Goal: Task Accomplishment & Management: Manage account settings

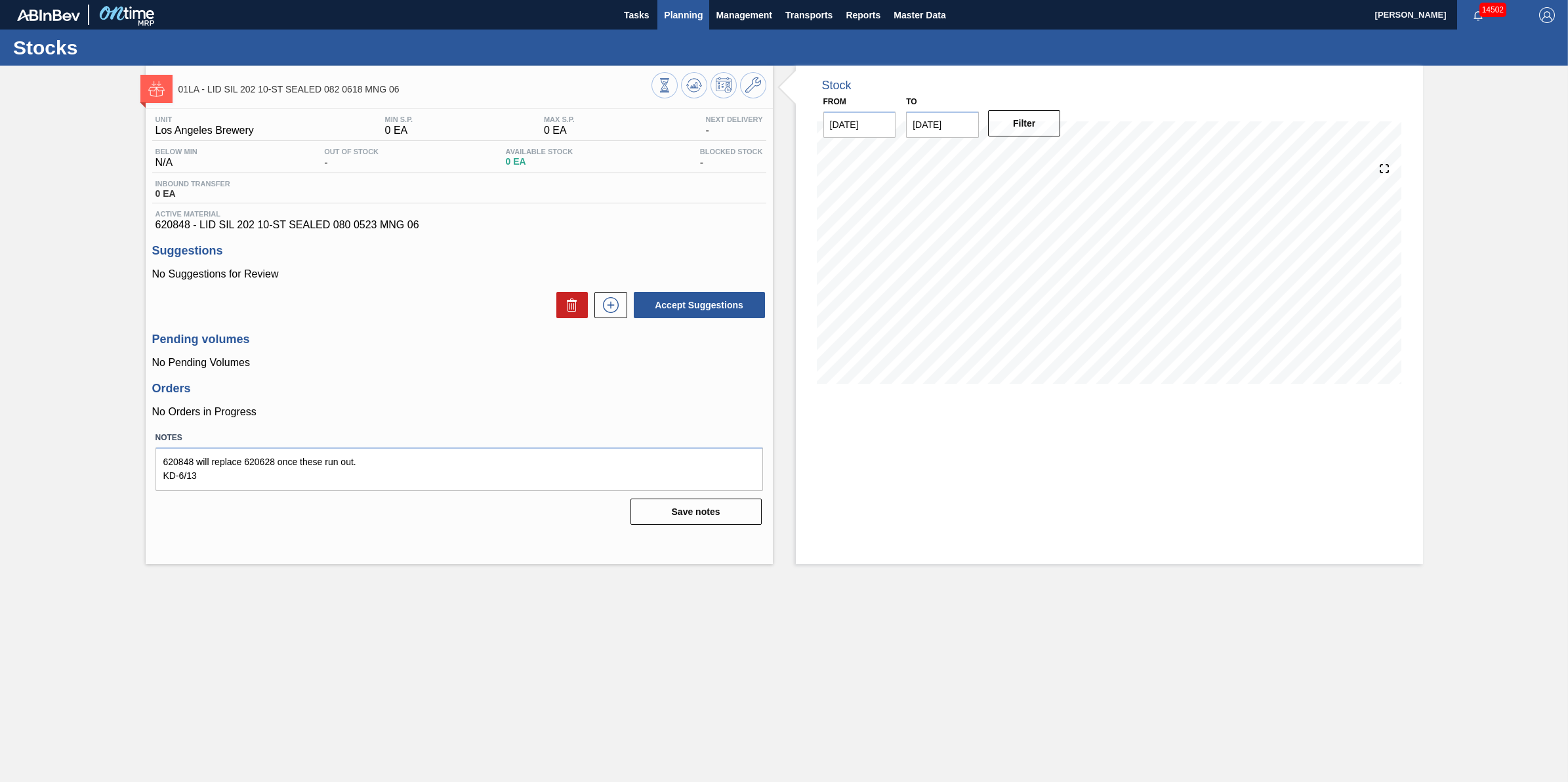
click at [671, 21] on span "Planning" at bounding box center [683, 15] width 39 height 16
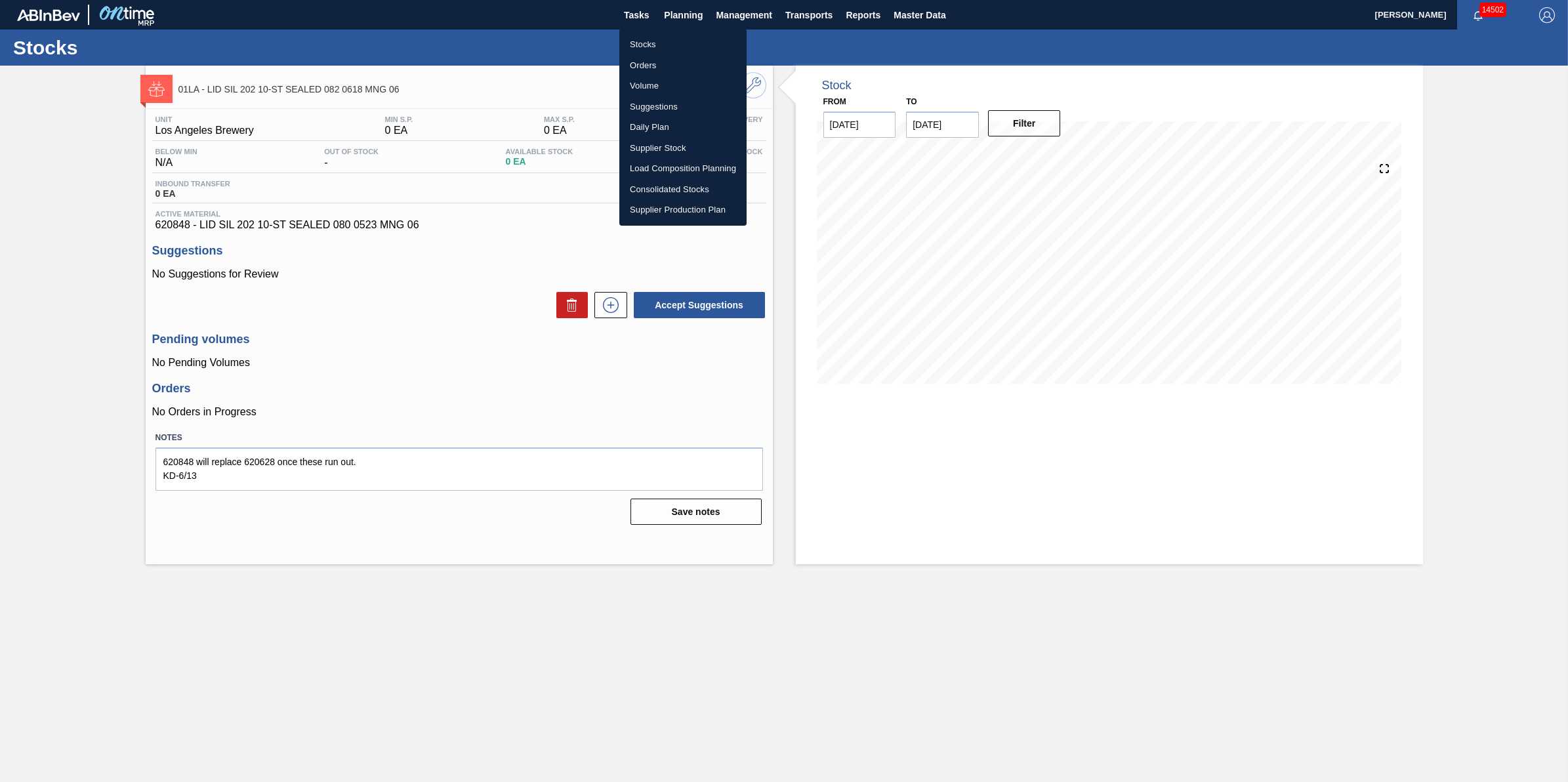
click at [671, 40] on li "Stocks" at bounding box center [683, 44] width 127 height 21
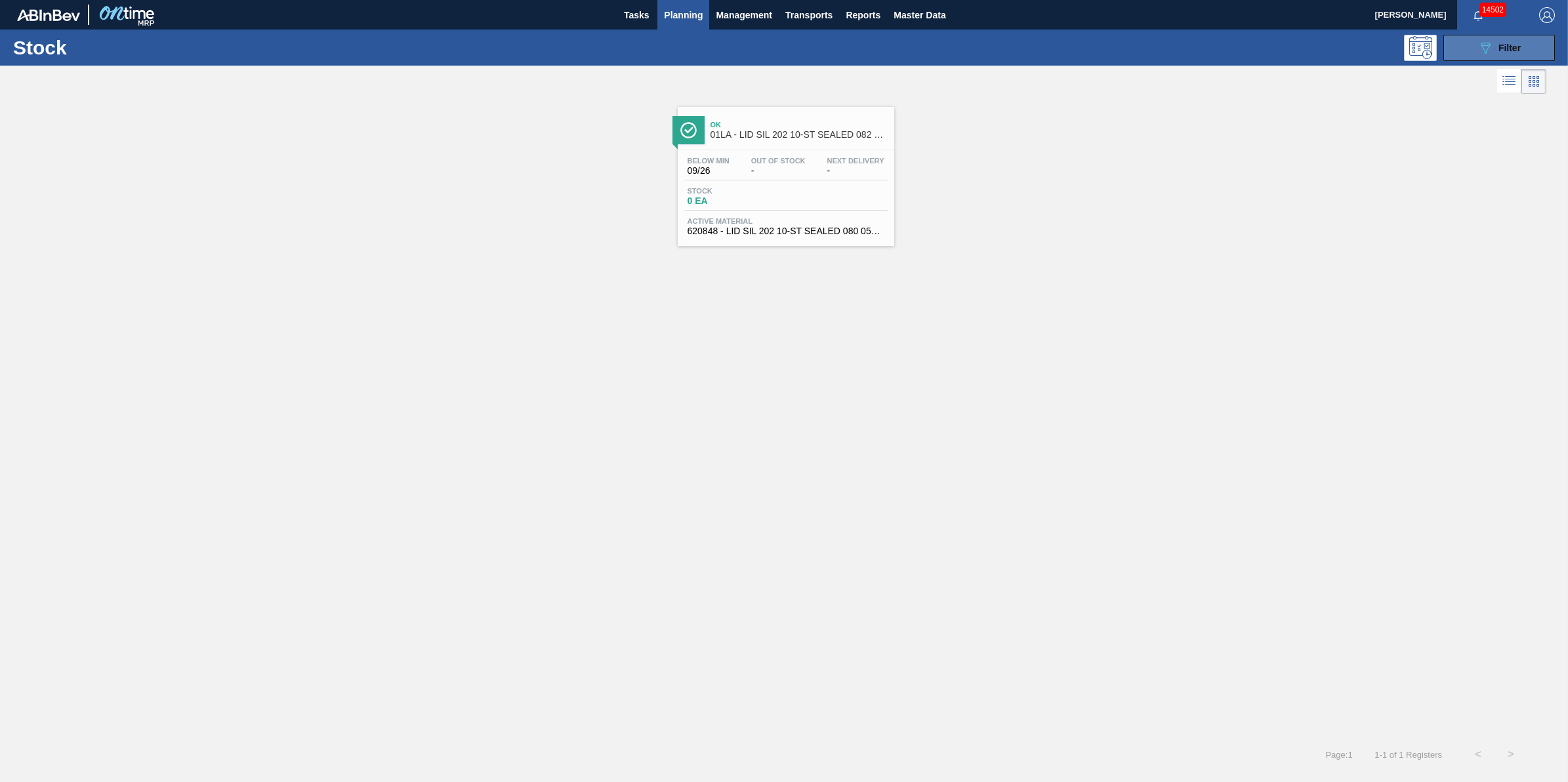
click at [1469, 40] on button "089F7B8B-B2A5-4AFE-B5C0-19BA573D28AC Filter" at bounding box center [1500, 48] width 112 height 26
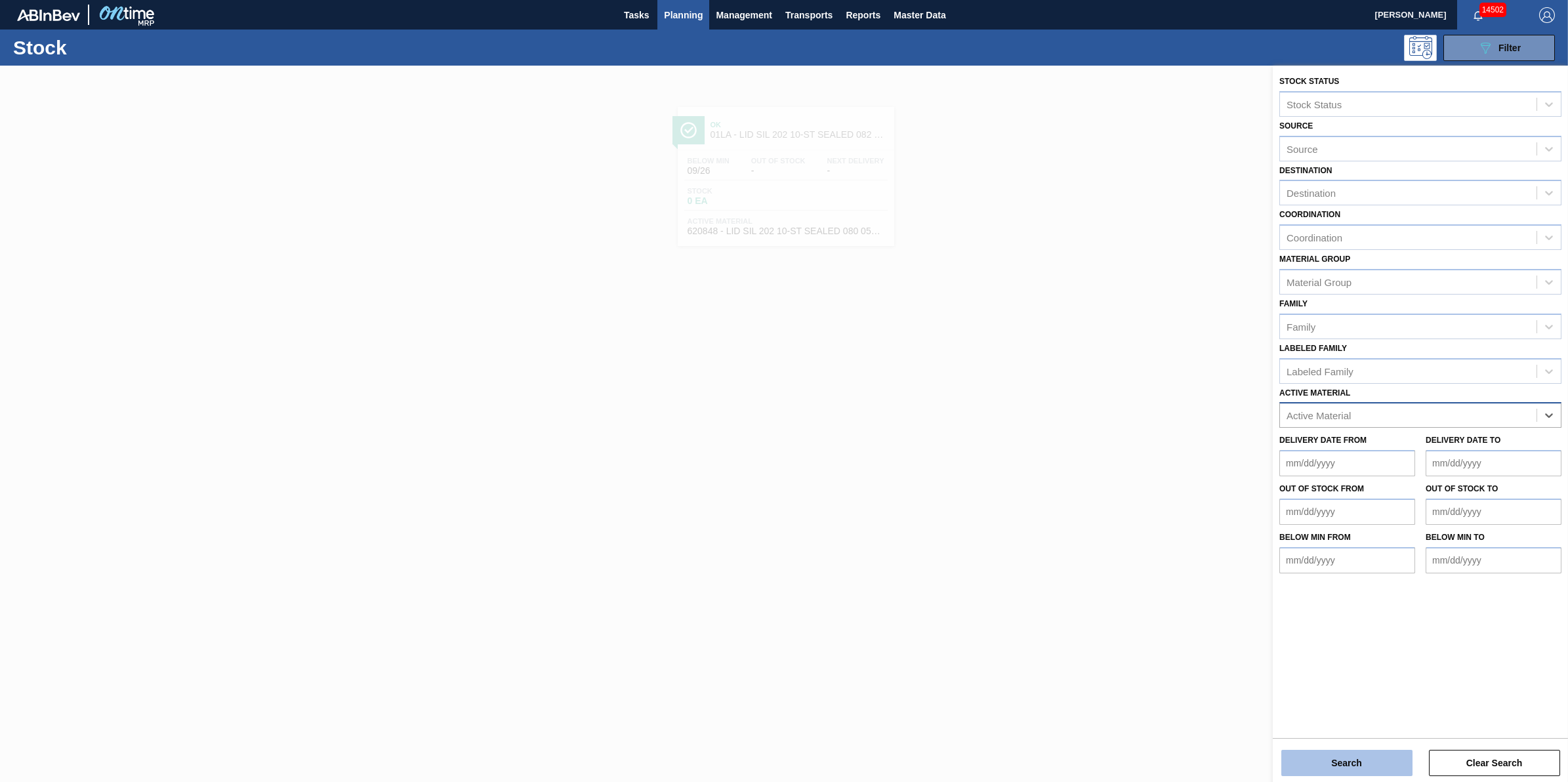
click at [1327, 762] on button "Search" at bounding box center [1347, 763] width 131 height 26
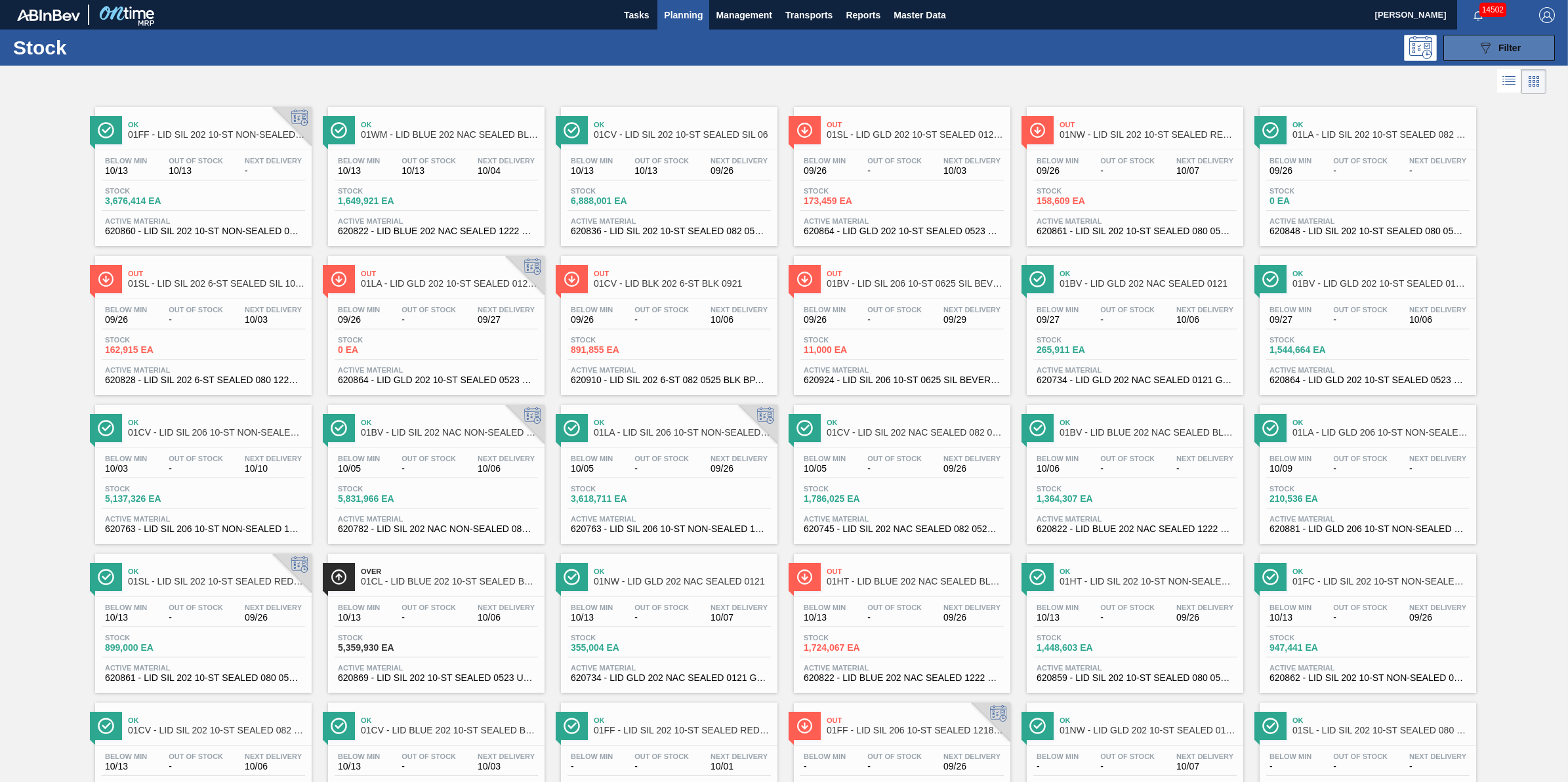
click at [1490, 54] on button "089F7B8B-B2A5-4AFE-B5C0-19BA573D28AC Filter" at bounding box center [1500, 48] width 112 height 26
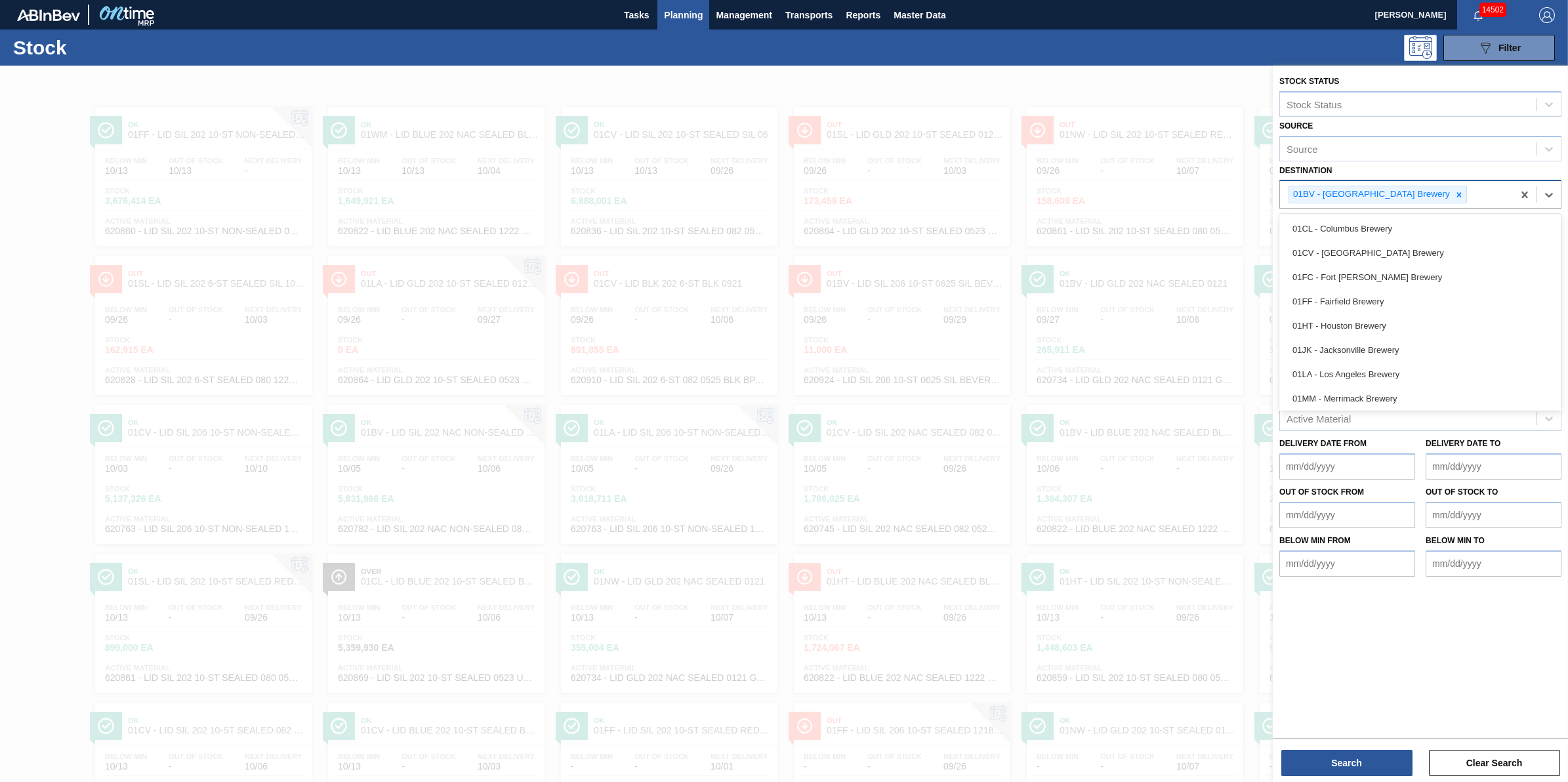
click at [1401, 205] on div "01BV - [GEOGRAPHIC_DATA] Brewery" at bounding box center [1396, 194] width 233 height 27
click at [1455, 192] on icon at bounding box center [1459, 195] width 9 height 9
click at [1414, 192] on div "Destination" at bounding box center [1408, 193] width 256 height 19
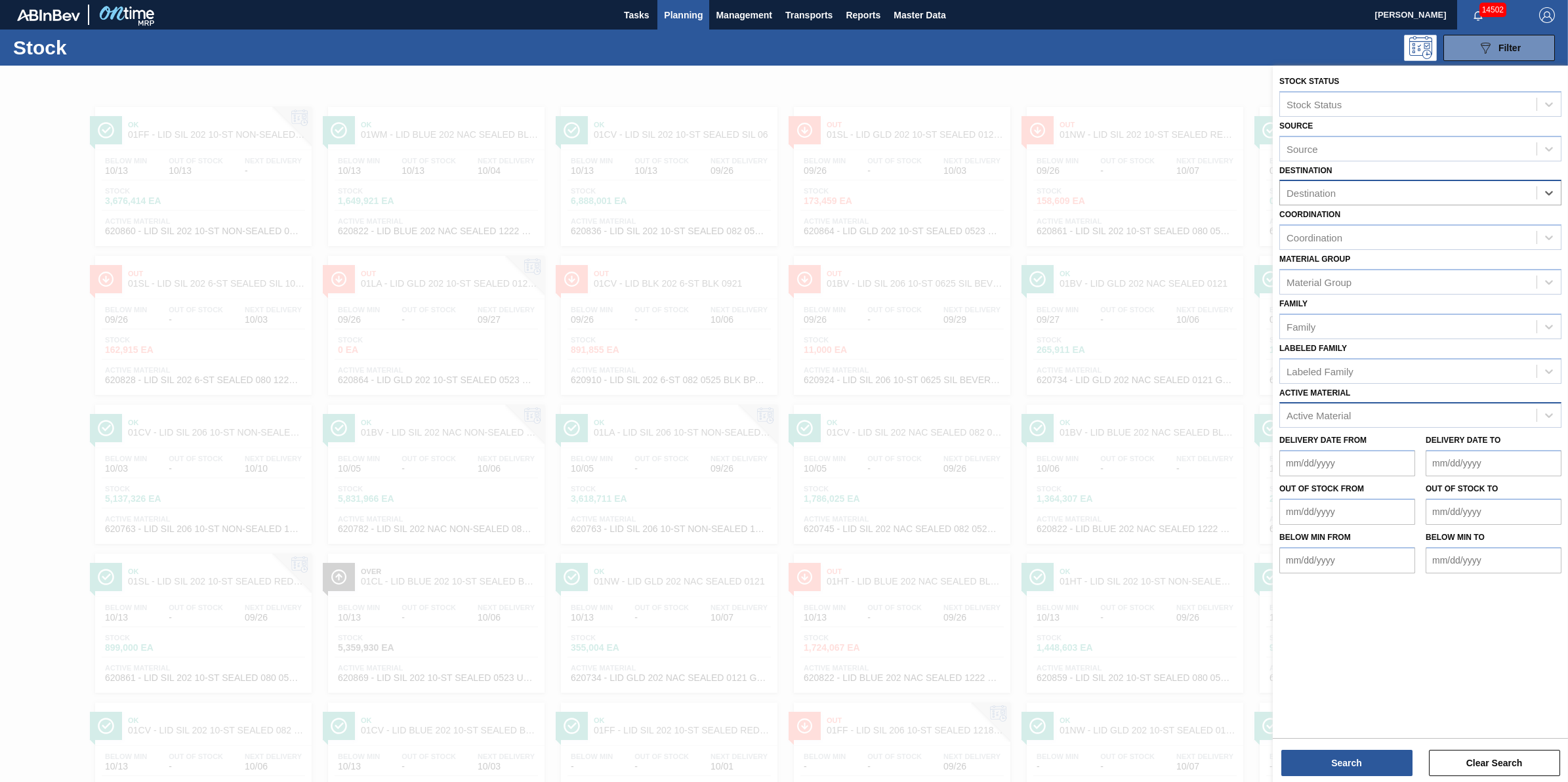
click at [1424, 194] on div "Destination" at bounding box center [1408, 193] width 256 height 19
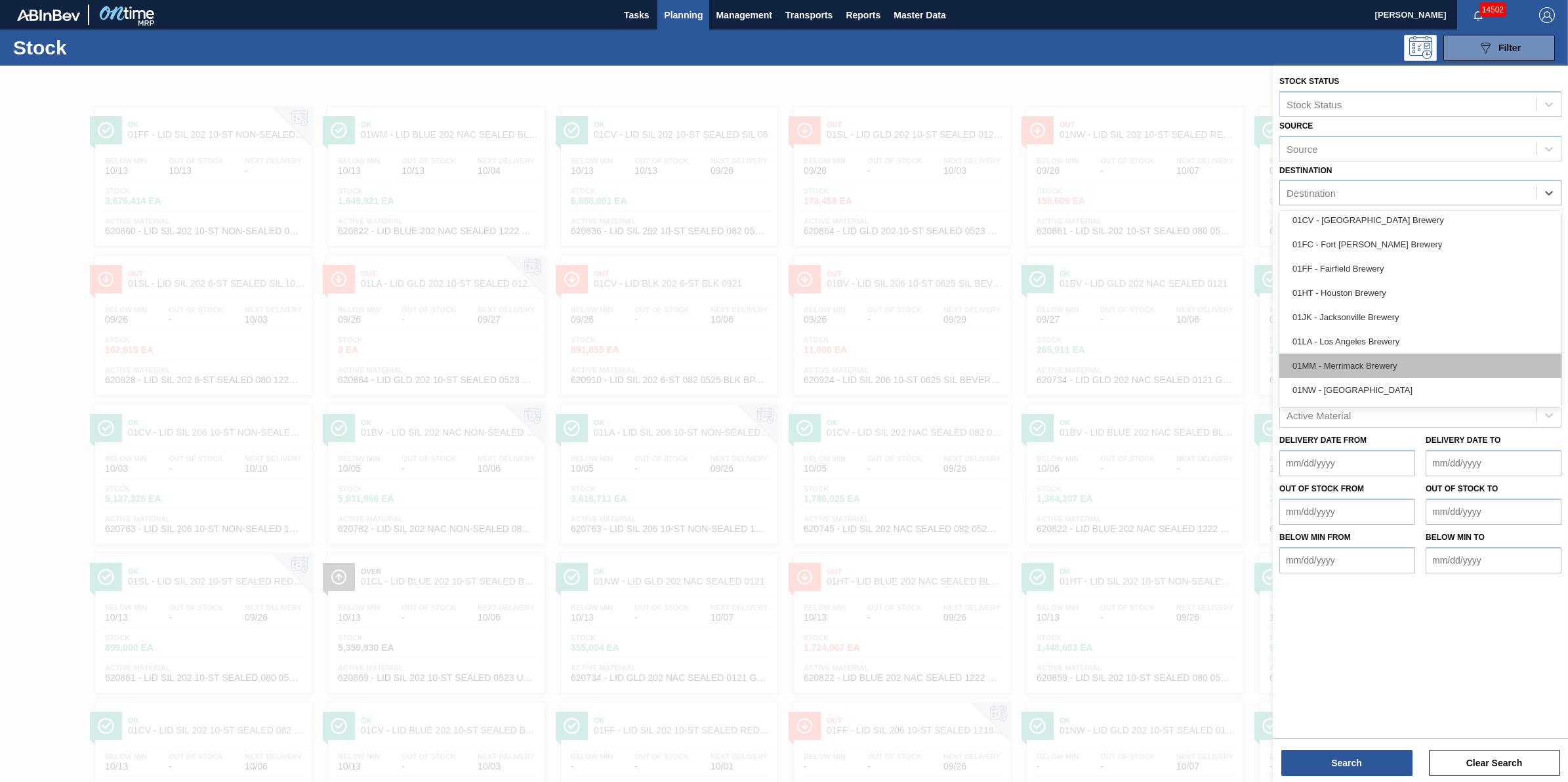
scroll to position [99, 0]
click at [1413, 368] on div "01SL - St. [PERSON_NAME]" at bounding box center [1420, 369] width 282 height 24
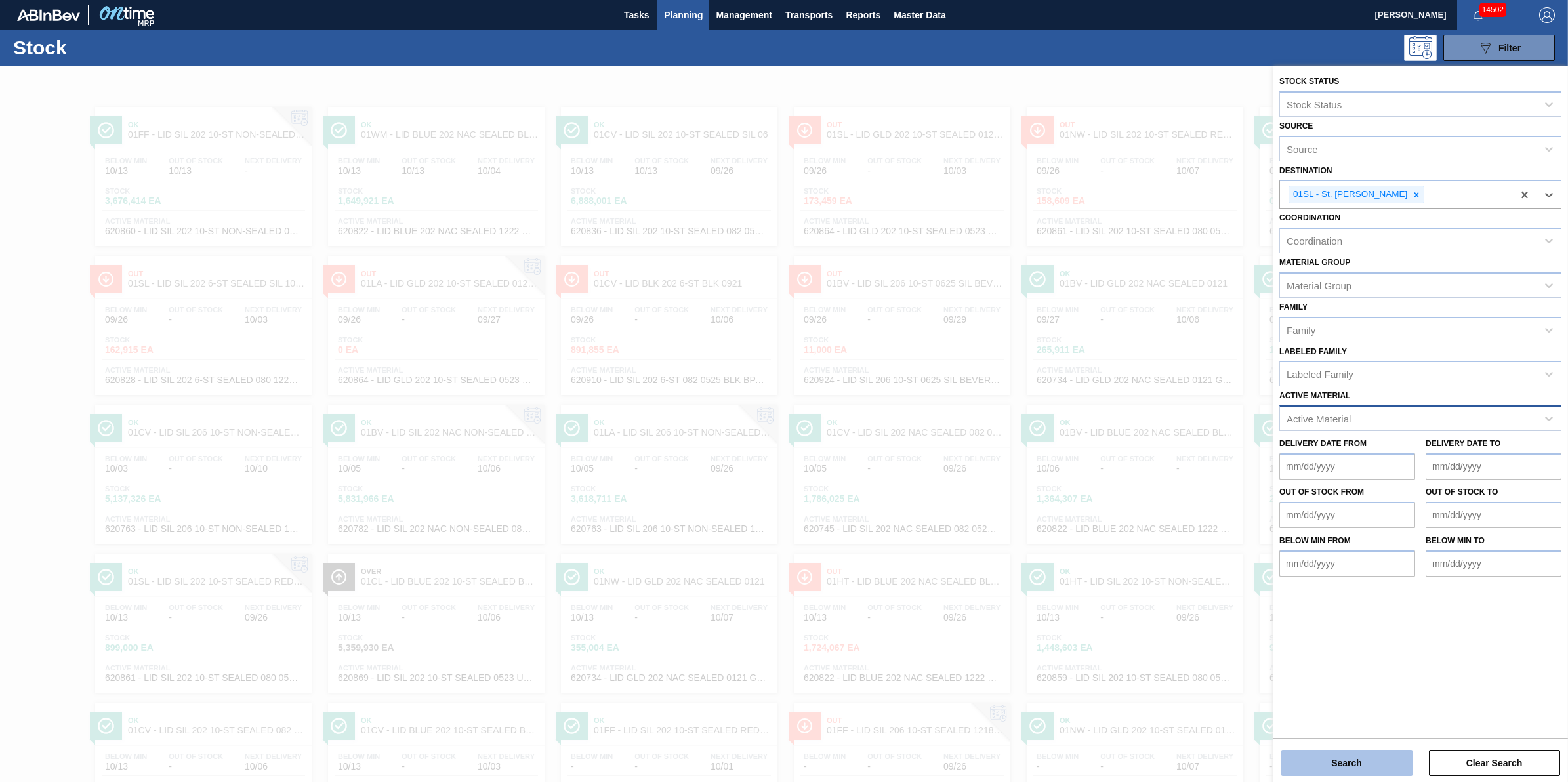
click at [1361, 764] on button "Search" at bounding box center [1347, 763] width 131 height 26
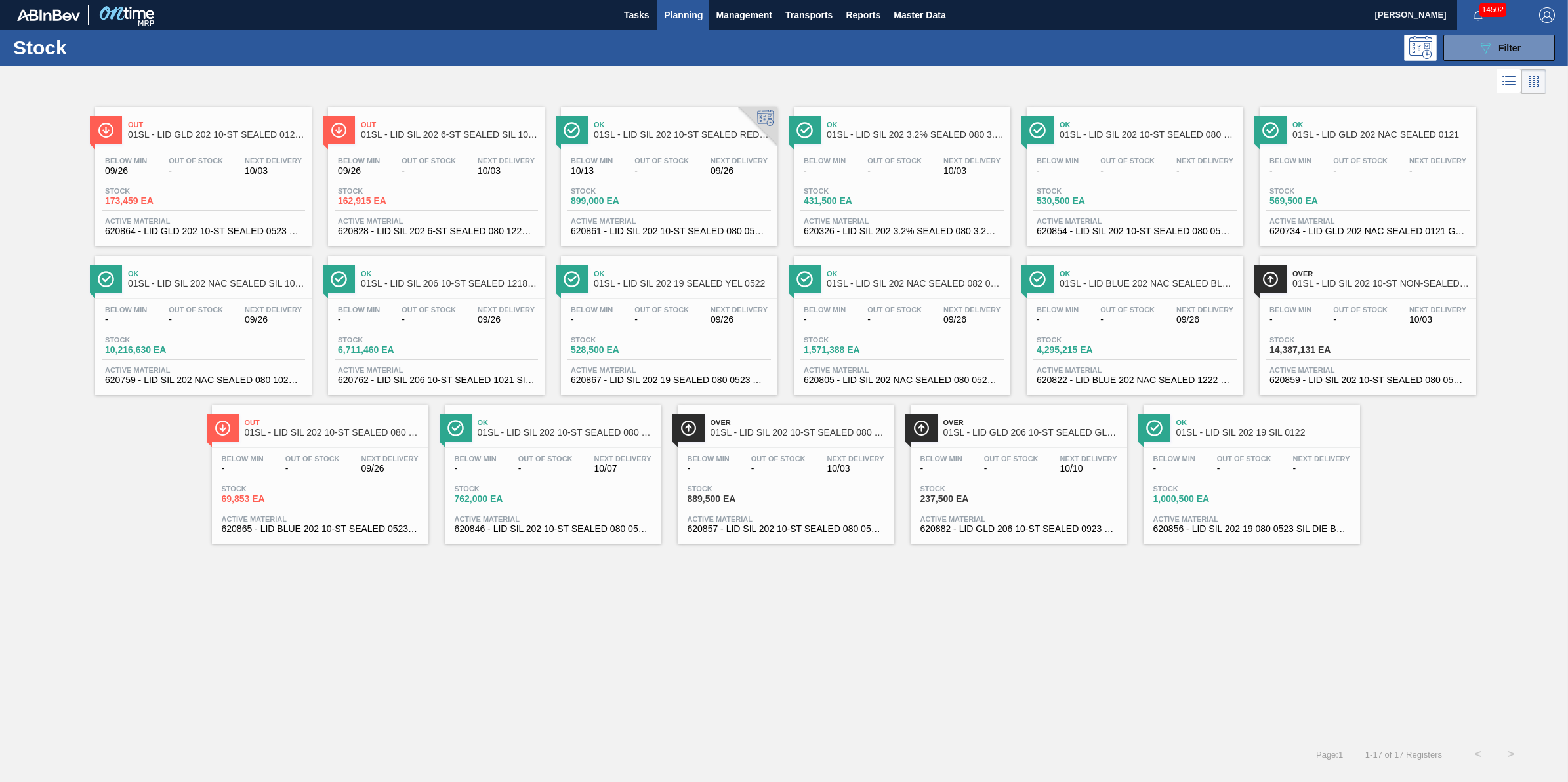
click at [690, 14] on span "Planning" at bounding box center [683, 15] width 39 height 16
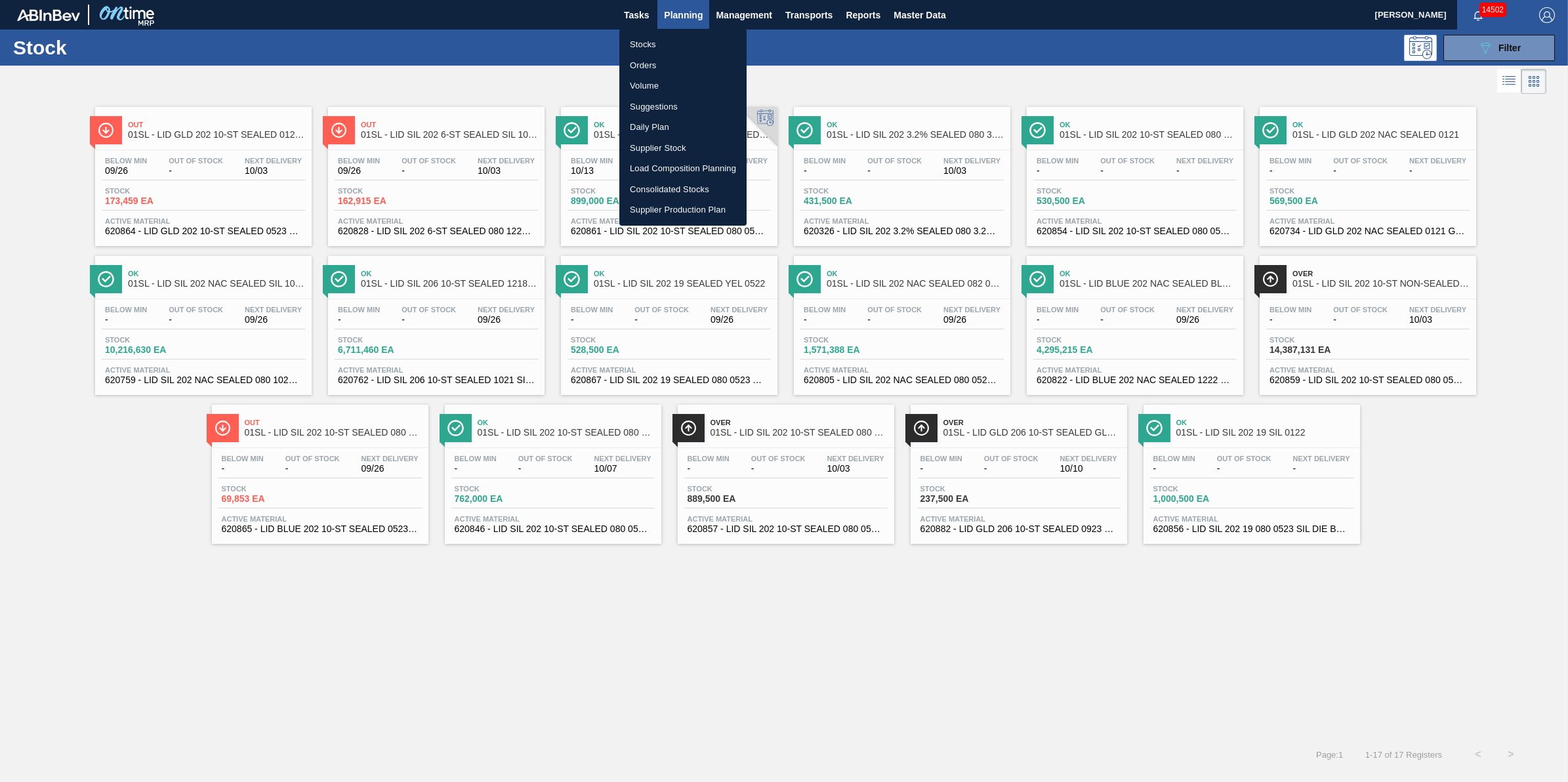
click at [719, 169] on li "Load Composition Planning" at bounding box center [683, 169] width 127 height 21
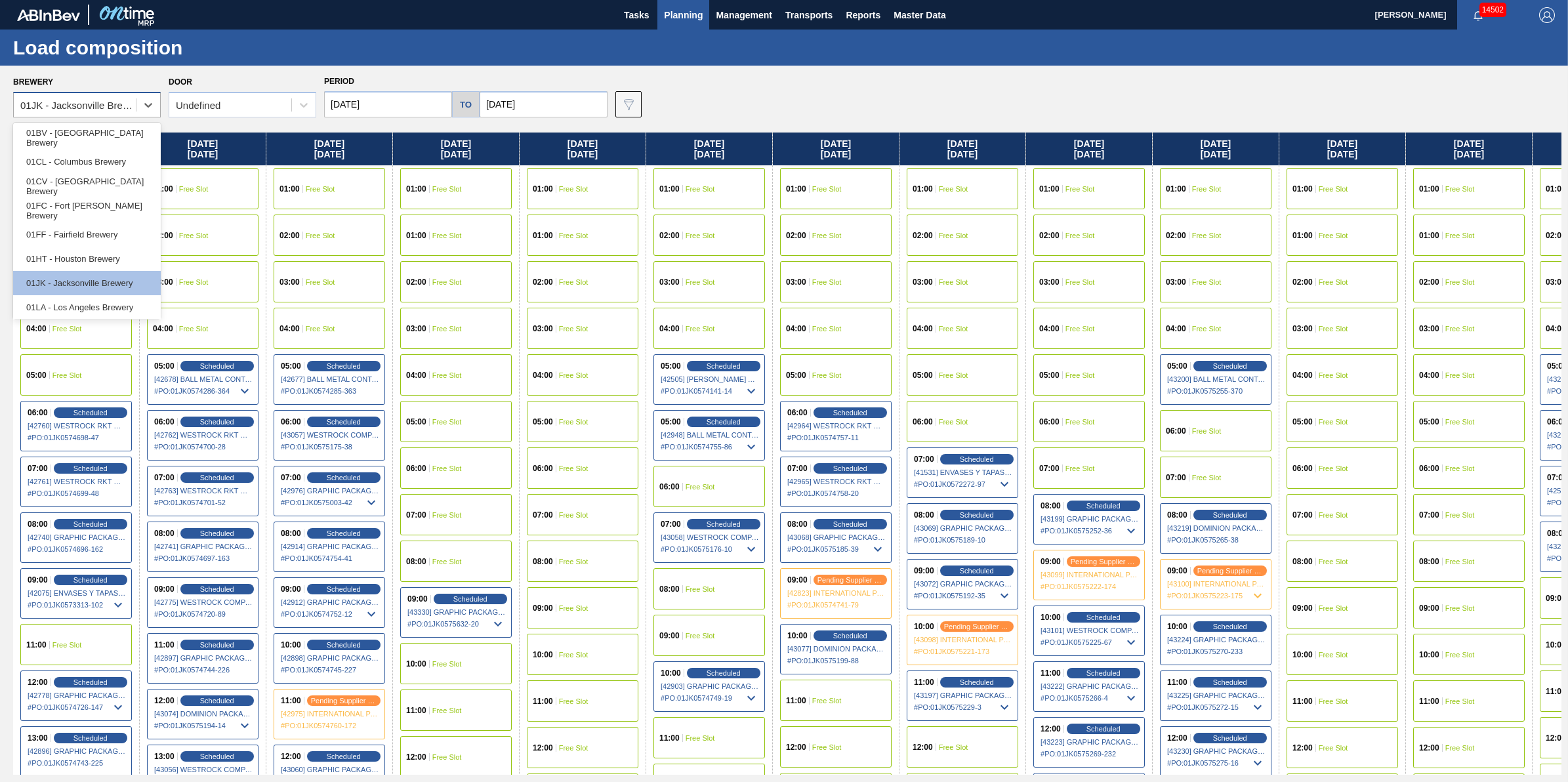
click at [74, 103] on div "01JK - Jacksonville Brewery" at bounding box center [78, 105] width 116 height 11
click at [103, 131] on div "01BV - [GEOGRAPHIC_DATA] Brewery" at bounding box center [87, 137] width 148 height 24
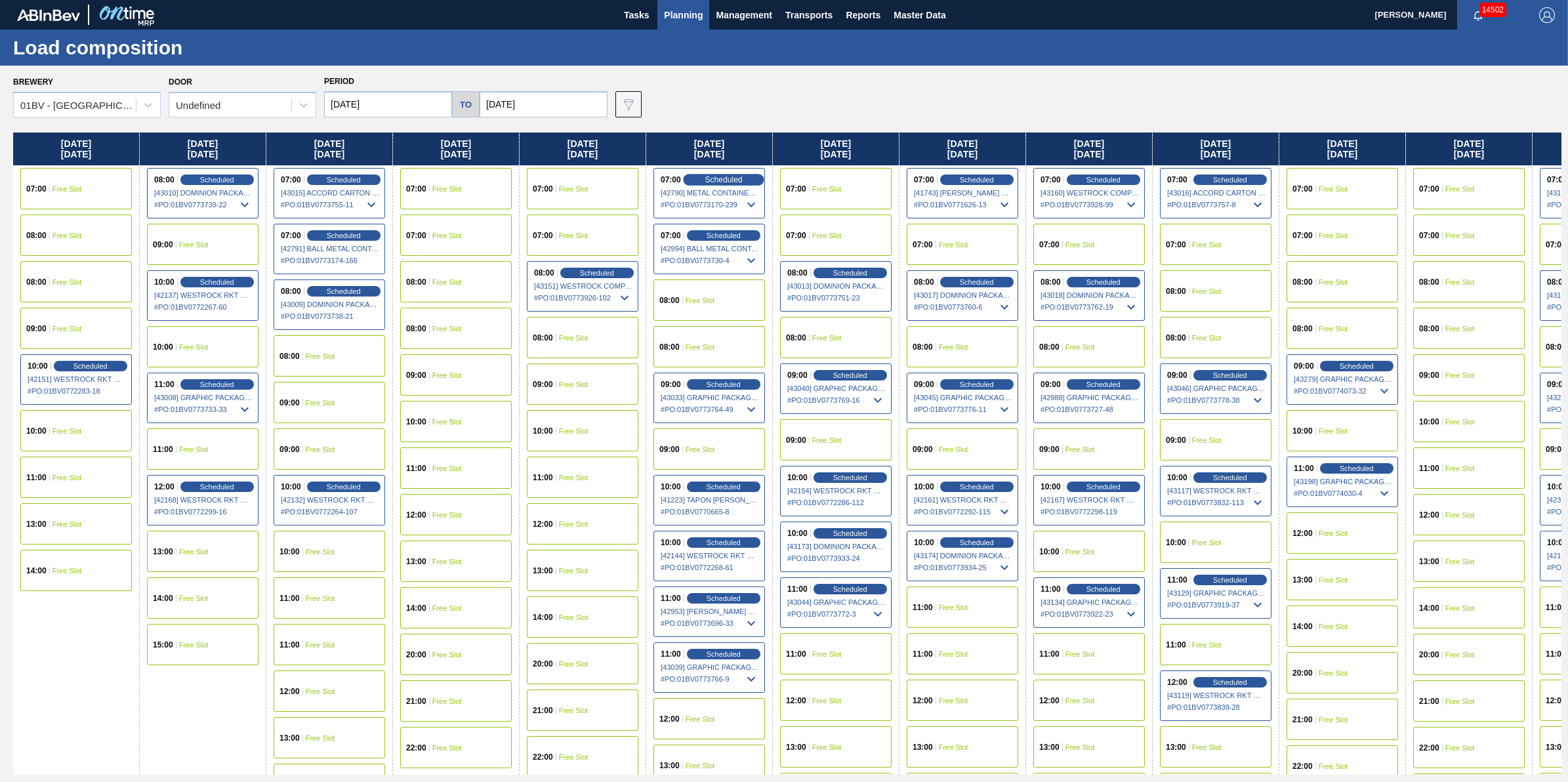
click at [732, 176] on span "Scheduled" at bounding box center [723, 179] width 37 height 9
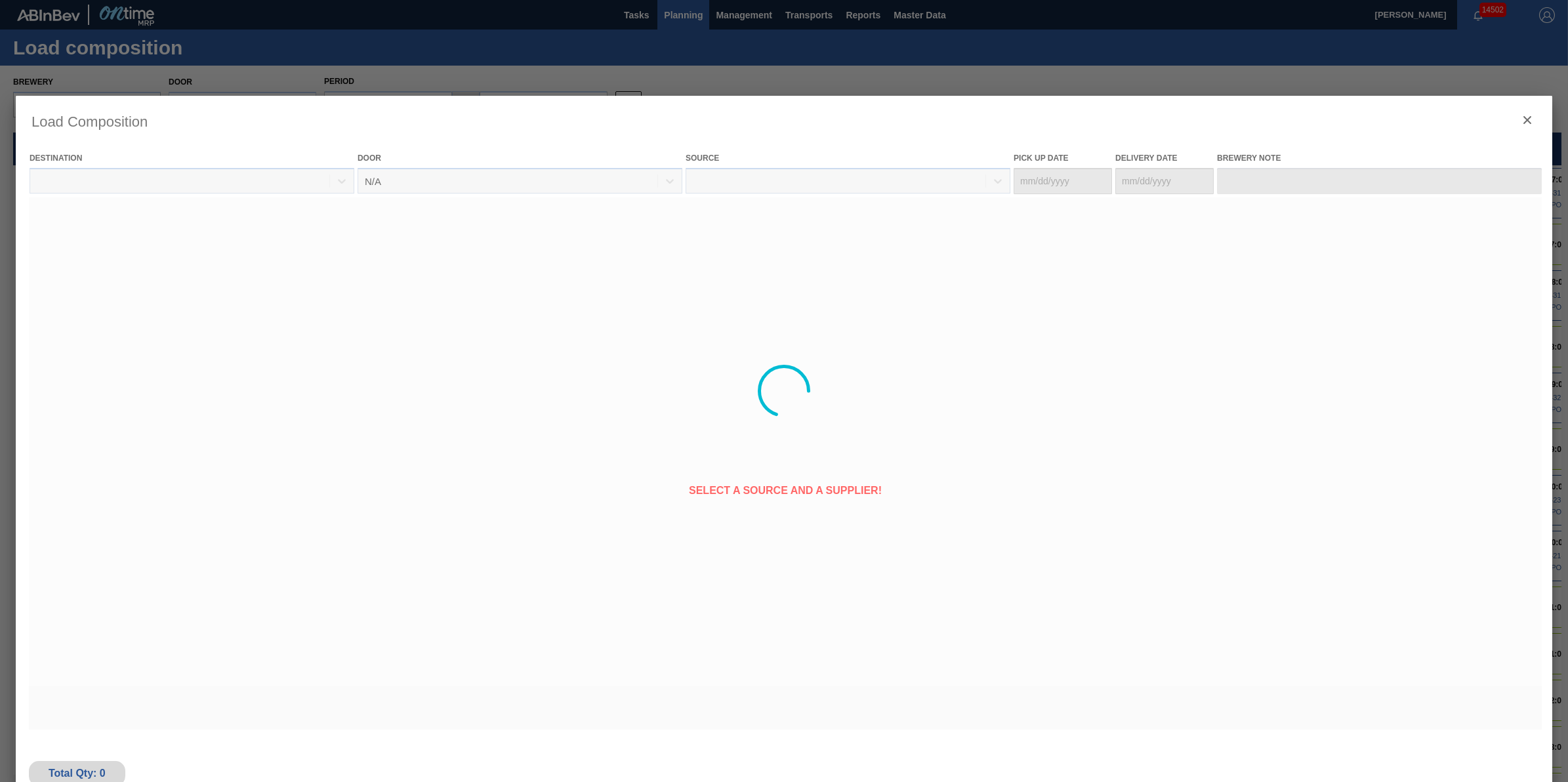
type Date "09/27/2025"
type Date "[DATE]"
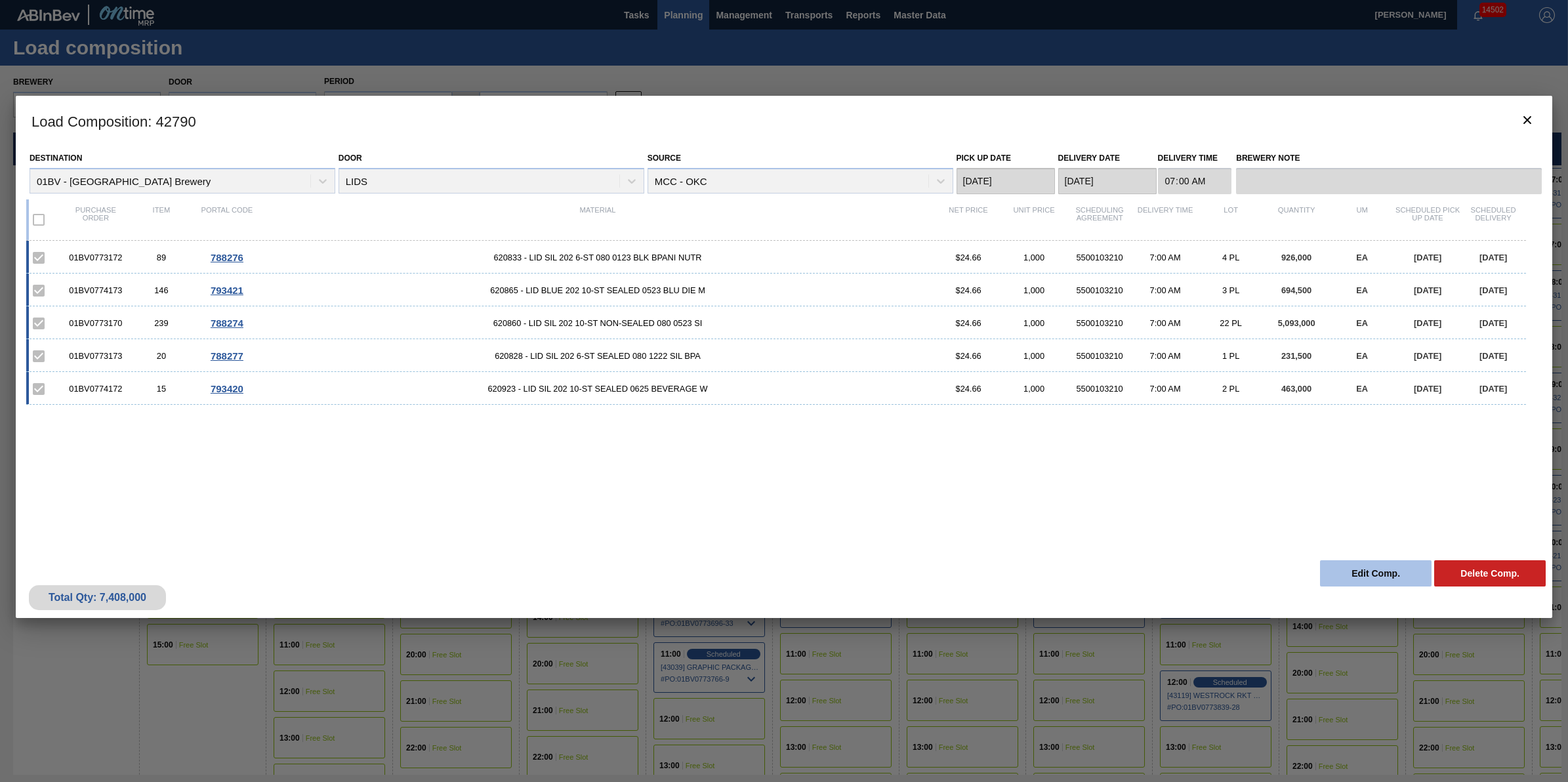
click at [1363, 576] on button "Edit Comp." at bounding box center [1376, 573] width 112 height 26
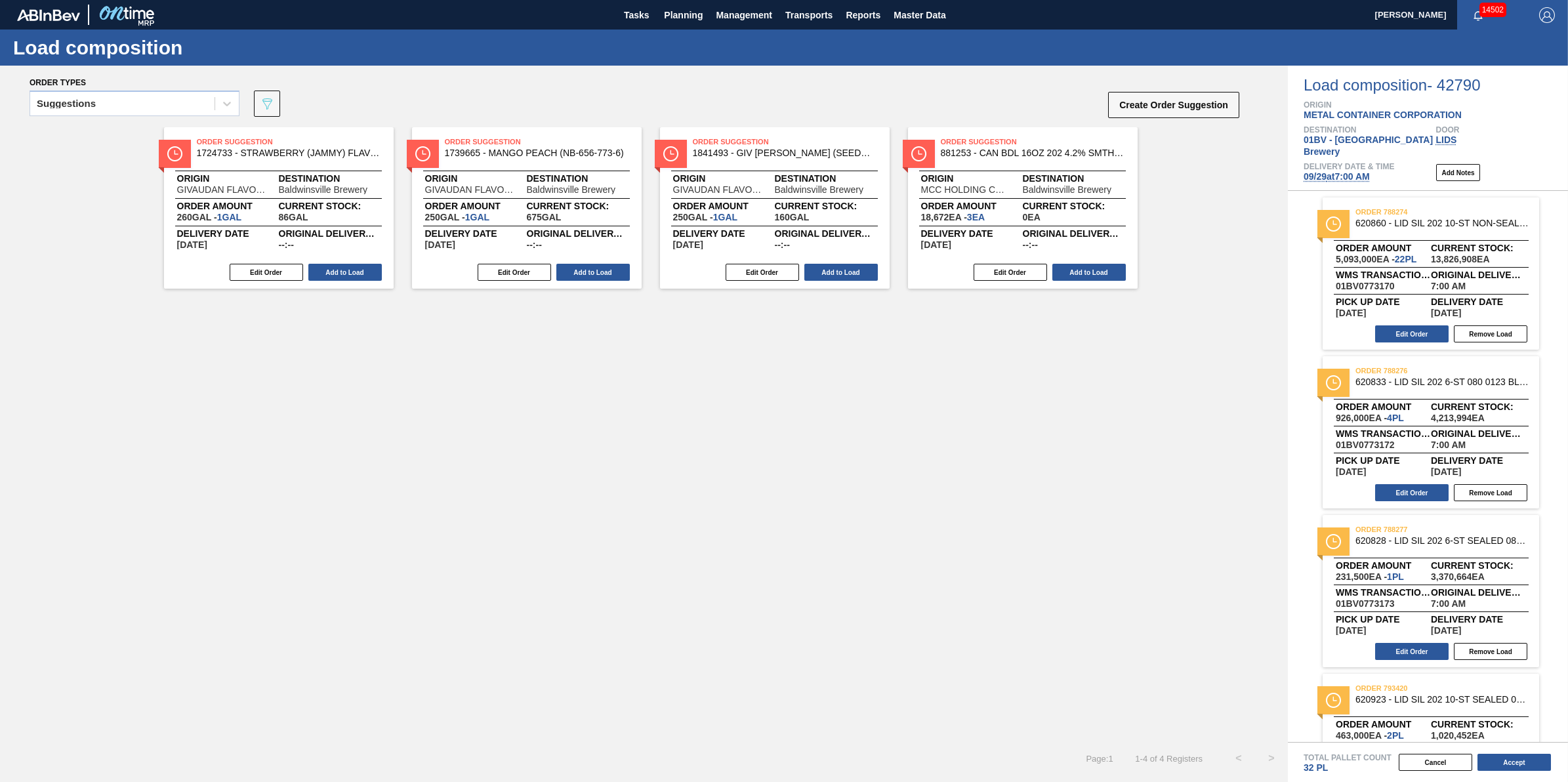
click at [1348, 171] on span "09/29 at 7:00 AM" at bounding box center [1337, 176] width 66 height 11
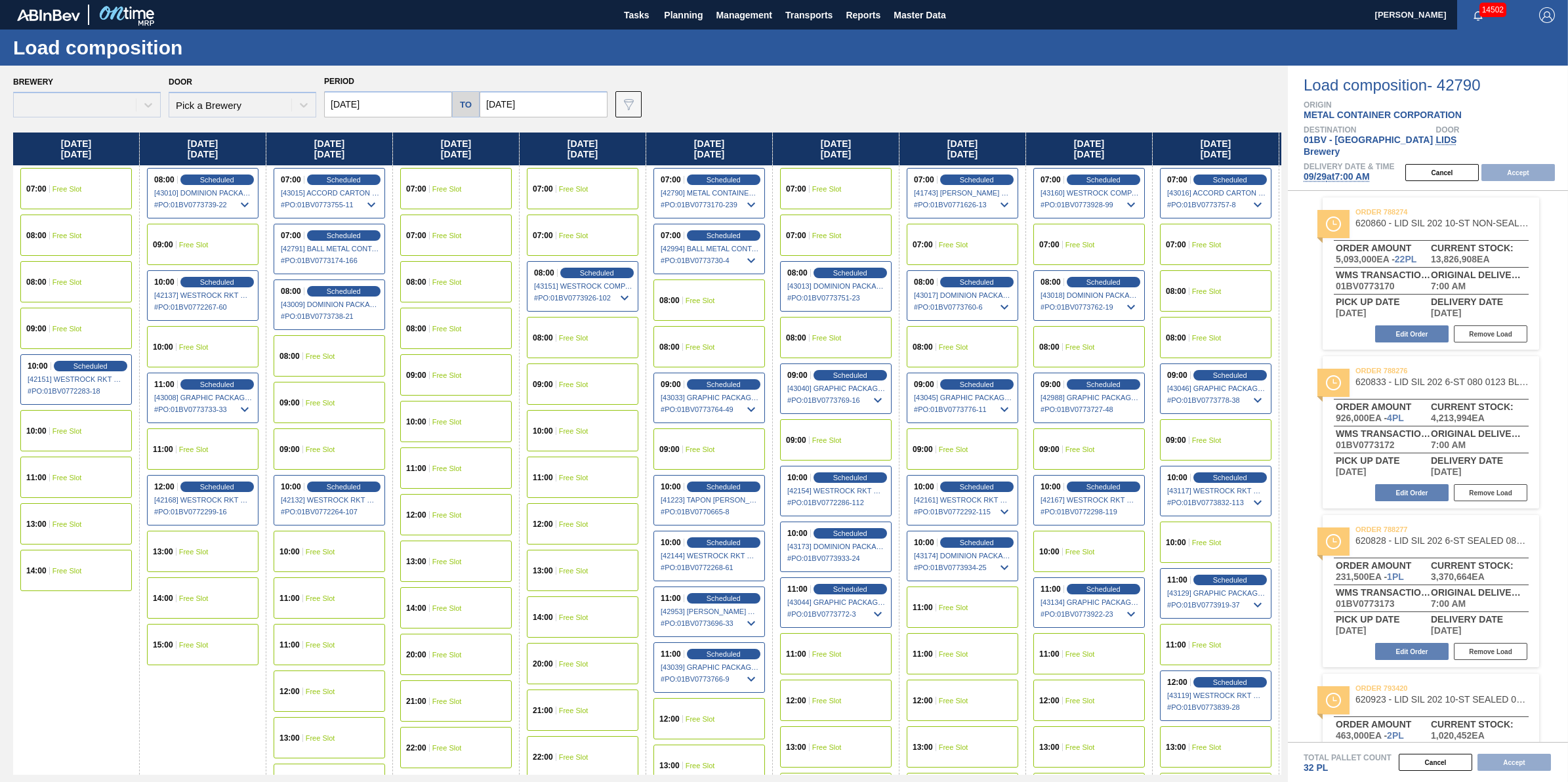
type input "09/24/2025"
type input "[DATE]"
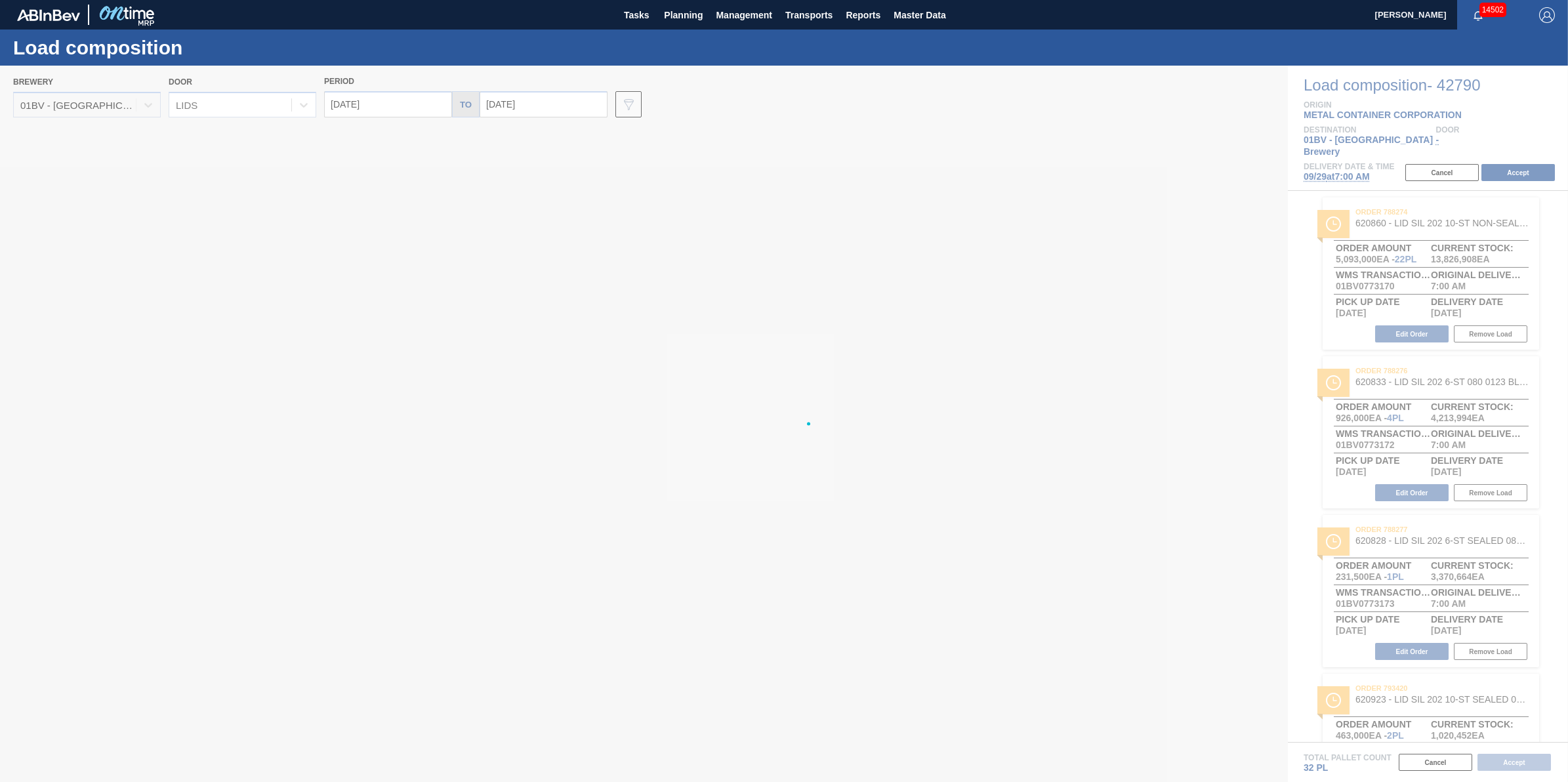
type input "[DATE]"
type input "10/06/2025"
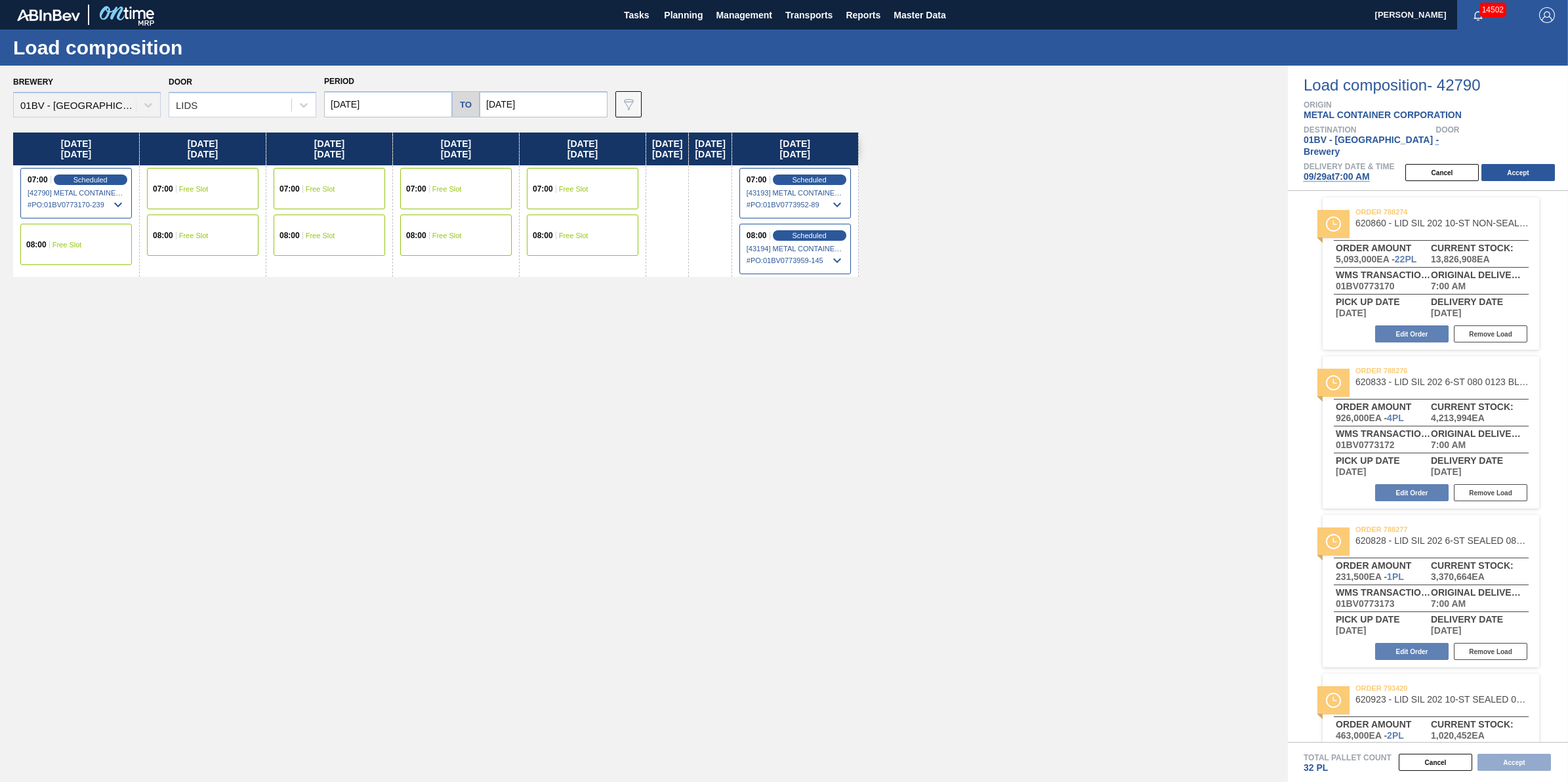
click at [214, 192] on div "07:00 Free Slot" at bounding box center [203, 188] width 112 height 41
click at [1520, 164] on button "Accept" at bounding box center [1518, 172] width 74 height 17
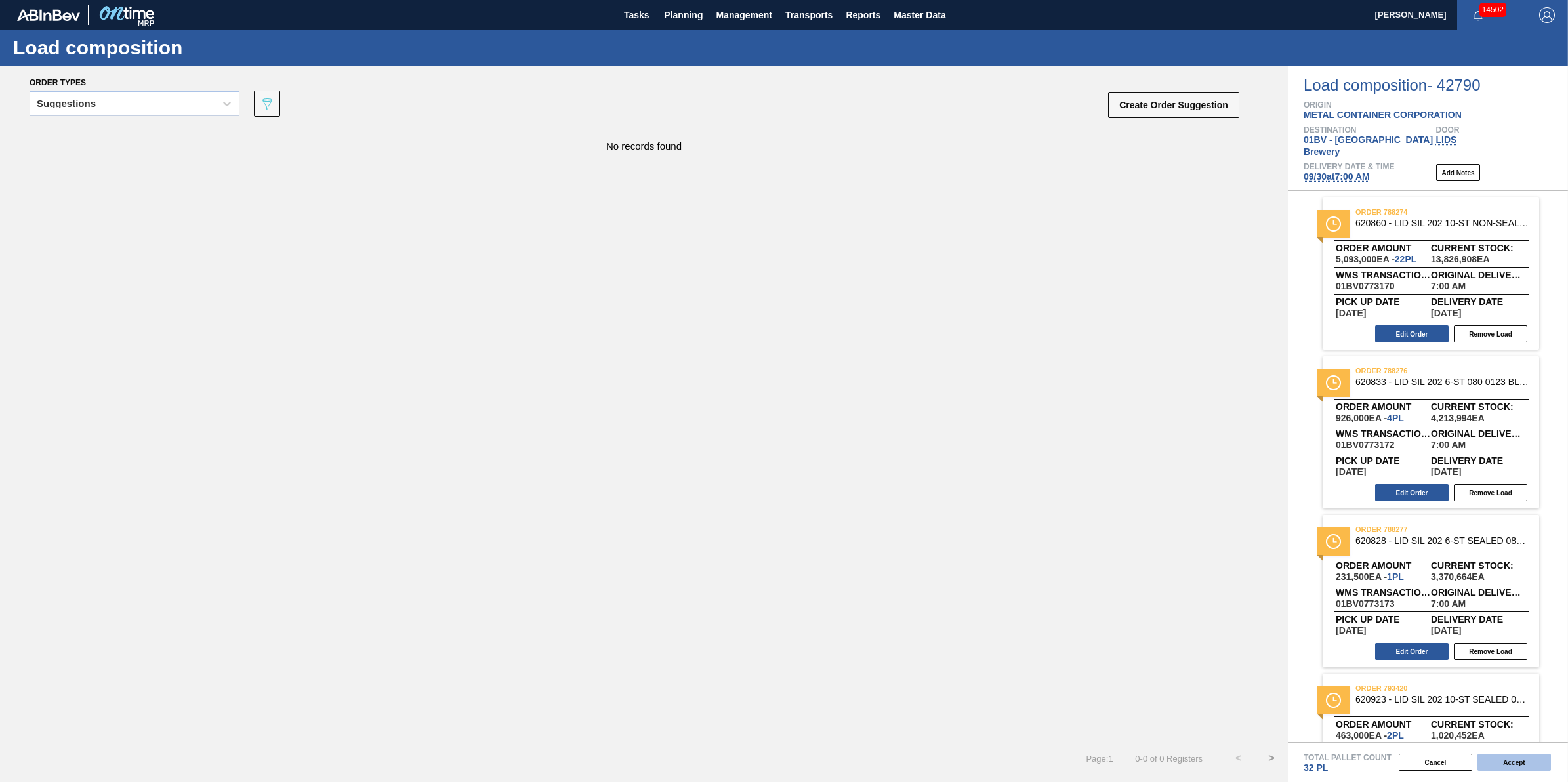
click at [1539, 766] on button "Accept" at bounding box center [1514, 763] width 74 height 17
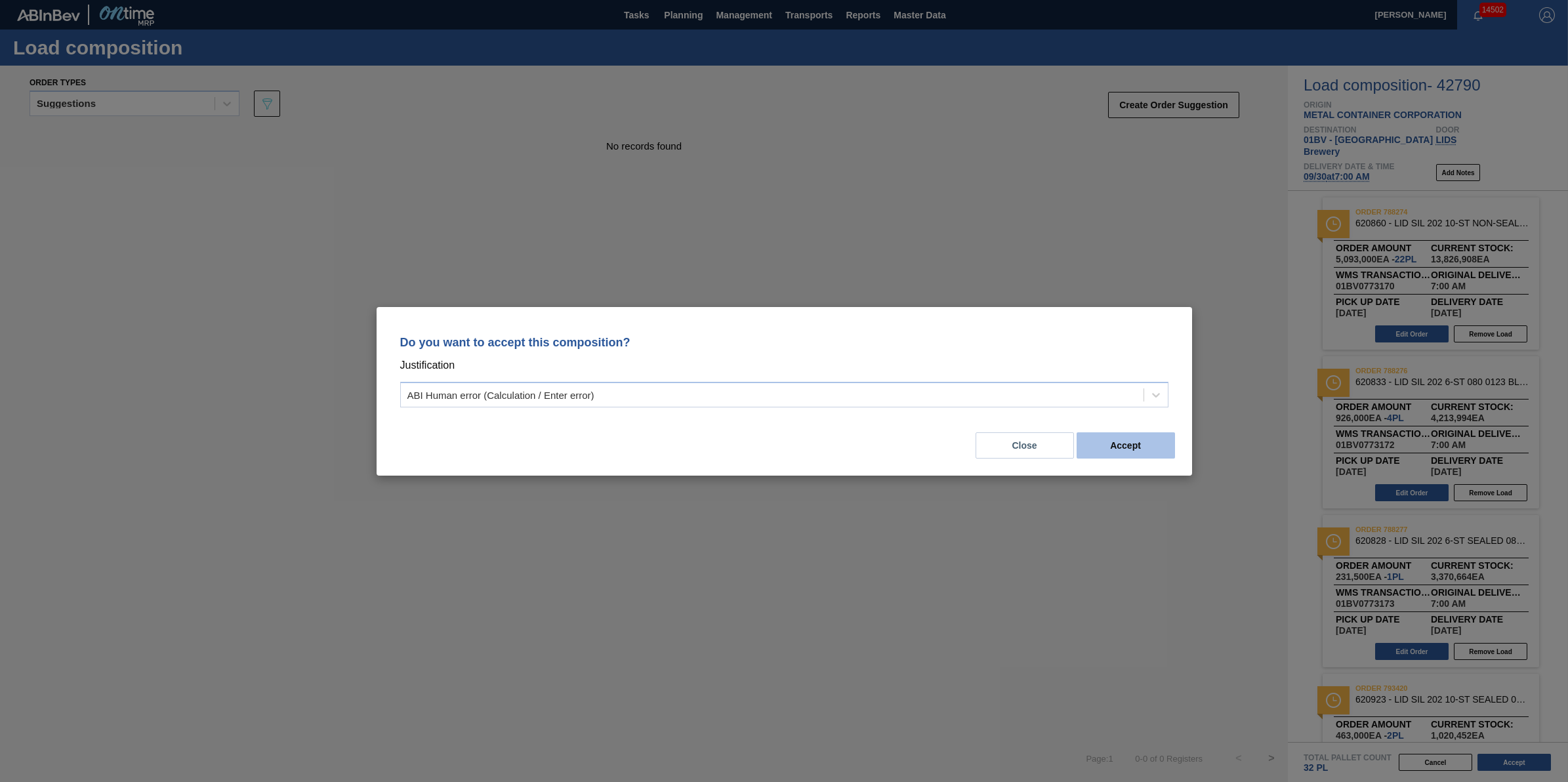
click at [1137, 436] on button "Accept" at bounding box center [1125, 446] width 99 height 26
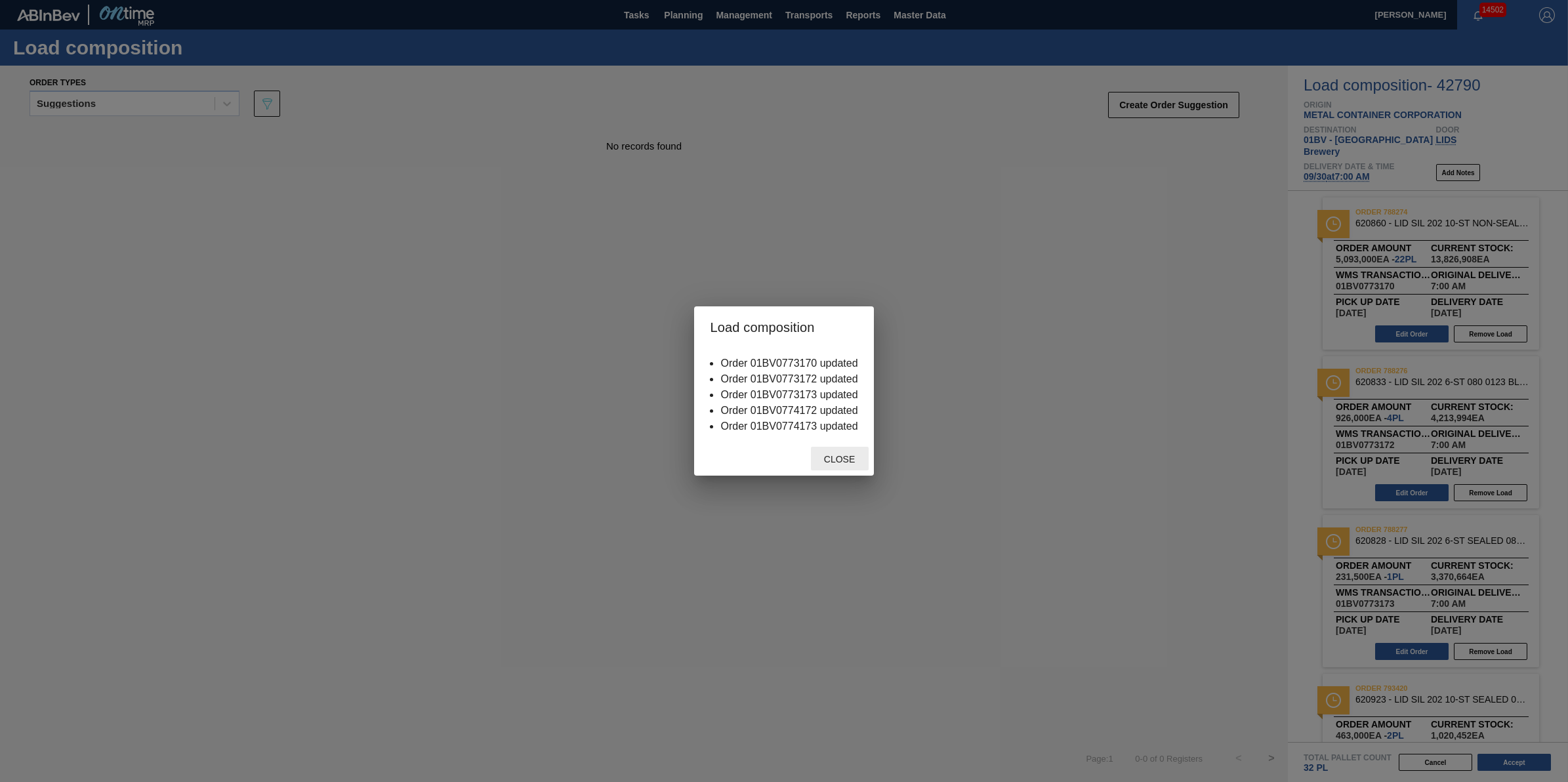
click at [854, 461] on span "Close" at bounding box center [840, 460] width 52 height 11
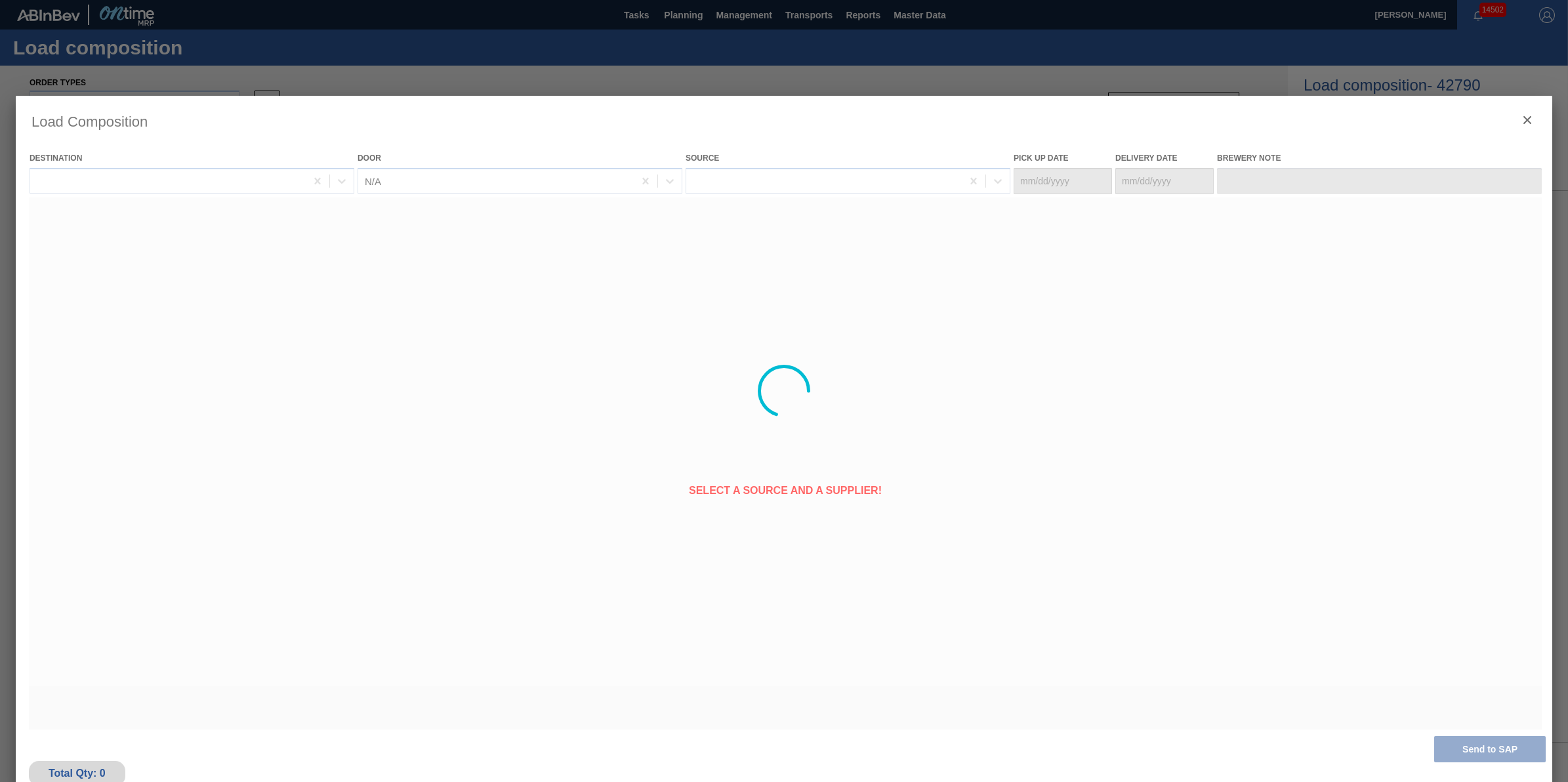
type Date "[DATE]"
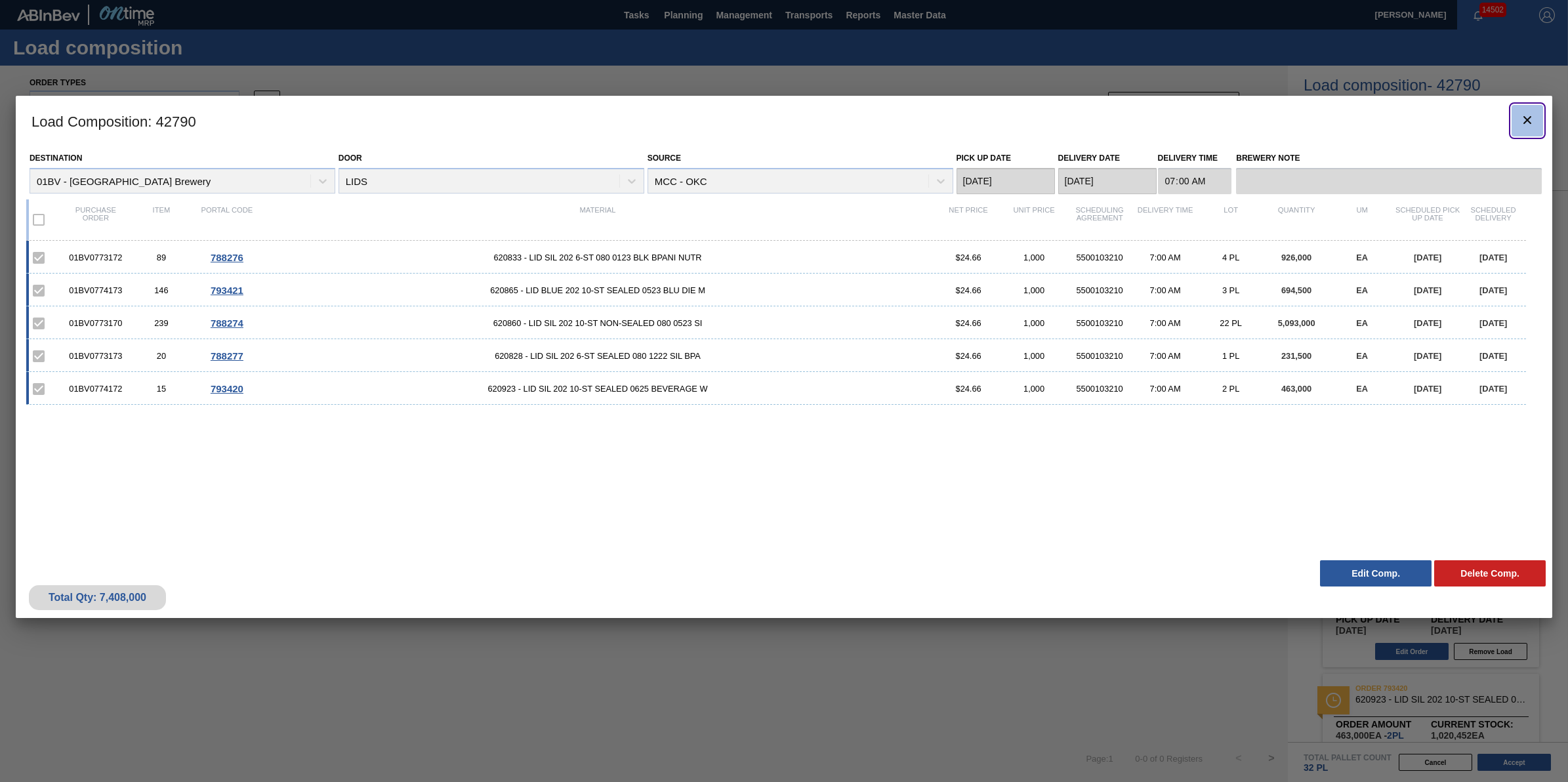
click at [1514, 116] on button "botão de ícone" at bounding box center [1527, 120] width 32 height 32
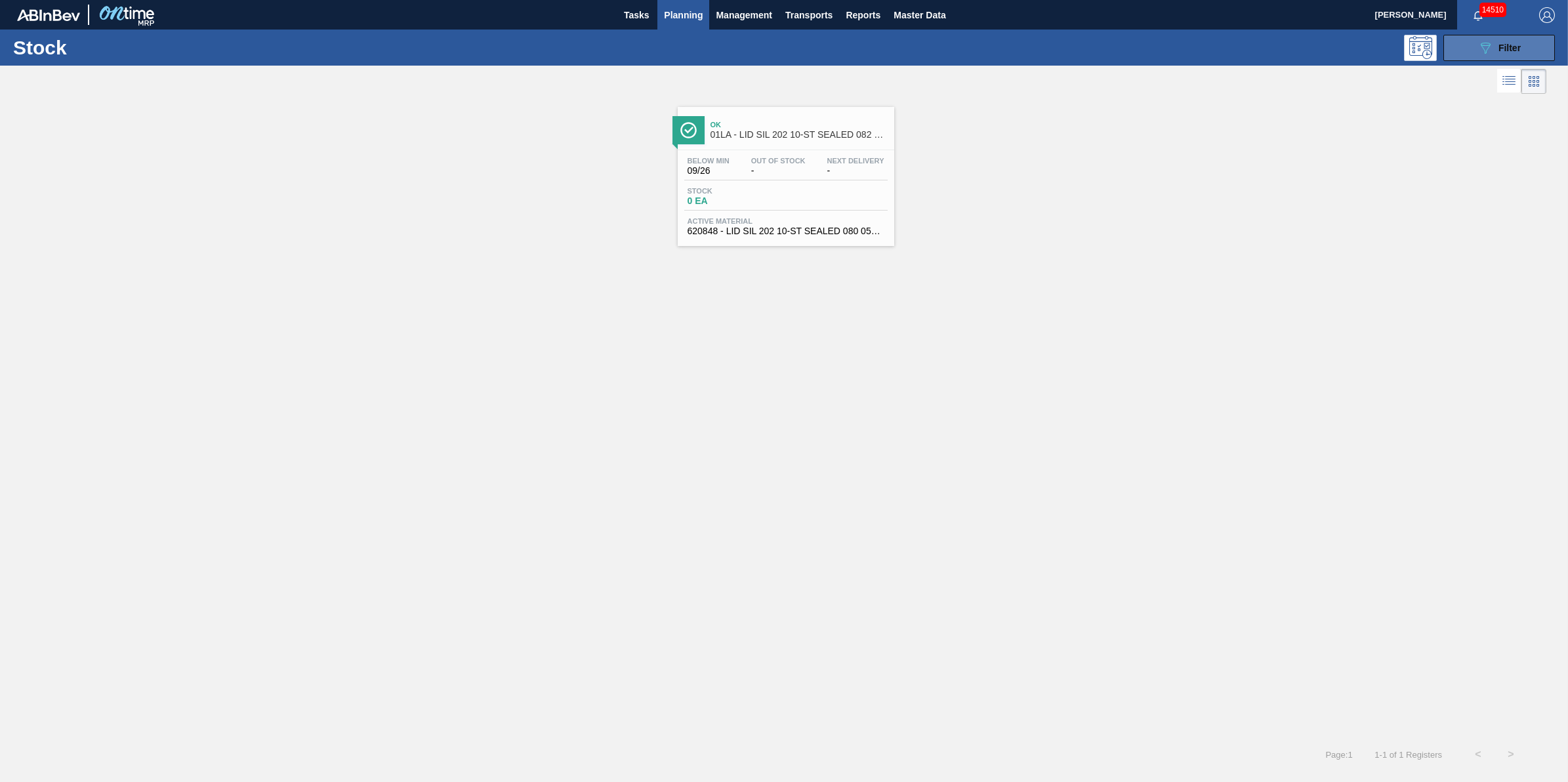
click at [1478, 40] on icon "089F7B8B-B2A5-4AFE-B5C0-19BA573D28AC" at bounding box center [1485, 48] width 16 height 16
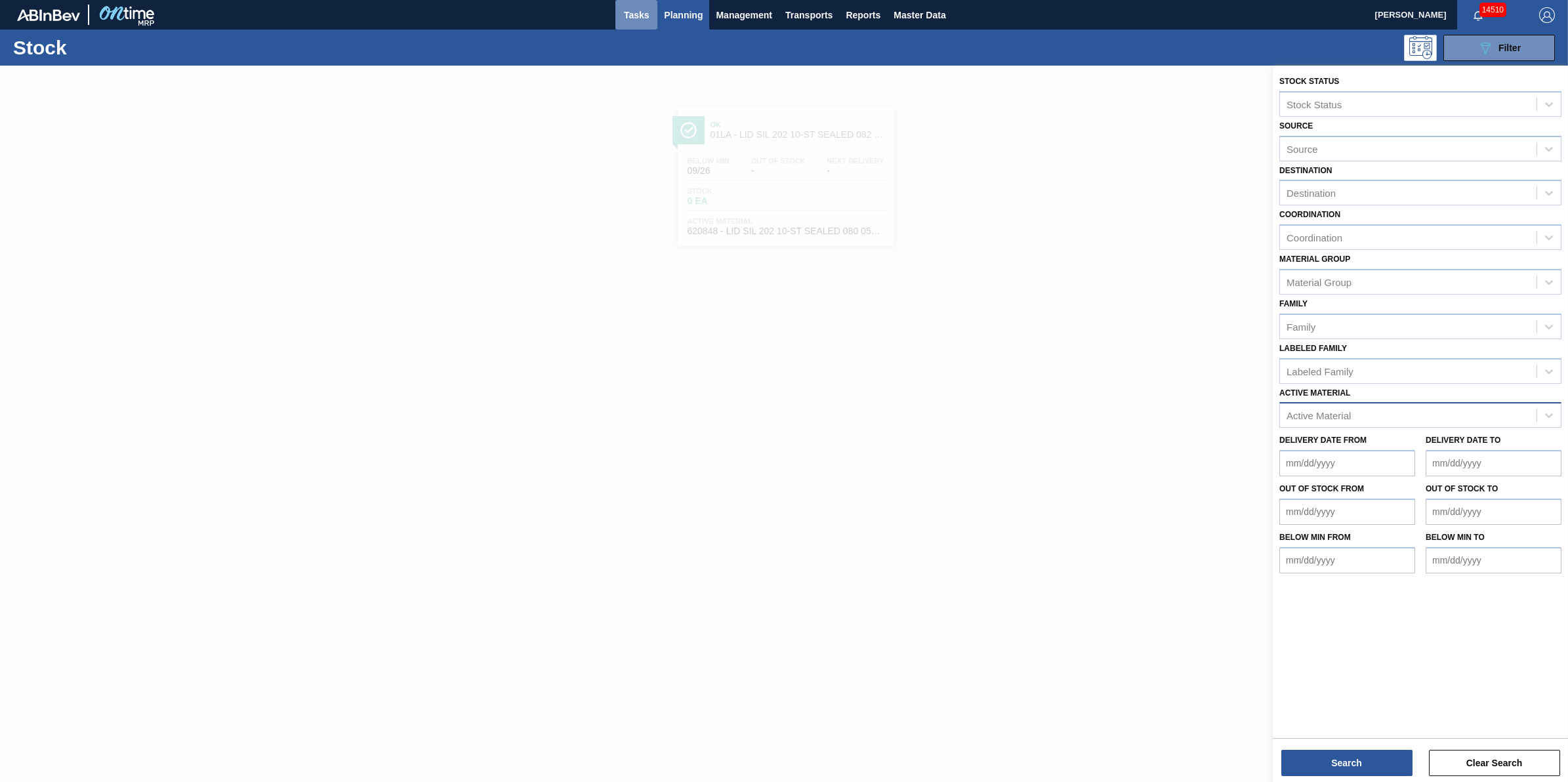
click at [644, 16] on span "Tasks" at bounding box center [636, 15] width 29 height 16
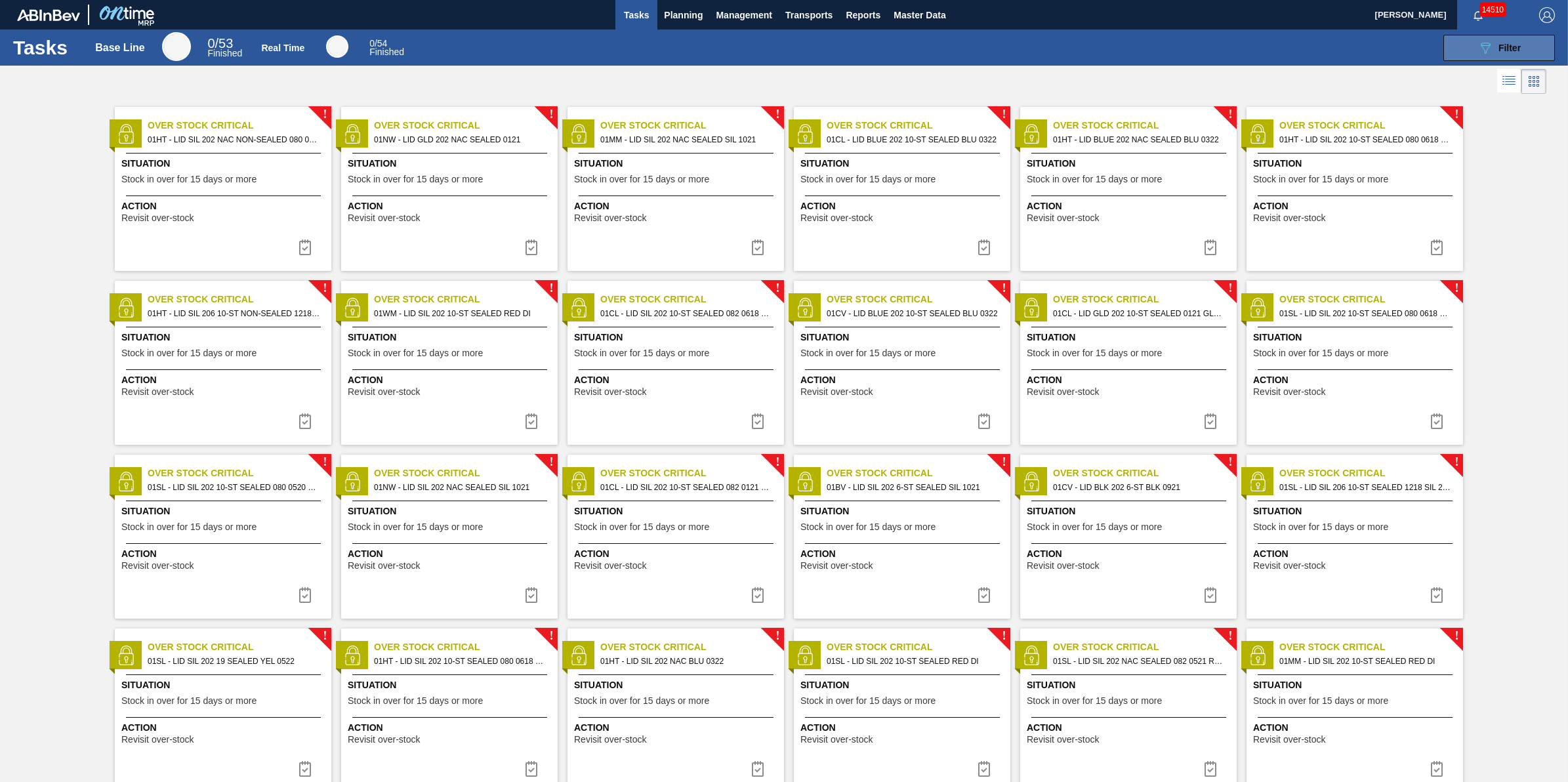
drag, startPoint x: 1457, startPoint y: 64, endPoint x: 1463, endPoint y: 57, distance: 9.2
click at [1457, 64] on div "Tasks Base Line 0 / 53 Finished Real Time 0 / 54 Finished 089F7B8B-B2A5-4AFE-B5…" at bounding box center [784, 47] width 1568 height 36
click at [1466, 53] on button "089F7B8B-B2A5-4AFE-B5C0-19BA573D28AC Filter" at bounding box center [1500, 48] width 112 height 26
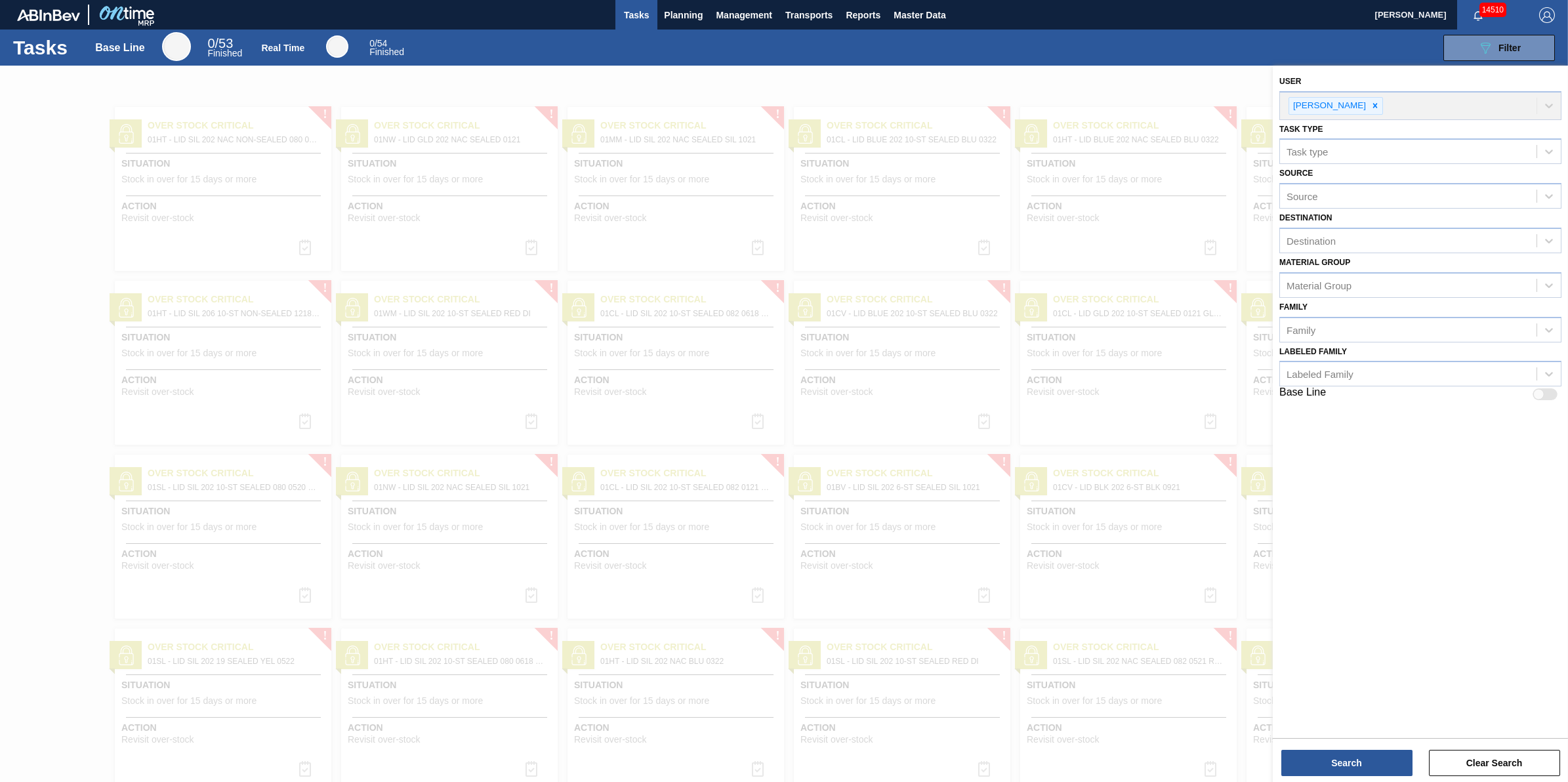
click at [1047, 35] on div "Tasks Base Line 0 / 53 Finished Real Time 0 / 54 Finished 089F7B8B-B2A5-4AFE-B5…" at bounding box center [784, 47] width 1568 height 36
click at [1051, 40] on div "089F7B8B-B2A5-4AFE-B5C0-19BA573D28AC Filter" at bounding box center [988, 48] width 1147 height 26
click at [874, 67] on div at bounding box center [784, 456] width 1568 height 782
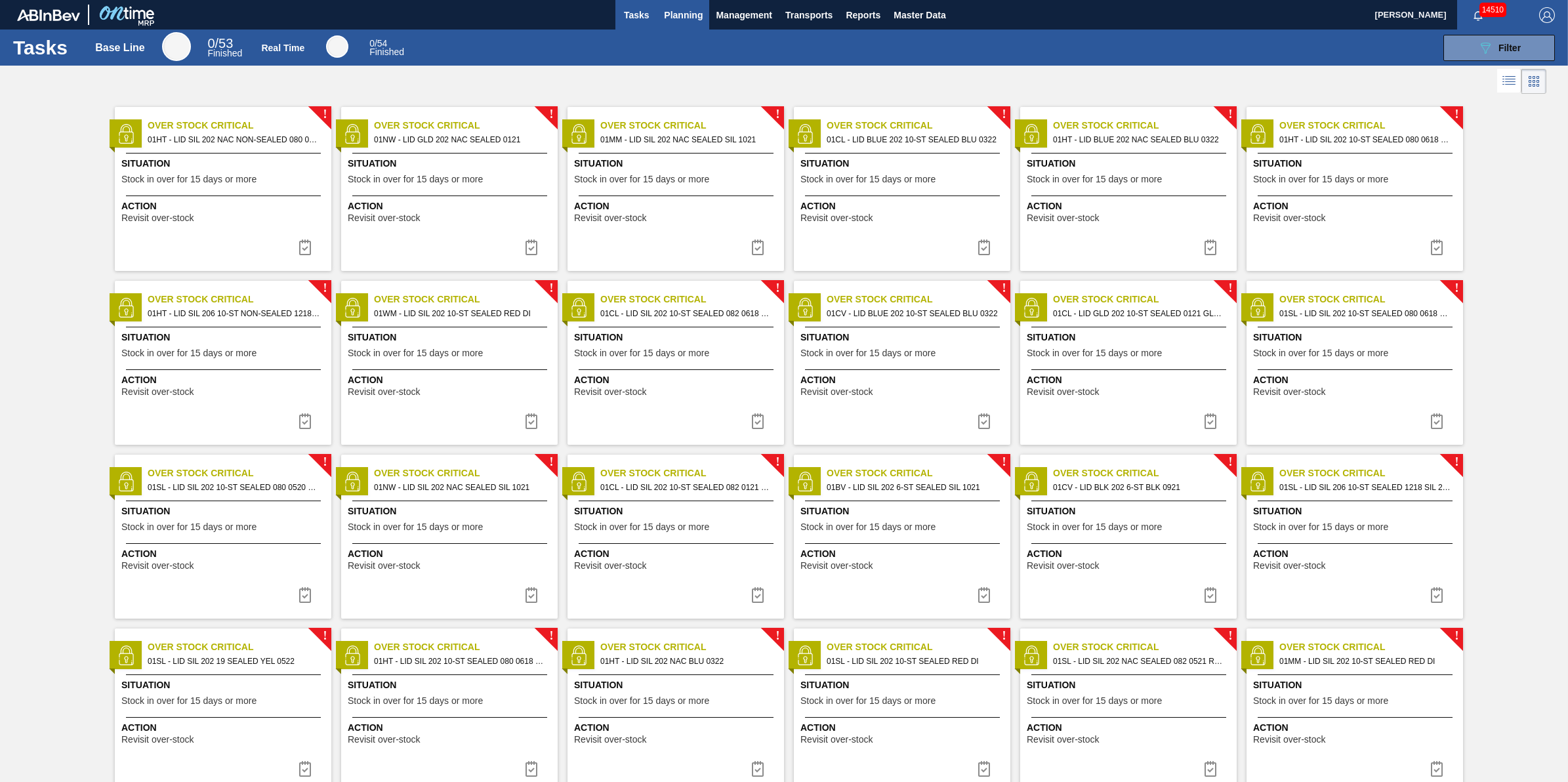
click at [697, 19] on span "Planning" at bounding box center [683, 15] width 39 height 16
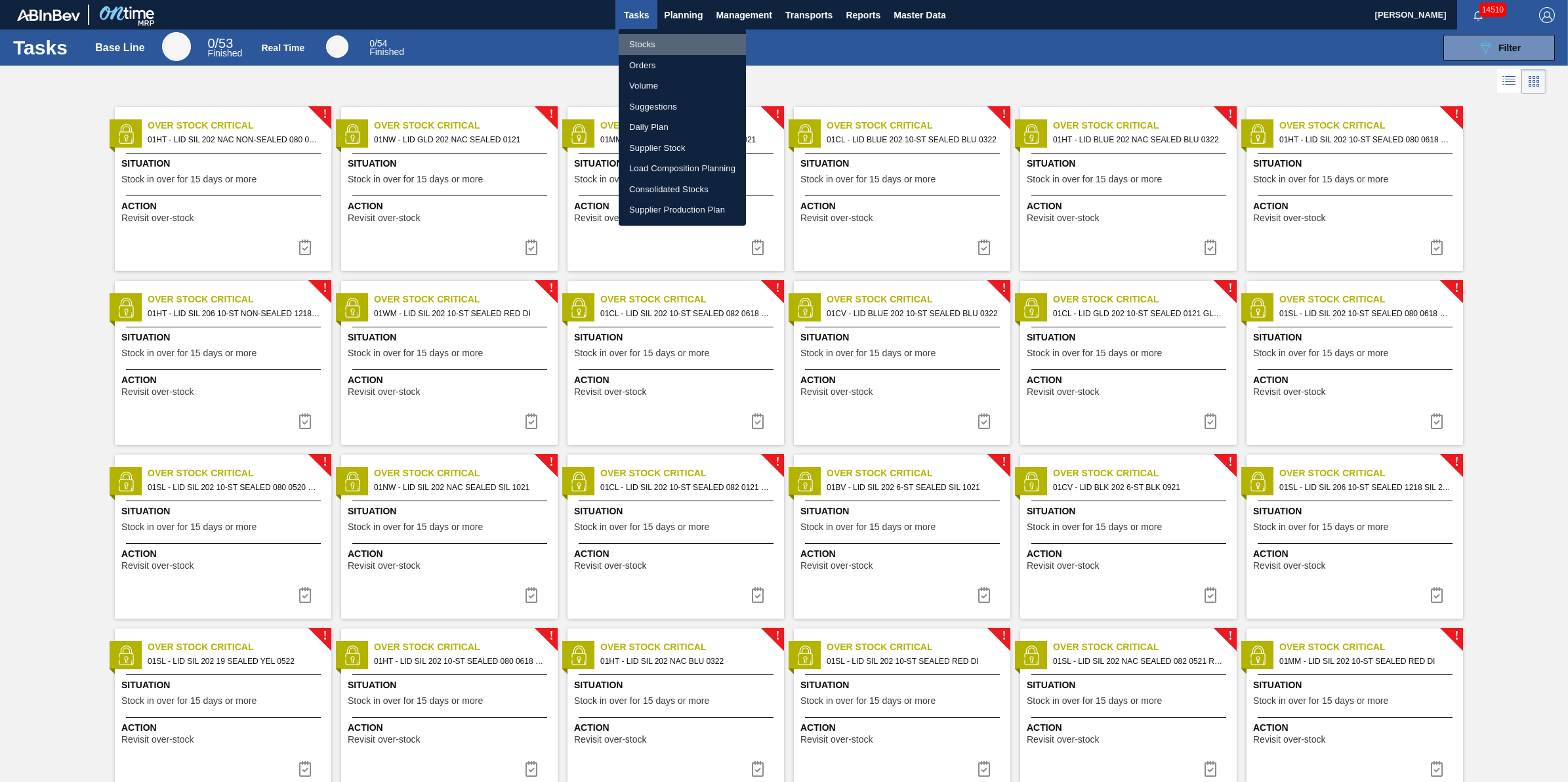
click at [694, 41] on li "Stocks" at bounding box center [683, 44] width 127 height 21
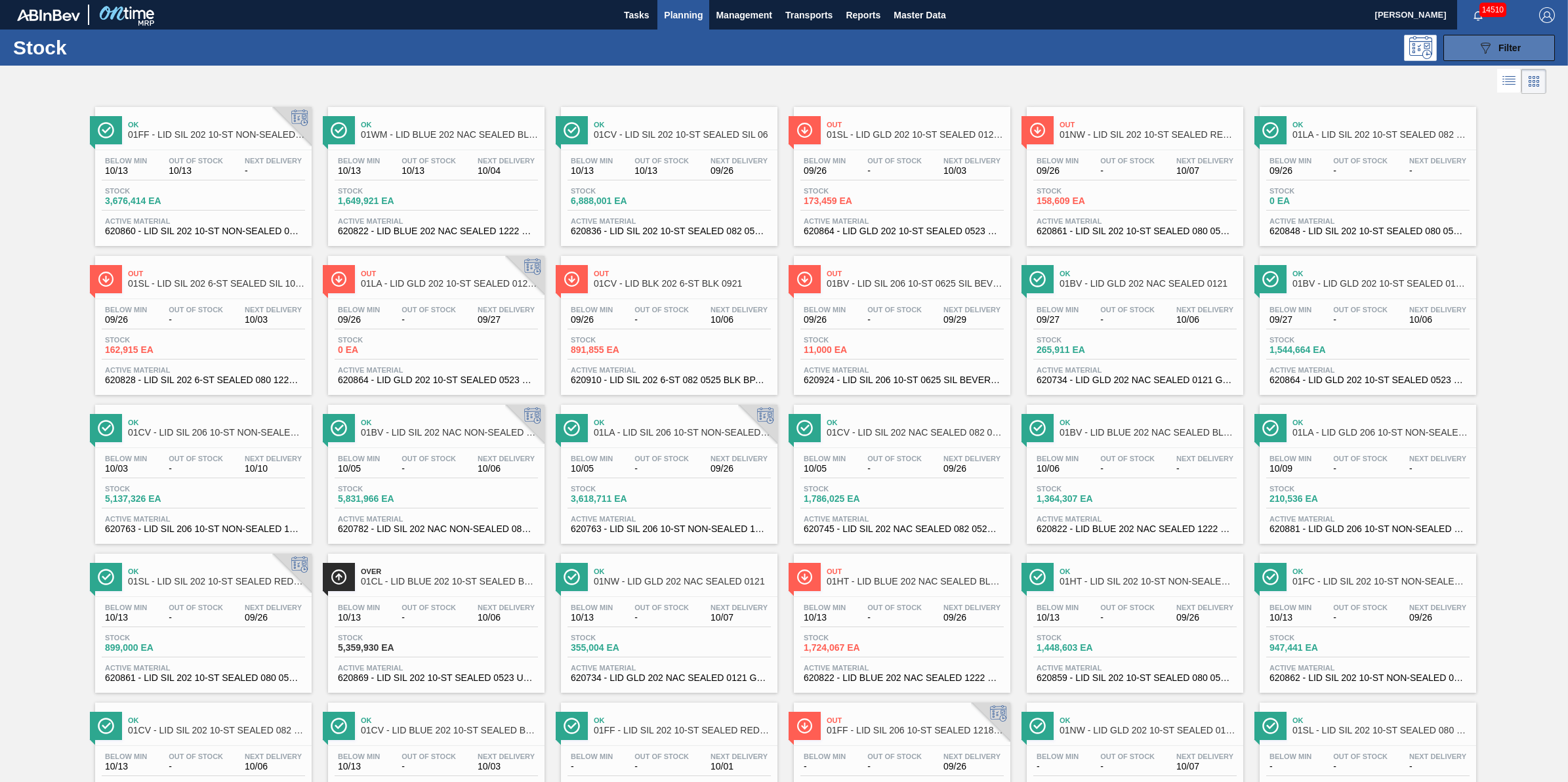
click at [1462, 50] on button "089F7B8B-B2A5-4AFE-B5C0-19BA573D28AC Filter" at bounding box center [1500, 48] width 112 height 26
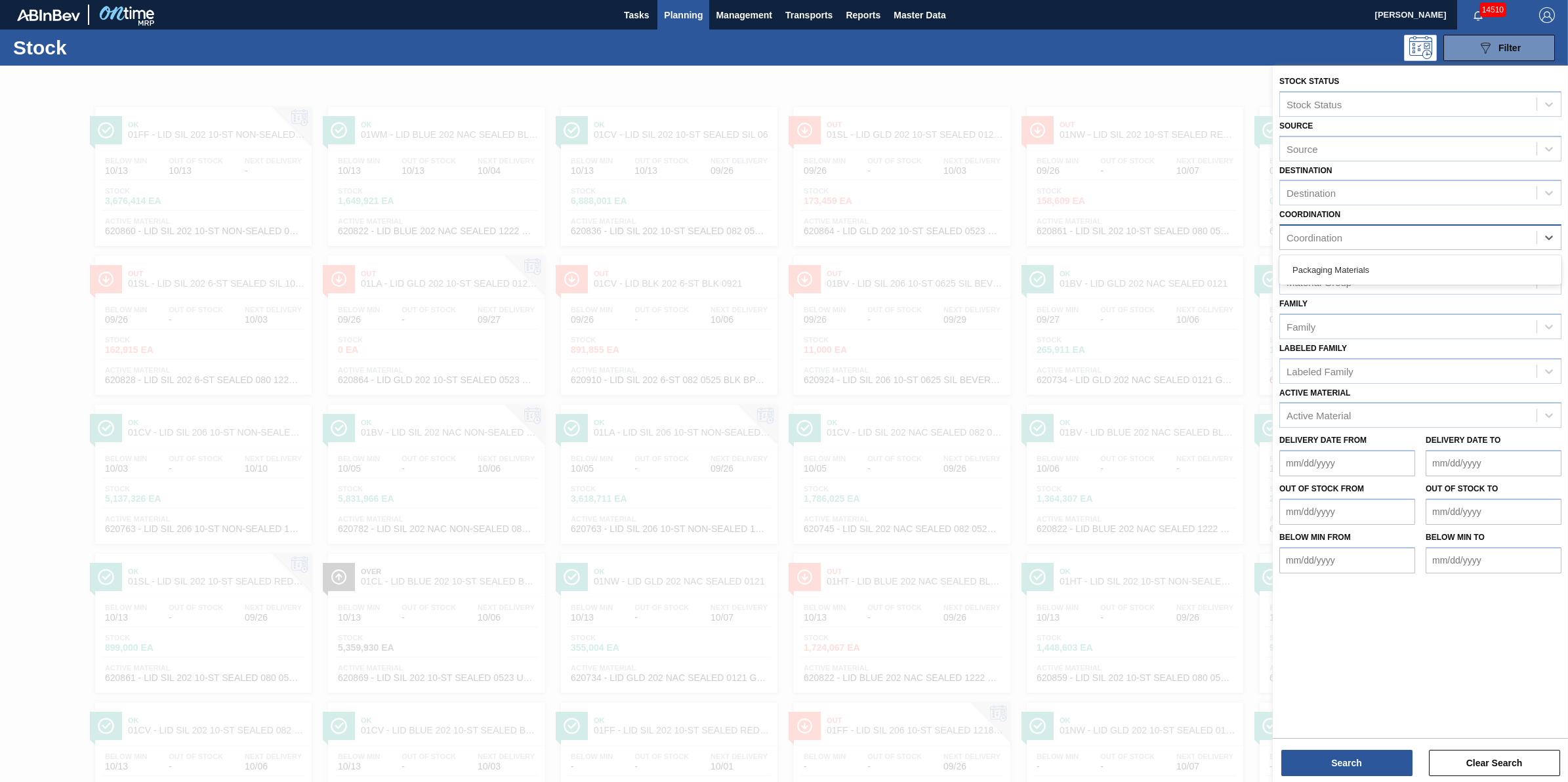
click at [1444, 241] on div "Coordination" at bounding box center [1408, 238] width 256 height 19
click at [1437, 205] on div "Coordination Coordination" at bounding box center [1420, 227] width 282 height 44
click at [1438, 189] on div "Destination" at bounding box center [1408, 193] width 256 height 19
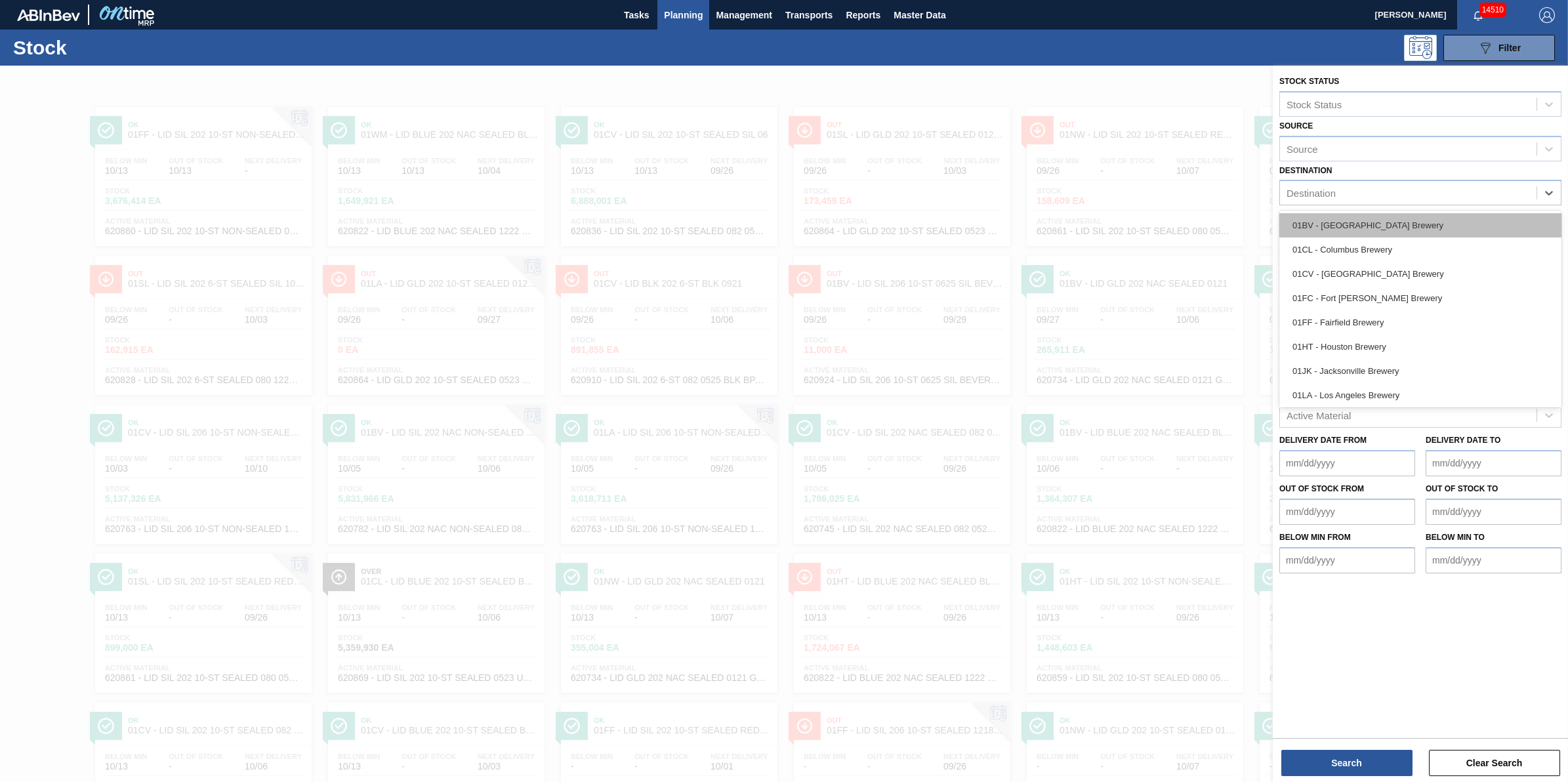
click at [1435, 231] on div "01BV - Baldwinsville Brewery" at bounding box center [1420, 225] width 282 height 24
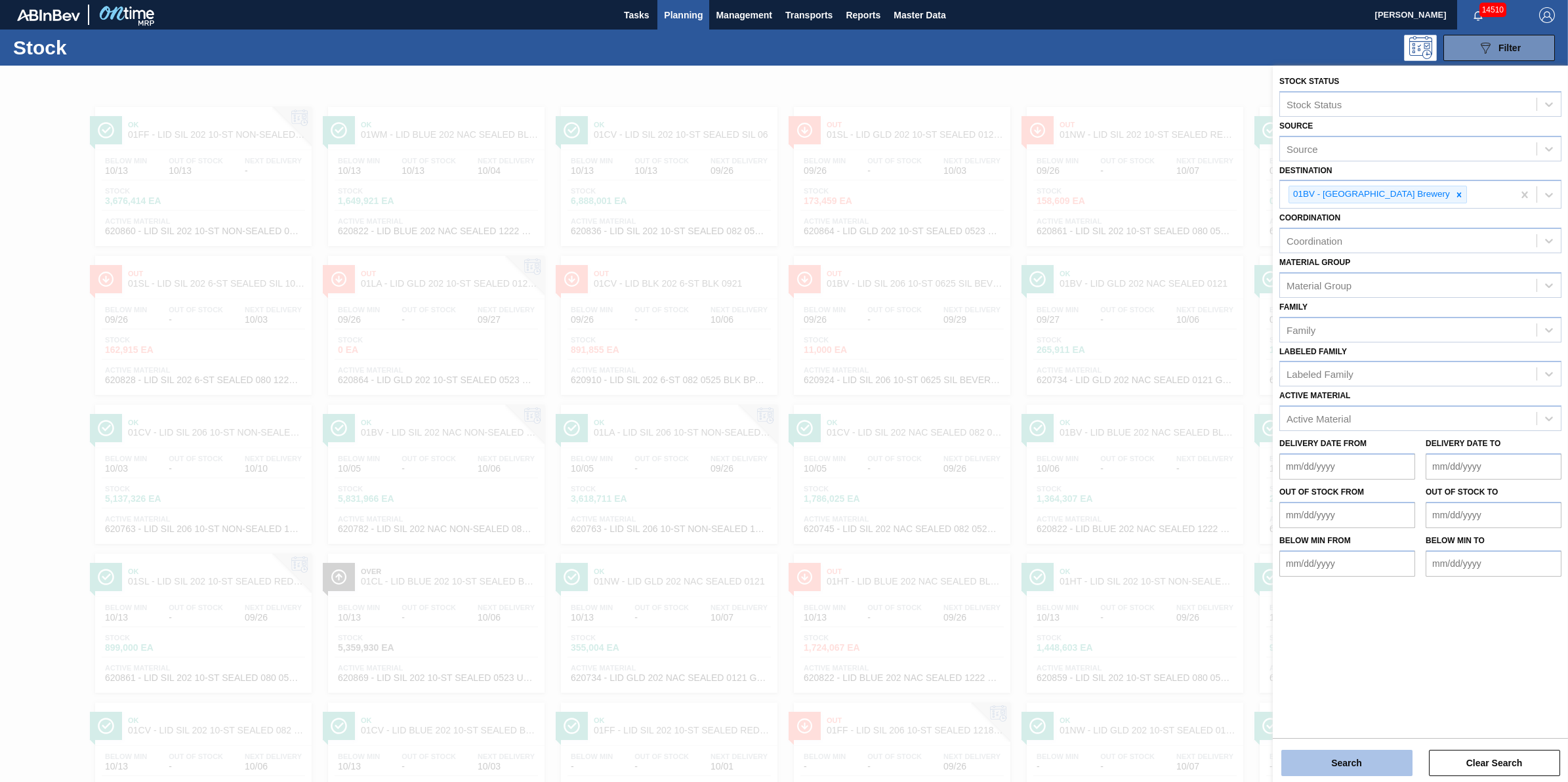
click at [1391, 769] on button "Search" at bounding box center [1347, 763] width 131 height 26
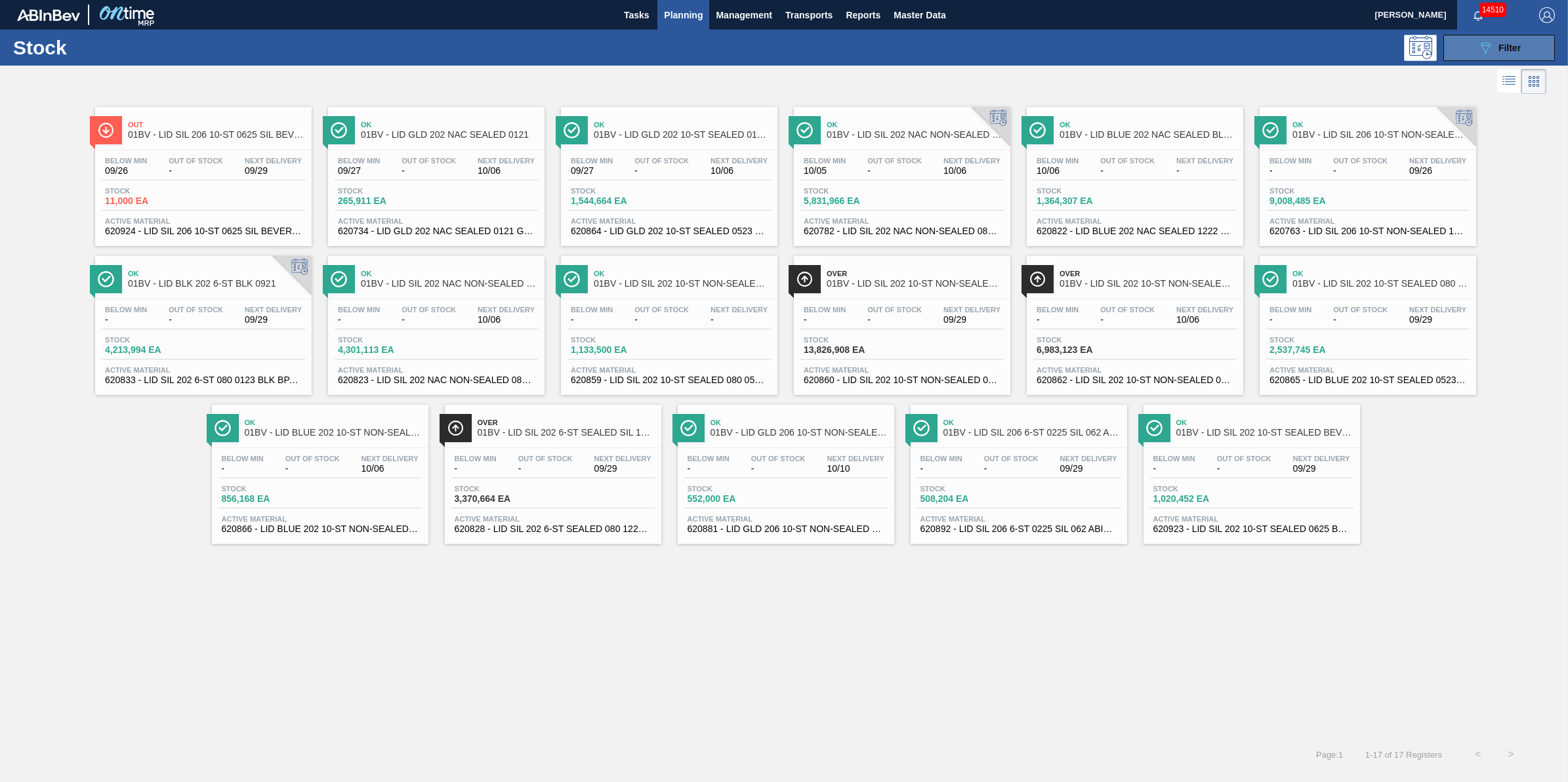
click at [1454, 41] on button "089F7B8B-B2A5-4AFE-B5C0-19BA573D28AC Filter" at bounding box center [1500, 48] width 112 height 26
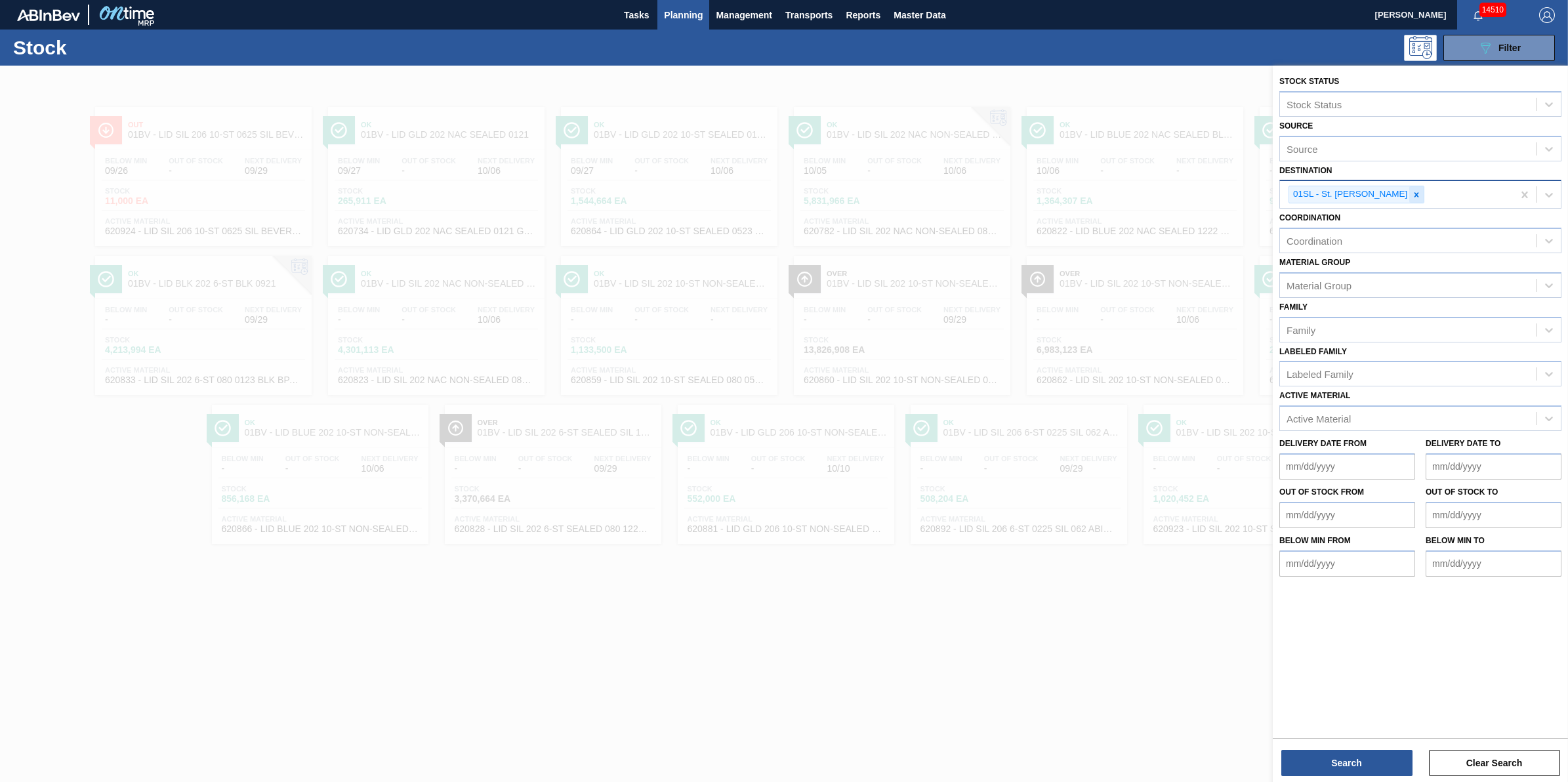
click at [1412, 191] on icon at bounding box center [1417, 195] width 9 height 9
click at [1398, 191] on div "Destination" at bounding box center [1408, 193] width 256 height 19
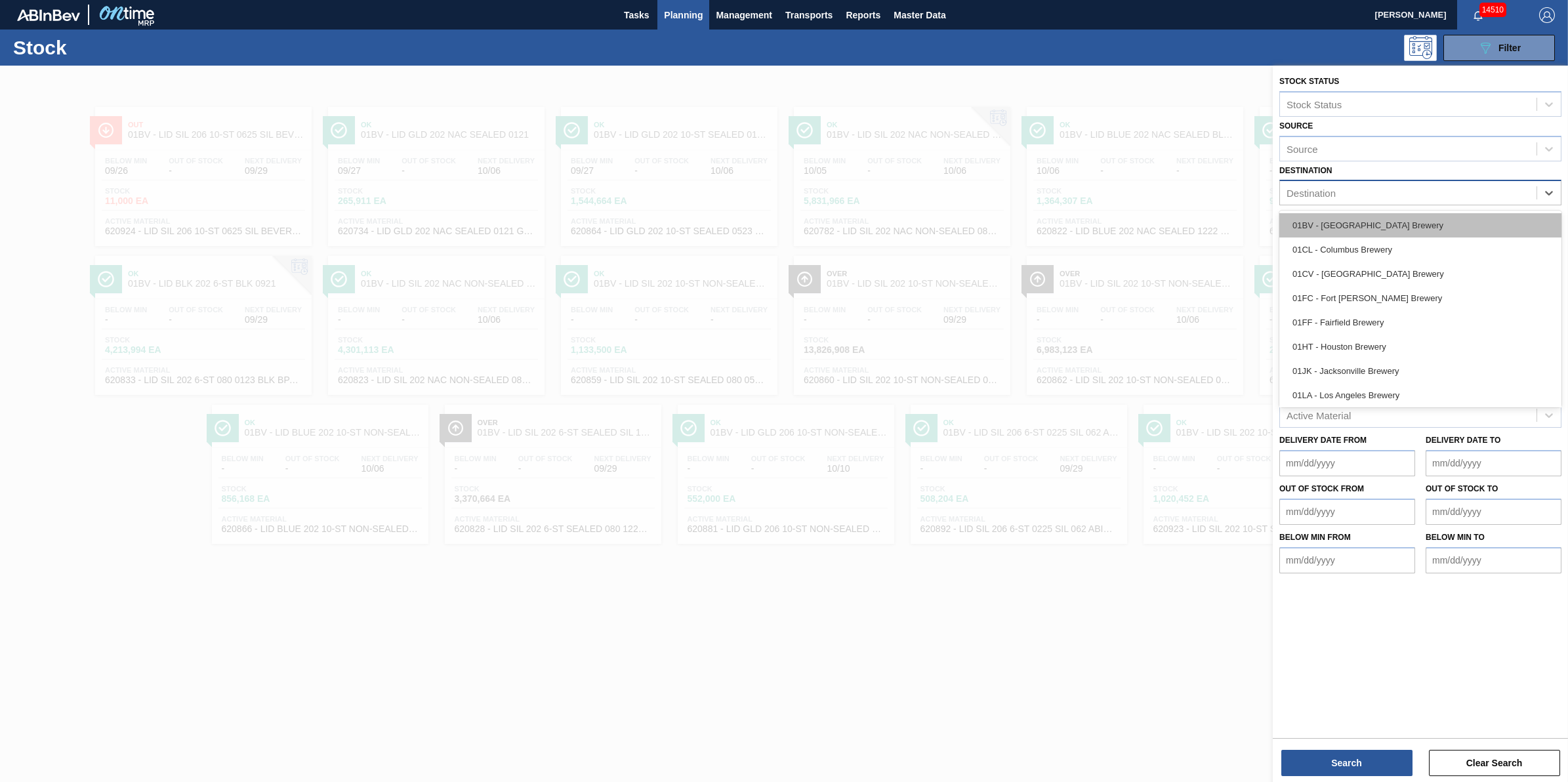
click at [1385, 223] on div "01BV - Baldwinsville Brewery" at bounding box center [1420, 225] width 282 height 24
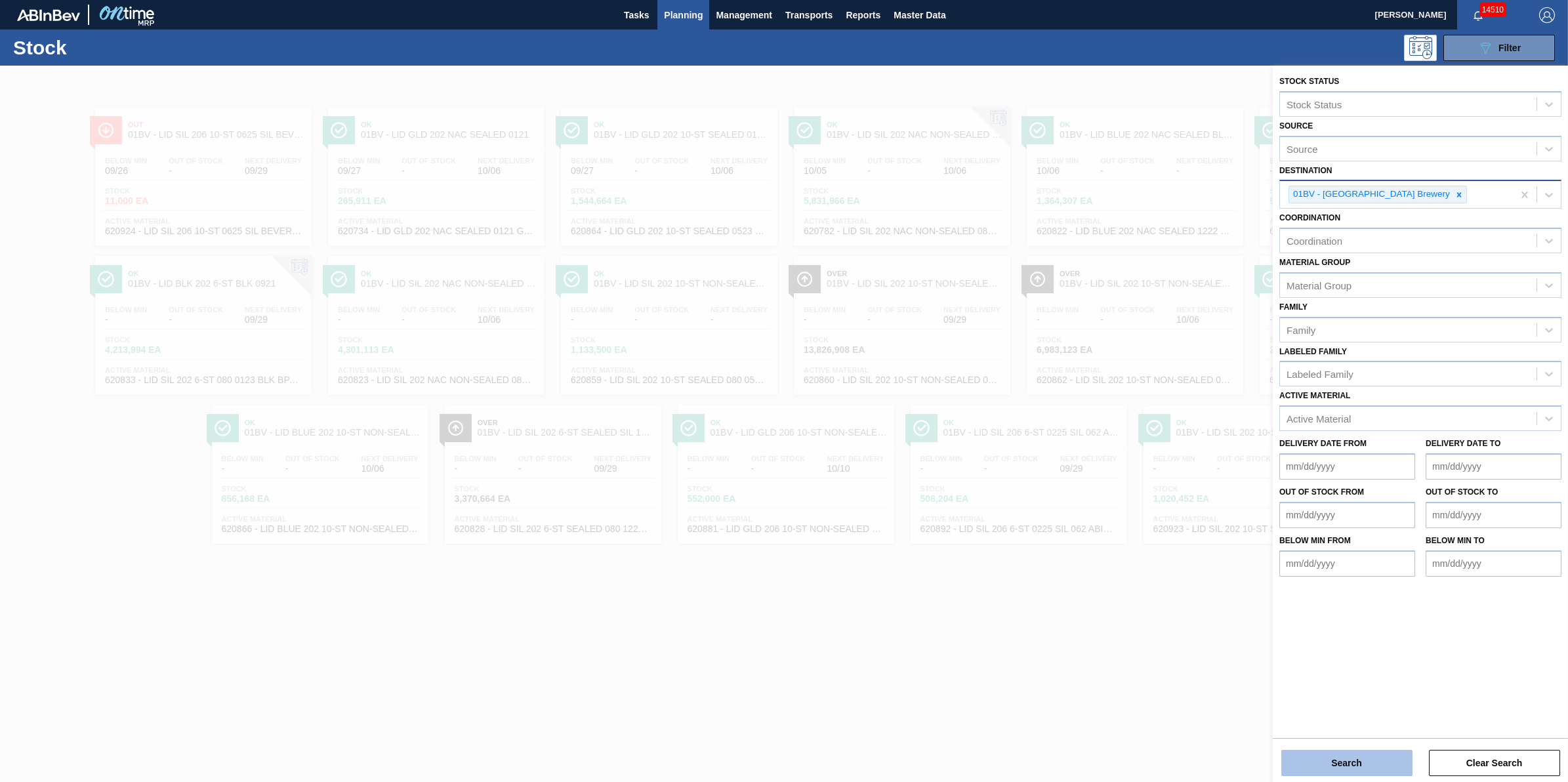
click at [1365, 768] on button "Search" at bounding box center [1347, 763] width 131 height 26
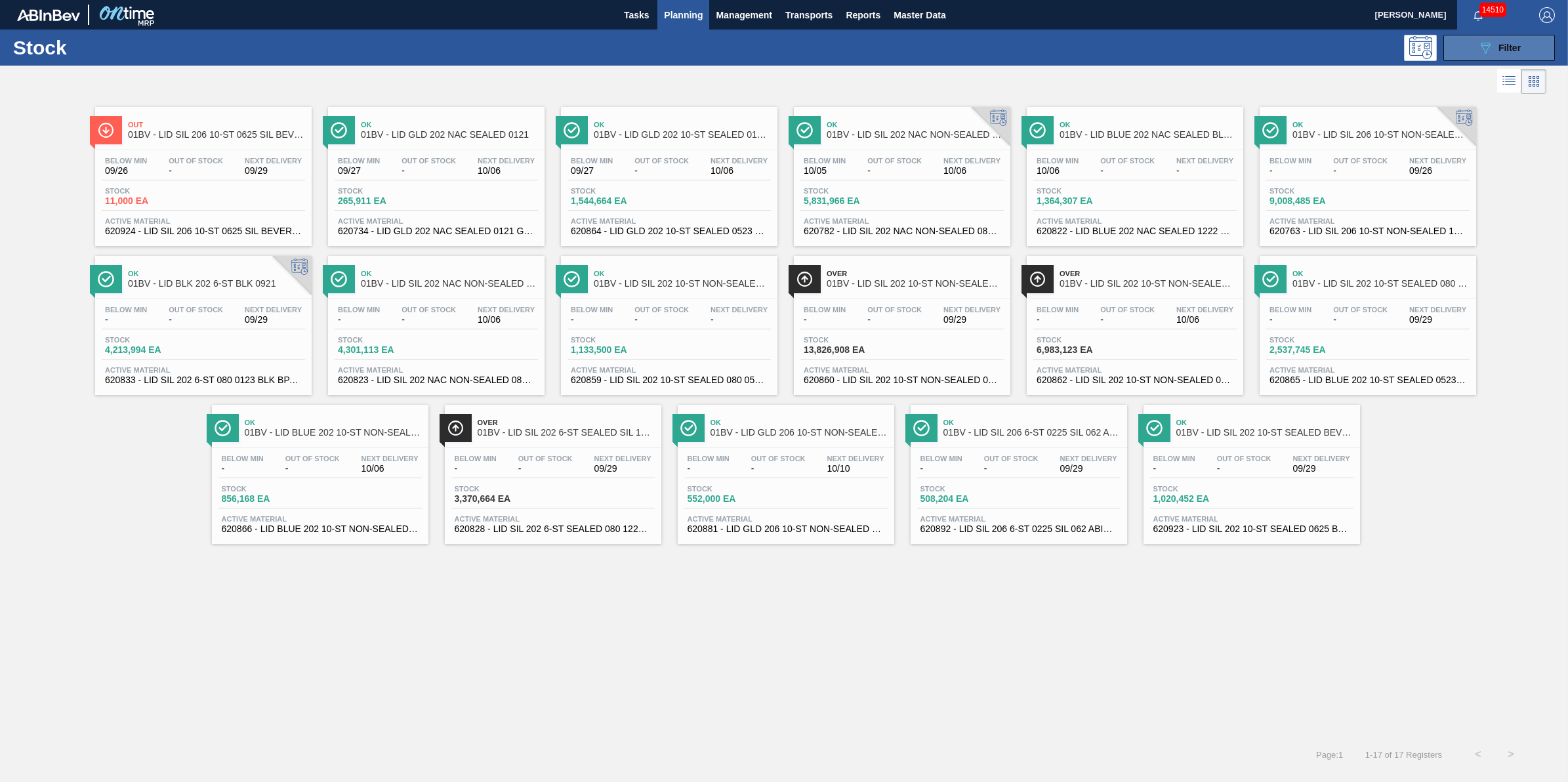
click at [1483, 57] on button "089F7B8B-B2A5-4AFE-B5C0-19BA573D28AC Filter" at bounding box center [1500, 48] width 112 height 26
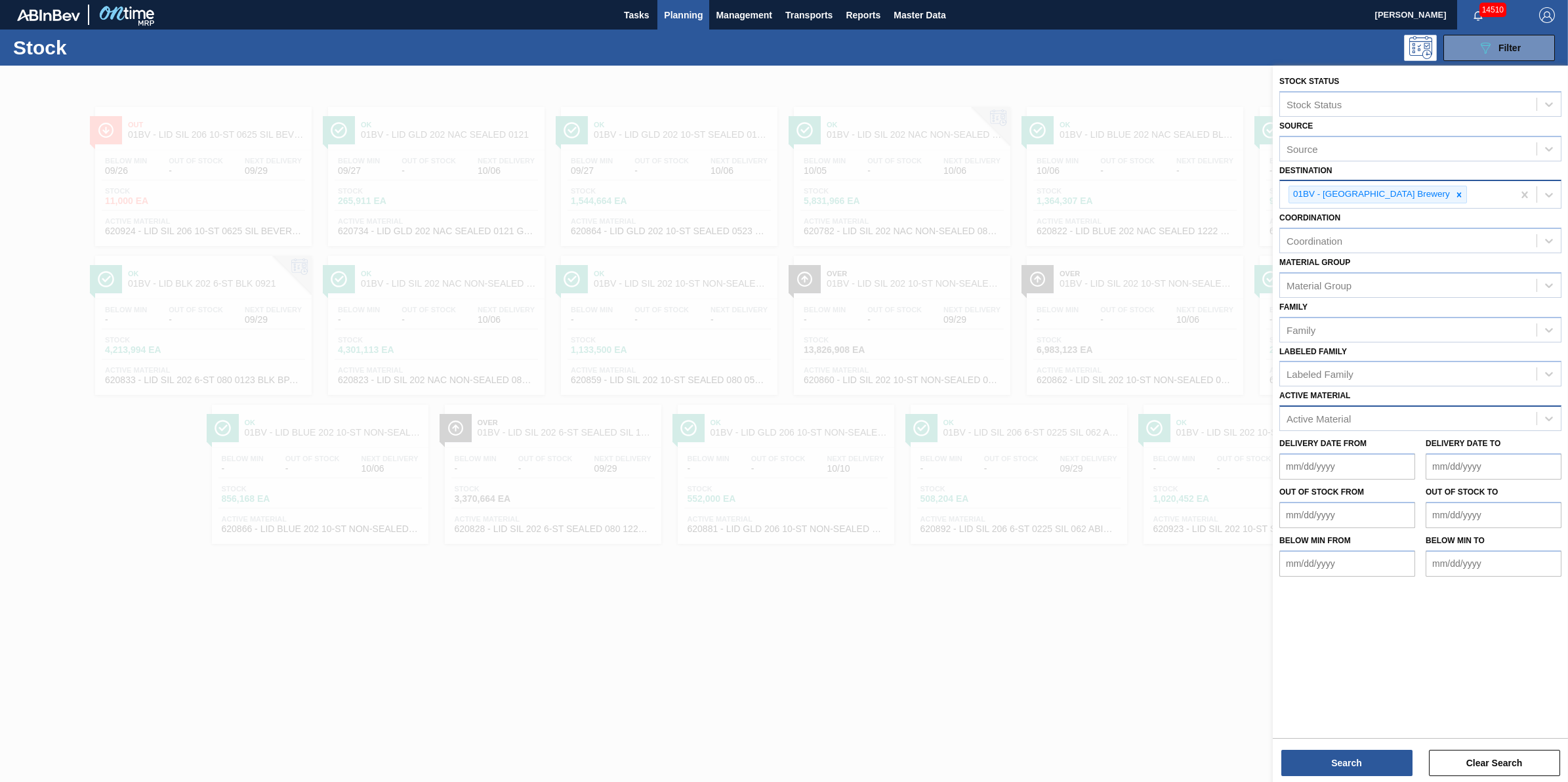
click at [1379, 410] on div "Active Material" at bounding box center [1408, 419] width 256 height 19
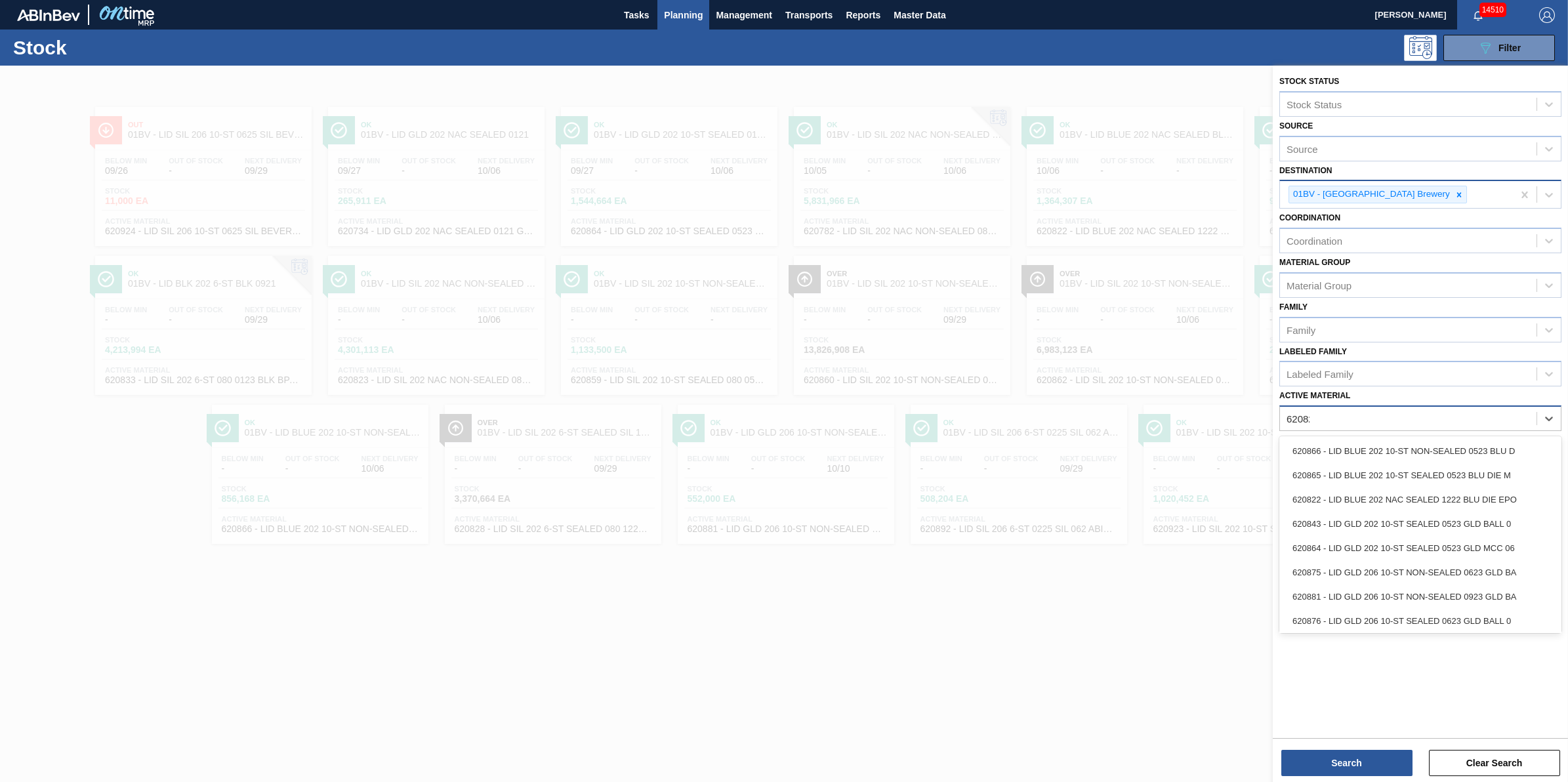
type Material "620828"
type Material "620833"
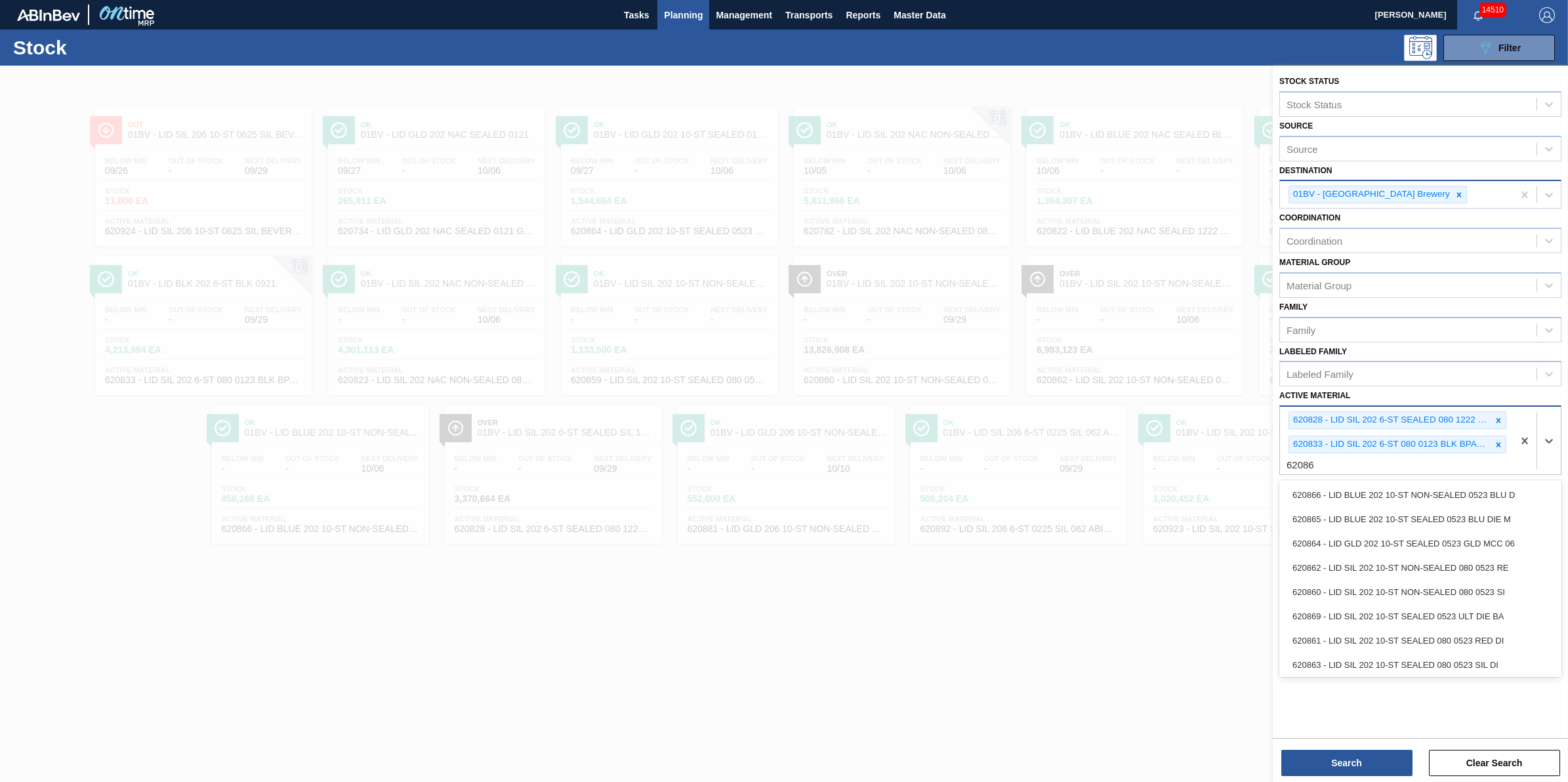
type Material "620860"
type Material "620923"
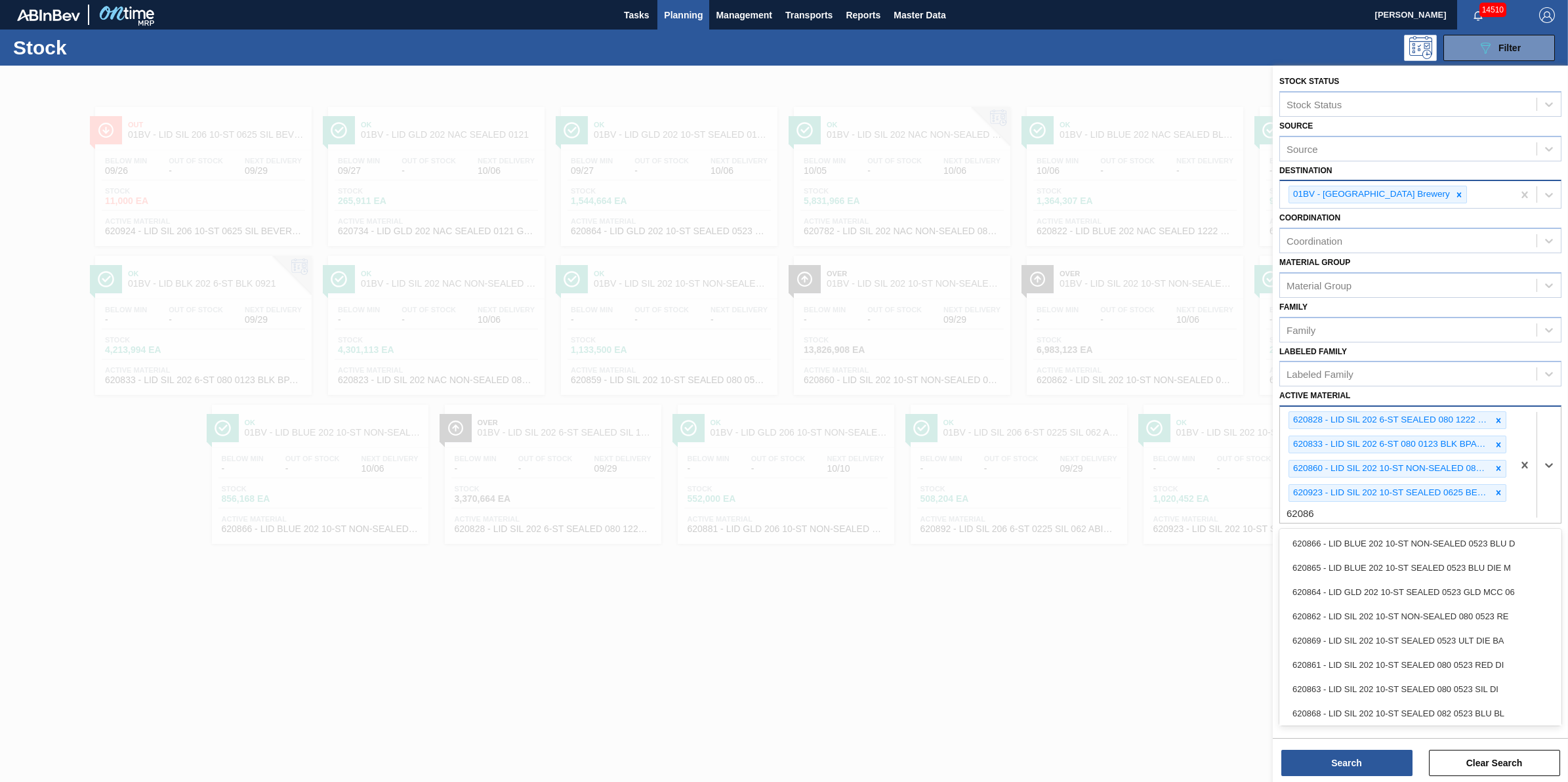
type Material "620865"
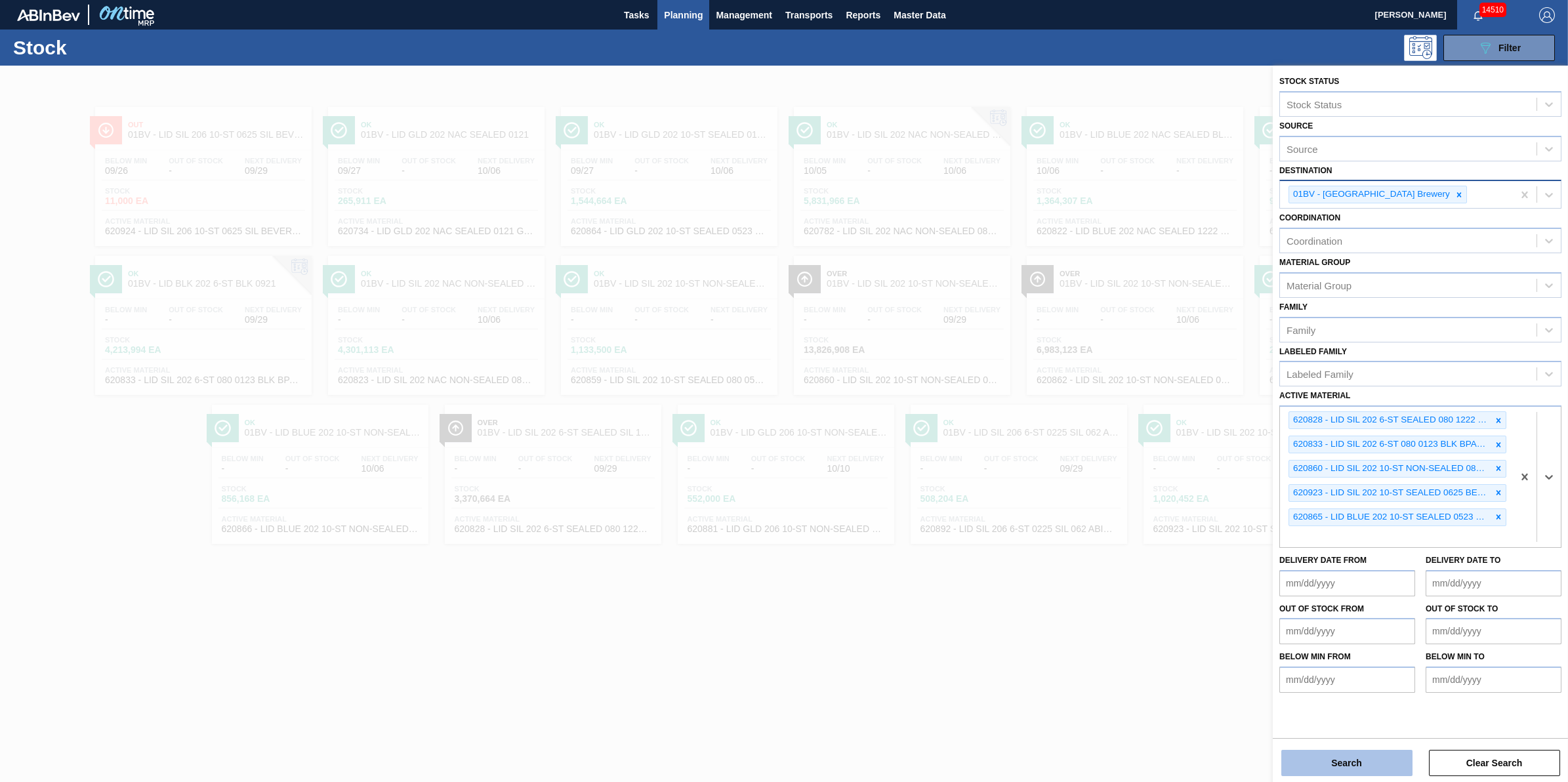
click at [1340, 771] on button "Search" at bounding box center [1347, 763] width 131 height 26
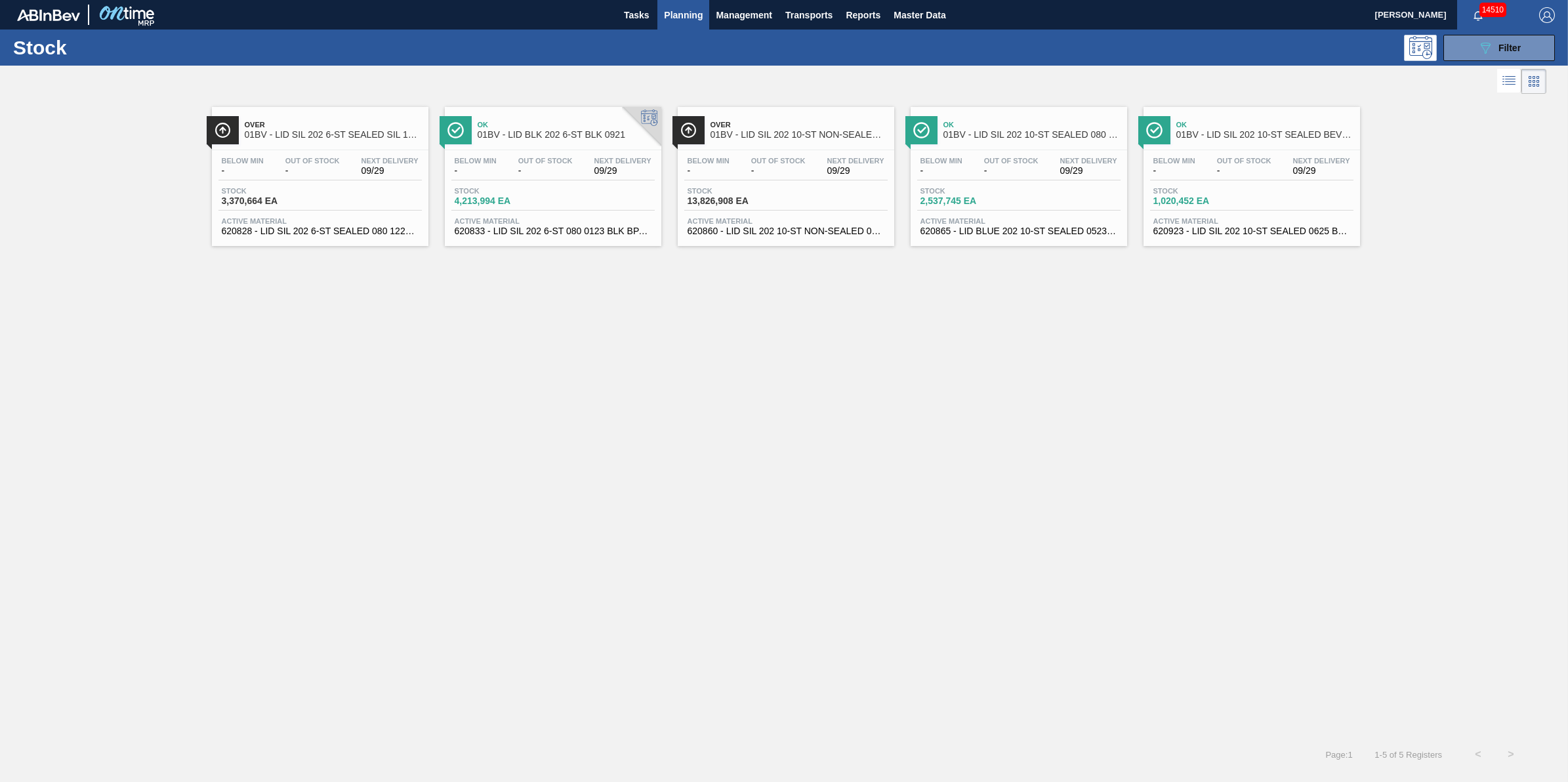
click at [361, 138] on span "01BV - LID SIL 202 6-ST SEALED SIL 1021" at bounding box center [333, 134] width 177 height 10
click at [522, 155] on div "Below Min - Out Of Stock - Next Delivery 09/29 Stock 4,213,994 EA Active Materi…" at bounding box center [553, 194] width 217 height 89
click at [772, 205] on span "13,826,908 EA" at bounding box center [733, 201] width 92 height 10
click at [994, 221] on span "Active Material" at bounding box center [1018, 221] width 196 height 8
click at [1304, 207] on div "Stock 1,020,452 EA" at bounding box center [1252, 199] width 203 height 23
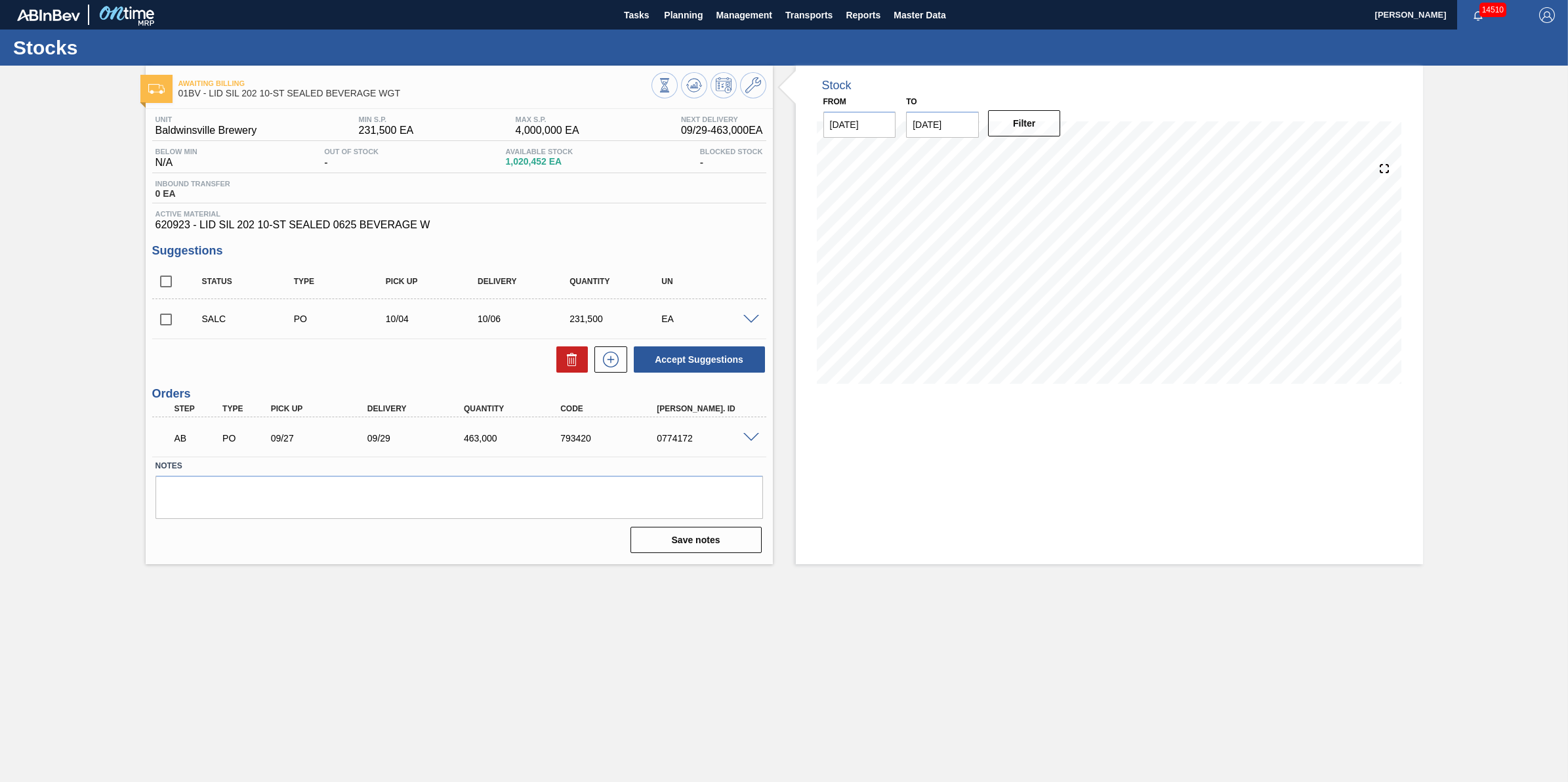
click at [669, 30] on div "Stocks" at bounding box center [784, 47] width 1568 height 36
click at [680, 17] on span "Planning" at bounding box center [683, 15] width 39 height 16
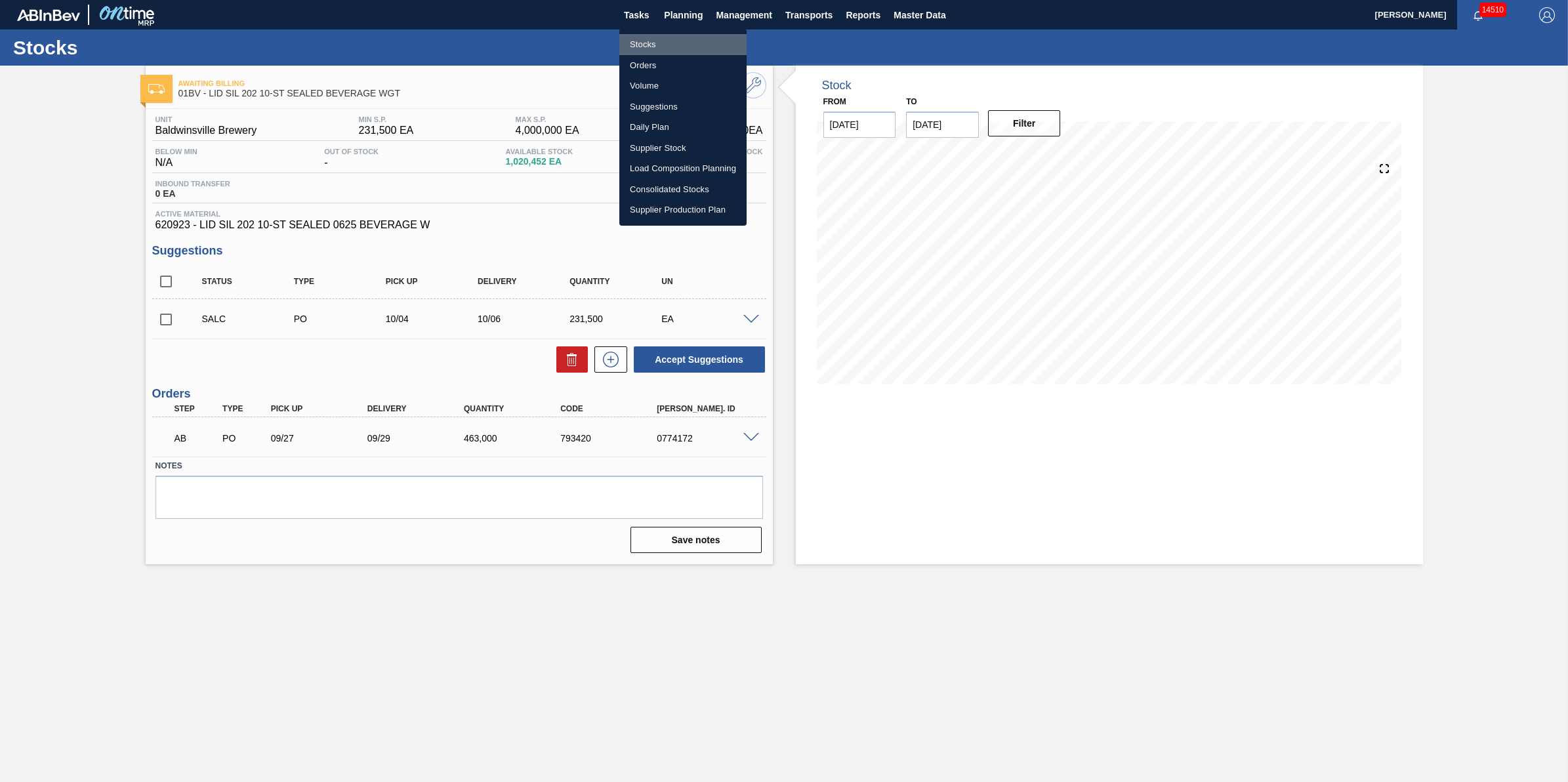
click at [699, 44] on li "Stocks" at bounding box center [683, 44] width 127 height 21
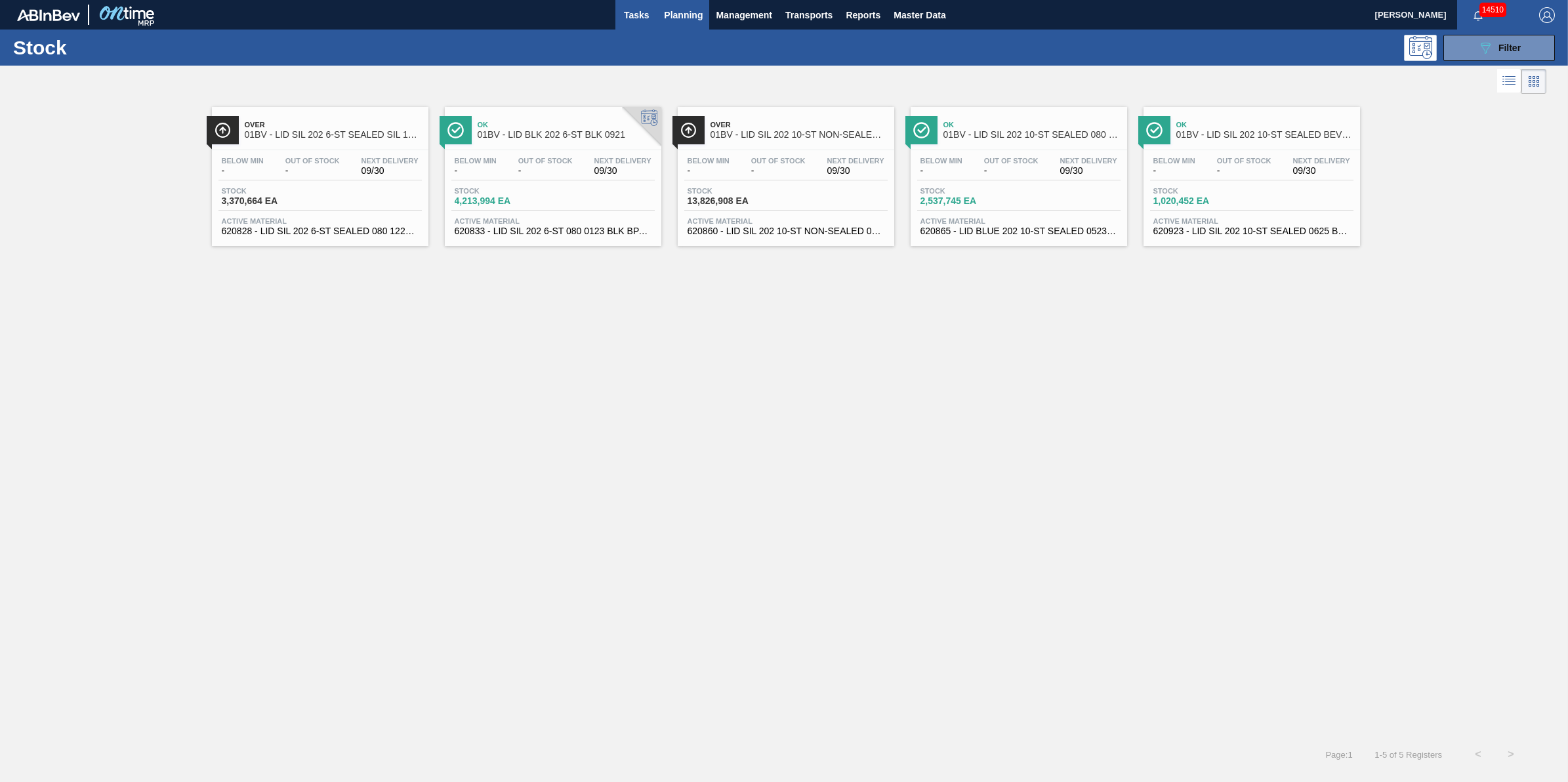
click at [637, 9] on span "Tasks" at bounding box center [636, 15] width 29 height 16
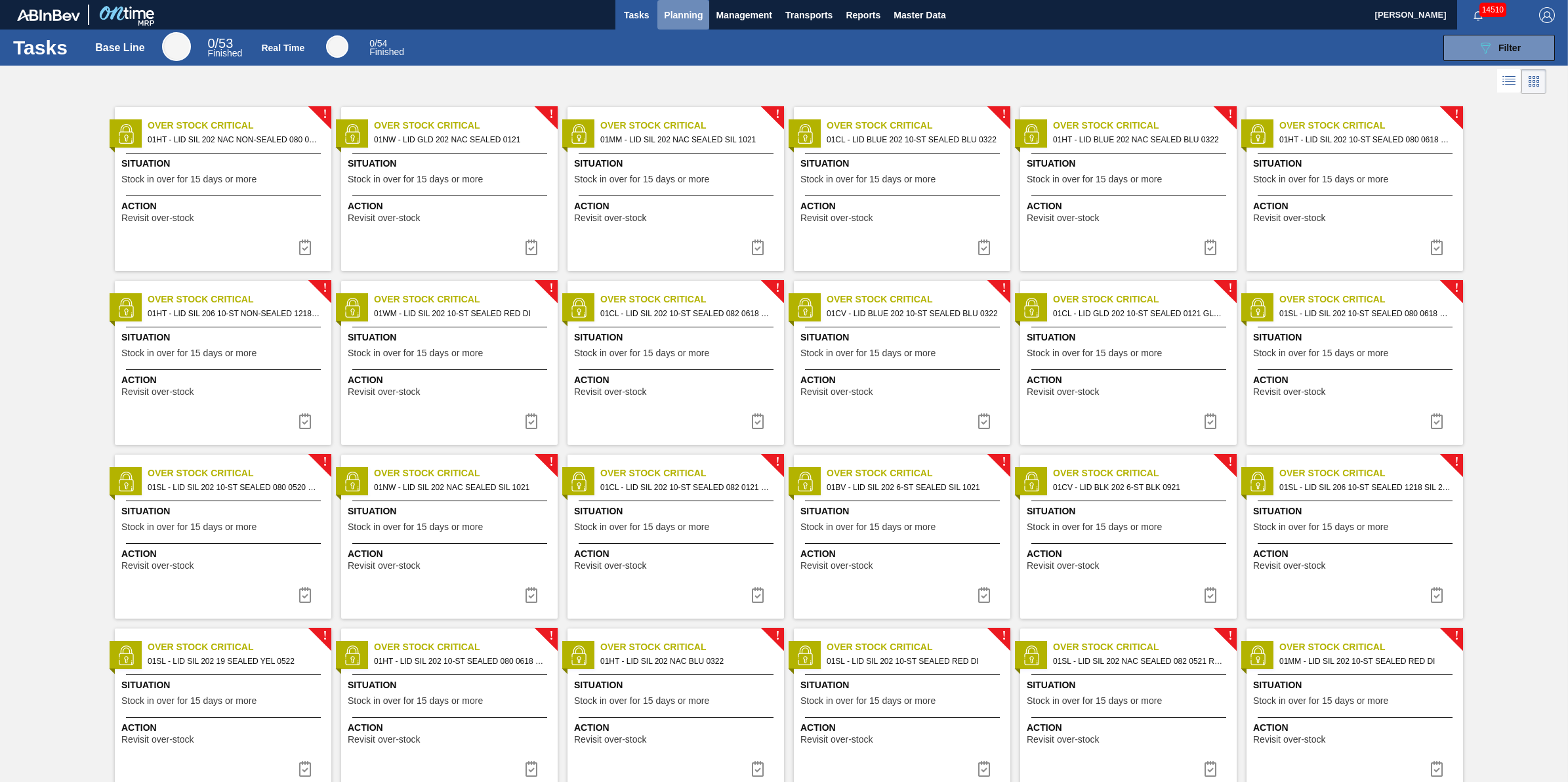
click at [679, 12] on span "Planning" at bounding box center [683, 15] width 39 height 16
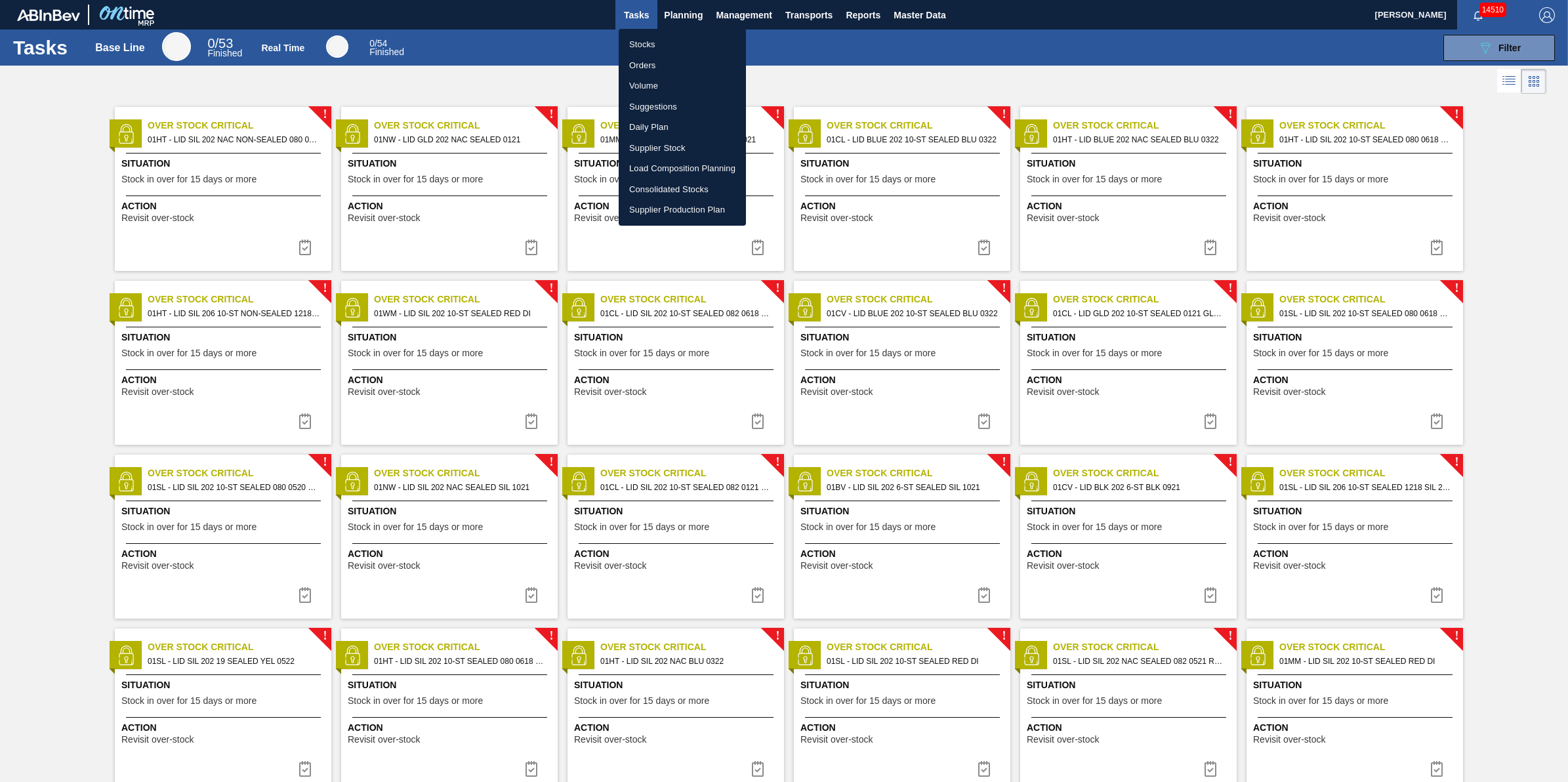
click at [677, 36] on li "Stocks" at bounding box center [683, 44] width 127 height 21
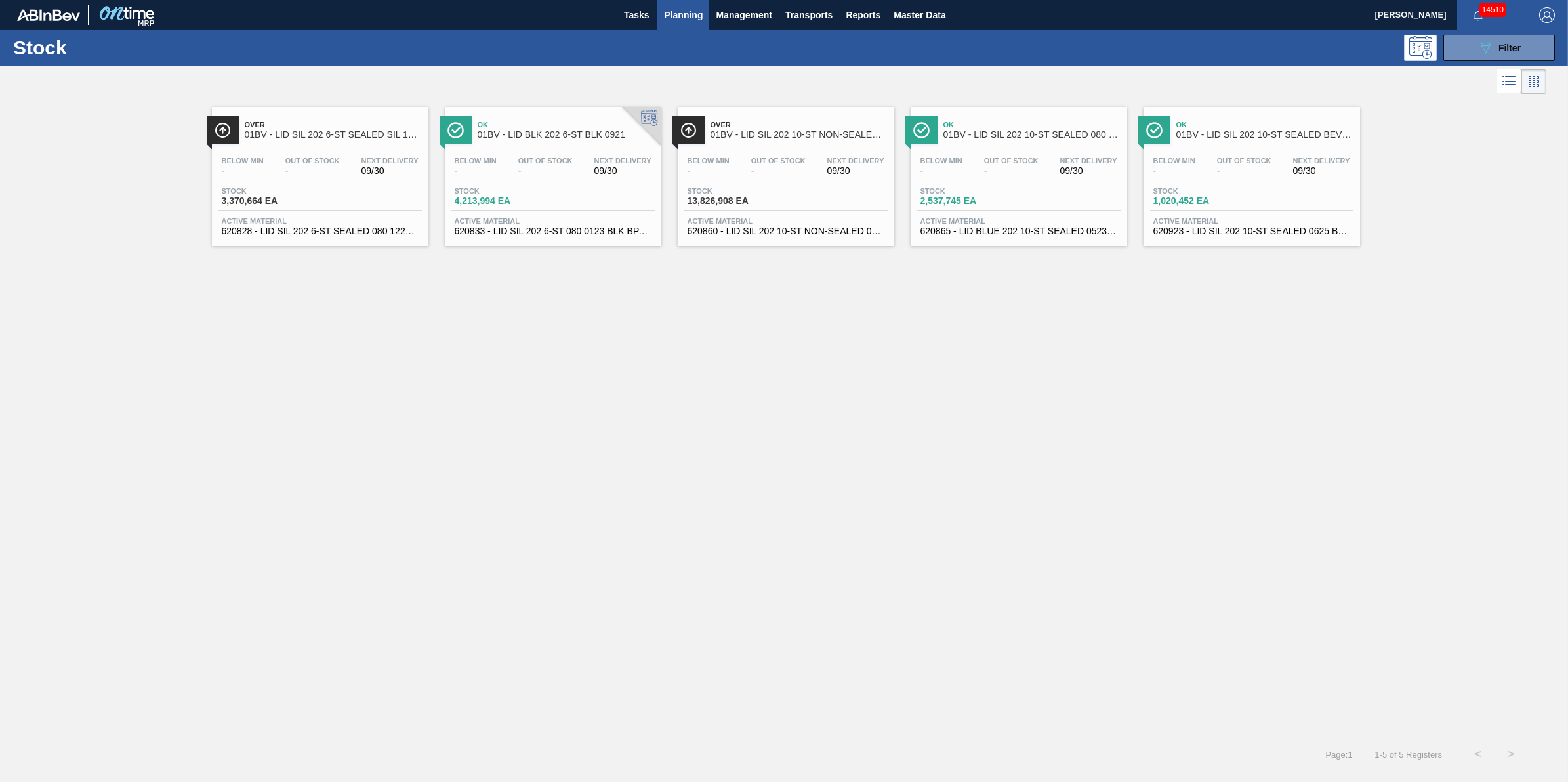
click at [1520, 64] on div "Stock 089F7B8B-B2A5-4AFE-B5C0-19BA573D28AC Filter" at bounding box center [784, 47] width 1568 height 36
click at [1509, 49] on span "Filter" at bounding box center [1509, 48] width 23 height 11
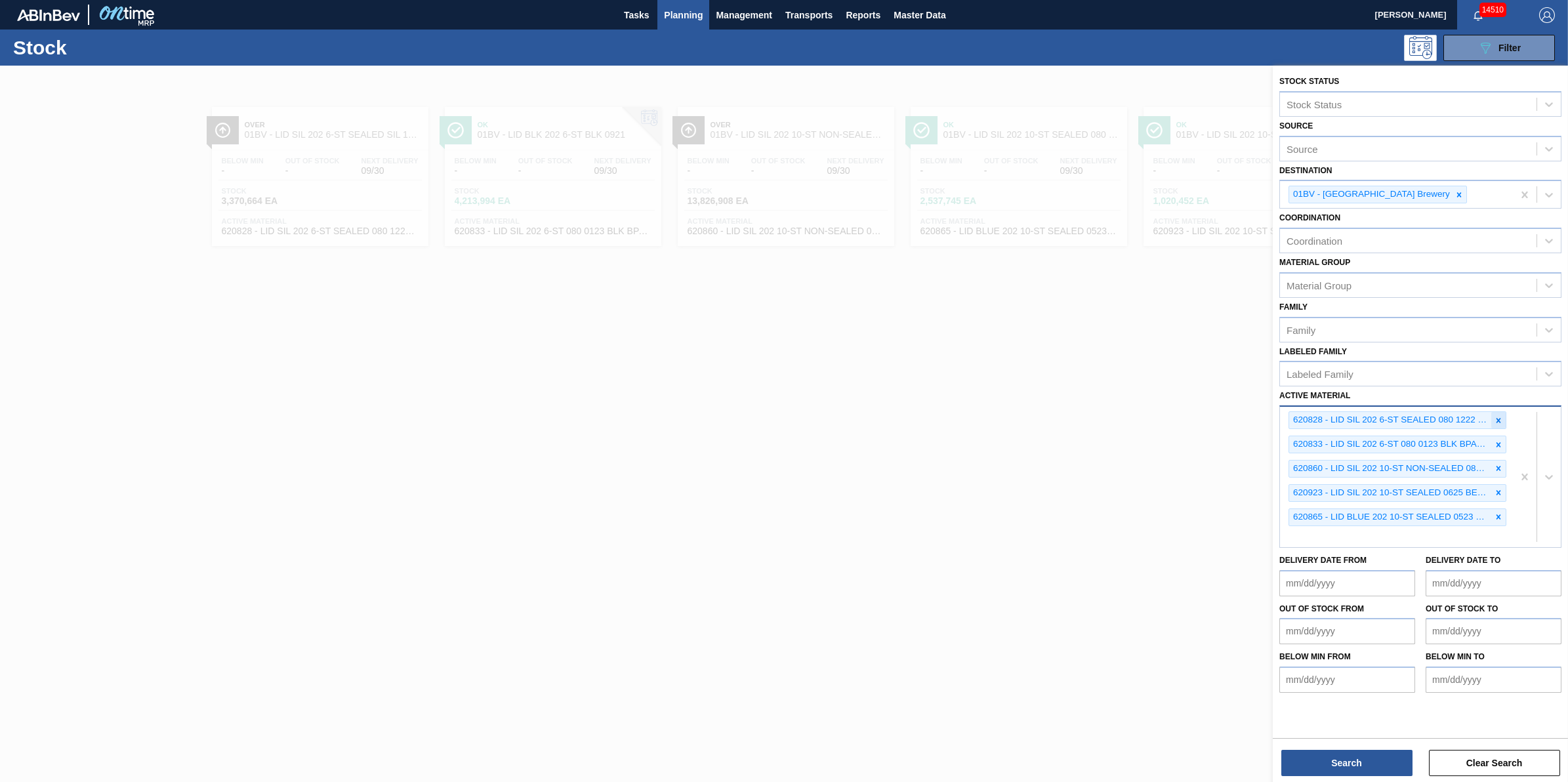
click at [1494, 418] on icon at bounding box center [1499, 421] width 9 height 9
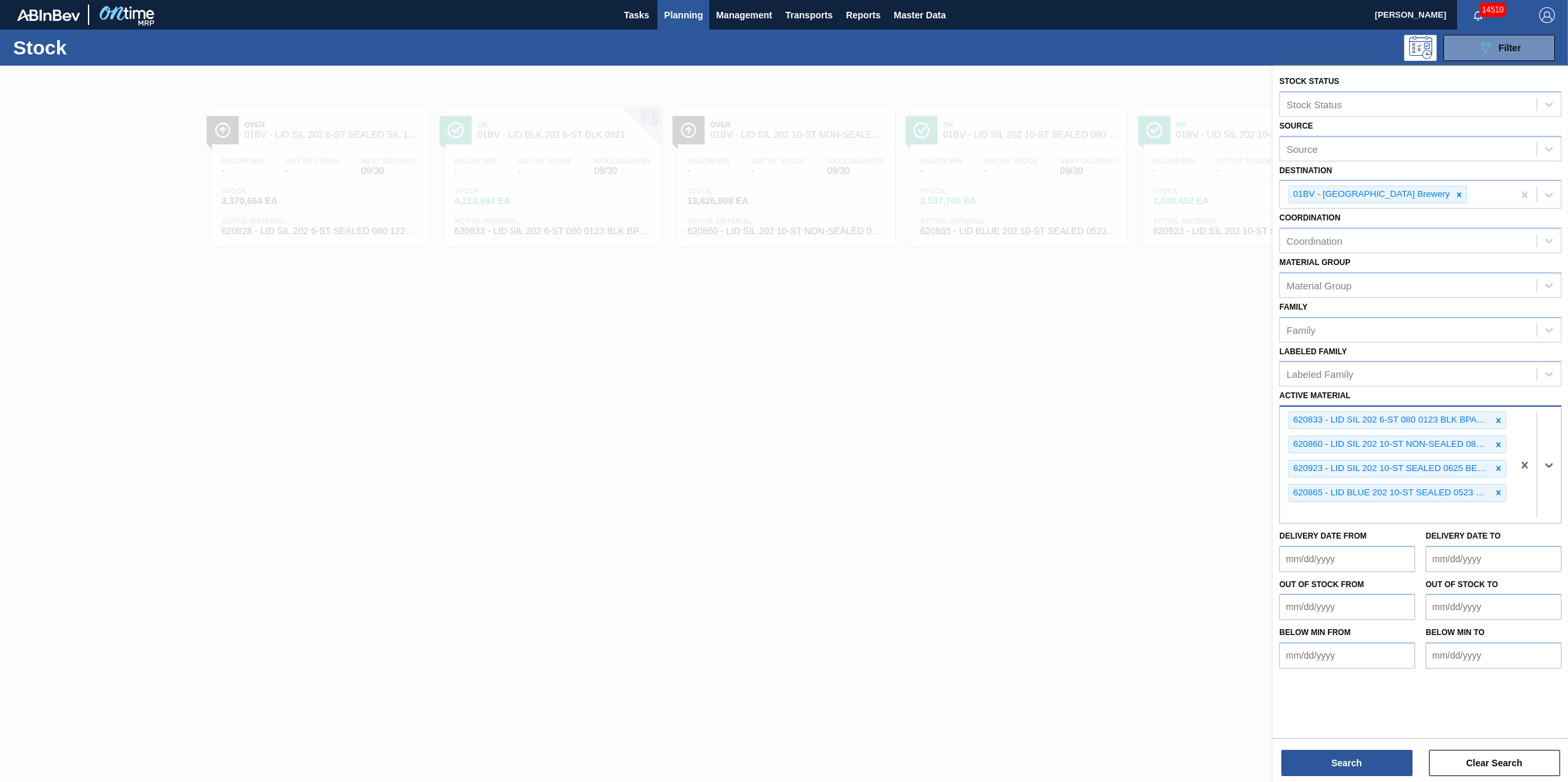
click at [1494, 418] on icon at bounding box center [1499, 421] width 9 height 9
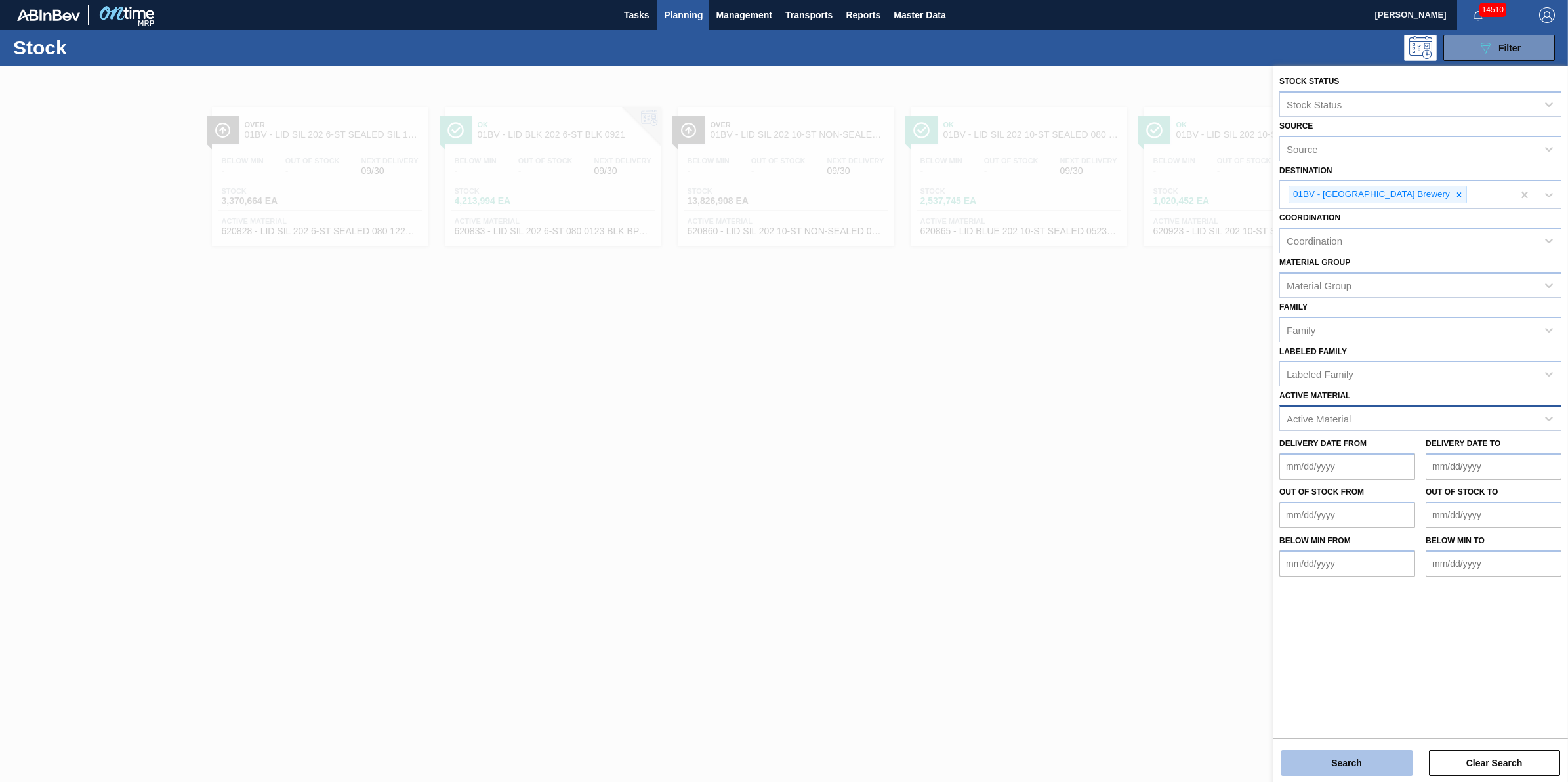
click at [1343, 759] on button "Search" at bounding box center [1347, 763] width 131 height 26
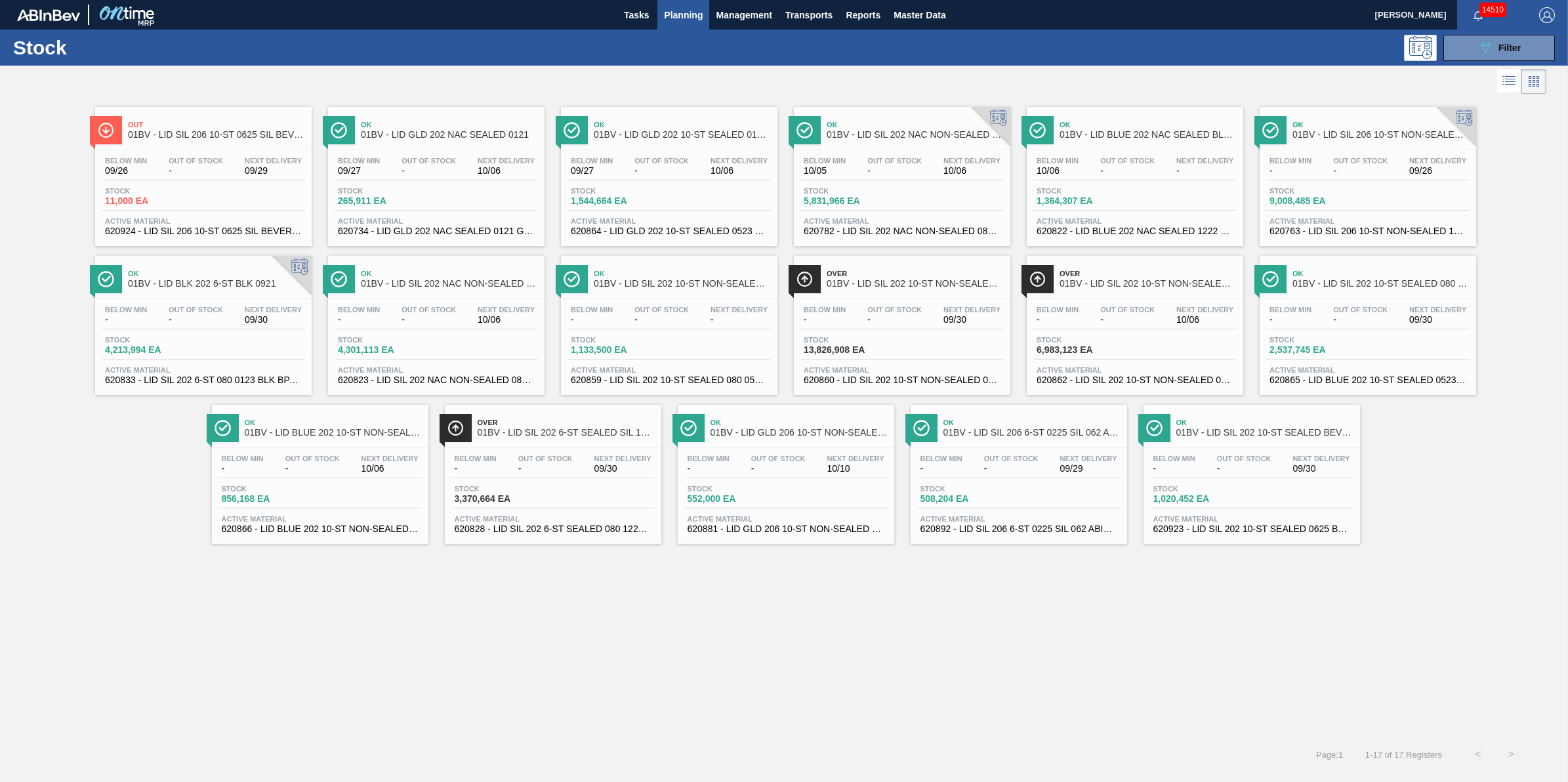
click at [338, 503] on div "Stock 856,168 EA" at bounding box center [320, 496] width 203 height 23
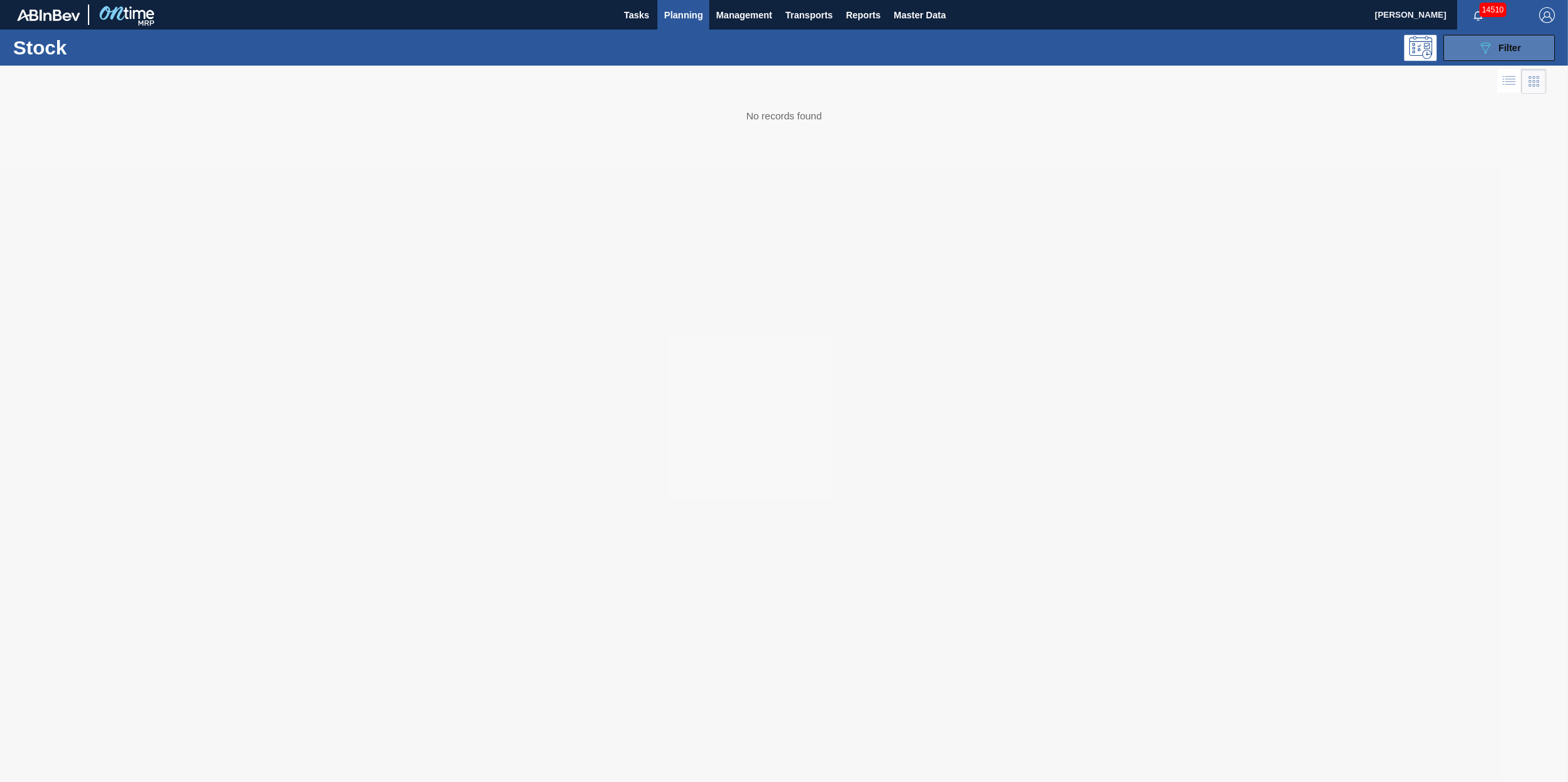
click at [1507, 44] on span "Filter" at bounding box center [1509, 48] width 23 height 11
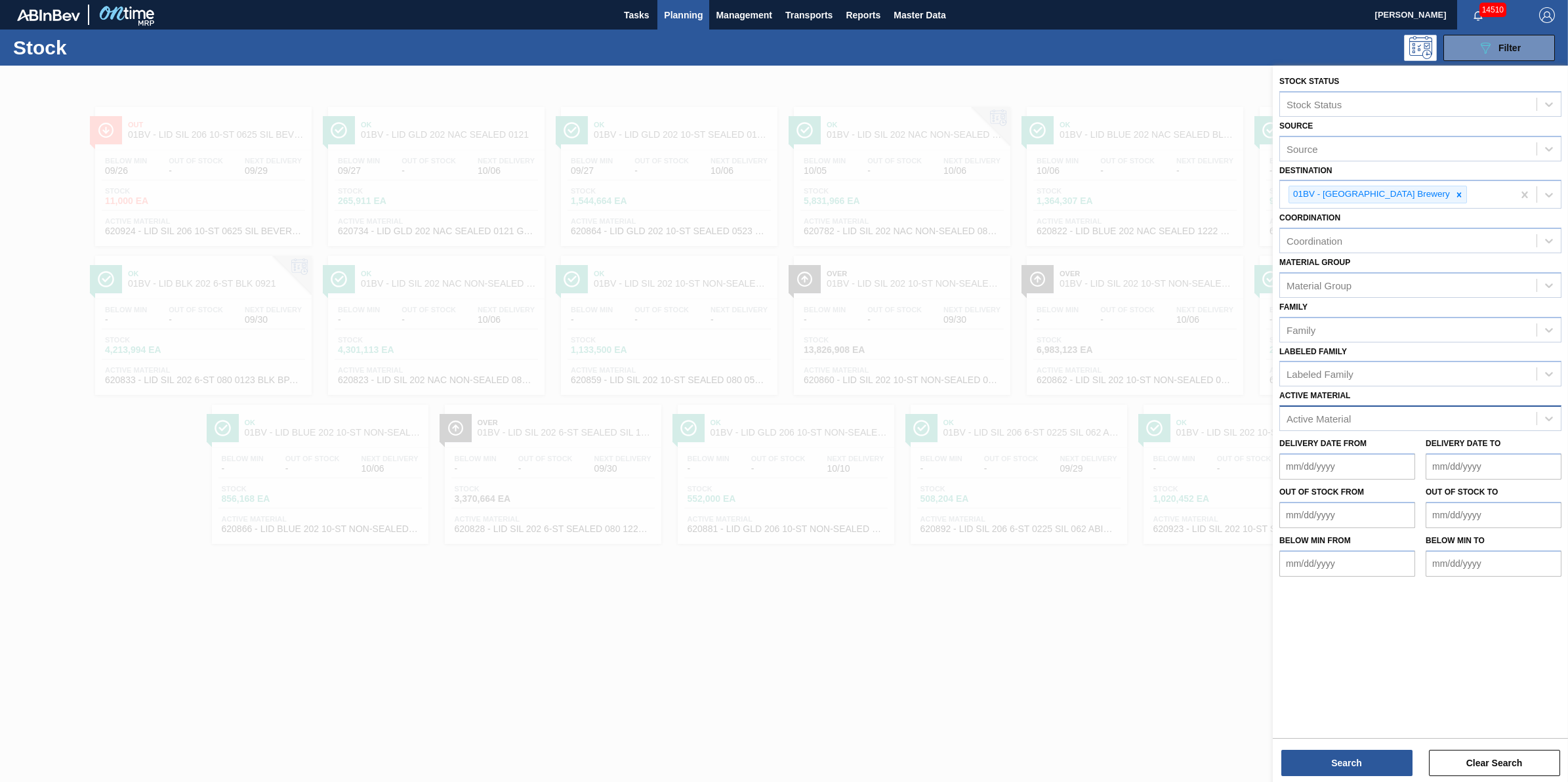
click at [1406, 409] on div "Active Material" at bounding box center [1408, 419] width 256 height 19
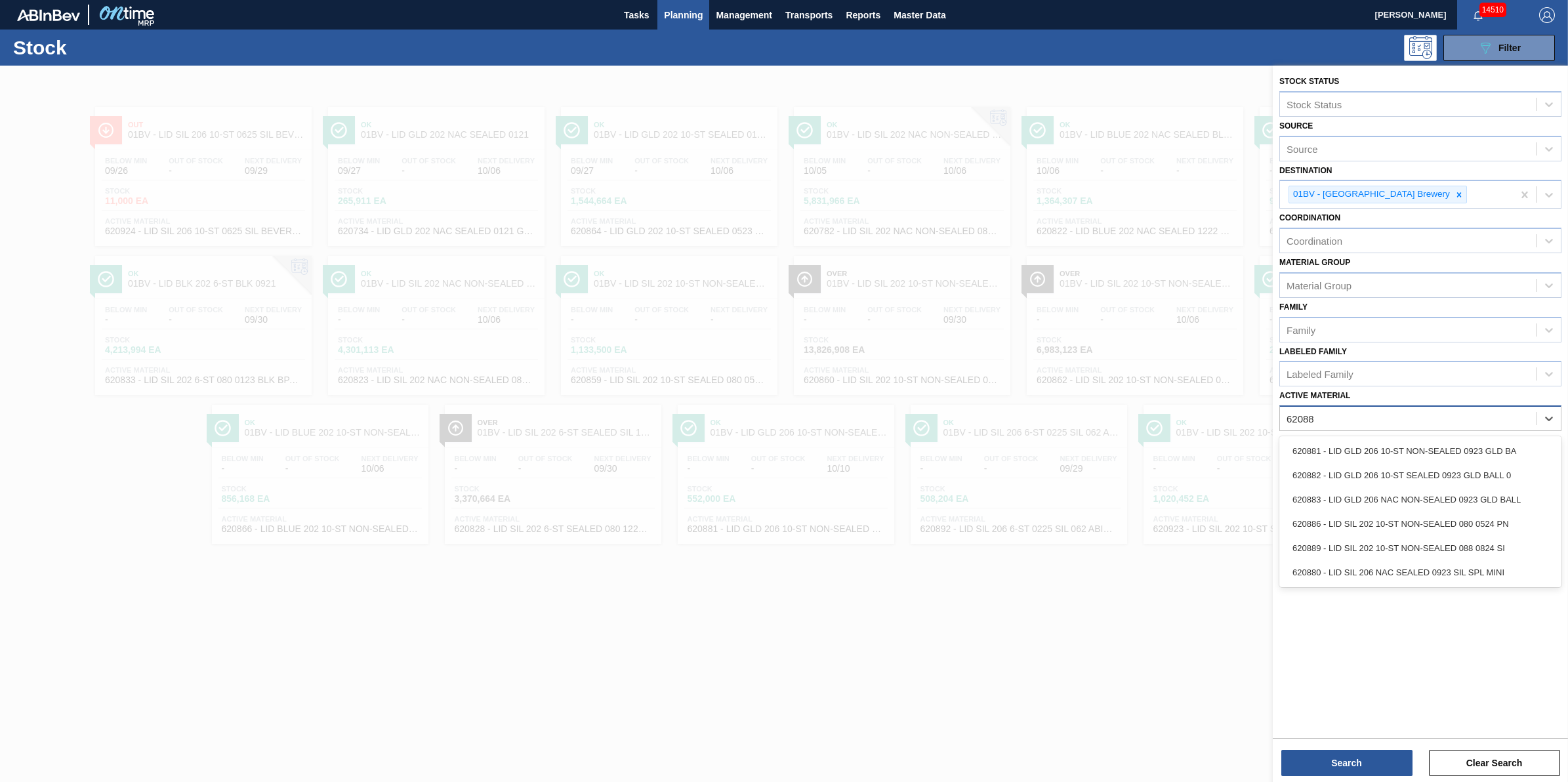
type Material "620886"
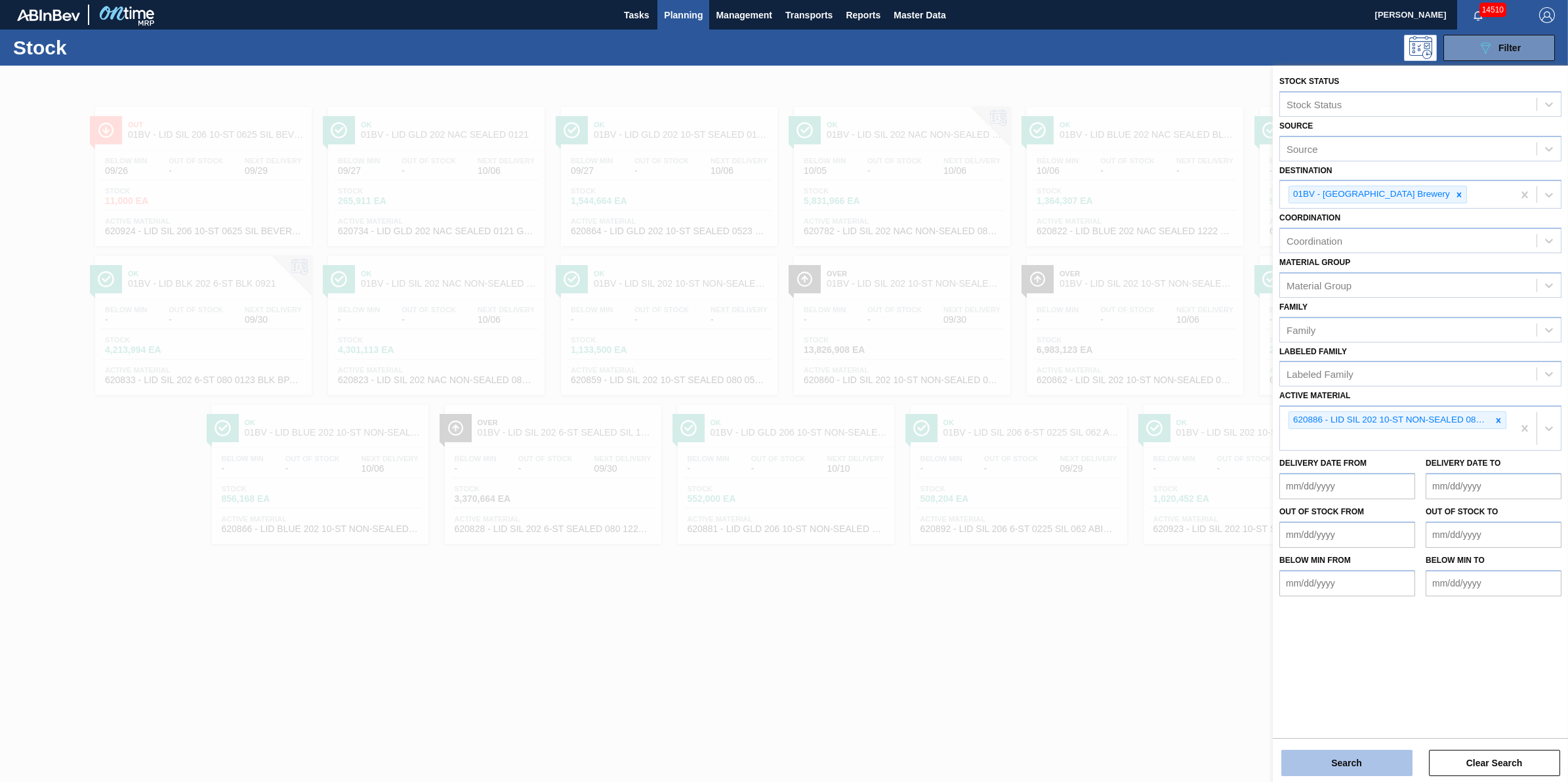
click at [1347, 766] on button "Search" at bounding box center [1347, 763] width 131 height 26
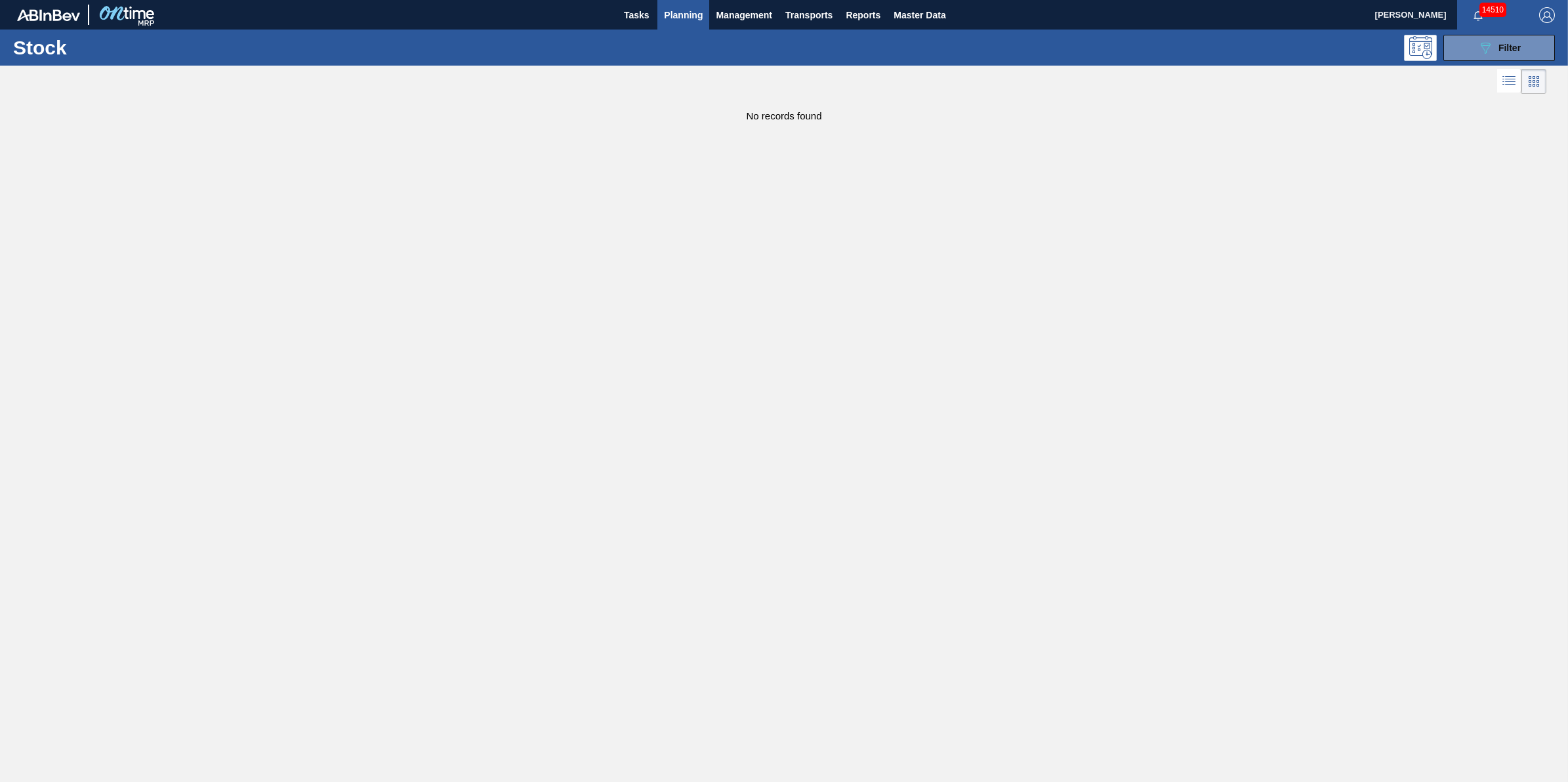
click at [668, 17] on span "Planning" at bounding box center [683, 15] width 39 height 16
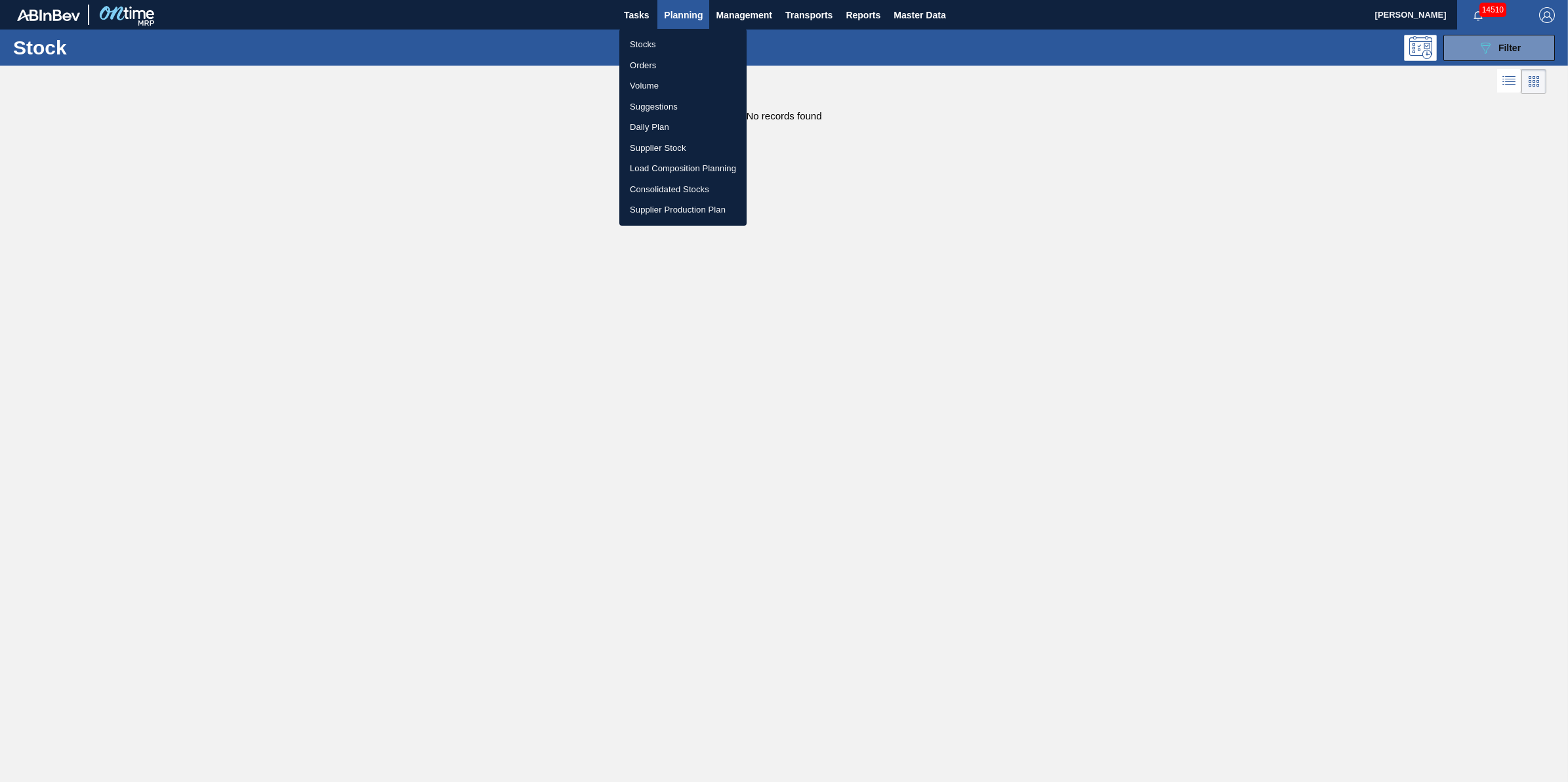
click at [670, 34] on li "Stocks" at bounding box center [683, 44] width 127 height 21
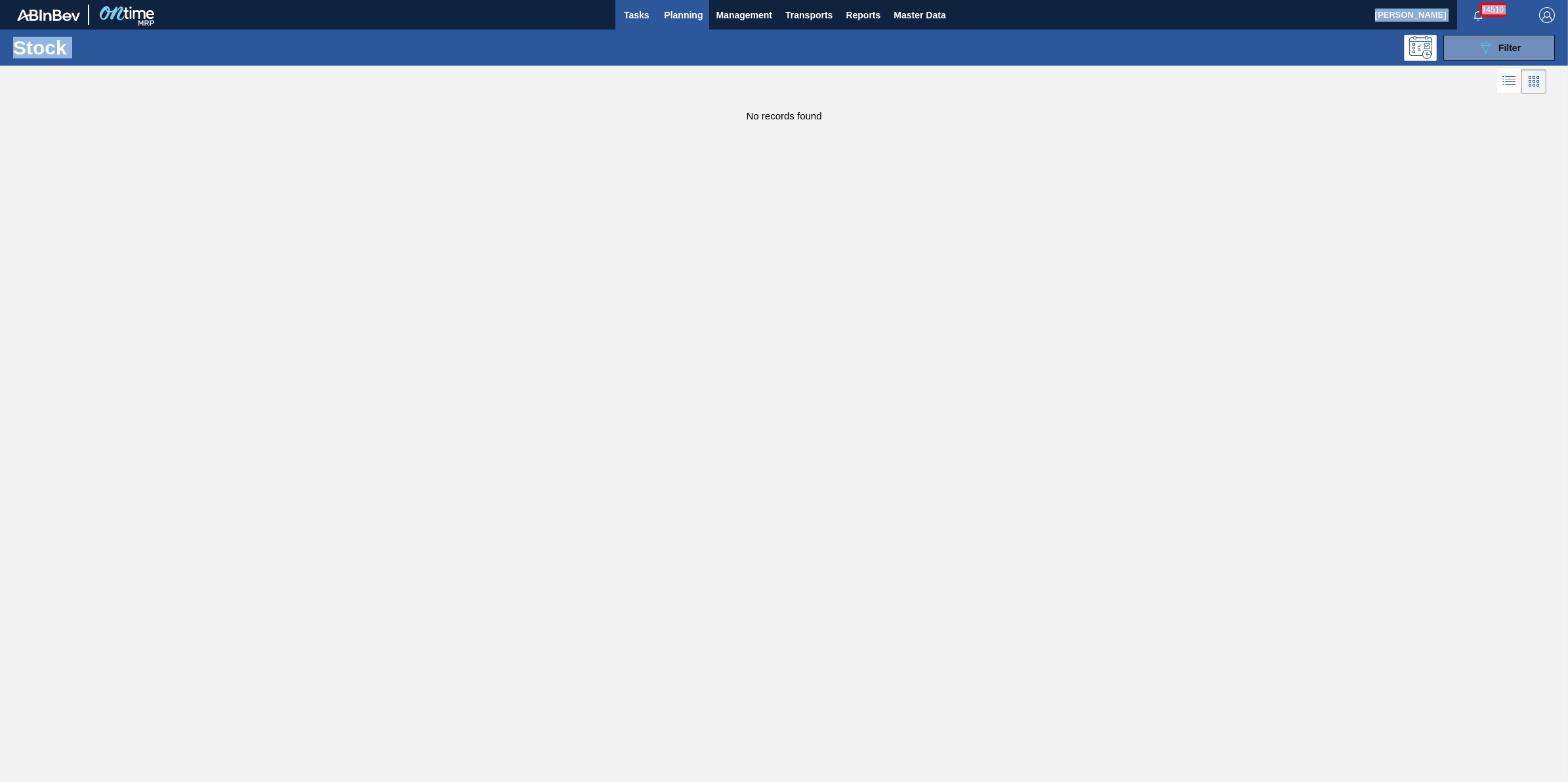
click at [648, 28] on main "Tasks Planning Management Transports Reports Master Data Jack Schuld 14510 Mark…" at bounding box center [784, 391] width 1568 height 782
drag, startPoint x: 648, startPoint y: 28, endPoint x: 759, endPoint y: 248, distance: 246.4
click at [759, 248] on main "Tasks Planning Management Transports Reports Master Data Jack Schuld 14510 Mark…" at bounding box center [784, 391] width 1568 height 782
click at [679, 24] on button "Planning" at bounding box center [683, 15] width 52 height 30
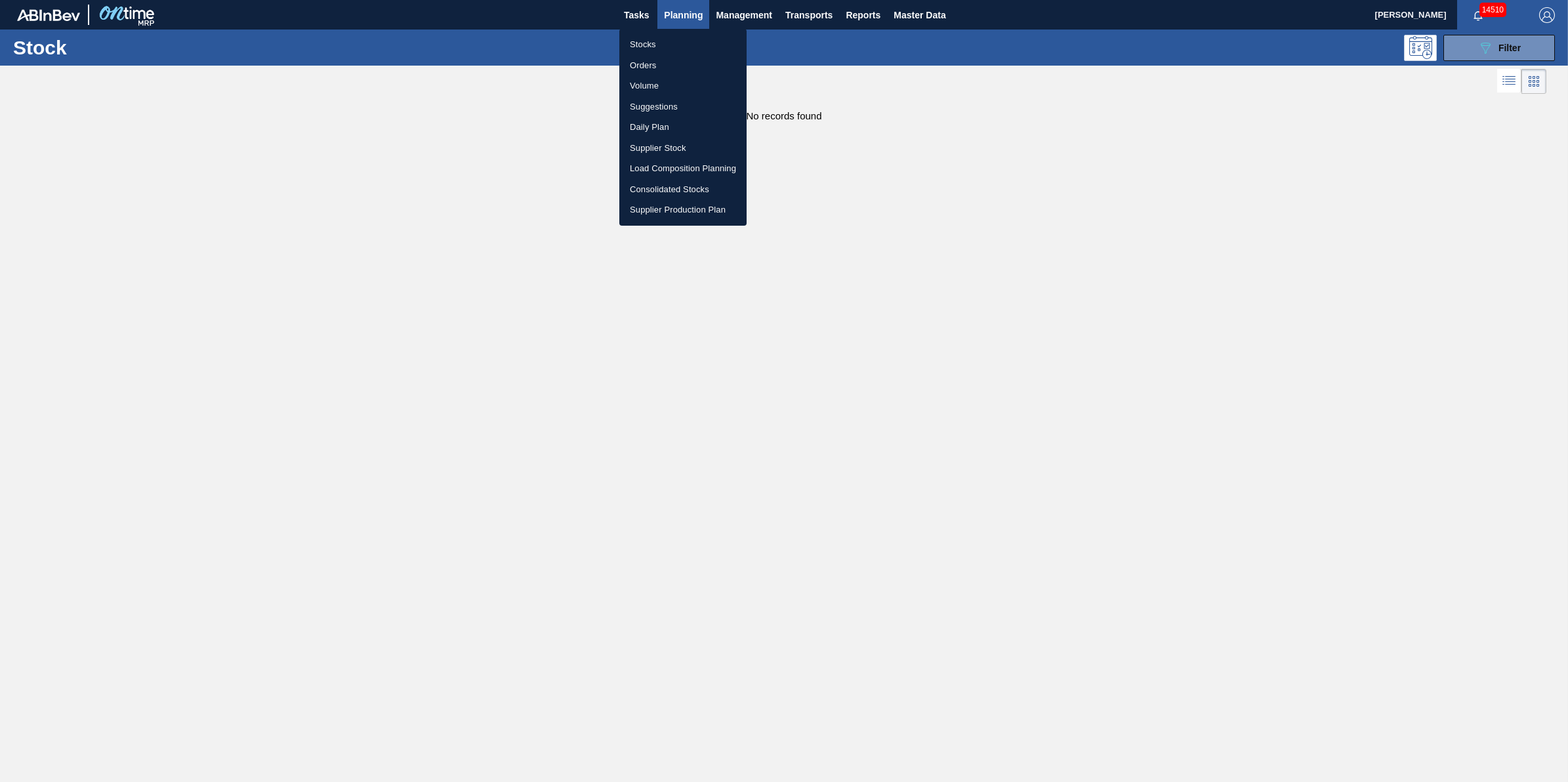
click at [679, 40] on li "Stocks" at bounding box center [683, 44] width 127 height 21
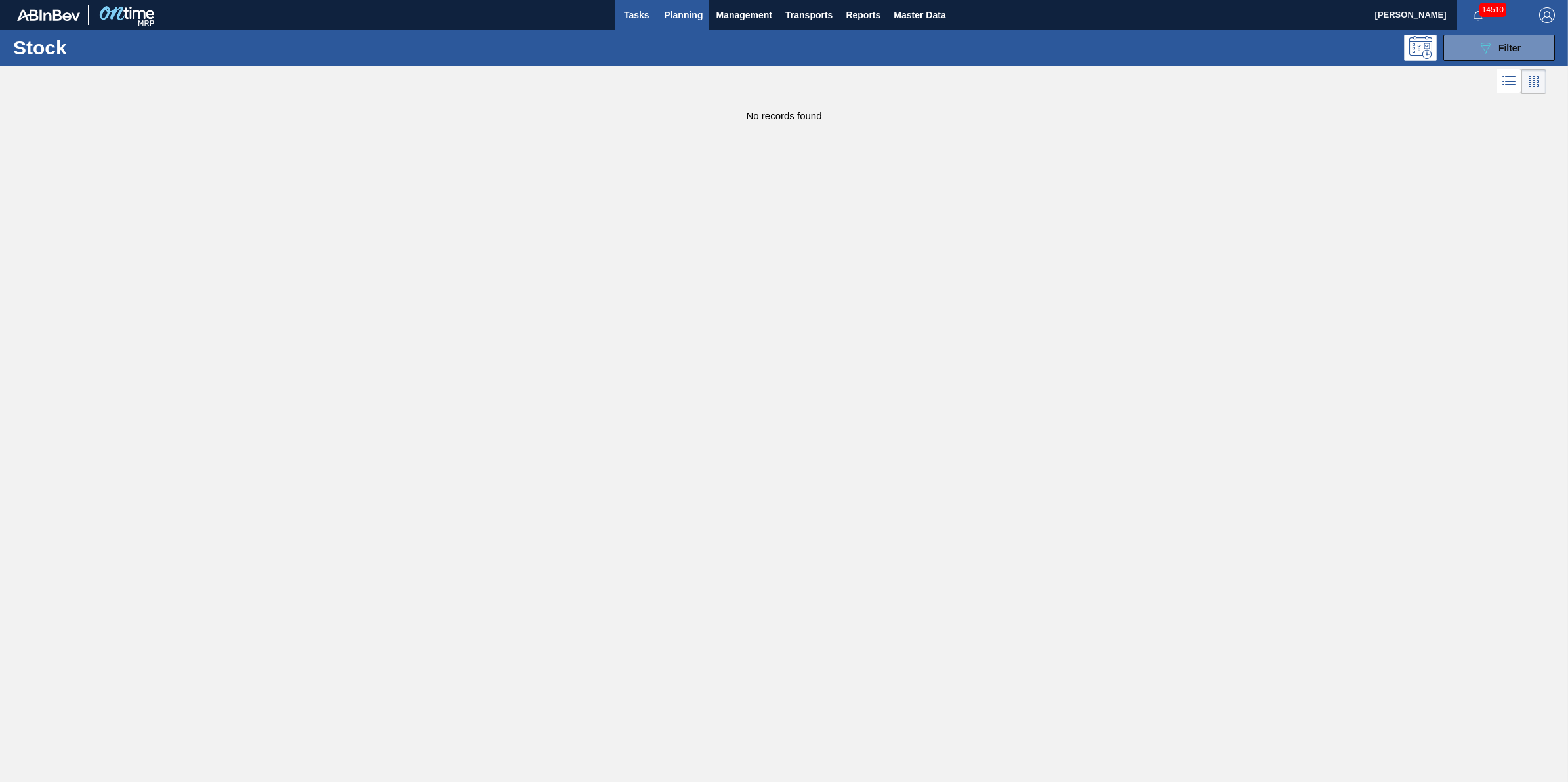
click at [633, 13] on span "Tasks" at bounding box center [636, 15] width 29 height 16
click at [673, 15] on span "Planning" at bounding box center [683, 15] width 39 height 16
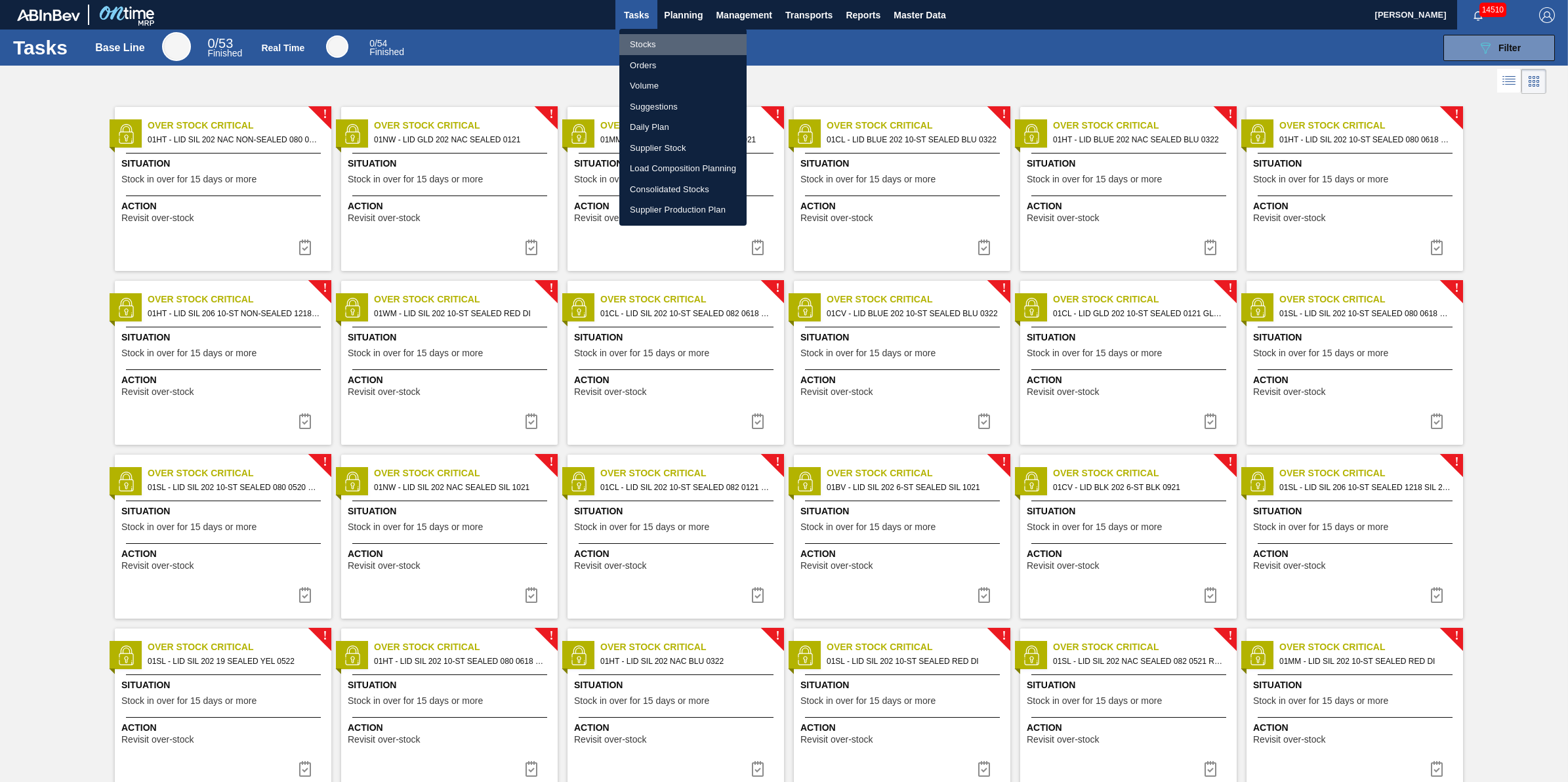
click at [680, 34] on li "Stocks" at bounding box center [683, 44] width 127 height 21
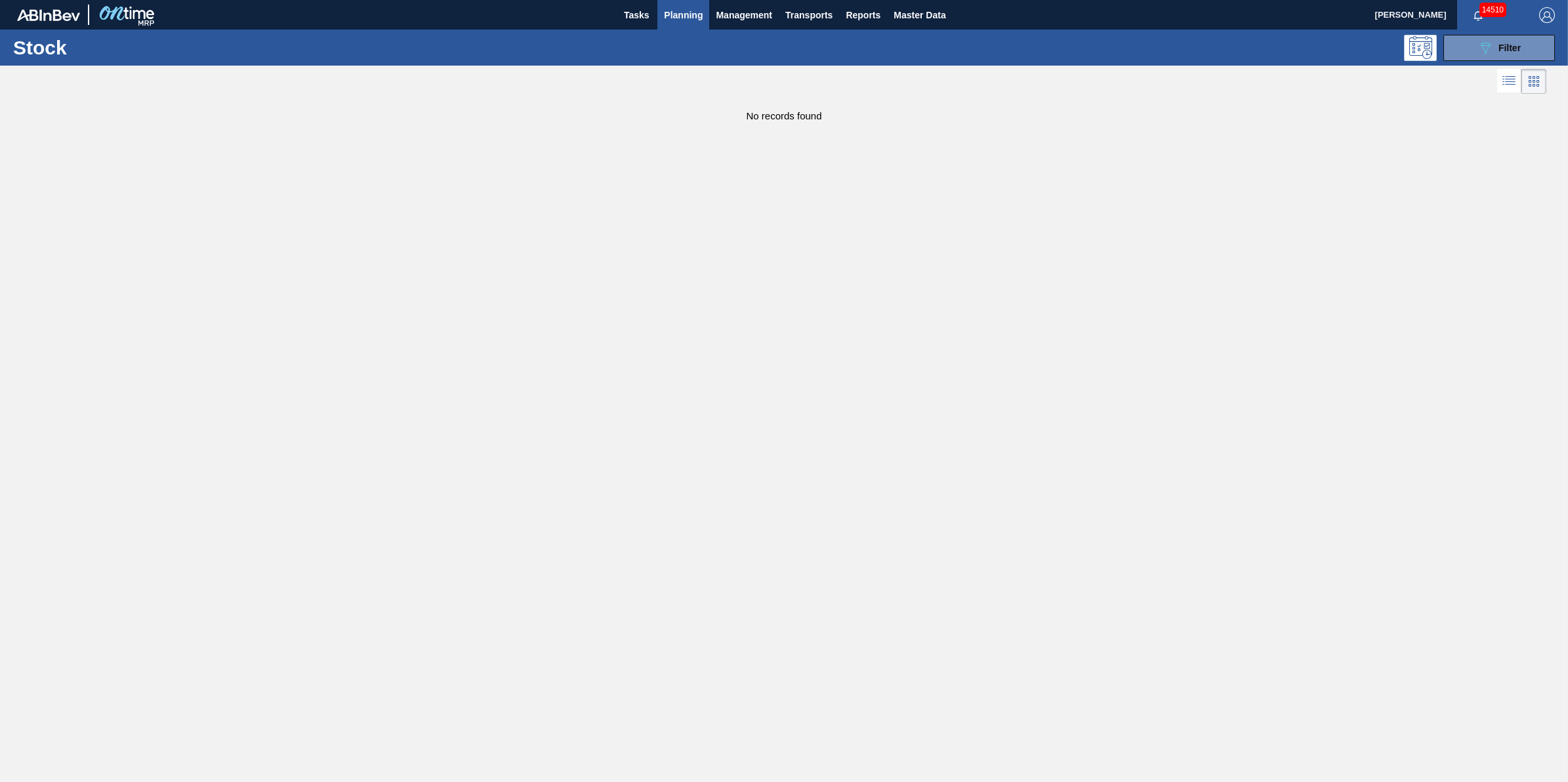
click at [686, 25] on button "Planning" at bounding box center [683, 15] width 52 height 30
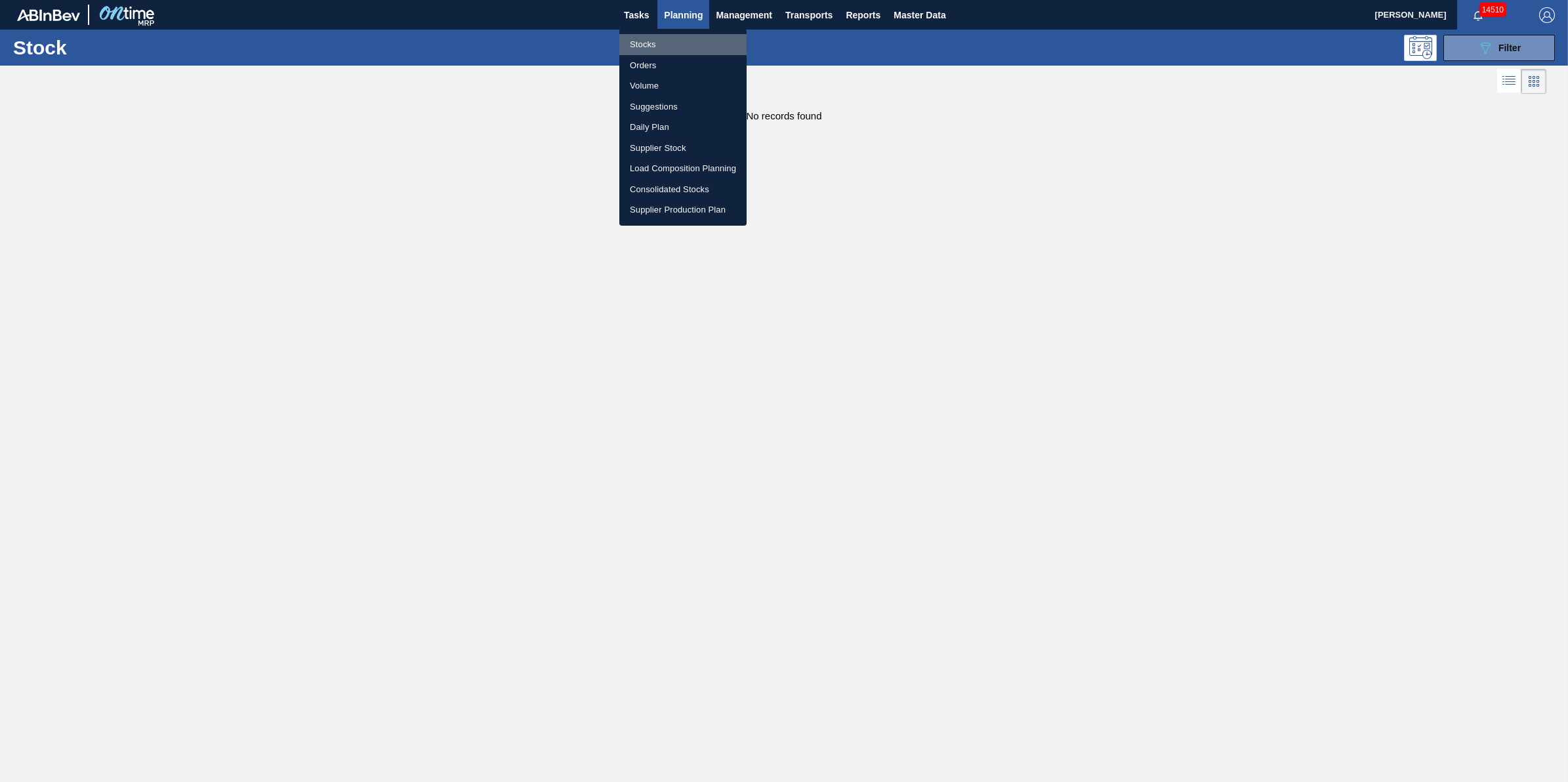
click at [687, 43] on li "Stocks" at bounding box center [683, 44] width 127 height 21
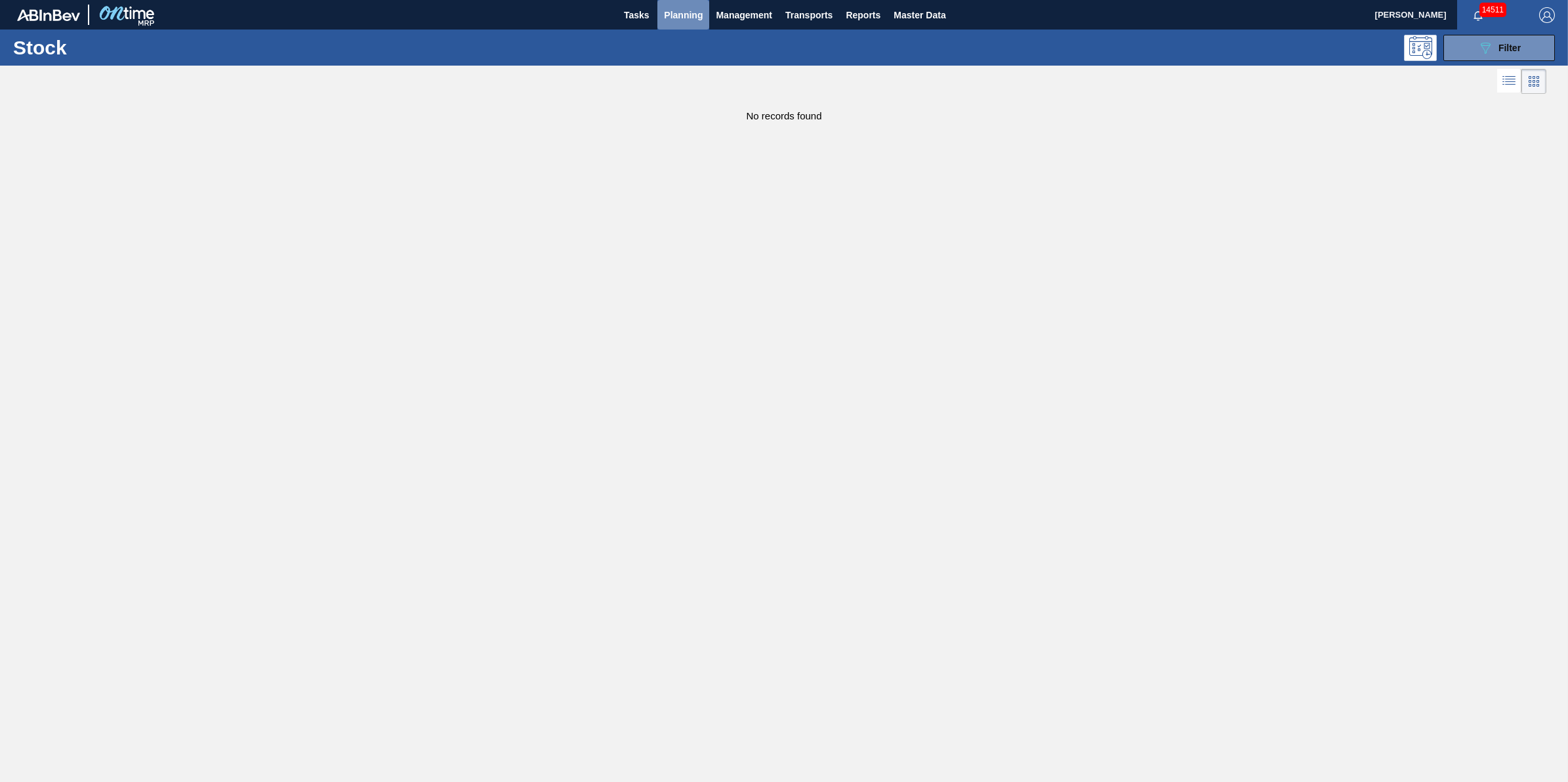
click at [676, 22] on span "Planning" at bounding box center [683, 15] width 39 height 16
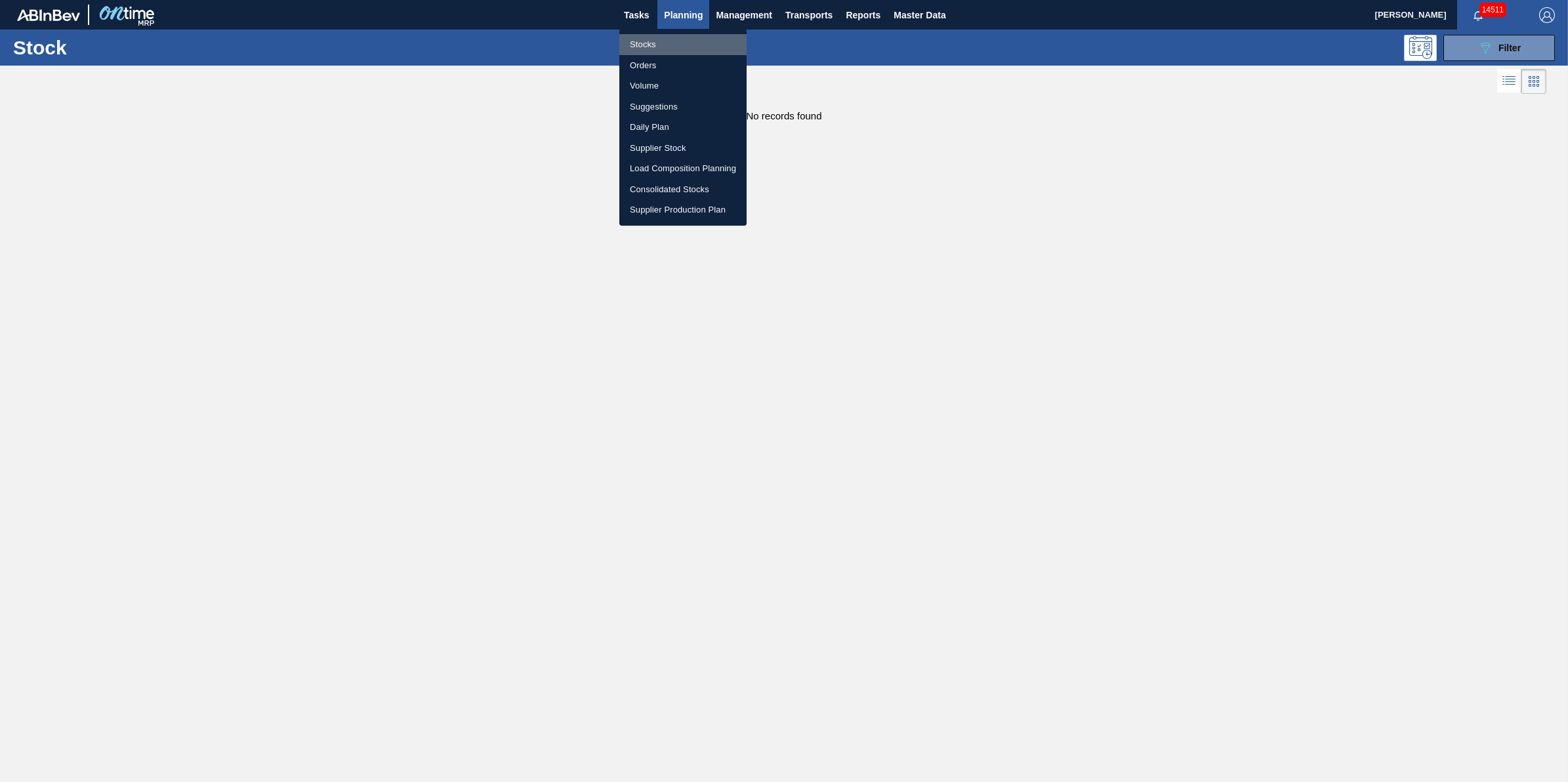
click at [674, 50] on li "Stocks" at bounding box center [683, 44] width 127 height 21
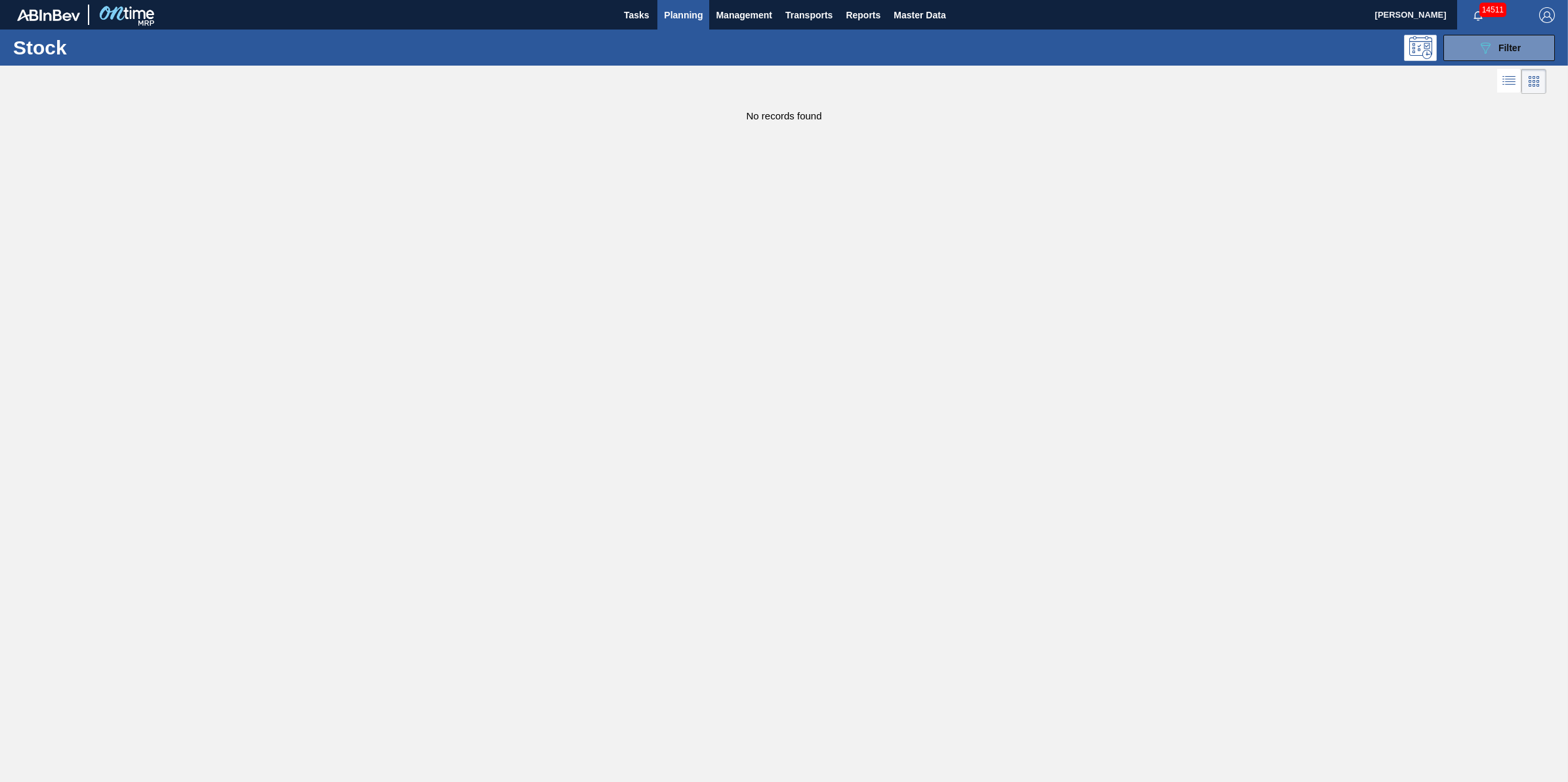
click at [680, 23] on button "Planning" at bounding box center [683, 15] width 52 height 30
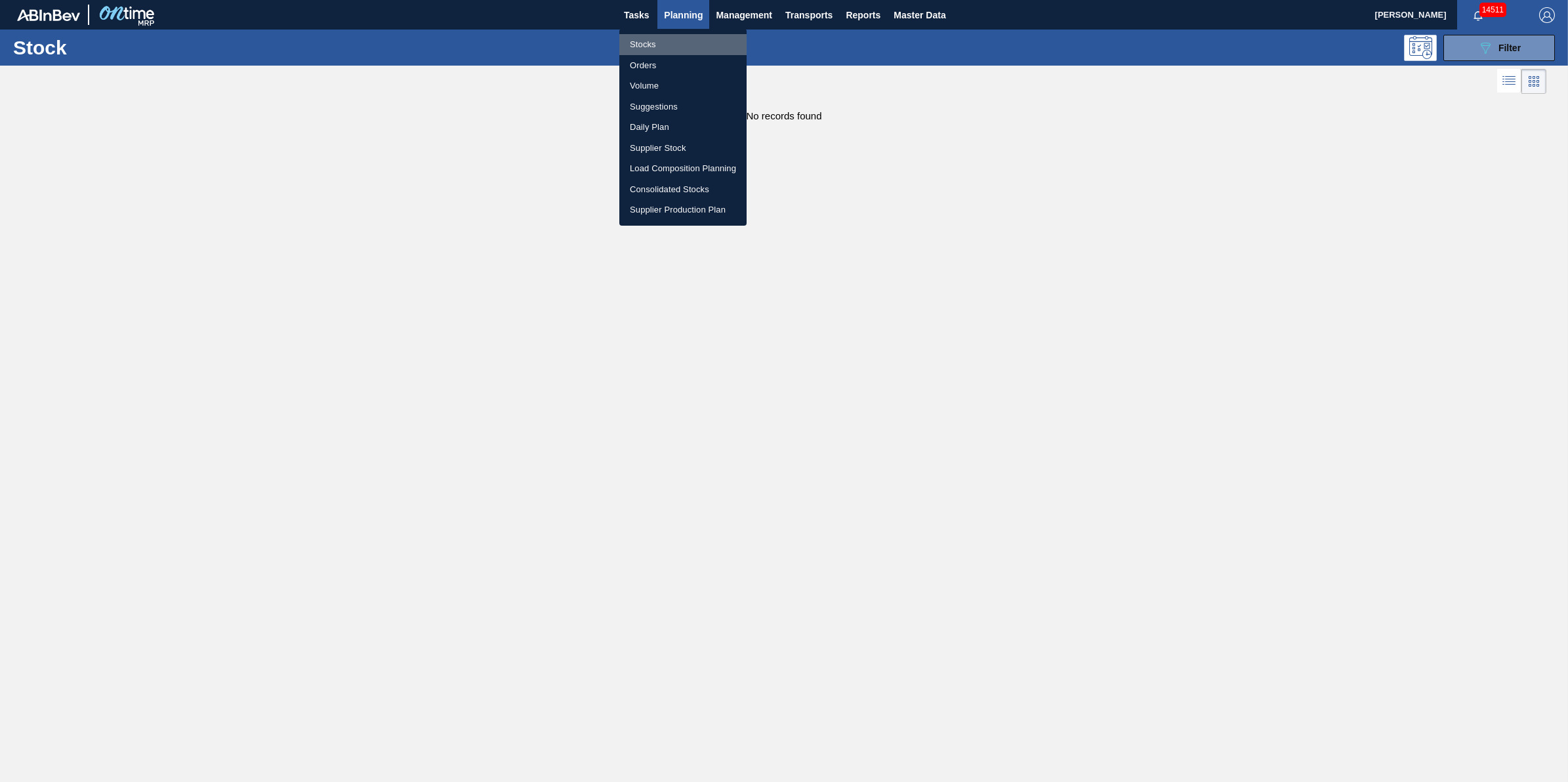
click at [669, 50] on li "Stocks" at bounding box center [683, 44] width 127 height 21
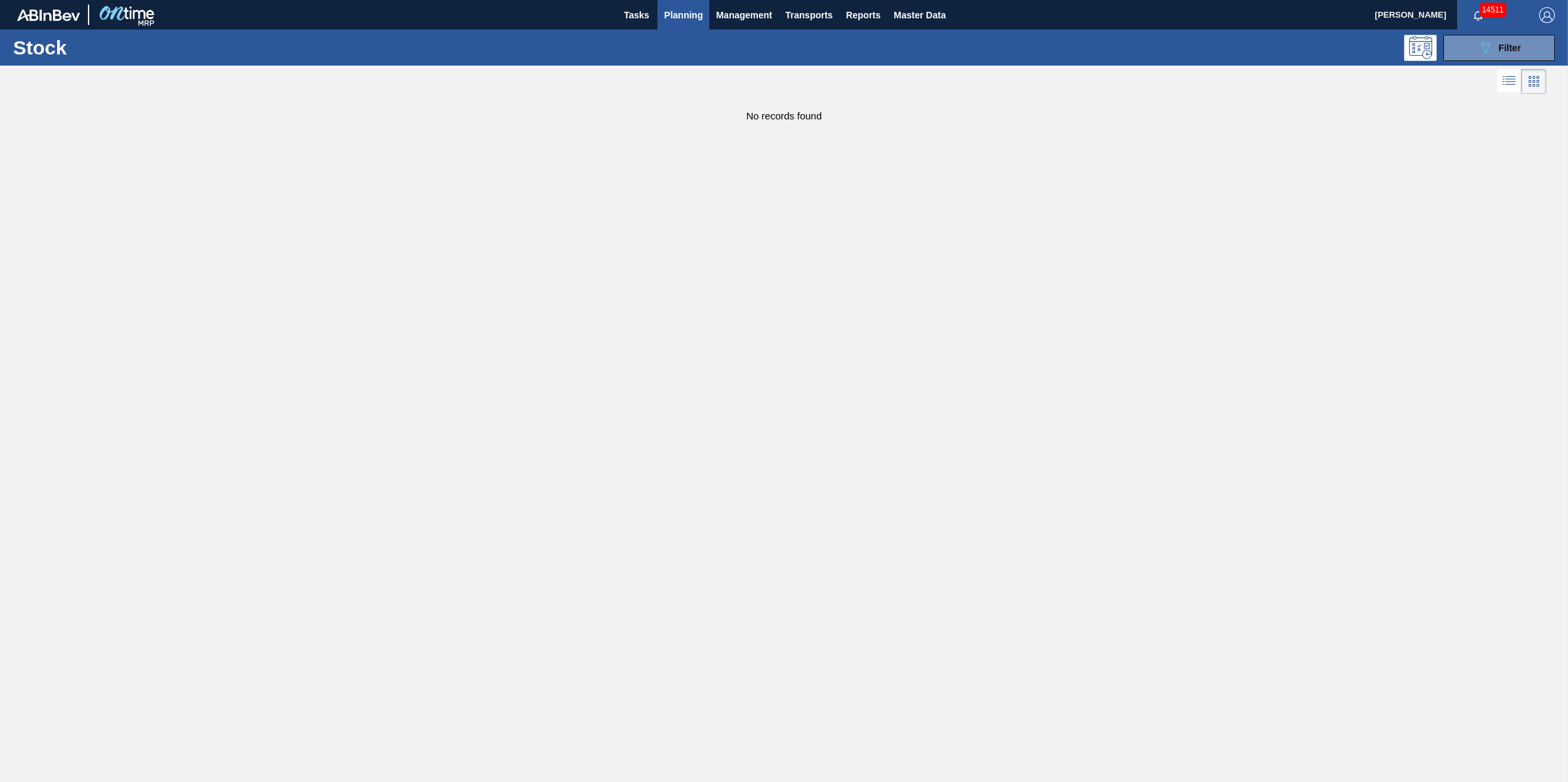
click at [690, 17] on span "Planning" at bounding box center [683, 15] width 39 height 16
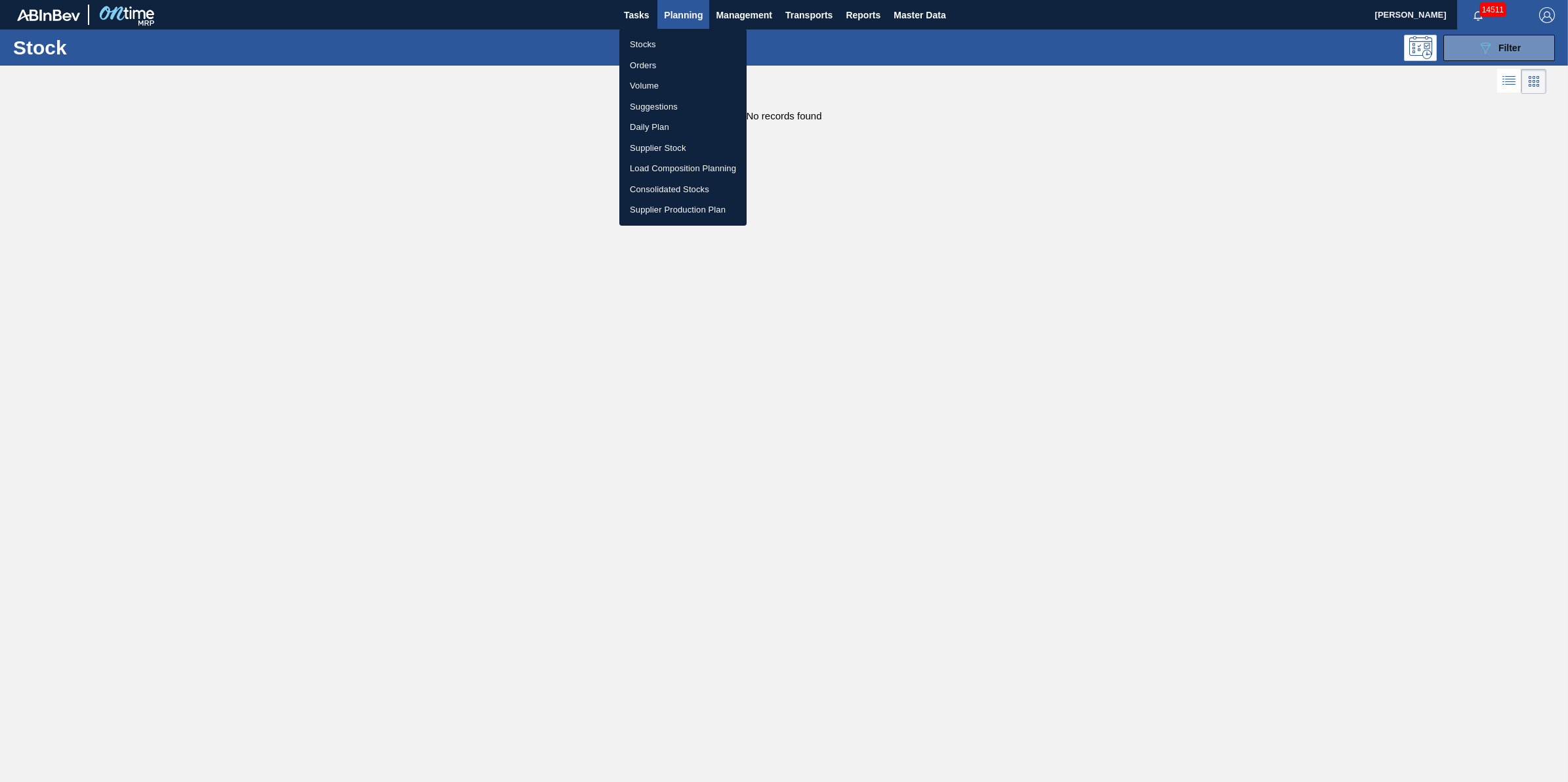
click at [690, 36] on li "Stocks" at bounding box center [683, 44] width 127 height 21
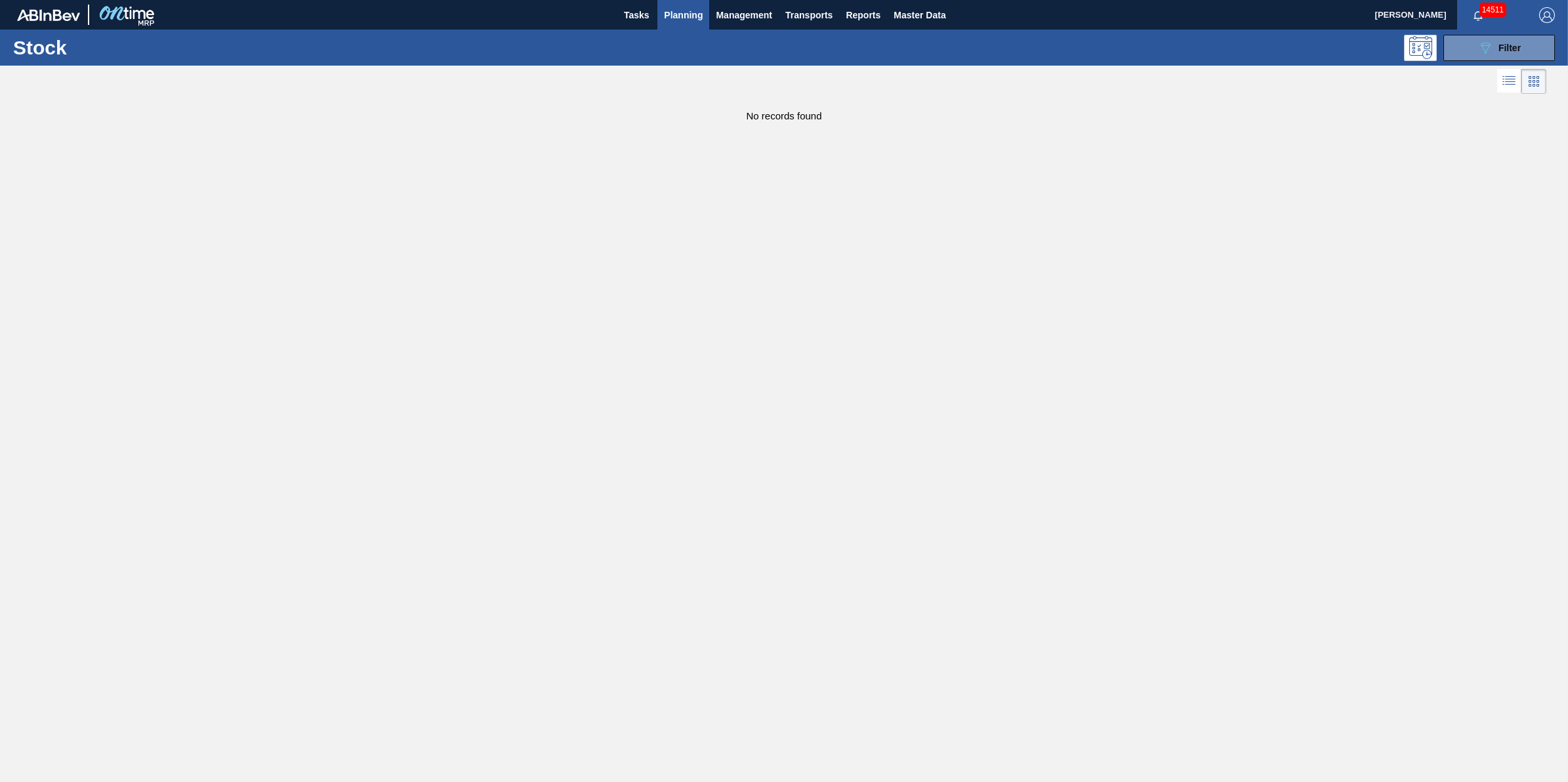
click at [687, 19] on span "Planning" at bounding box center [683, 15] width 39 height 16
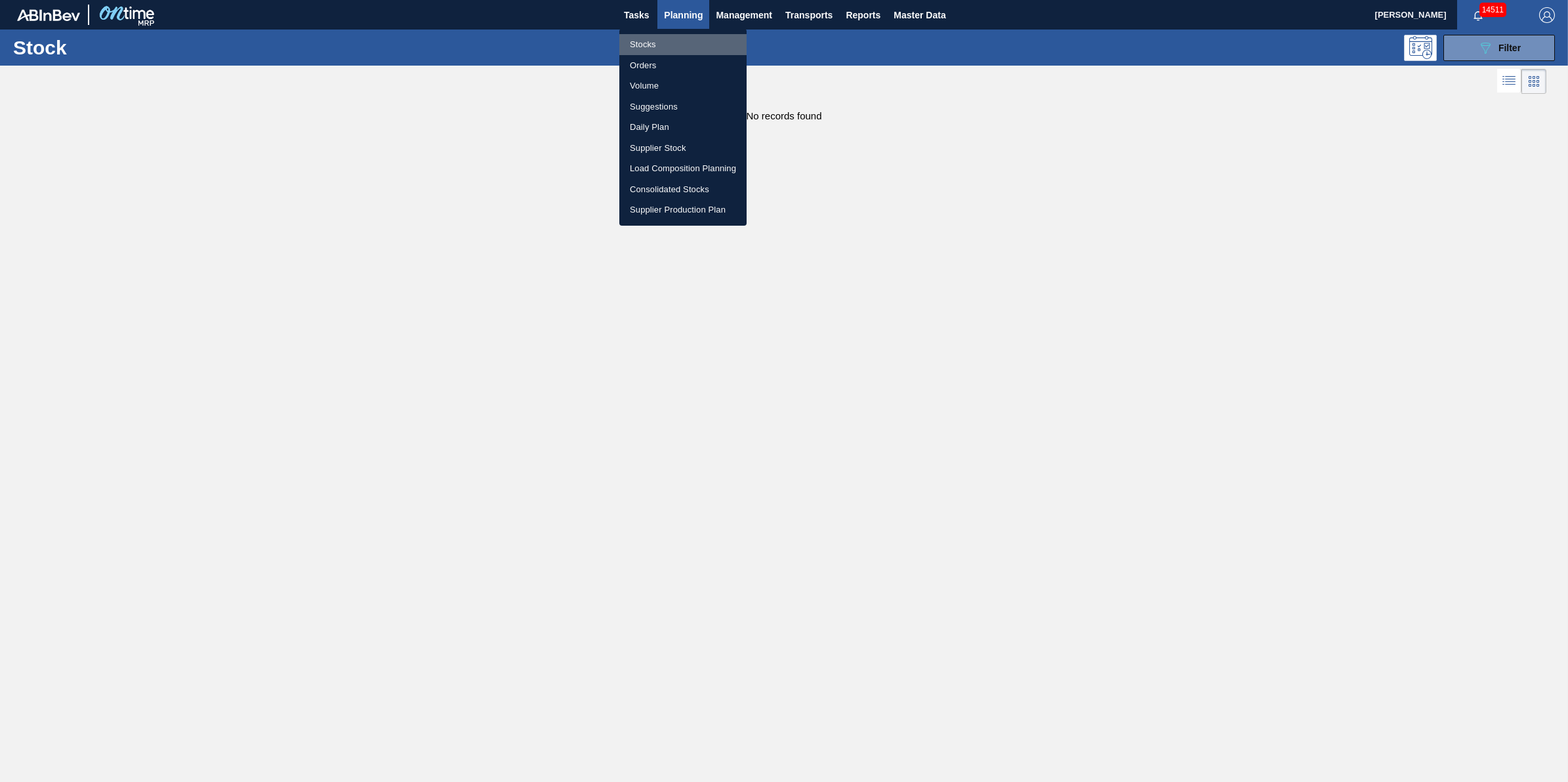
click at [687, 40] on li "Stocks" at bounding box center [683, 44] width 127 height 21
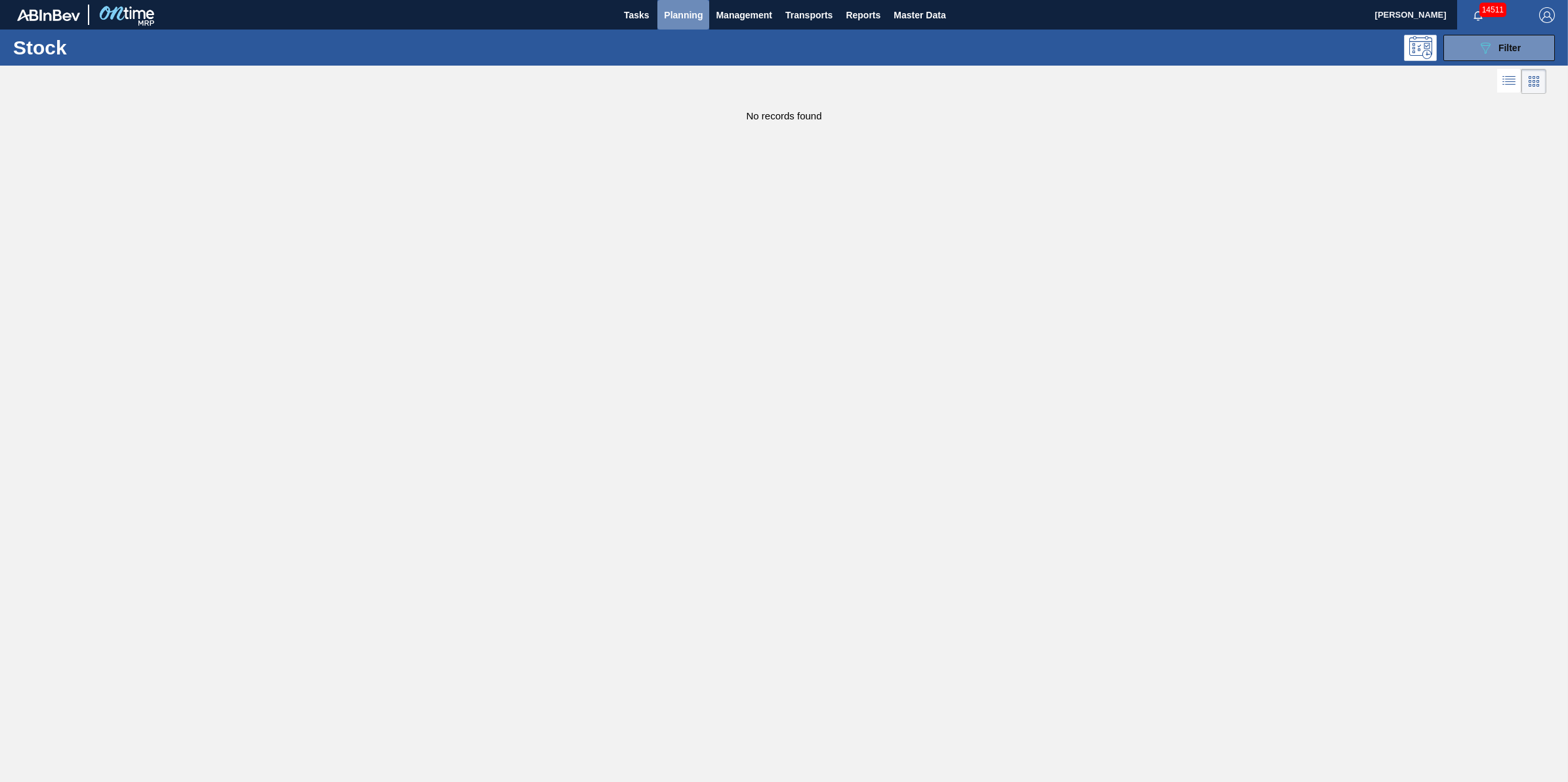
click at [687, 20] on span "Planning" at bounding box center [683, 15] width 39 height 16
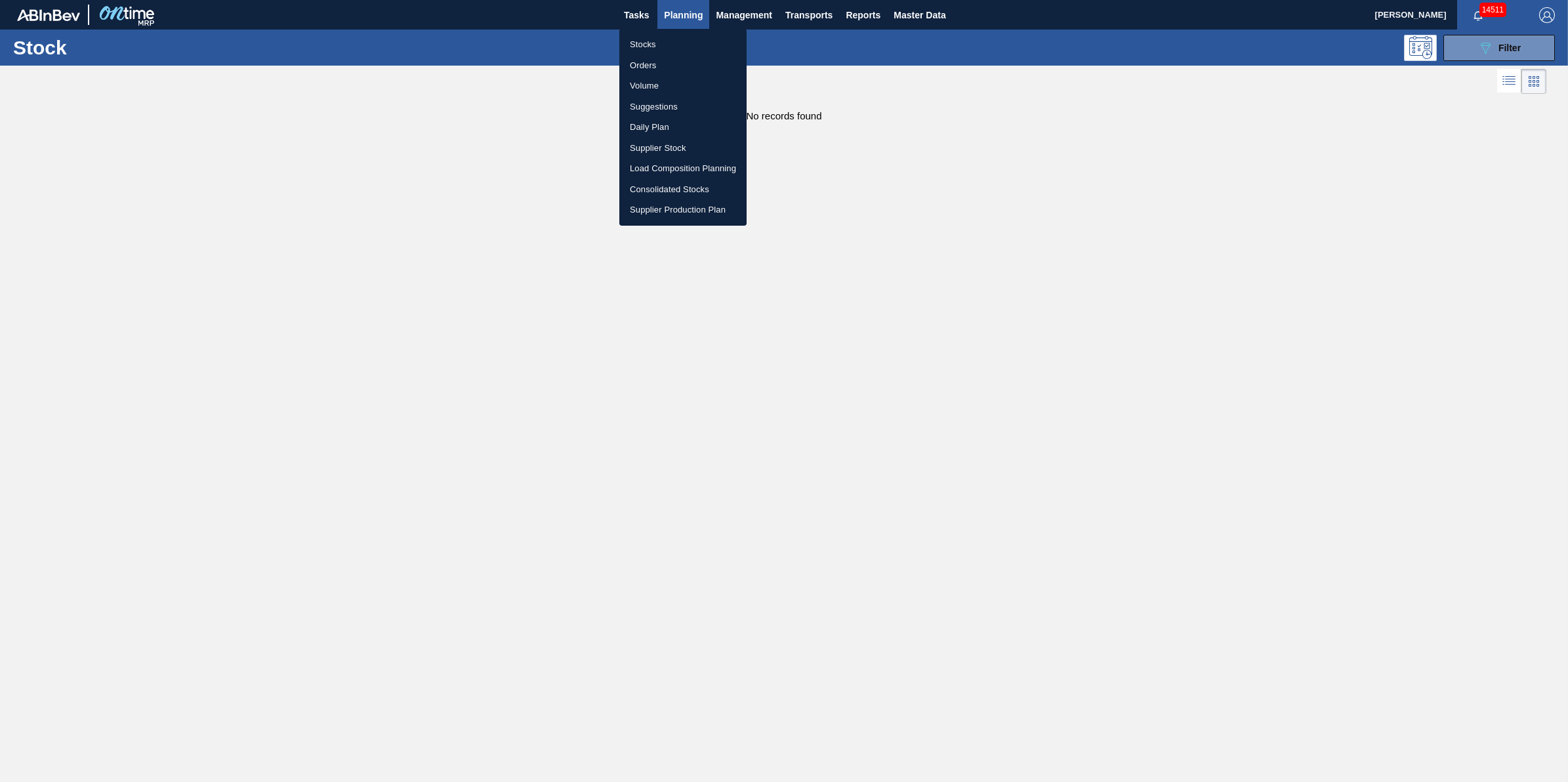
click at [680, 49] on li "Stocks" at bounding box center [683, 44] width 127 height 21
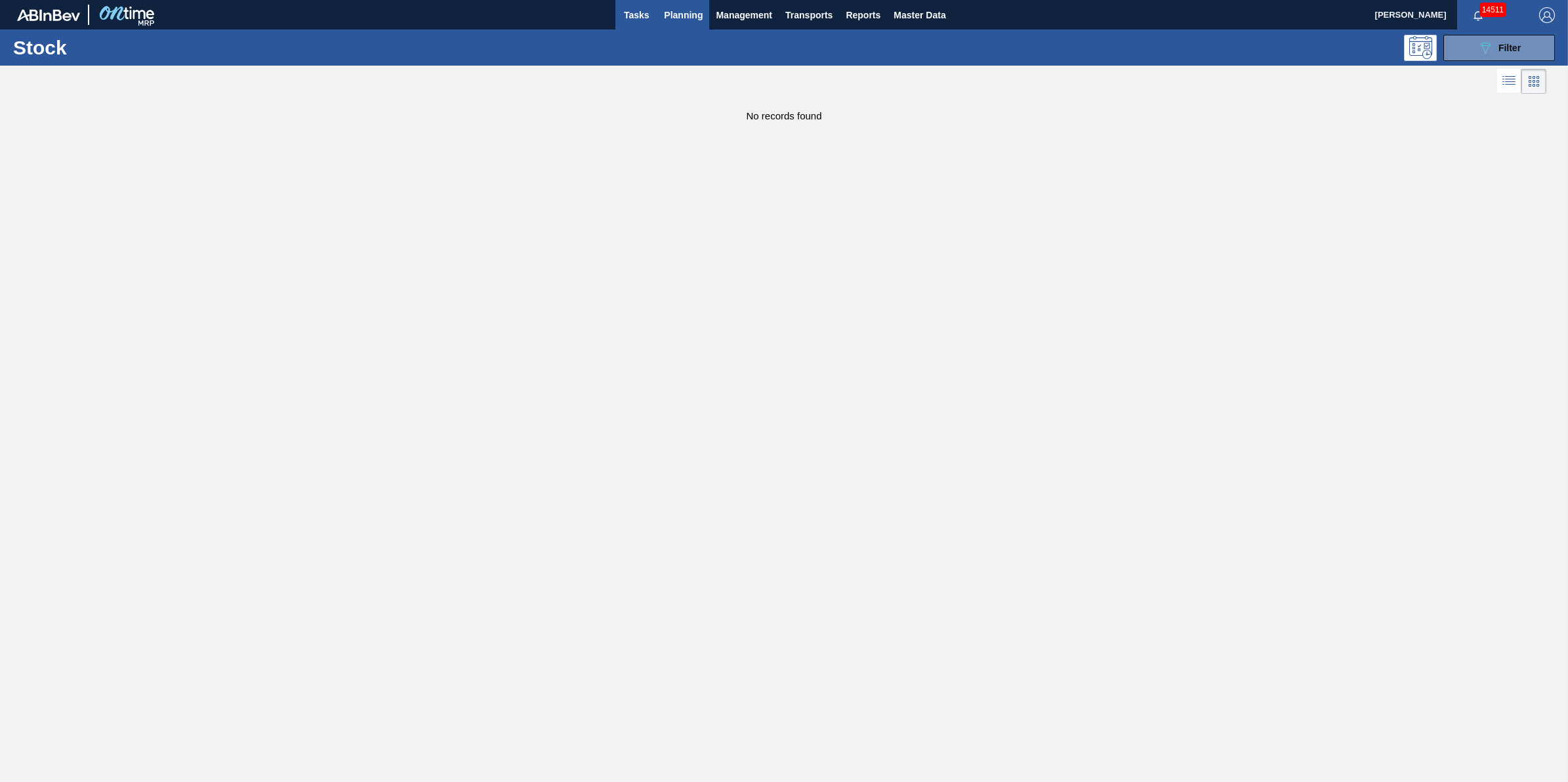
click at [645, 12] on span "Tasks" at bounding box center [636, 15] width 29 height 16
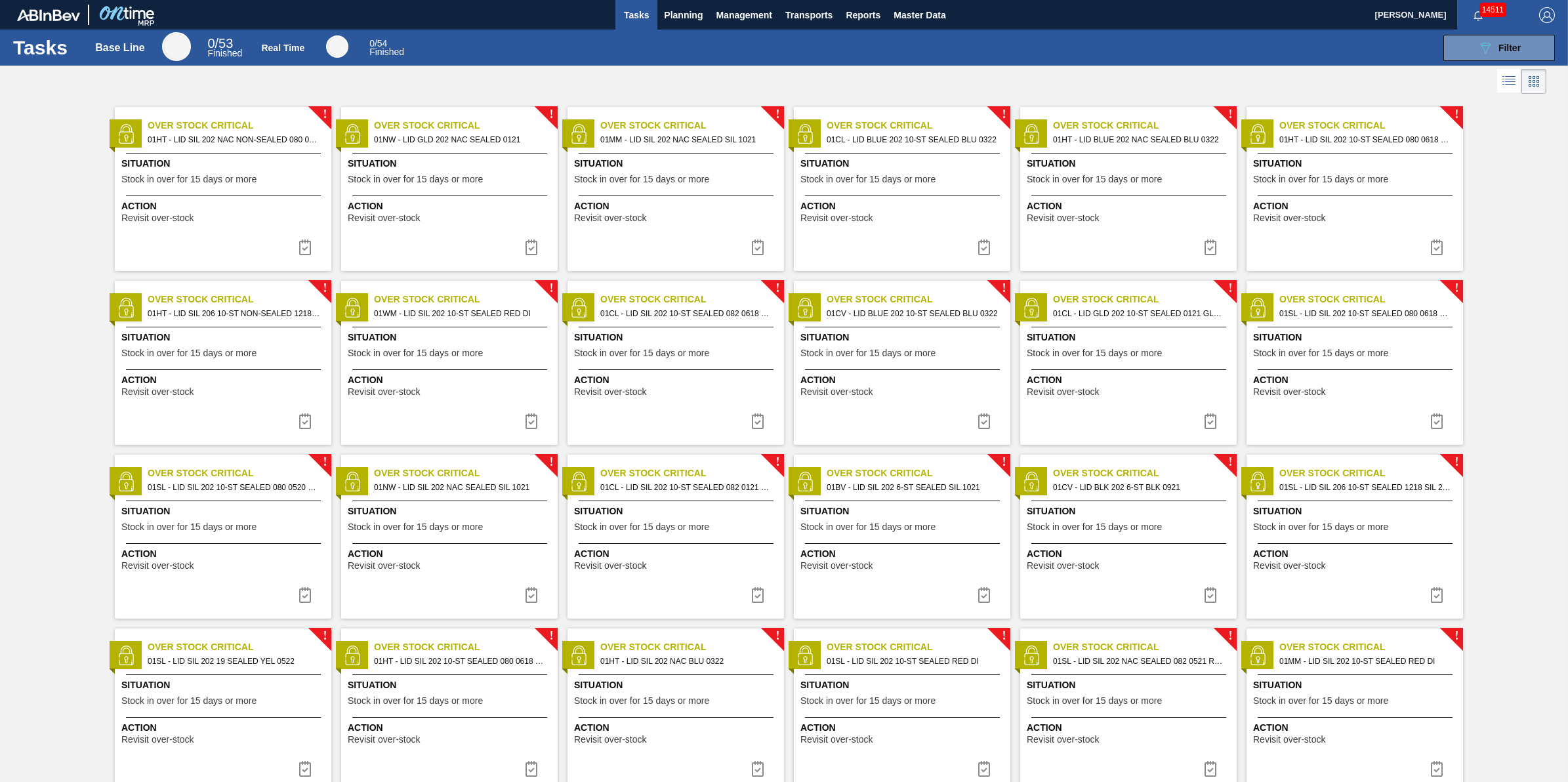
click at [215, 166] on span "Situation" at bounding box center [224, 164] width 207 height 14
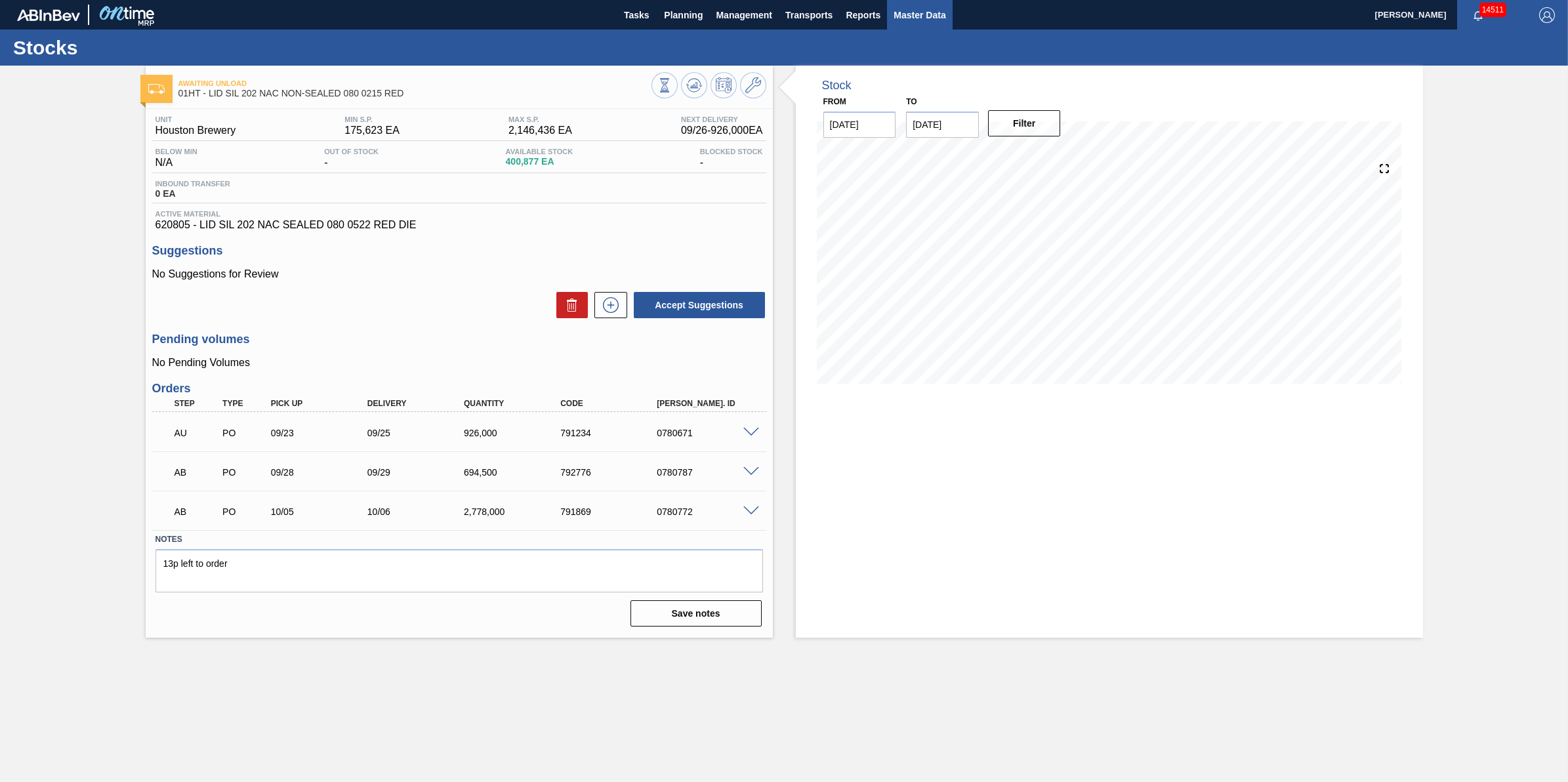
click at [917, 20] on span "Master Data" at bounding box center [920, 15] width 52 height 16
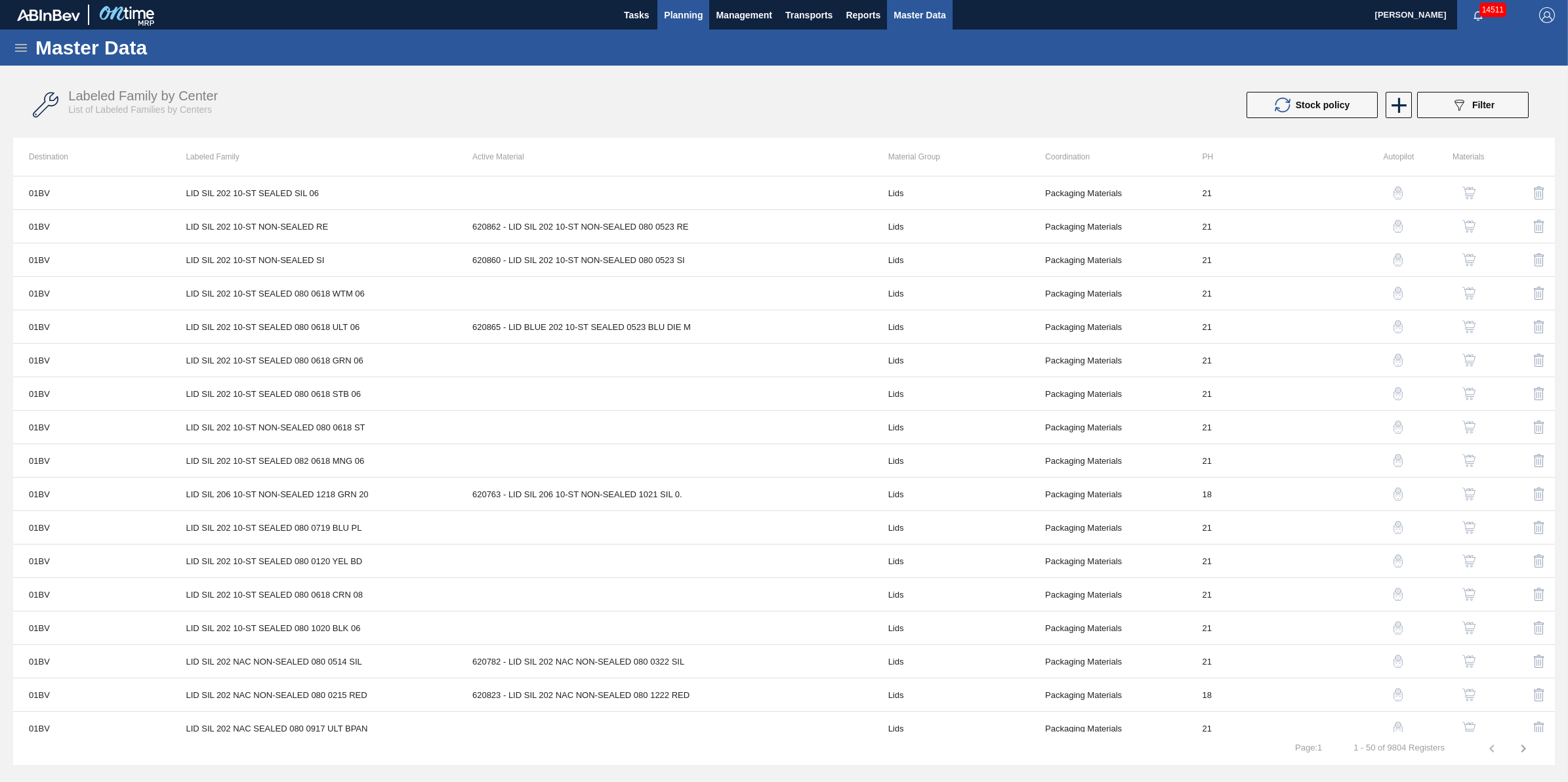
click at [694, 15] on span "Planning" at bounding box center [683, 15] width 39 height 16
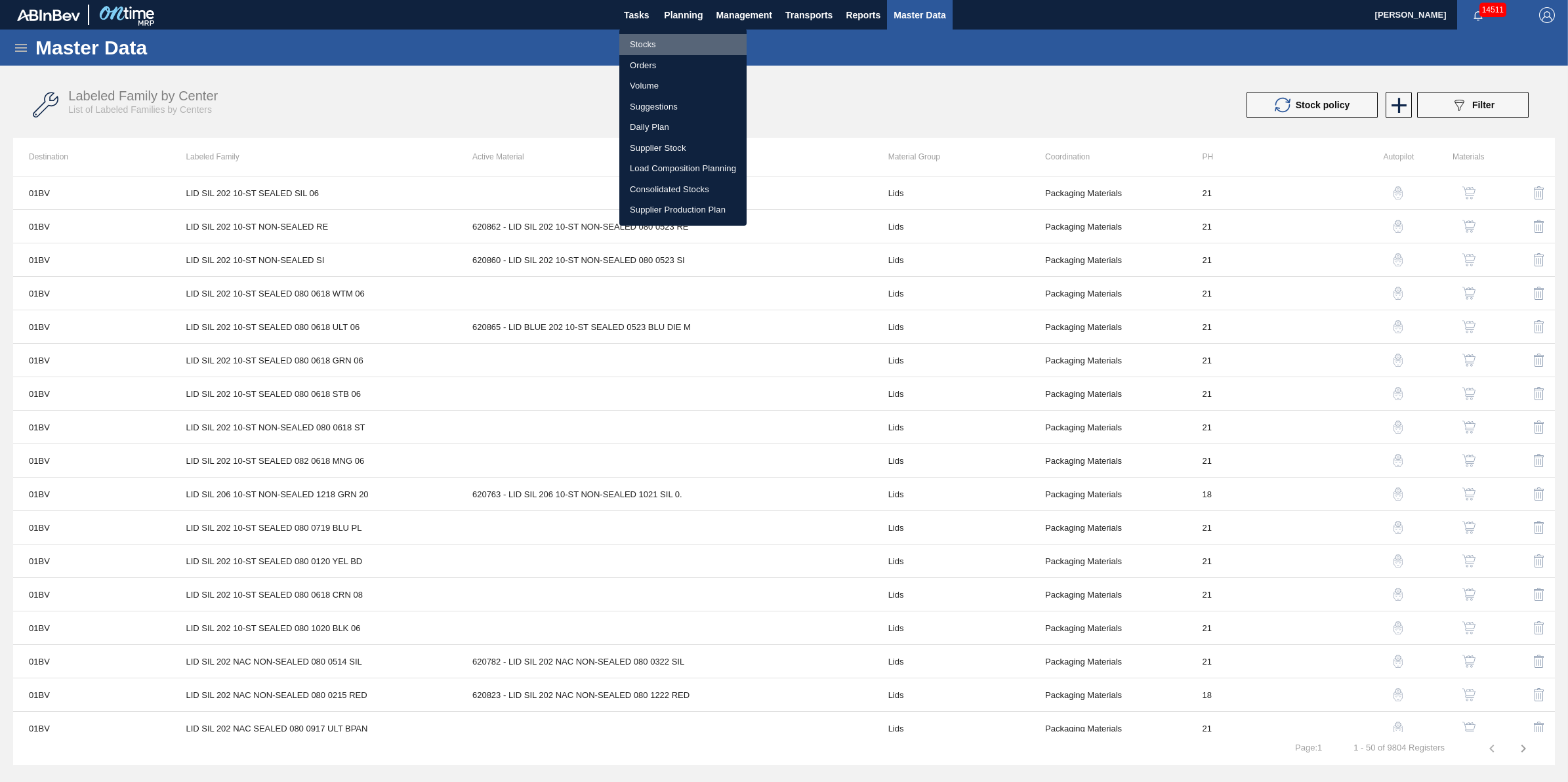
click at [694, 40] on li "Stocks" at bounding box center [683, 44] width 127 height 21
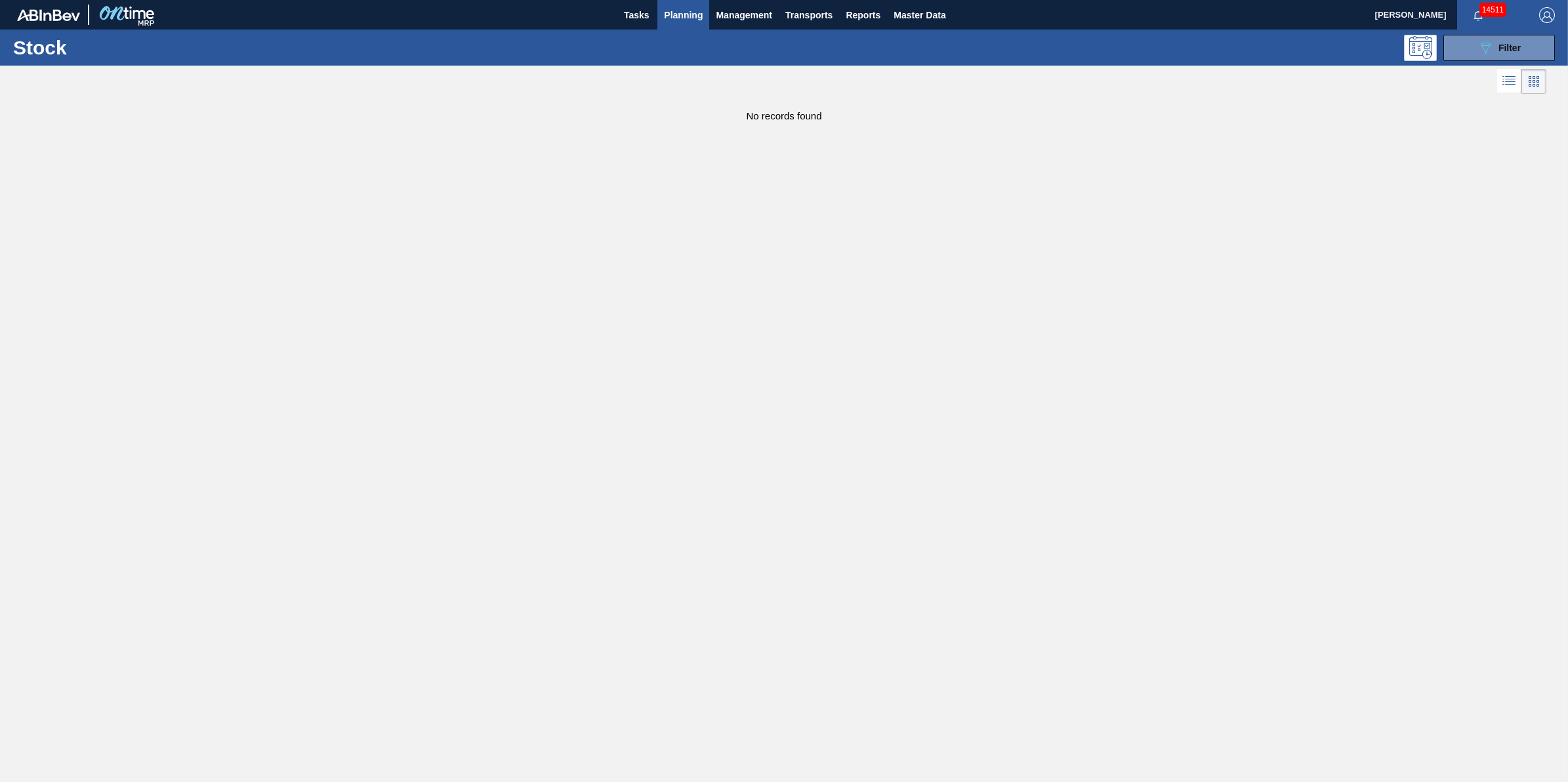
click at [673, 13] on span "Planning" at bounding box center [683, 15] width 39 height 16
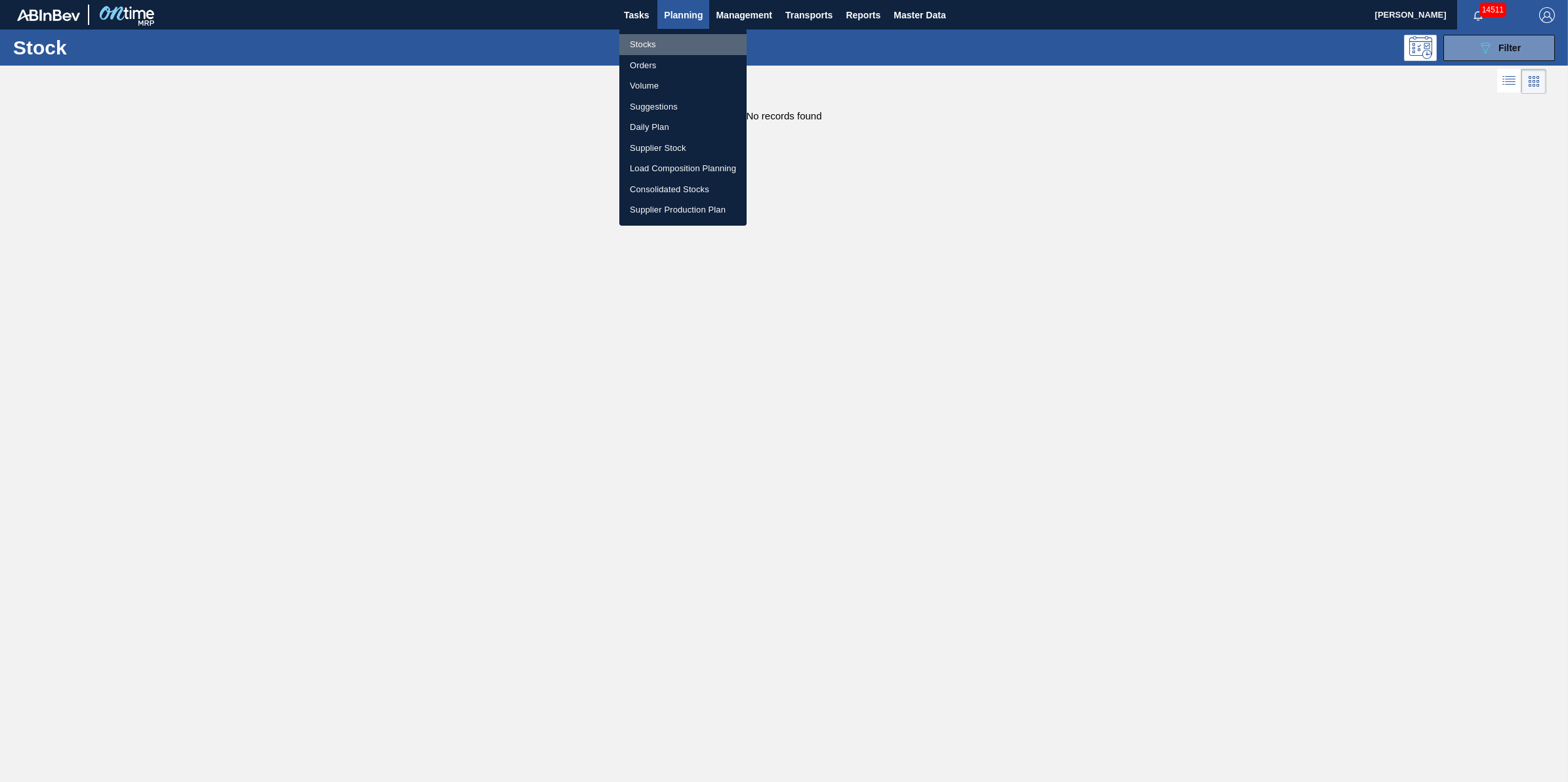
click at [674, 40] on li "Stocks" at bounding box center [683, 44] width 127 height 21
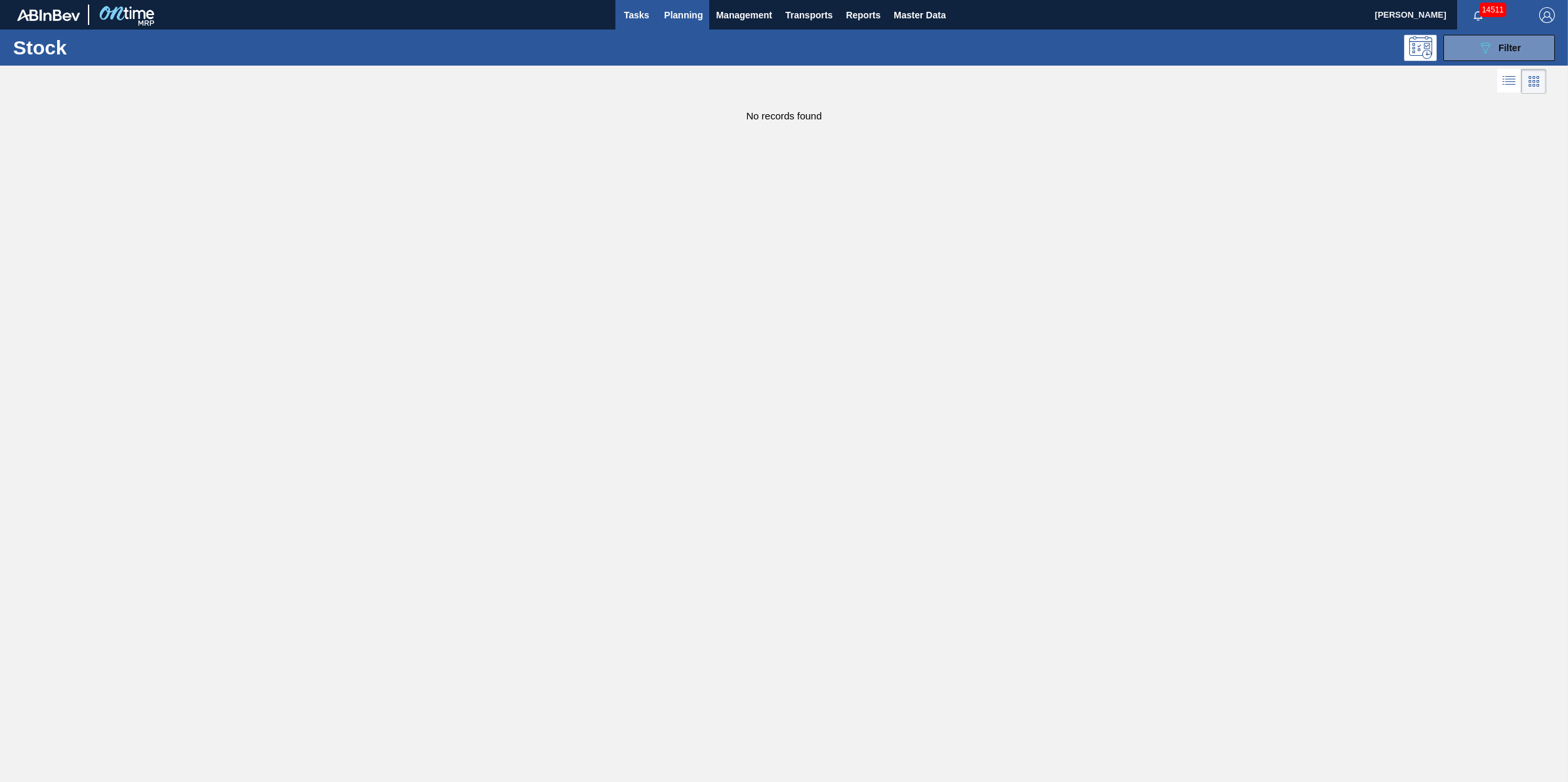
click at [649, 27] on button "Tasks" at bounding box center [636, 15] width 42 height 30
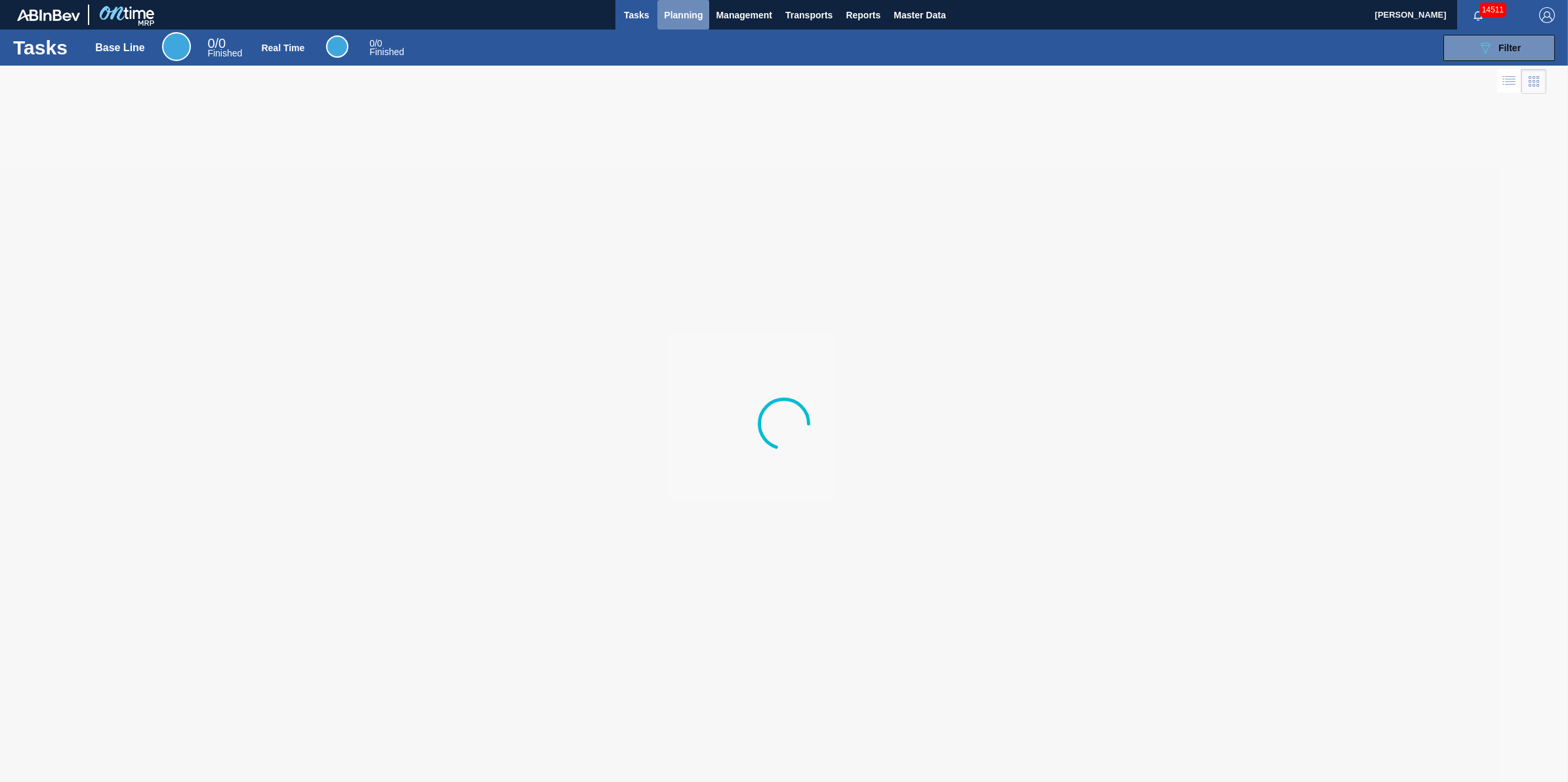
click at [684, 27] on button "Planning" at bounding box center [683, 15] width 52 height 30
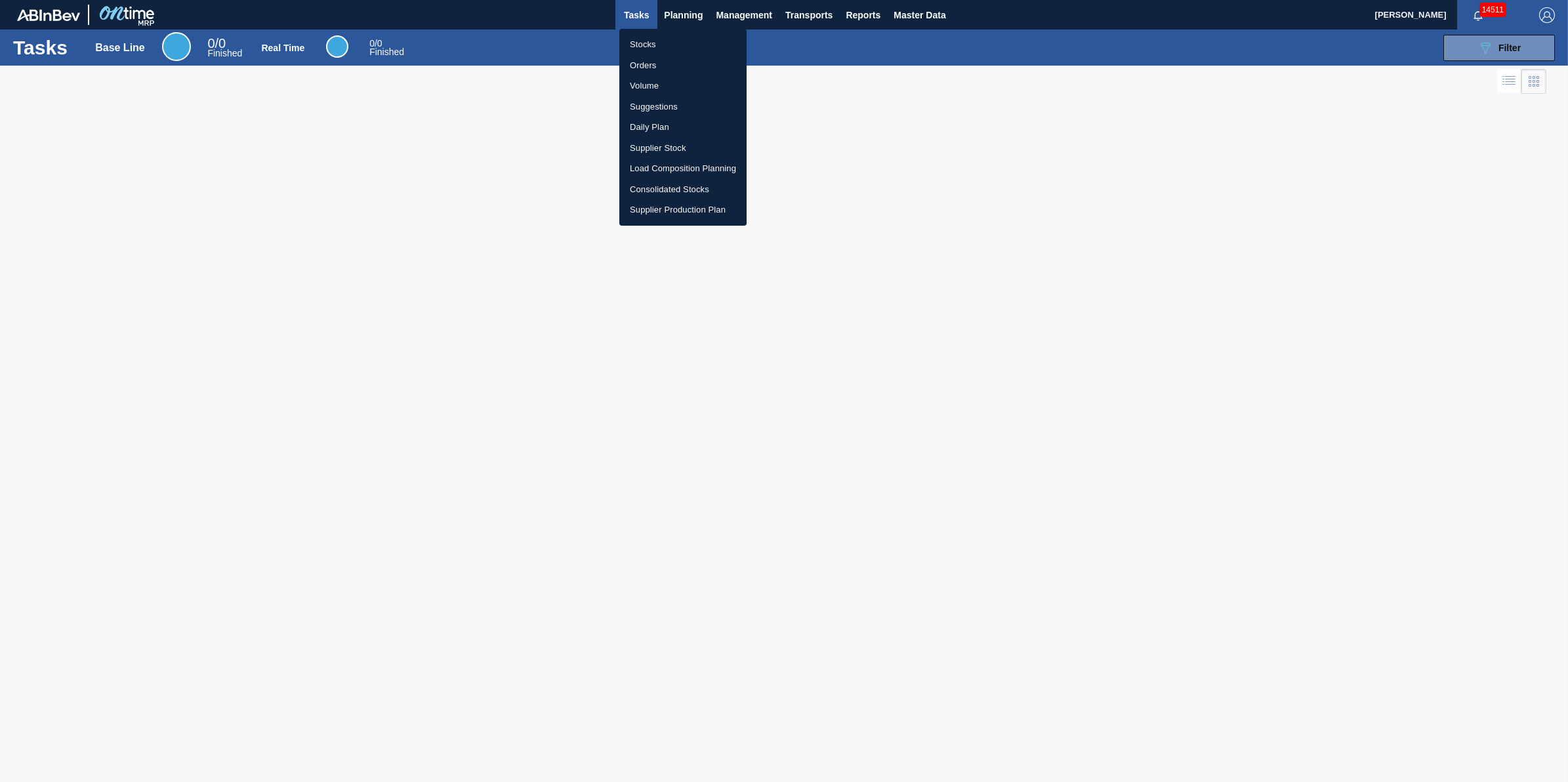
click at [684, 34] on li "Stocks" at bounding box center [683, 44] width 127 height 21
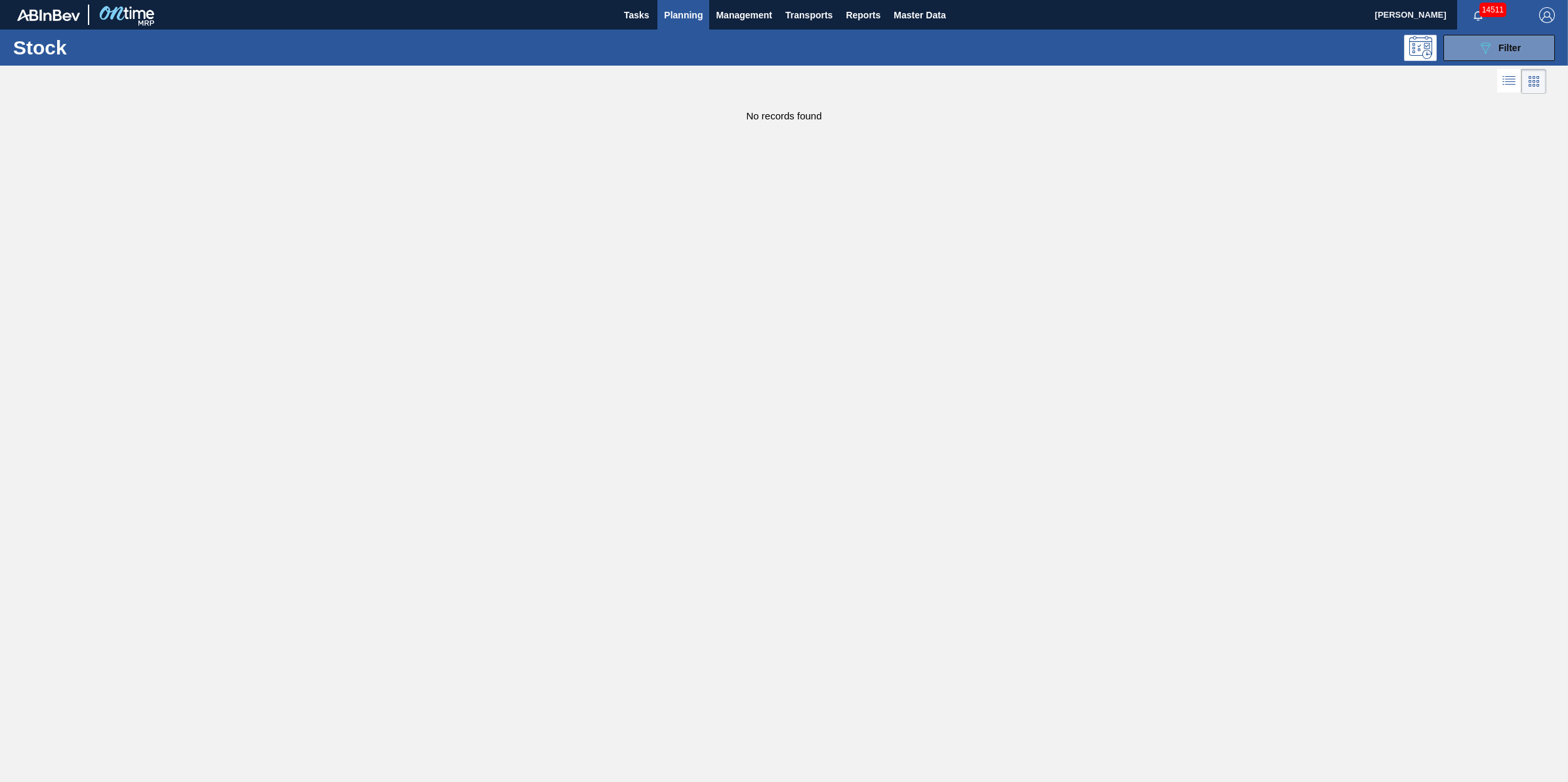
click at [1181, 82] on div at bounding box center [773, 81] width 1546 height 32
click at [690, 27] on button "Planning" at bounding box center [683, 15] width 52 height 30
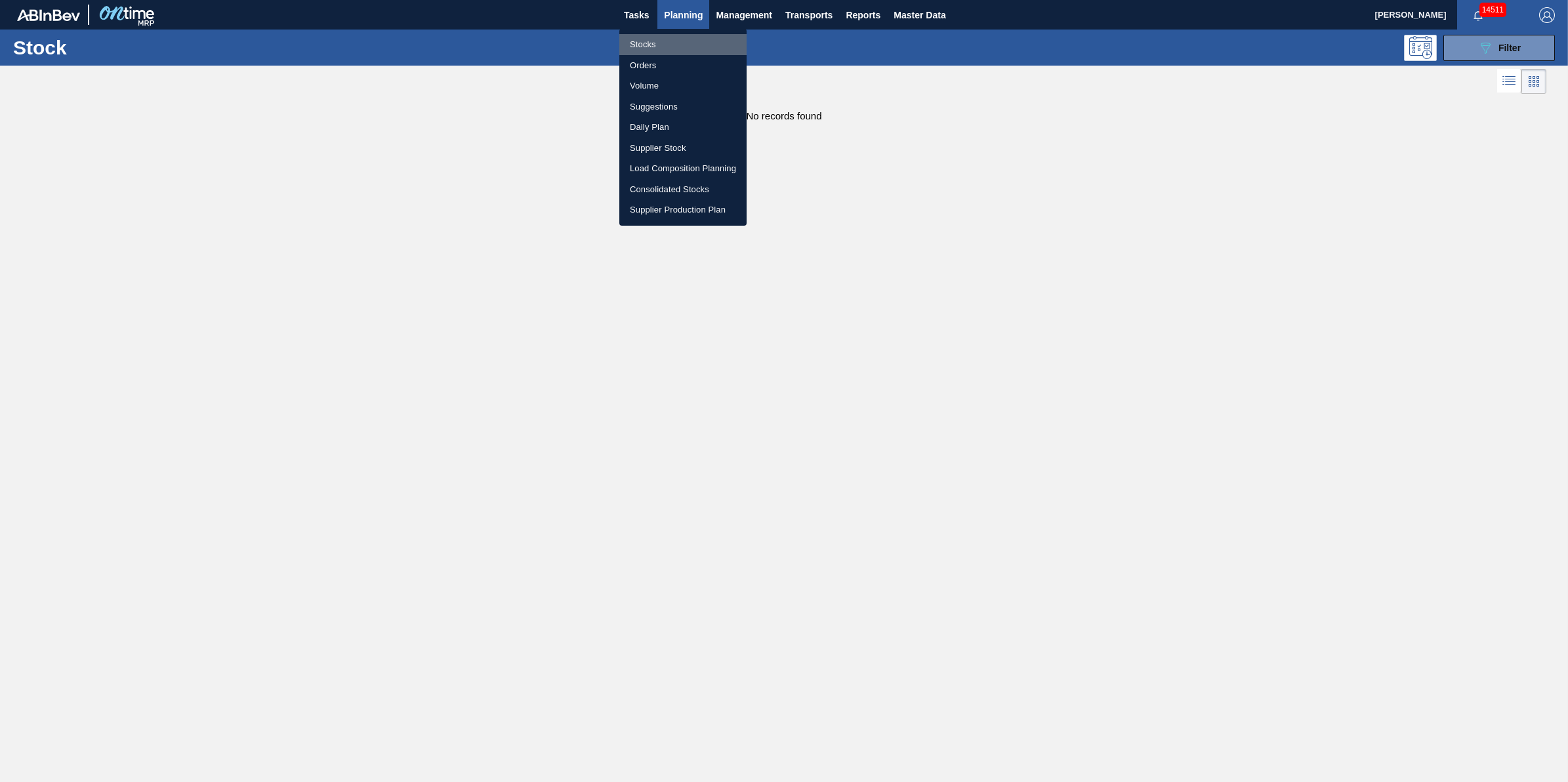
click at [690, 53] on li "Stocks" at bounding box center [683, 44] width 127 height 21
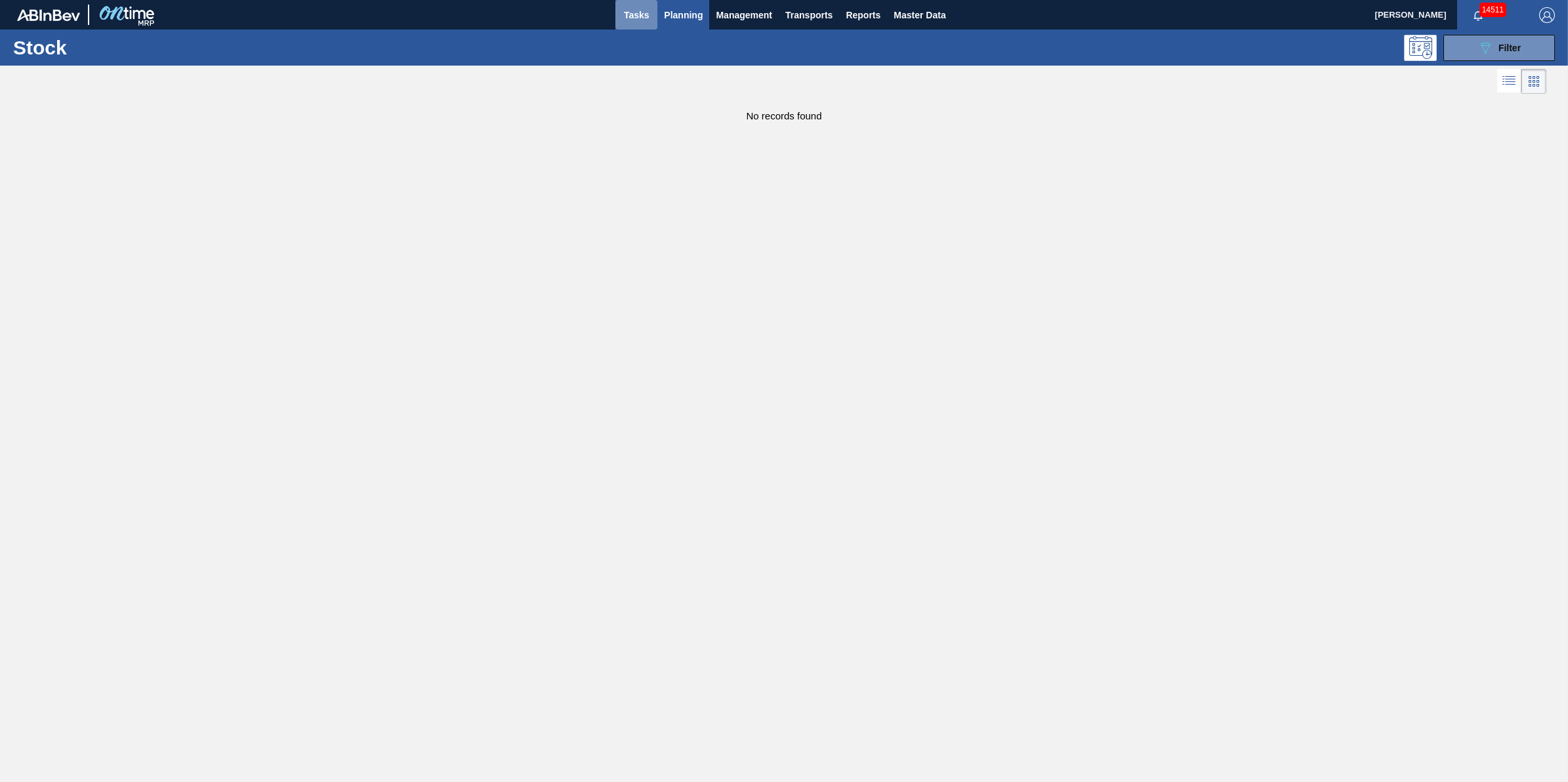
click at [648, 23] on button "Tasks" at bounding box center [636, 15] width 42 height 30
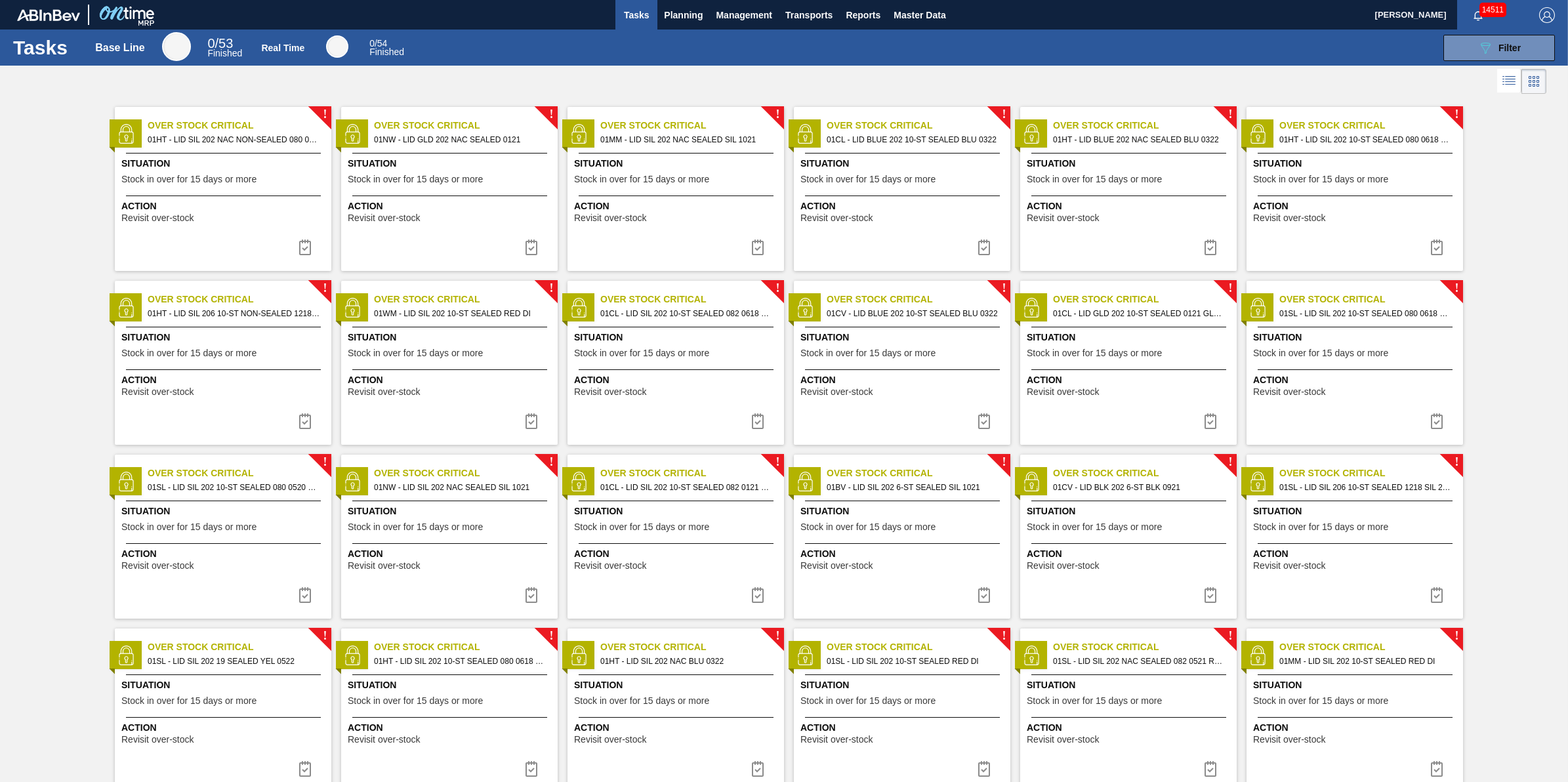
click at [151, 141] on span "01HT - LID SIL 202 NAC NON-SEALED 080 0215 RED" at bounding box center [234, 140] width 173 height 15
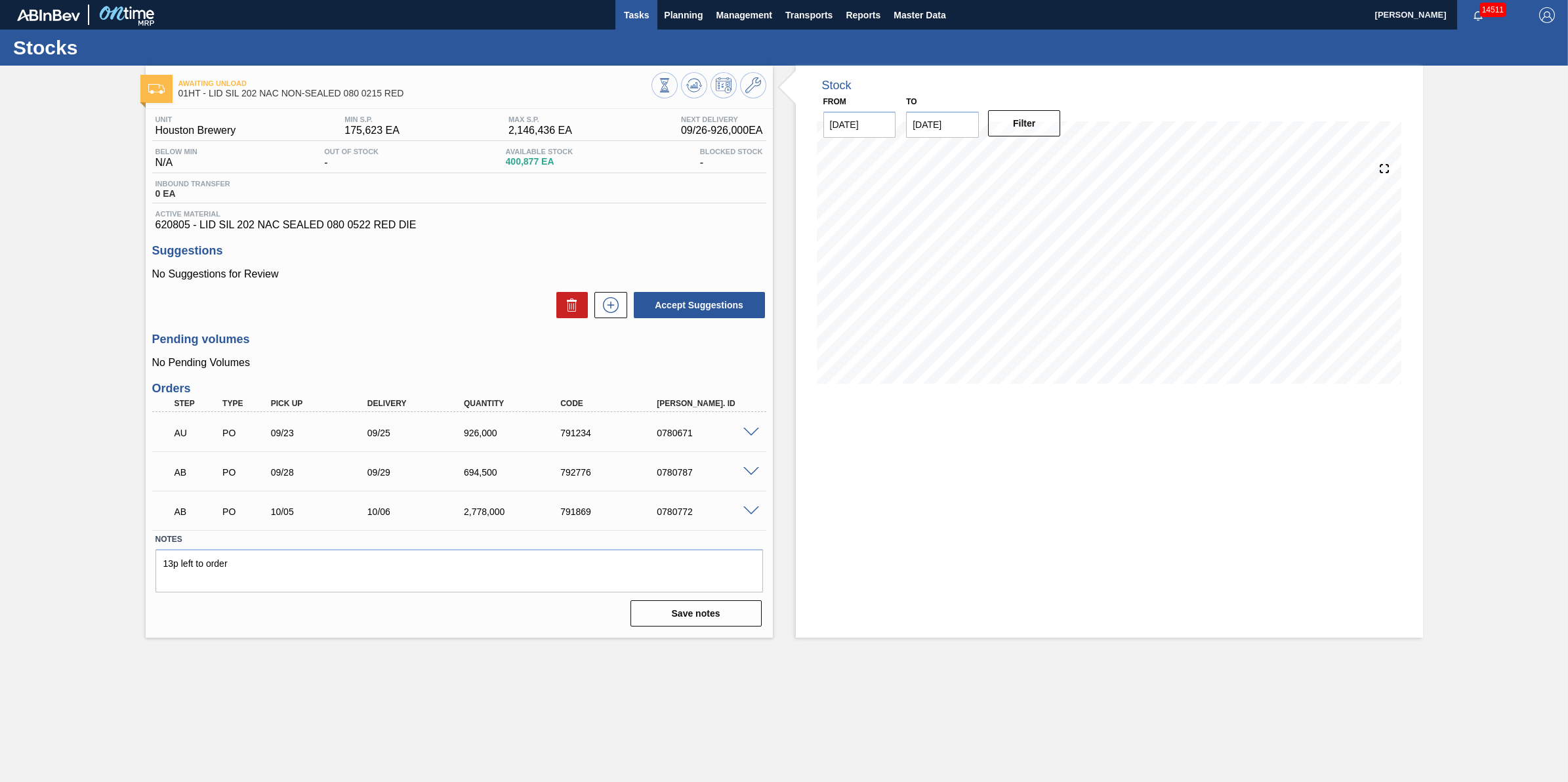
click at [634, 7] on span "Tasks" at bounding box center [636, 15] width 29 height 16
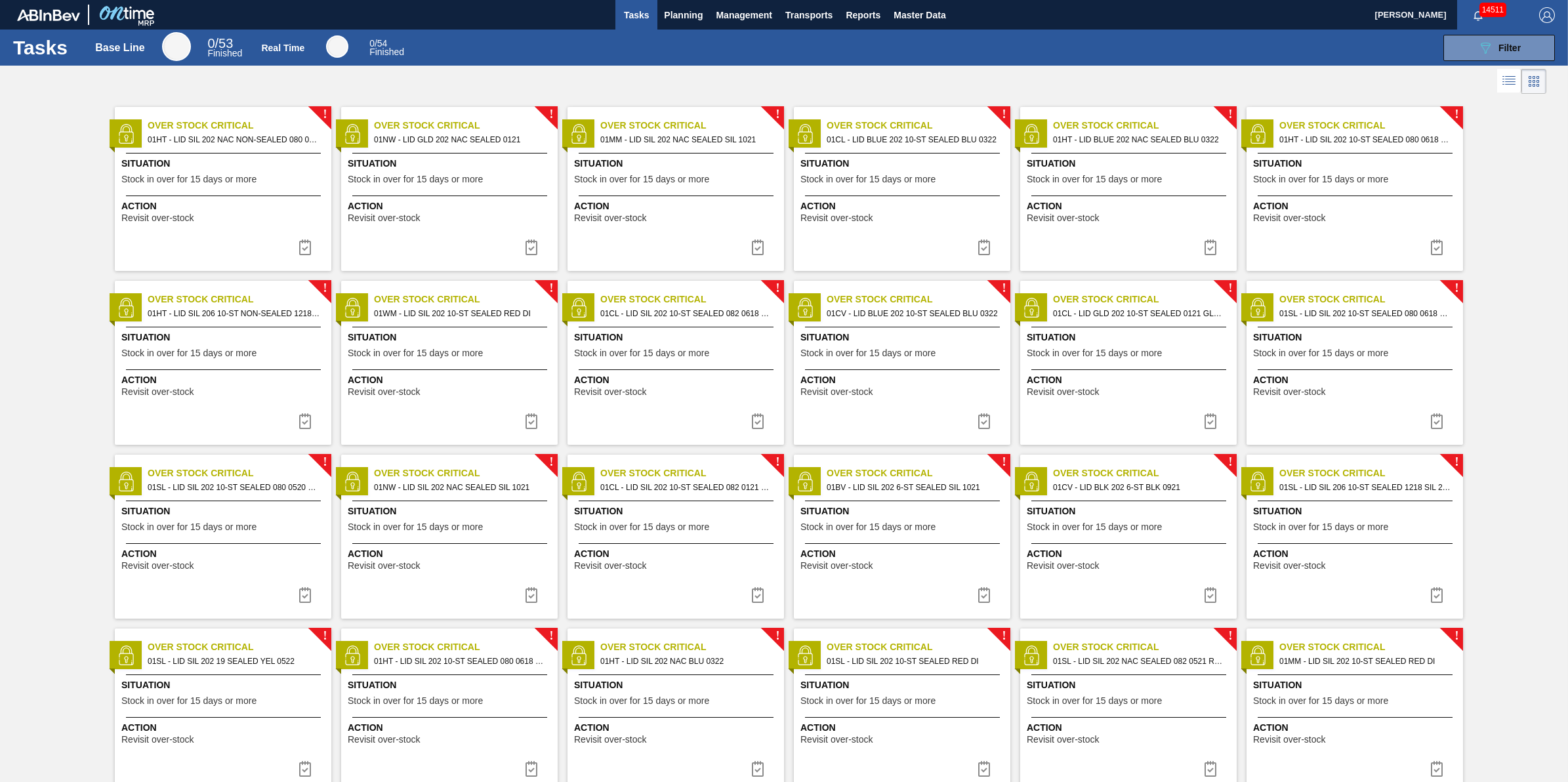
click at [461, 164] on span "Situation" at bounding box center [451, 164] width 207 height 14
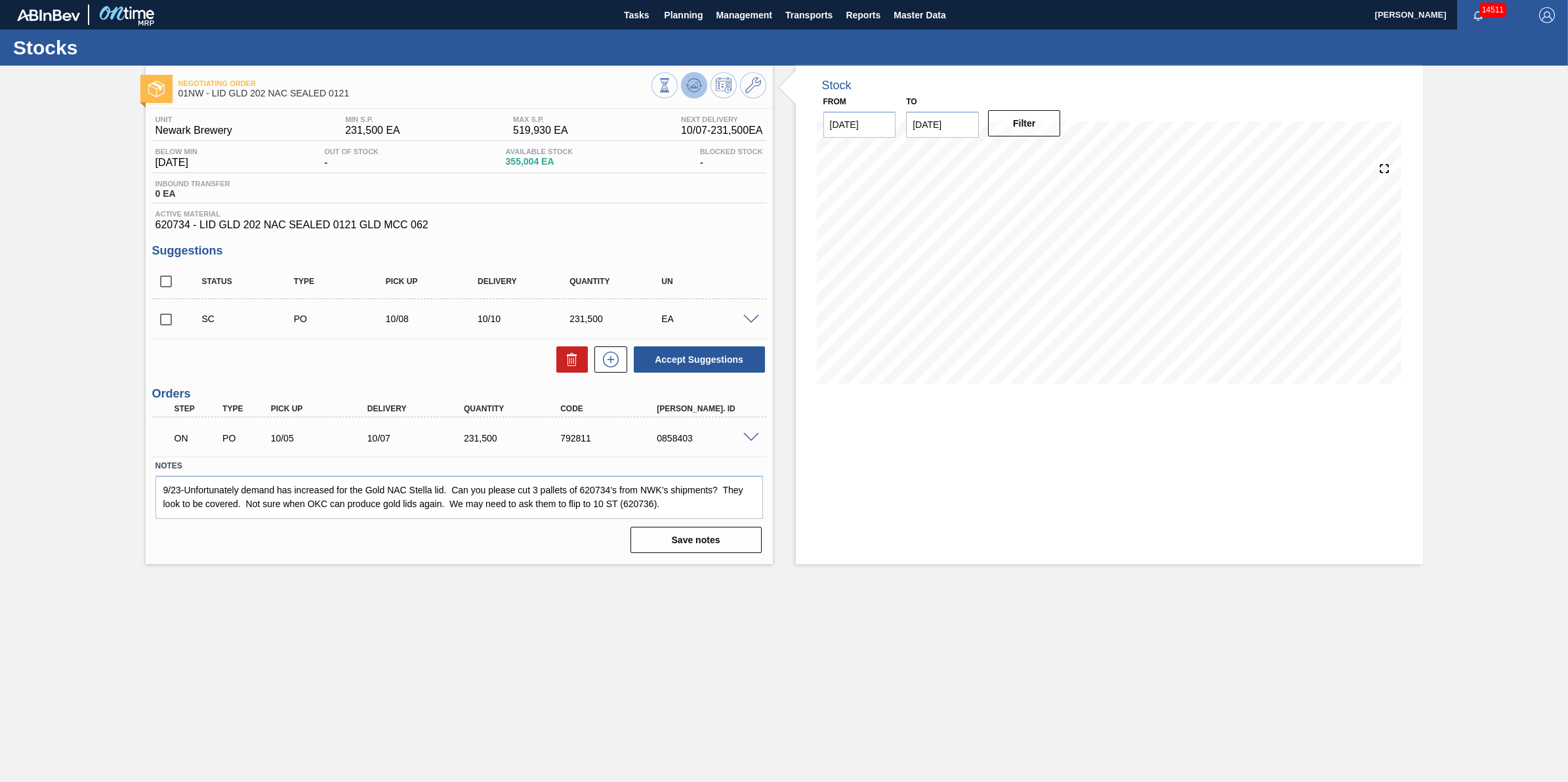
click at [690, 81] on icon at bounding box center [694, 85] width 16 height 16
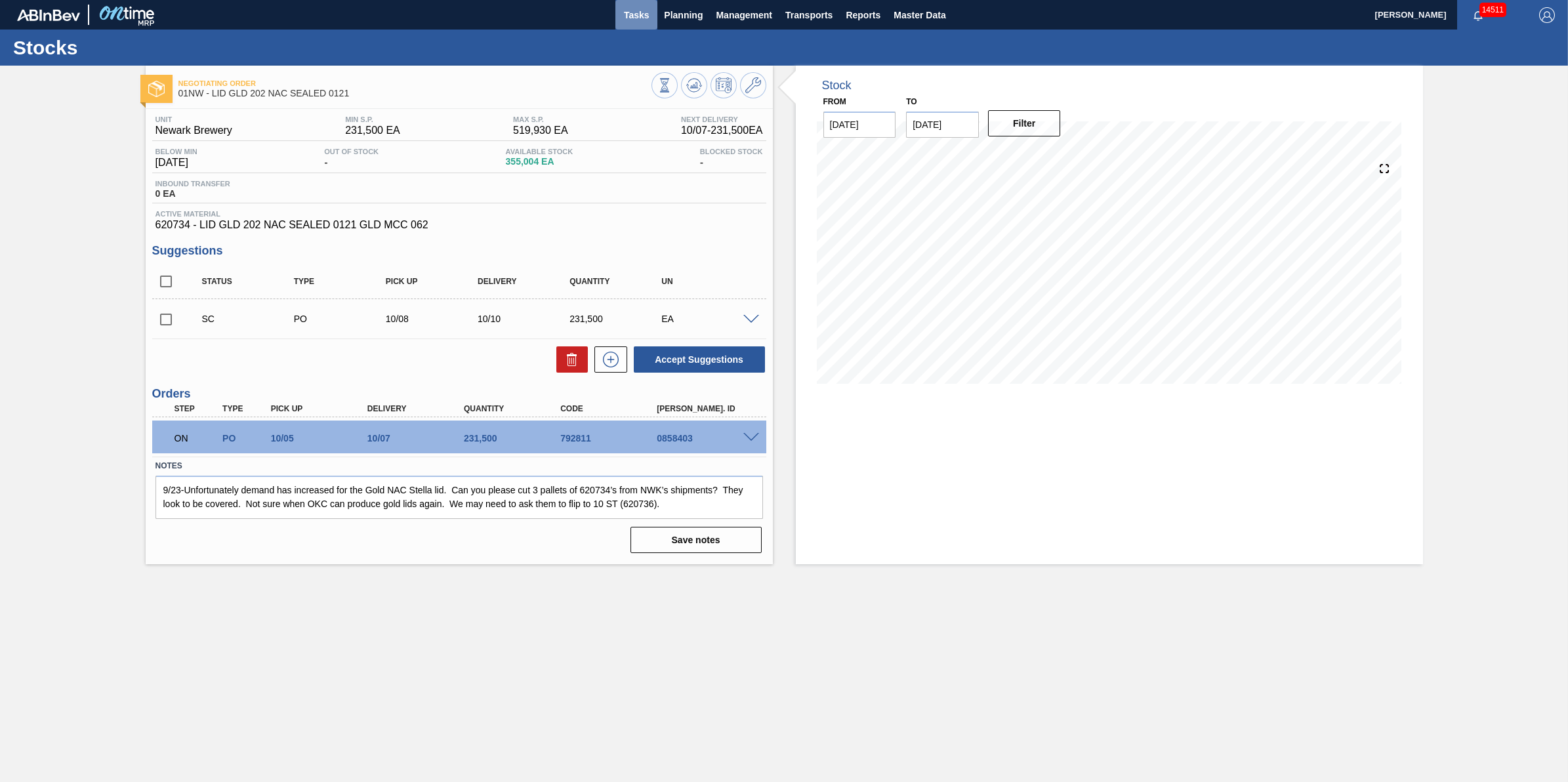
click at [643, 14] on span "Tasks" at bounding box center [636, 15] width 29 height 16
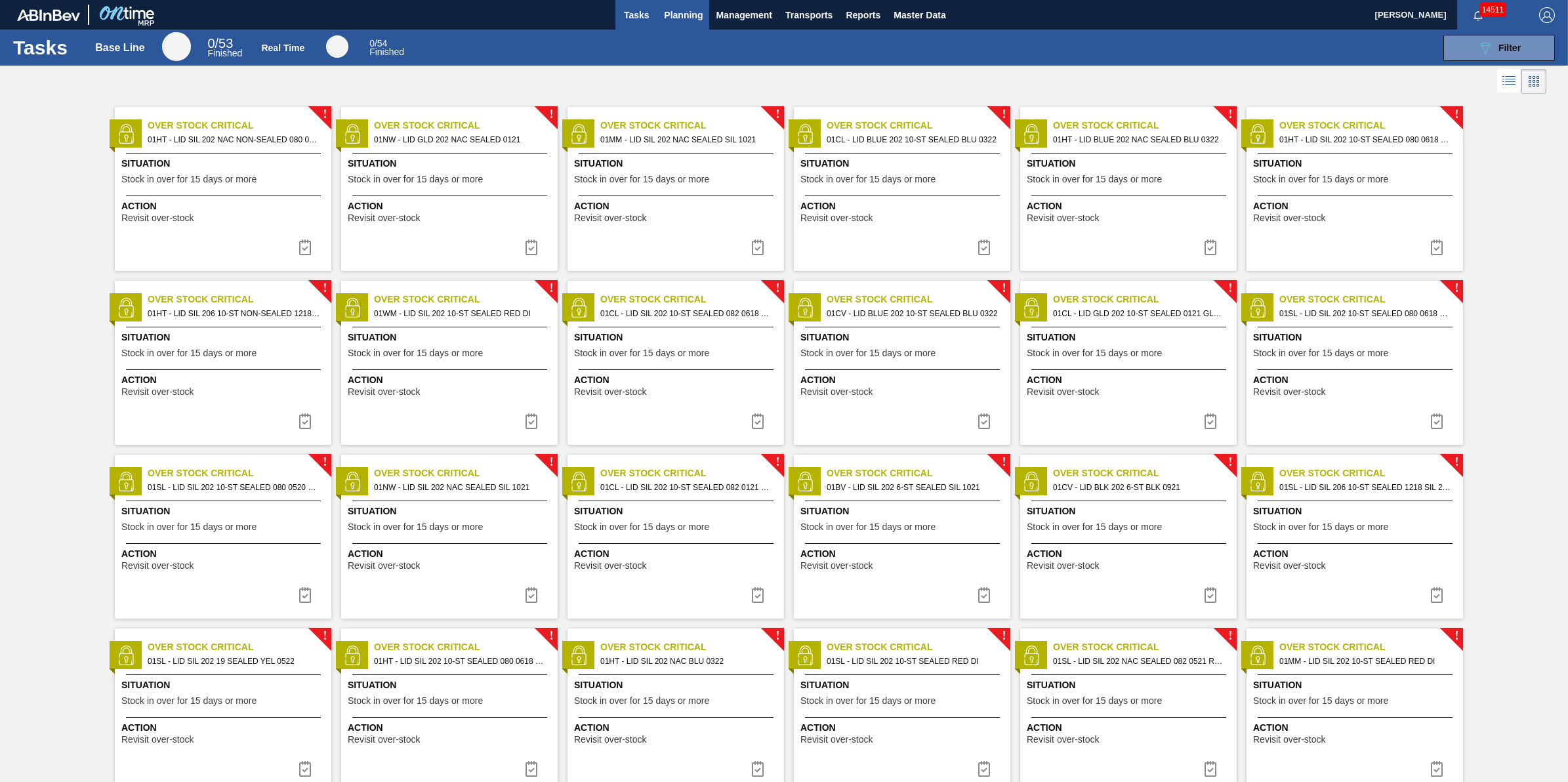
click at [690, 19] on span "Planning" at bounding box center [683, 15] width 39 height 16
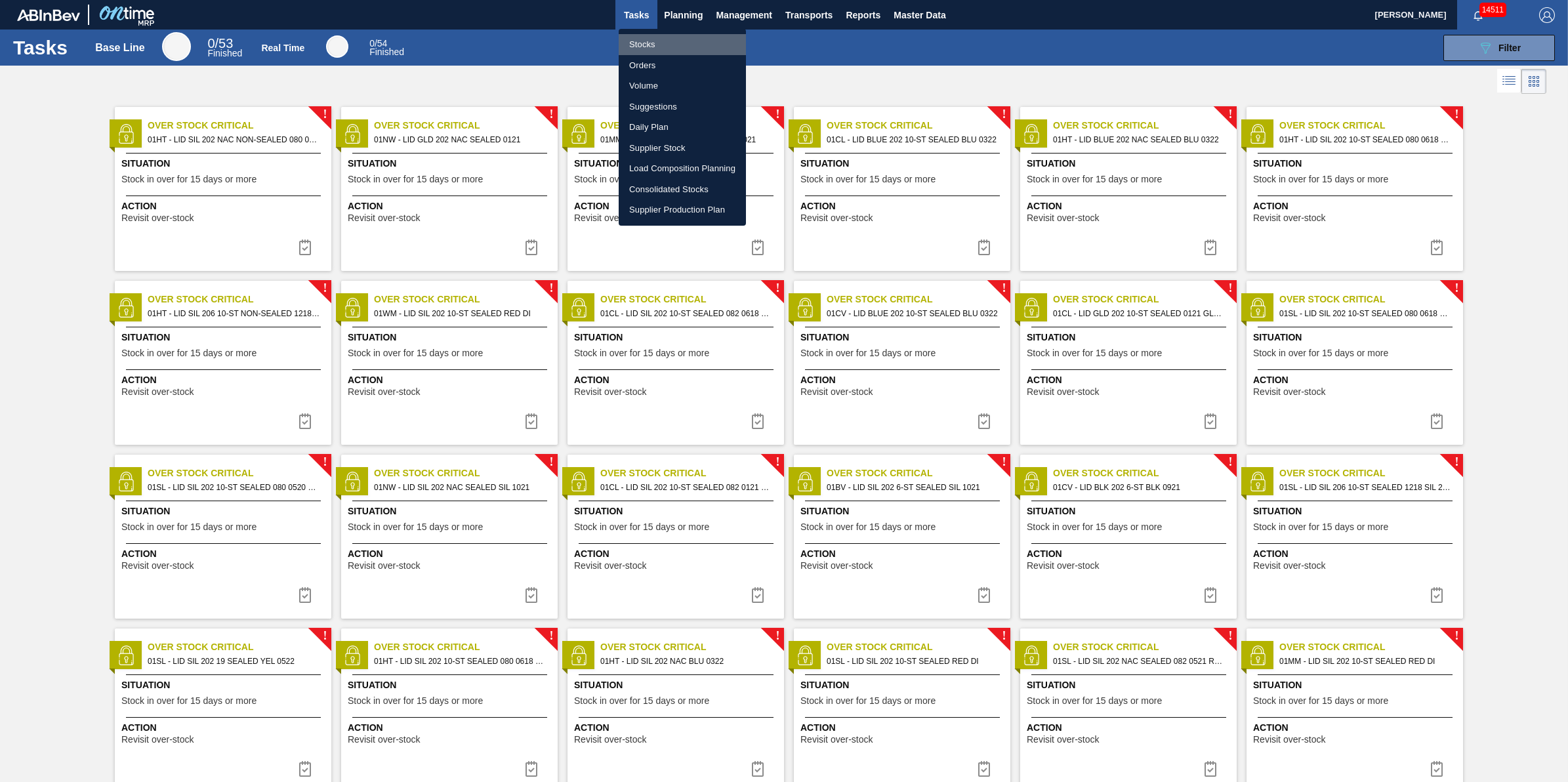
click at [683, 36] on li "Stocks" at bounding box center [683, 44] width 127 height 21
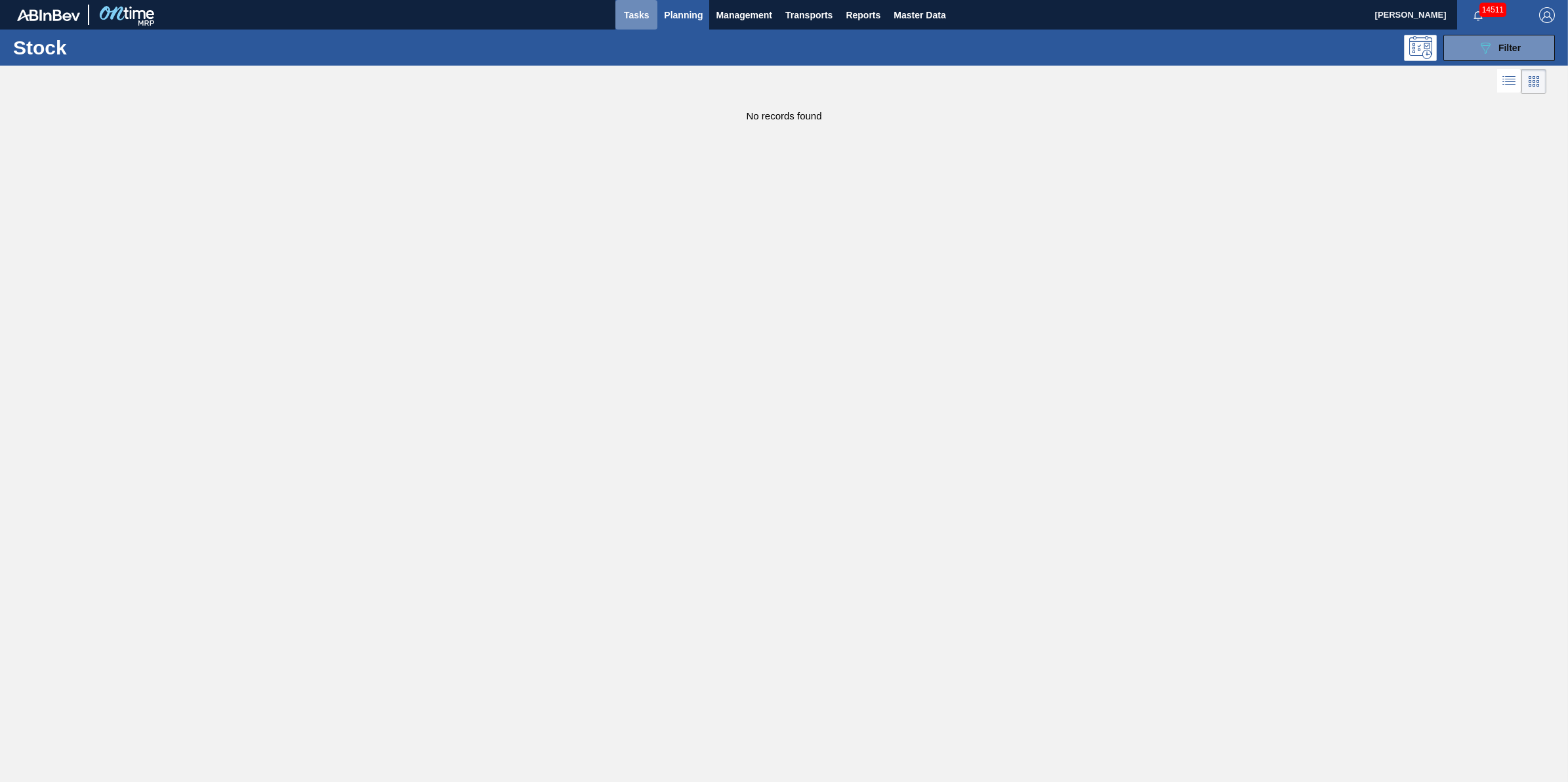
click at [638, 18] on span "Tasks" at bounding box center [636, 15] width 29 height 16
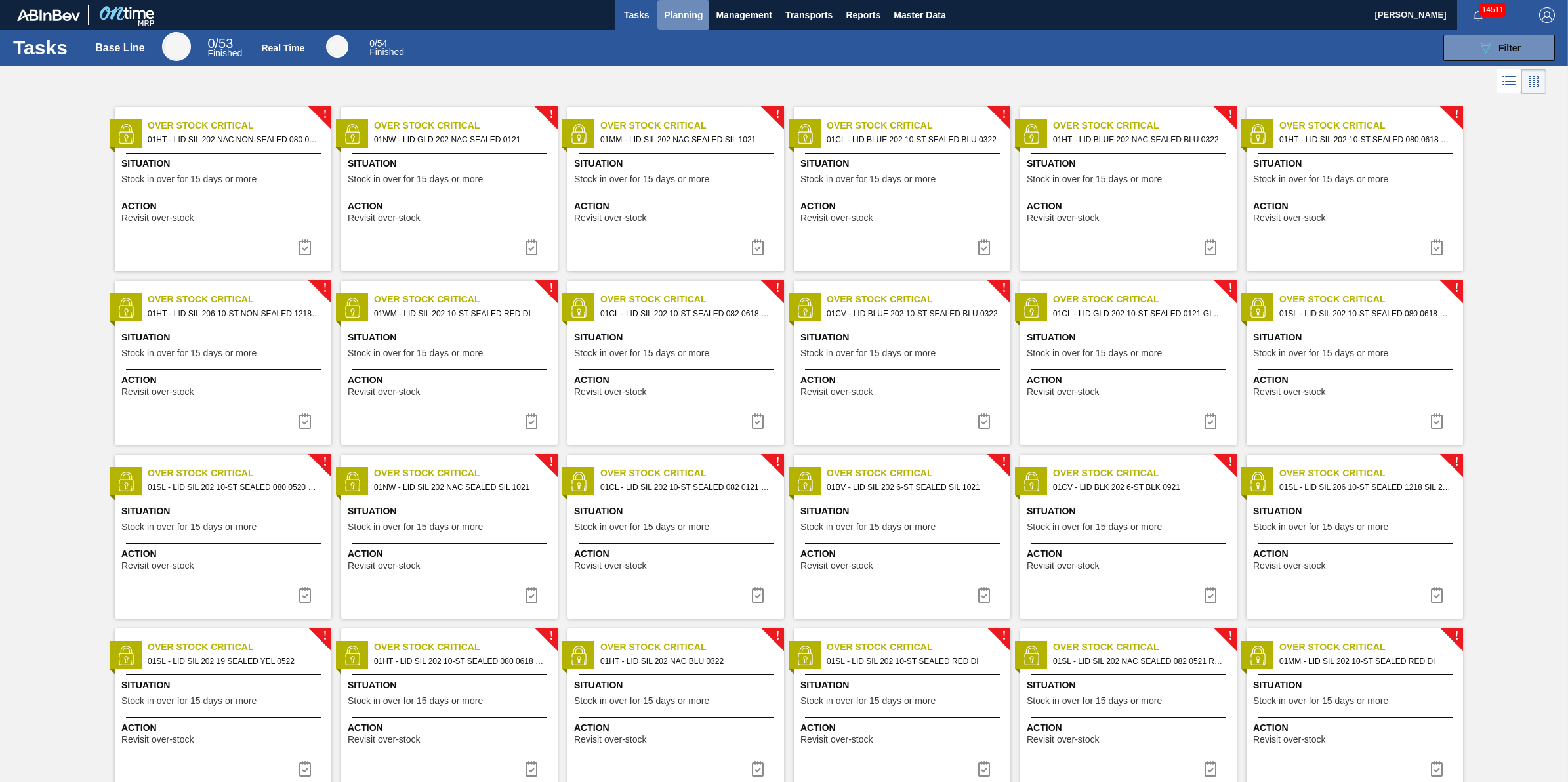
click at [680, 13] on span "Planning" at bounding box center [683, 15] width 39 height 16
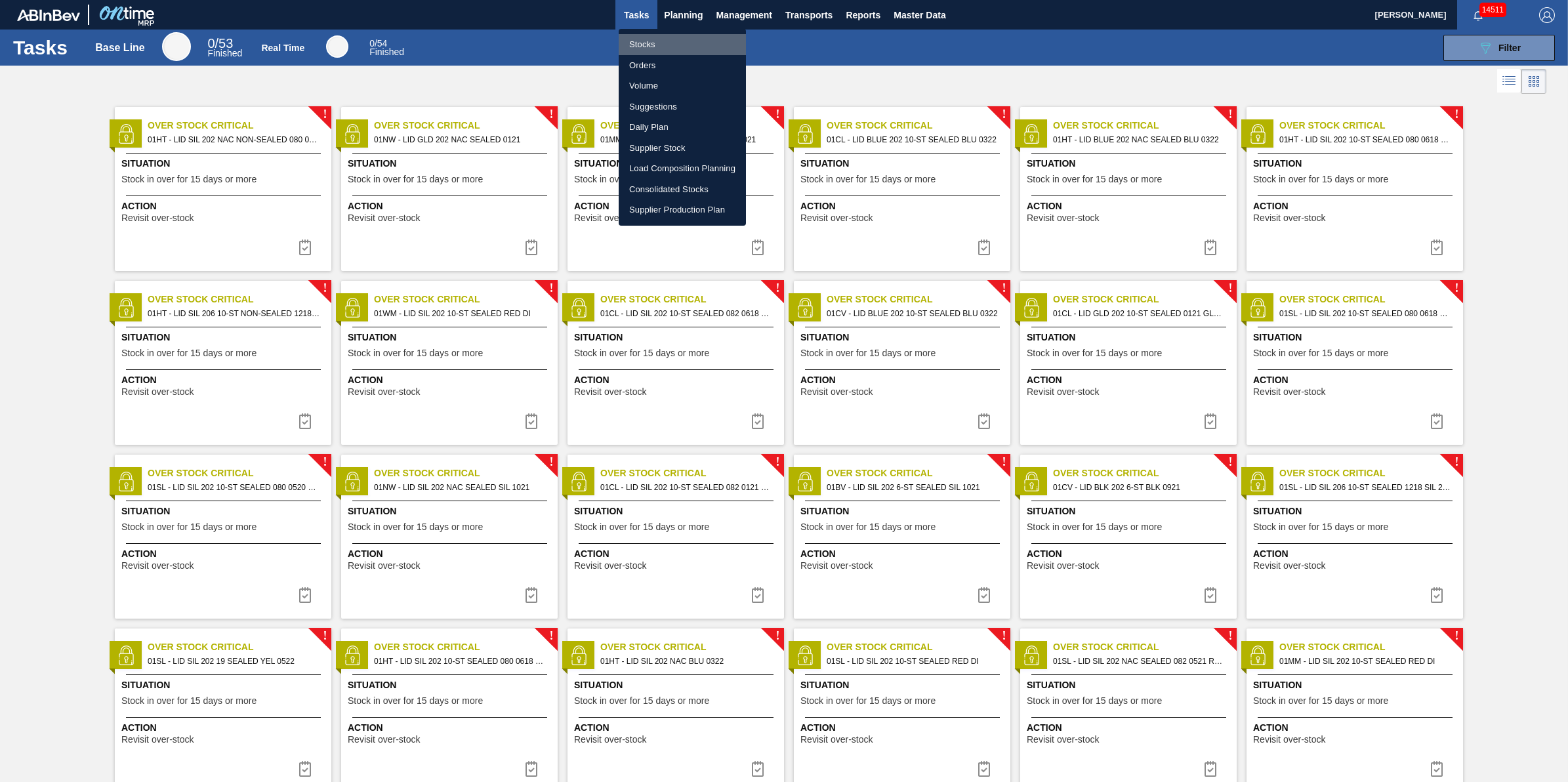
click at [677, 40] on li "Stocks" at bounding box center [683, 44] width 127 height 21
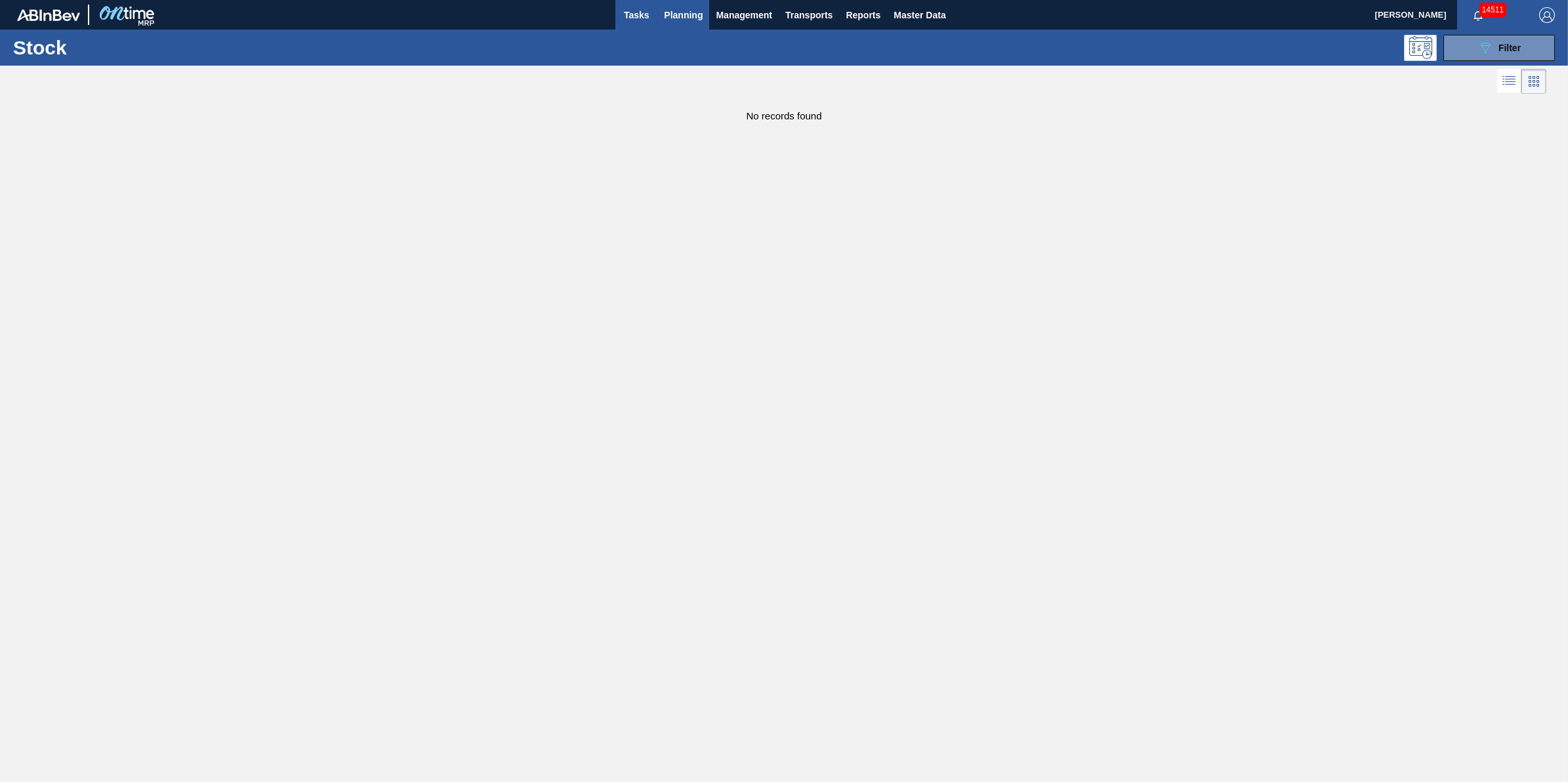
click at [637, 12] on span "Tasks" at bounding box center [636, 15] width 29 height 16
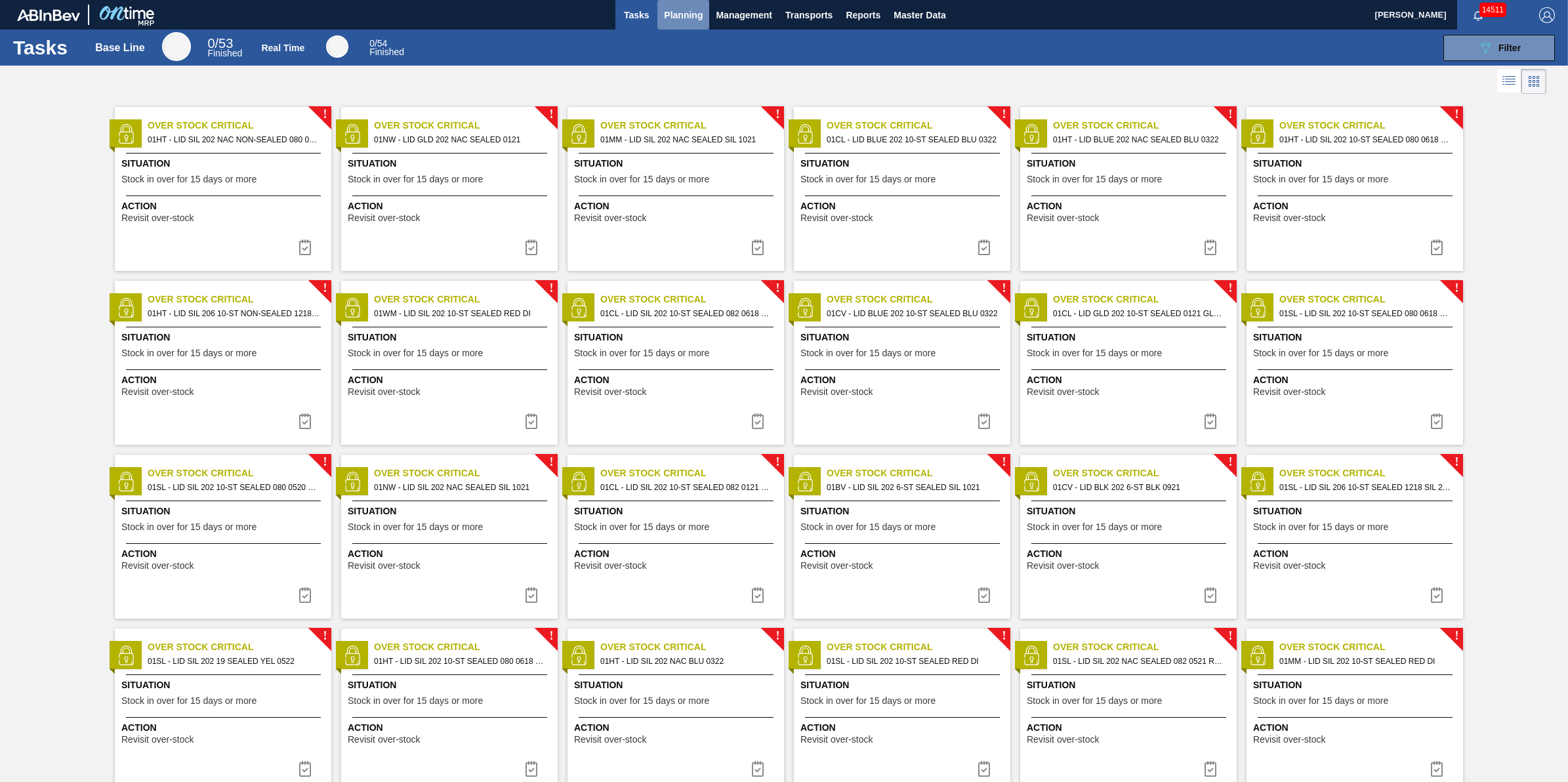
click at [670, 21] on span "Planning" at bounding box center [683, 15] width 39 height 16
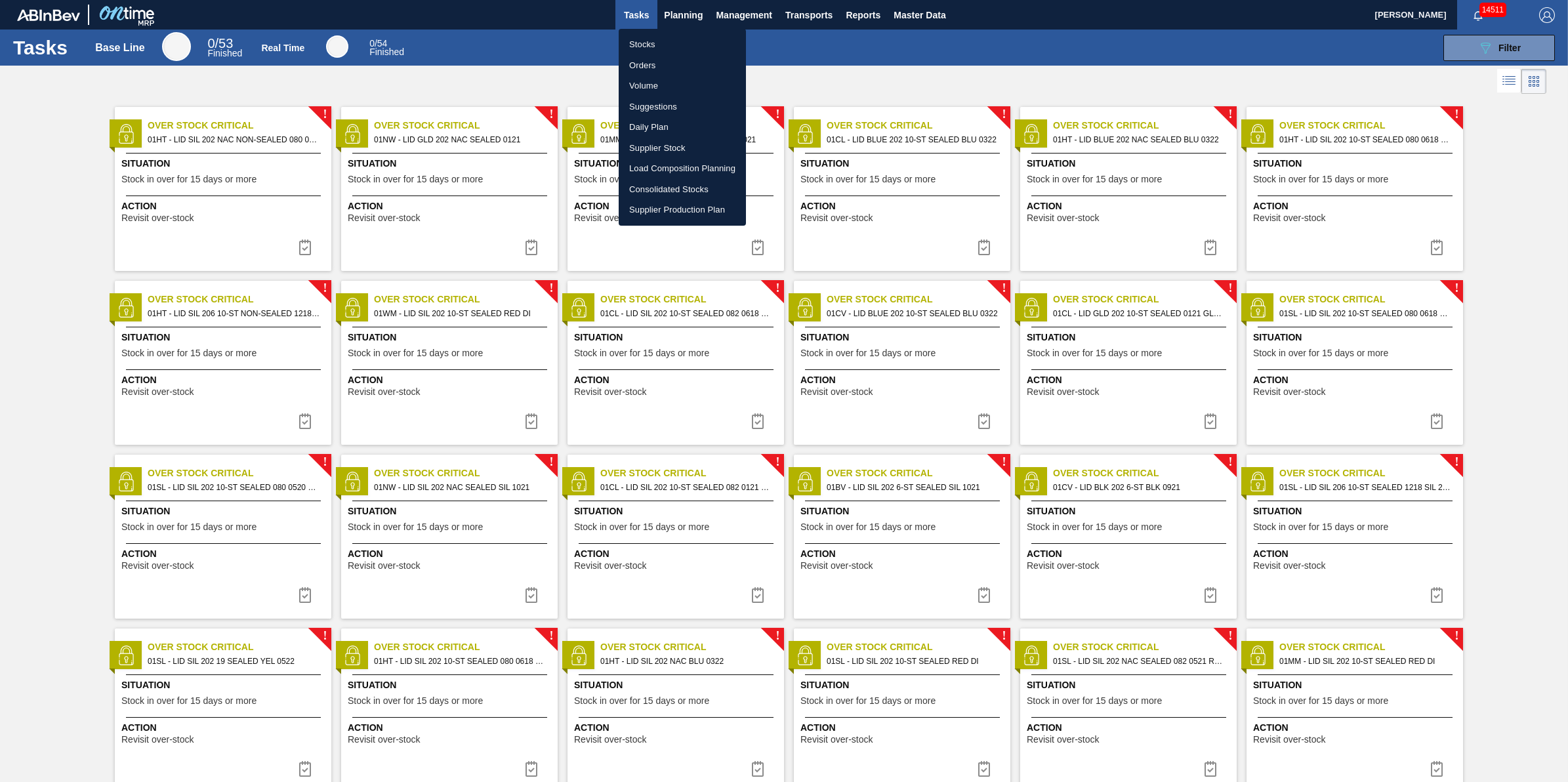
click at [667, 41] on li "Stocks" at bounding box center [683, 44] width 127 height 21
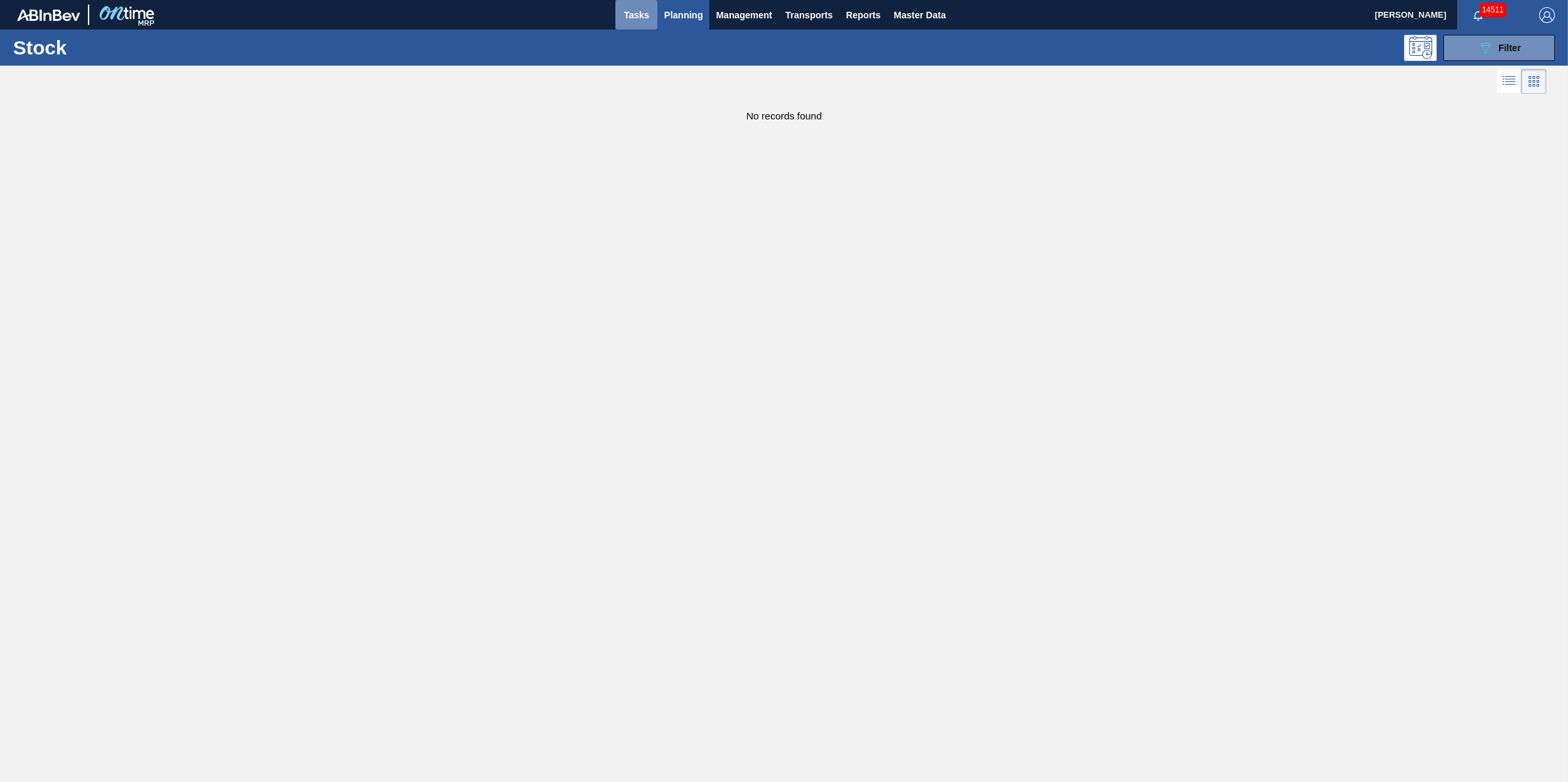
click at [641, 18] on span "Tasks" at bounding box center [636, 15] width 29 height 16
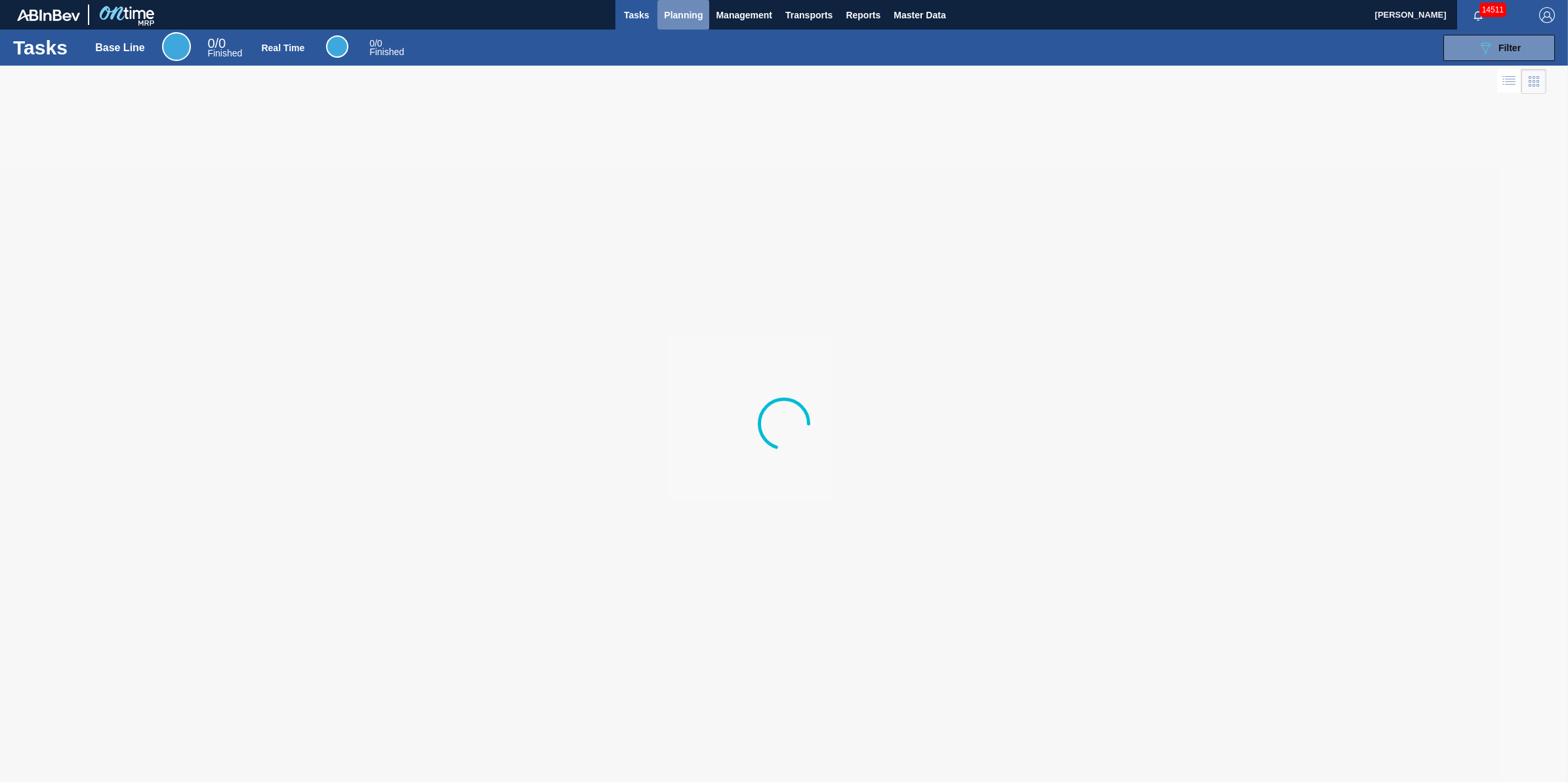
click at [681, 19] on span "Planning" at bounding box center [683, 15] width 39 height 16
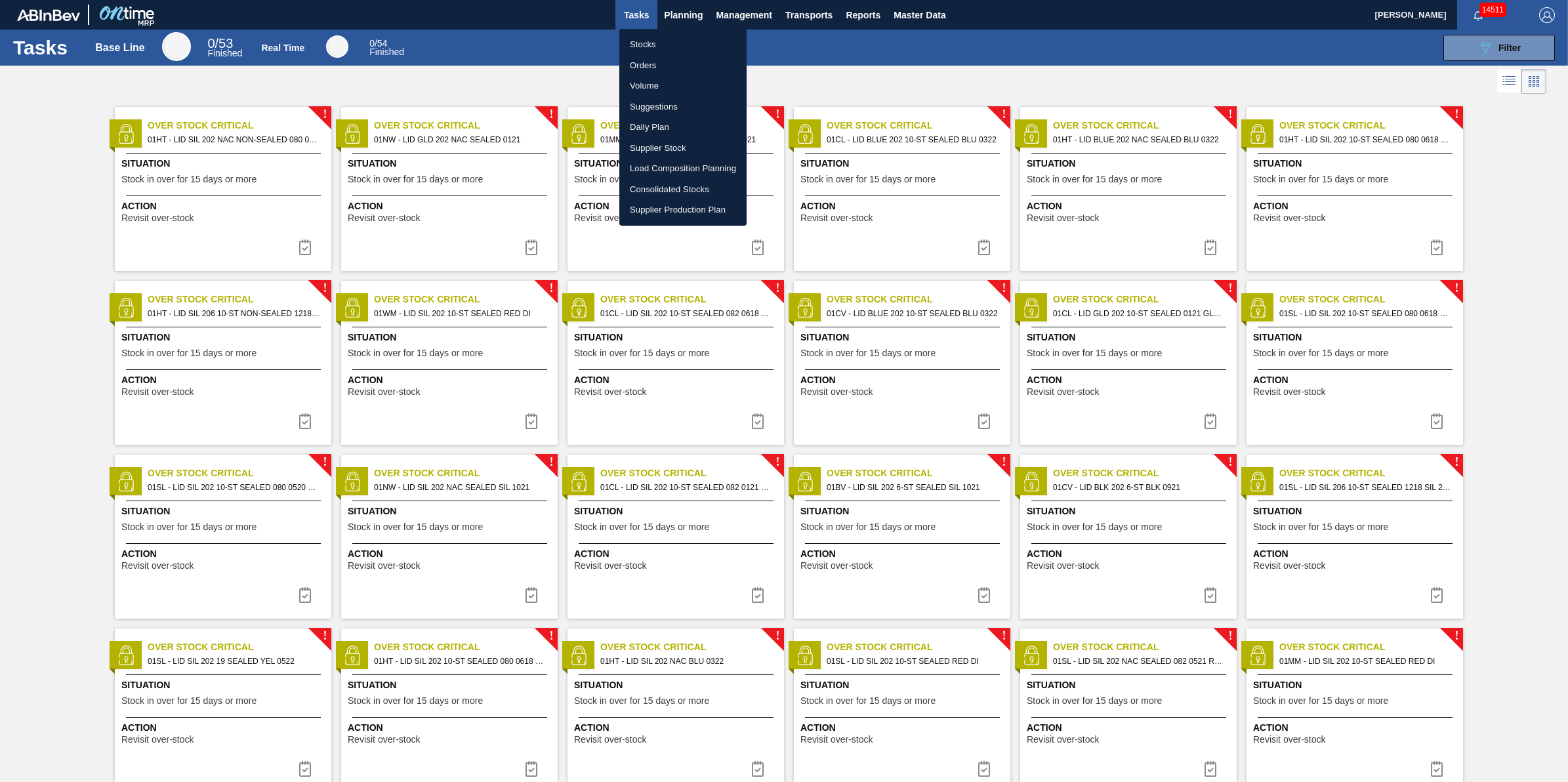
click at [680, 41] on li "Stocks" at bounding box center [683, 44] width 127 height 21
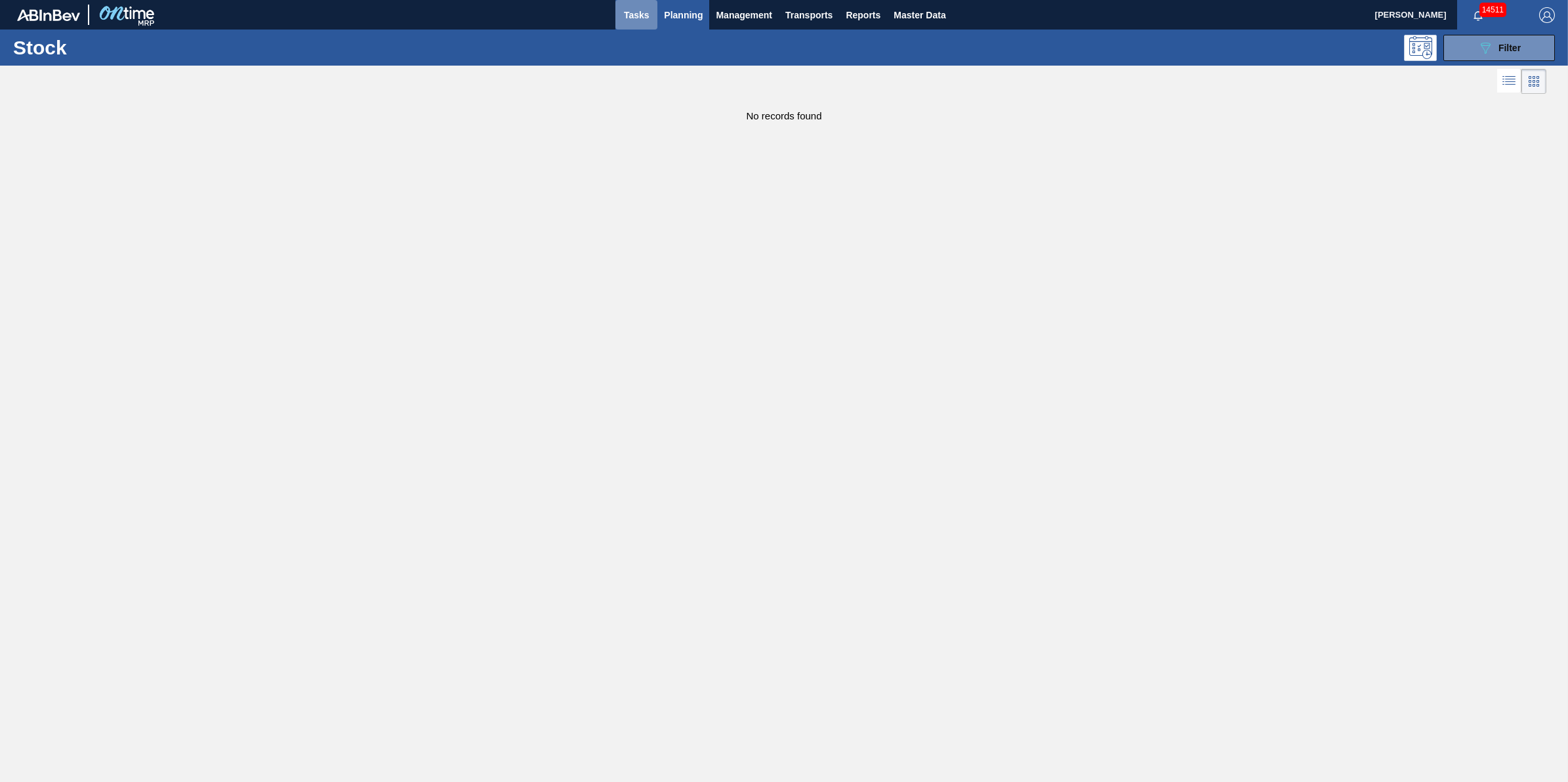
click at [634, 25] on button "Tasks" at bounding box center [636, 15] width 42 height 30
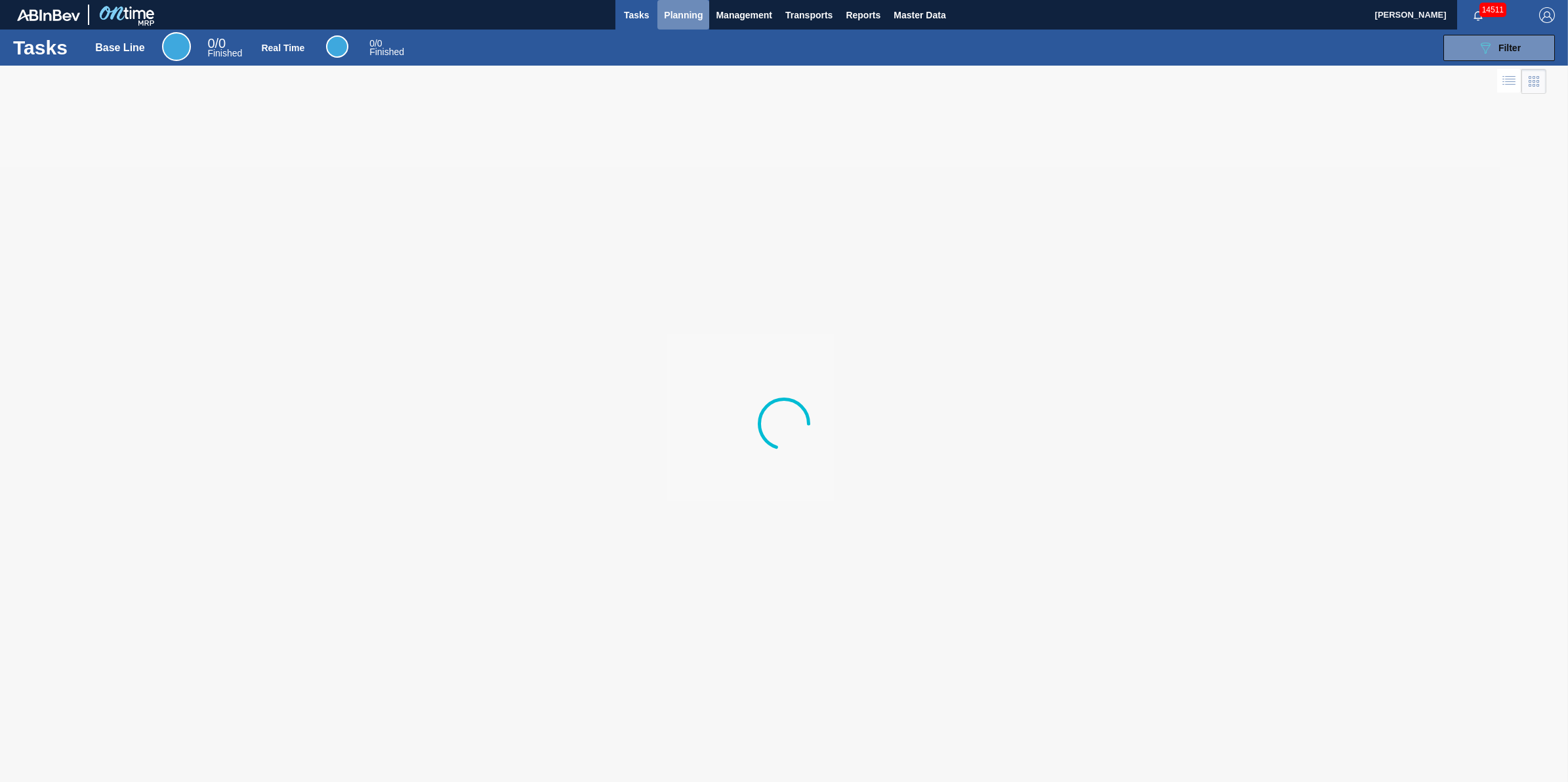
click at [686, 23] on button "Planning" at bounding box center [683, 15] width 52 height 30
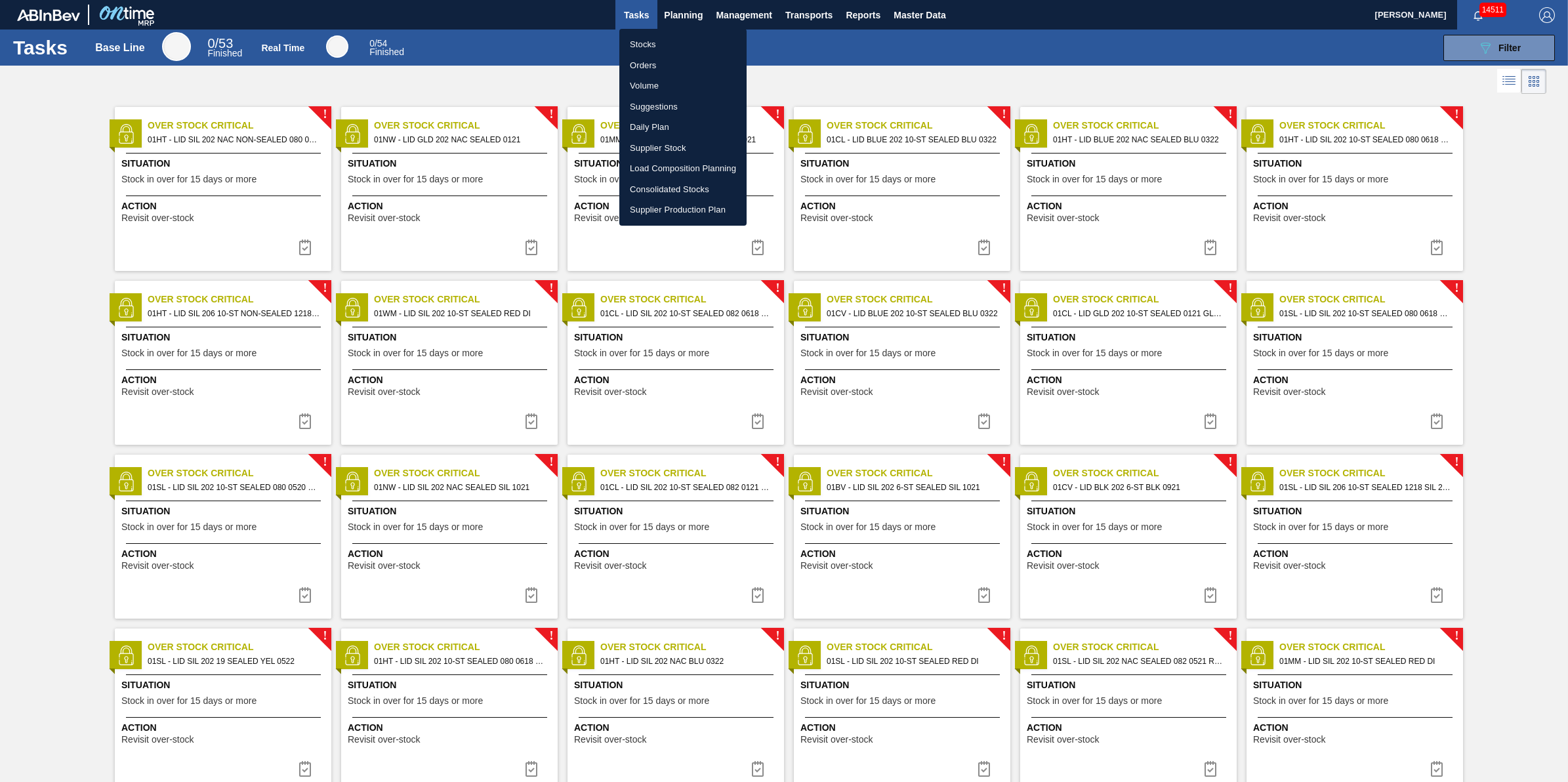
click at [681, 40] on li "Stocks" at bounding box center [683, 44] width 127 height 21
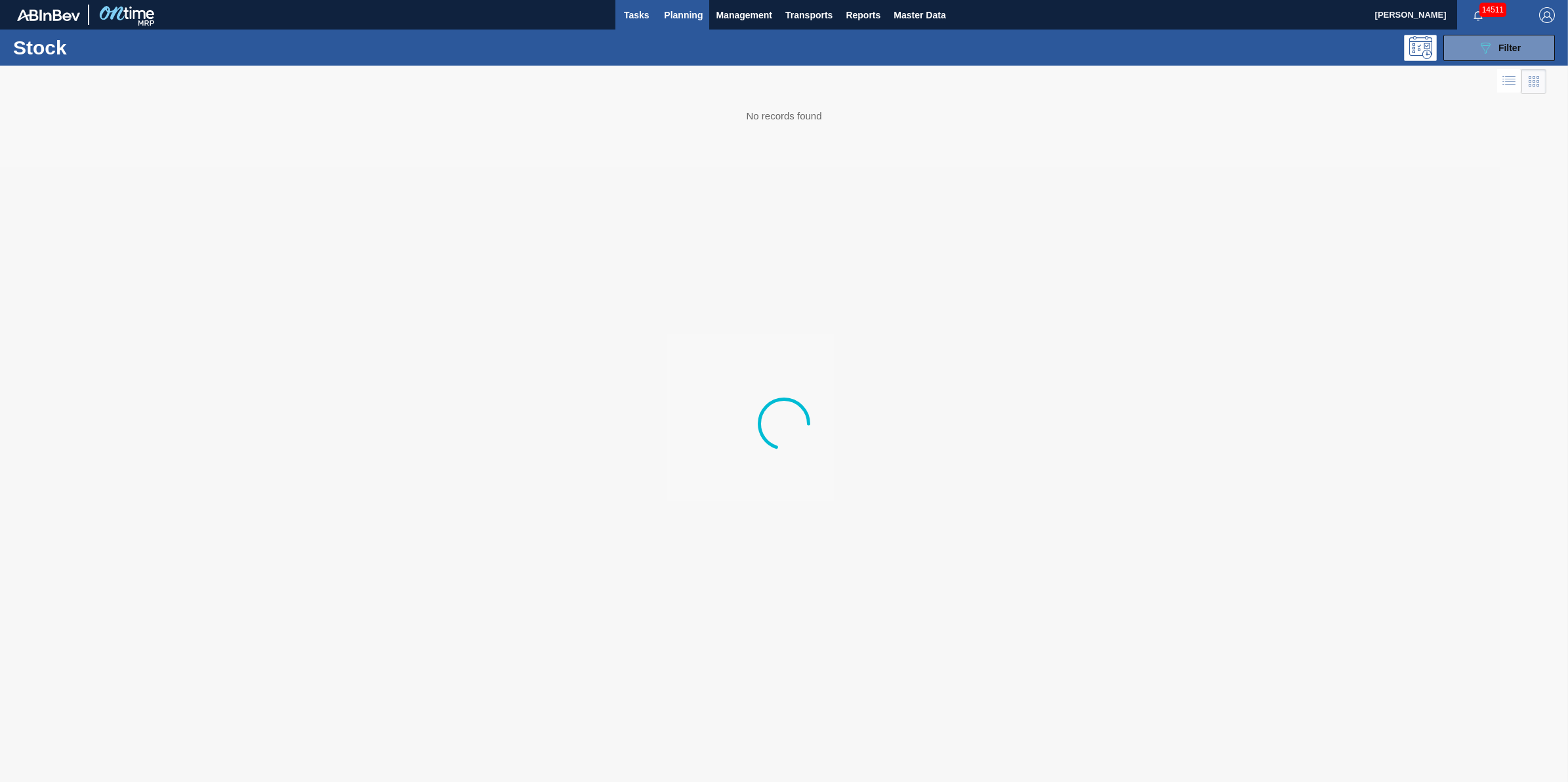
click at [633, 17] on span "Tasks" at bounding box center [636, 15] width 29 height 16
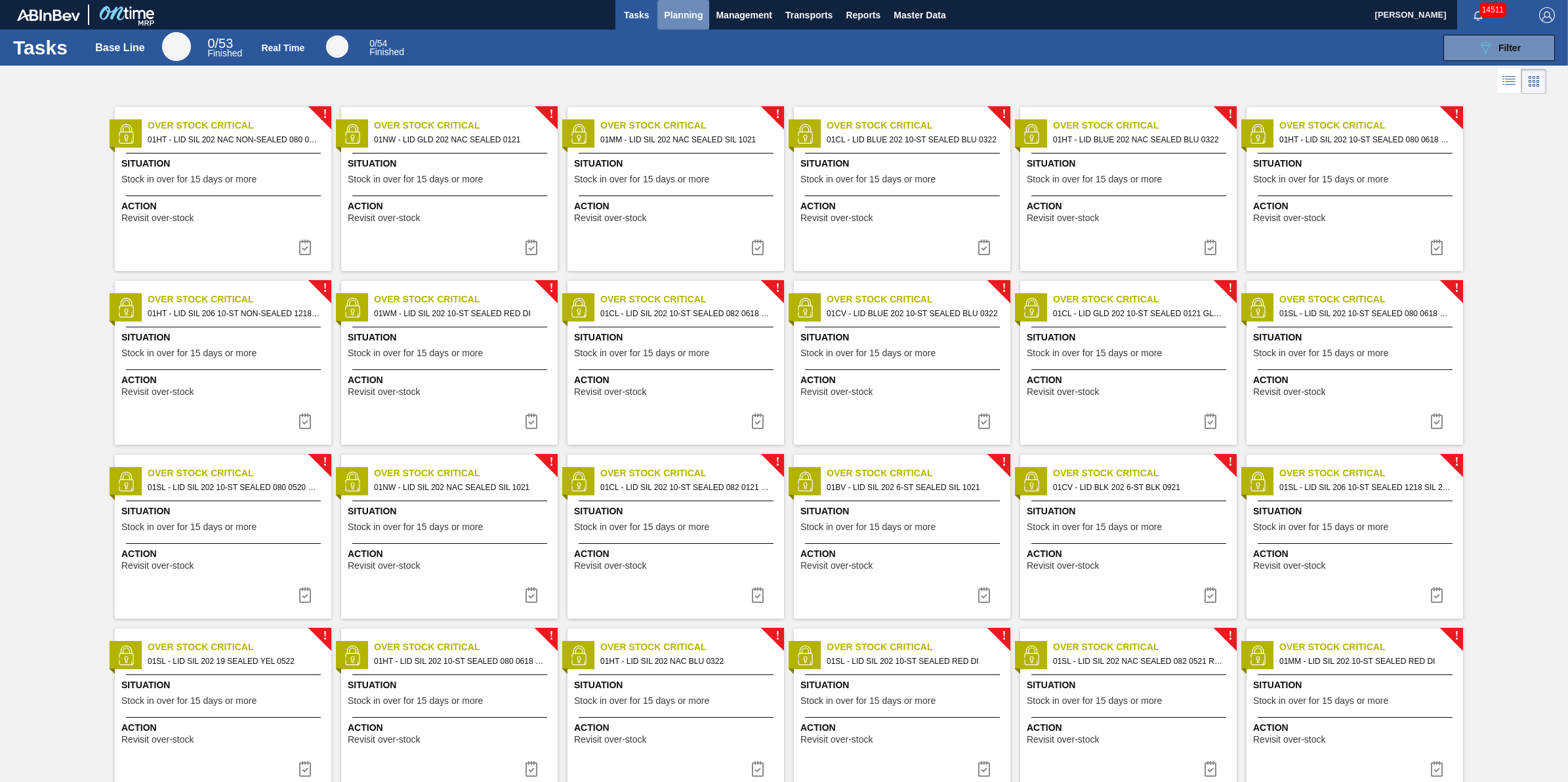
click at [671, 21] on span "Planning" at bounding box center [683, 15] width 39 height 16
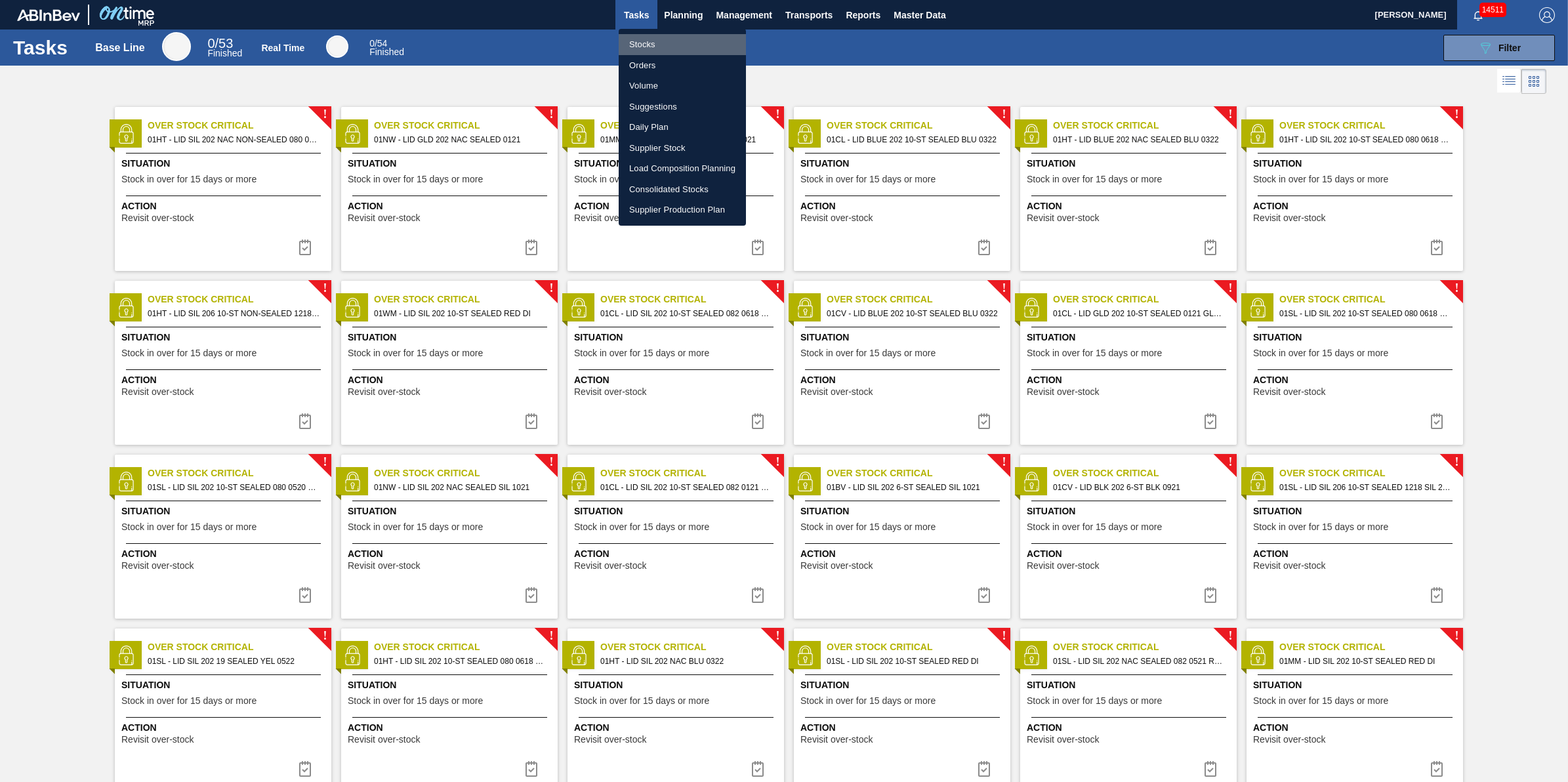
click at [666, 43] on li "Stocks" at bounding box center [683, 44] width 127 height 21
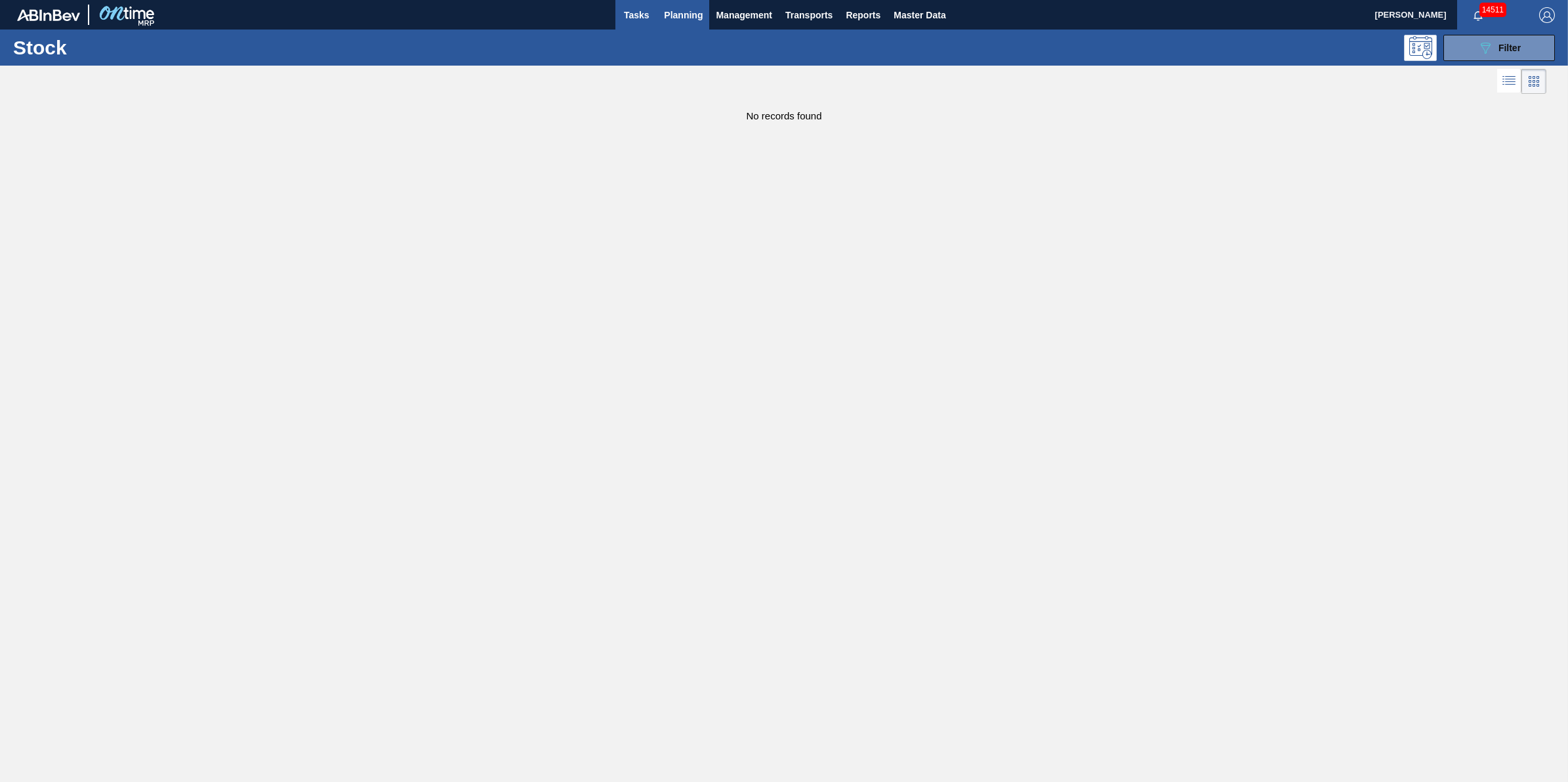
click at [633, 19] on span "Tasks" at bounding box center [636, 15] width 29 height 16
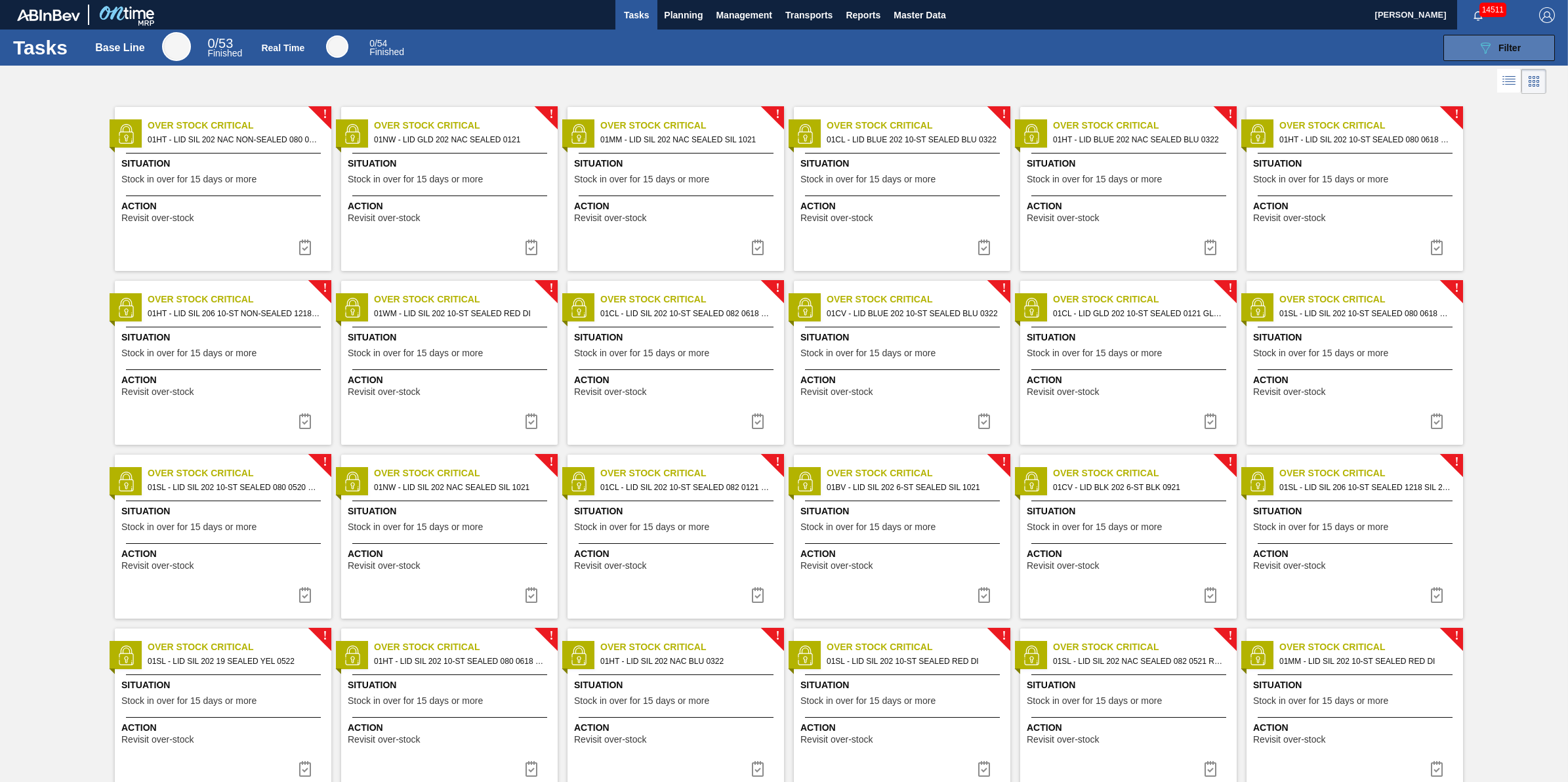
click at [1471, 51] on button "089F7B8B-B2A5-4AFE-B5C0-19BA573D28AC Filter" at bounding box center [1500, 48] width 112 height 26
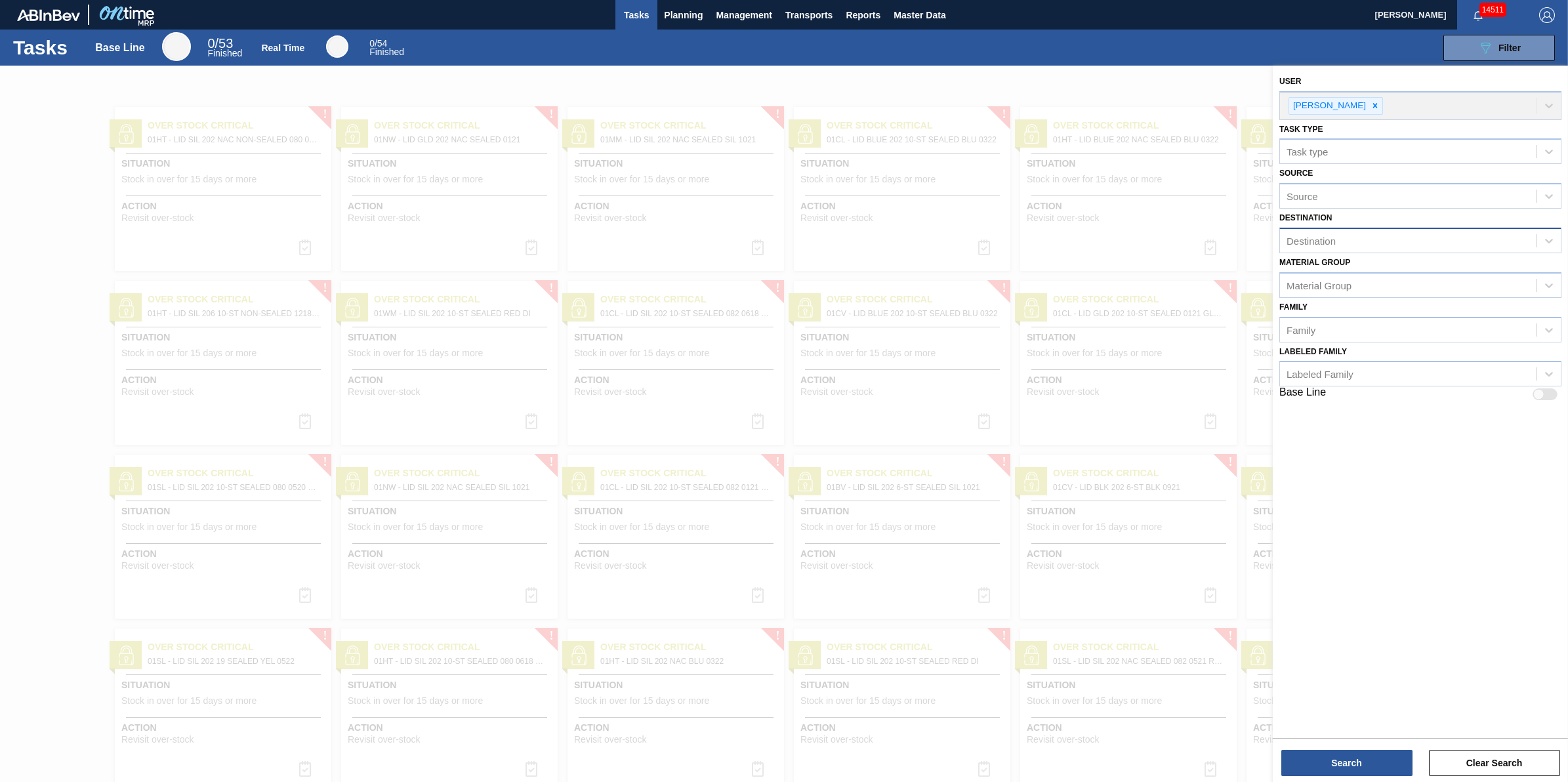
click at [1408, 243] on div "Destination" at bounding box center [1408, 241] width 256 height 19
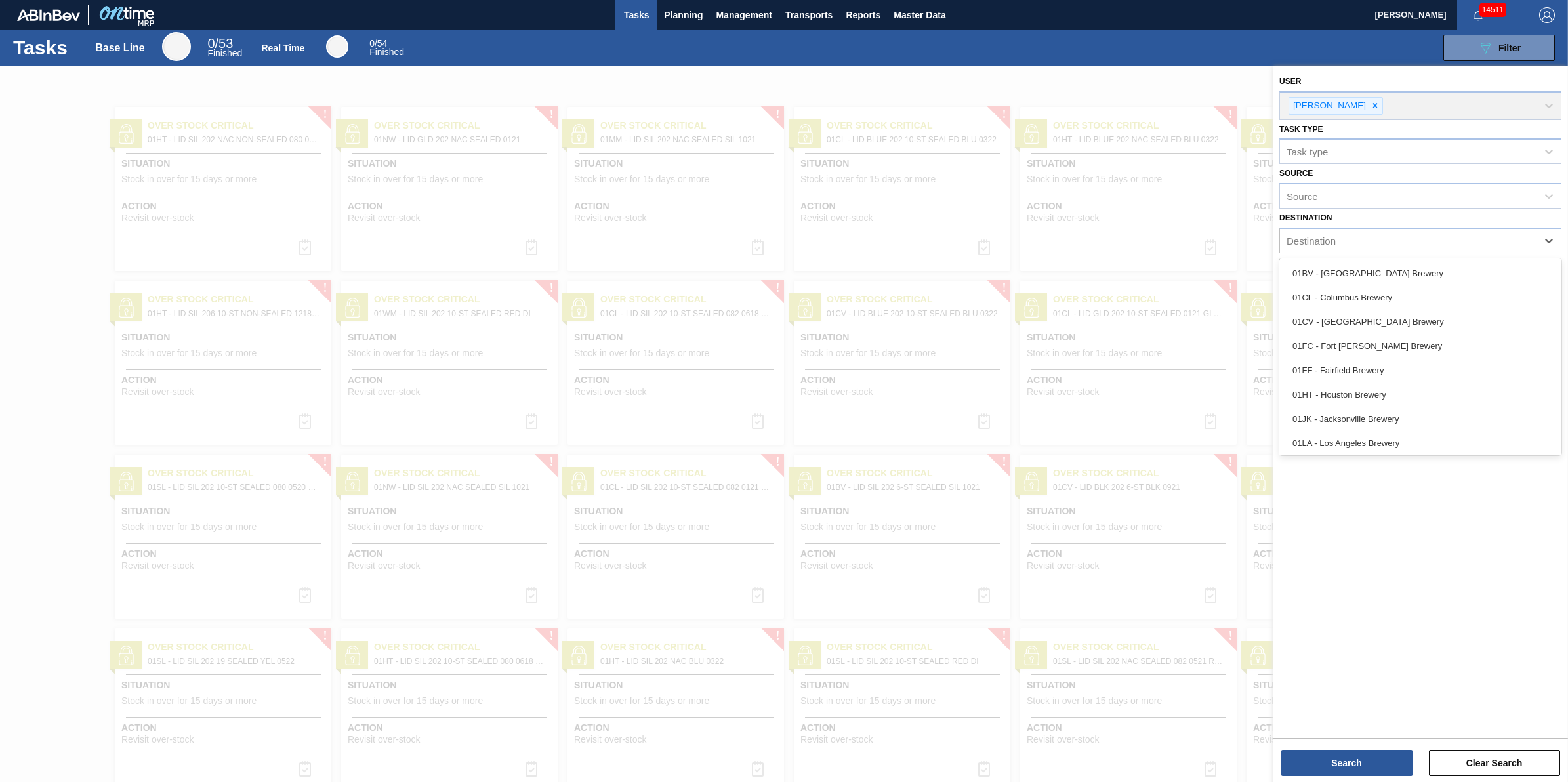
scroll to position [99, 0]
click at [1471, 420] on div "01SL - St. Louis Brewery" at bounding box center [1420, 415] width 282 height 24
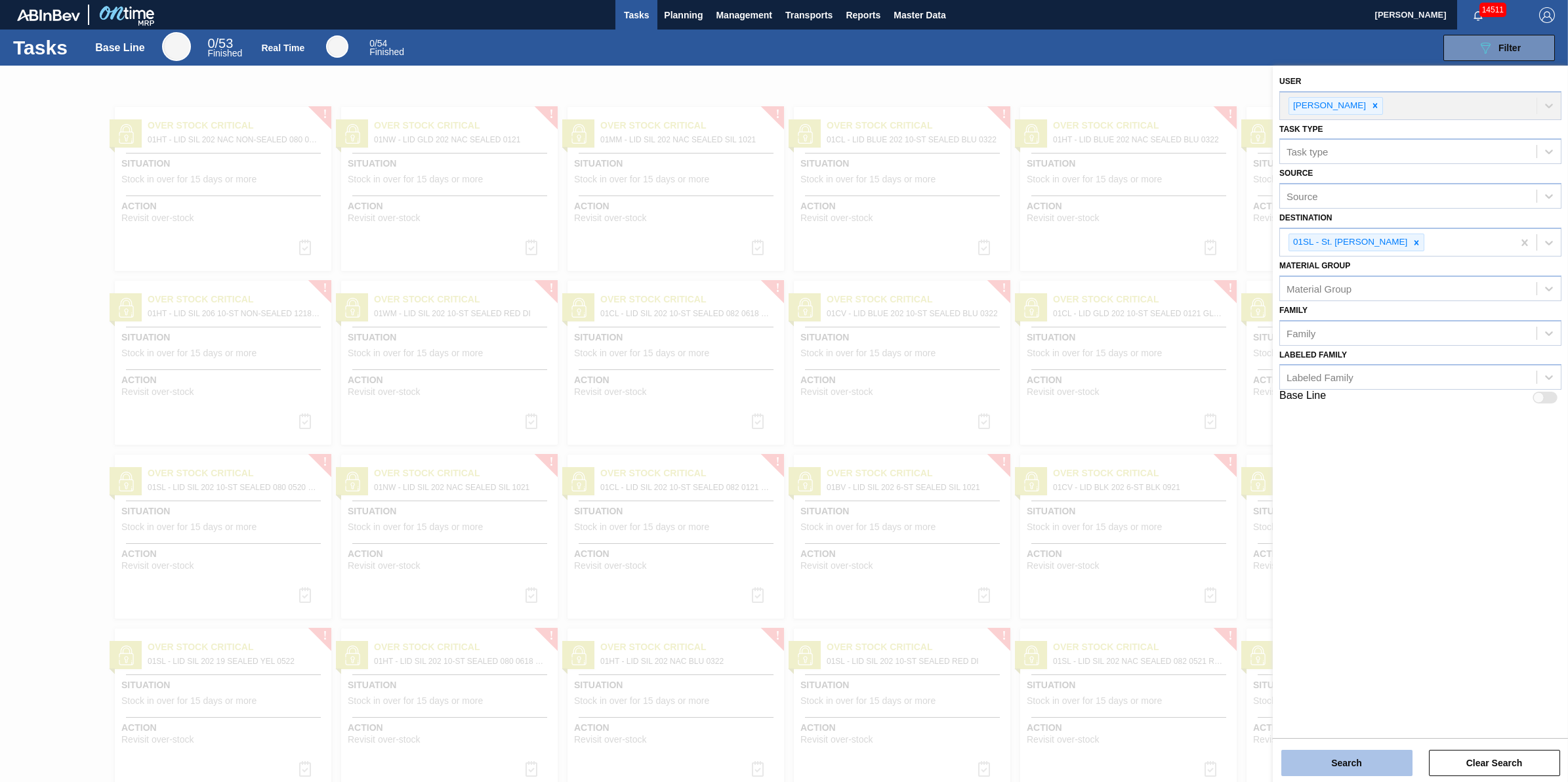
click at [1345, 767] on button "Search" at bounding box center [1347, 763] width 131 height 26
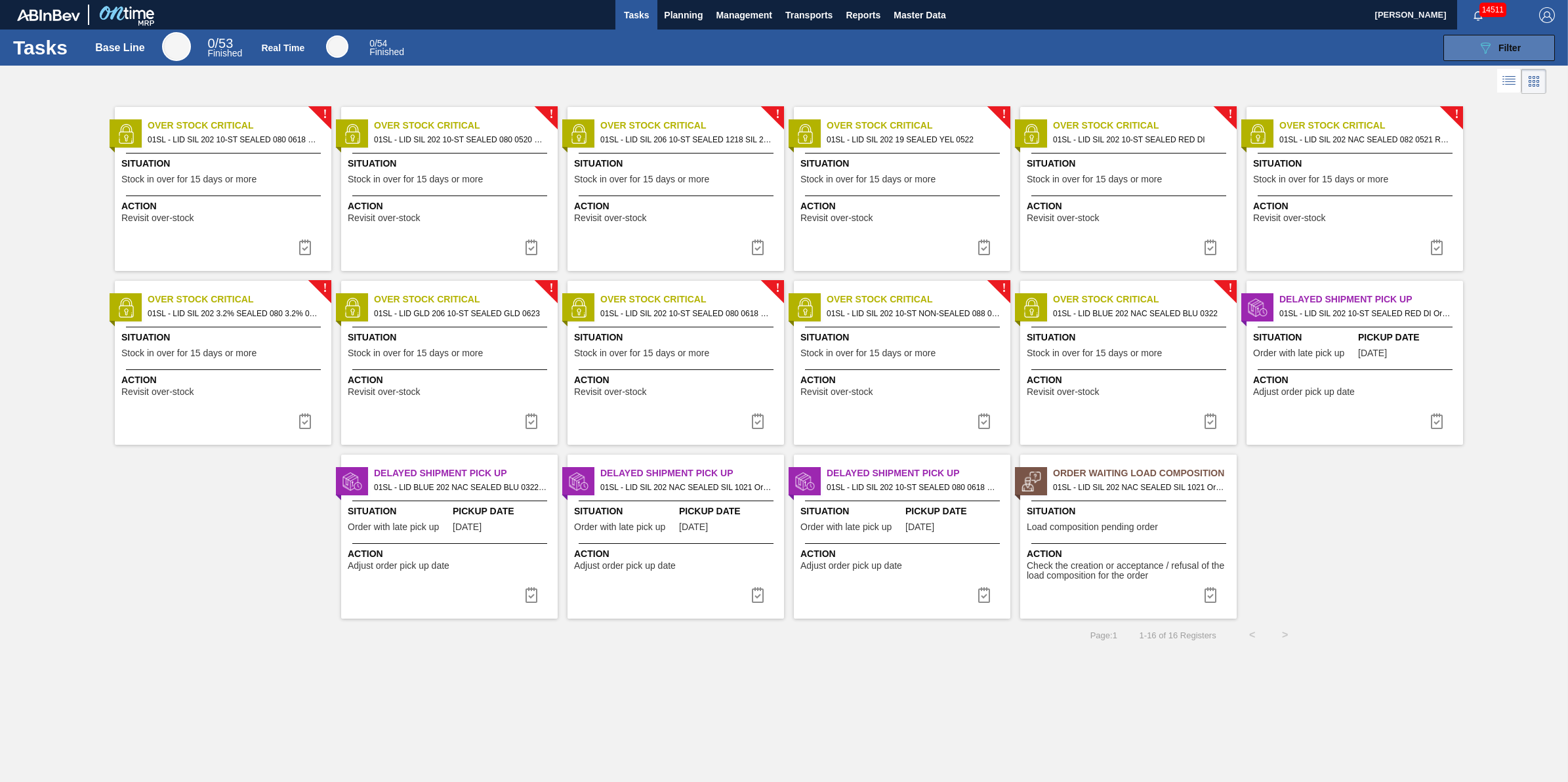
click at [1485, 47] on icon "089F7B8B-B2A5-4AFE-B5C0-19BA573D28AC" at bounding box center [1485, 48] width 16 height 16
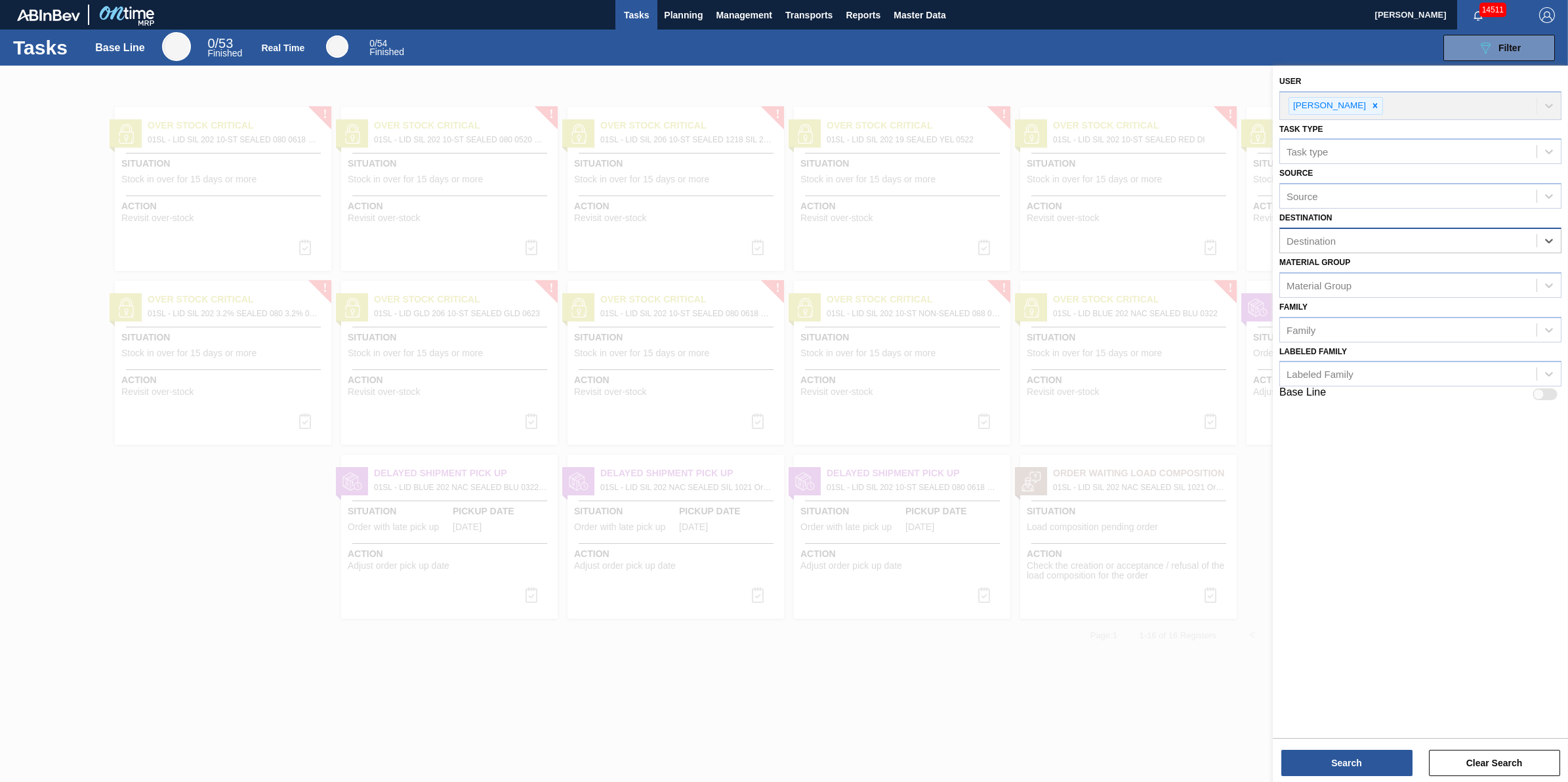
click at [1321, 62] on div "Tasks Base Line 0 / 53 Finished Real Time 0 / 54 Finished 089F7B8B-B2A5-4AFE-B5…" at bounding box center [784, 47] width 1568 height 36
click at [1303, 19] on div "Tasks Planning Management Transports Reports Master Data" at bounding box center [784, 15] width 1568 height 30
click at [836, 710] on div at bounding box center [784, 456] width 1568 height 782
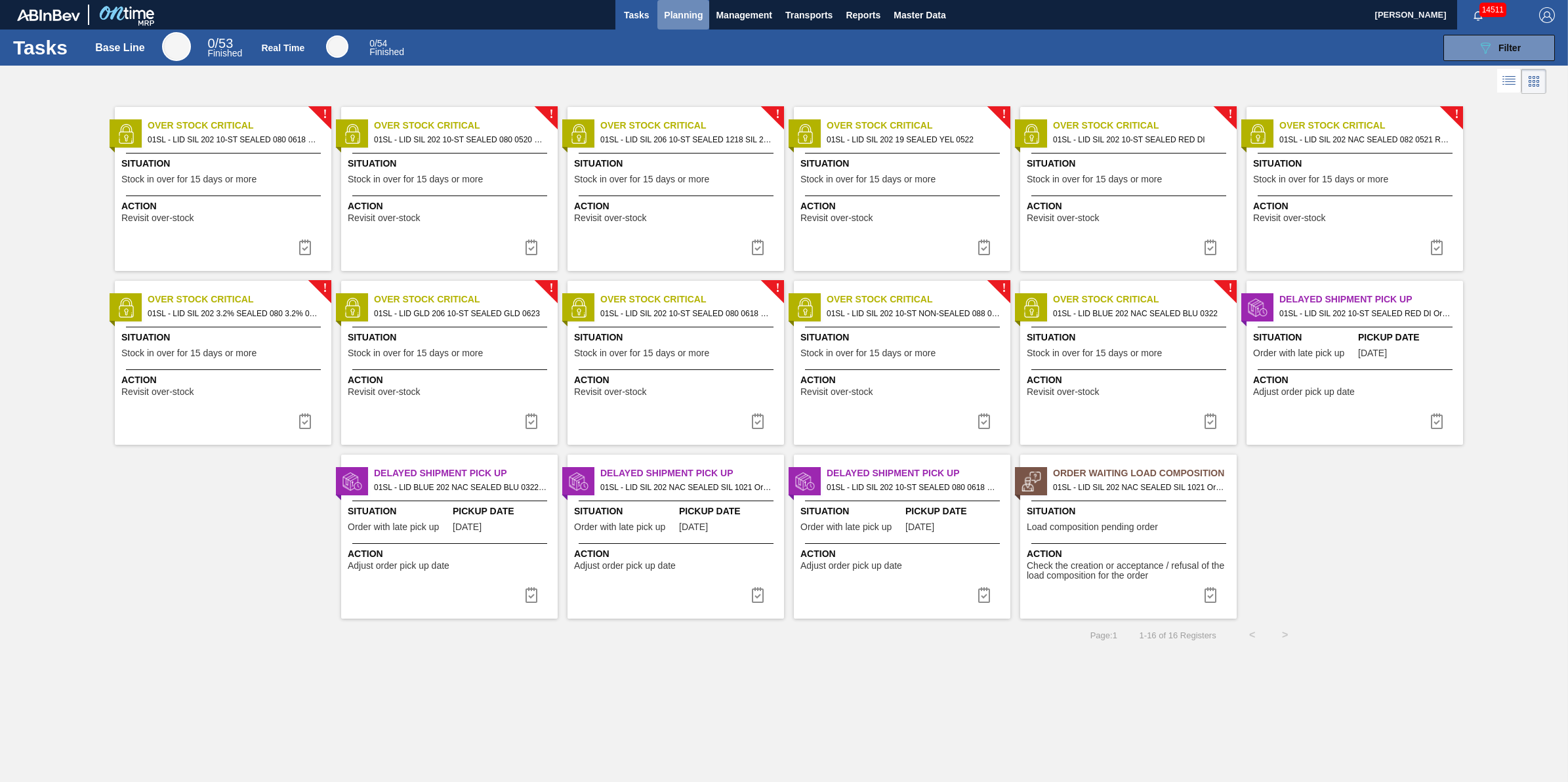
click at [683, 14] on span "Planning" at bounding box center [683, 15] width 39 height 16
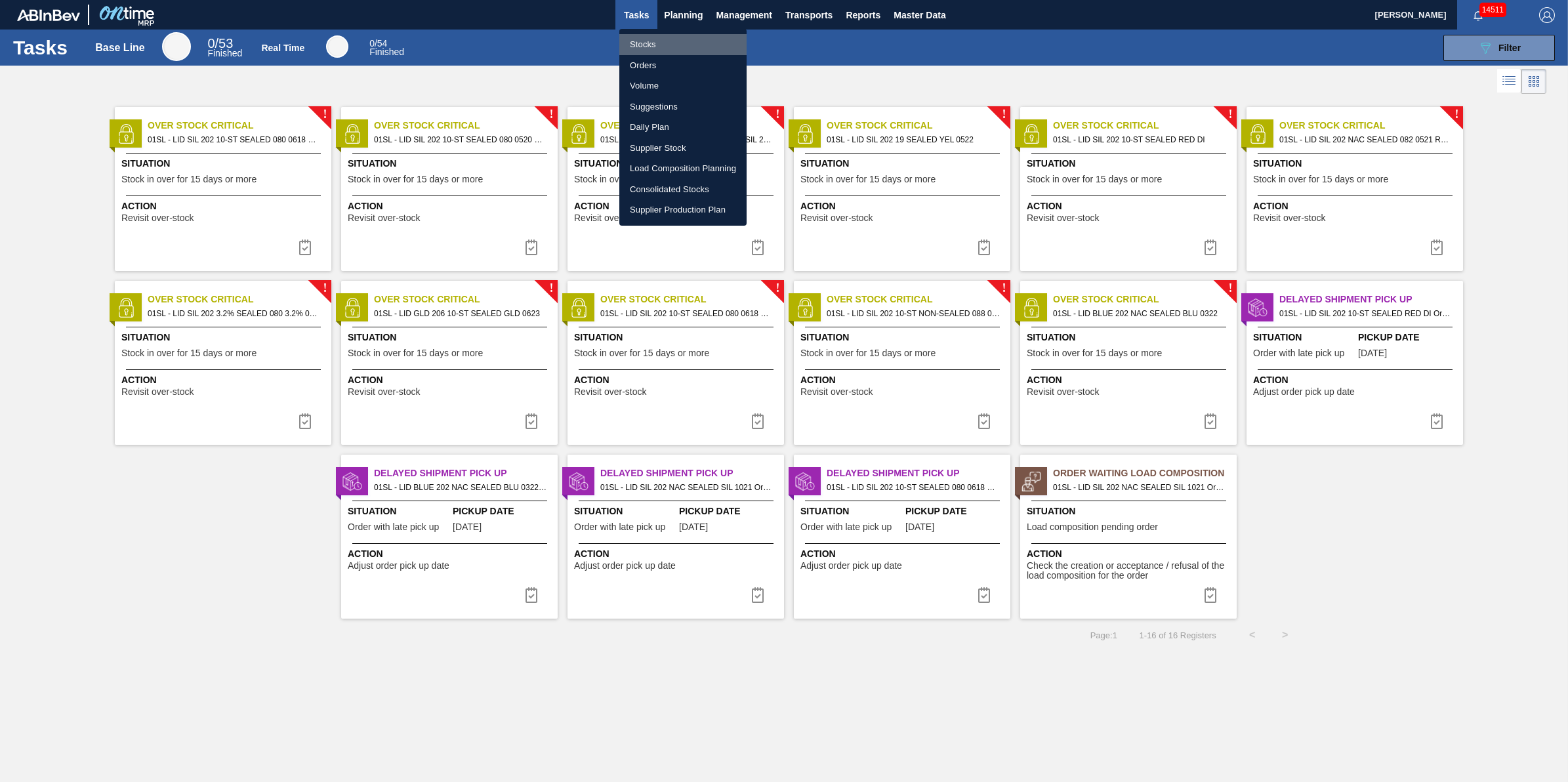
click at [694, 34] on li "Stocks" at bounding box center [683, 44] width 127 height 21
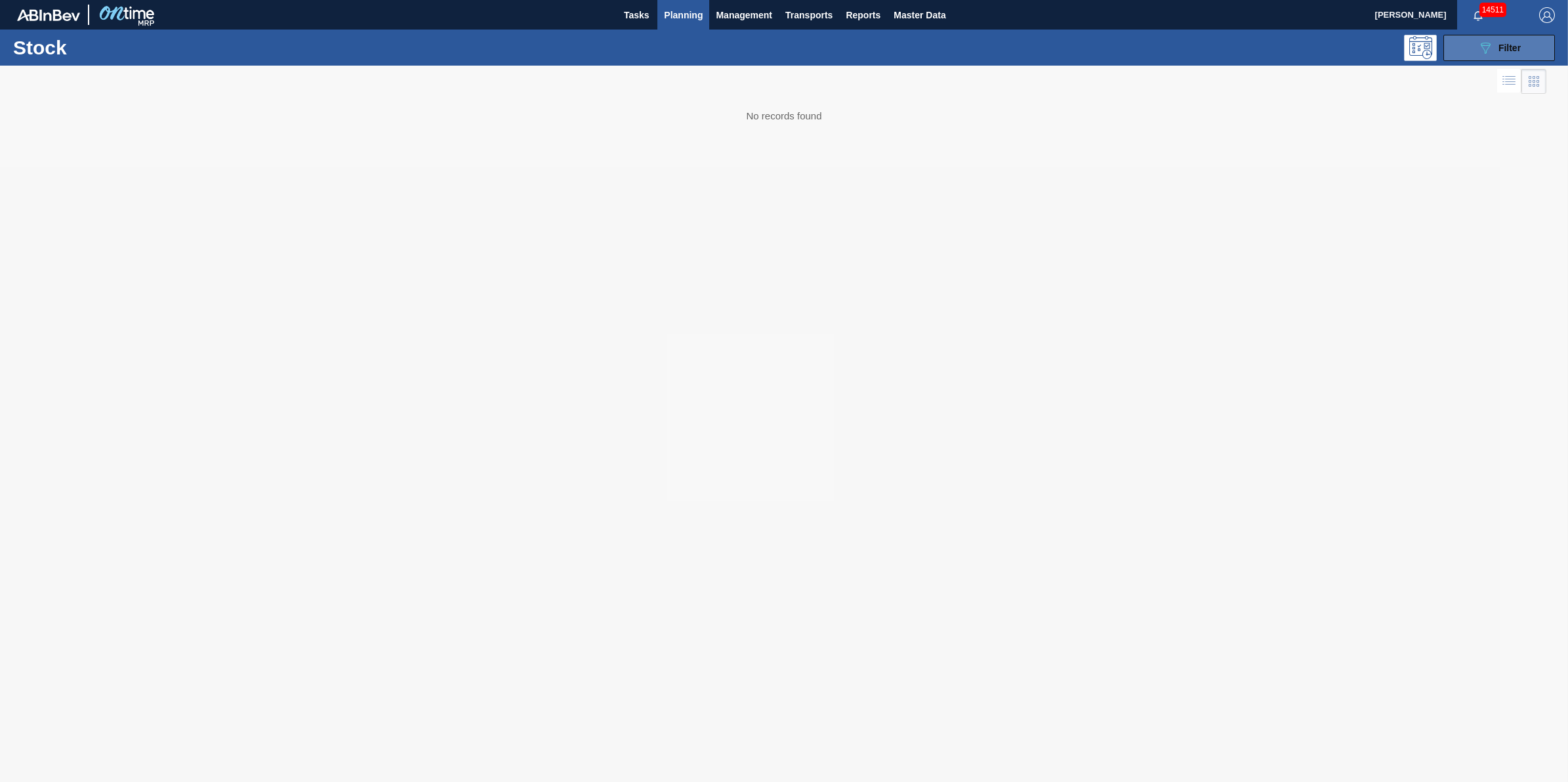
click at [1457, 41] on button "089F7B8B-B2A5-4AFE-B5C0-19BA573D28AC Filter" at bounding box center [1500, 48] width 112 height 26
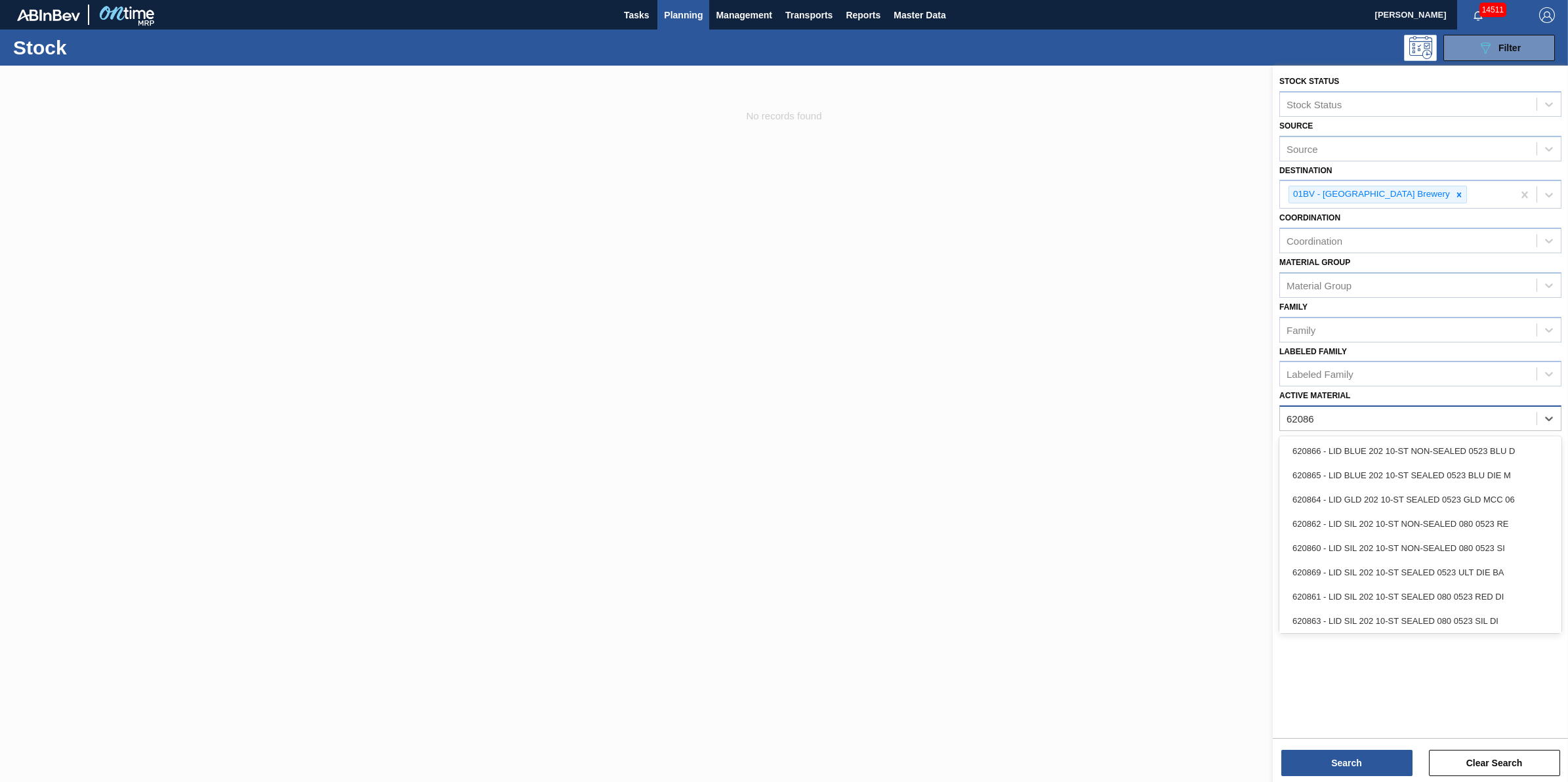
type Material "620864"
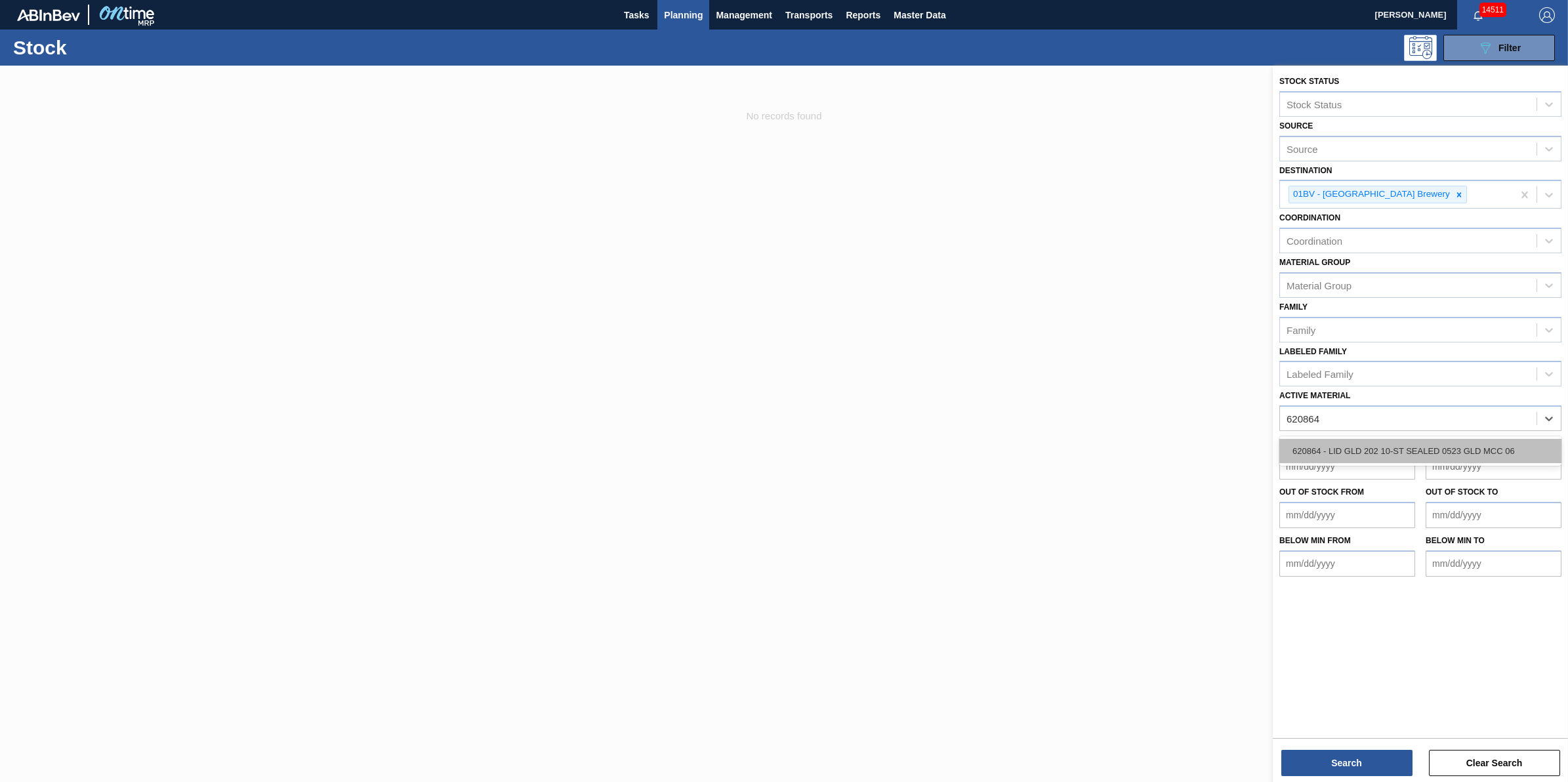
click at [1451, 447] on div "620864 - LID GLD 202 10-ST SEALED 0523 GLD MCC 06" at bounding box center [1420, 450] width 282 height 24
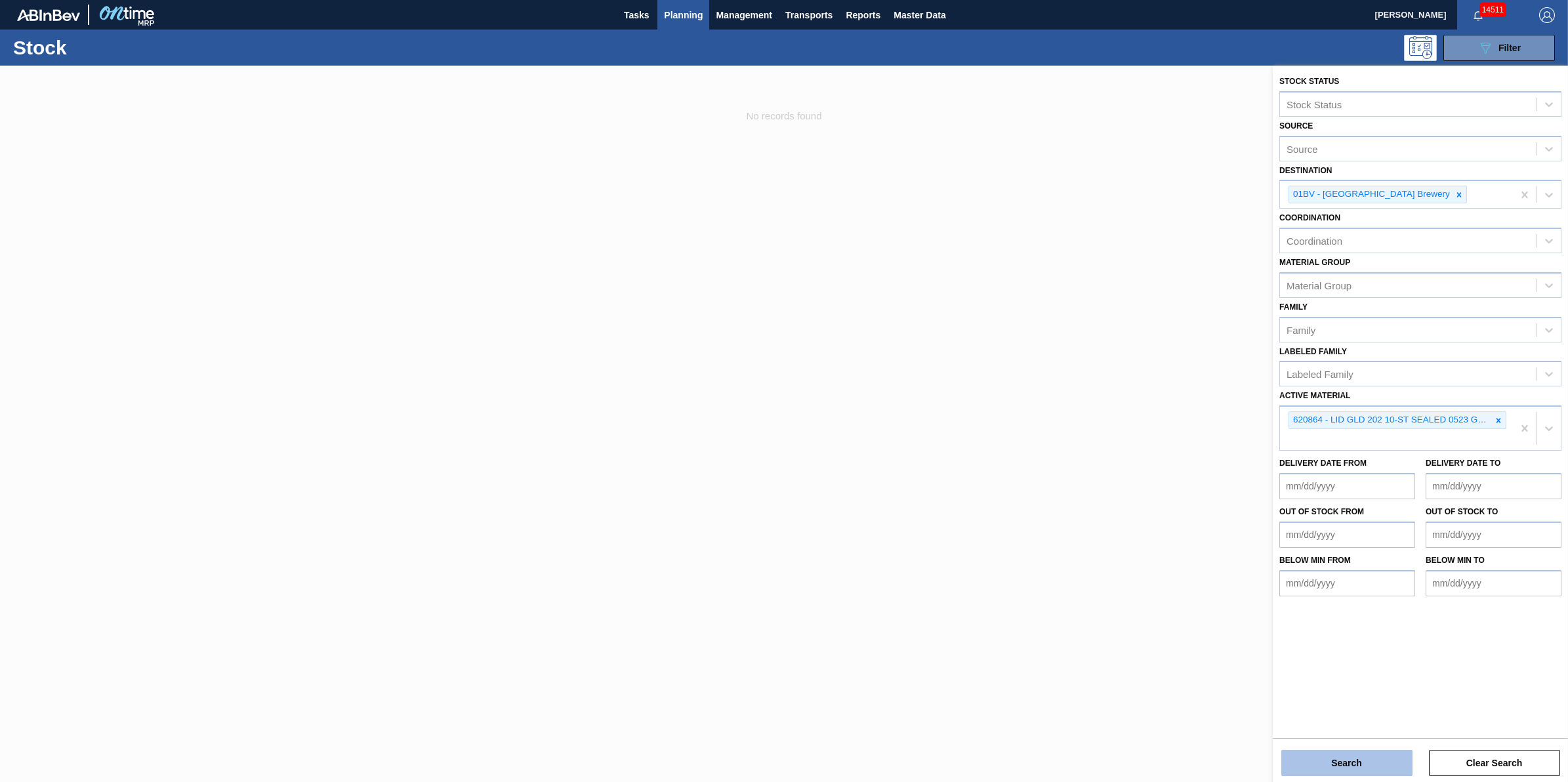
click at [1339, 767] on button "Search" at bounding box center [1347, 763] width 131 height 26
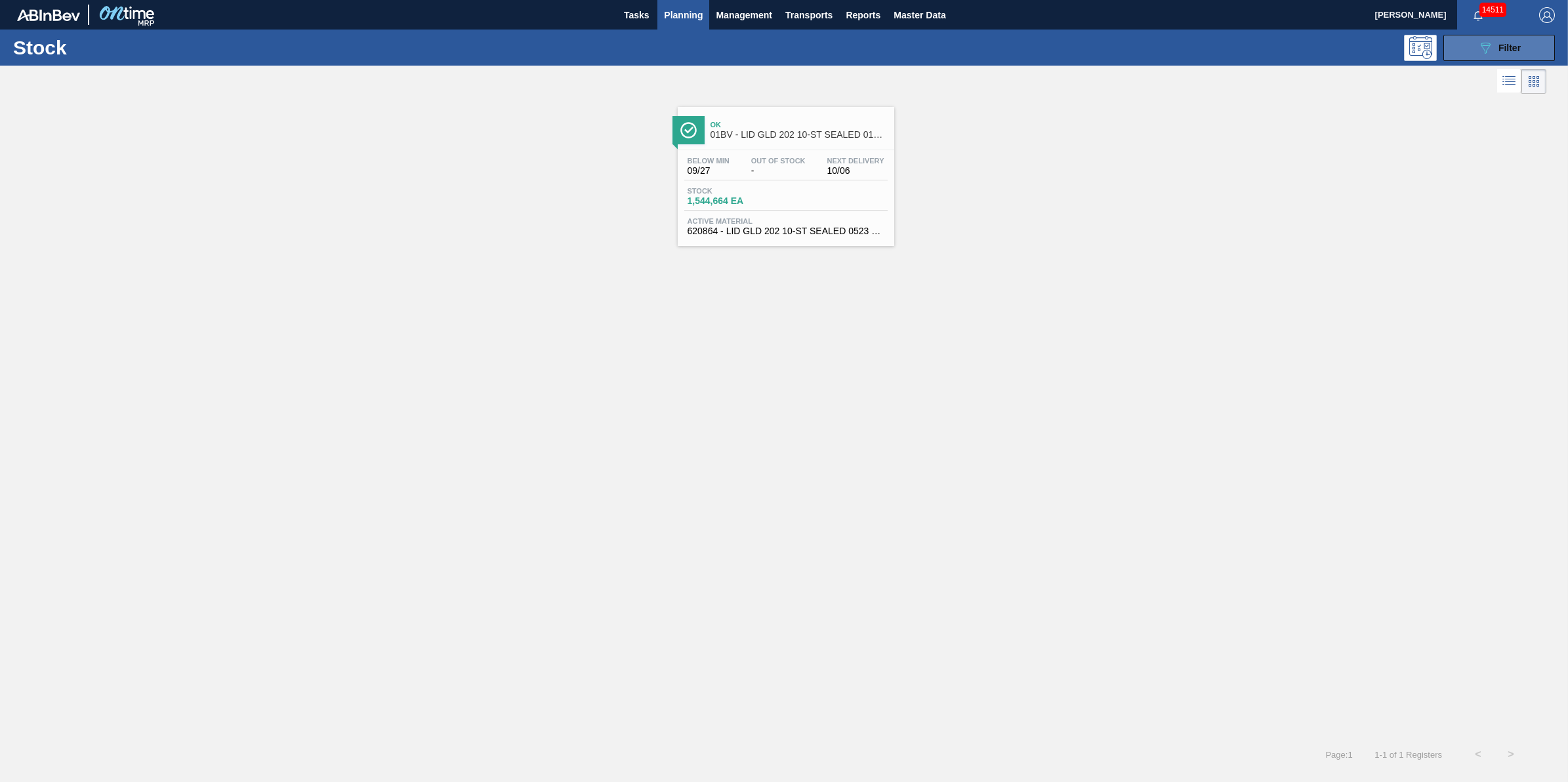
click at [1487, 36] on button "089F7B8B-B2A5-4AFE-B5C0-19BA573D28AC Filter" at bounding box center [1500, 48] width 112 height 26
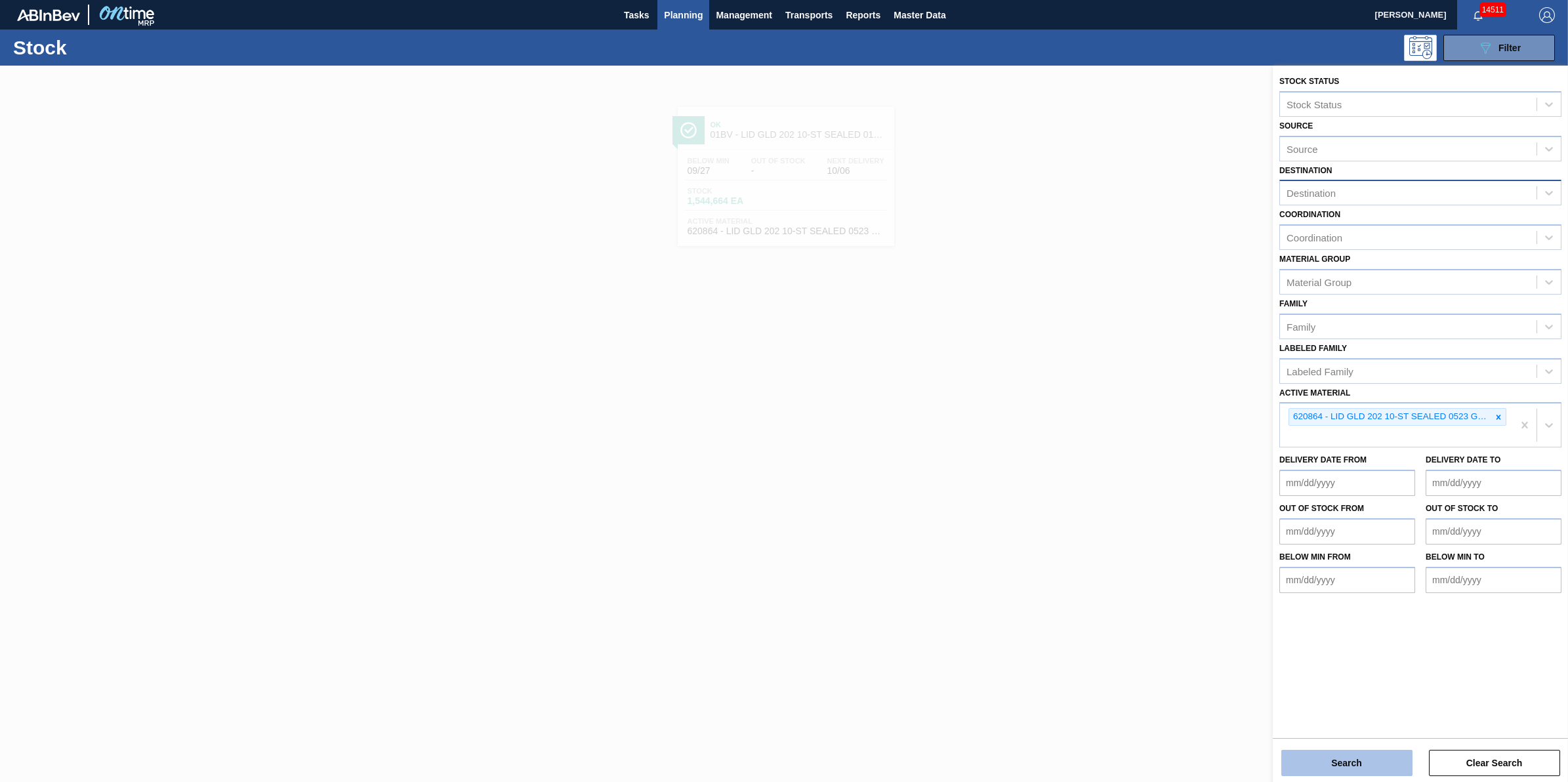
click at [1343, 763] on button "Search" at bounding box center [1347, 763] width 131 height 26
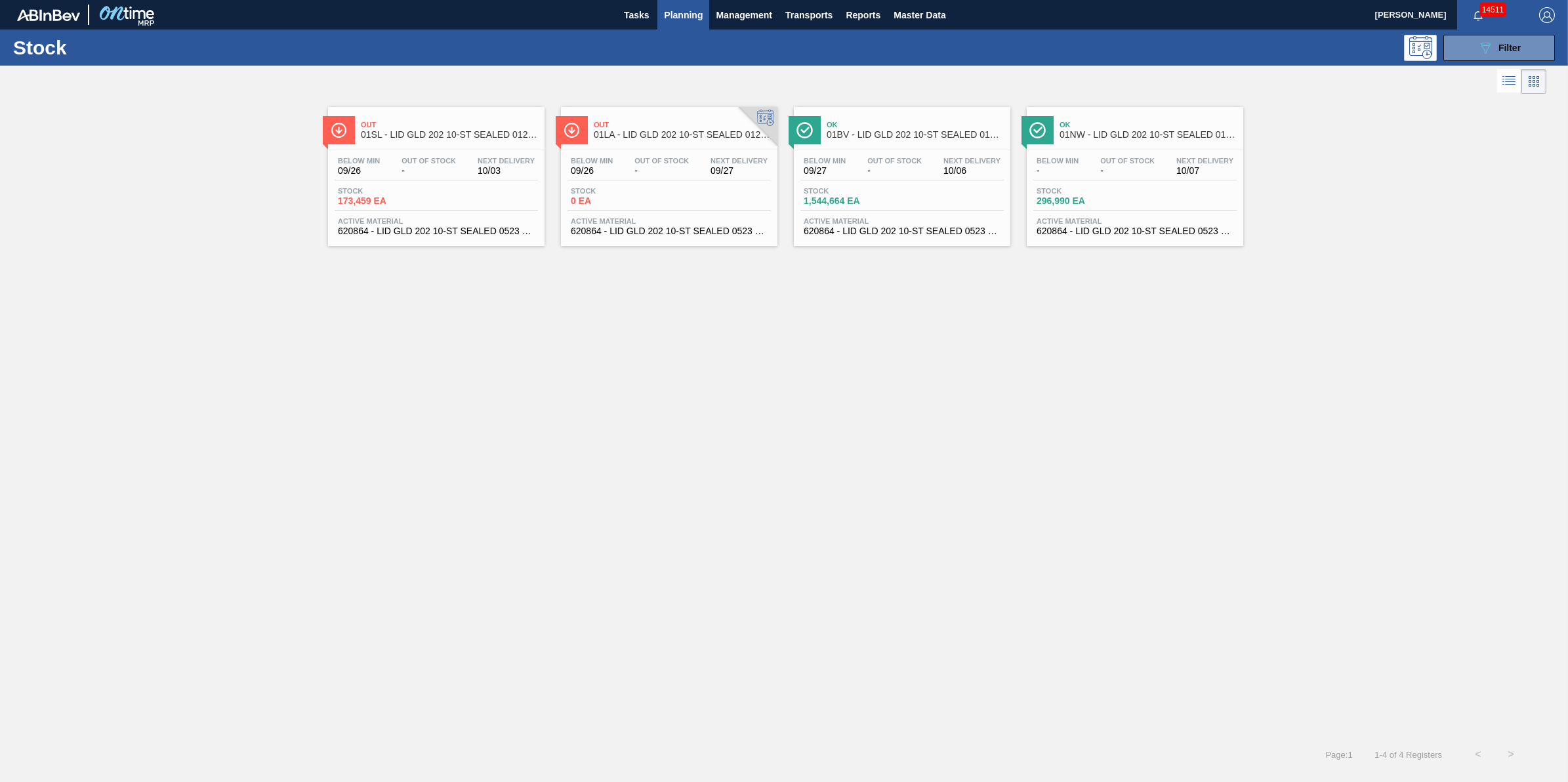
click at [441, 196] on div "Stock 173,459 EA" at bounding box center [436, 199] width 203 height 23
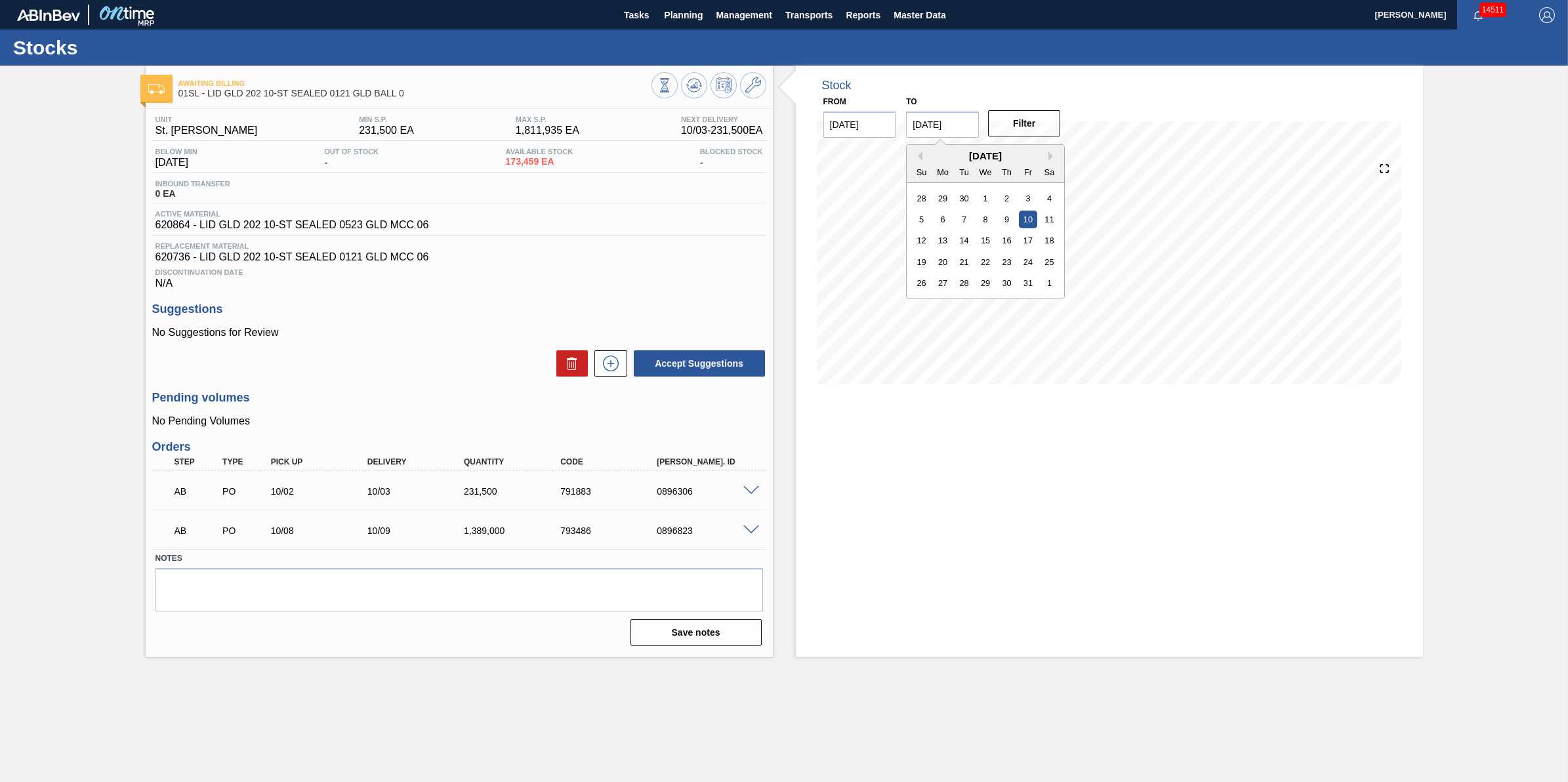
click at [961, 125] on input "[DATE]" at bounding box center [943, 125] width 73 height 26
click at [1053, 276] on div "1" at bounding box center [1049, 283] width 18 height 18
type input "[DATE]"
click at [1038, 131] on button "Filter" at bounding box center [1024, 123] width 73 height 26
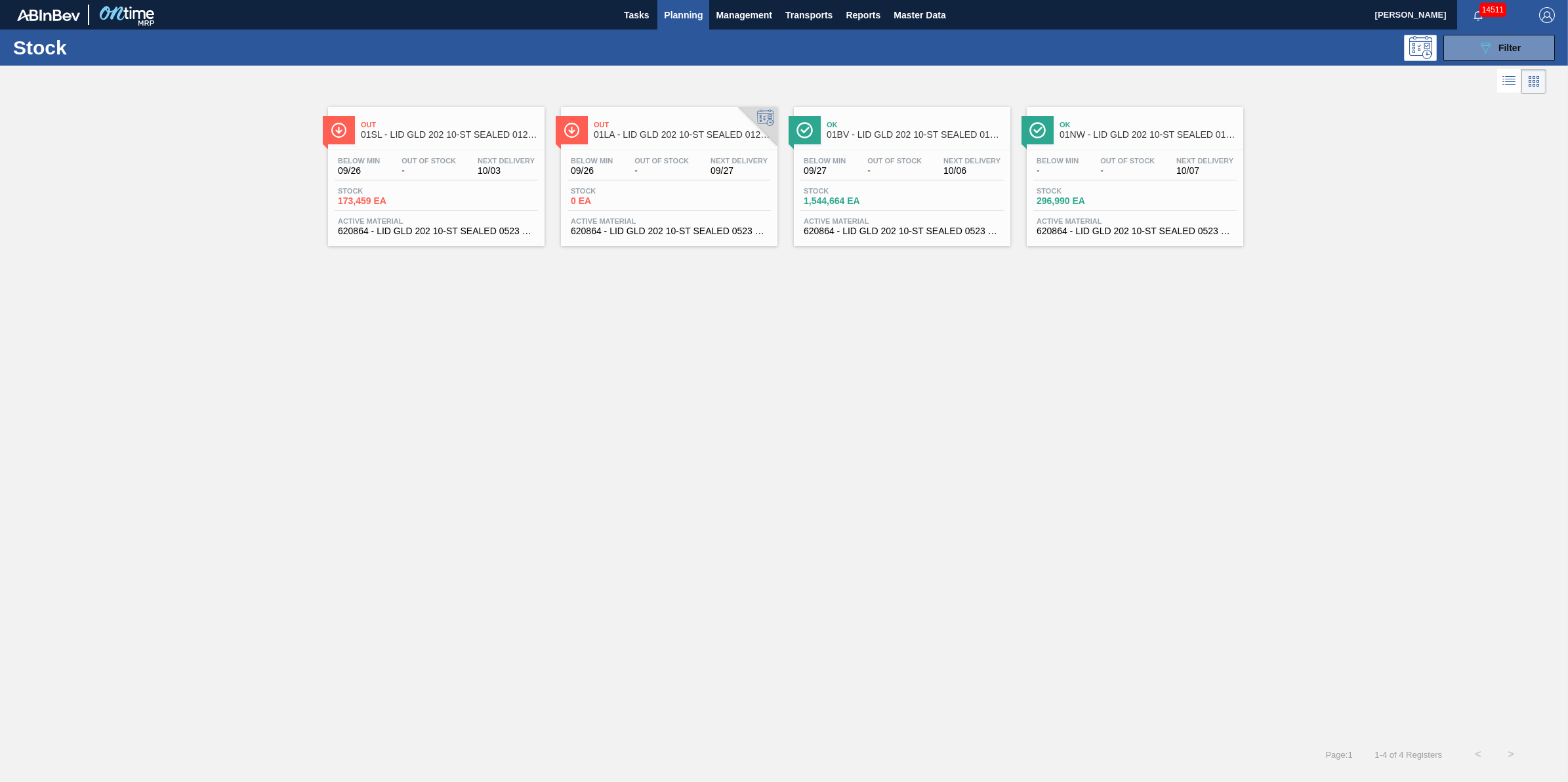
click at [1113, 209] on div "Stock 296,990 EA" at bounding box center [1135, 199] width 203 height 23
click at [899, 179] on div "Below Min 09/27 Out Of Stock - Next Delivery 10/06" at bounding box center [902, 169] width 203 height 23
click at [469, 174] on div "Below Min 09/26 Out Of Stock - Next Delivery 10/03" at bounding box center [436, 169] width 203 height 23
click at [469, 174] on main "Tasks Planning Management Transports Reports Master Data Jack Schuld 14511 Mark…" at bounding box center [784, 391] width 1568 height 782
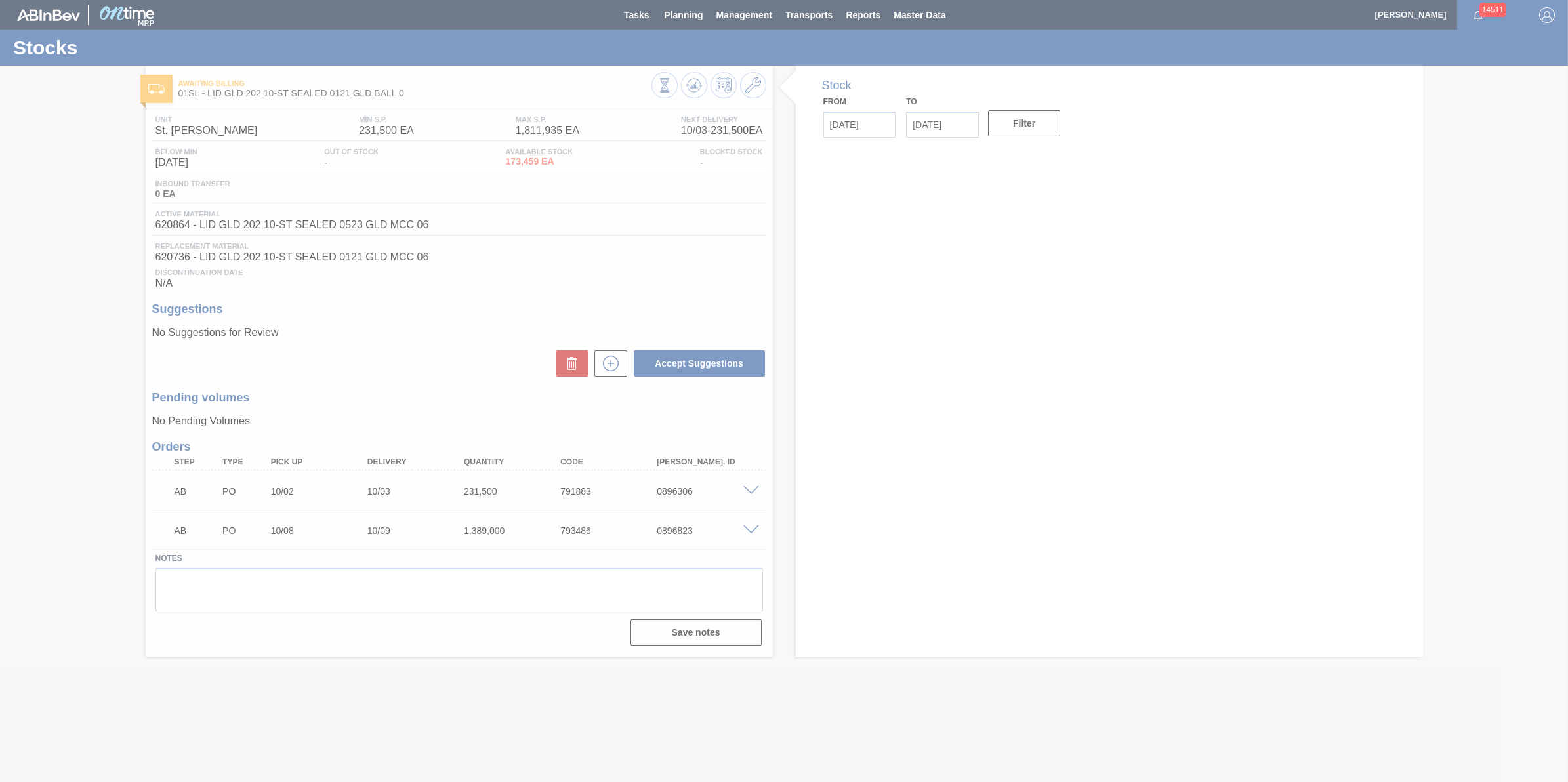
click at [437, 318] on div at bounding box center [784, 391] width 1568 height 782
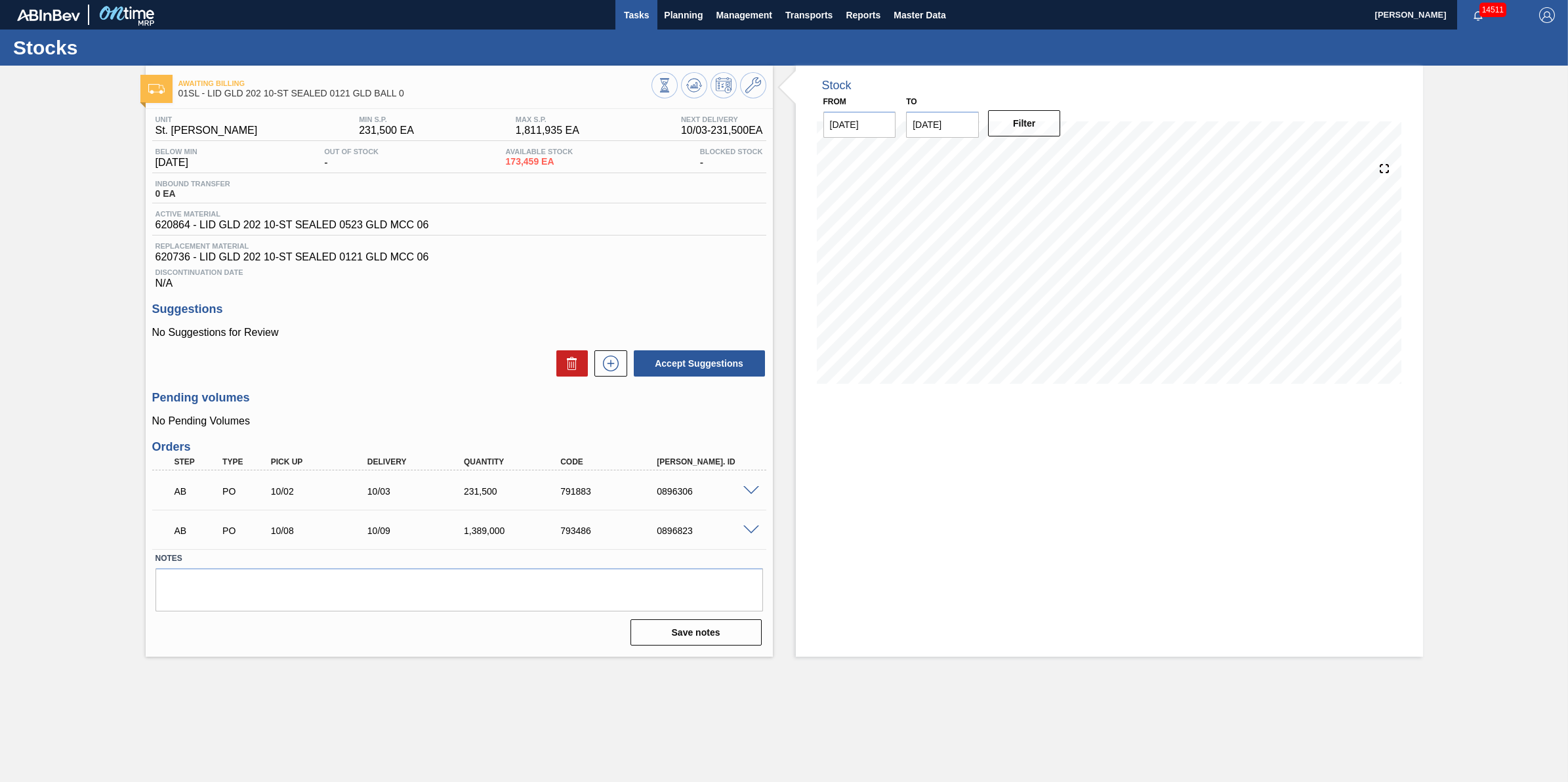
click at [645, 17] on span "Tasks" at bounding box center [636, 15] width 29 height 16
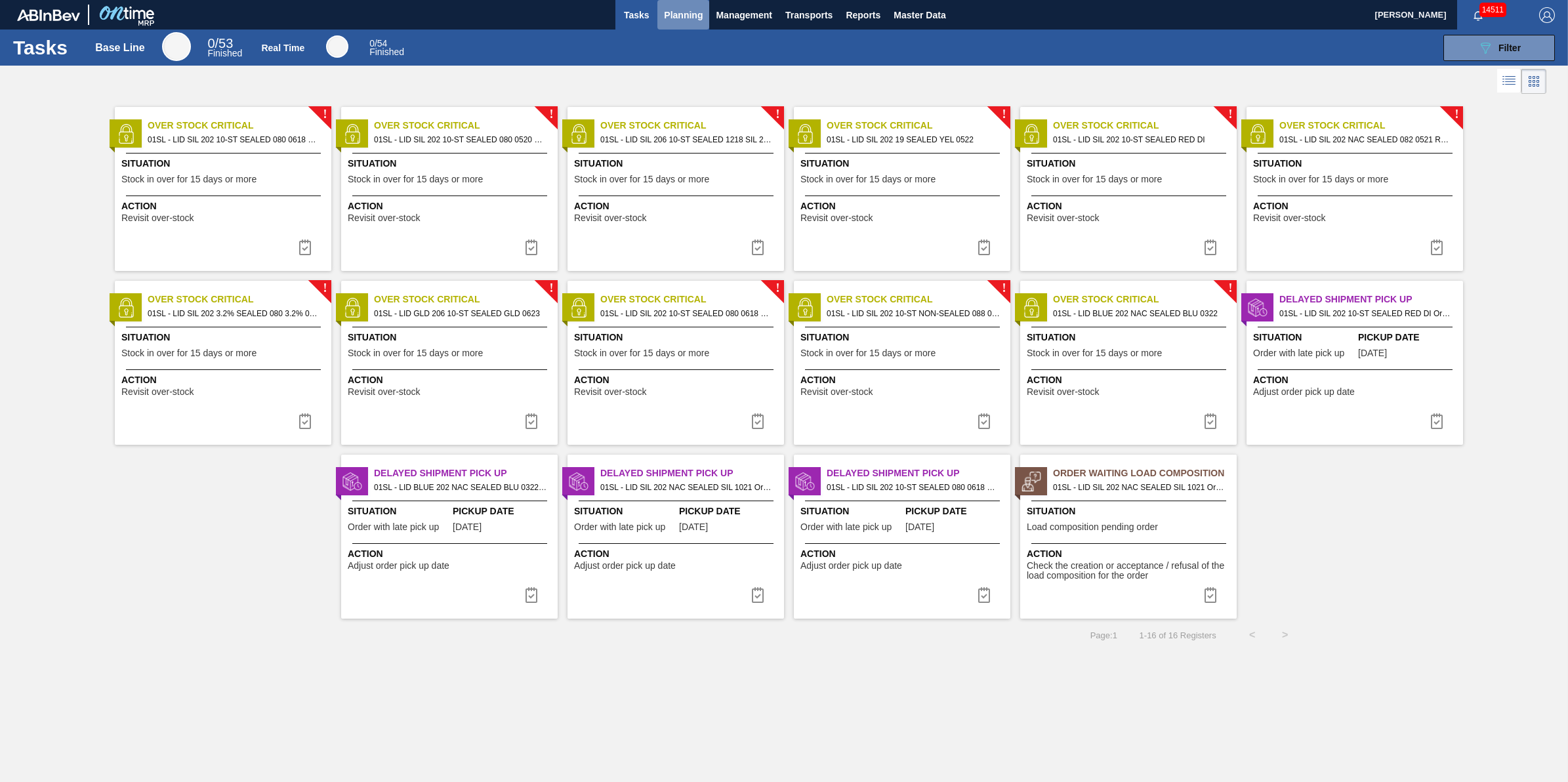
click at [687, 12] on span "Planning" at bounding box center [683, 15] width 39 height 16
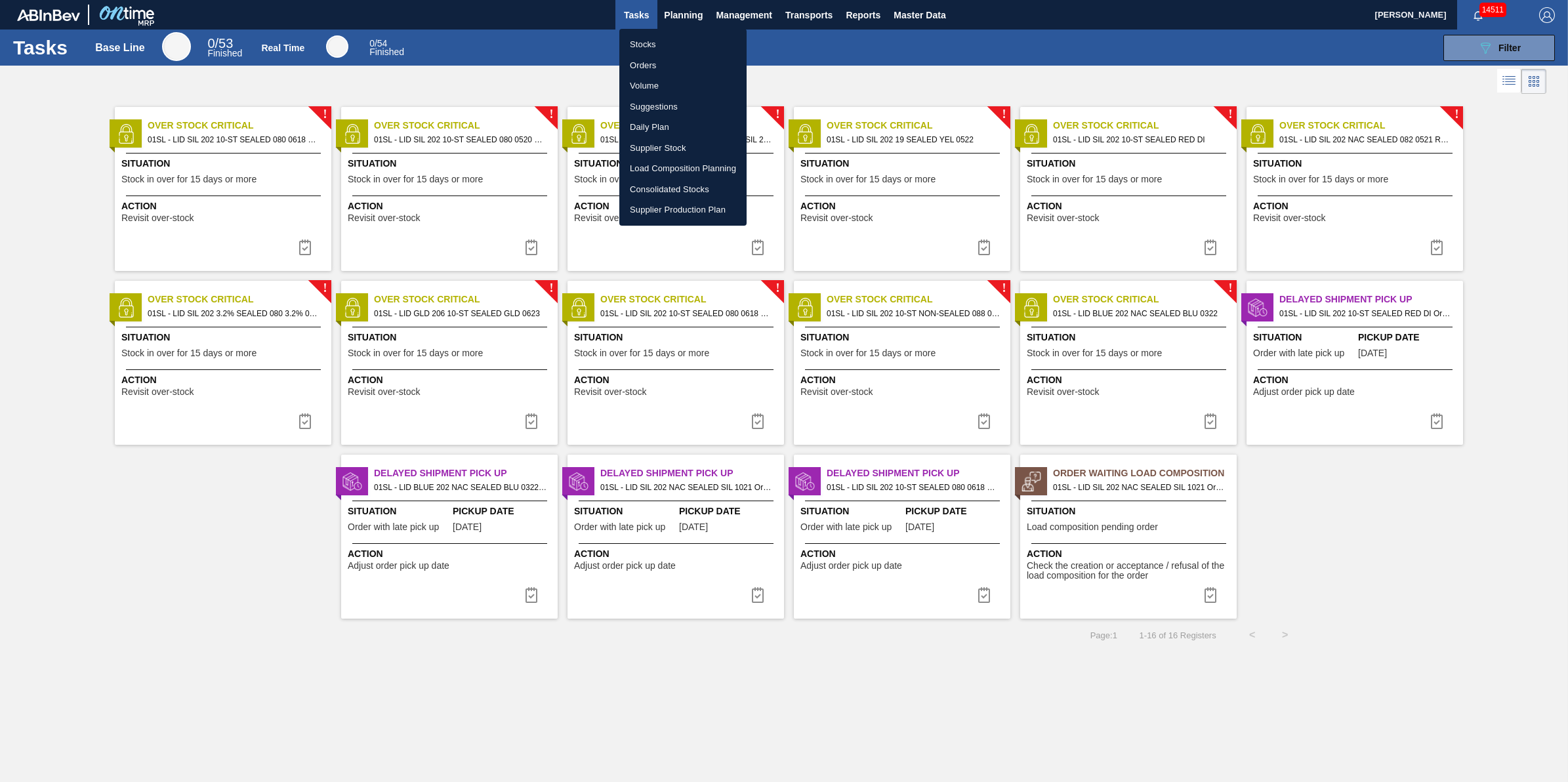
click at [687, 44] on li "Stocks" at bounding box center [683, 44] width 127 height 21
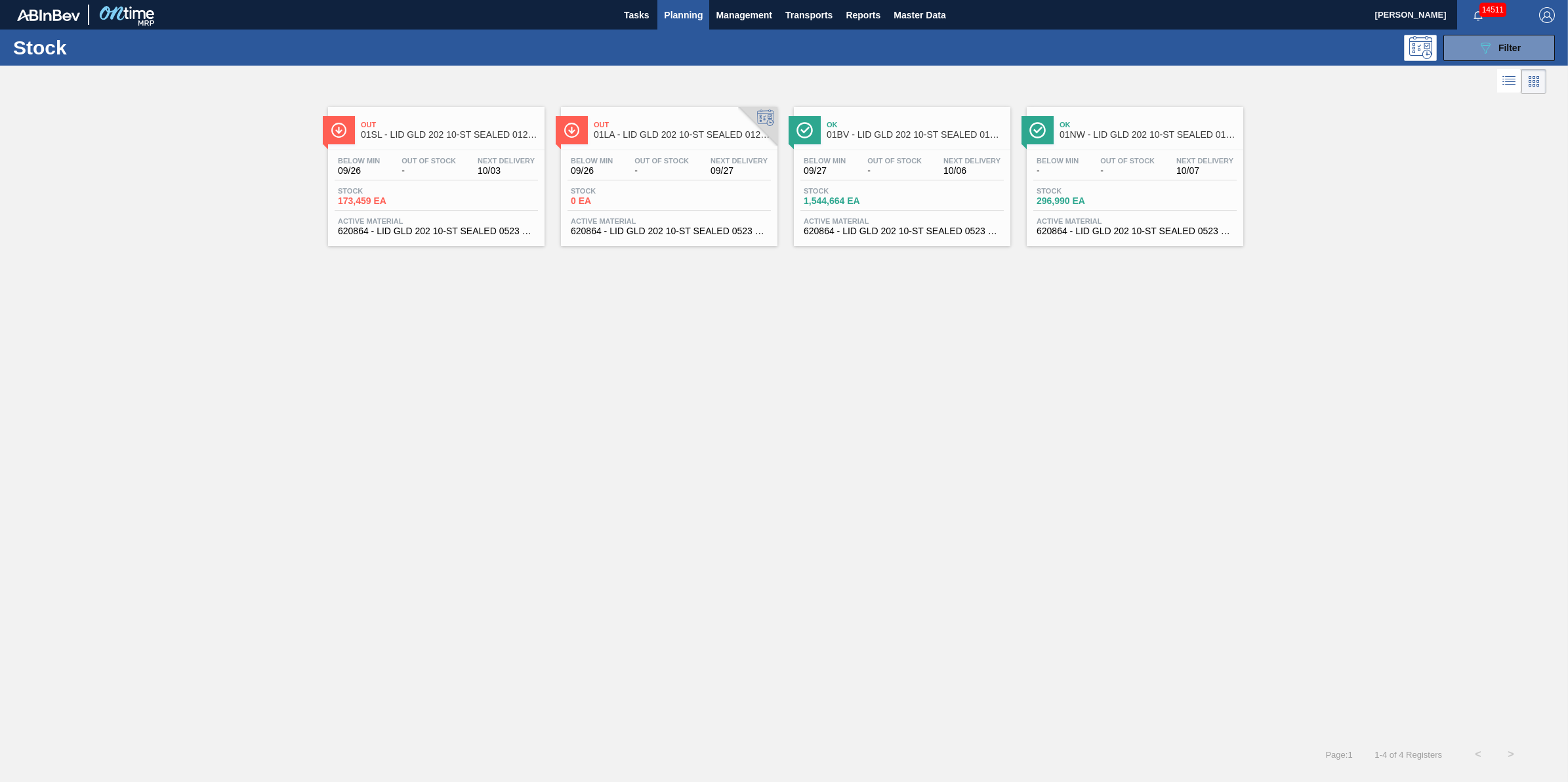
click at [680, 15] on span "Planning" at bounding box center [683, 15] width 39 height 16
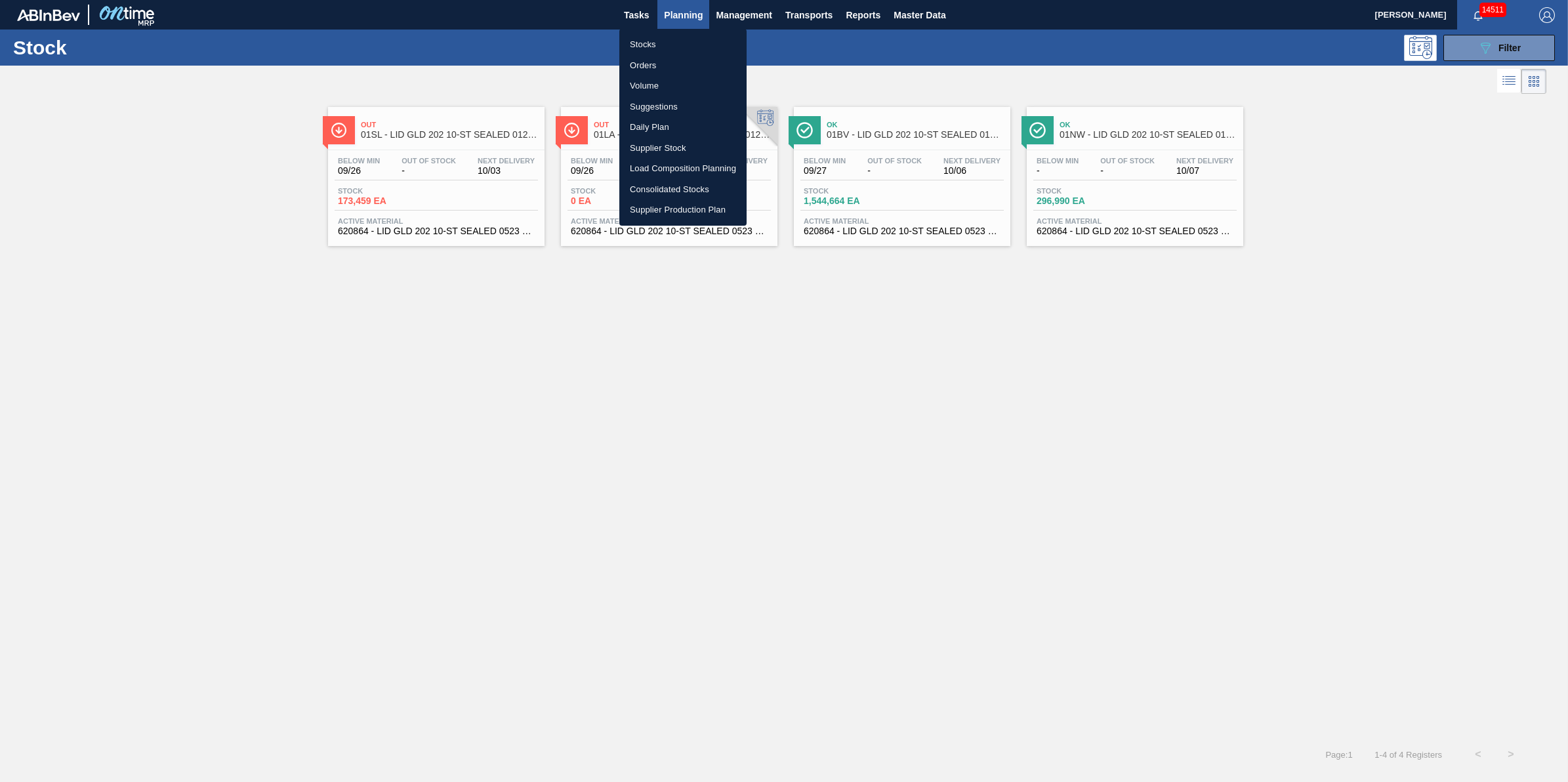
click at [680, 40] on li "Stocks" at bounding box center [683, 44] width 127 height 21
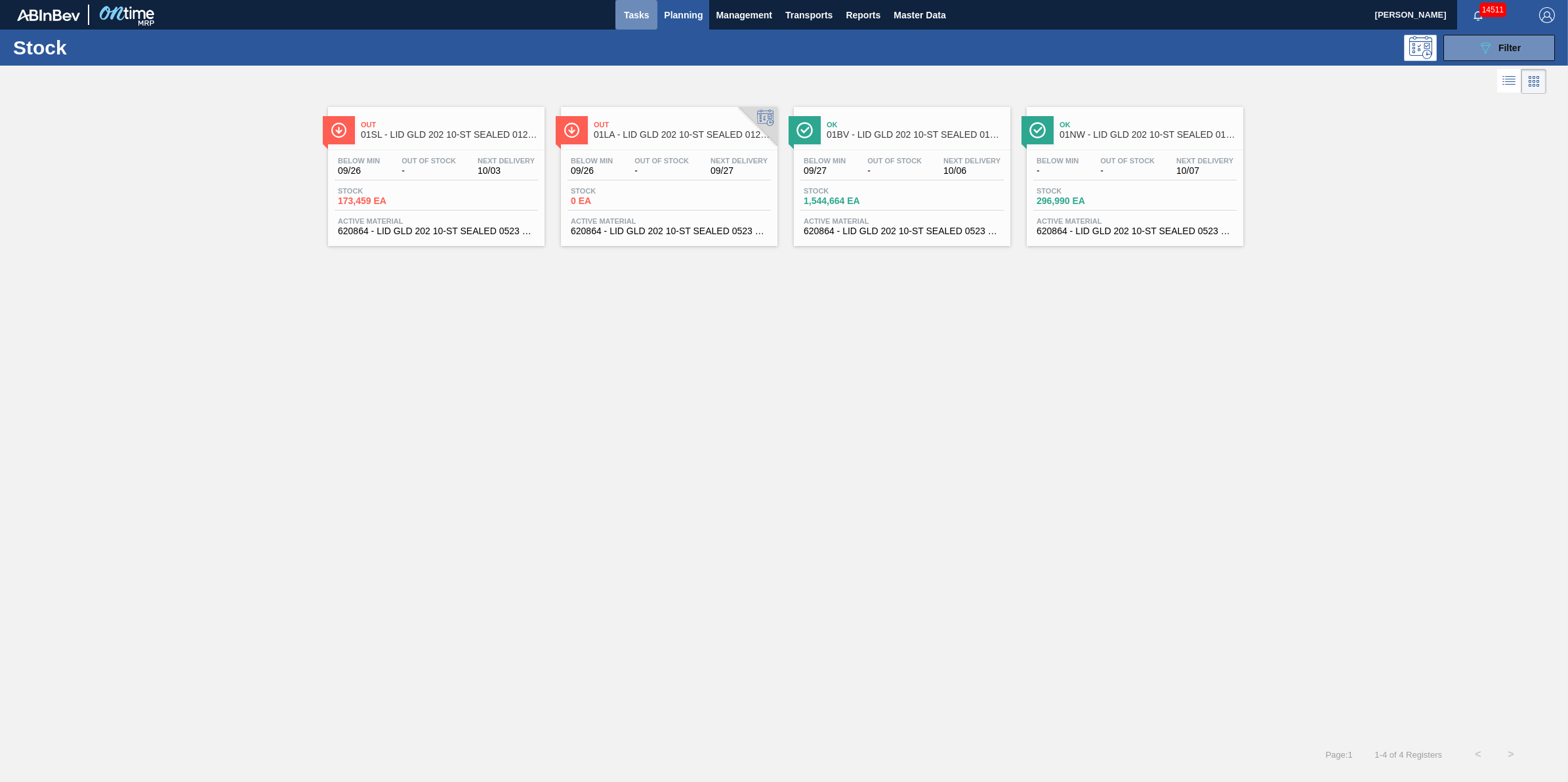
click at [638, 27] on button "Tasks" at bounding box center [636, 15] width 42 height 30
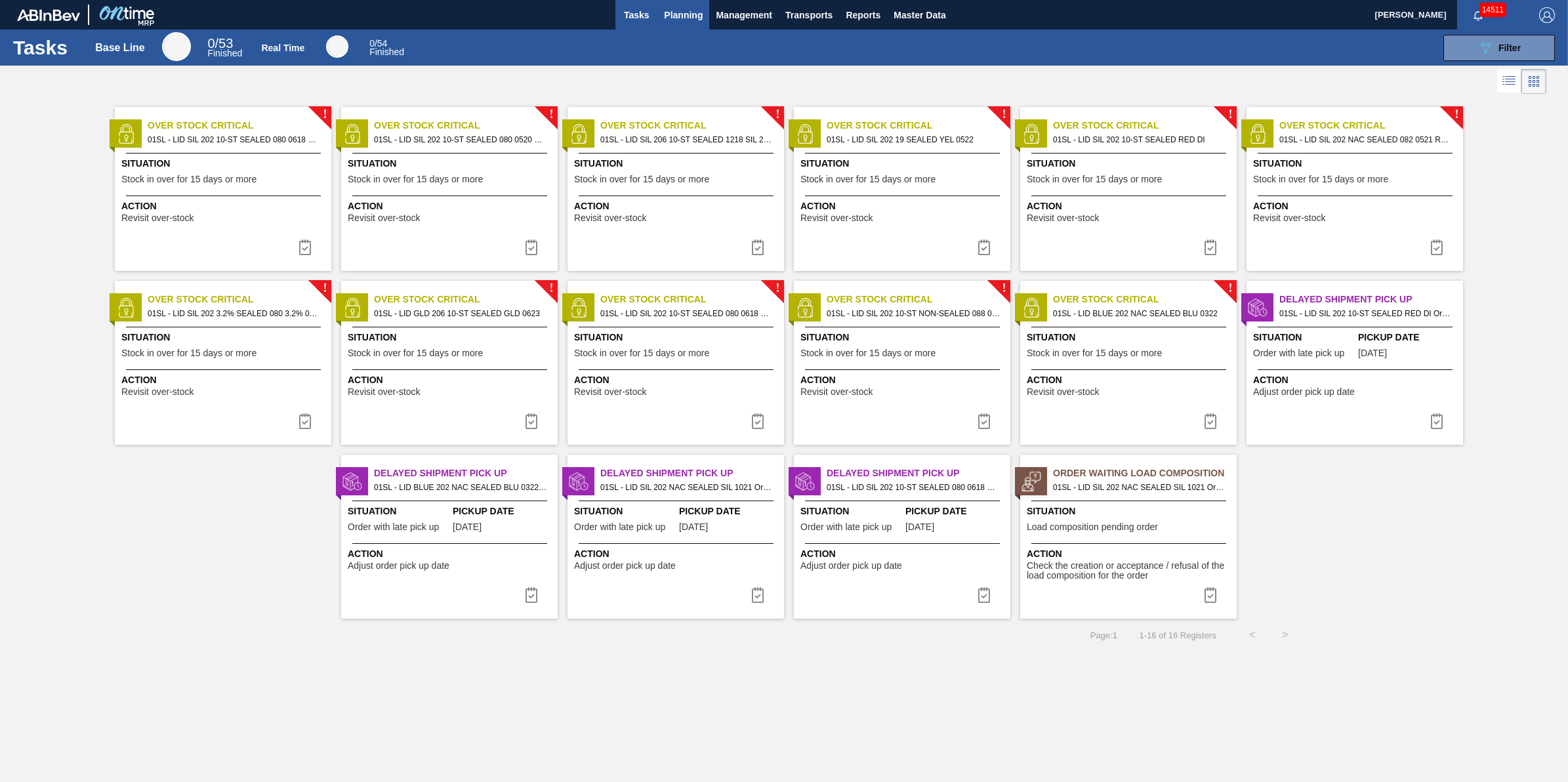
click at [681, 27] on button "Planning" at bounding box center [683, 15] width 52 height 30
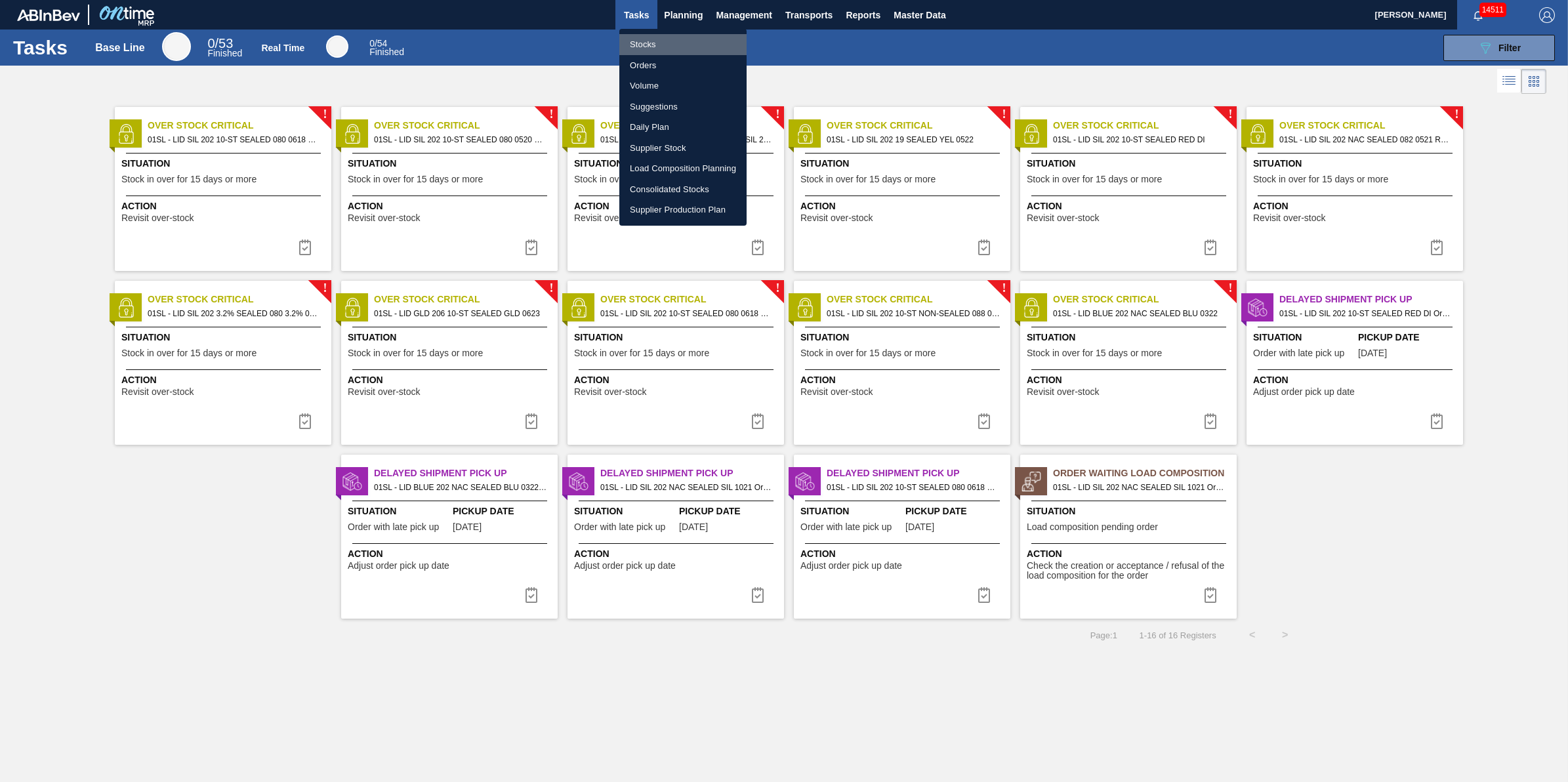
click at [681, 41] on li "Stocks" at bounding box center [683, 44] width 127 height 21
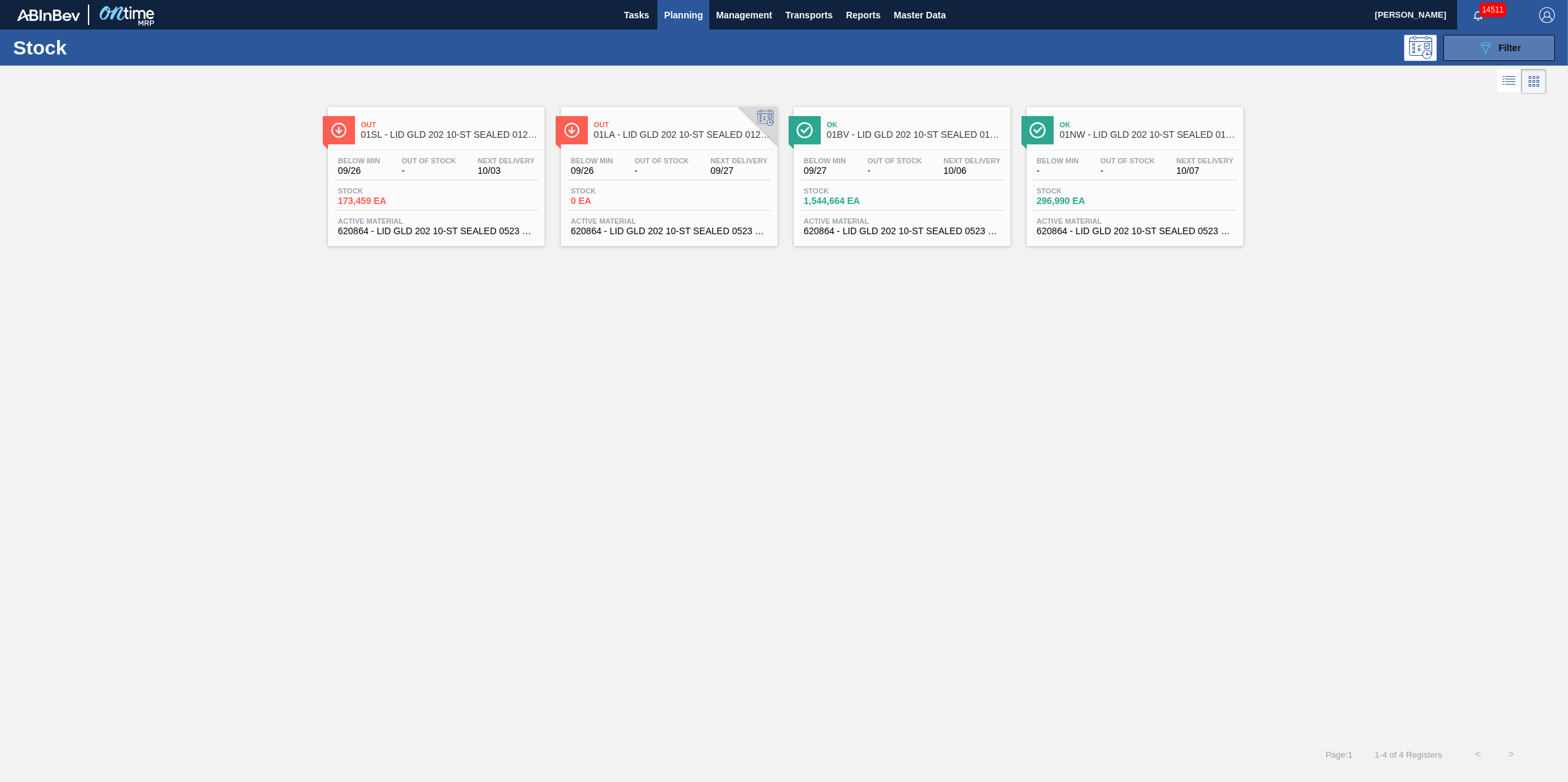
click at [1517, 57] on button "089F7B8B-B2A5-4AFE-B5C0-19BA573D28AC Filter" at bounding box center [1500, 48] width 112 height 26
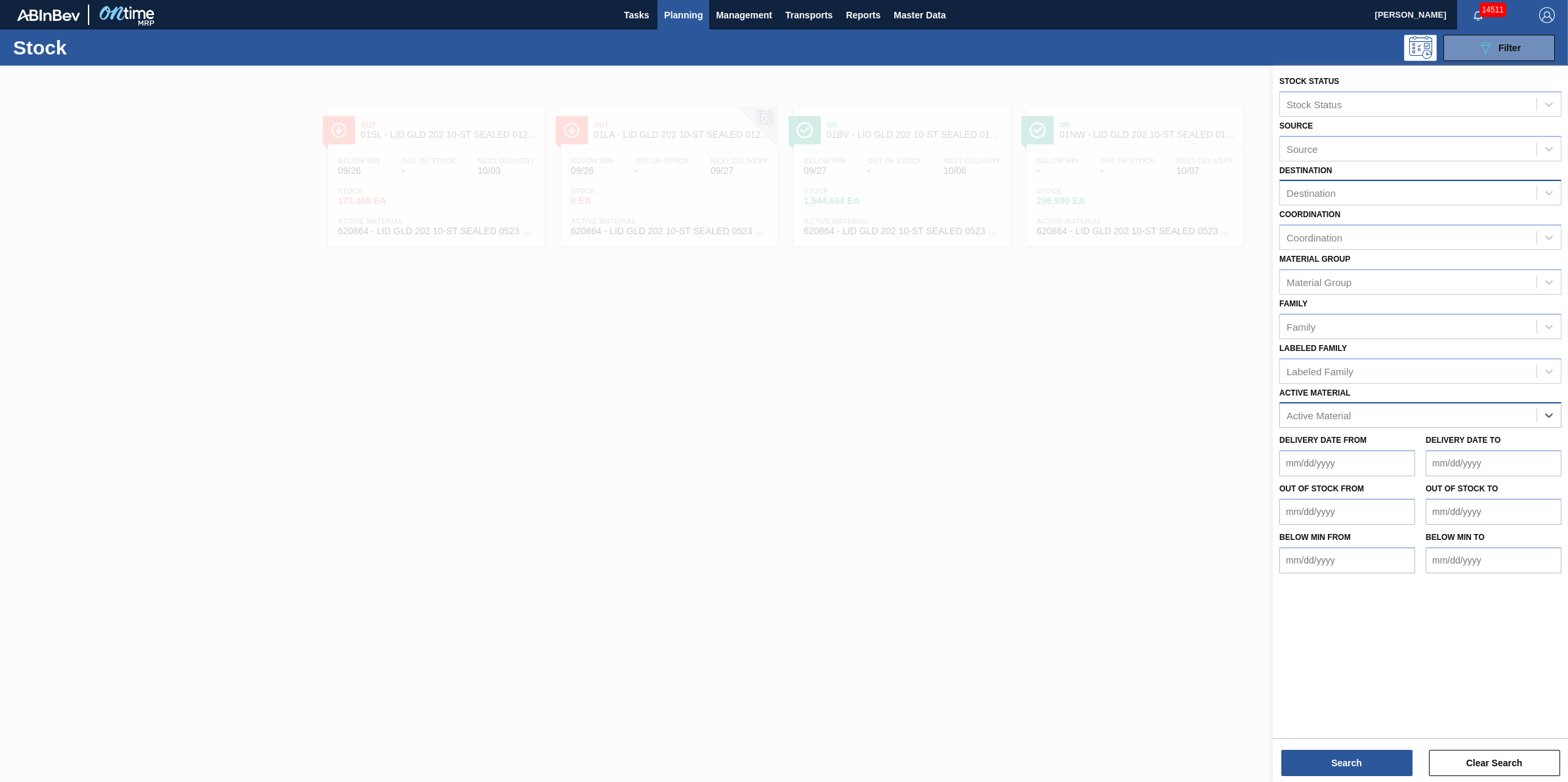
click at [1366, 184] on div "Destination" at bounding box center [1408, 193] width 256 height 19
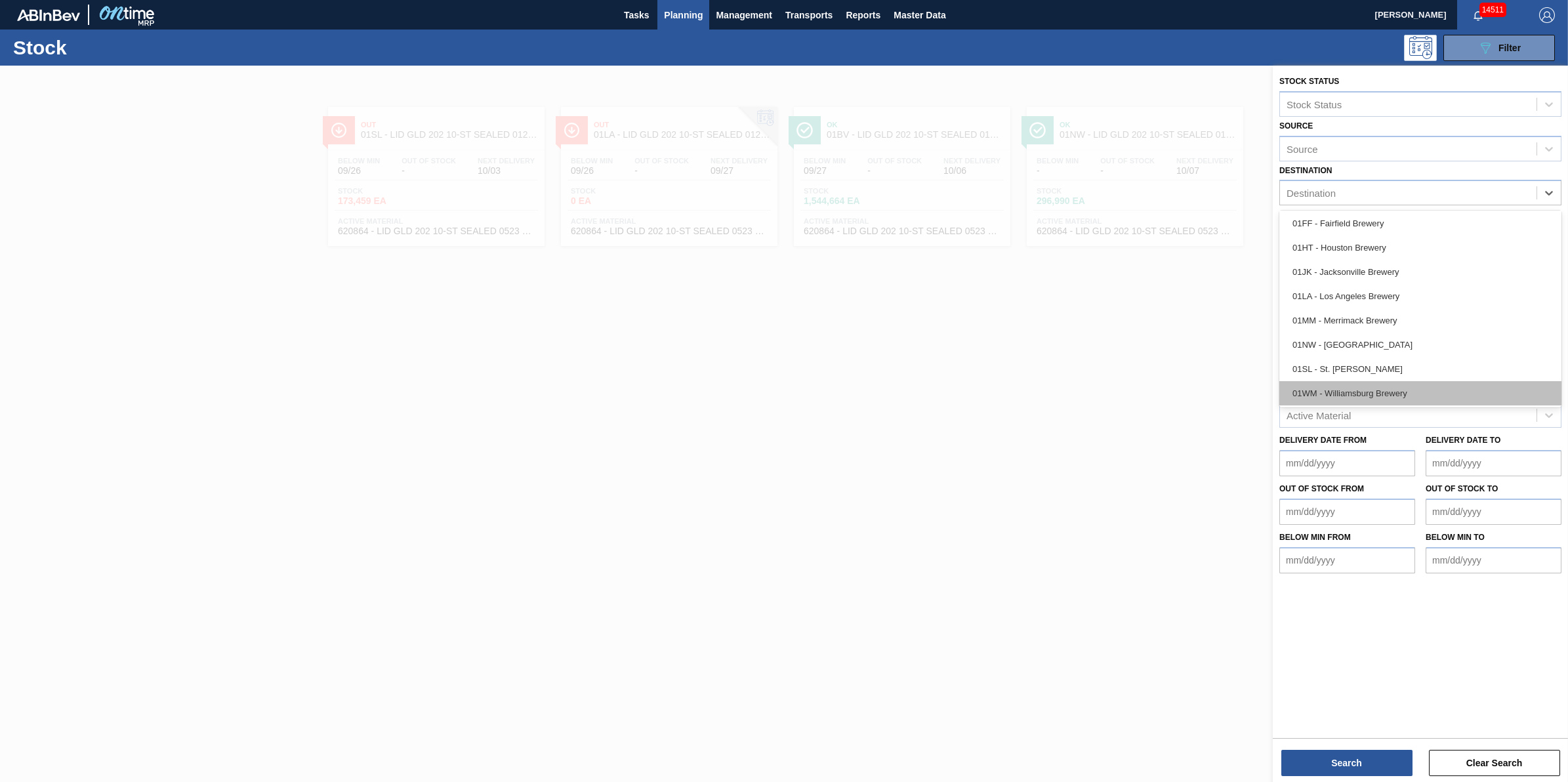
click at [1389, 394] on div "01WM - Williamsburg Brewery" at bounding box center [1420, 393] width 282 height 24
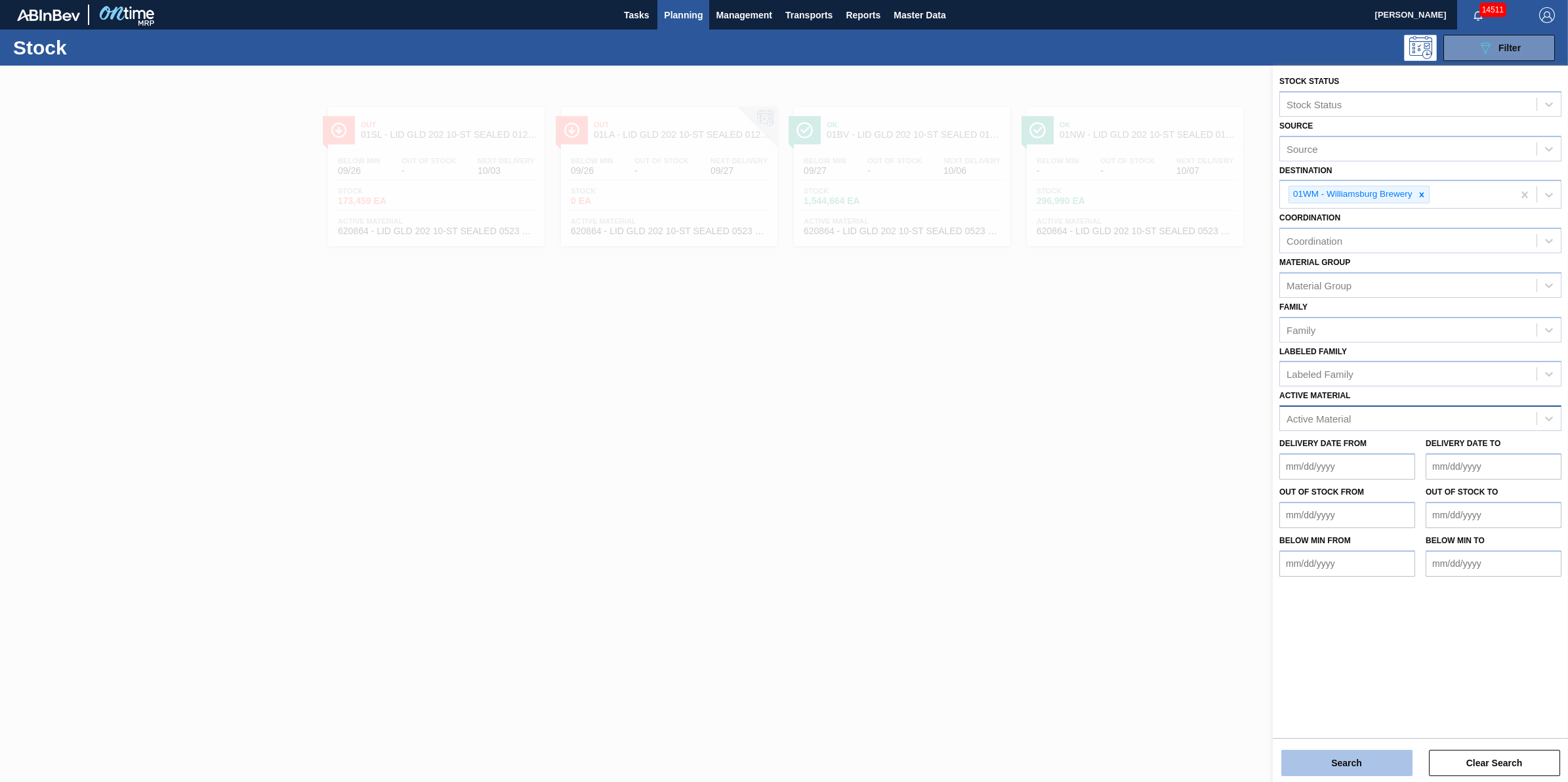
click at [1337, 756] on button "Search" at bounding box center [1347, 763] width 131 height 26
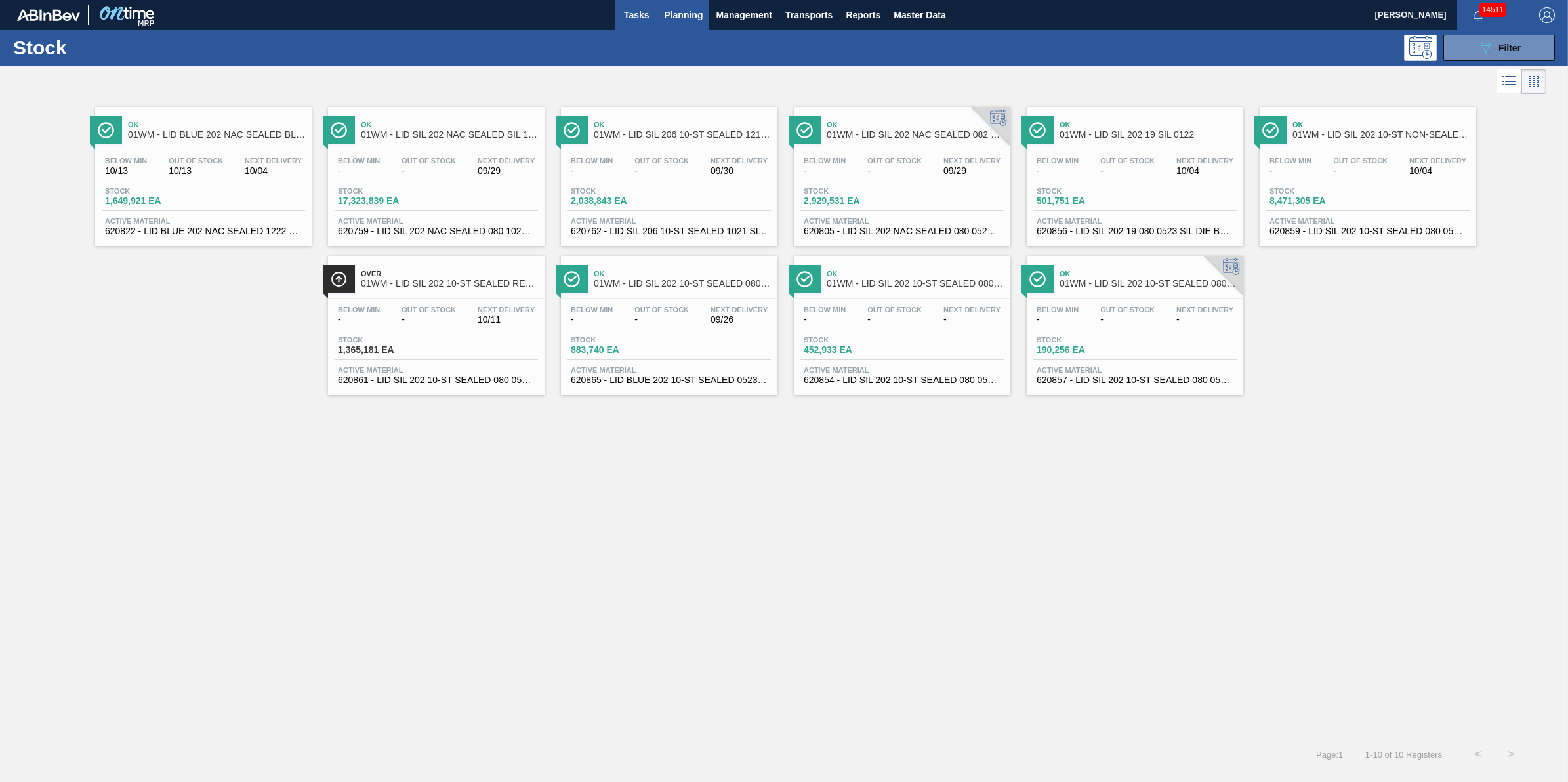
click at [643, 25] on button "Tasks" at bounding box center [636, 15] width 42 height 30
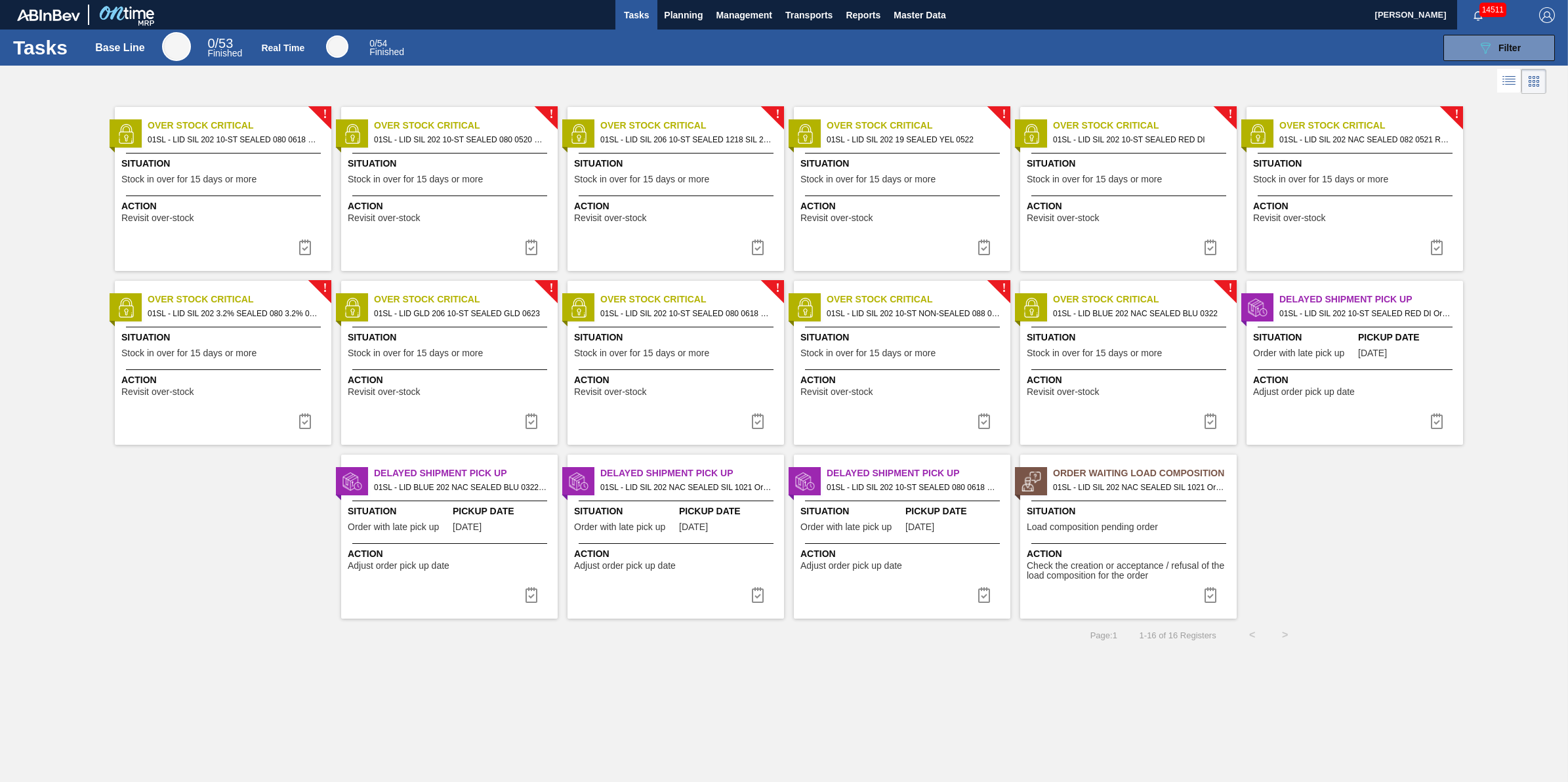
click at [1090, 536] on div "Situation Load composition pending order" at bounding box center [1130, 520] width 207 height 32
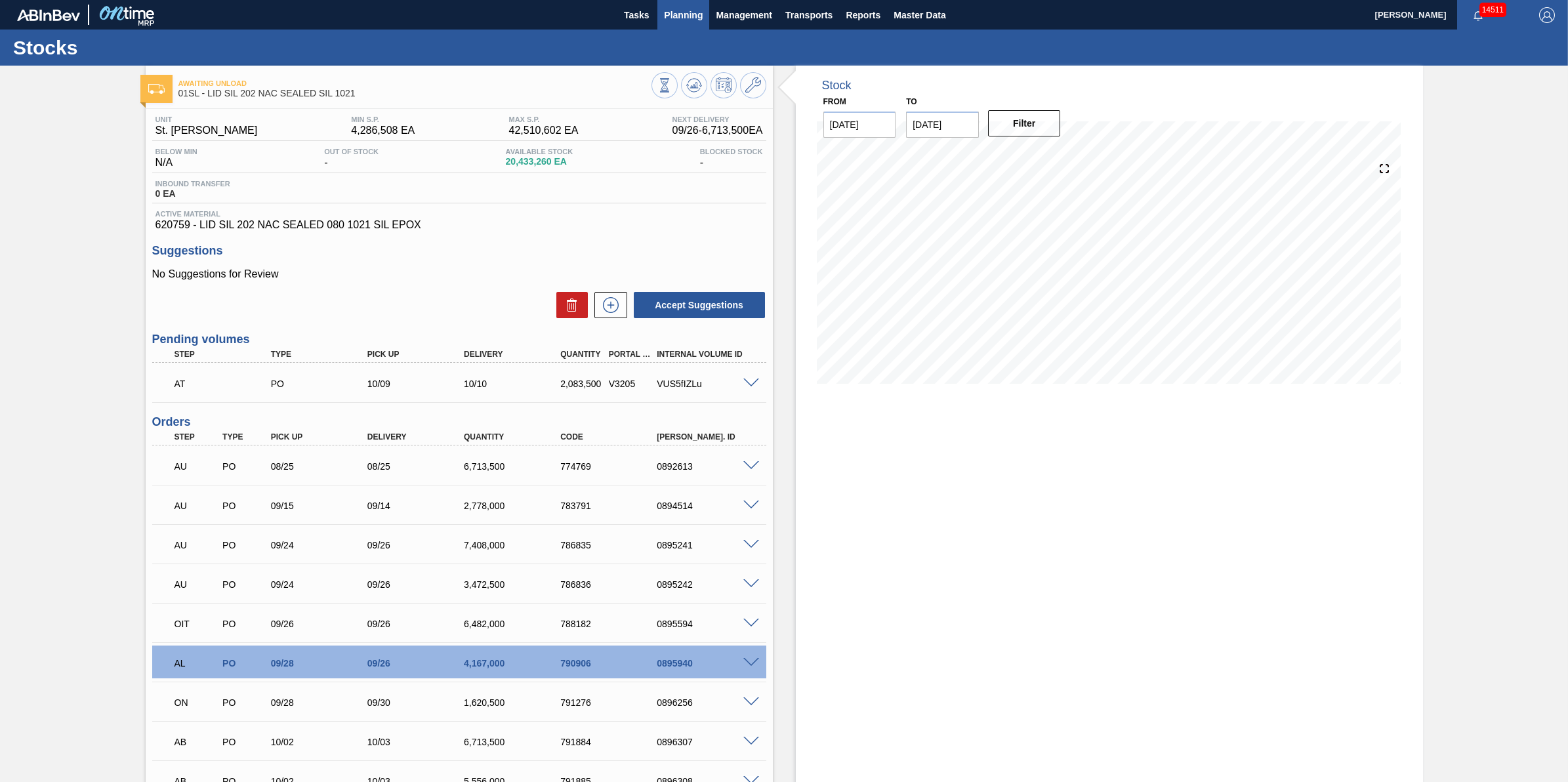
click at [680, 27] on button "Planning" at bounding box center [683, 15] width 52 height 30
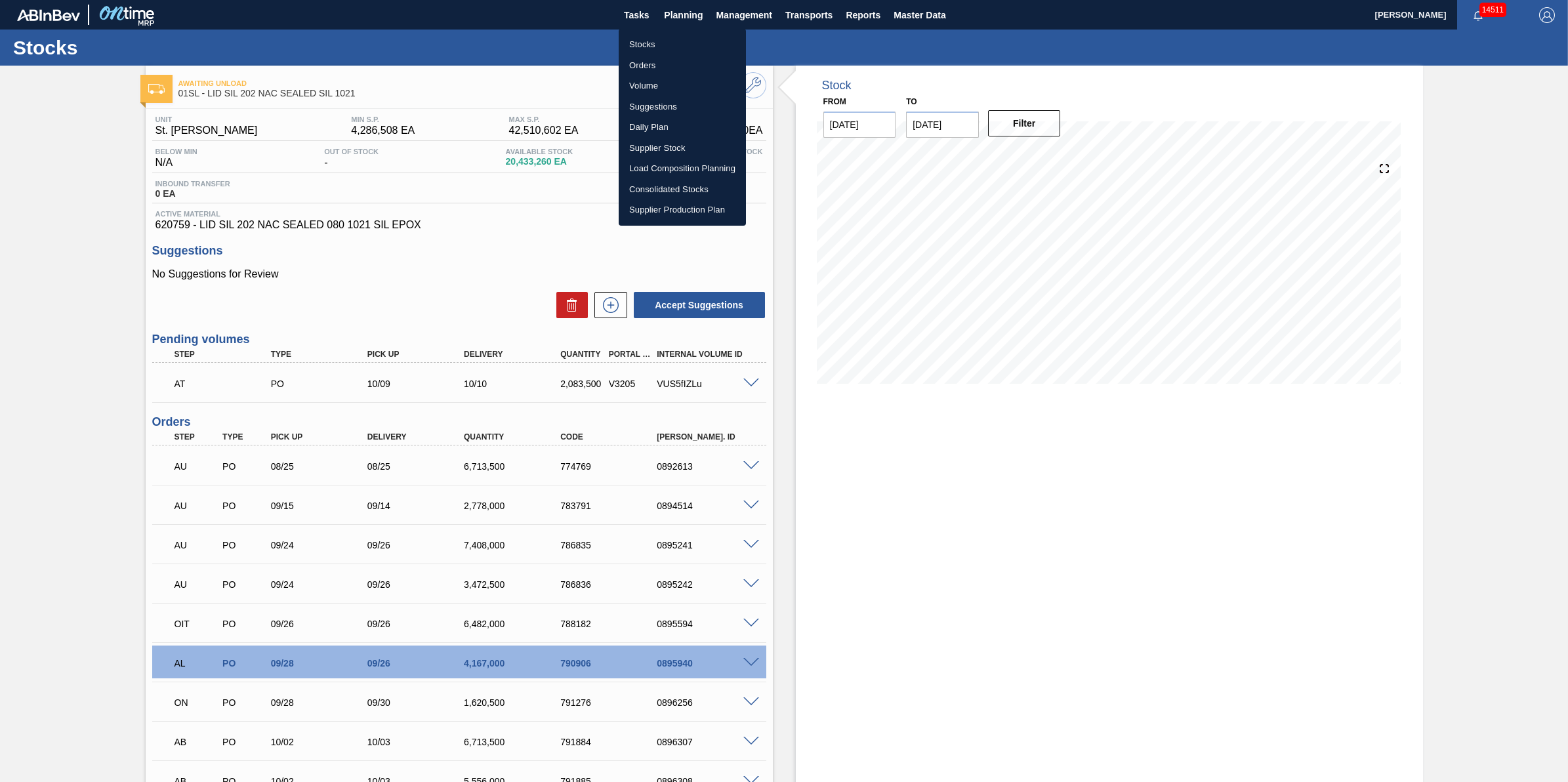
click at [549, 227] on div at bounding box center [784, 391] width 1568 height 782
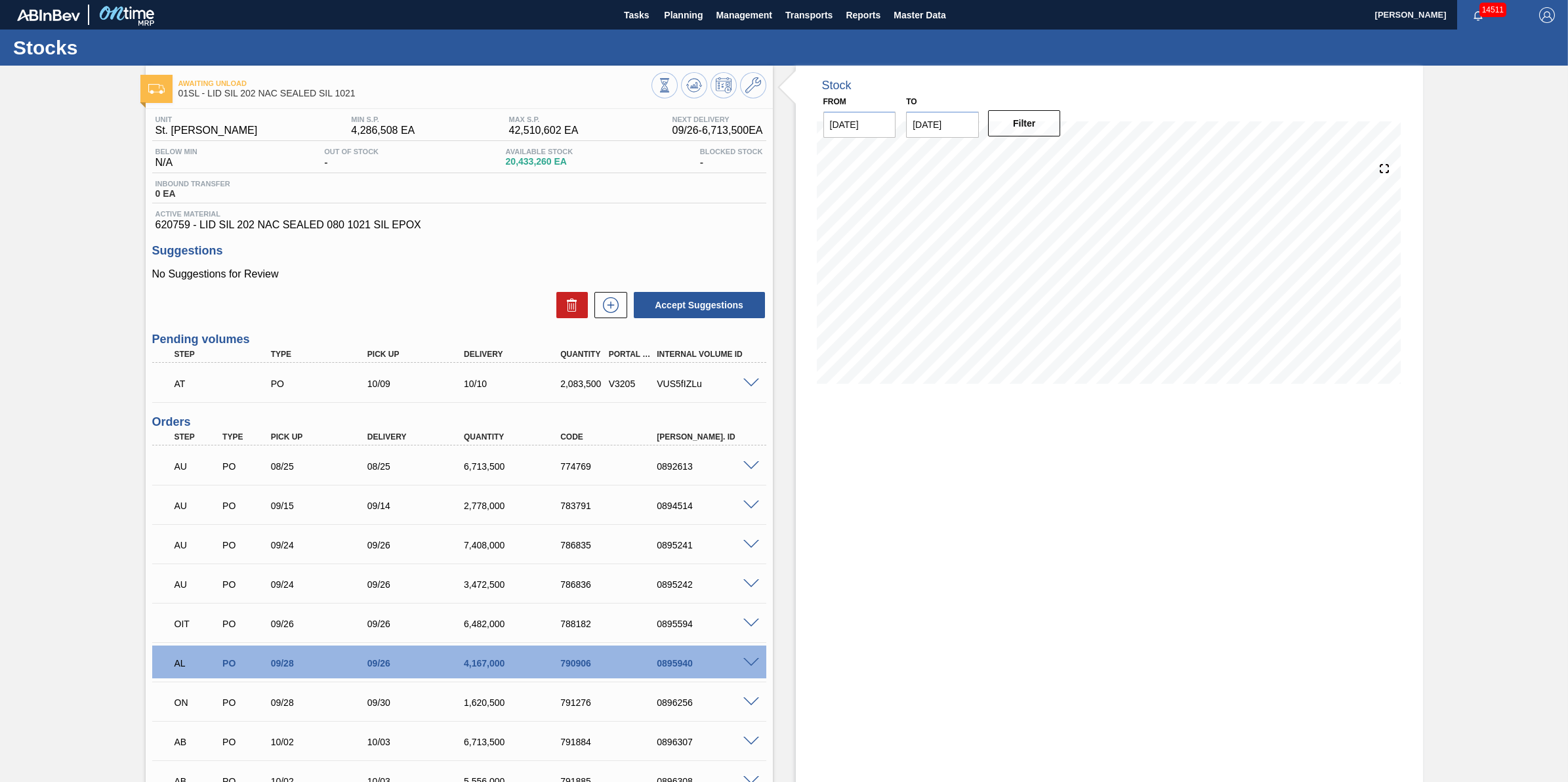
click at [738, 382] on div "VUS5fIZLu" at bounding box center [708, 384] width 110 height 11
click at [752, 388] on span at bounding box center [751, 383] width 16 height 10
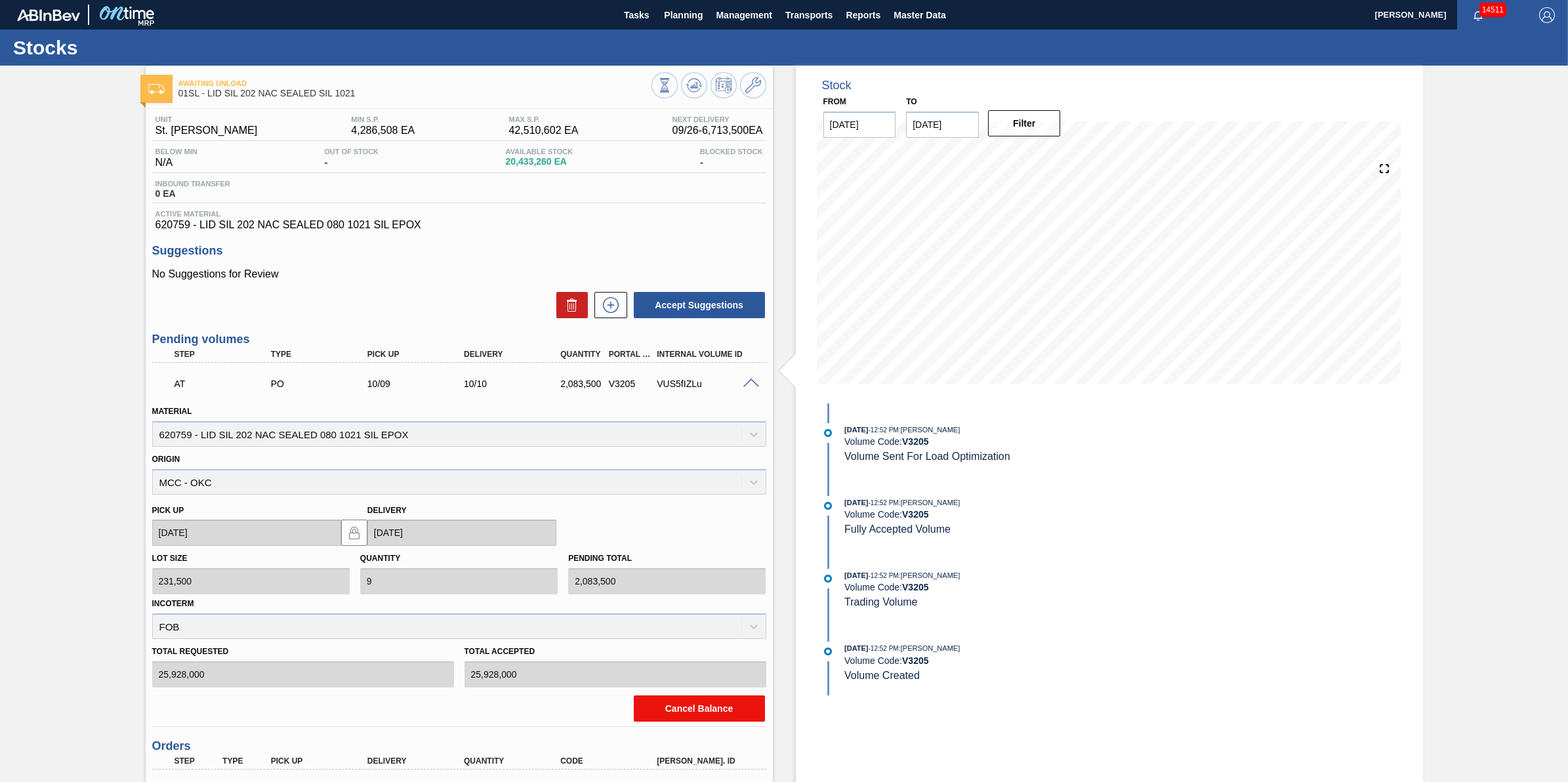
click at [693, 712] on button "Cancel Balance" at bounding box center [699, 708] width 131 height 26
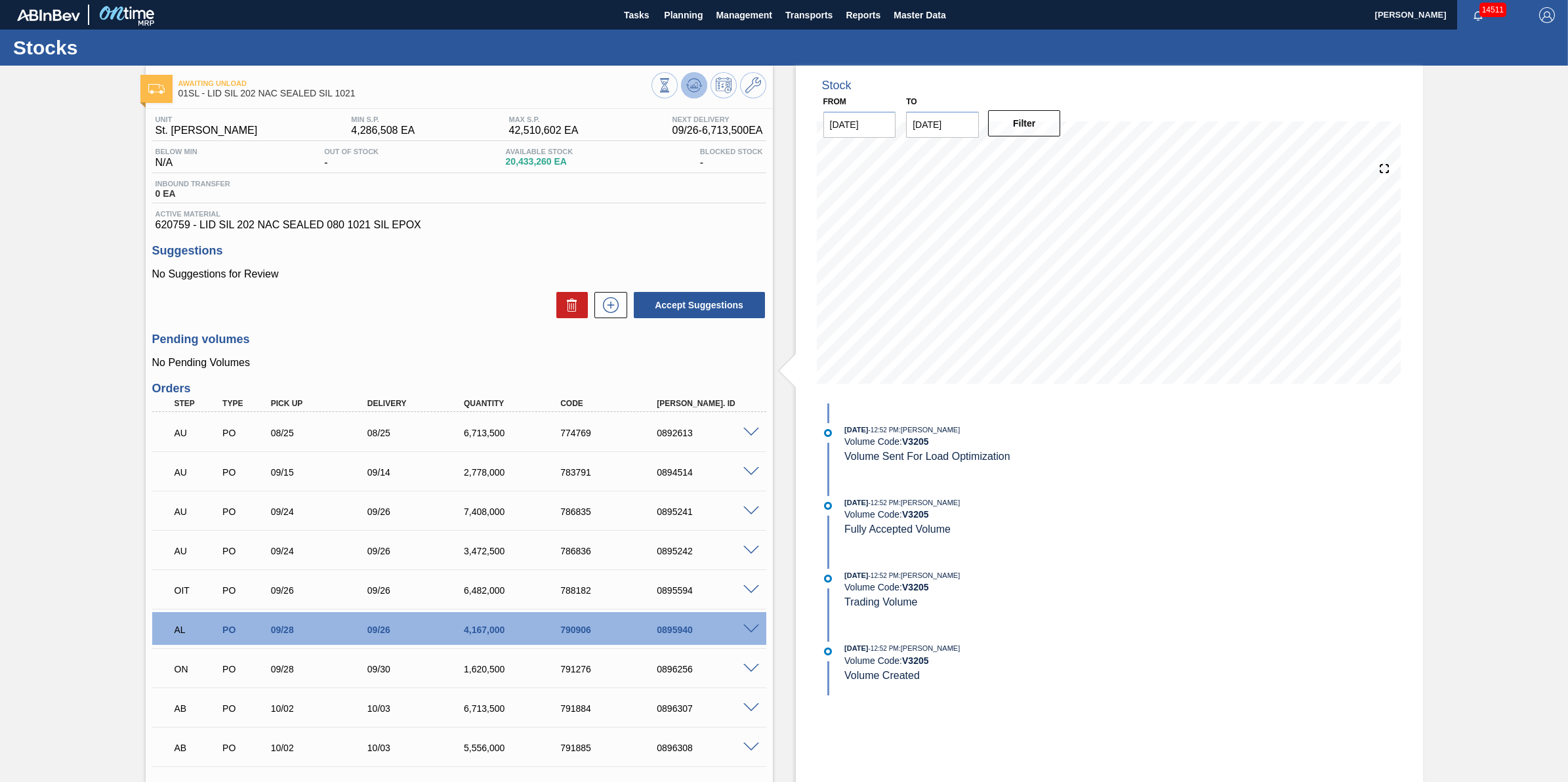
click at [687, 89] on icon at bounding box center [694, 85] width 16 height 16
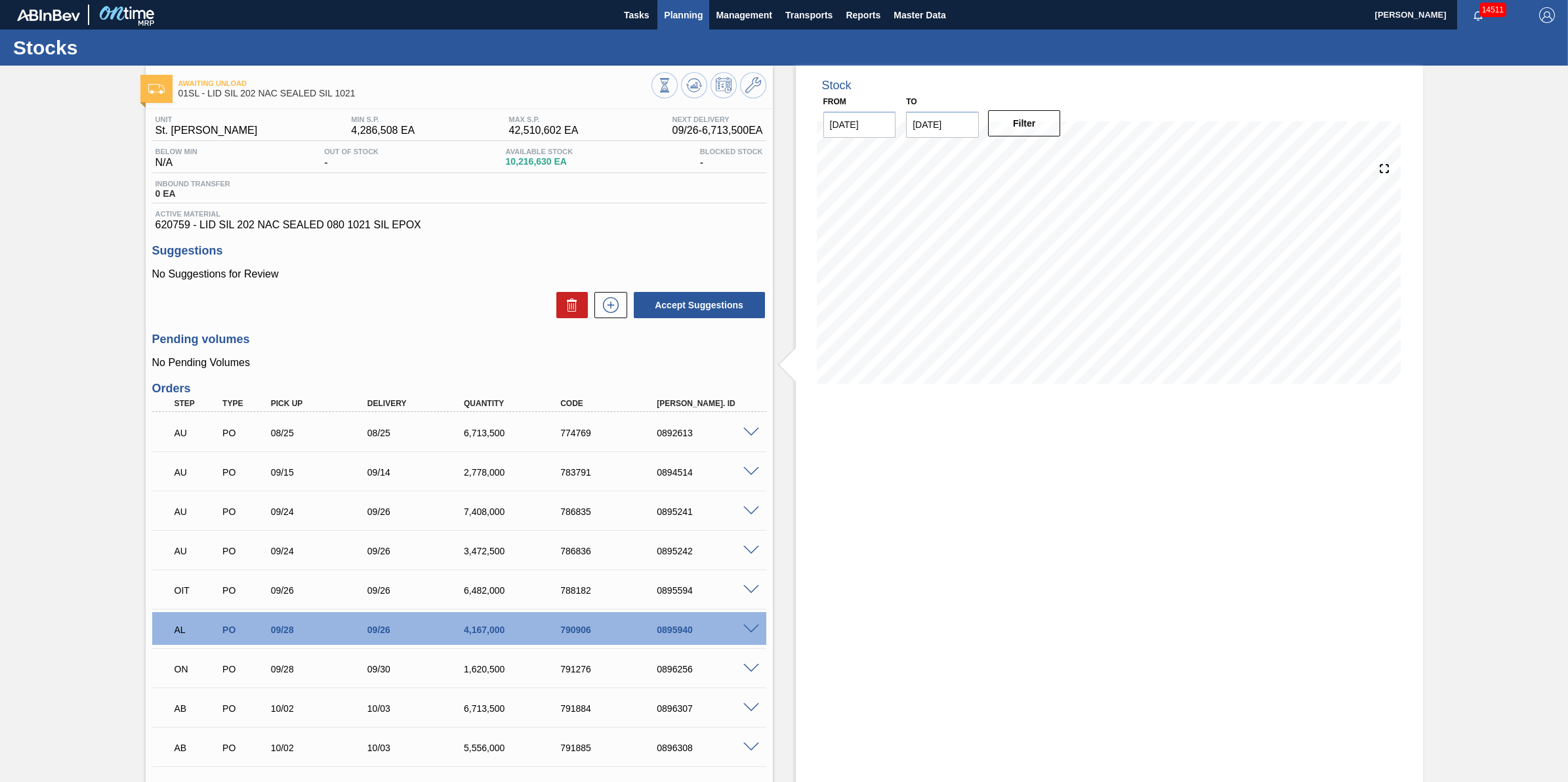
click at [686, 25] on button "Planning" at bounding box center [683, 15] width 52 height 30
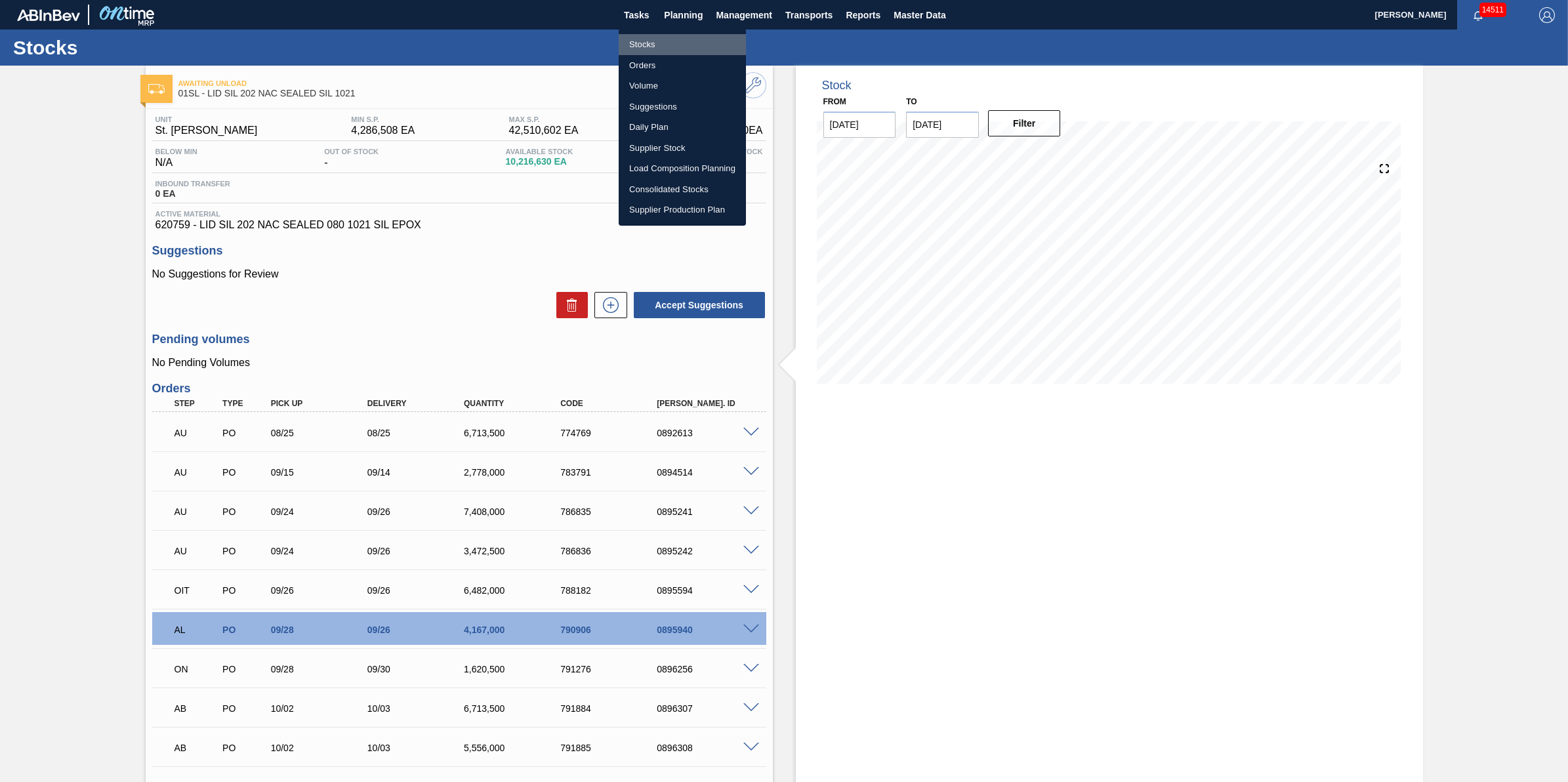
click at [683, 41] on li "Stocks" at bounding box center [683, 44] width 127 height 21
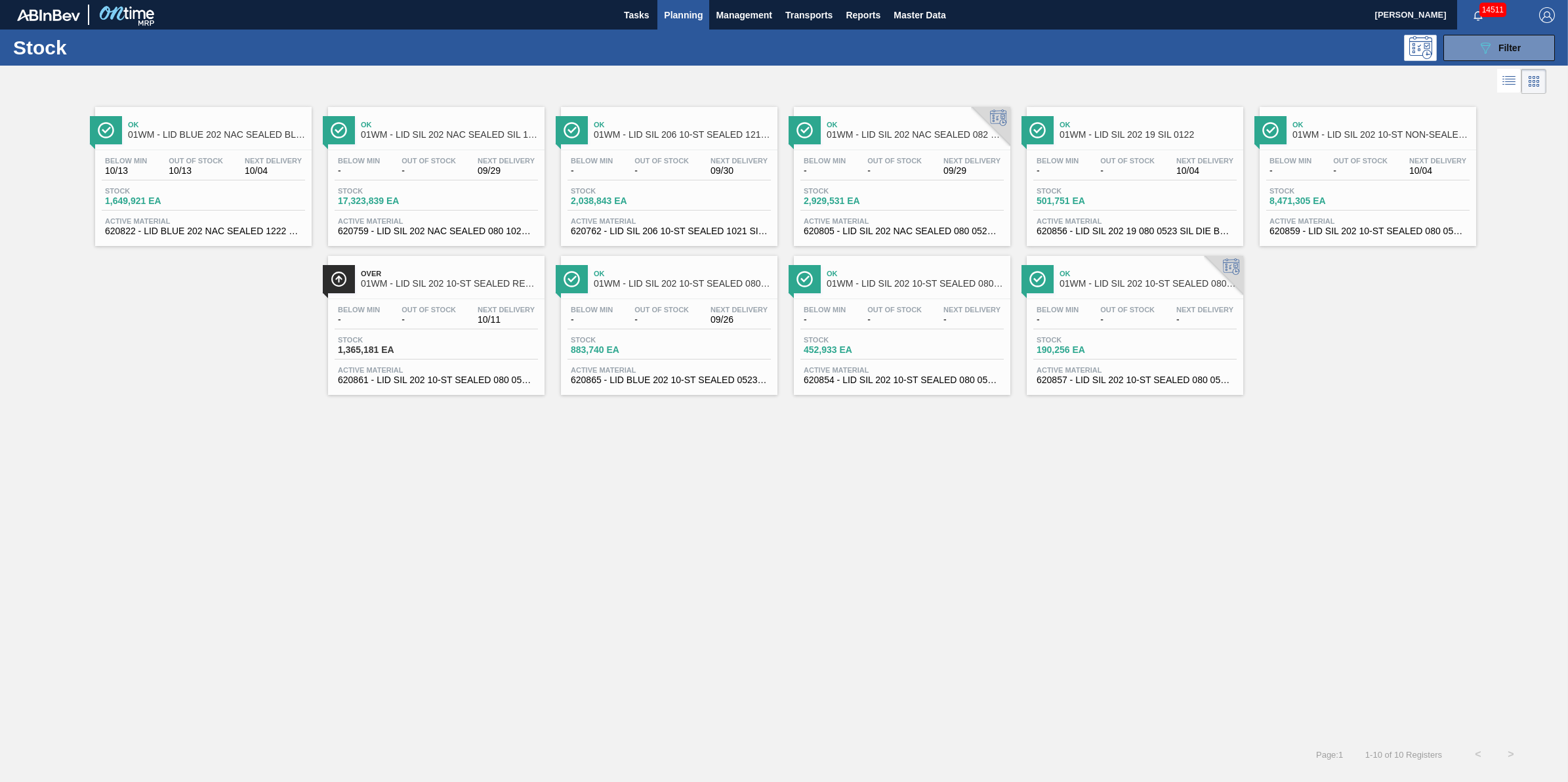
click at [683, 23] on button "Planning" at bounding box center [683, 15] width 52 height 30
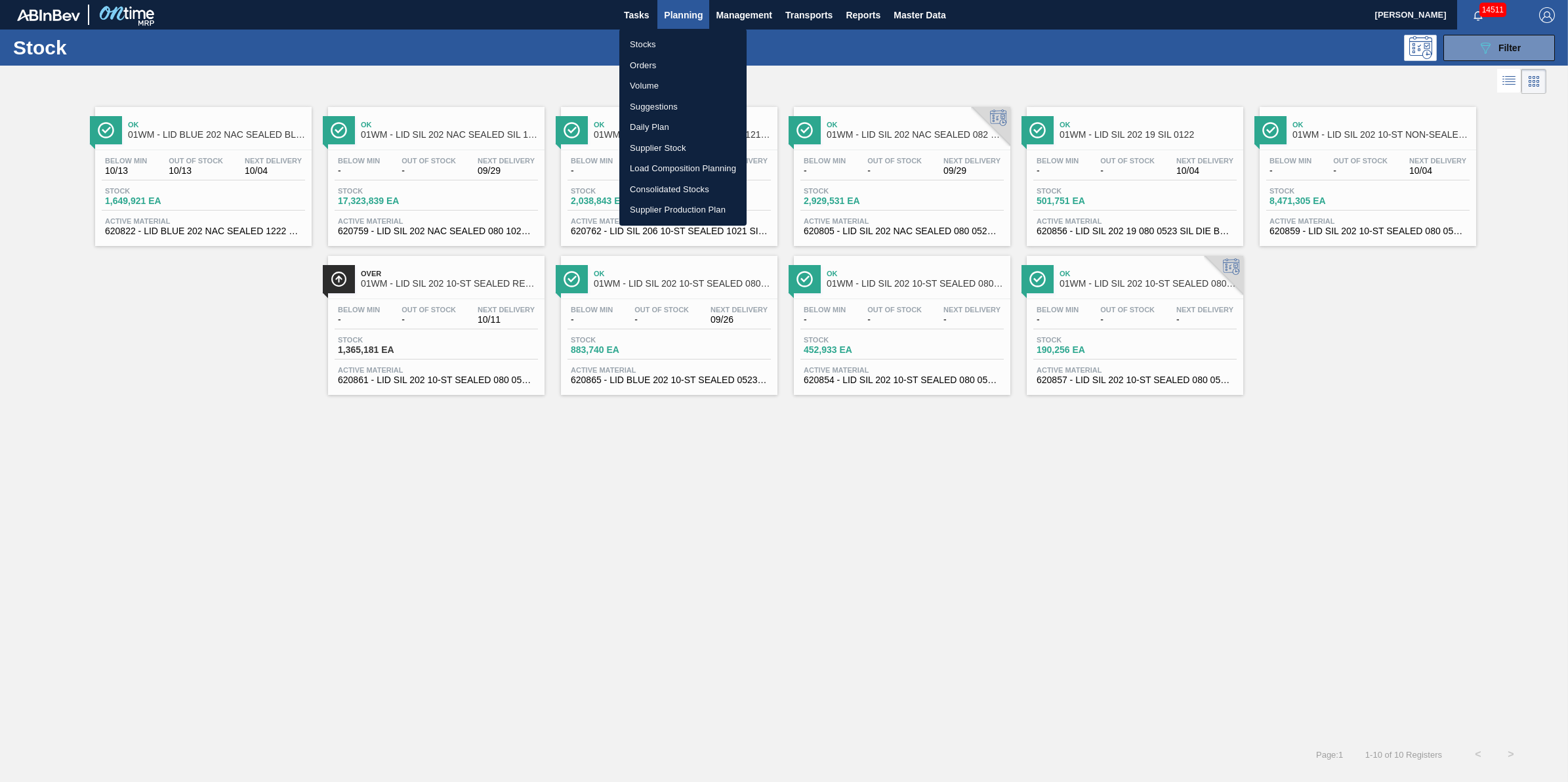
click at [687, 50] on li "Stocks" at bounding box center [683, 44] width 127 height 21
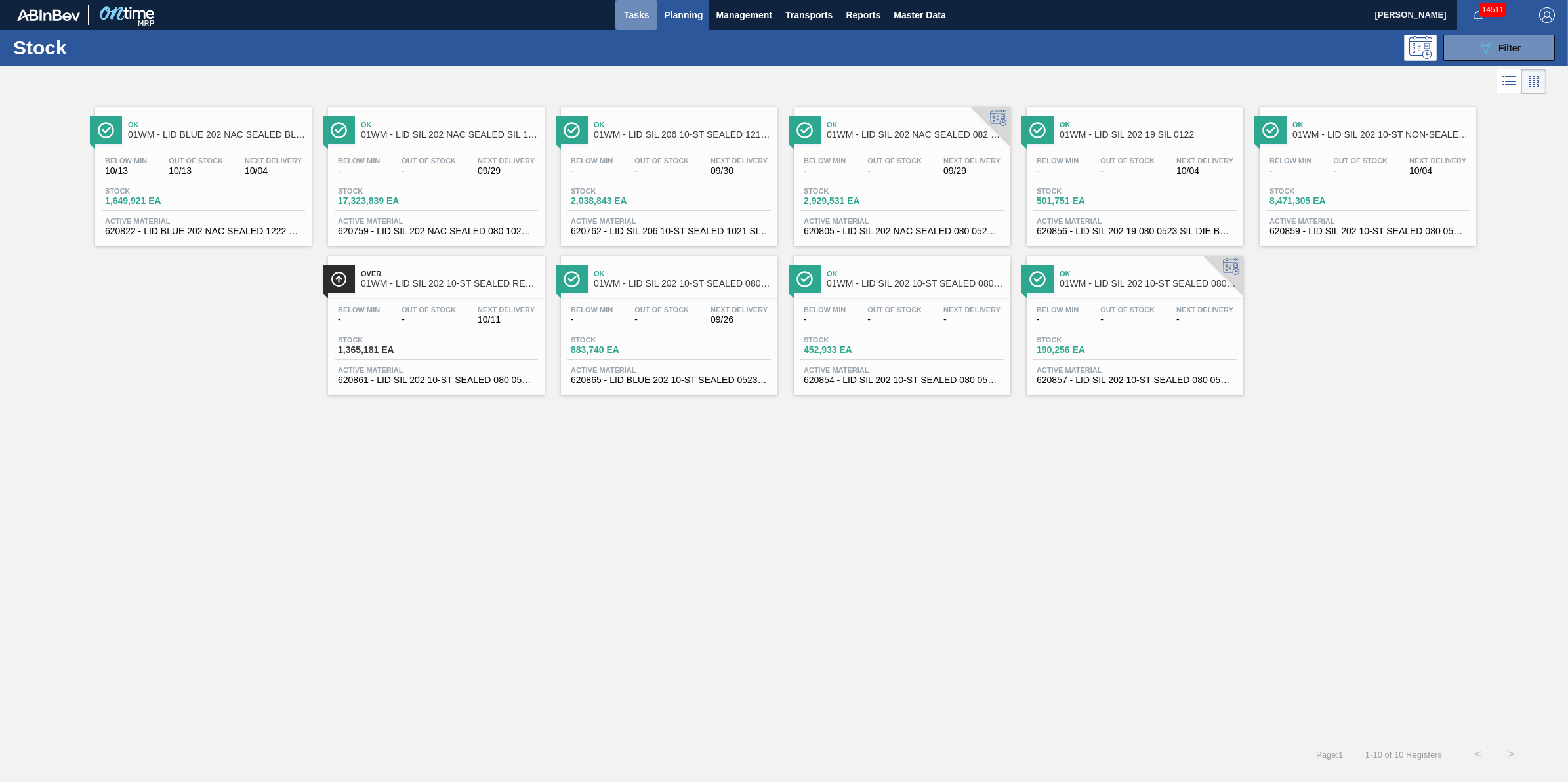
click at [646, 25] on button "Tasks" at bounding box center [636, 15] width 42 height 30
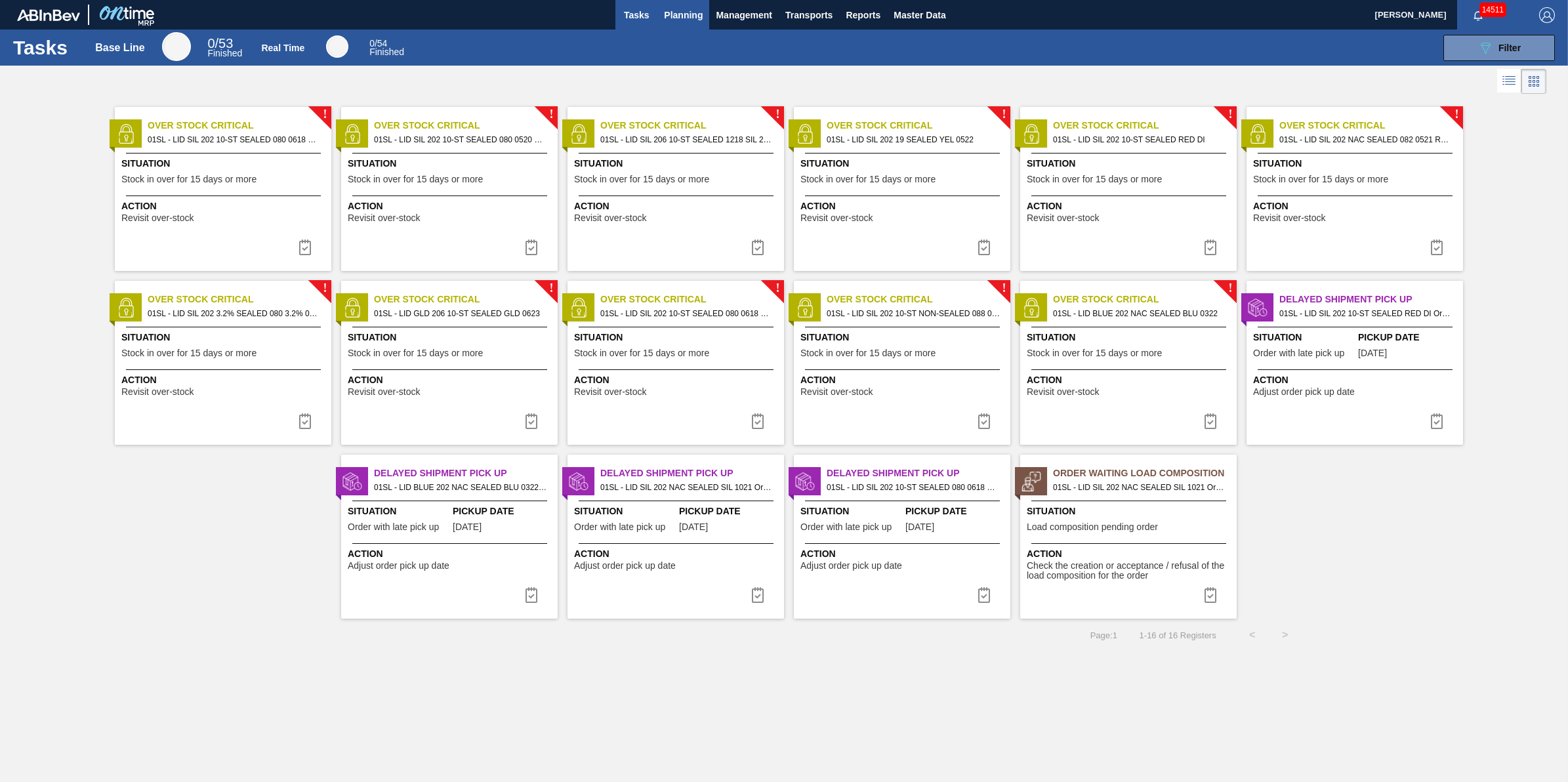
click at [683, 28] on button "Planning" at bounding box center [683, 15] width 52 height 30
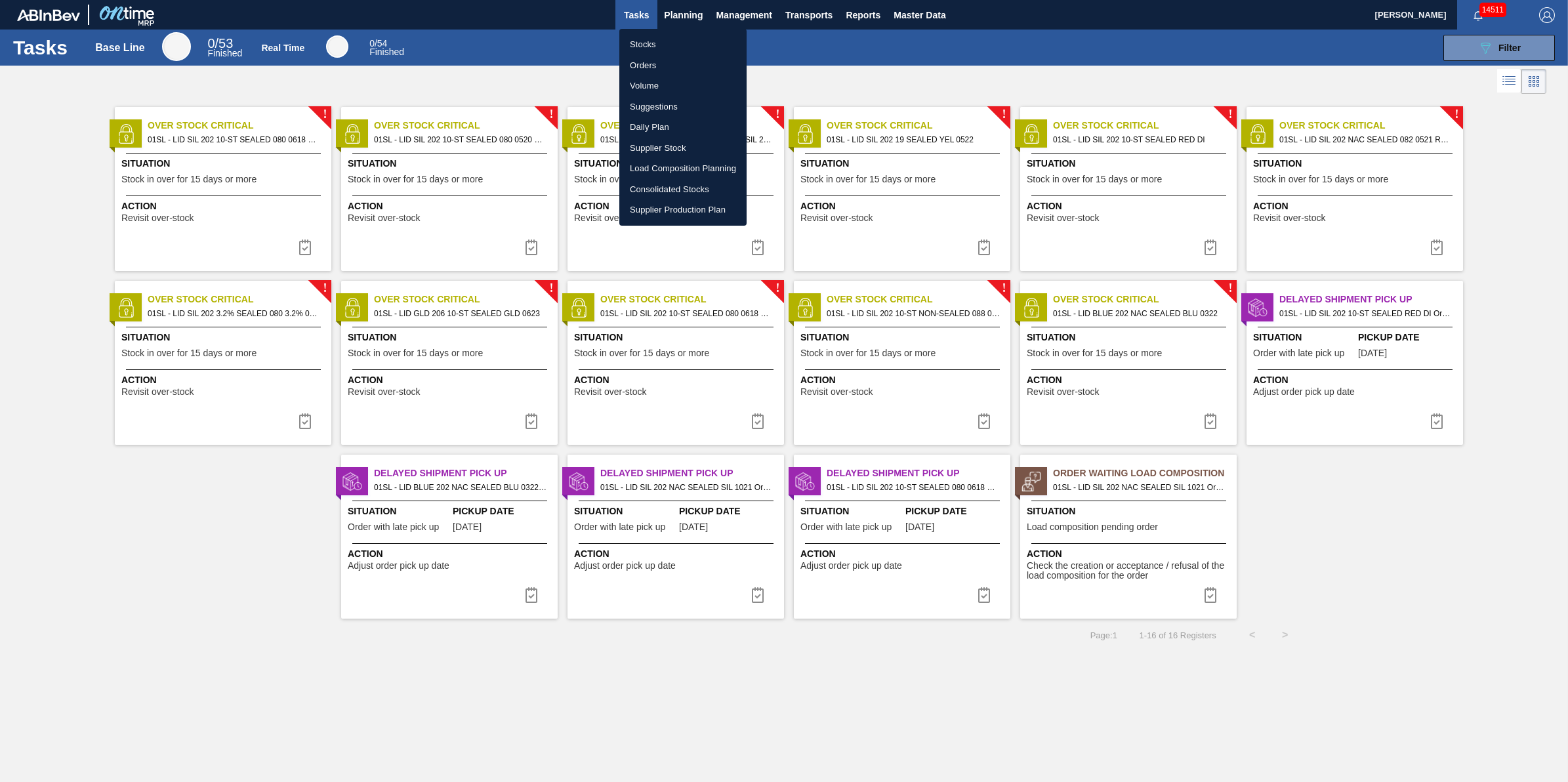
click at [667, 46] on li "Stocks" at bounding box center [683, 44] width 127 height 21
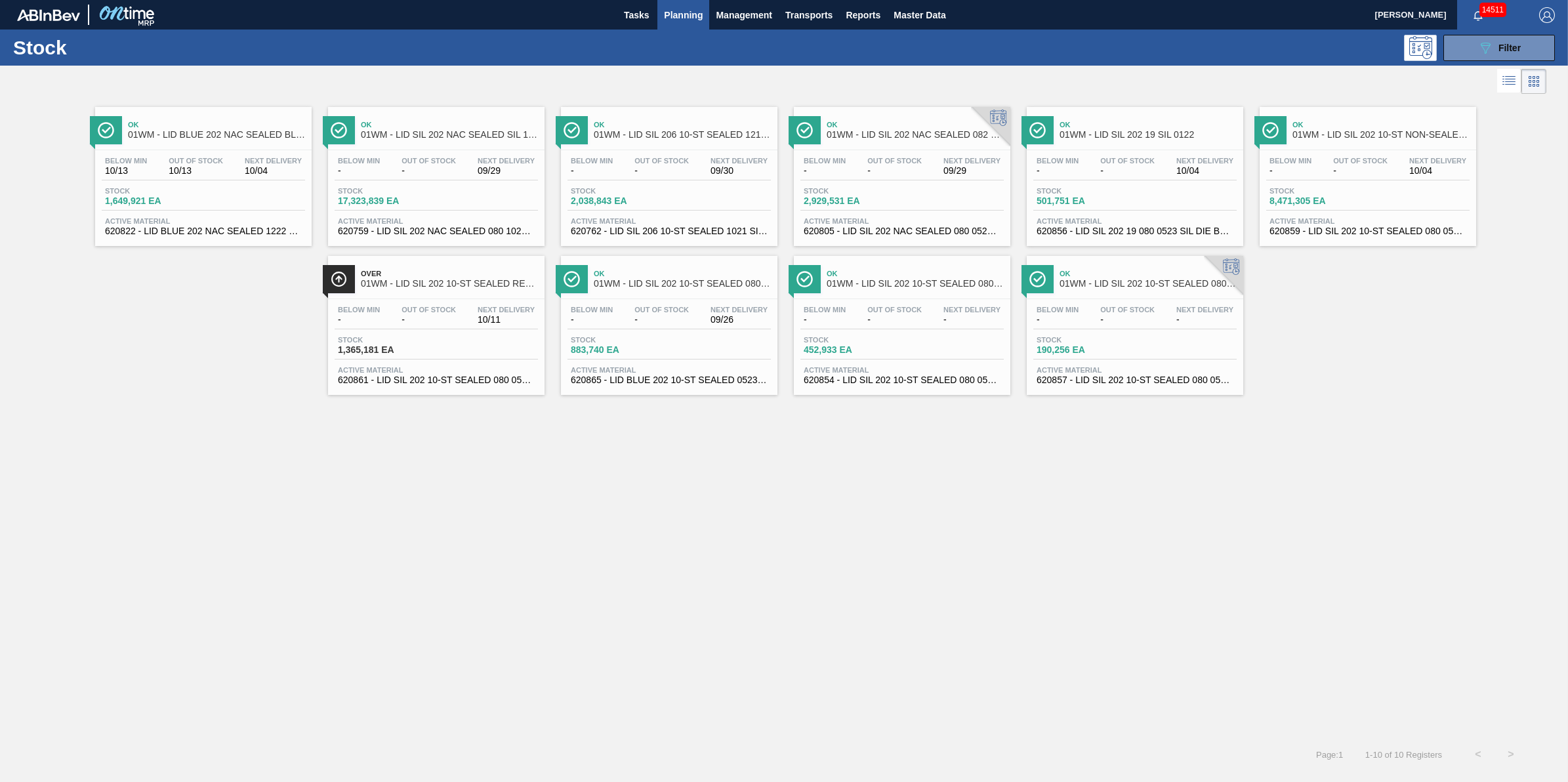
click at [695, 25] on button "Planning" at bounding box center [683, 15] width 52 height 30
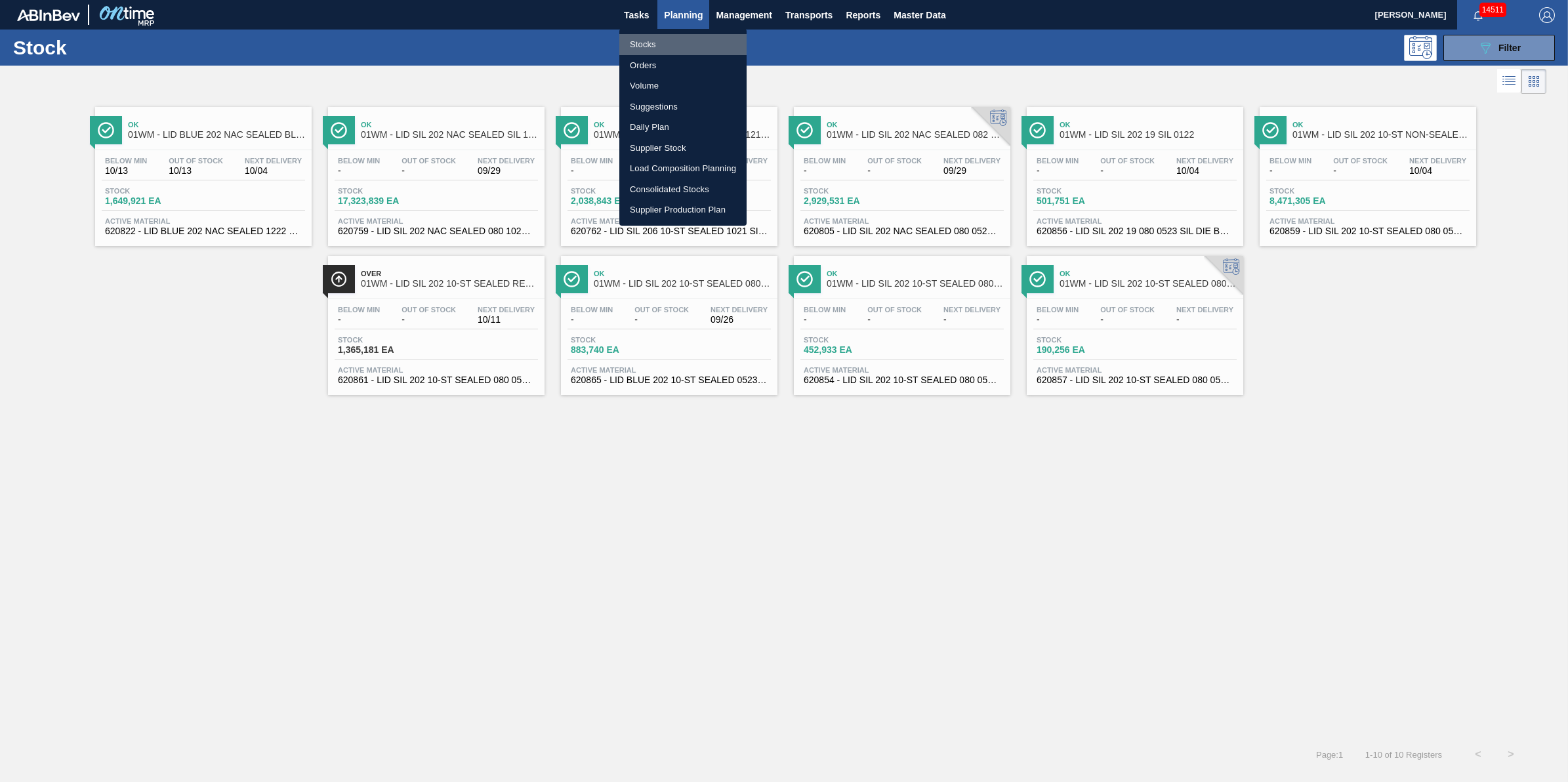
click at [691, 41] on li "Stocks" at bounding box center [683, 44] width 127 height 21
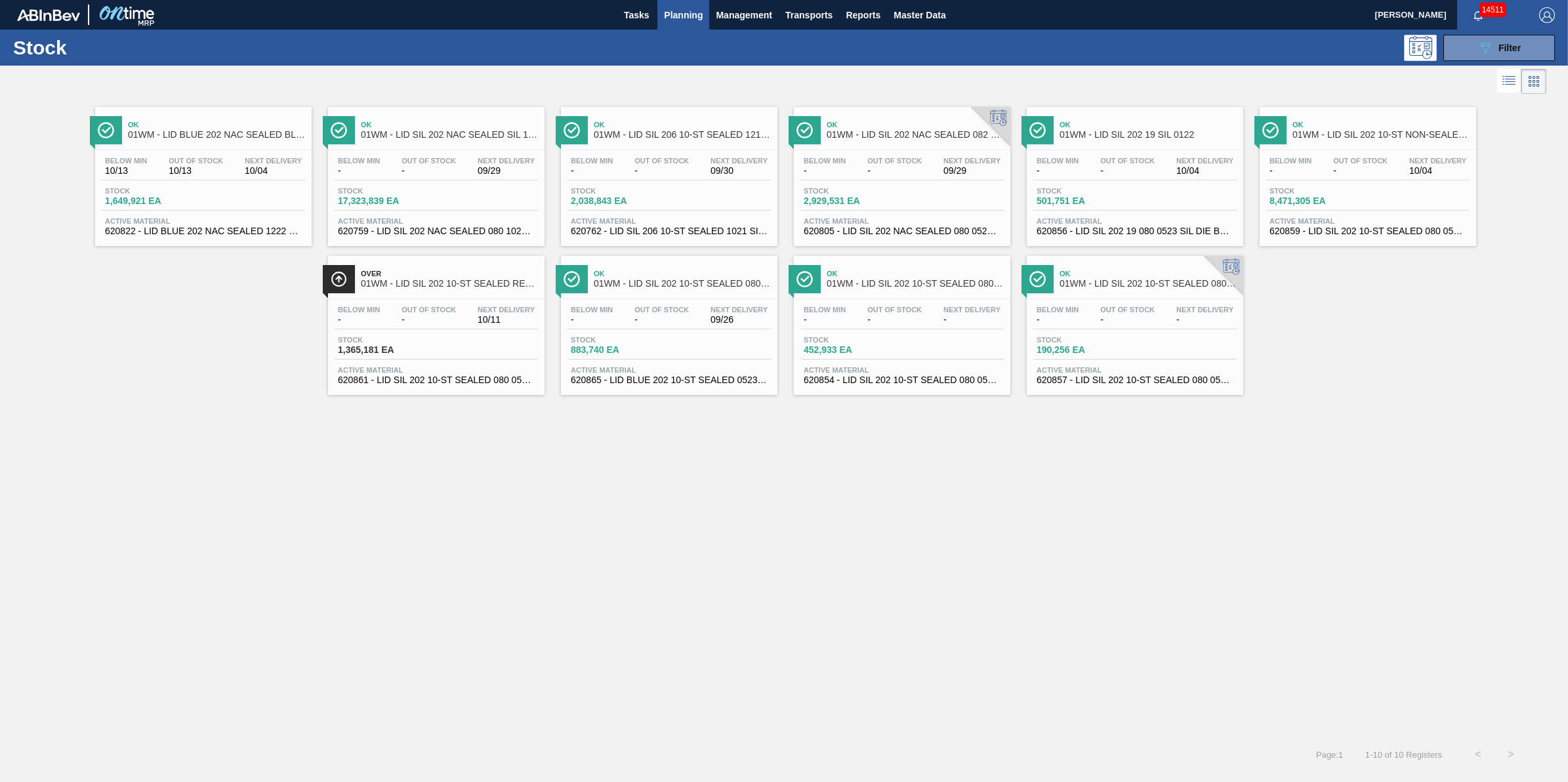
click at [679, 18] on span "Planning" at bounding box center [683, 15] width 39 height 16
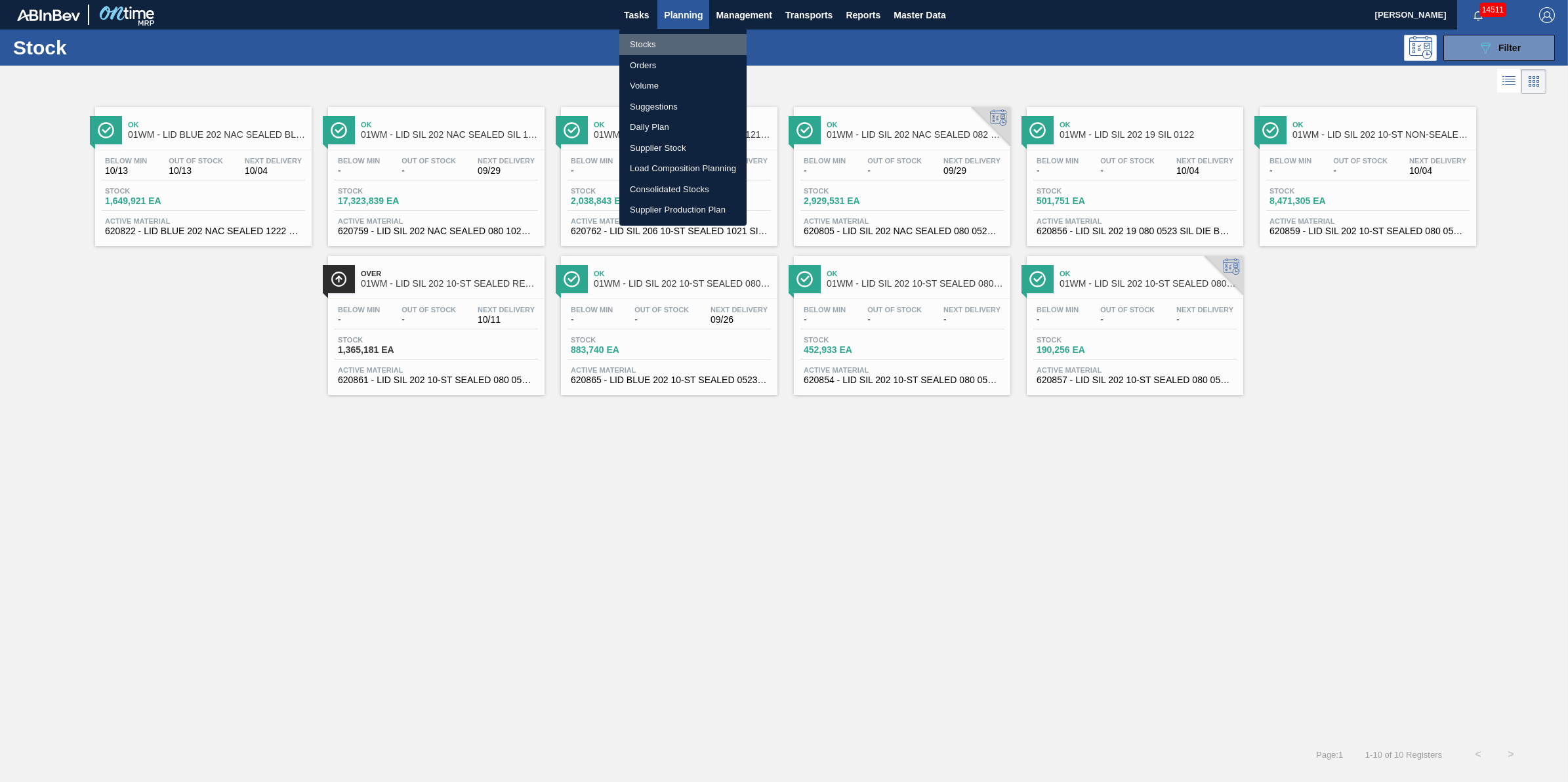
click at [668, 36] on li "Stocks" at bounding box center [683, 44] width 127 height 21
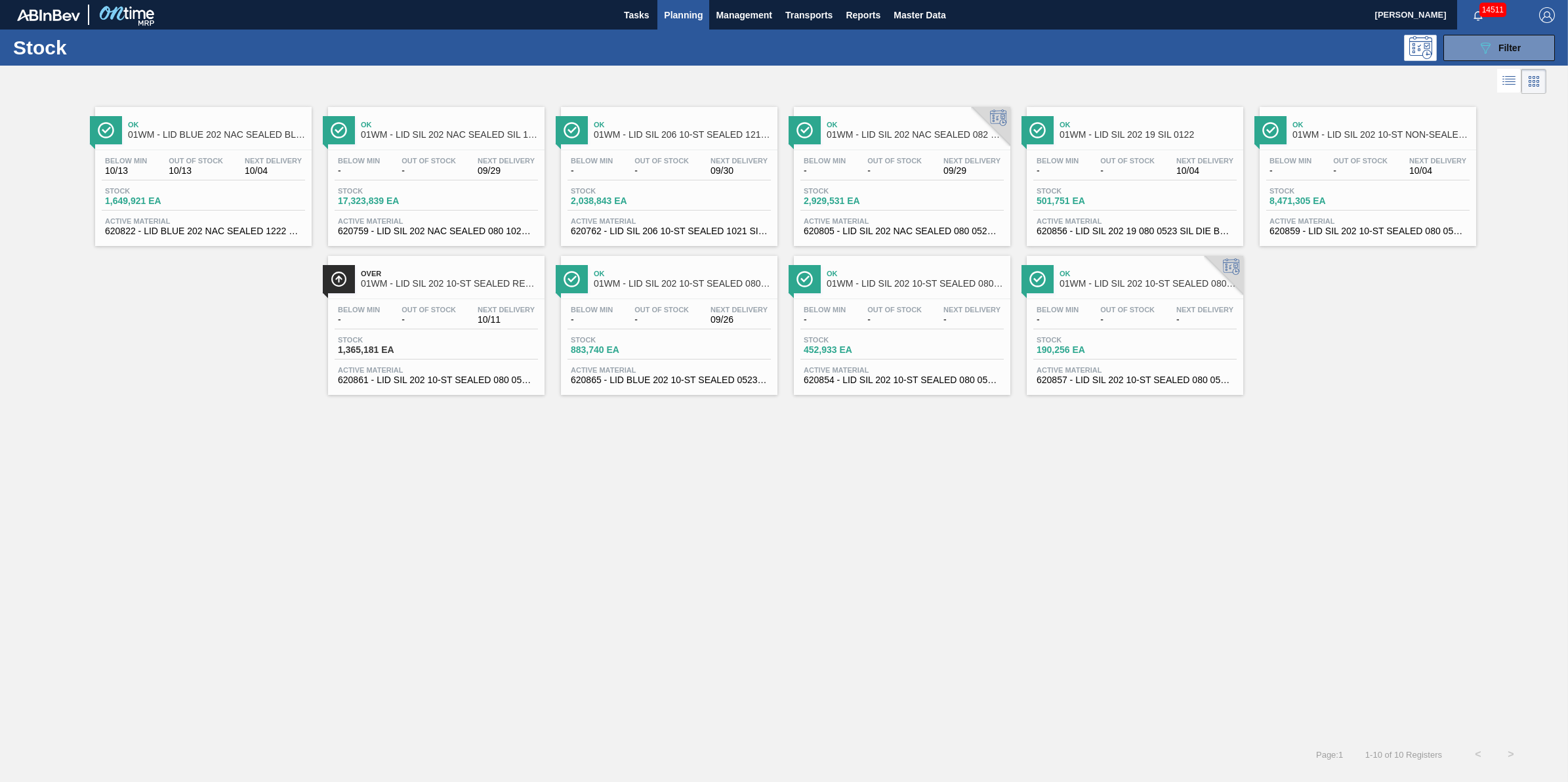
click at [684, 30] on main "Tasks Planning Management Transports Reports Master Data Jack Schuld 14511 Mark…" at bounding box center [784, 391] width 1568 height 782
click at [683, 13] on span "Planning" at bounding box center [683, 15] width 39 height 16
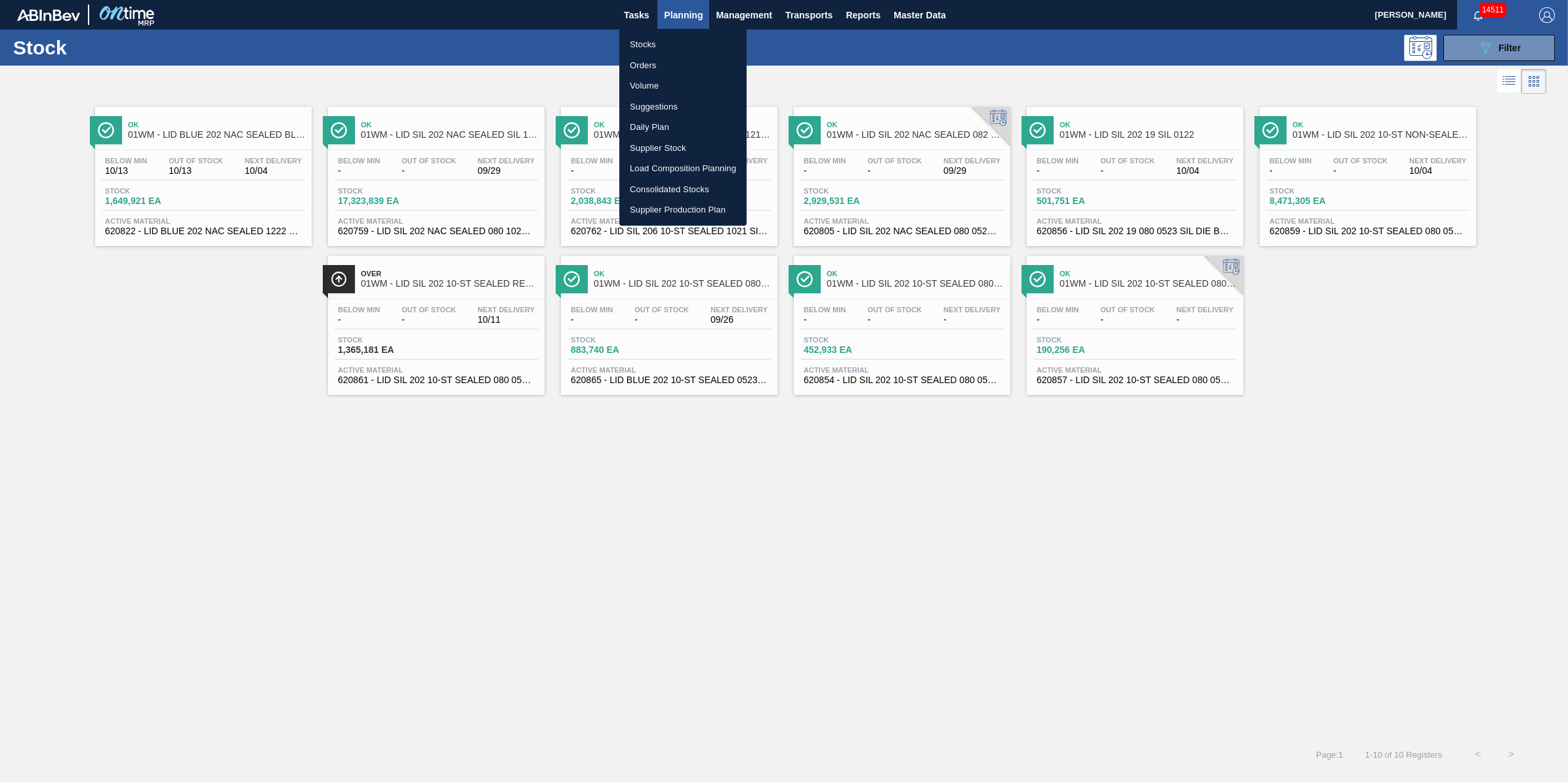
click at [667, 44] on li "Stocks" at bounding box center [683, 44] width 127 height 21
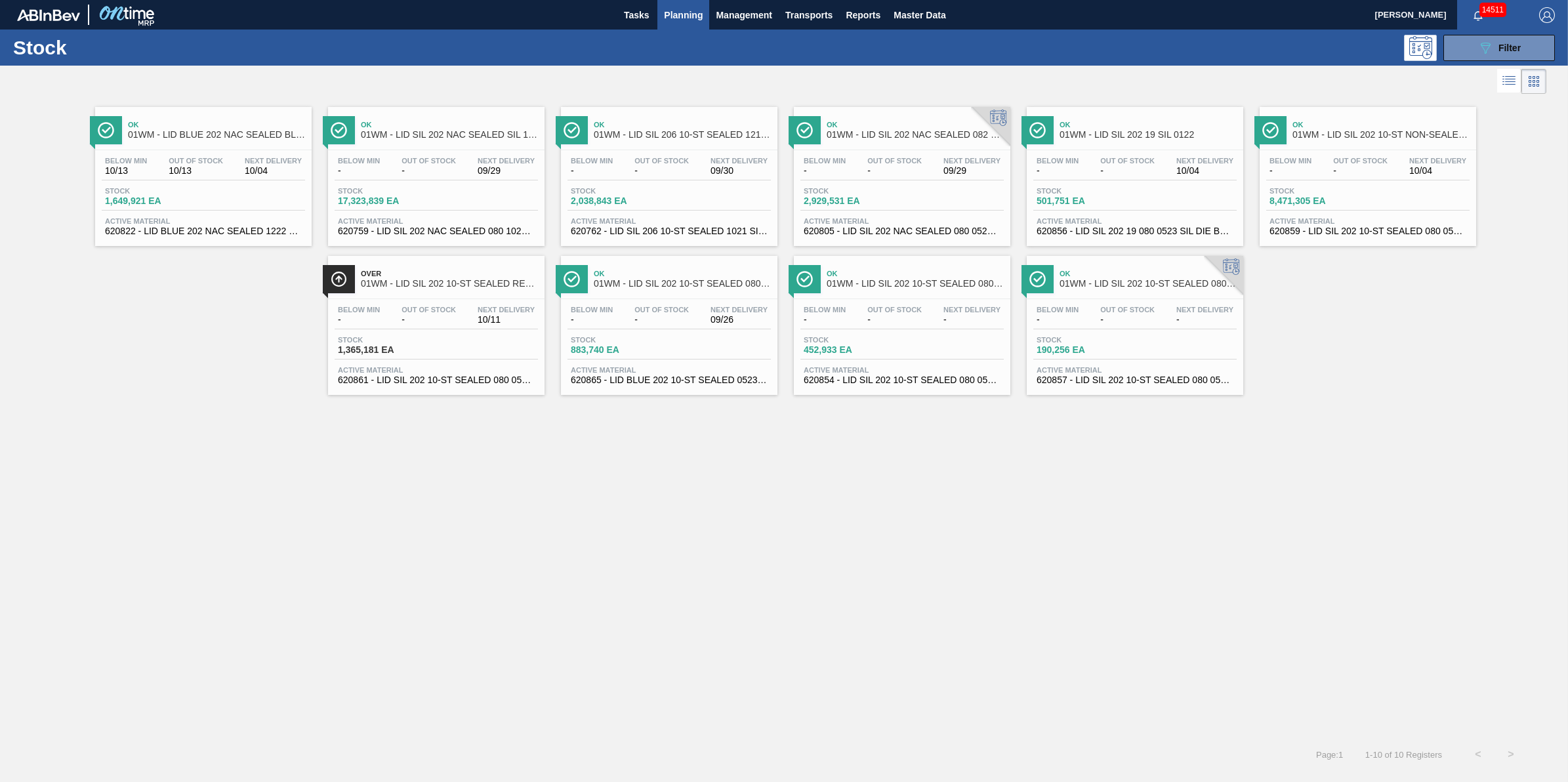
click at [687, 19] on span "Planning" at bounding box center [683, 15] width 39 height 16
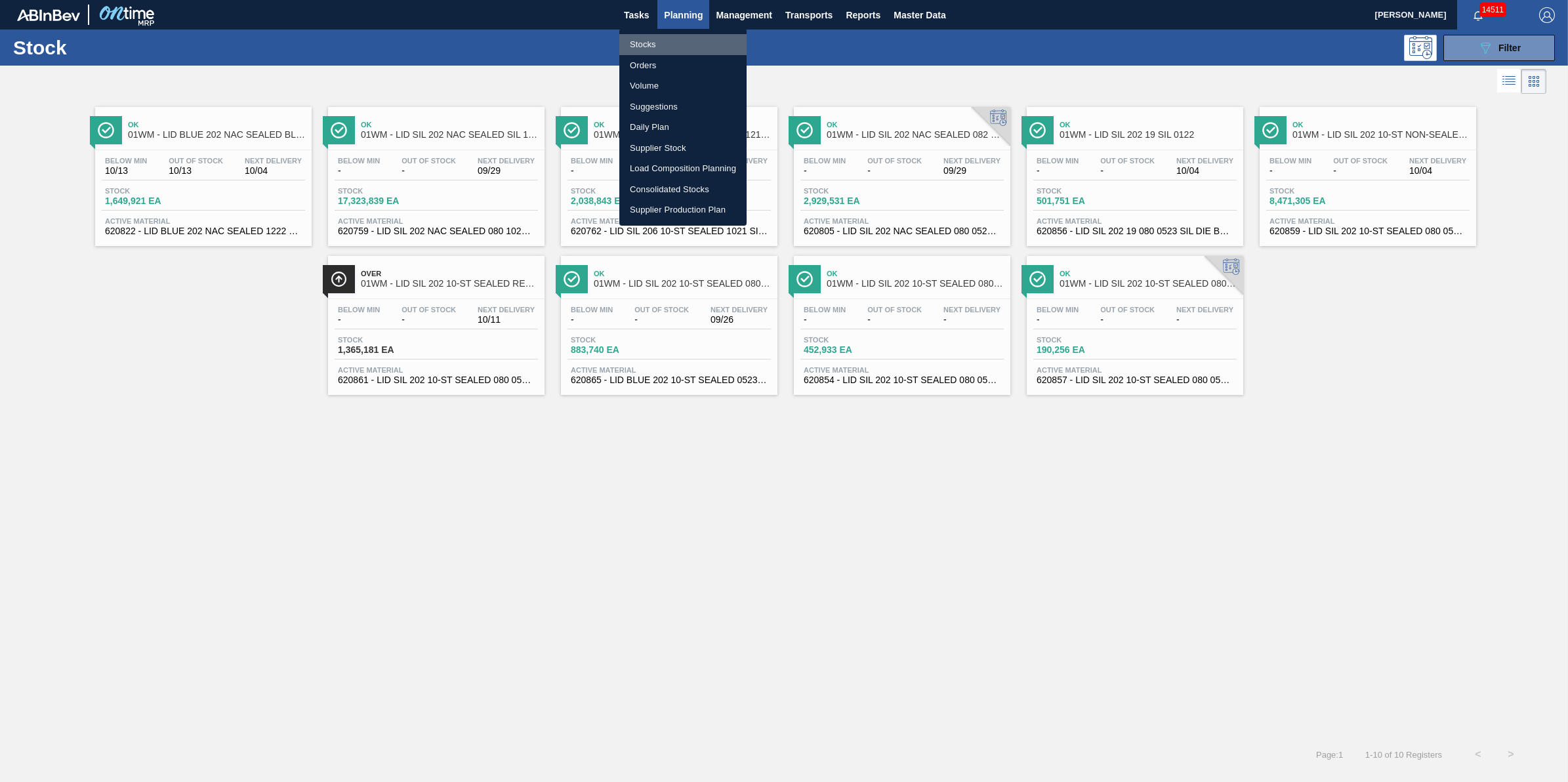
click at [671, 43] on li "Stocks" at bounding box center [683, 44] width 127 height 21
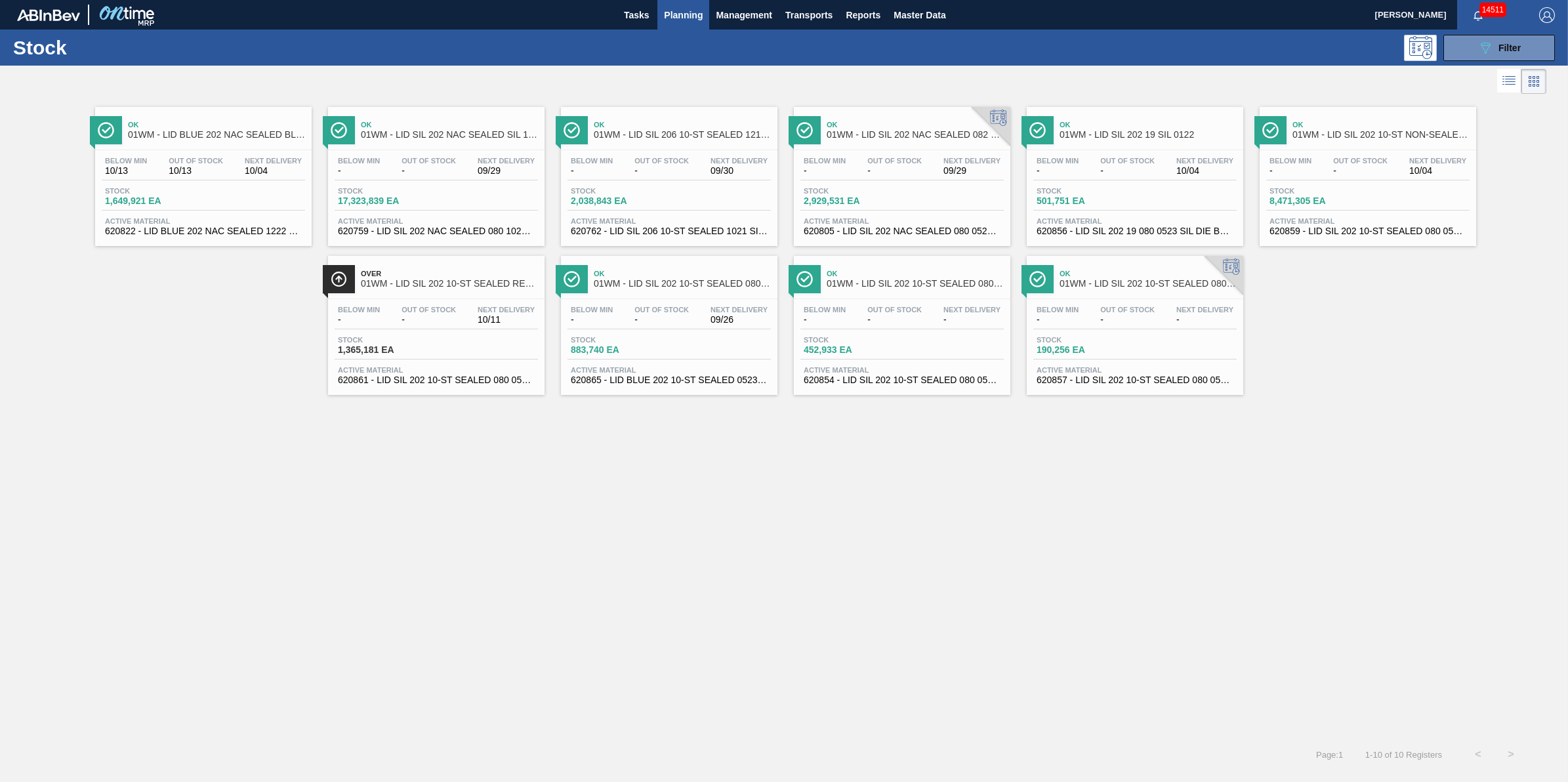
click at [700, 19] on span "Planning" at bounding box center [683, 15] width 39 height 16
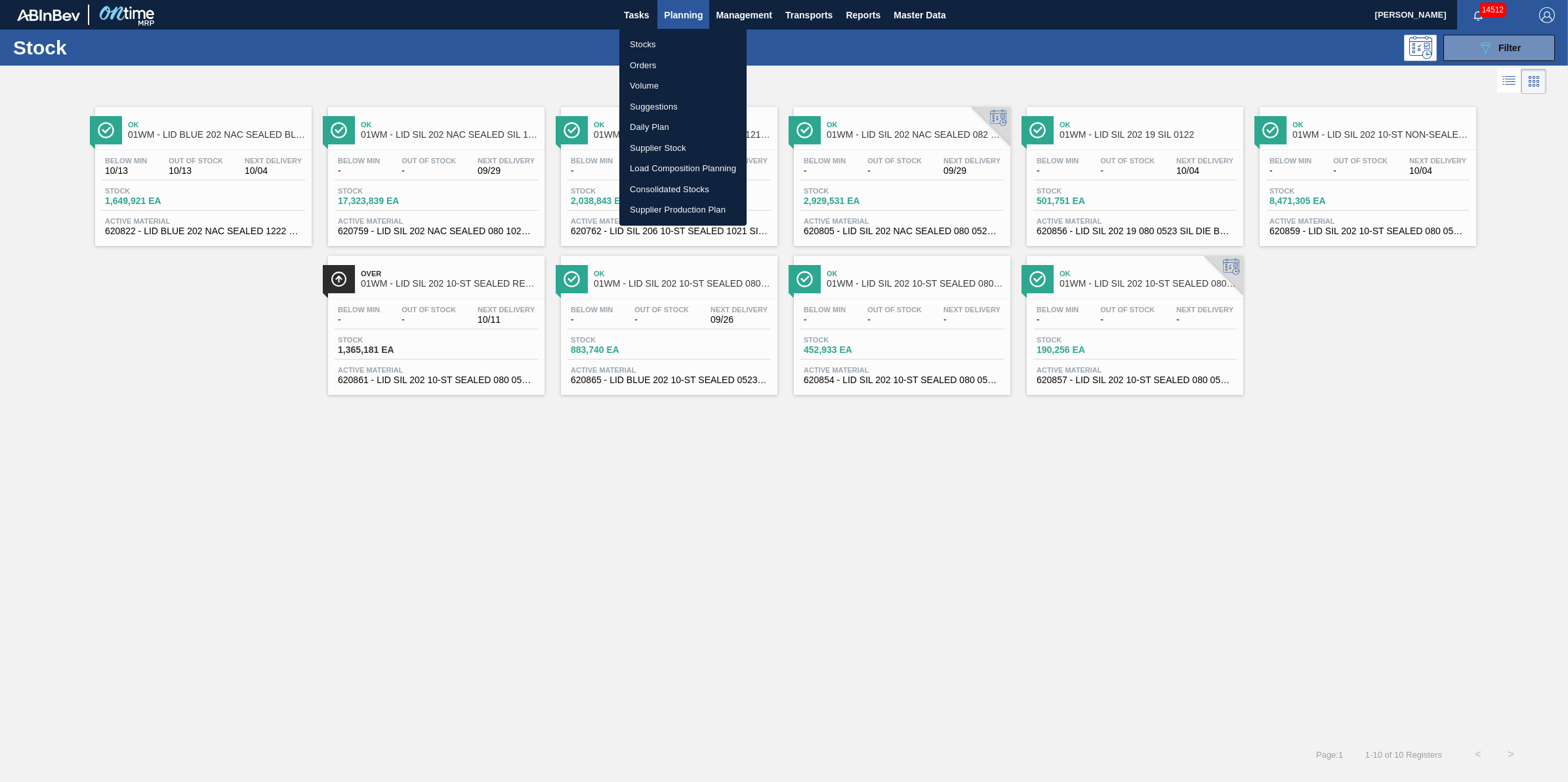
click at [939, 59] on div at bounding box center [784, 391] width 1568 height 782
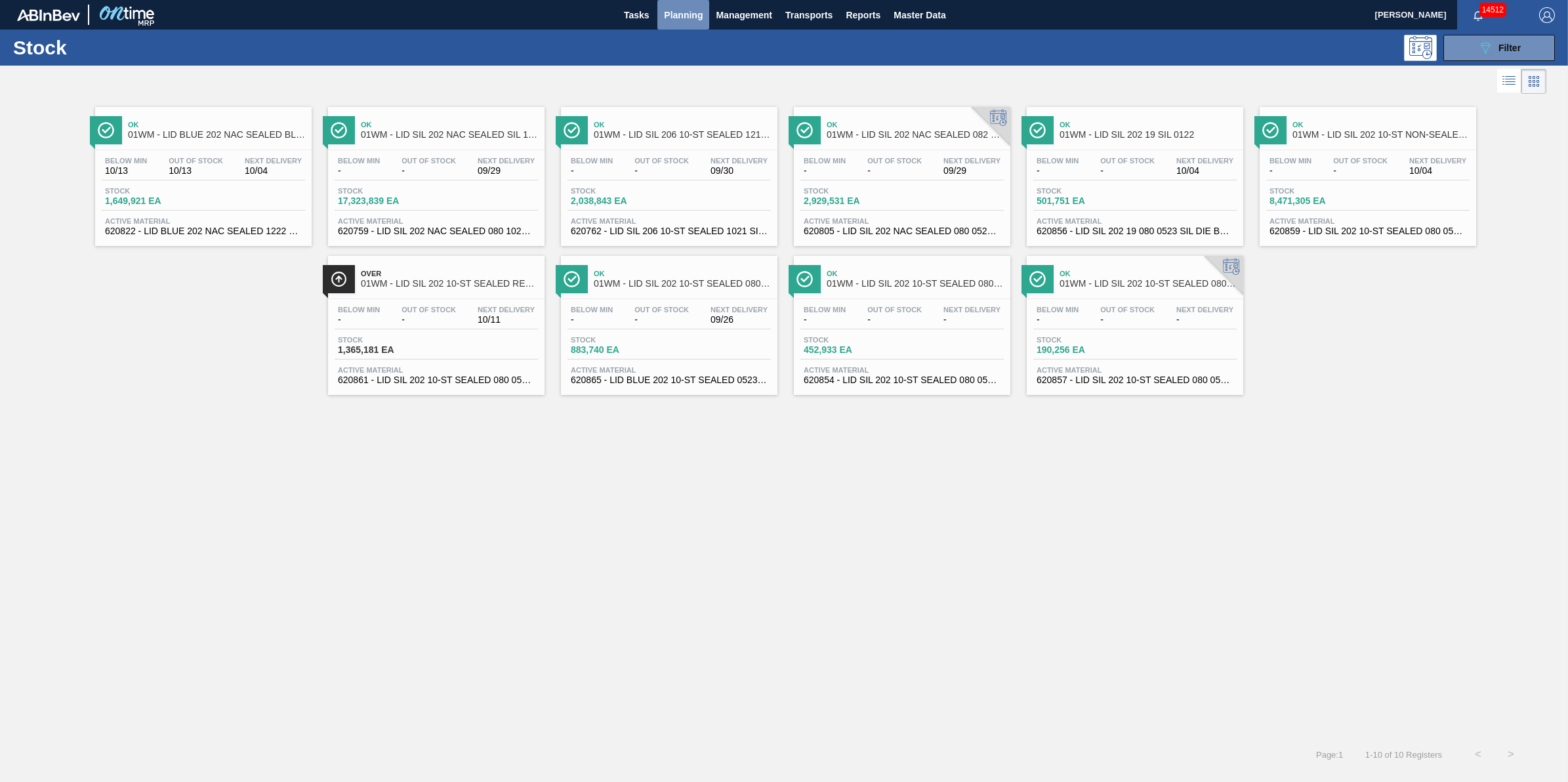
click at [694, 14] on span "Planning" at bounding box center [683, 15] width 39 height 16
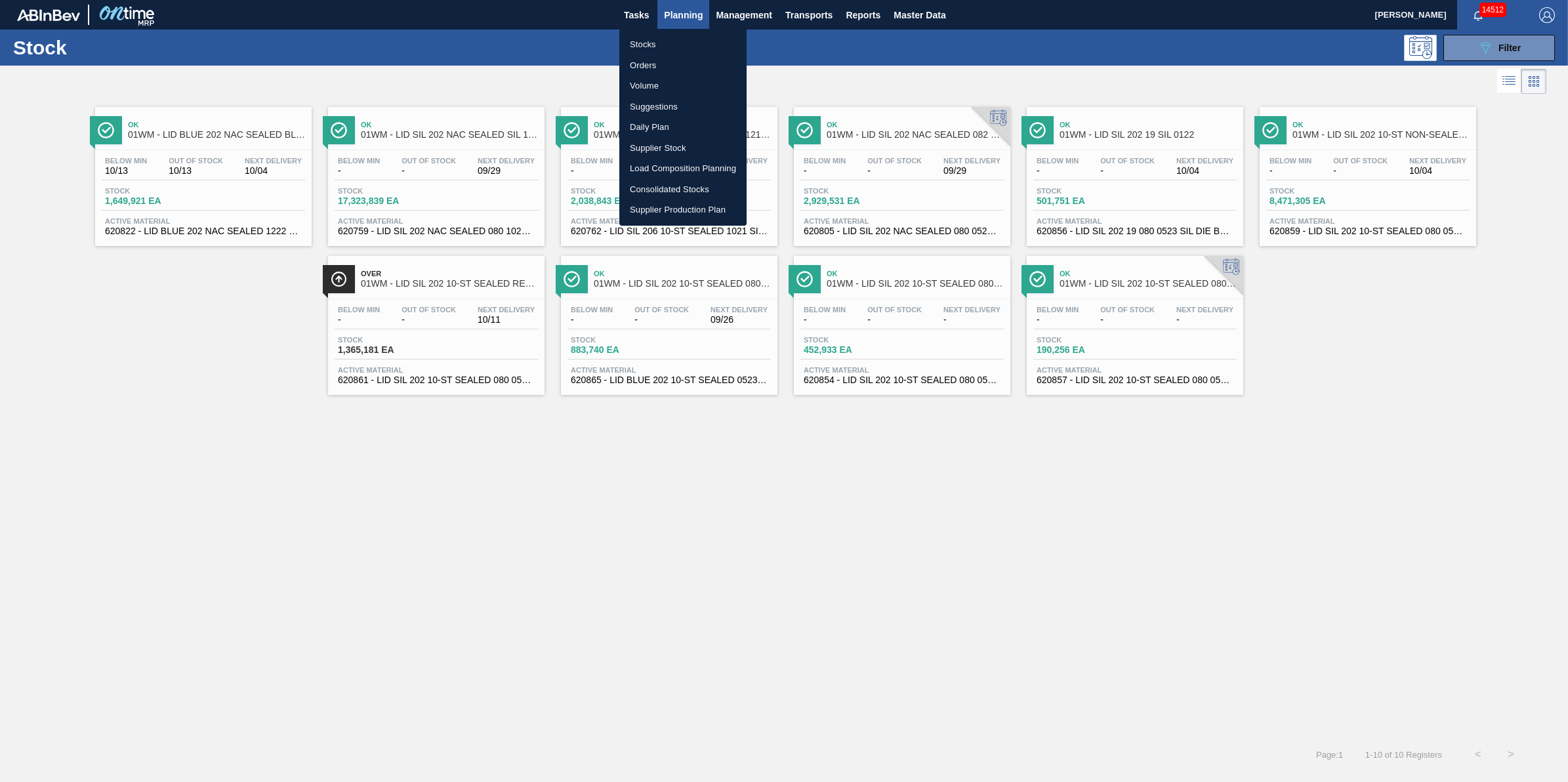
click at [692, 40] on li "Stocks" at bounding box center [683, 44] width 127 height 21
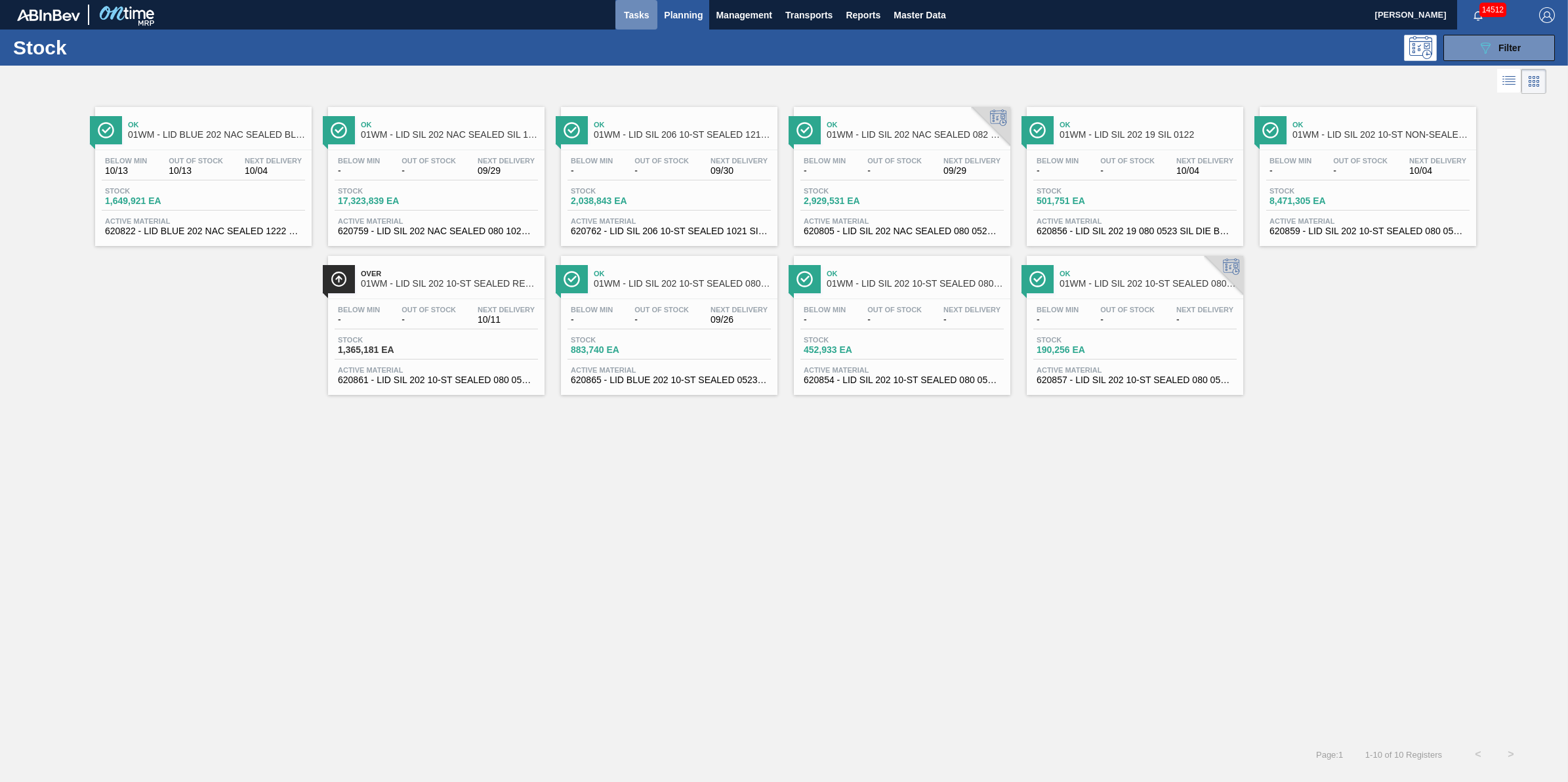
click at [633, 8] on span "Tasks" at bounding box center [636, 15] width 29 height 16
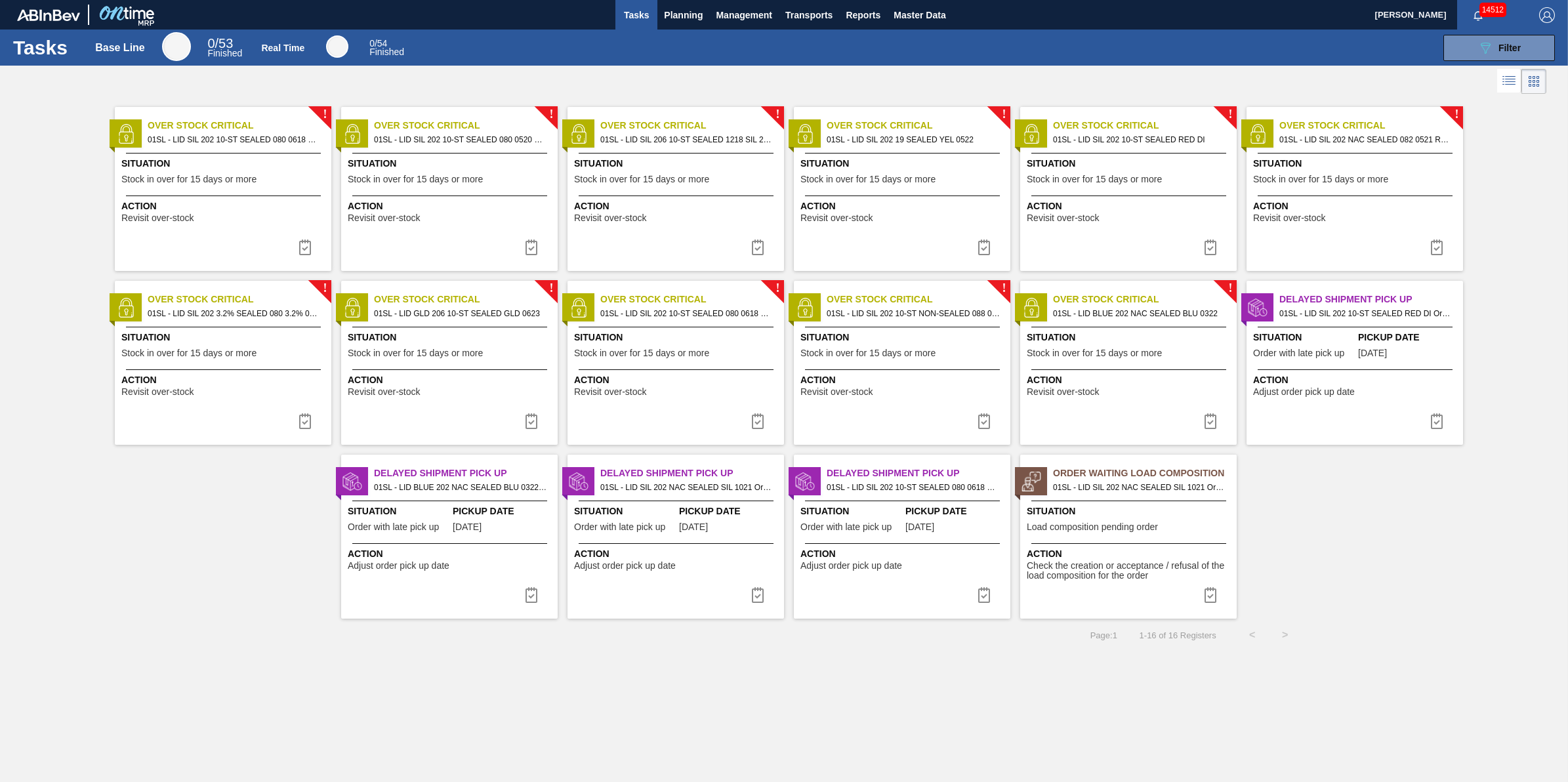
click at [245, 217] on div "Action Revisit over-stock" at bounding box center [224, 211] width 207 height 23
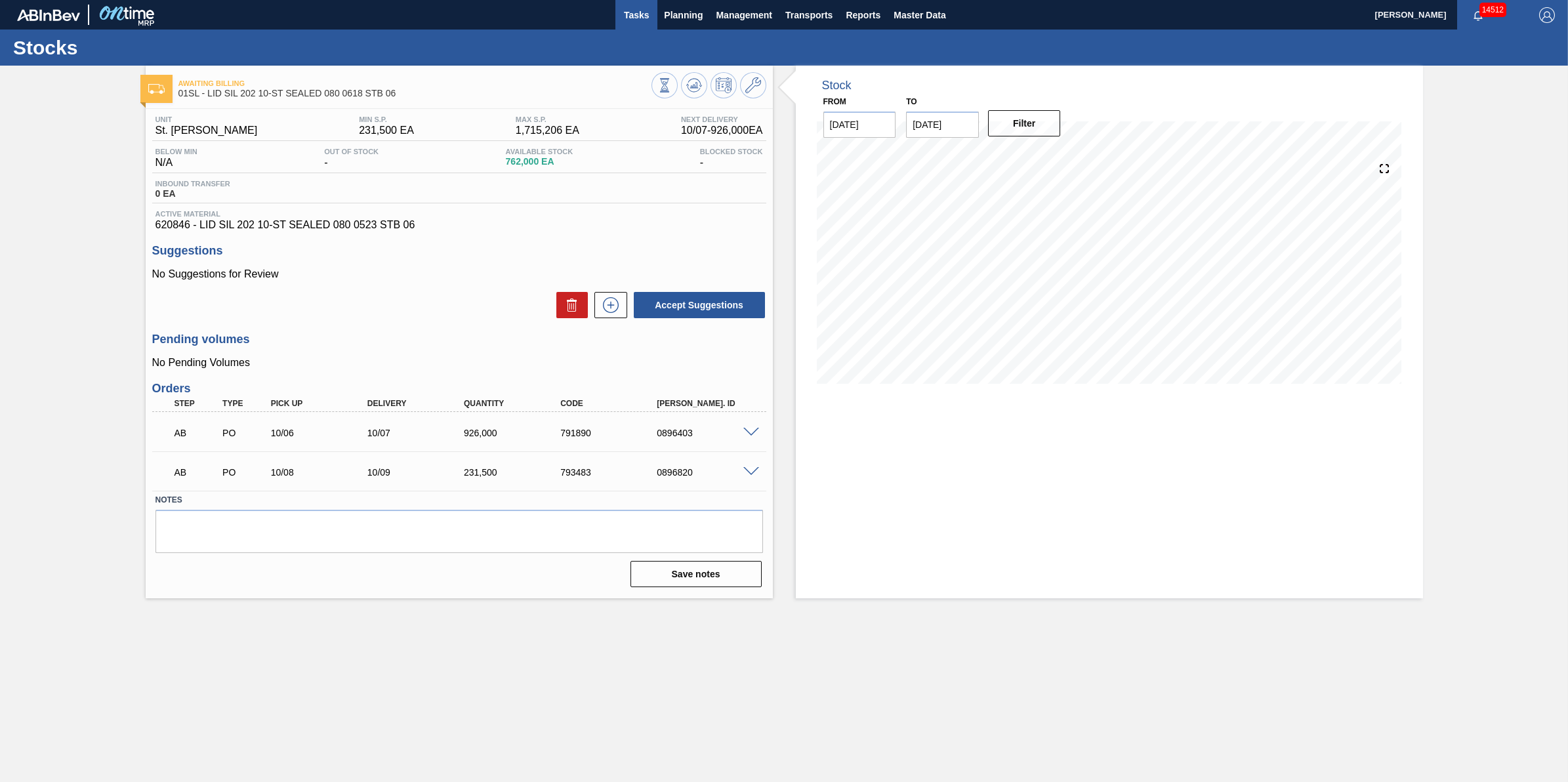
click at [641, 16] on span "Tasks" at bounding box center [636, 15] width 29 height 16
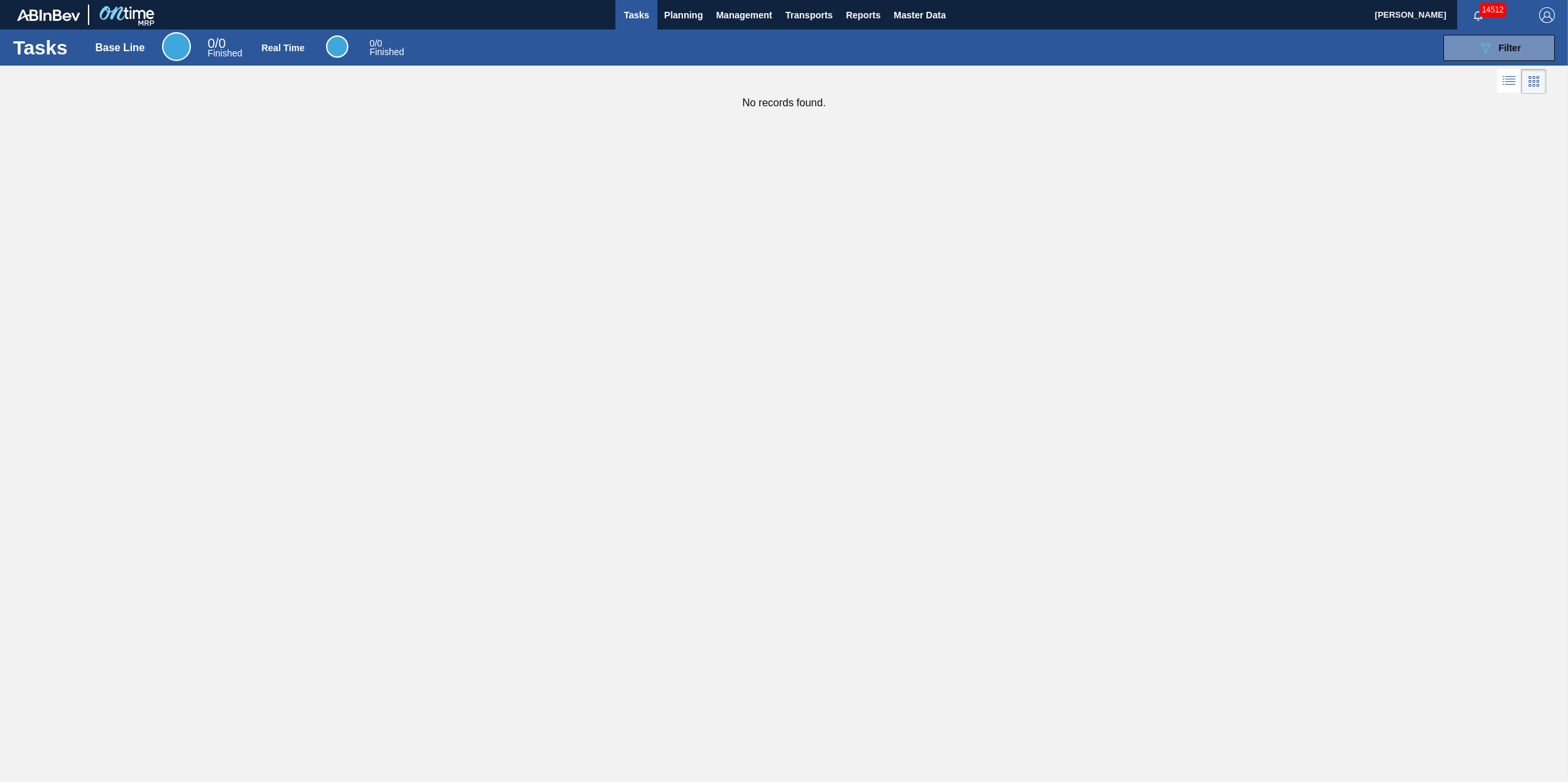
click at [638, 17] on span "Tasks" at bounding box center [636, 15] width 29 height 16
click at [676, 16] on span "Planning" at bounding box center [683, 15] width 39 height 16
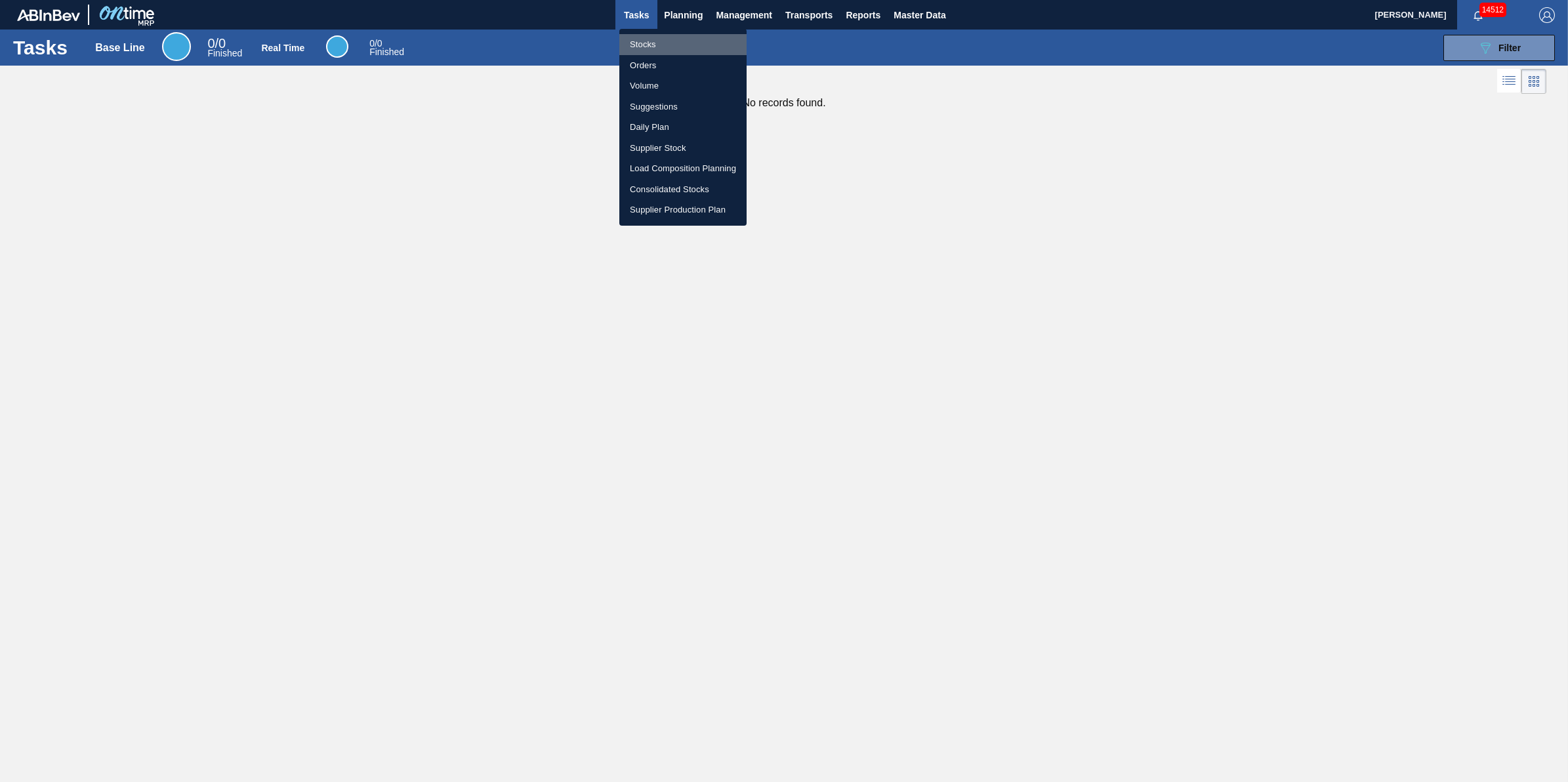
click at [664, 43] on li "Stocks" at bounding box center [683, 44] width 127 height 21
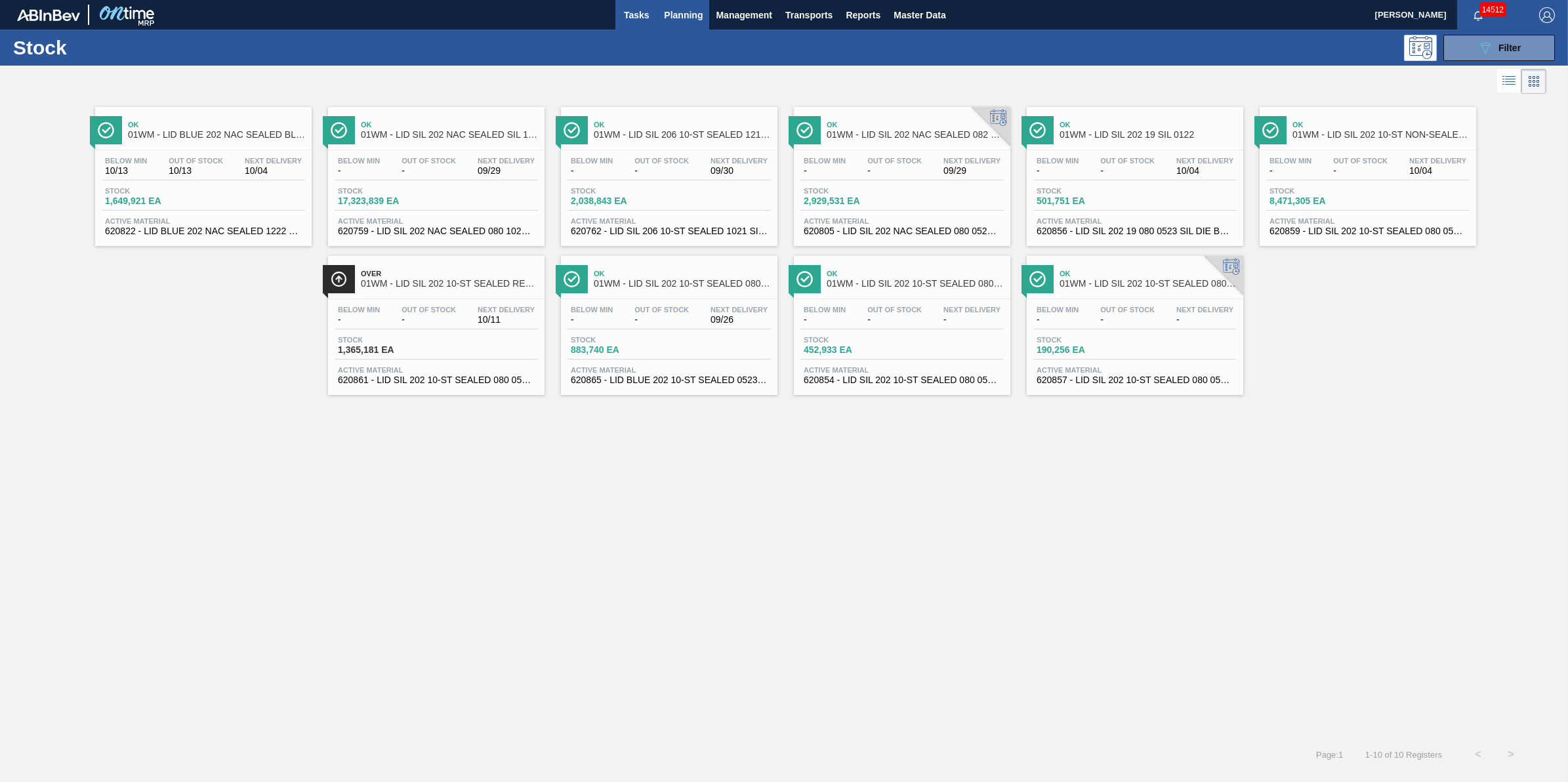
click at [633, 24] on button "Tasks" at bounding box center [636, 15] width 42 height 30
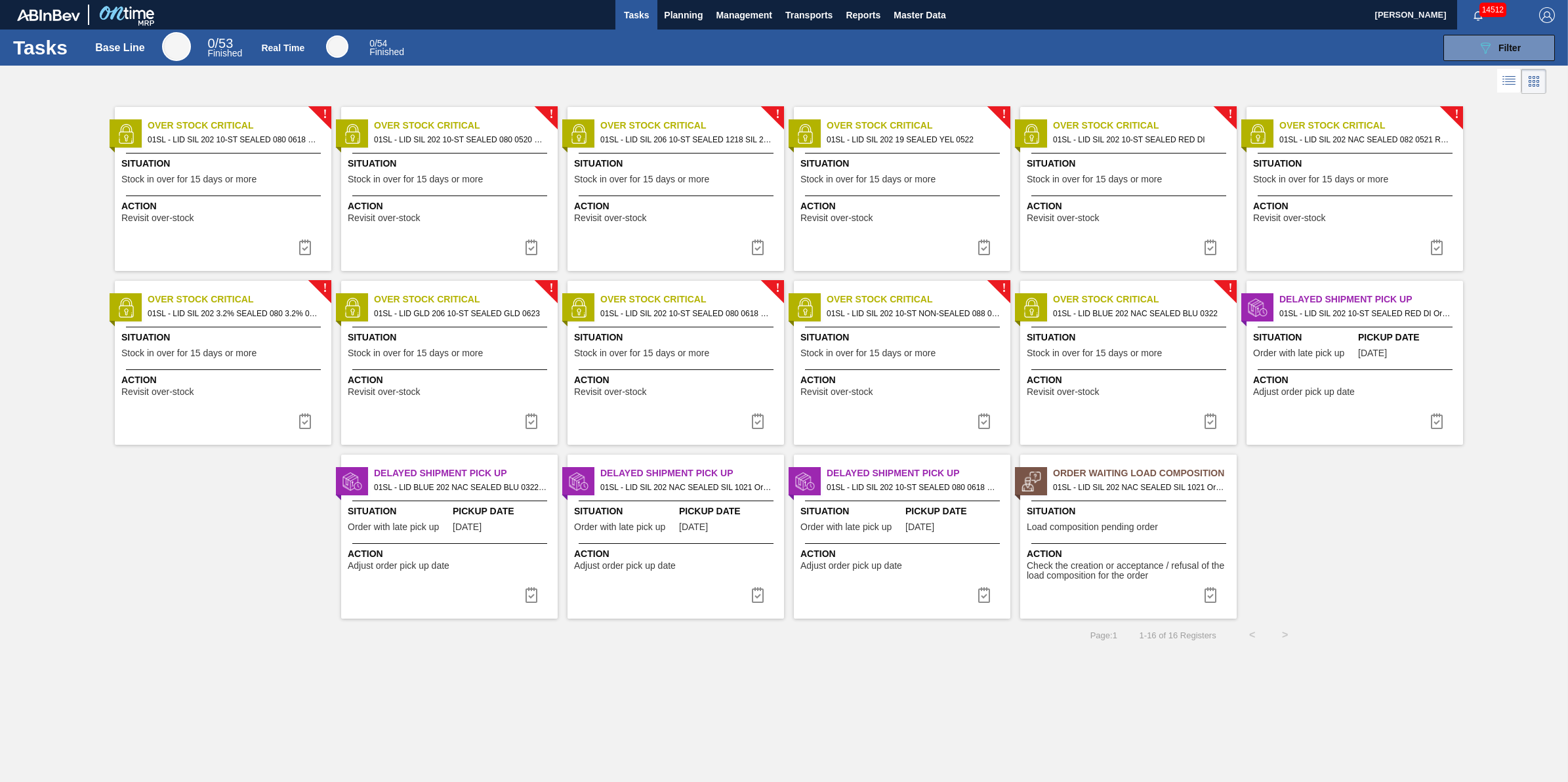
click at [273, 182] on div "Situation Stock in over for 15 days or more" at bounding box center [224, 172] width 207 height 32
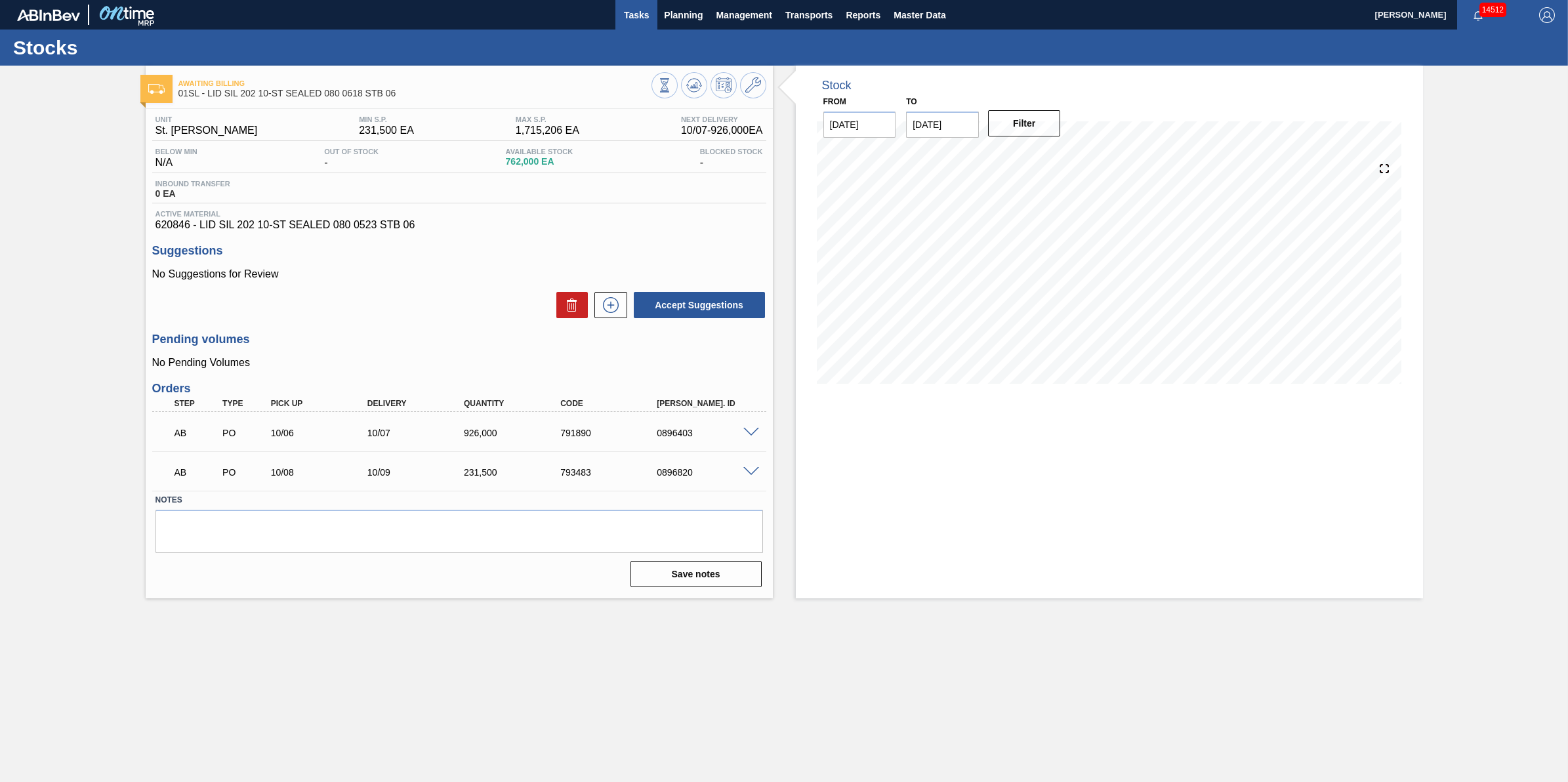
click at [638, 26] on button "Tasks" at bounding box center [636, 15] width 42 height 30
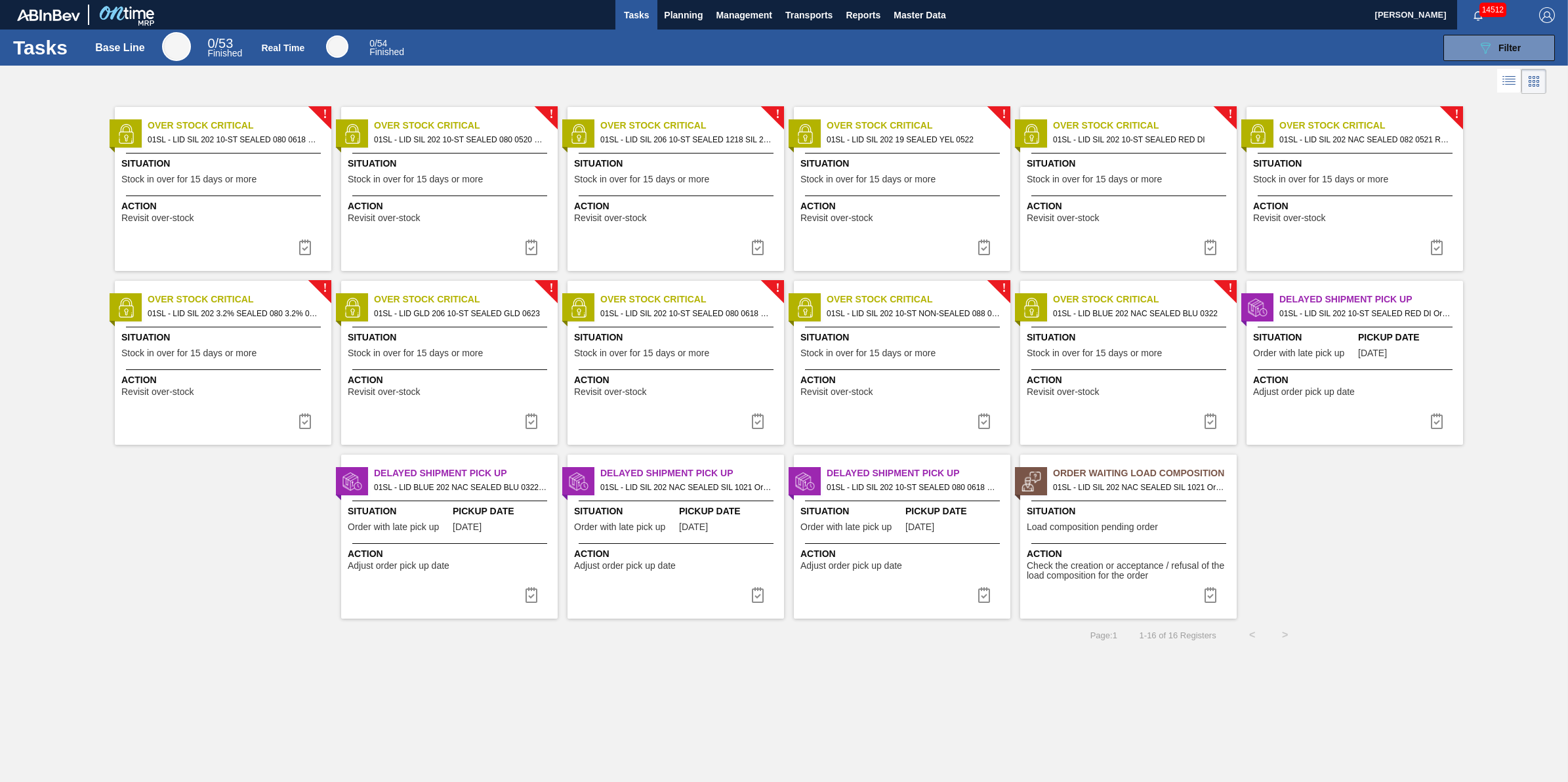
click at [243, 211] on span "Action" at bounding box center [224, 207] width 207 height 14
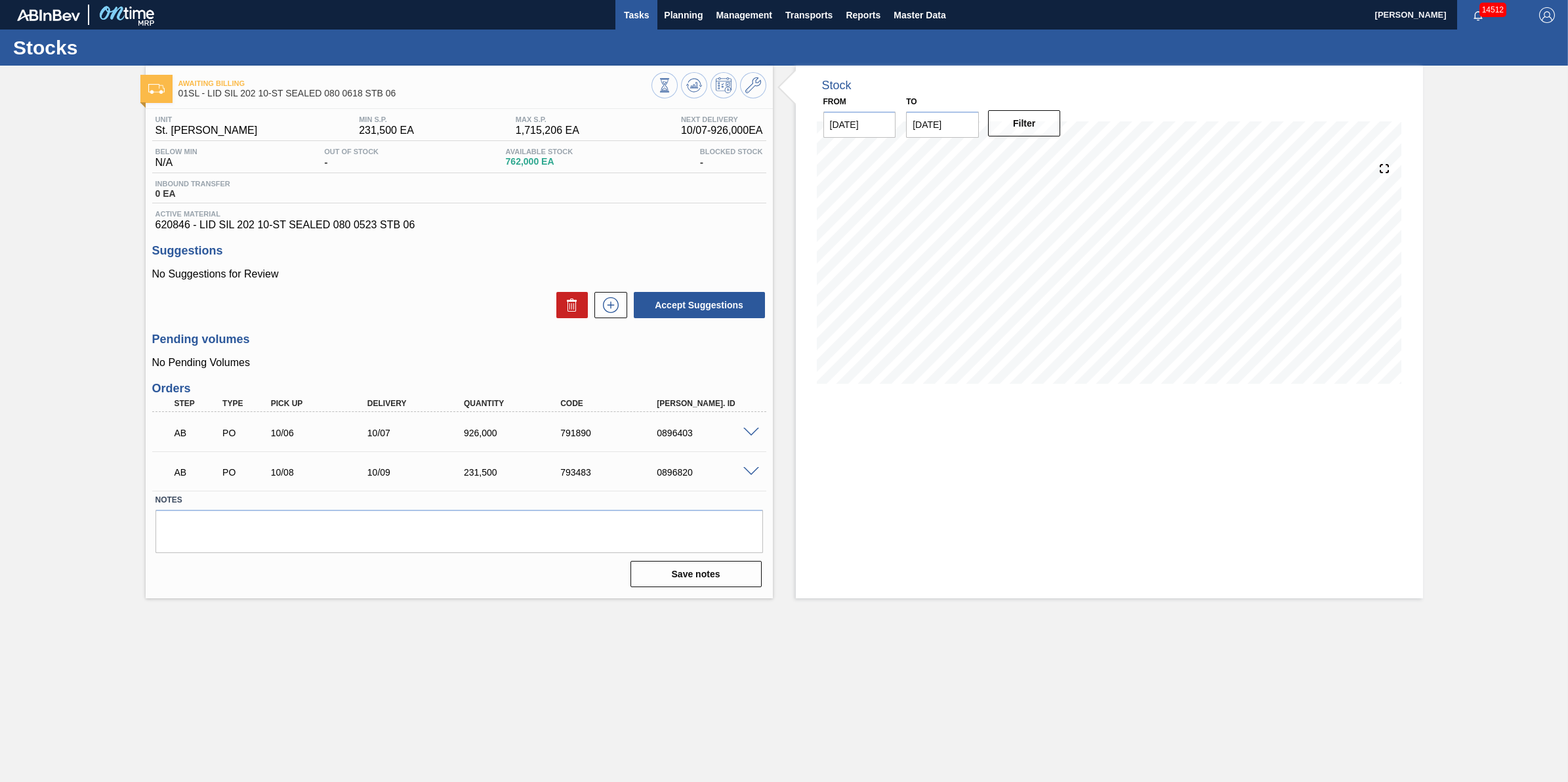
click at [643, 24] on button "Tasks" at bounding box center [636, 15] width 42 height 30
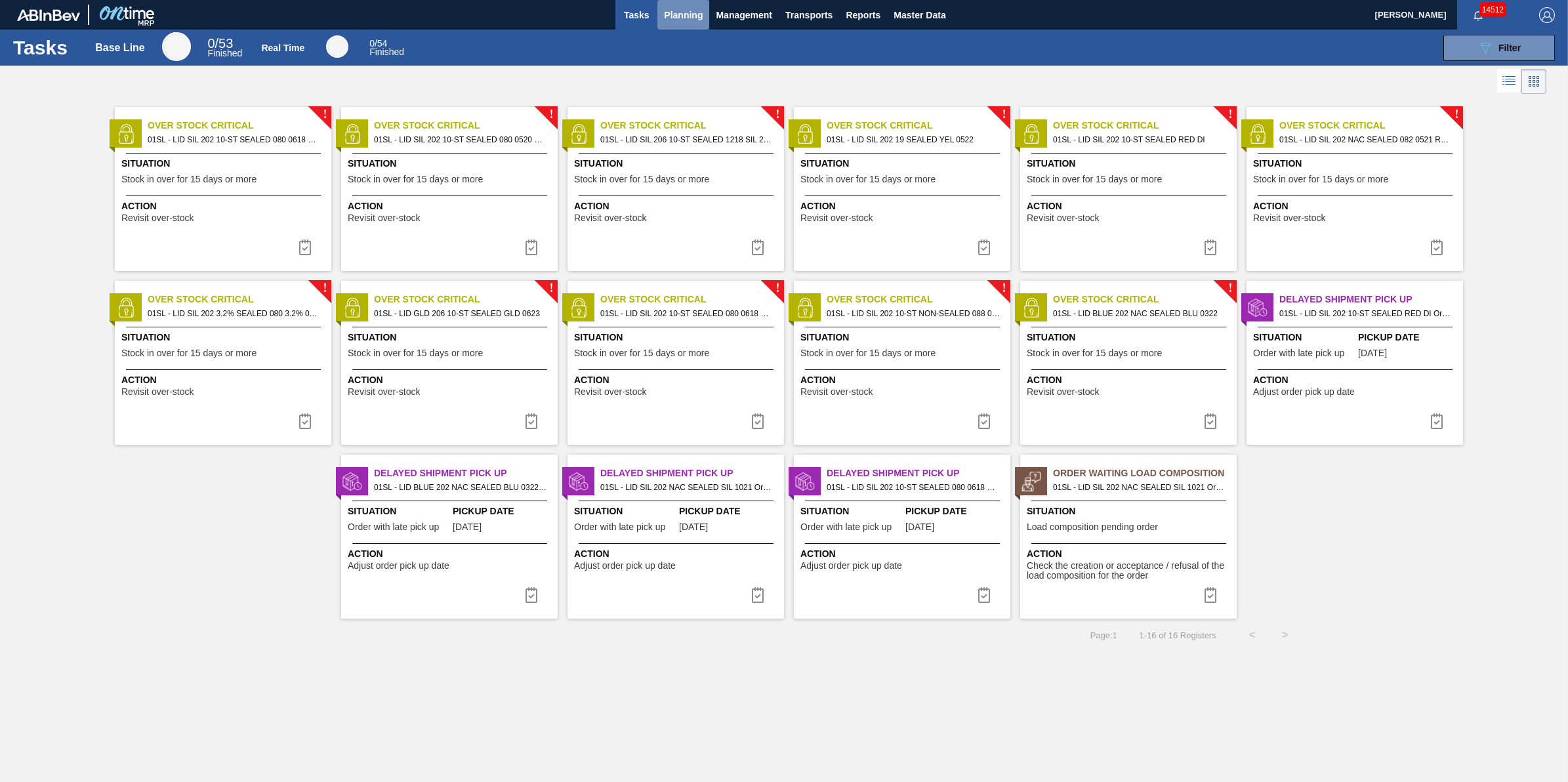
click at [673, 24] on button "Planning" at bounding box center [683, 15] width 52 height 30
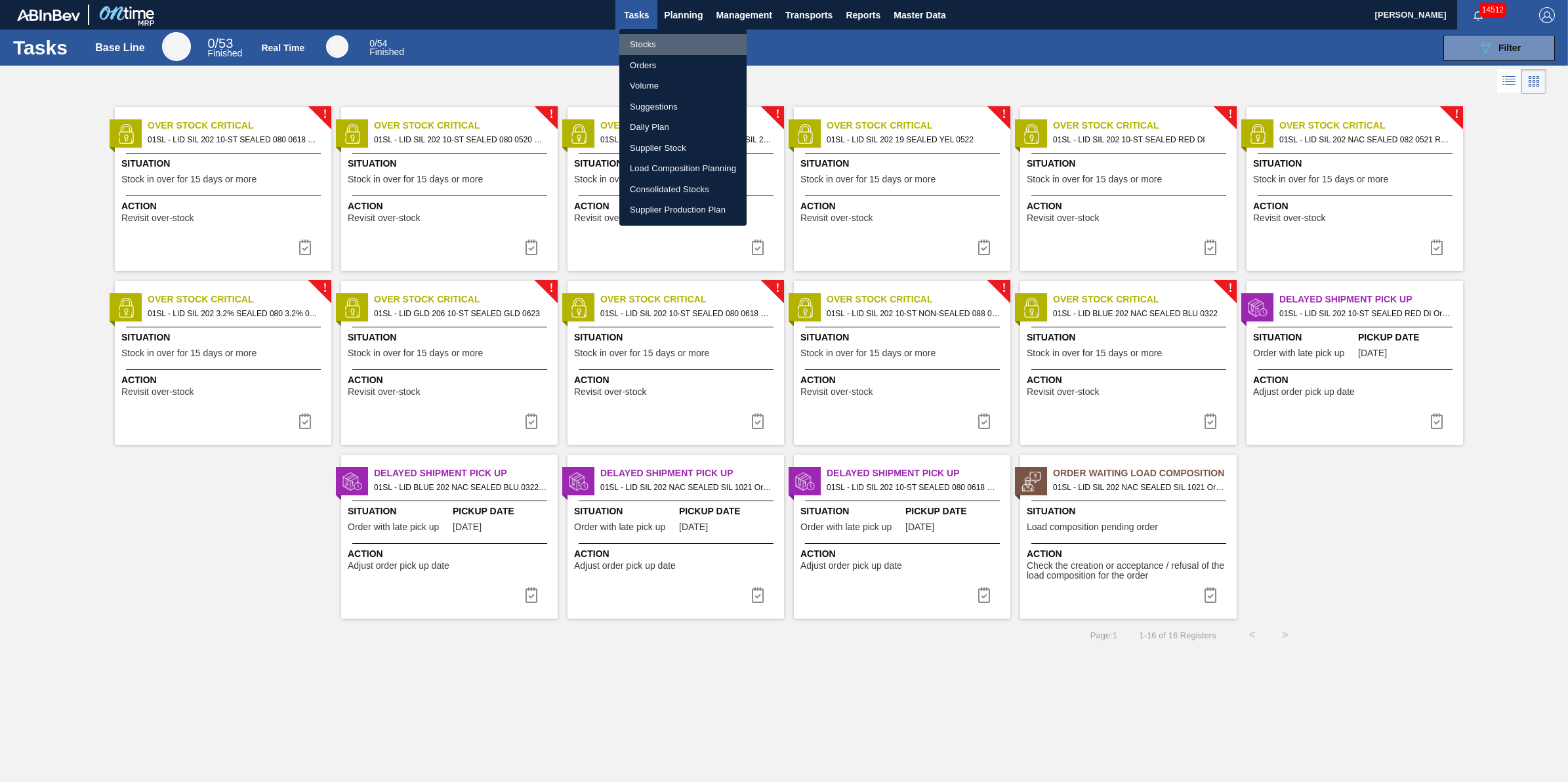
click at [663, 41] on li "Stocks" at bounding box center [683, 44] width 127 height 21
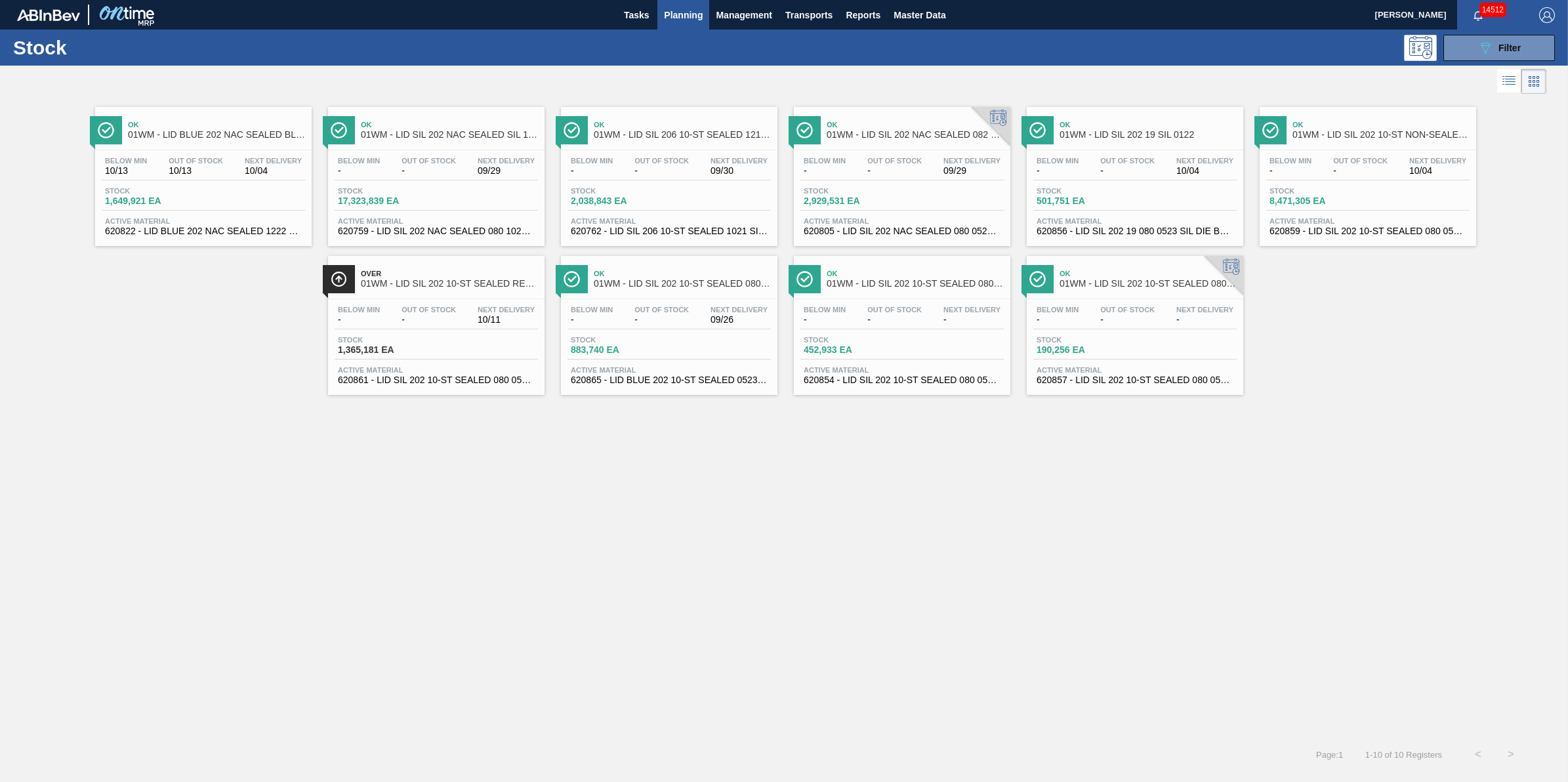
drag, startPoint x: 683, startPoint y: 18, endPoint x: 680, endPoint y: 35, distance: 17.3
click at [683, 18] on span "Planning" at bounding box center [683, 15] width 39 height 16
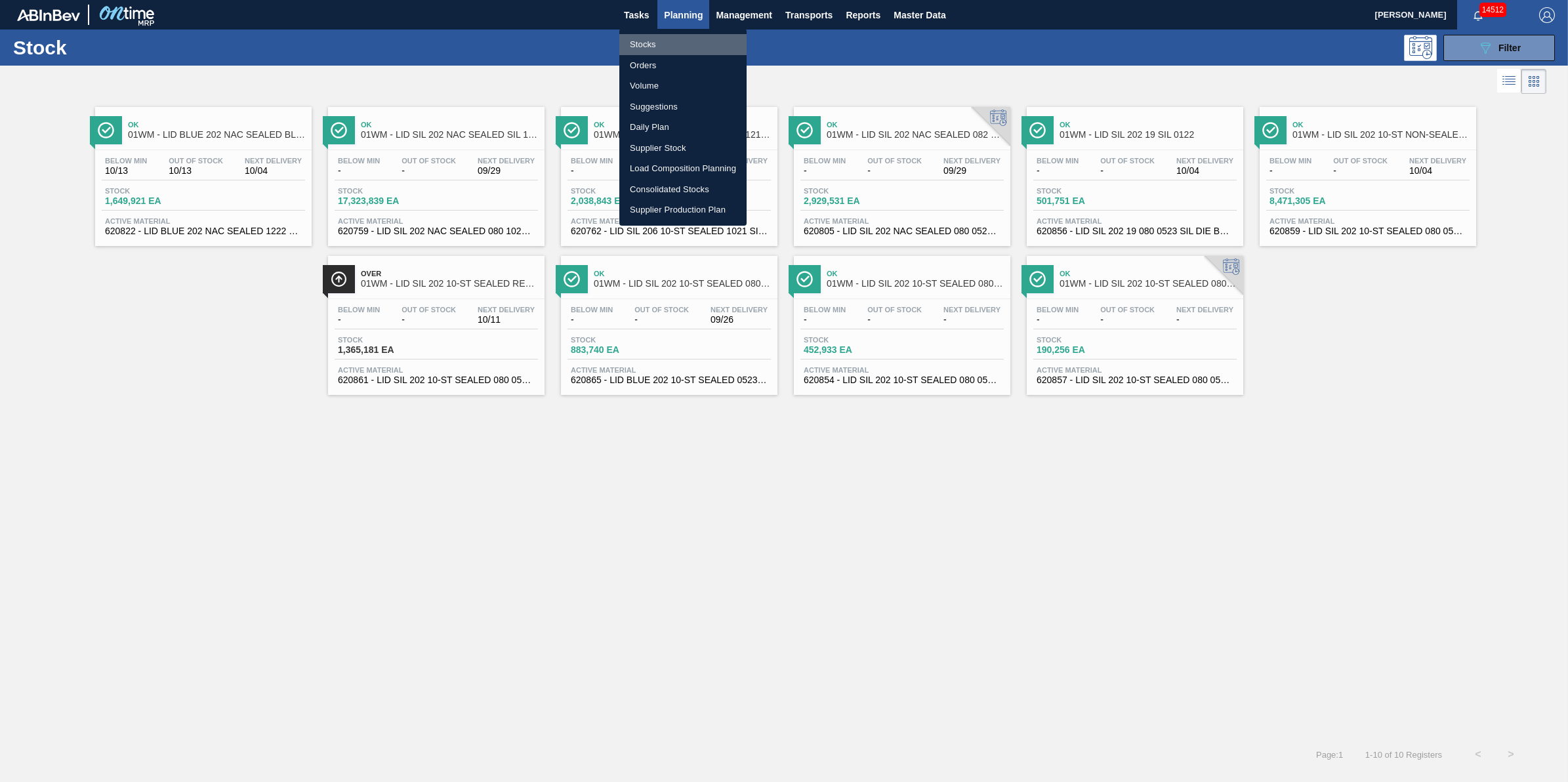
click at [680, 44] on li "Stocks" at bounding box center [683, 44] width 127 height 21
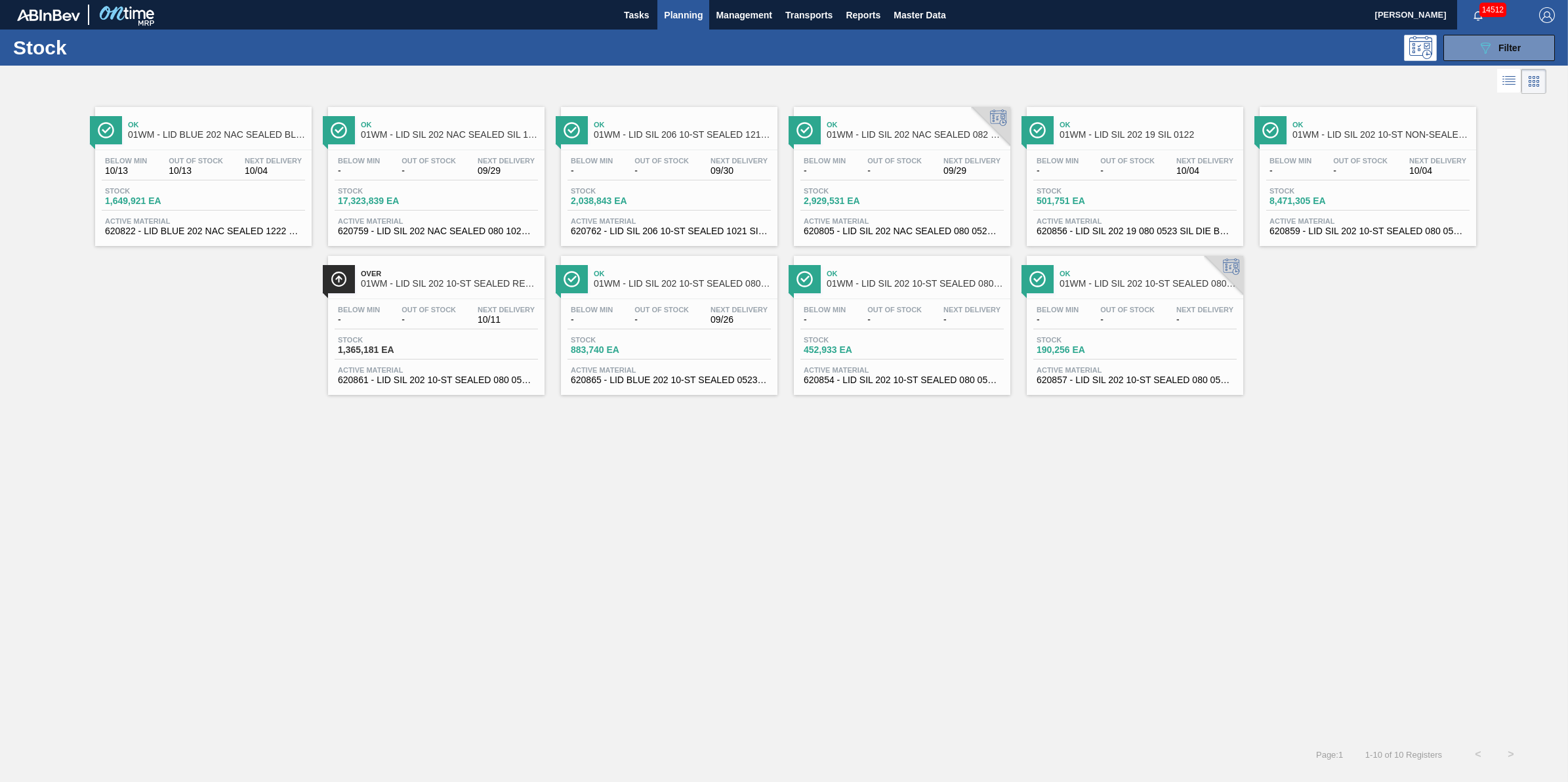
click at [673, 23] on button "Planning" at bounding box center [683, 15] width 52 height 30
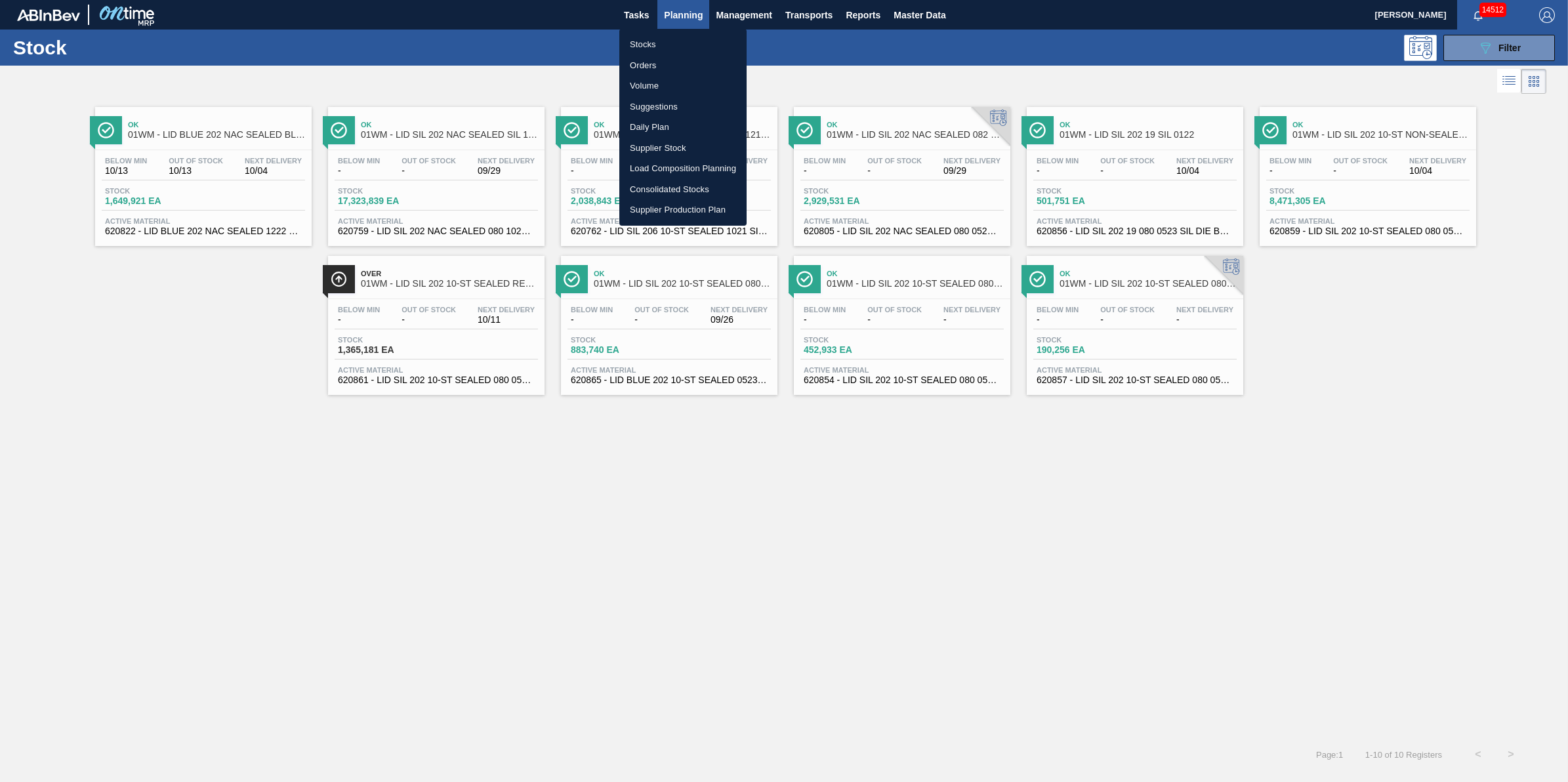
click at [662, 38] on li "Stocks" at bounding box center [683, 44] width 127 height 21
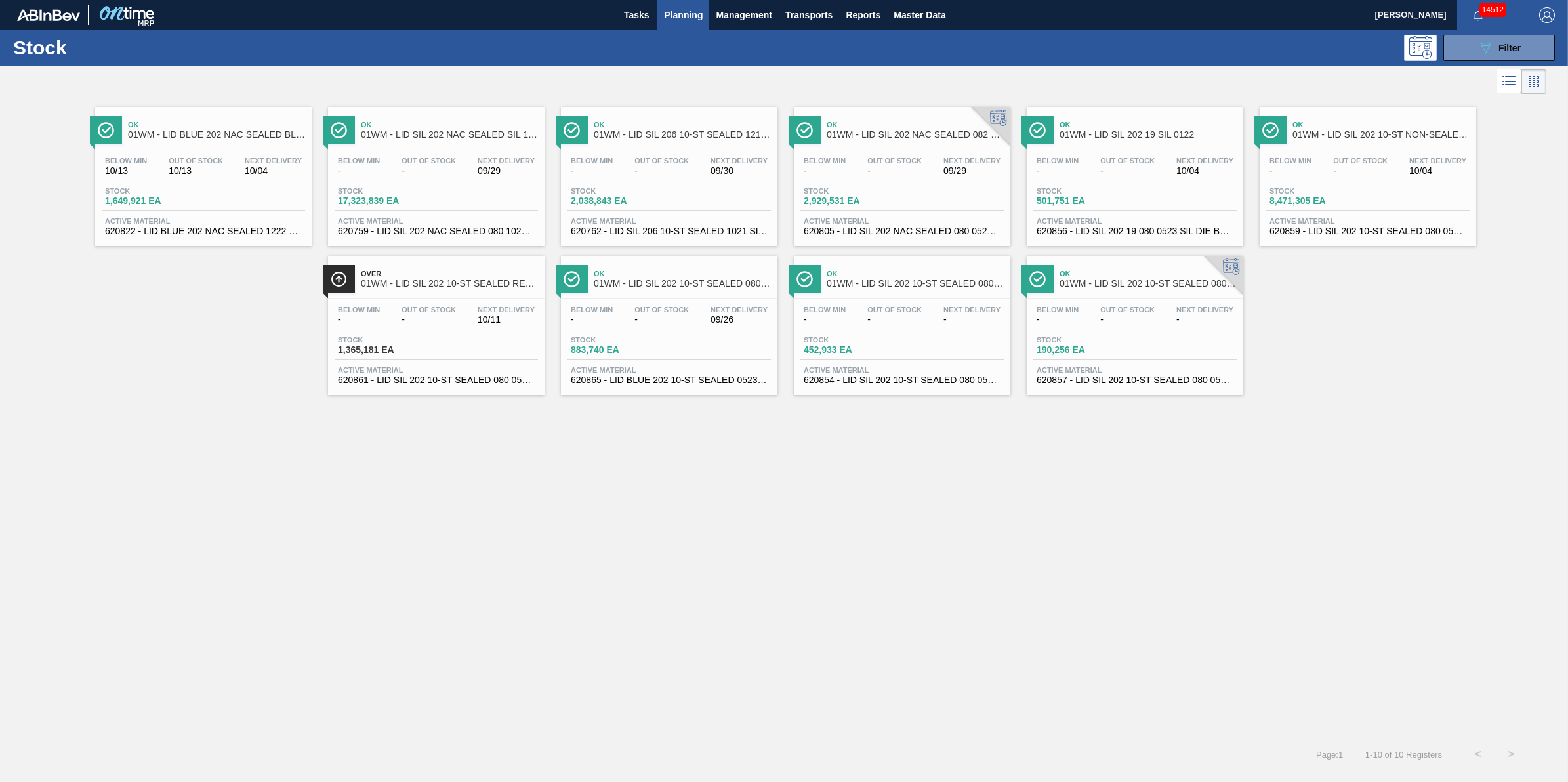
click at [681, 14] on span "Planning" at bounding box center [683, 15] width 39 height 16
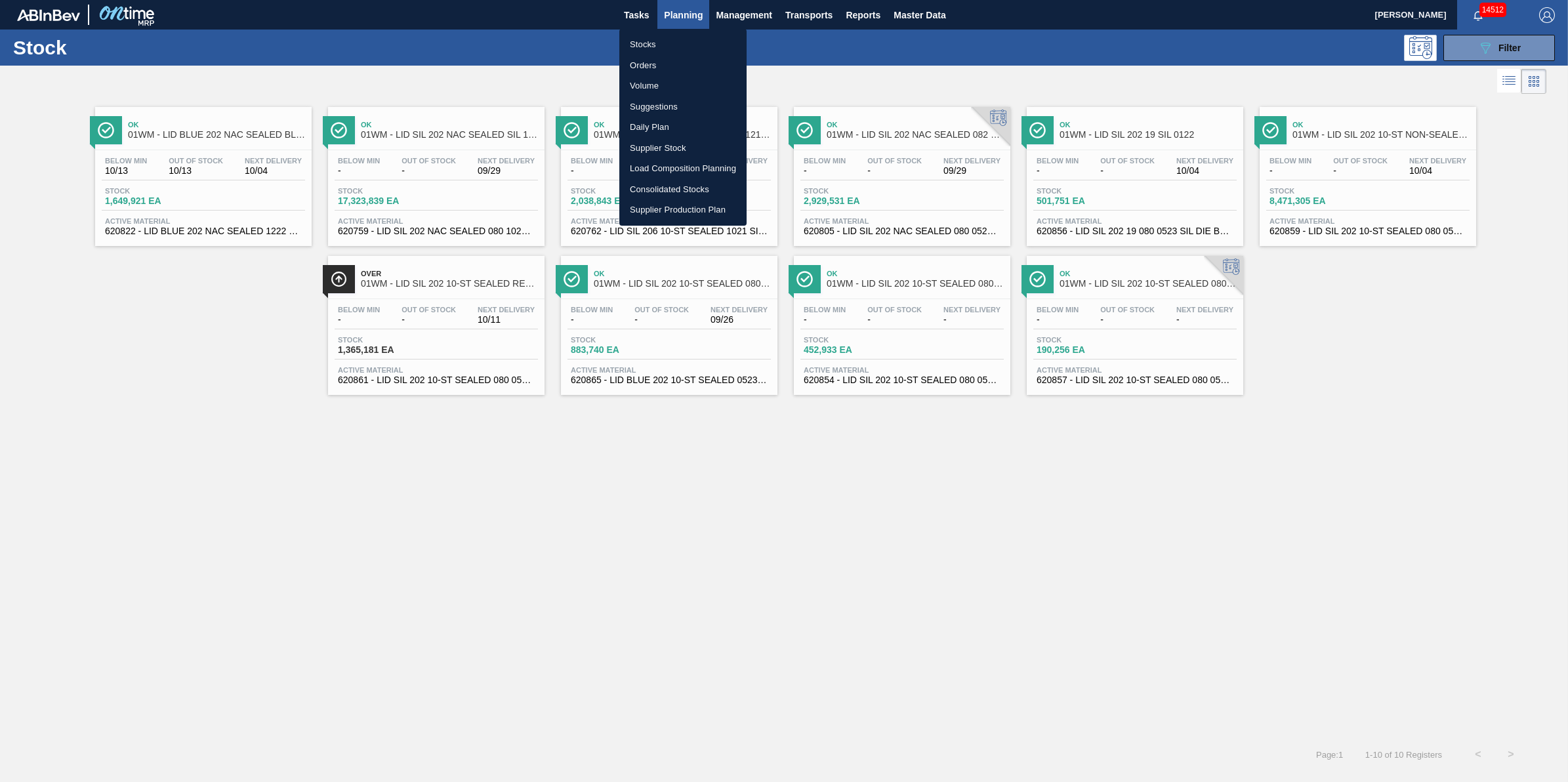
click at [677, 89] on li "Volume" at bounding box center [683, 85] width 127 height 21
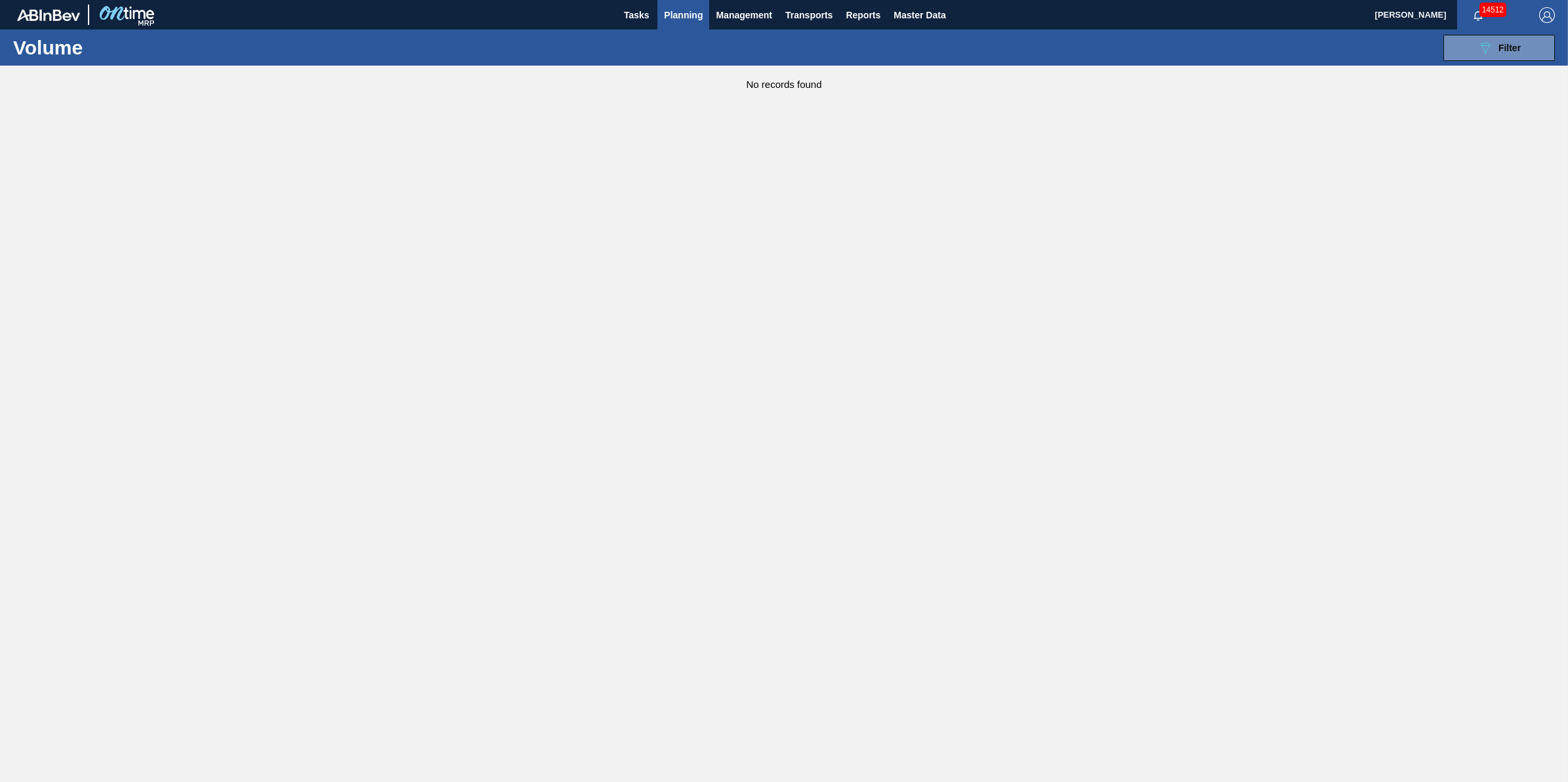
click at [696, 16] on span "Planning" at bounding box center [683, 15] width 39 height 16
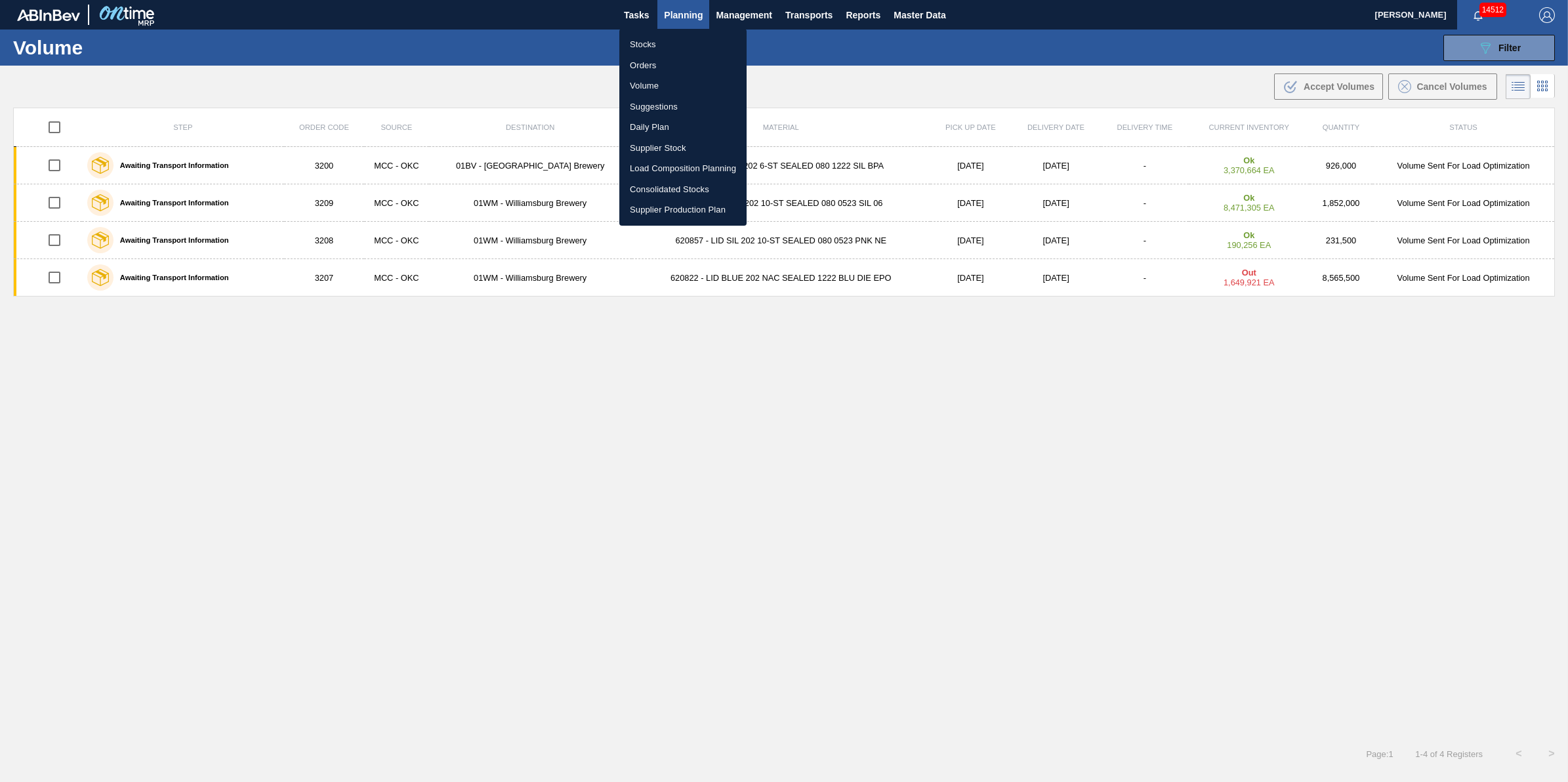
click at [61, 115] on div at bounding box center [784, 391] width 1568 height 782
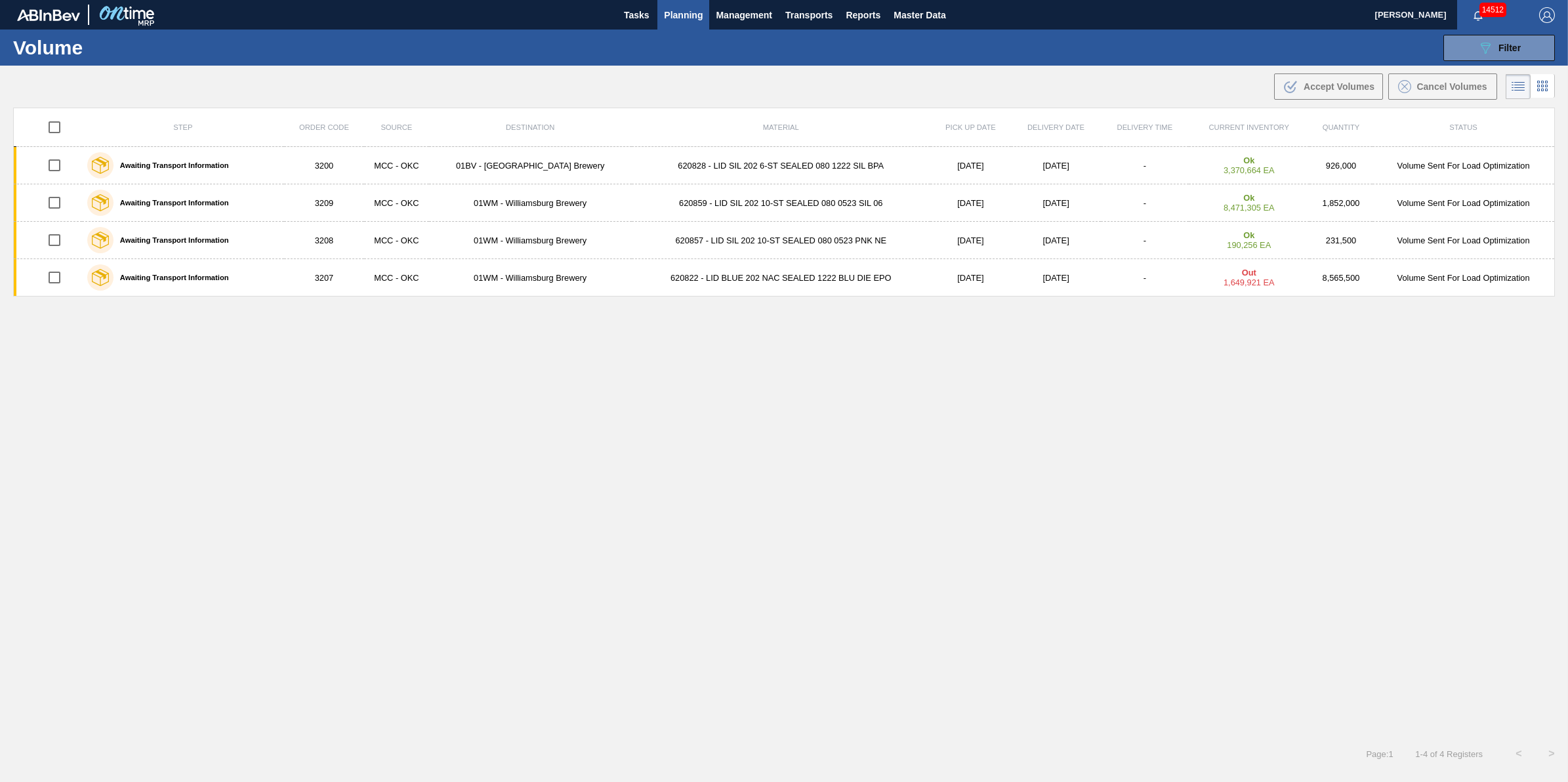
click at [57, 123] on div "Stocks Orders Volume Suggestions Daily Plan Supplier Stock Load Composition Pla…" at bounding box center [784, 391] width 1568 height 782
click at [60, 132] on input "checkbox" at bounding box center [54, 127] width 27 height 27
checkbox input "true"
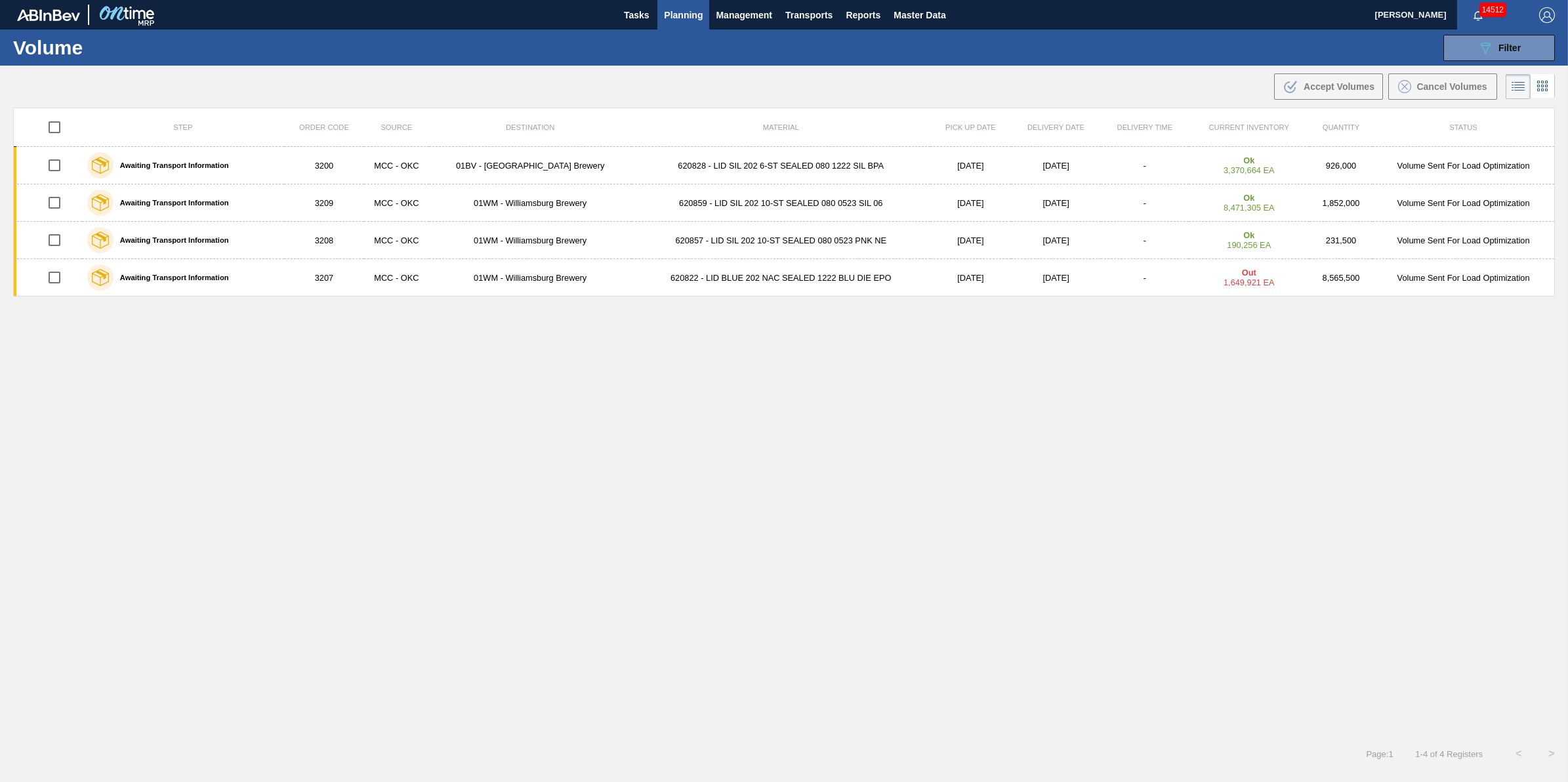
checkbox input "true"
click at [1416, 95] on button "Cancel Volumes" at bounding box center [1443, 87] width 109 height 26
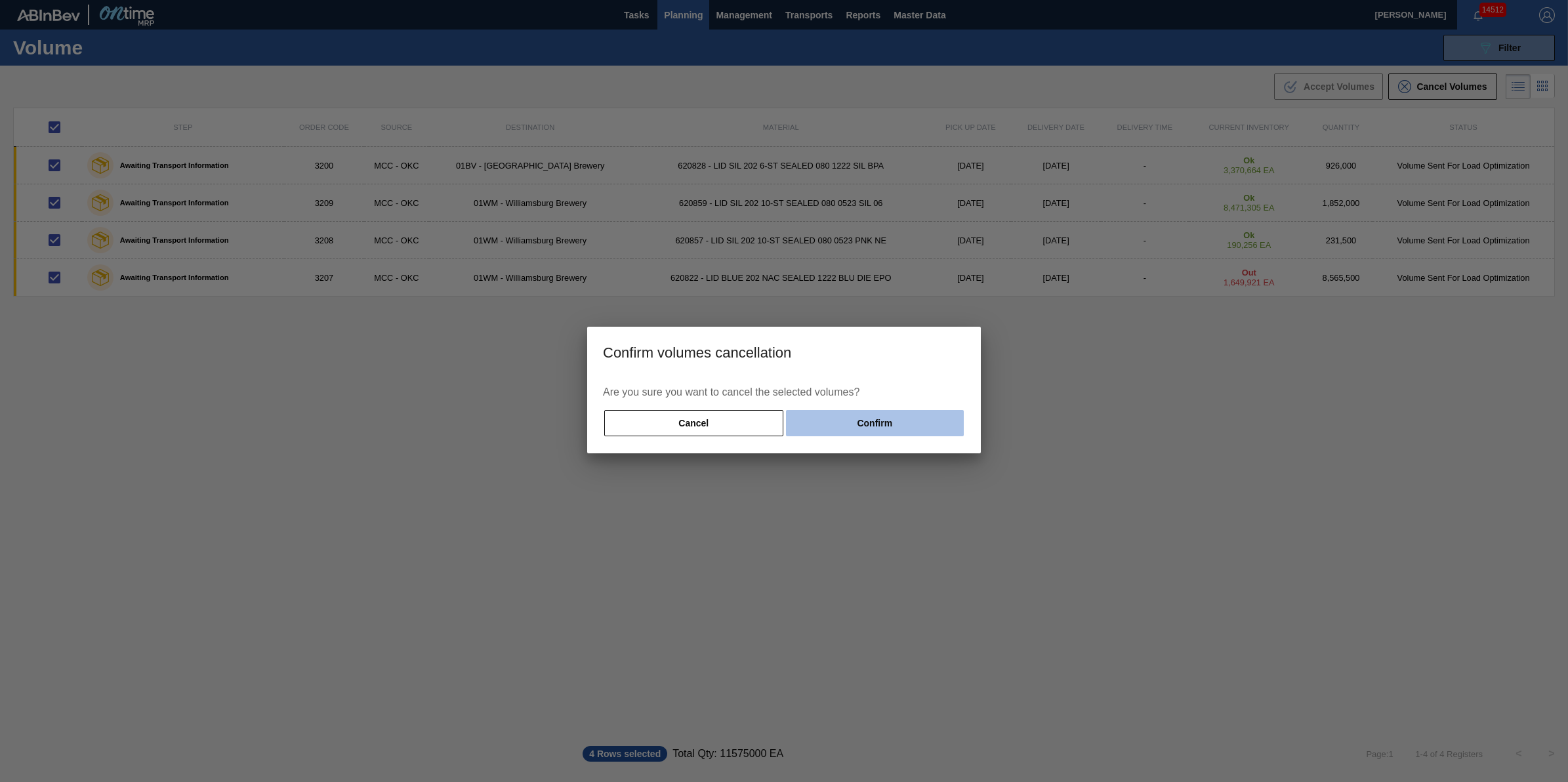
click at [888, 434] on button "Confirm" at bounding box center [874, 423] width 178 height 26
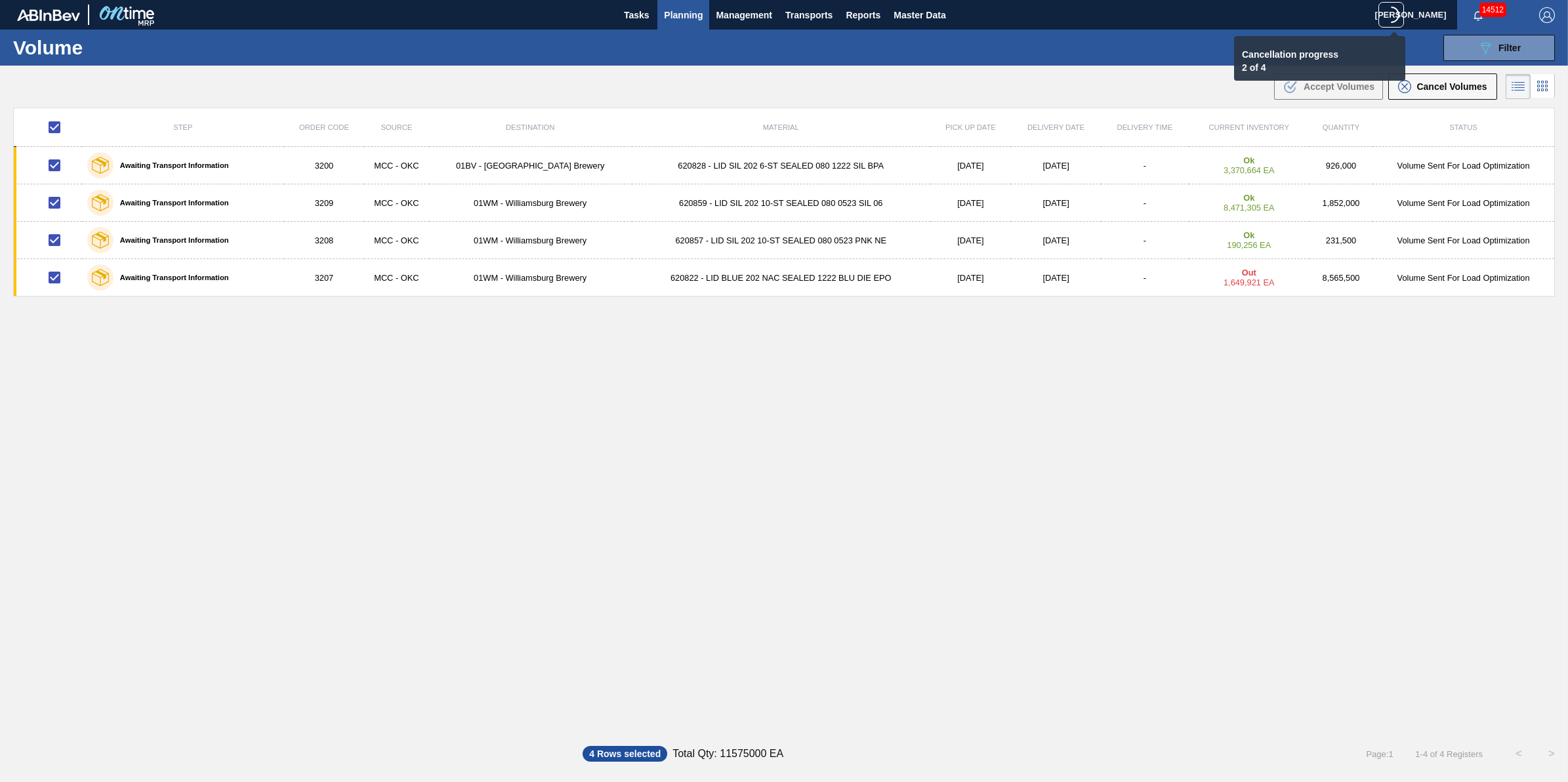
checkbox input "false"
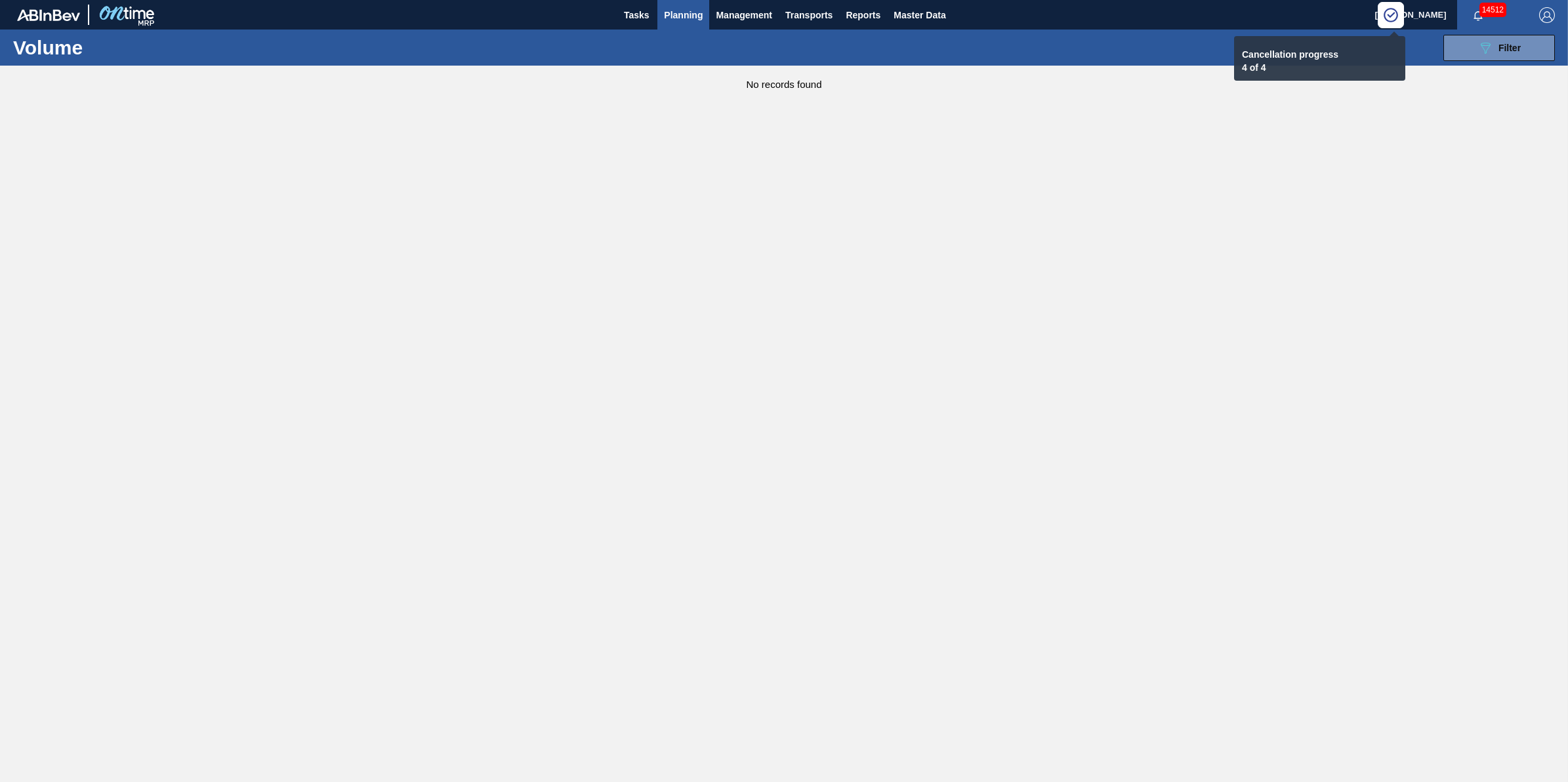
click at [680, 16] on span "Planning" at bounding box center [683, 15] width 39 height 16
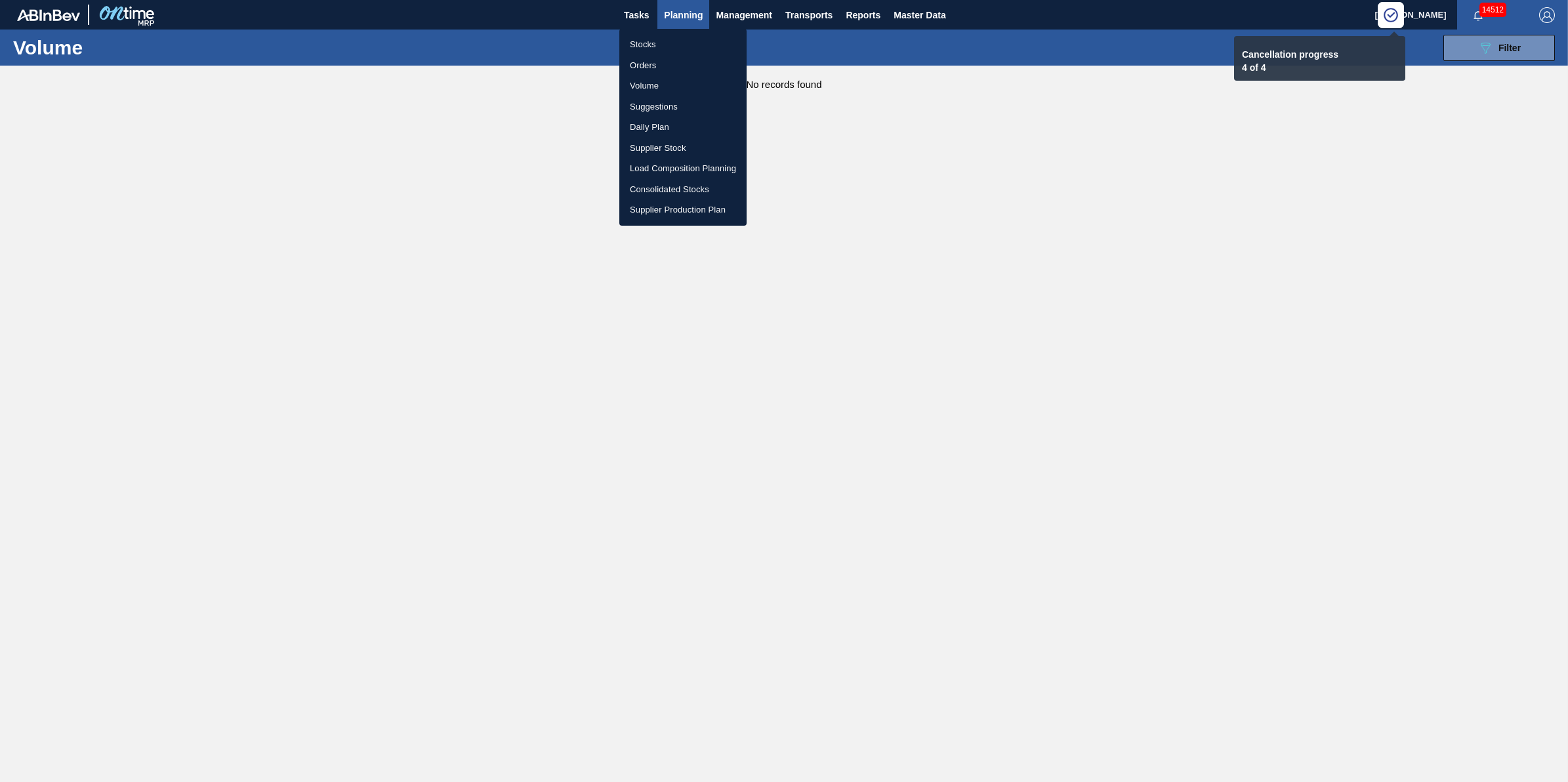
click at [680, 34] on li "Stocks" at bounding box center [683, 44] width 127 height 21
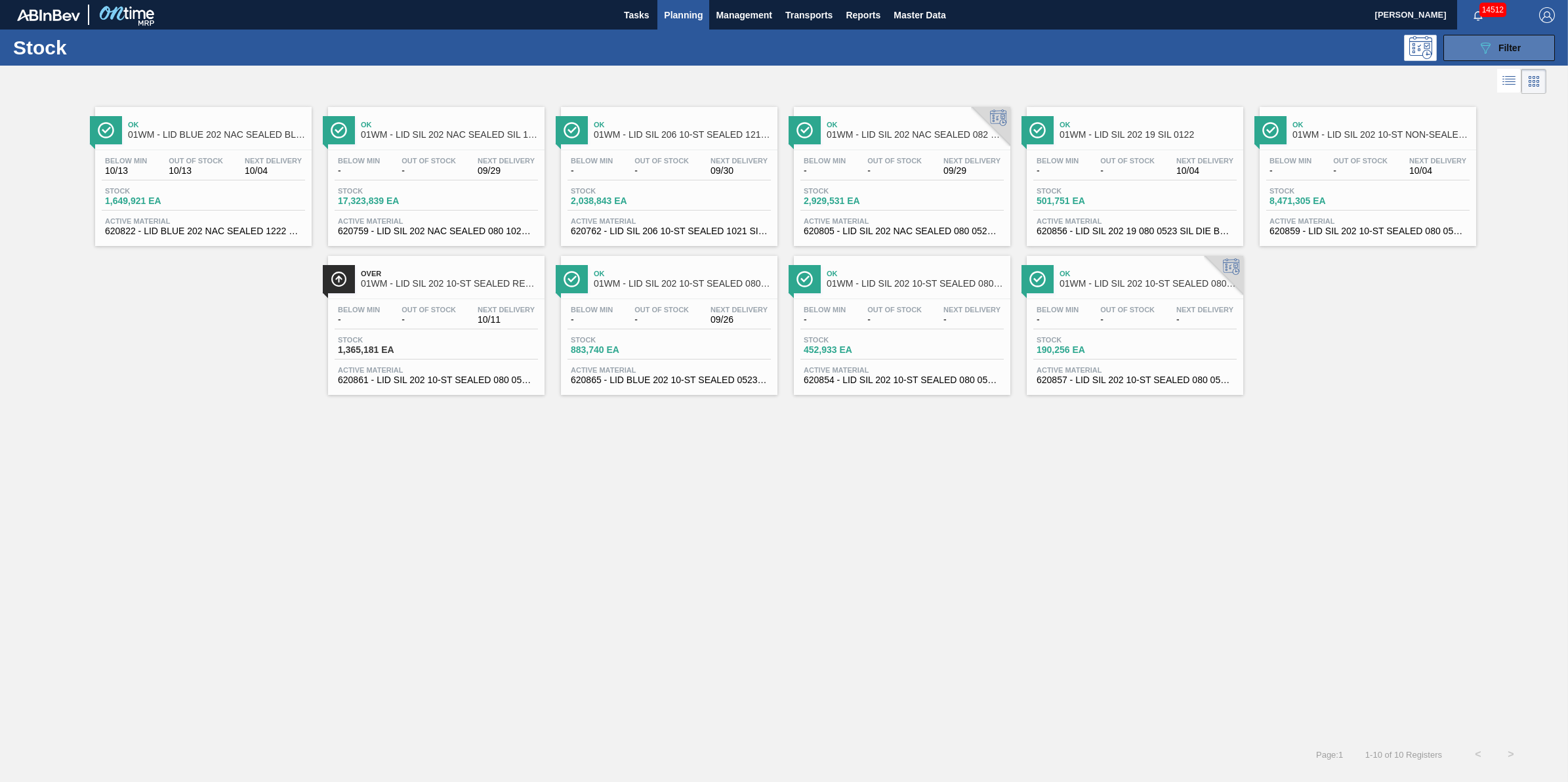
click at [1476, 50] on button "089F7B8B-B2A5-4AFE-B5C0-19BA573D28AC Filter" at bounding box center [1500, 48] width 112 height 26
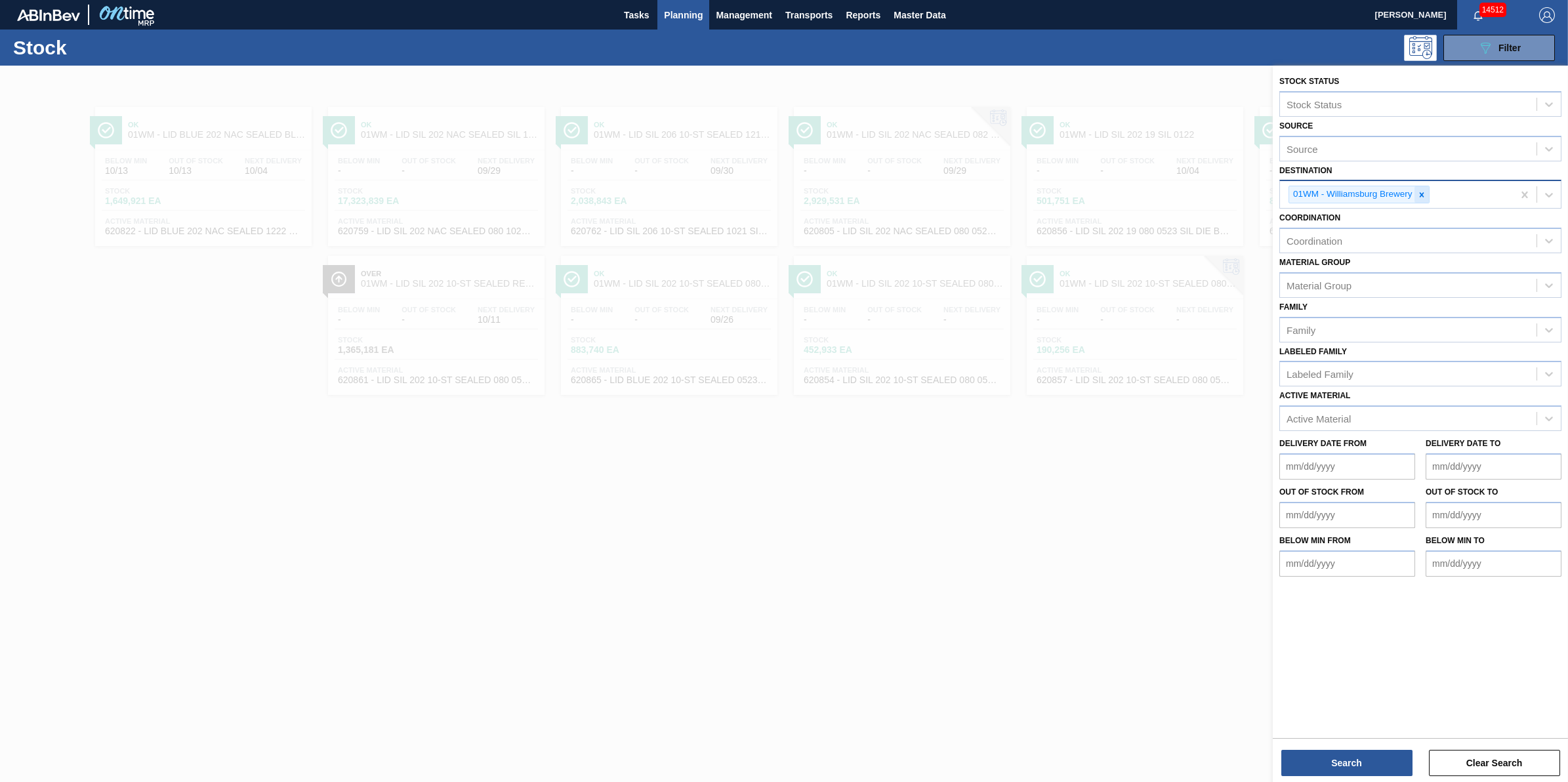
click at [1426, 193] on icon at bounding box center [1422, 195] width 9 height 9
click at [1354, 755] on button "Search" at bounding box center [1347, 763] width 131 height 26
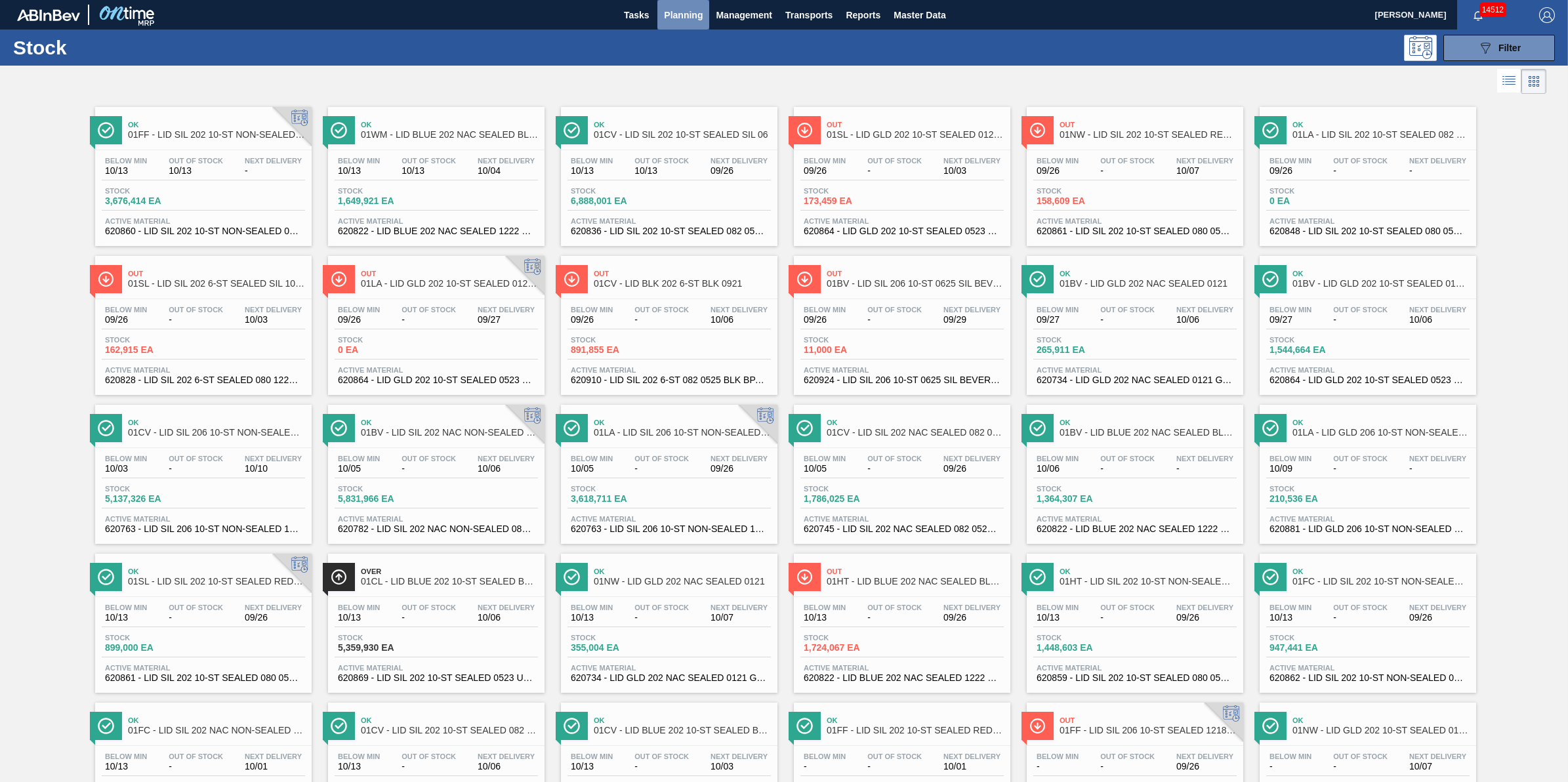
click at [664, 23] on button "Planning" at bounding box center [683, 15] width 52 height 30
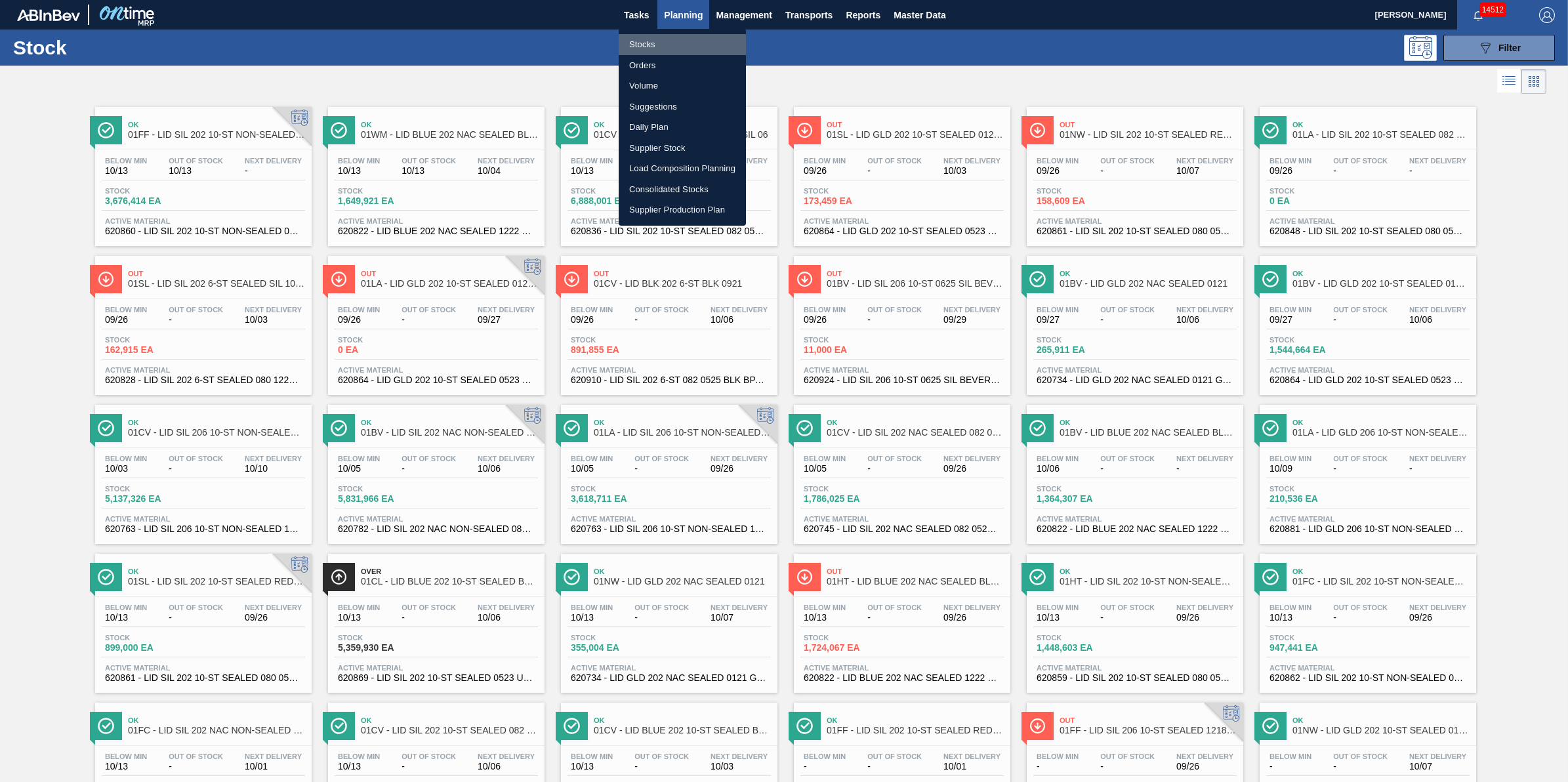
click at [662, 41] on li "Stocks" at bounding box center [683, 44] width 127 height 21
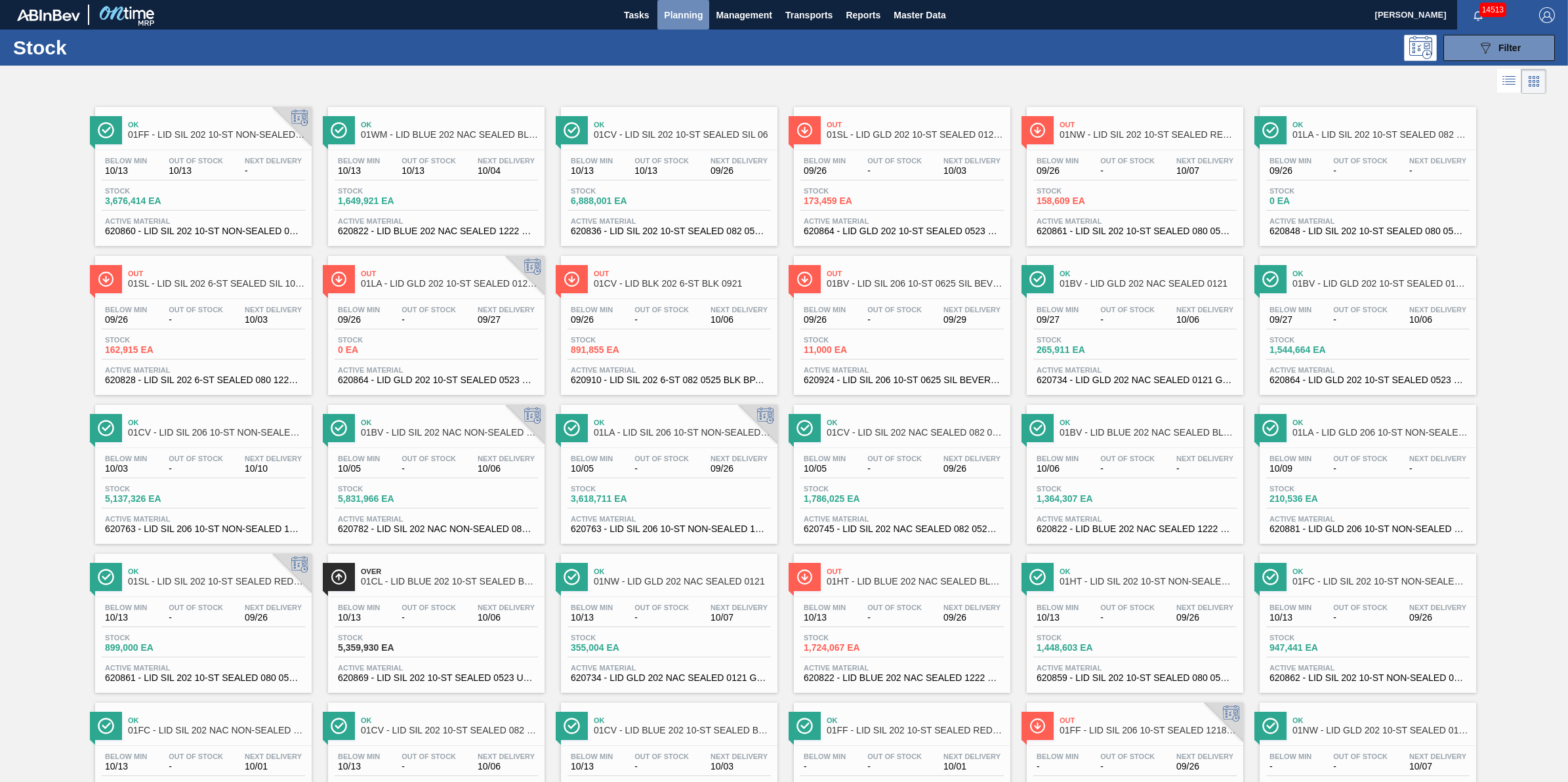
click at [680, 19] on span "Planning" at bounding box center [683, 15] width 39 height 16
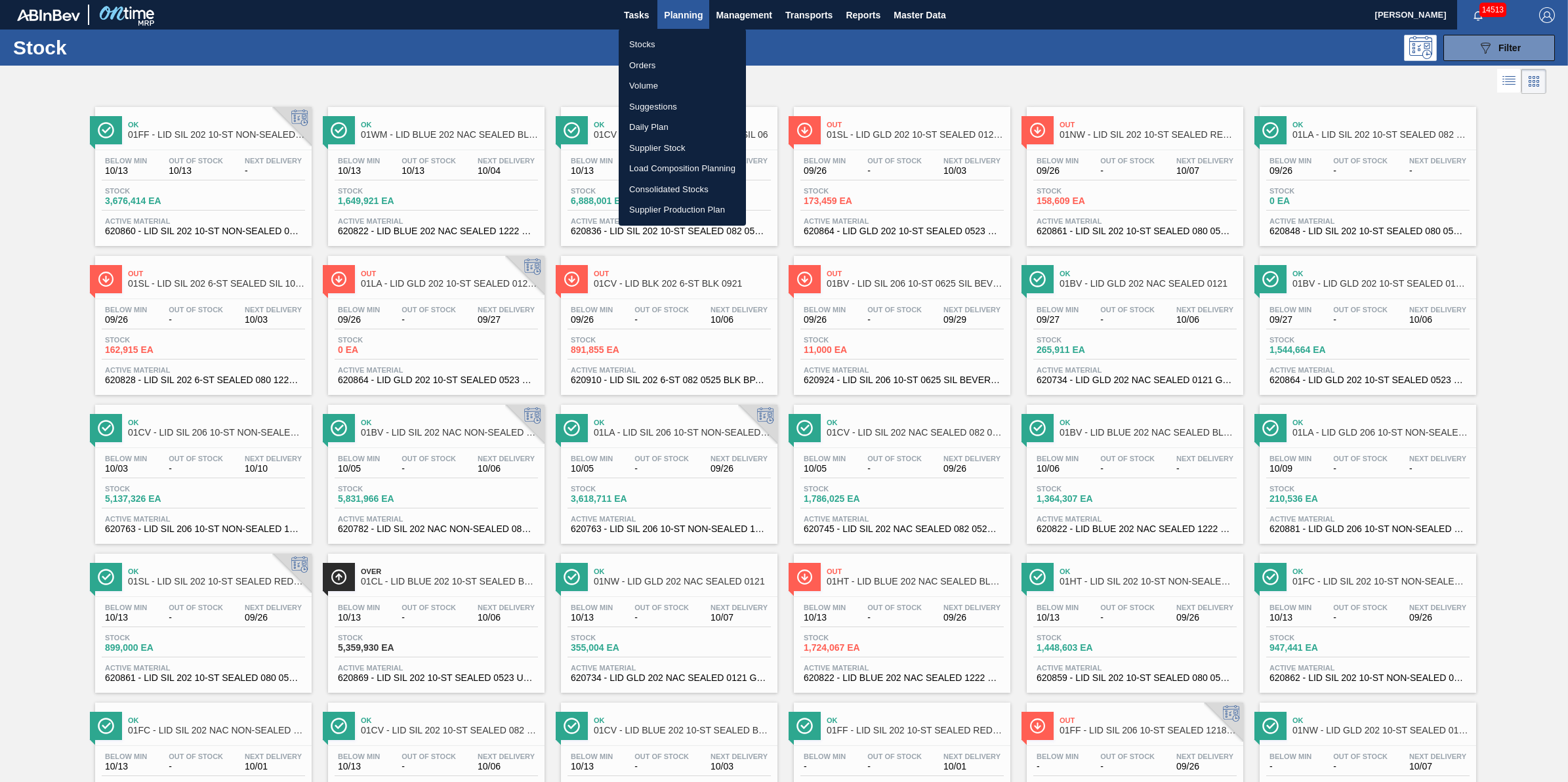
click at [676, 43] on li "Stocks" at bounding box center [683, 44] width 127 height 21
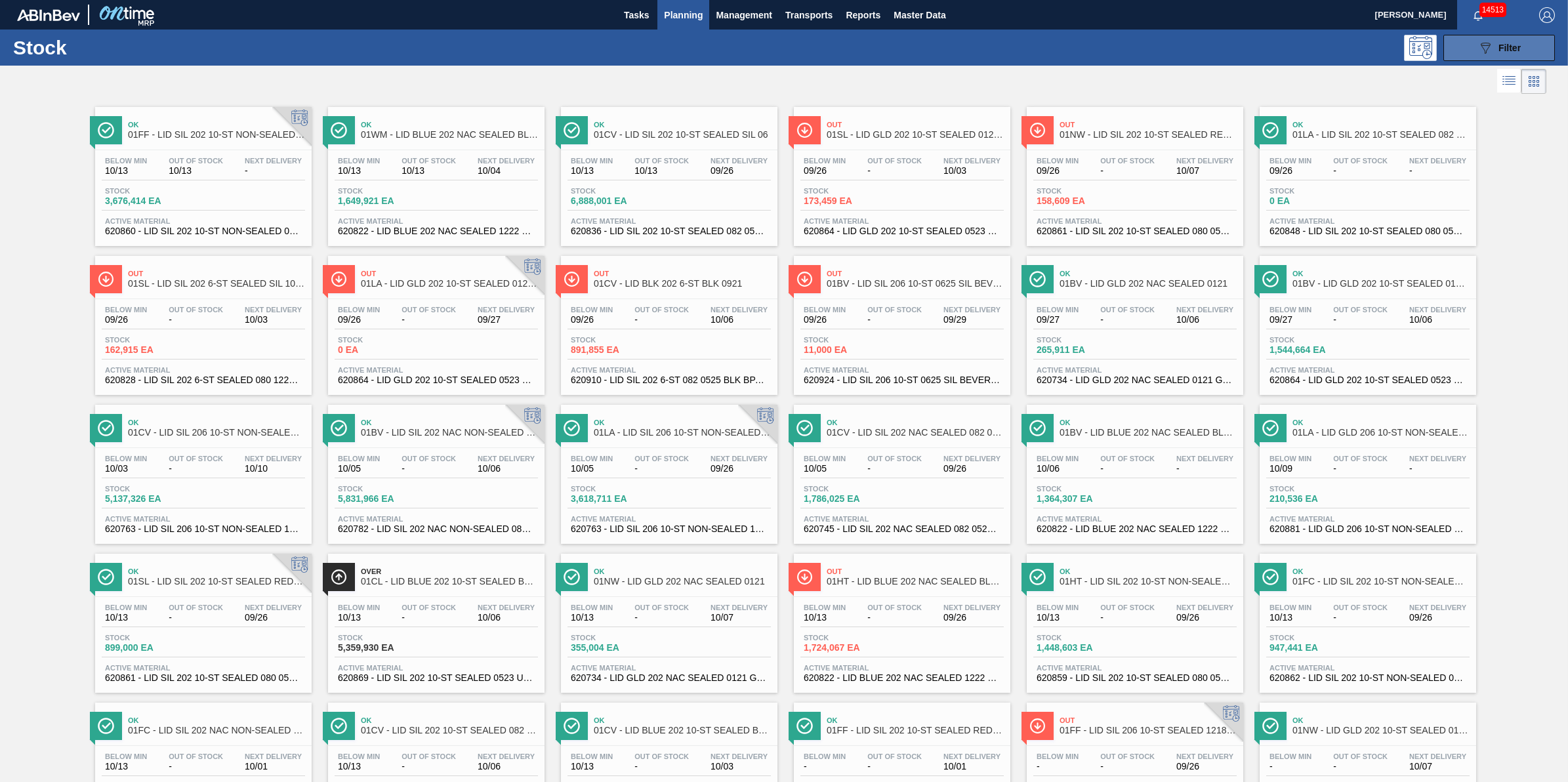
click at [1488, 53] on icon "089F7B8B-B2A5-4AFE-B5C0-19BA573D28AC" at bounding box center [1485, 48] width 16 height 16
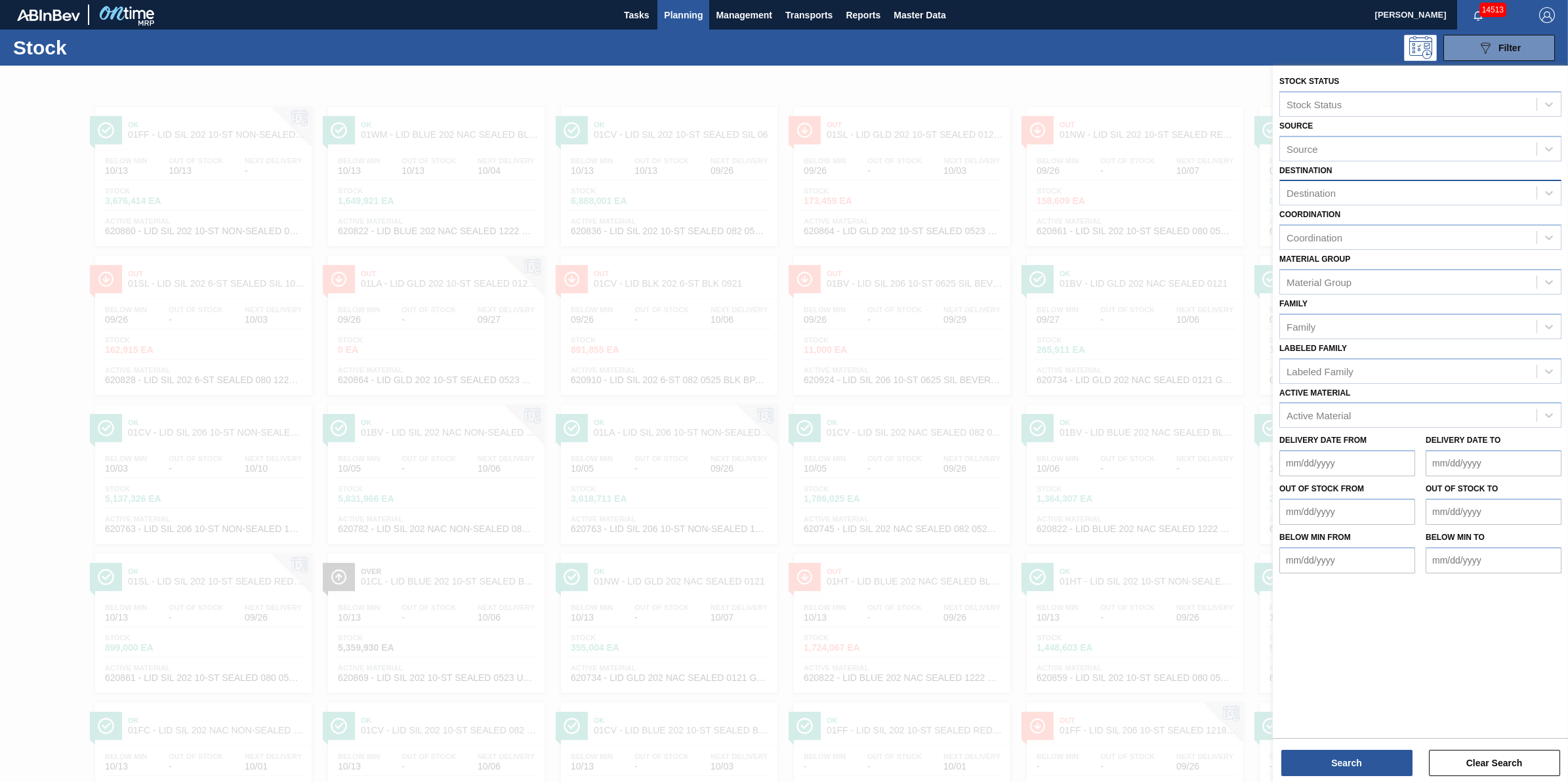
click at [1118, 67] on div at bounding box center [784, 456] width 1568 height 782
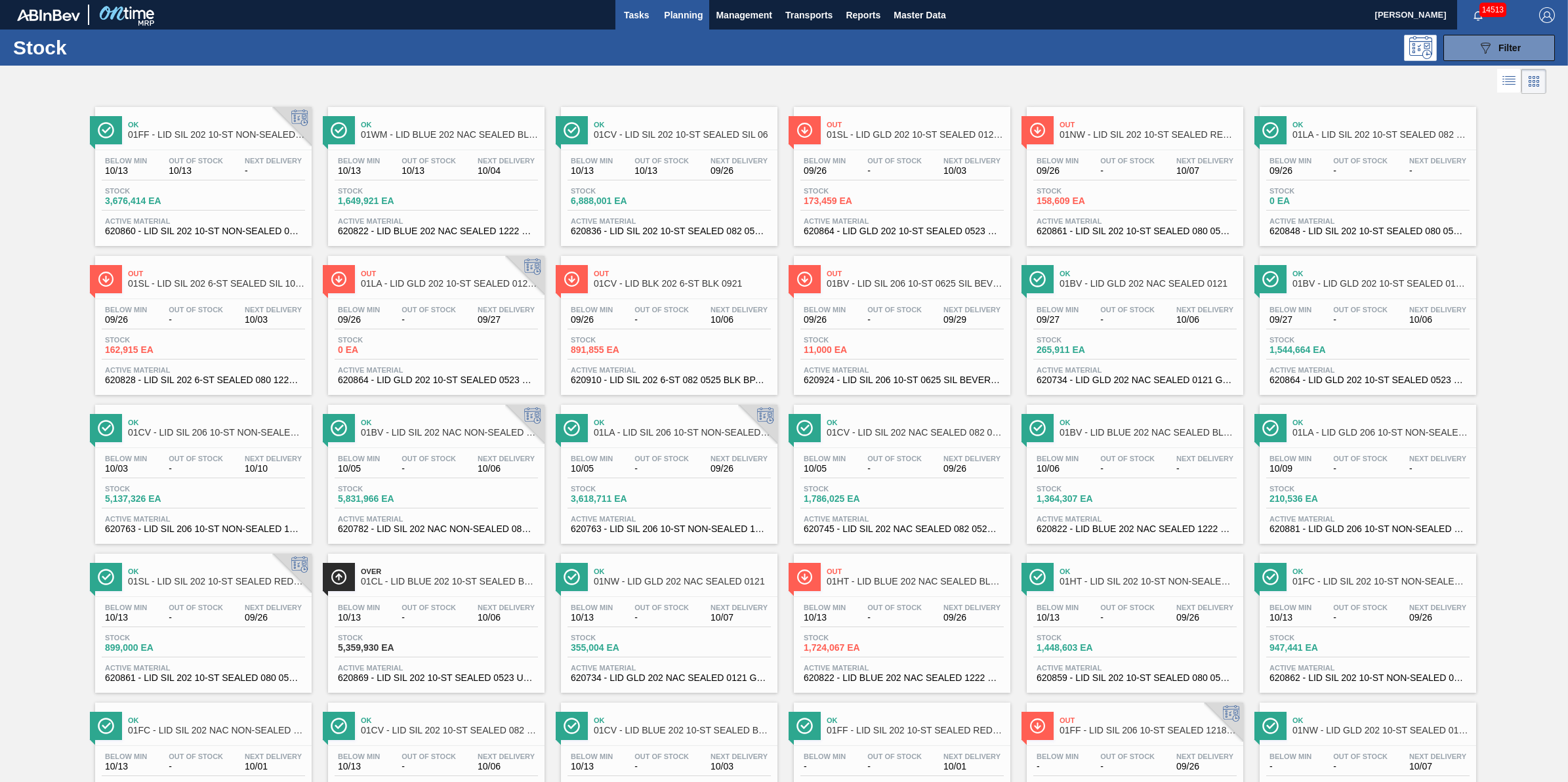
click at [638, 28] on button "Tasks" at bounding box center [636, 15] width 42 height 30
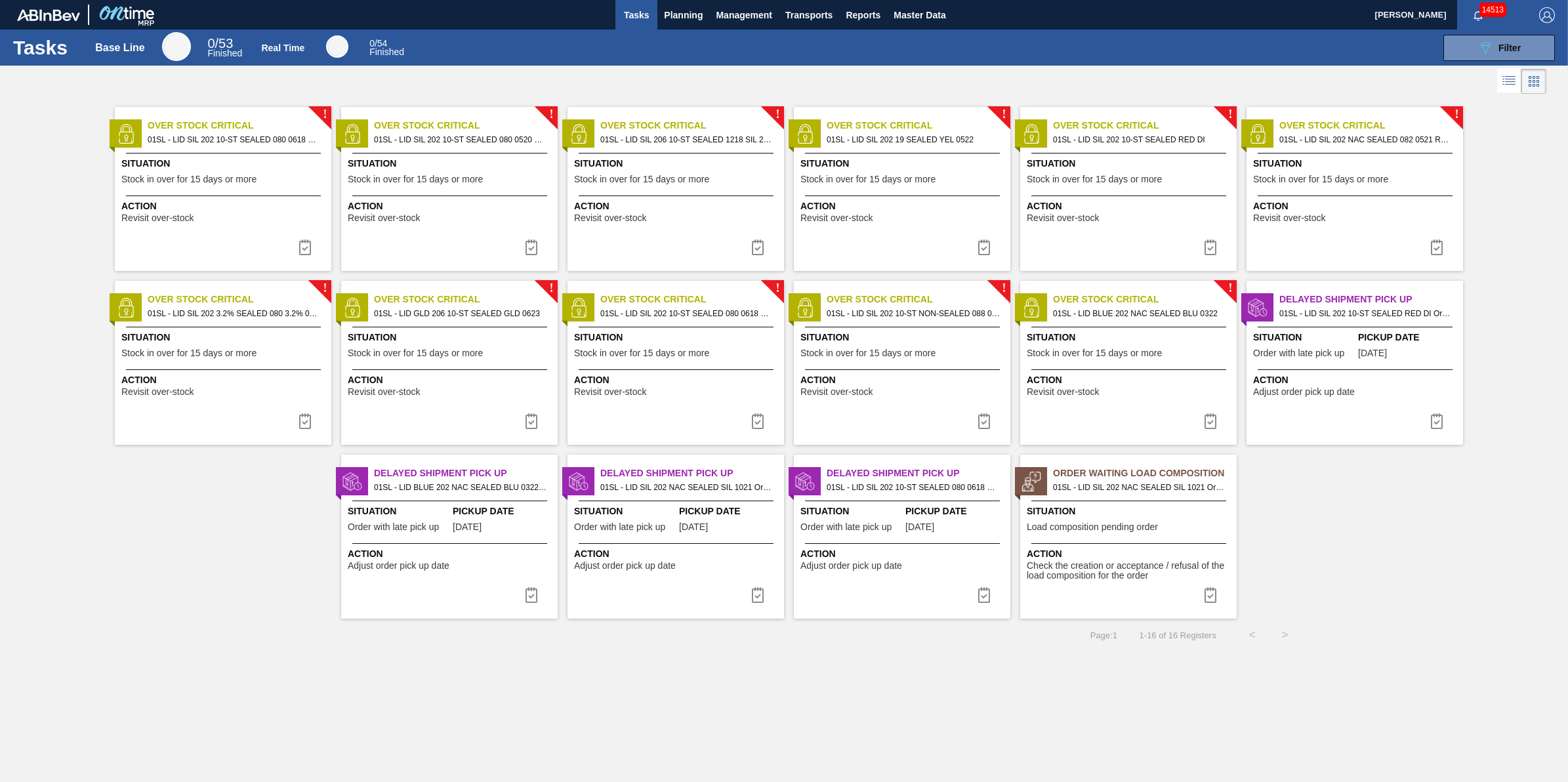
click at [1100, 543] on div at bounding box center [1128, 543] width 195 height 1
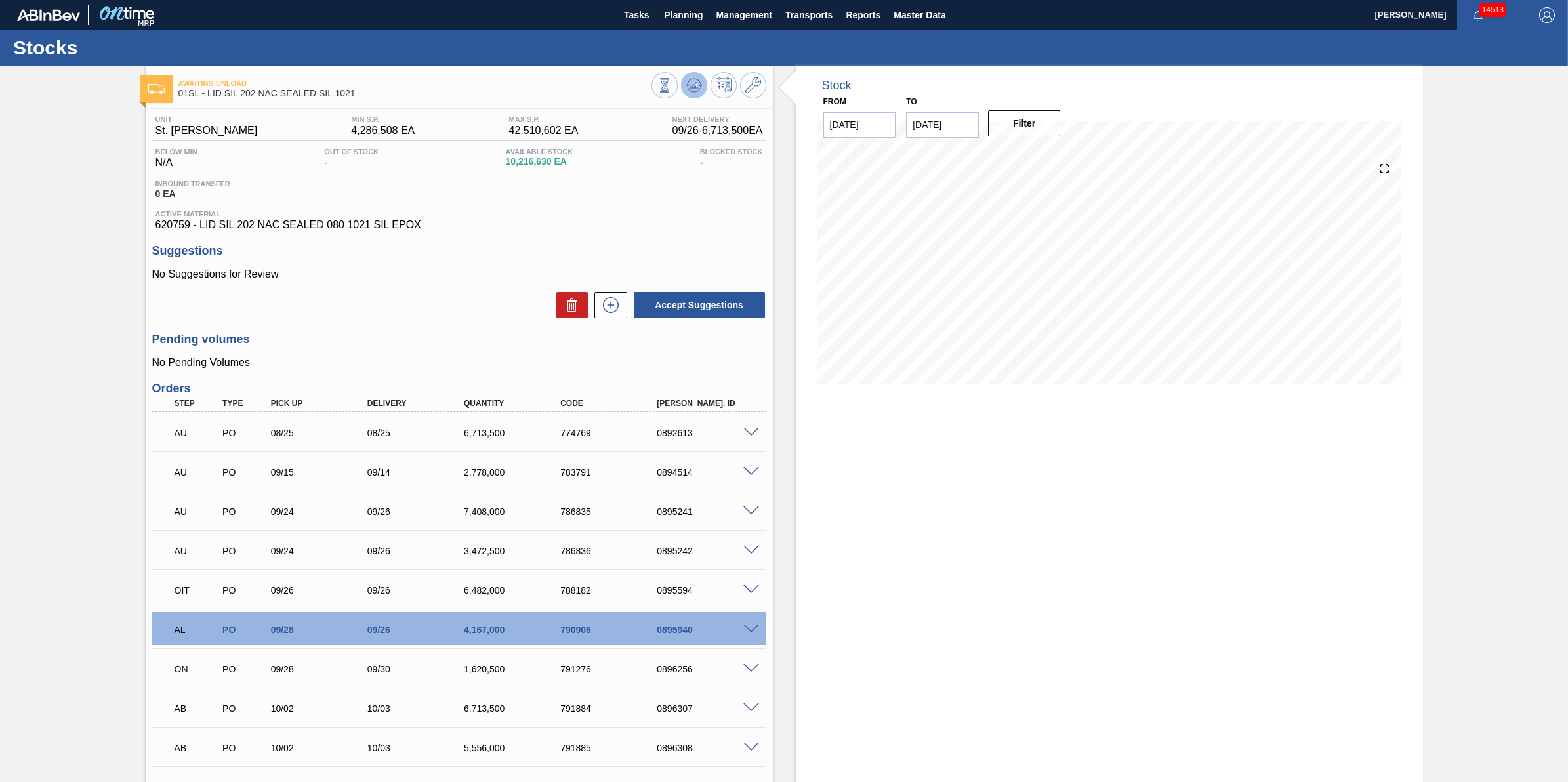
click at [694, 89] on icon at bounding box center [694, 85] width 16 height 16
click at [690, 12] on span "Planning" at bounding box center [683, 15] width 39 height 16
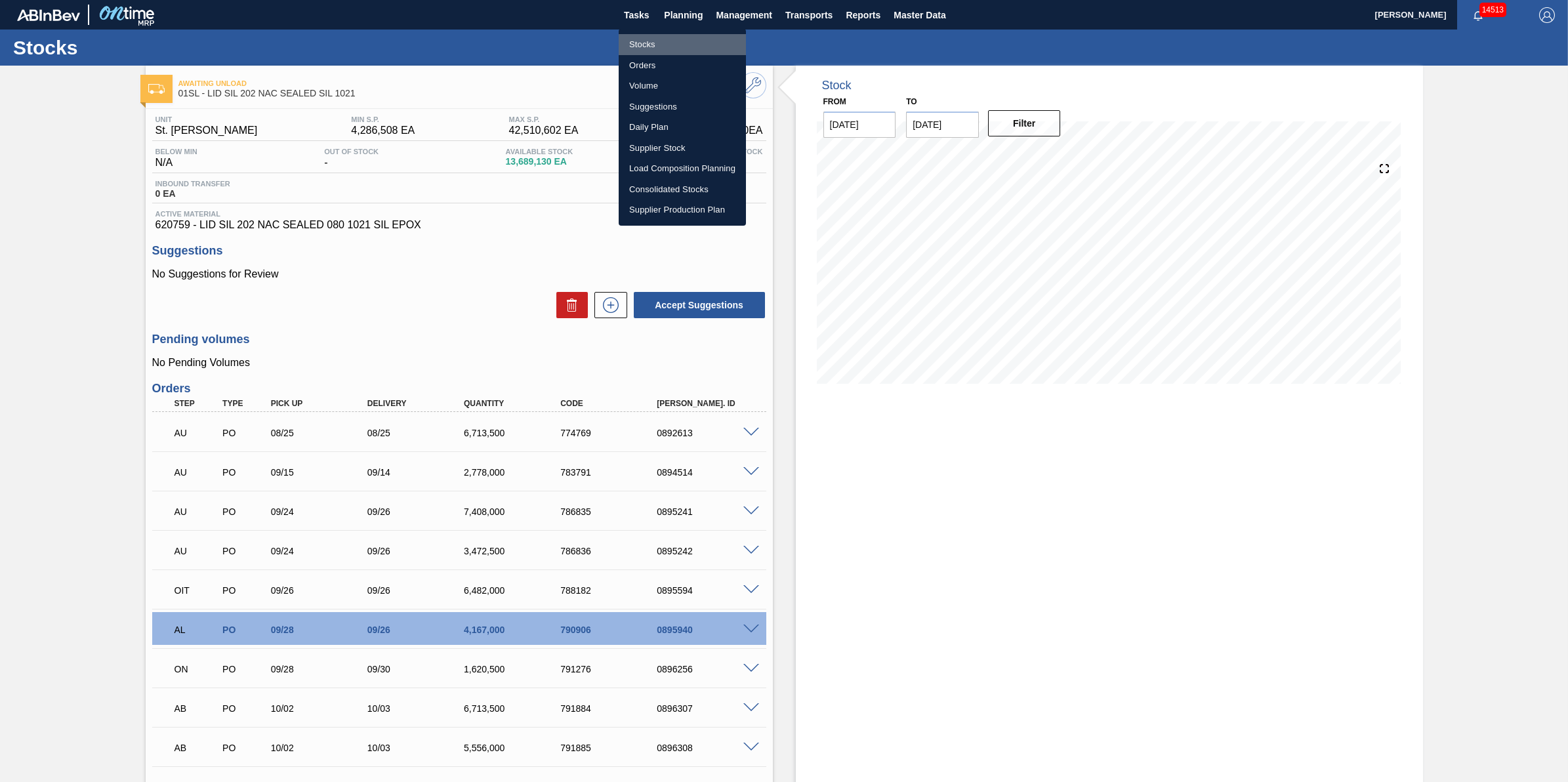
click at [690, 48] on li "Stocks" at bounding box center [683, 44] width 127 height 21
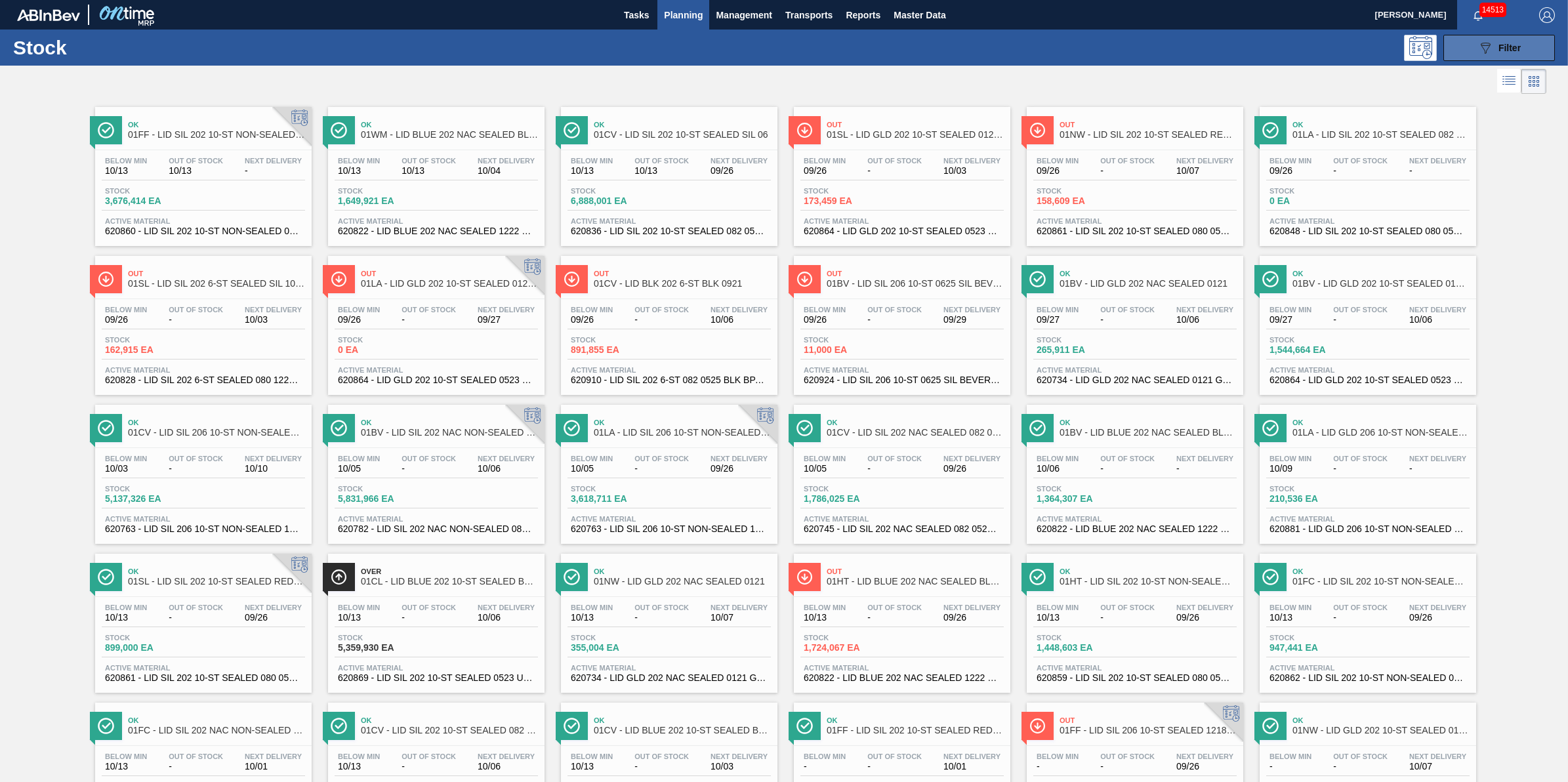
click at [1504, 57] on button "089F7B8B-B2A5-4AFE-B5C0-19BA573D28AC Filter" at bounding box center [1500, 48] width 112 height 26
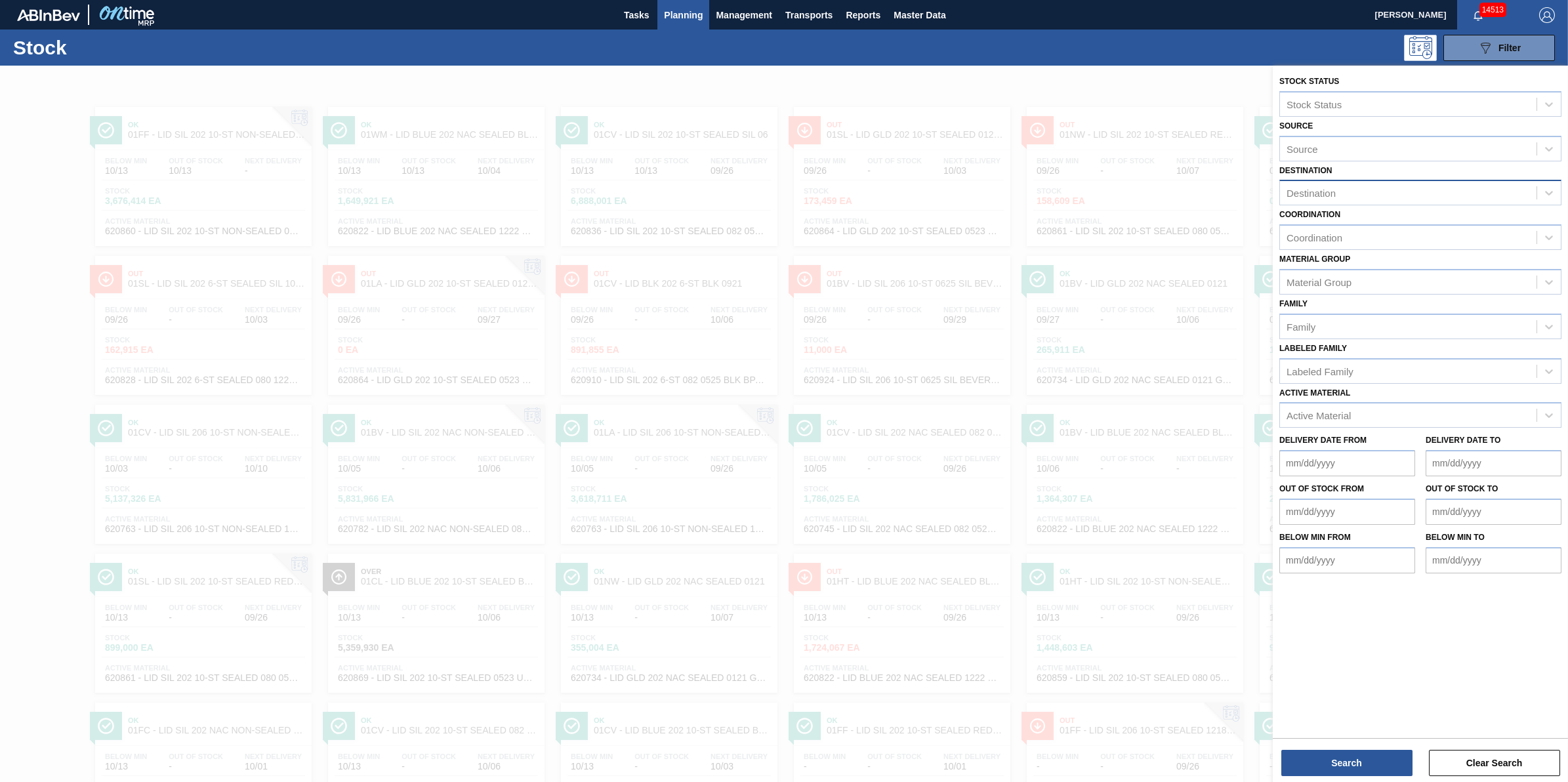
click at [1411, 193] on div "Destination" at bounding box center [1408, 193] width 256 height 19
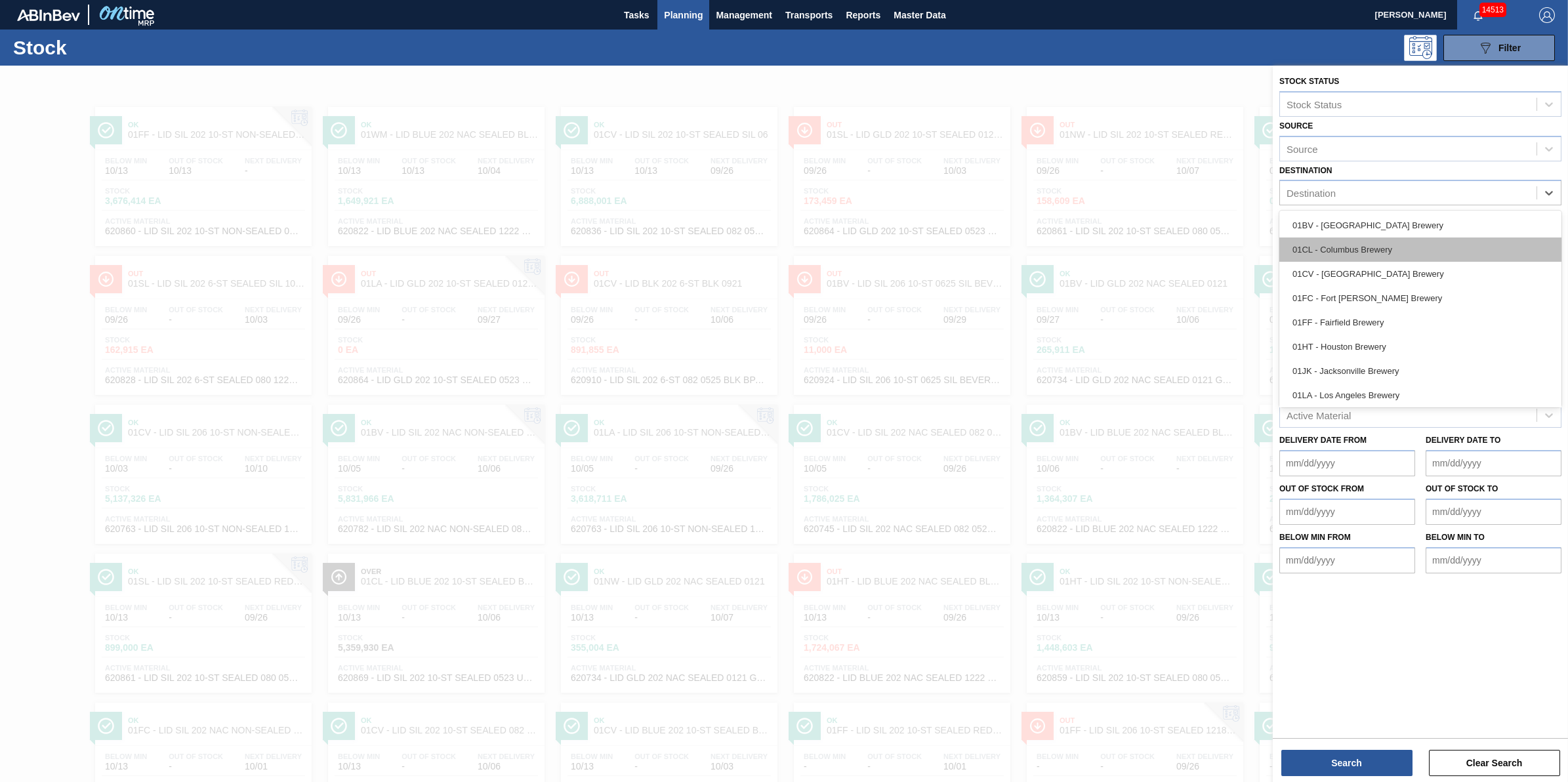
click at [1408, 251] on div "01CL - Columbus Brewery" at bounding box center [1420, 249] width 282 height 24
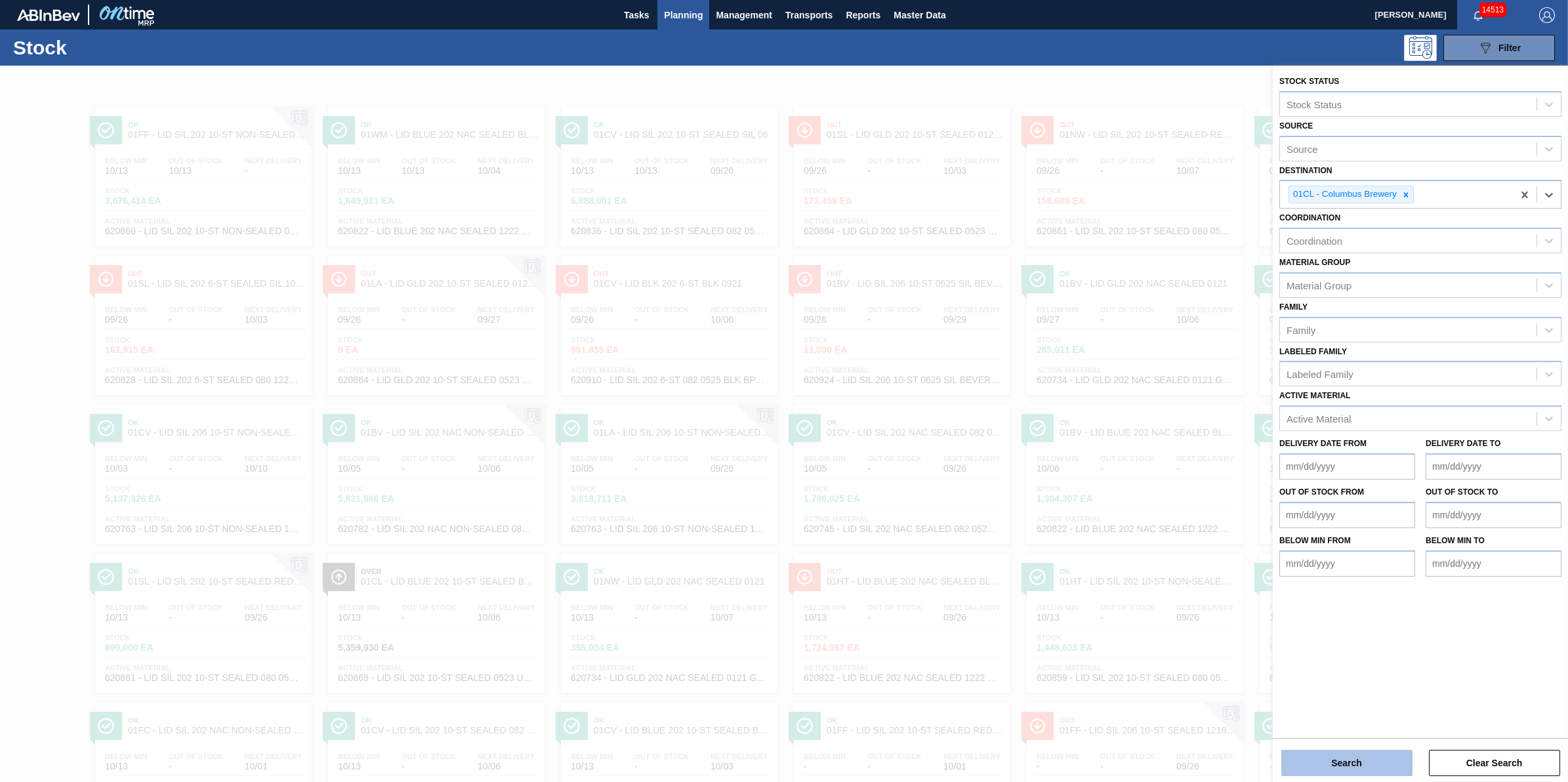
click at [1314, 755] on button "Search" at bounding box center [1347, 763] width 131 height 26
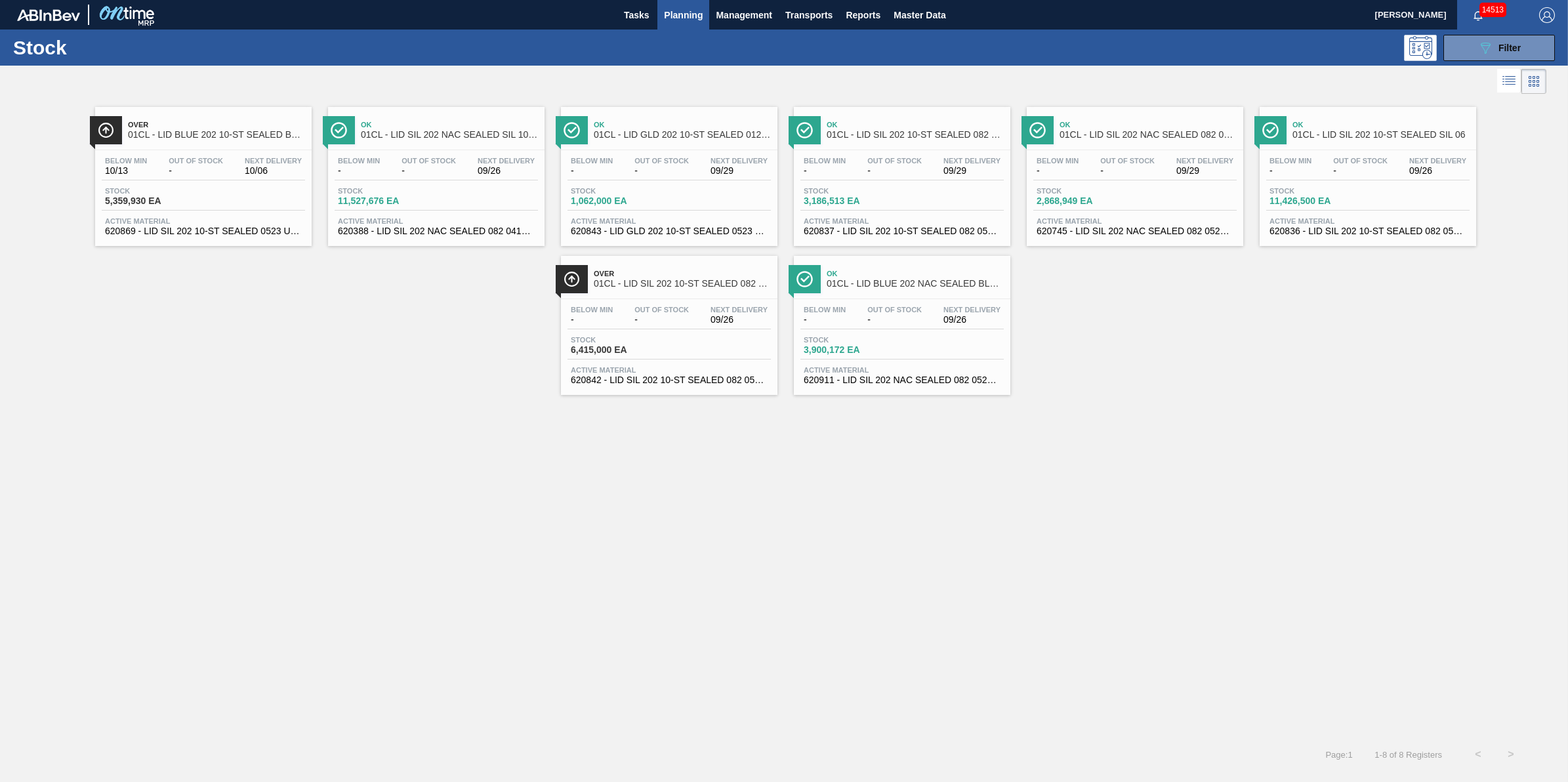
click at [481, 163] on span "Next Delivery" at bounding box center [506, 161] width 57 height 8
click at [920, 353] on div "Stock 3,900,172 EA" at bounding box center [902, 348] width 203 height 23
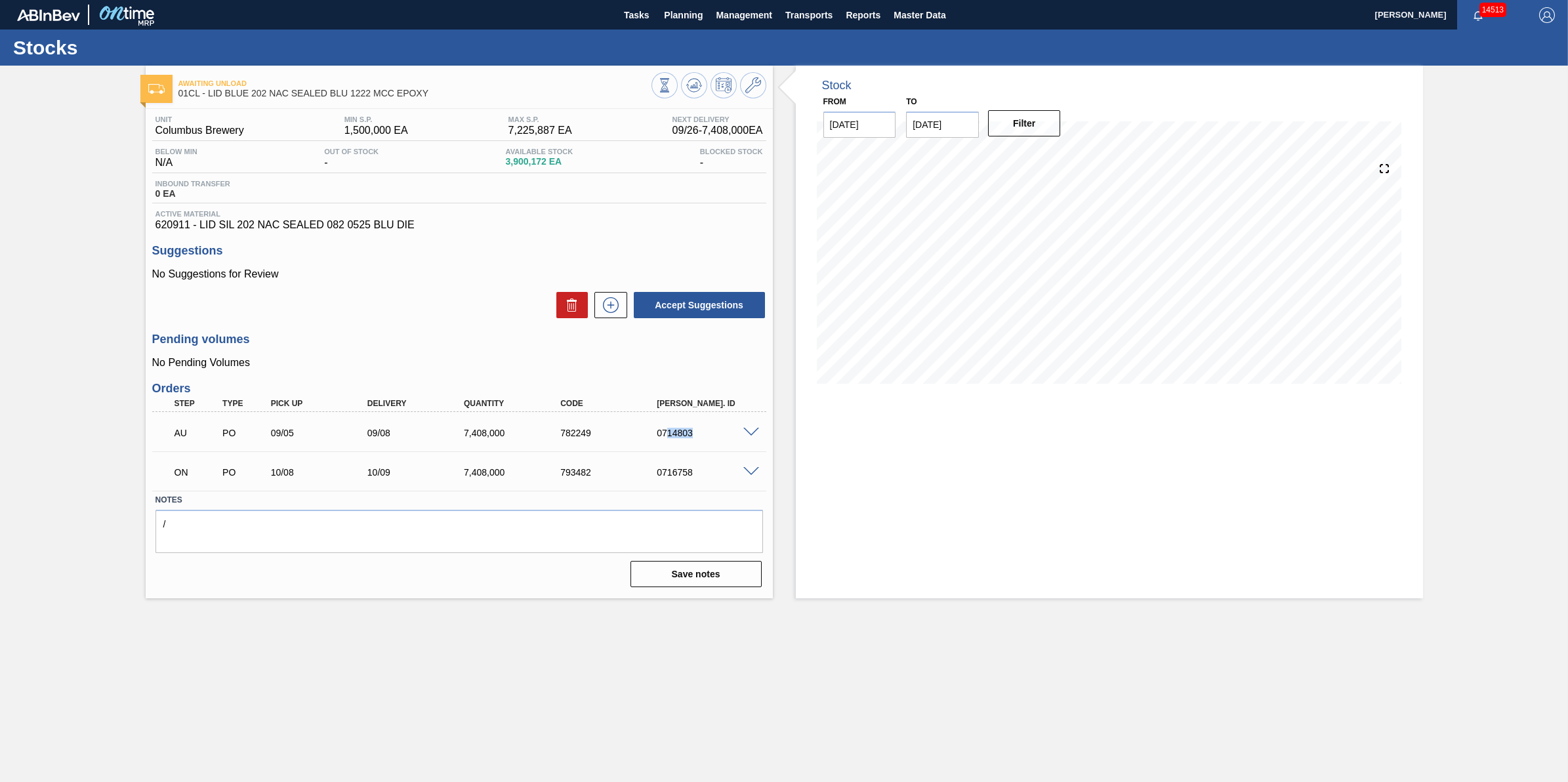
drag, startPoint x: 713, startPoint y: 437, endPoint x: 666, endPoint y: 438, distance: 47.0
click at [666, 438] on div "0714803" at bounding box center [708, 433] width 110 height 11
click at [695, 442] on div "AU PO 09/05 09/08 7,408,000 782249 0714803" at bounding box center [456, 432] width 579 height 26
drag, startPoint x: 696, startPoint y: 440, endPoint x: 661, endPoint y: 441, distance: 35.0
click at [661, 441] on div "AU PO 09/05 09/08 7,408,000 782249 0714803" at bounding box center [456, 432] width 579 height 26
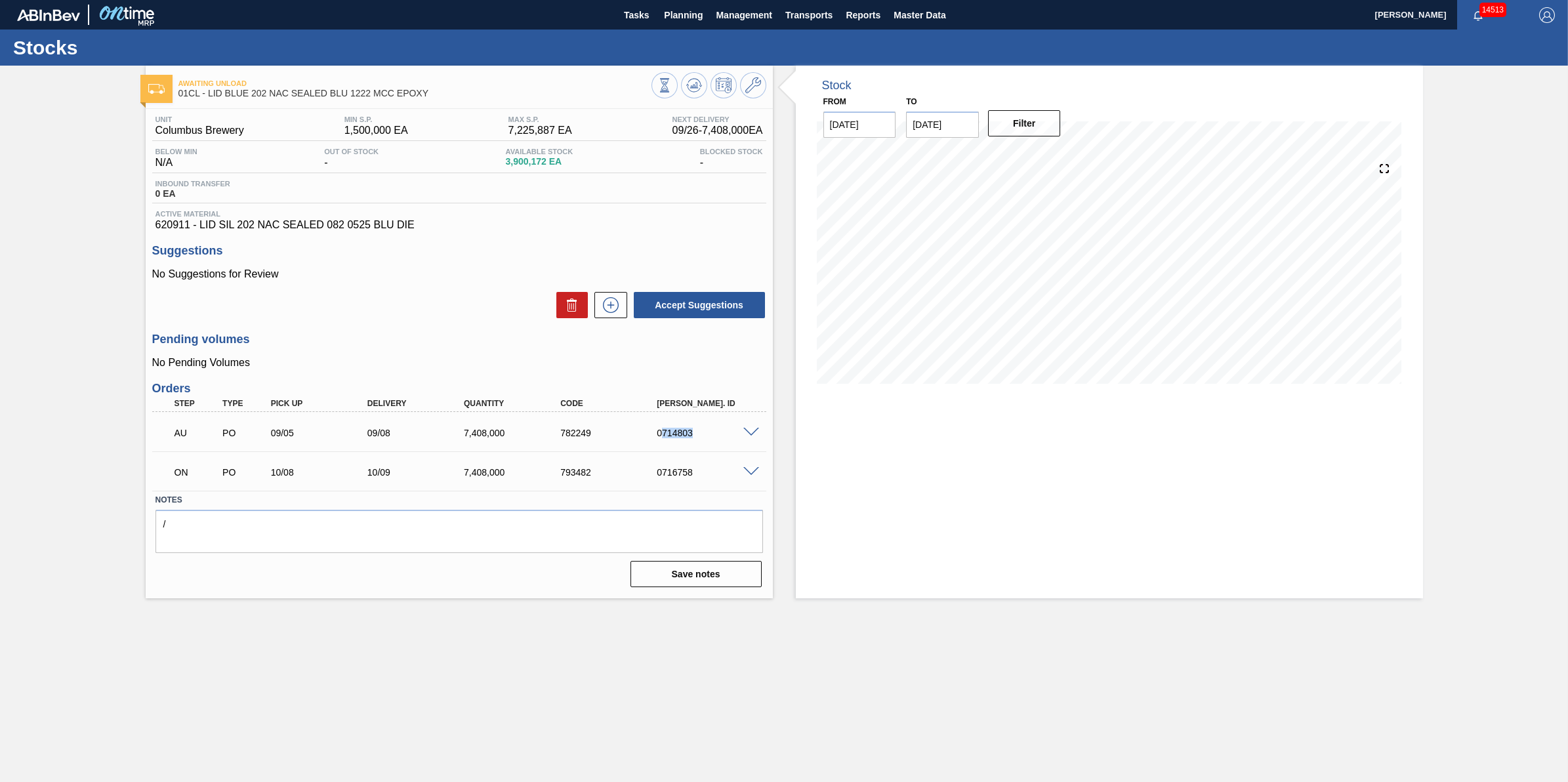
copy div "714803"
click at [689, 19] on span "Planning" at bounding box center [683, 15] width 39 height 16
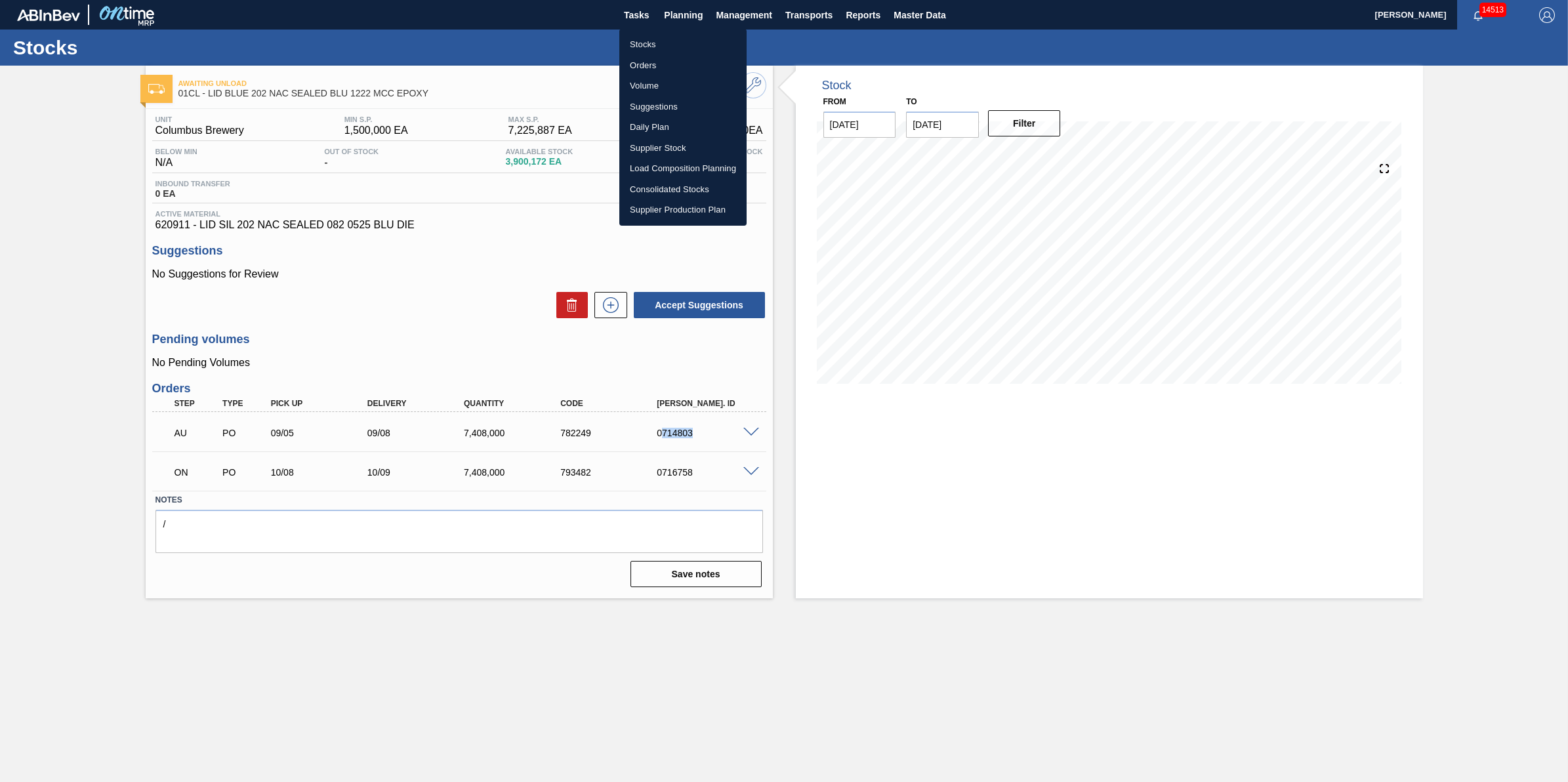
click at [683, 44] on li "Stocks" at bounding box center [683, 44] width 127 height 21
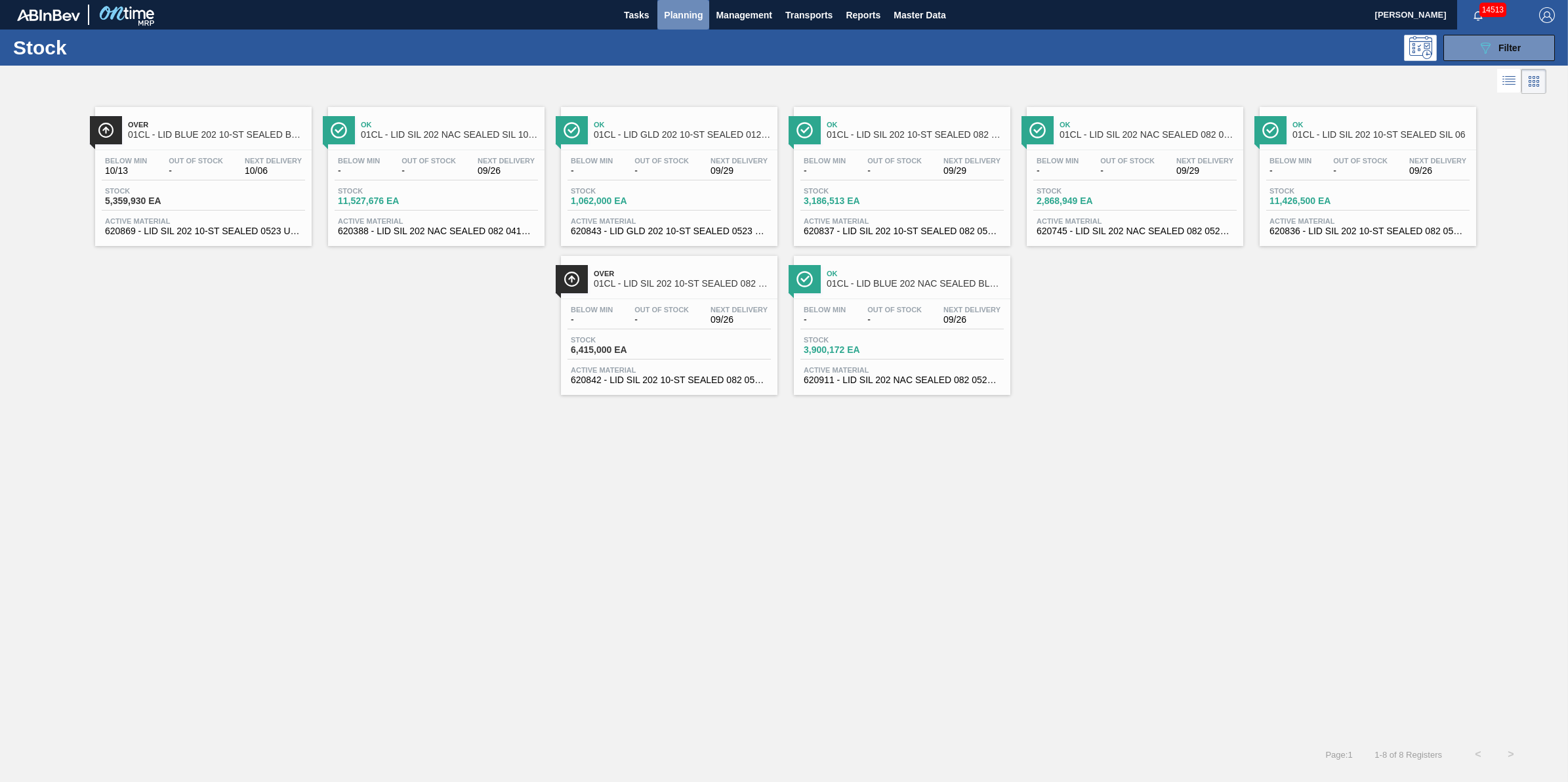
click at [674, 18] on span "Planning" at bounding box center [683, 15] width 39 height 16
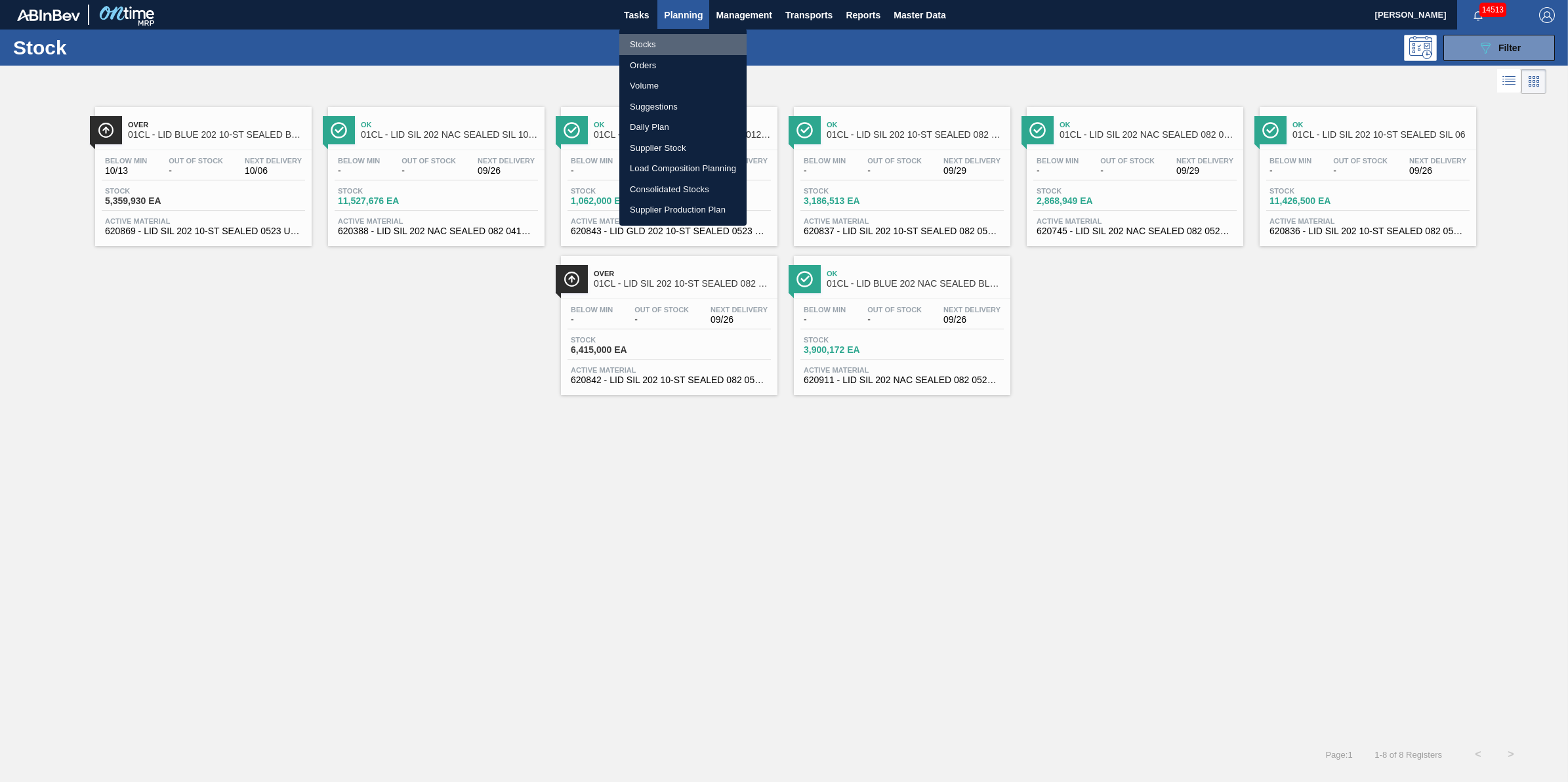
click at [668, 43] on li "Stocks" at bounding box center [683, 44] width 127 height 21
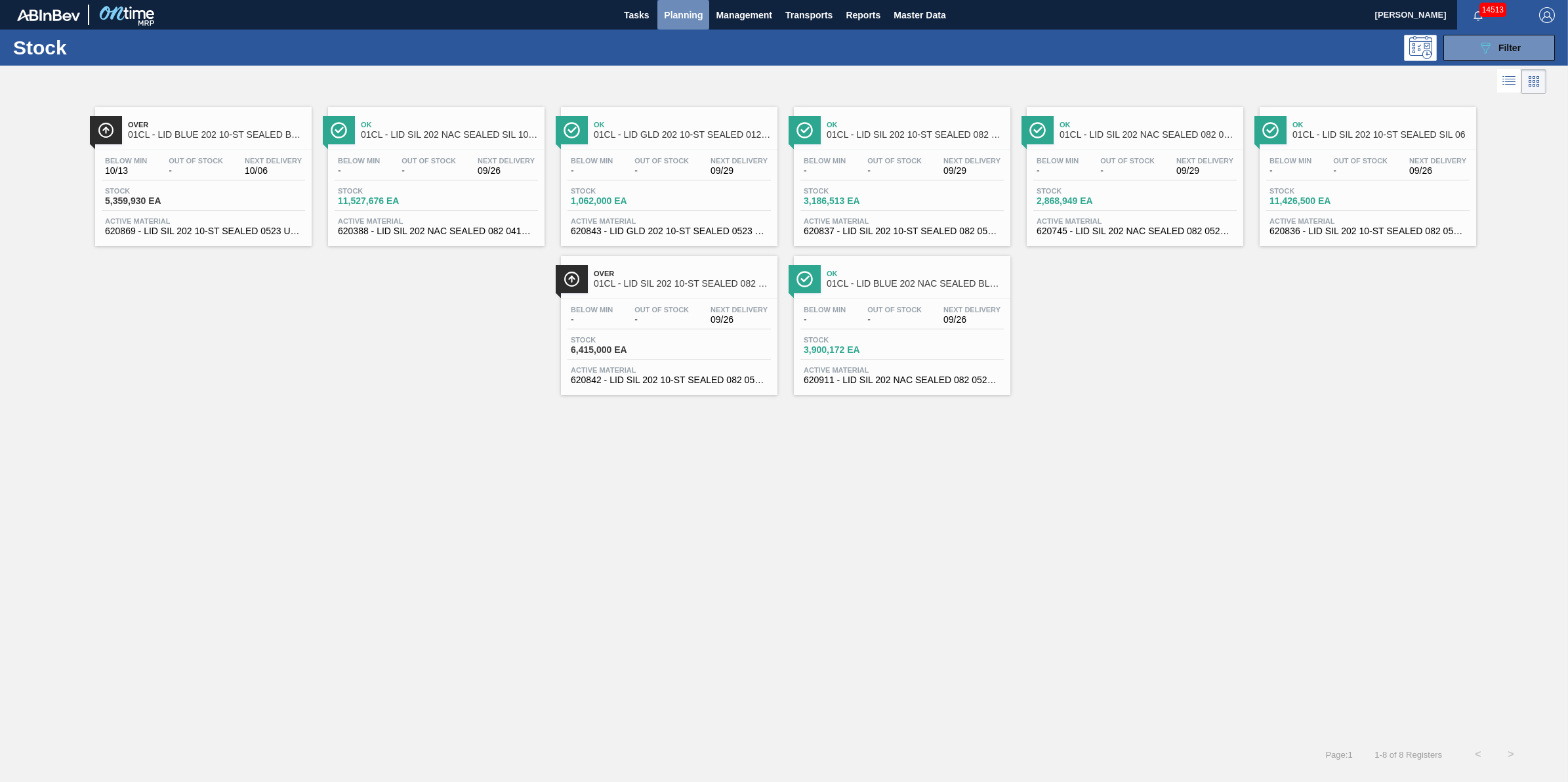
click at [684, 14] on span "Planning" at bounding box center [683, 15] width 39 height 16
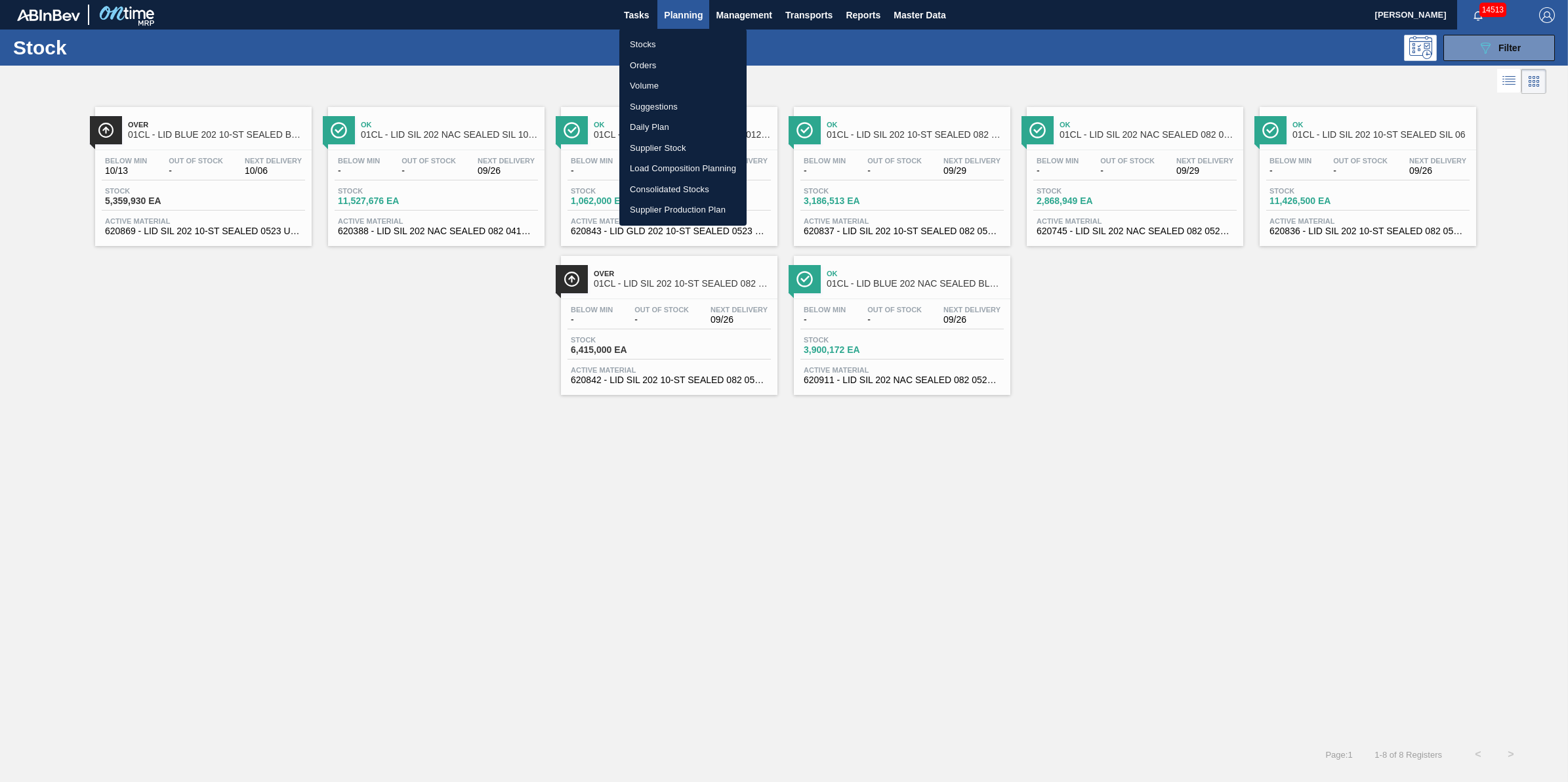
click at [680, 40] on li "Stocks" at bounding box center [683, 44] width 127 height 21
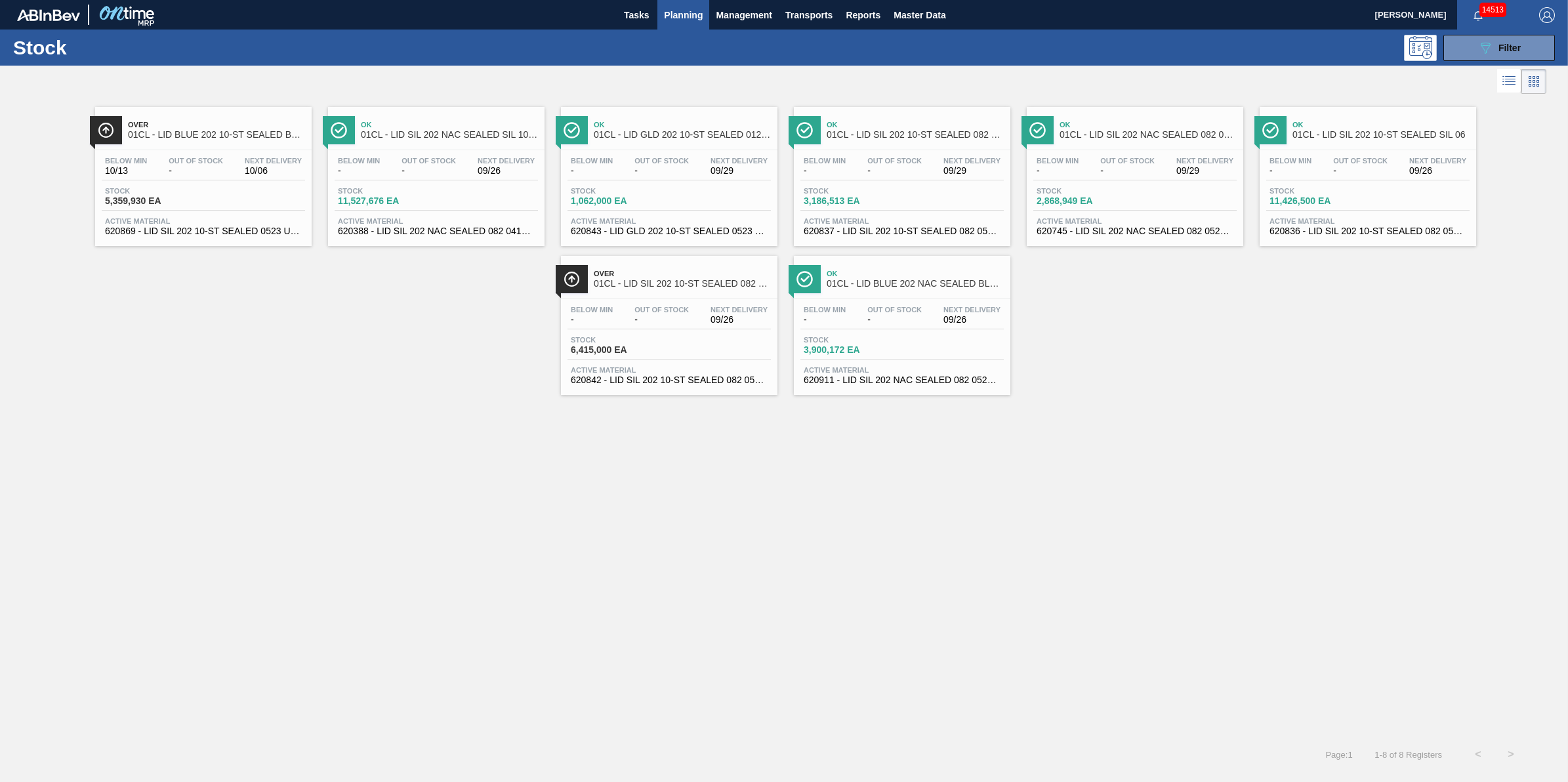
click at [691, 19] on span "Planning" at bounding box center [683, 15] width 39 height 16
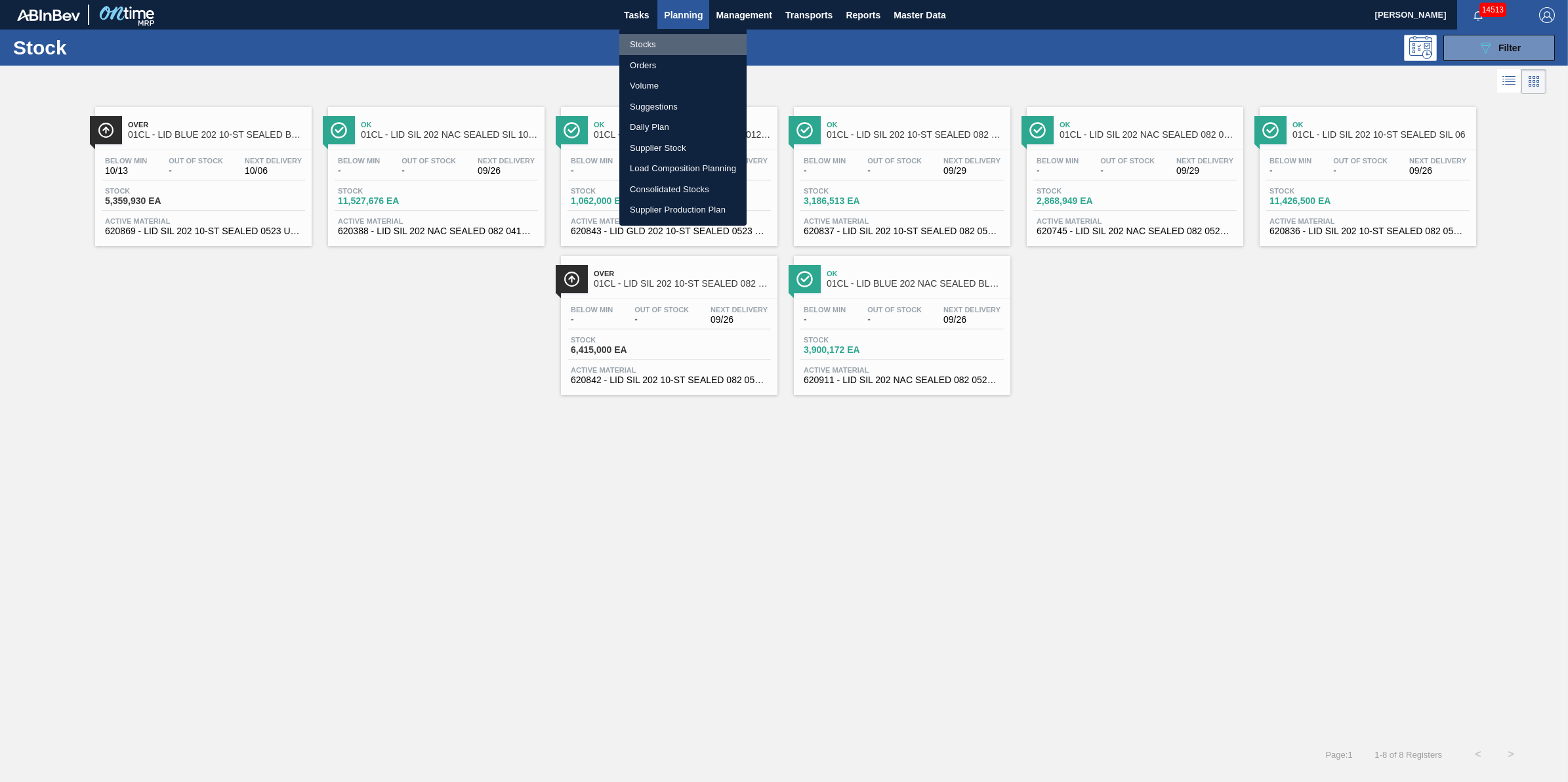
click at [676, 40] on li "Stocks" at bounding box center [683, 44] width 127 height 21
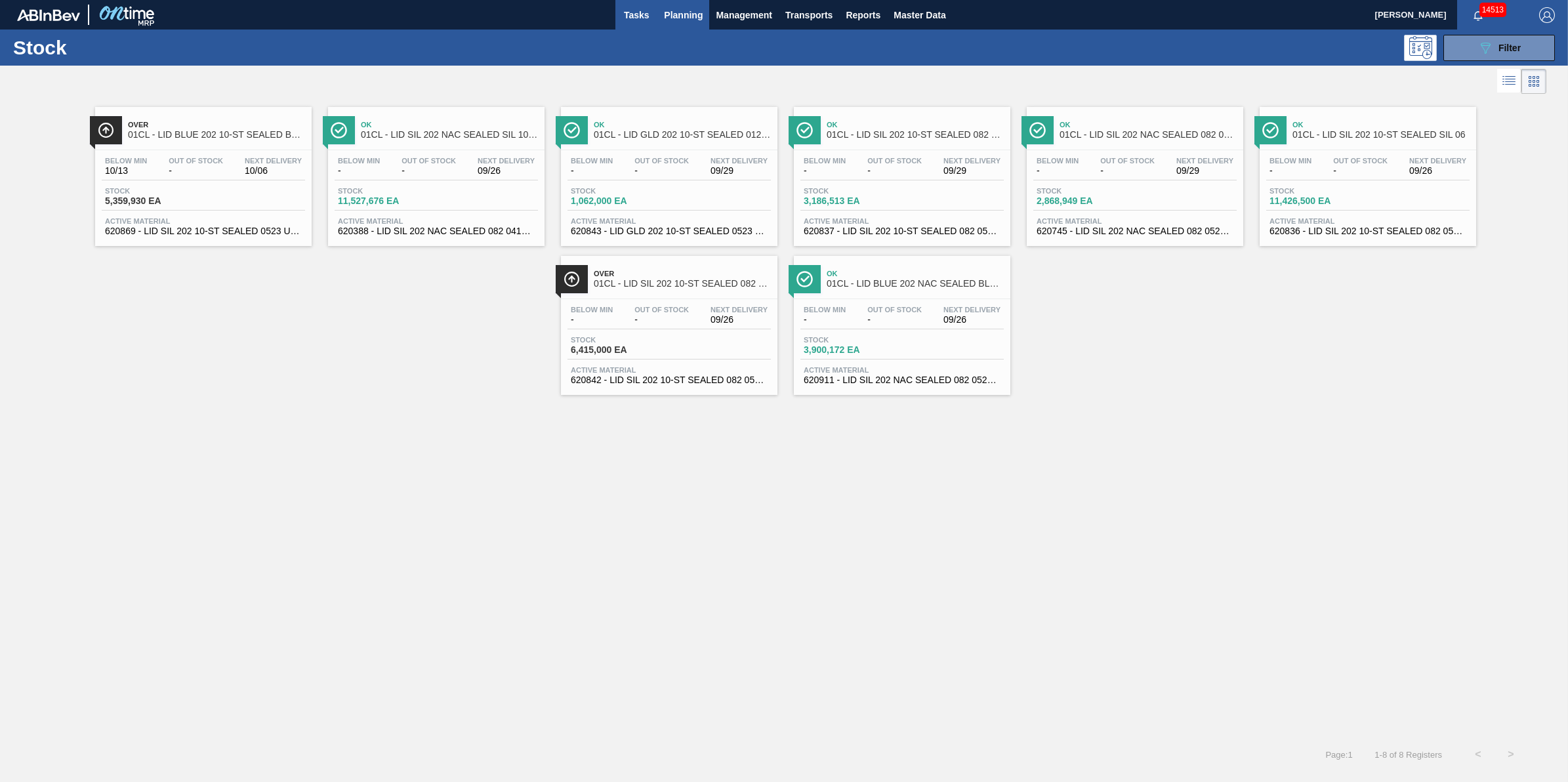
click at [625, 11] on span "Tasks" at bounding box center [636, 15] width 29 height 16
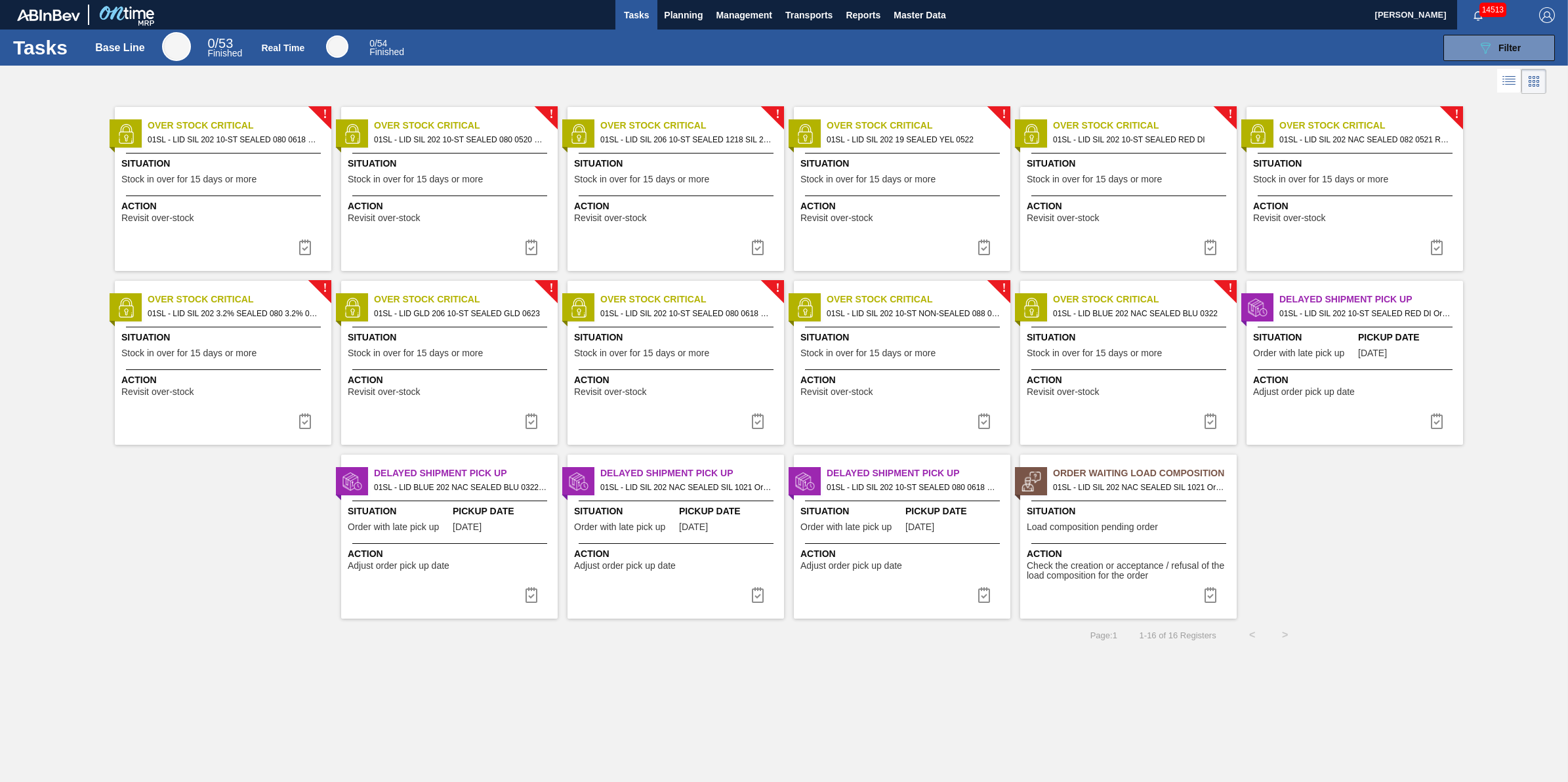
click at [254, 203] on span "Action" at bounding box center [224, 207] width 207 height 14
click at [306, 245] on img at bounding box center [305, 247] width 16 height 16
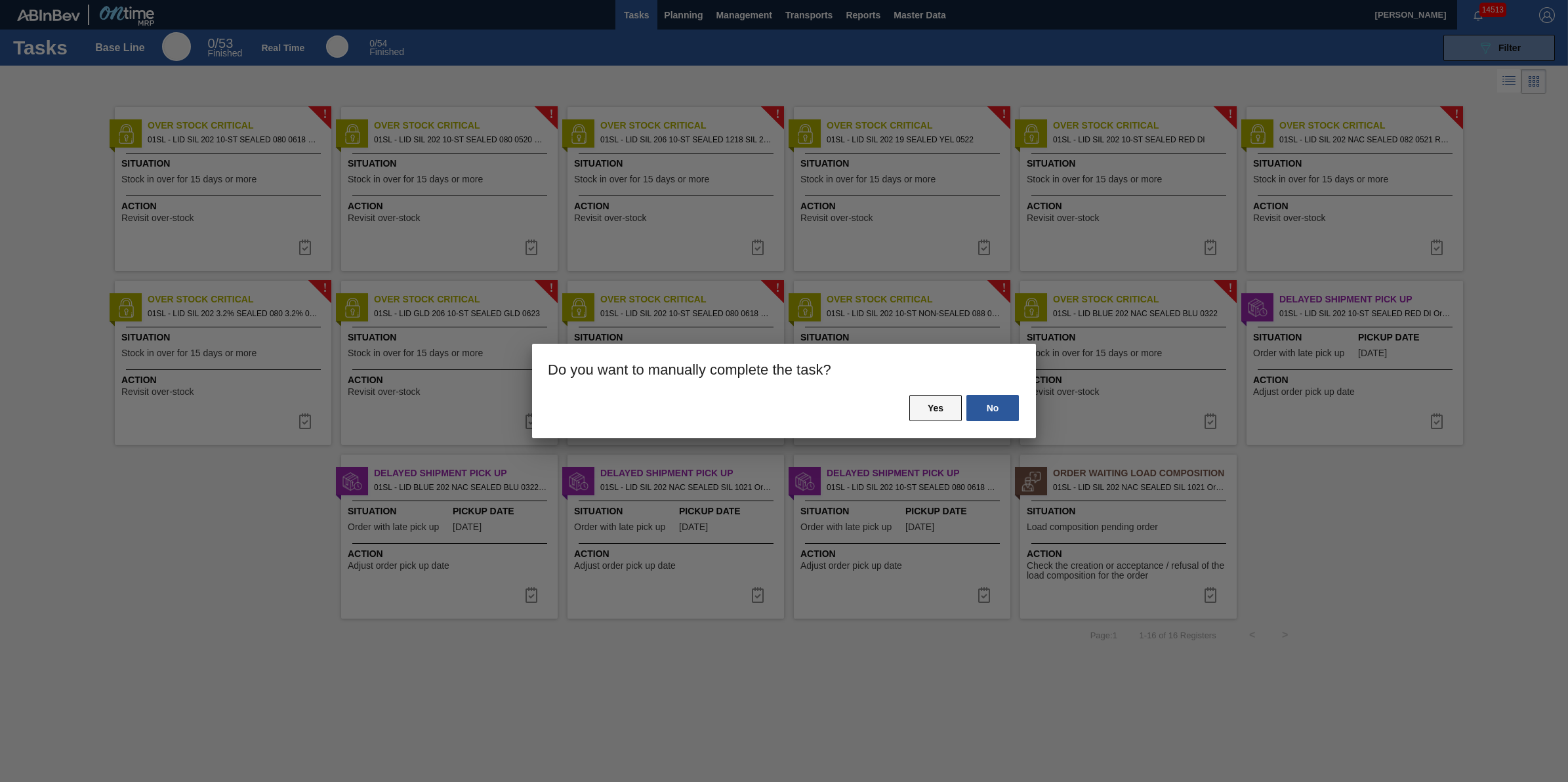
click at [925, 412] on button "Yes" at bounding box center [936, 408] width 53 height 26
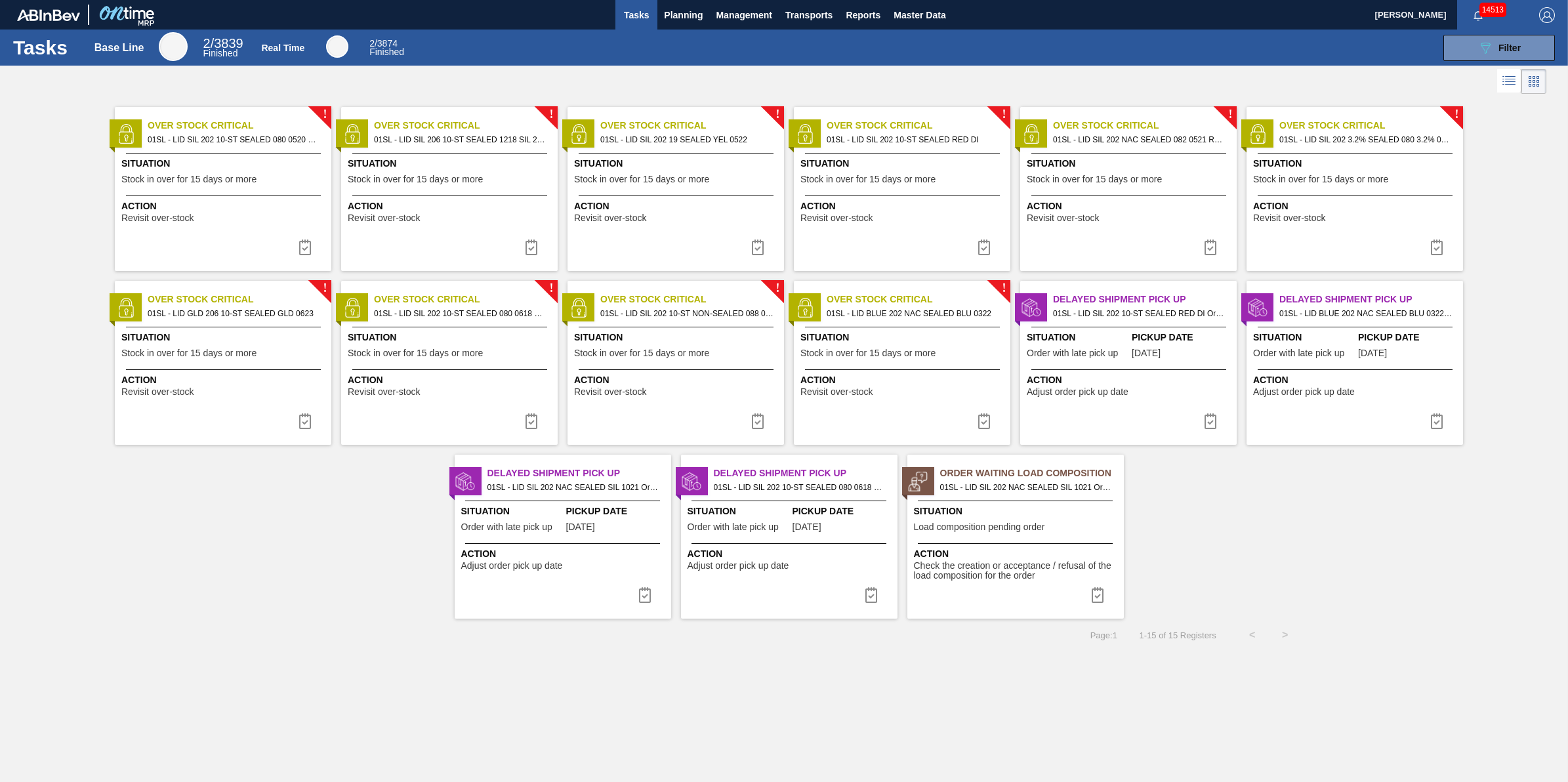
click at [231, 198] on div "Action Revisit over-stock" at bounding box center [223, 209] width 217 height 27
click at [294, 247] on button at bounding box center [305, 248] width 32 height 26
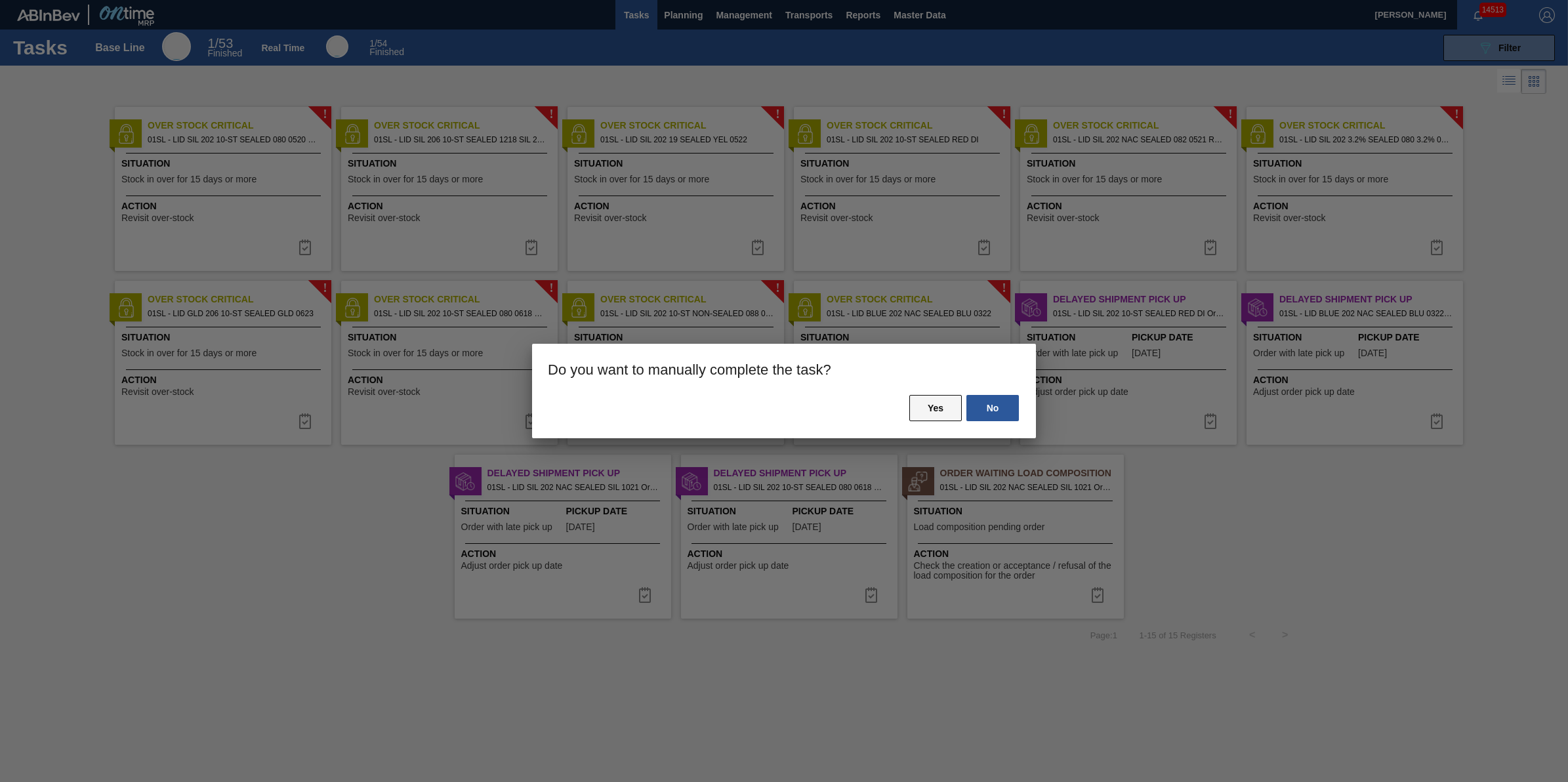
click at [927, 410] on button "Yes" at bounding box center [936, 408] width 53 height 26
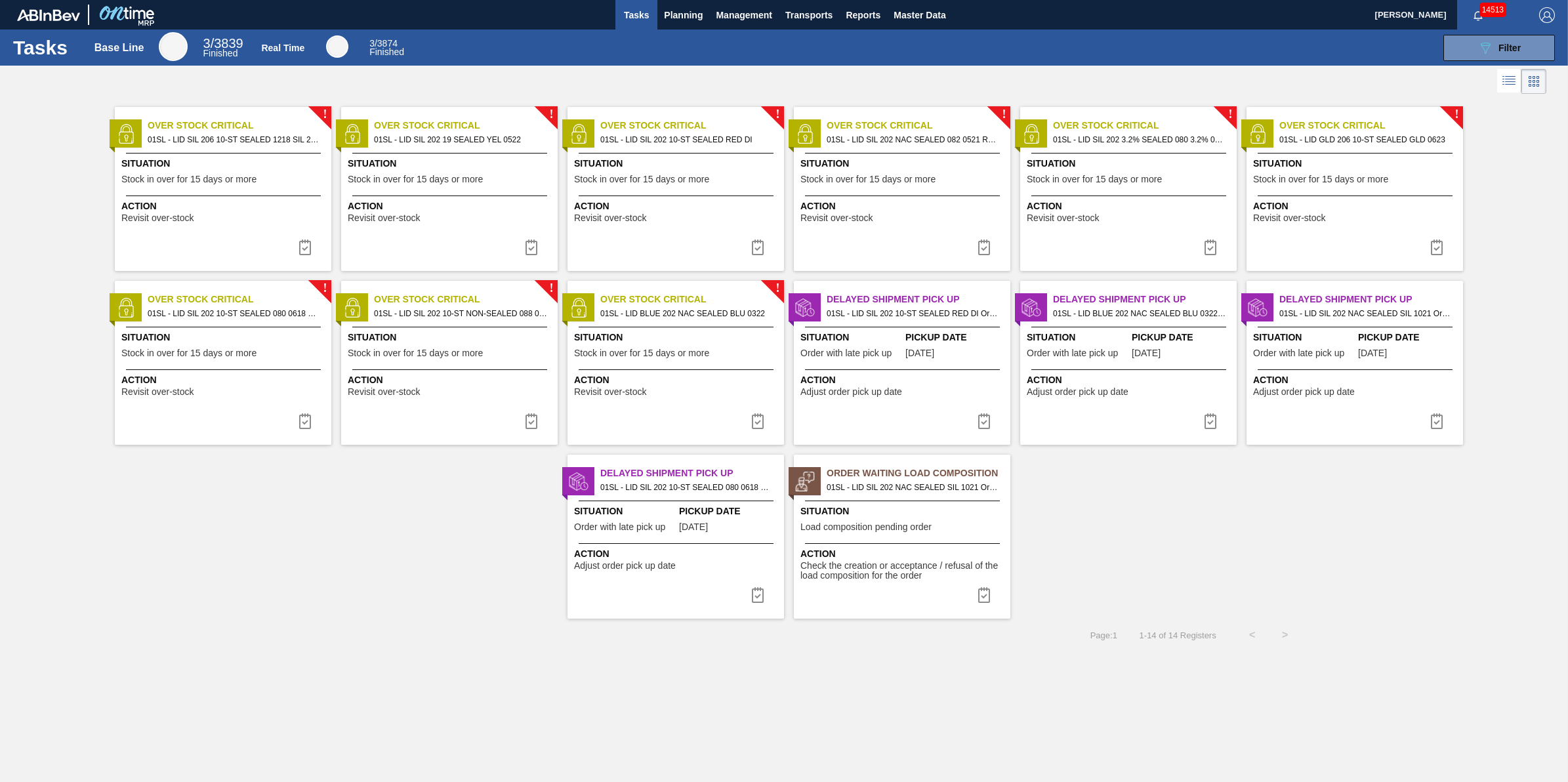
click at [284, 207] on span "Action" at bounding box center [224, 207] width 207 height 14
click at [313, 254] on button at bounding box center [305, 248] width 32 height 26
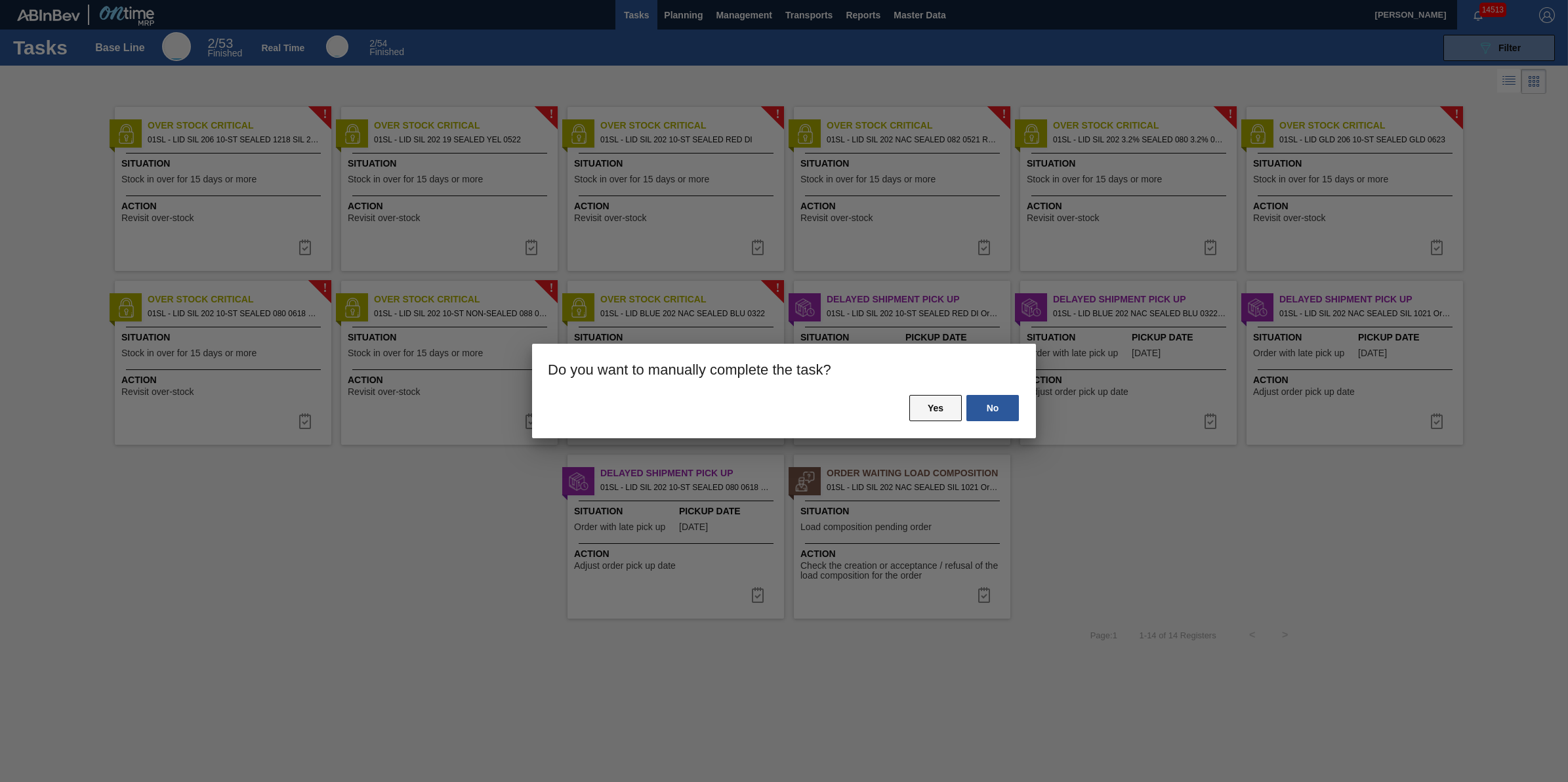
click at [936, 415] on button "Yes" at bounding box center [936, 408] width 53 height 26
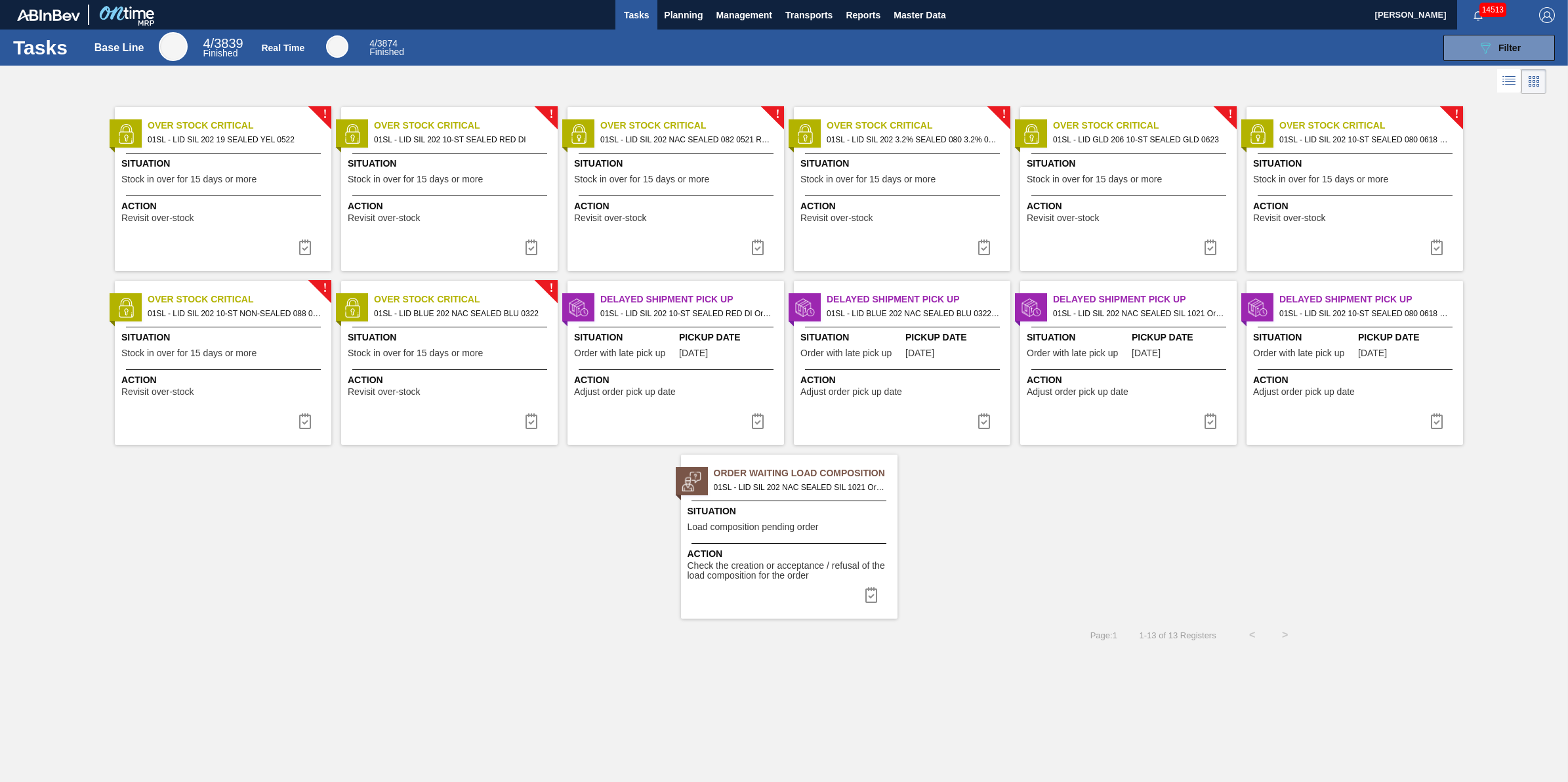
click at [276, 352] on div "Situation Stock in over for 15 days or more" at bounding box center [224, 346] width 207 height 32
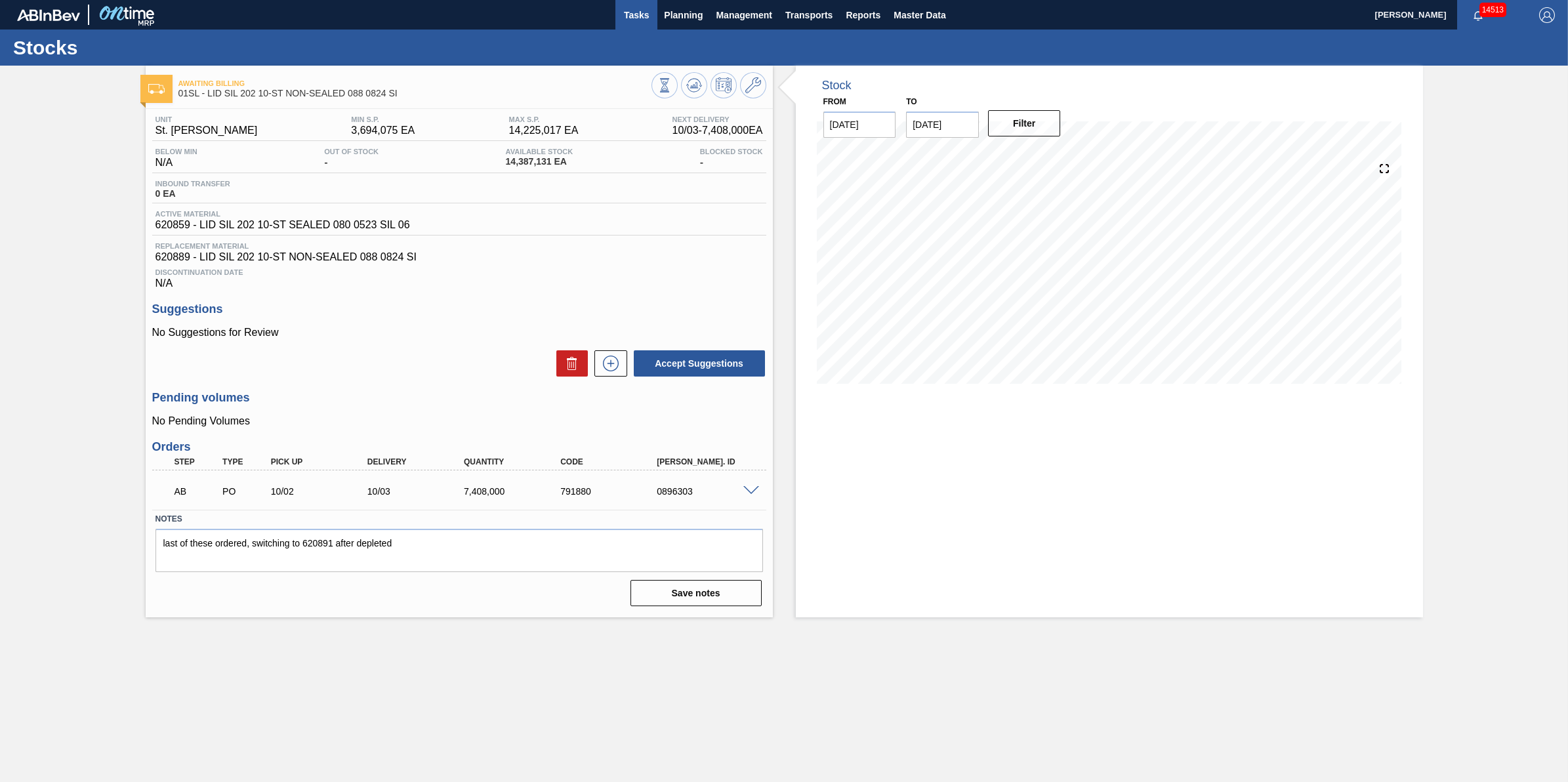
click at [643, 22] on span "Tasks" at bounding box center [636, 15] width 29 height 16
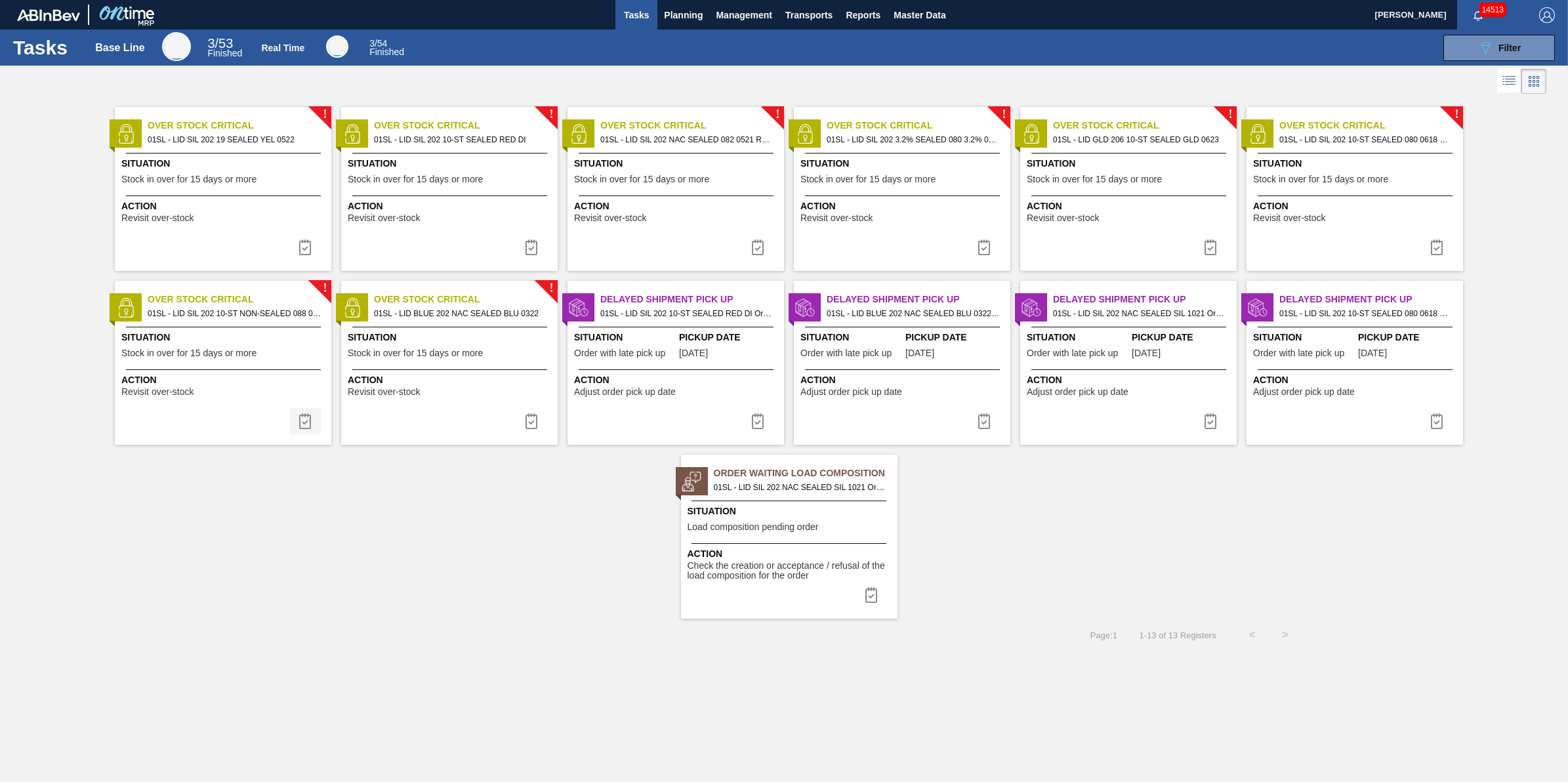
click at [308, 421] on img at bounding box center [305, 421] width 16 height 16
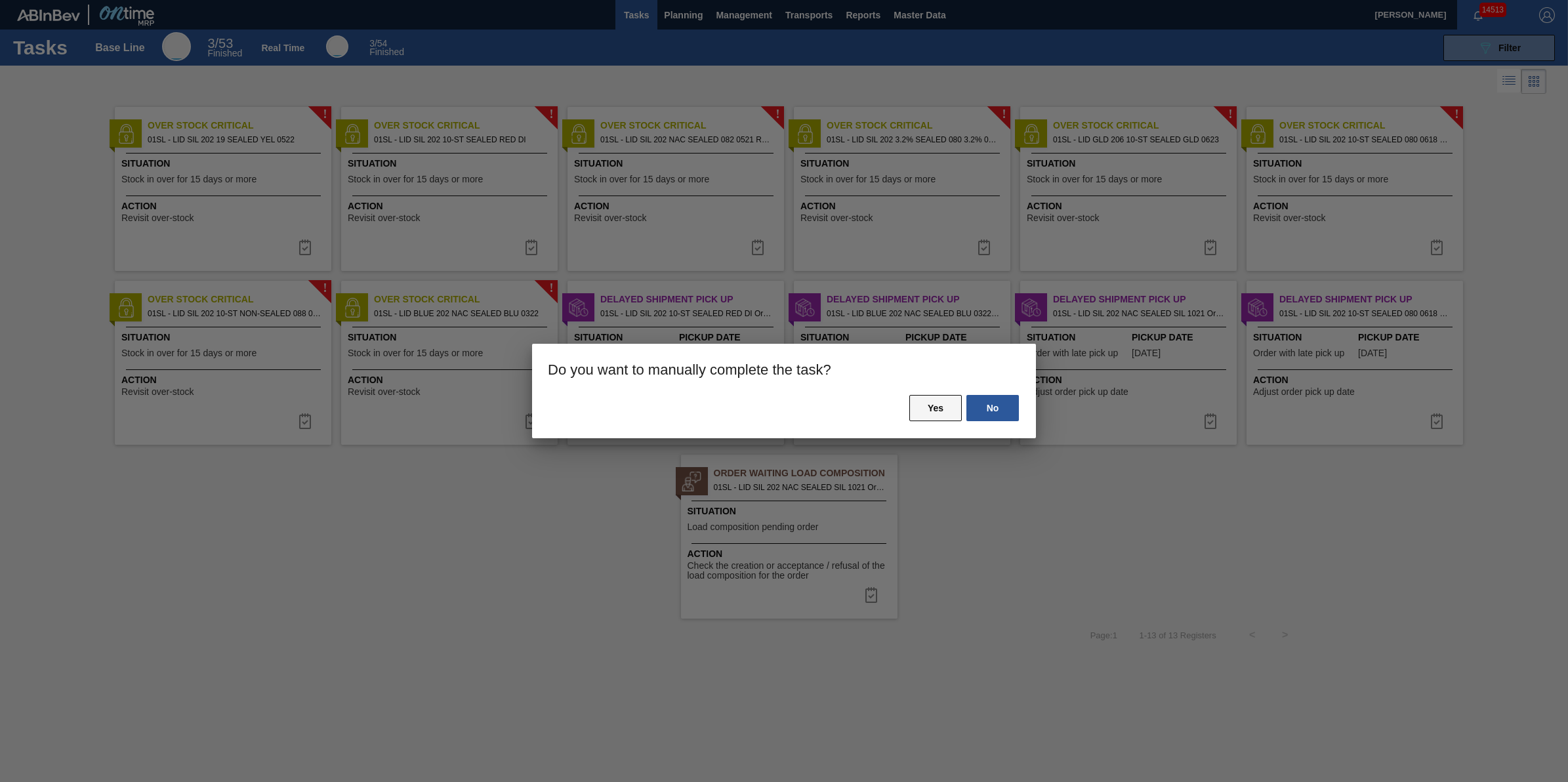
click at [920, 404] on button "Yes" at bounding box center [936, 408] width 53 height 26
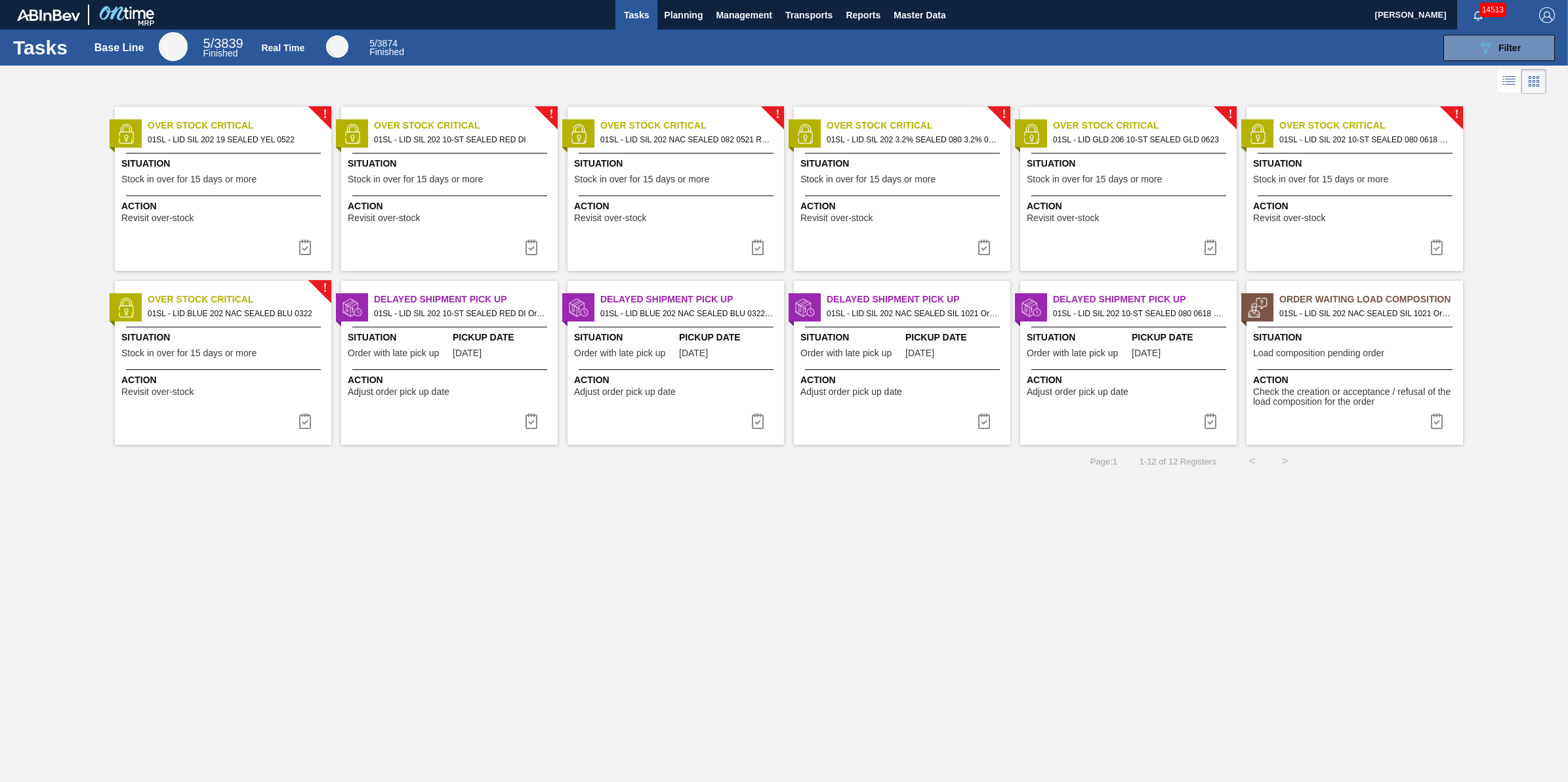
click at [217, 339] on span "Situation" at bounding box center [224, 338] width 207 height 14
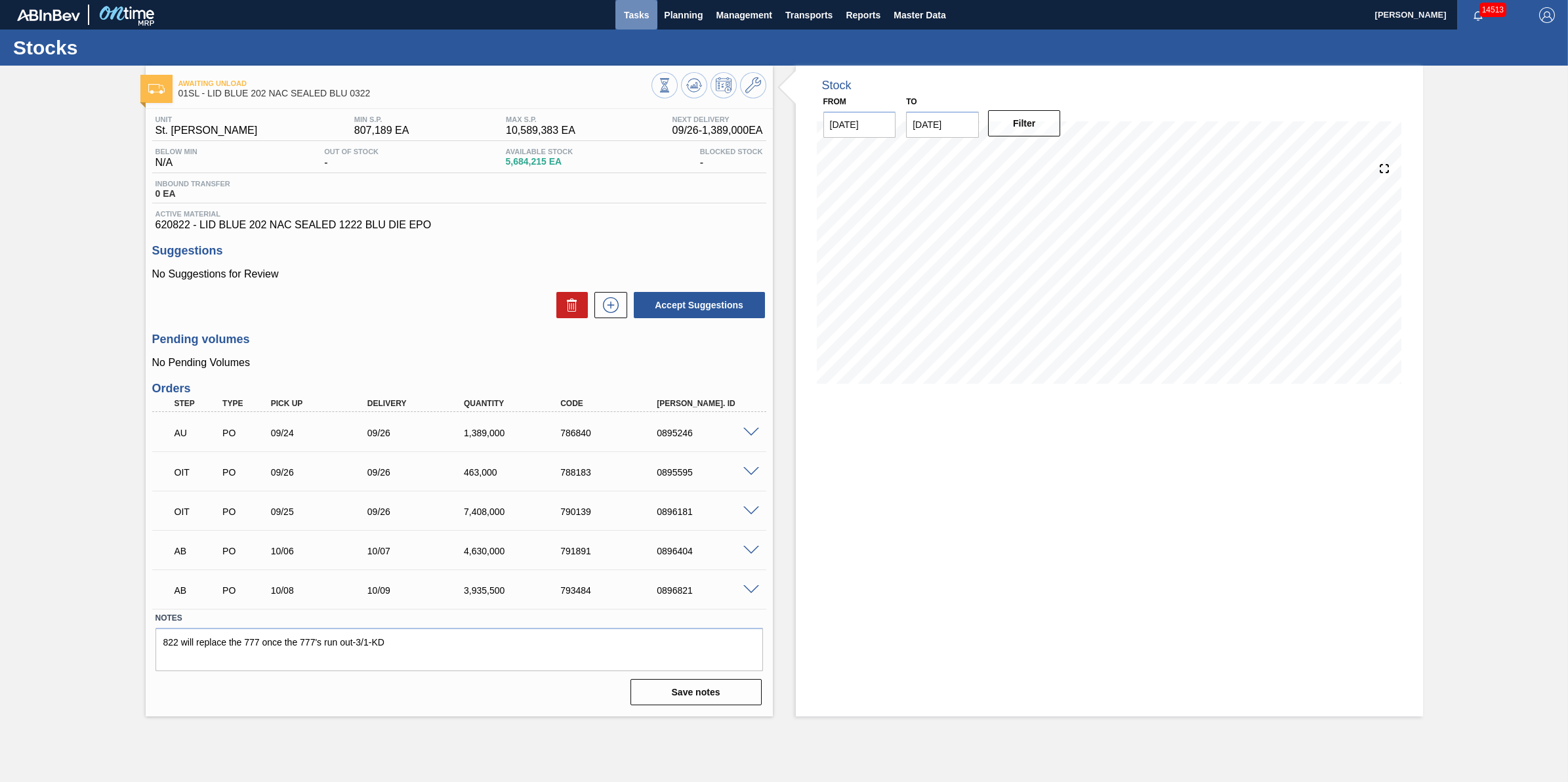
click at [634, 19] on span "Tasks" at bounding box center [636, 15] width 29 height 16
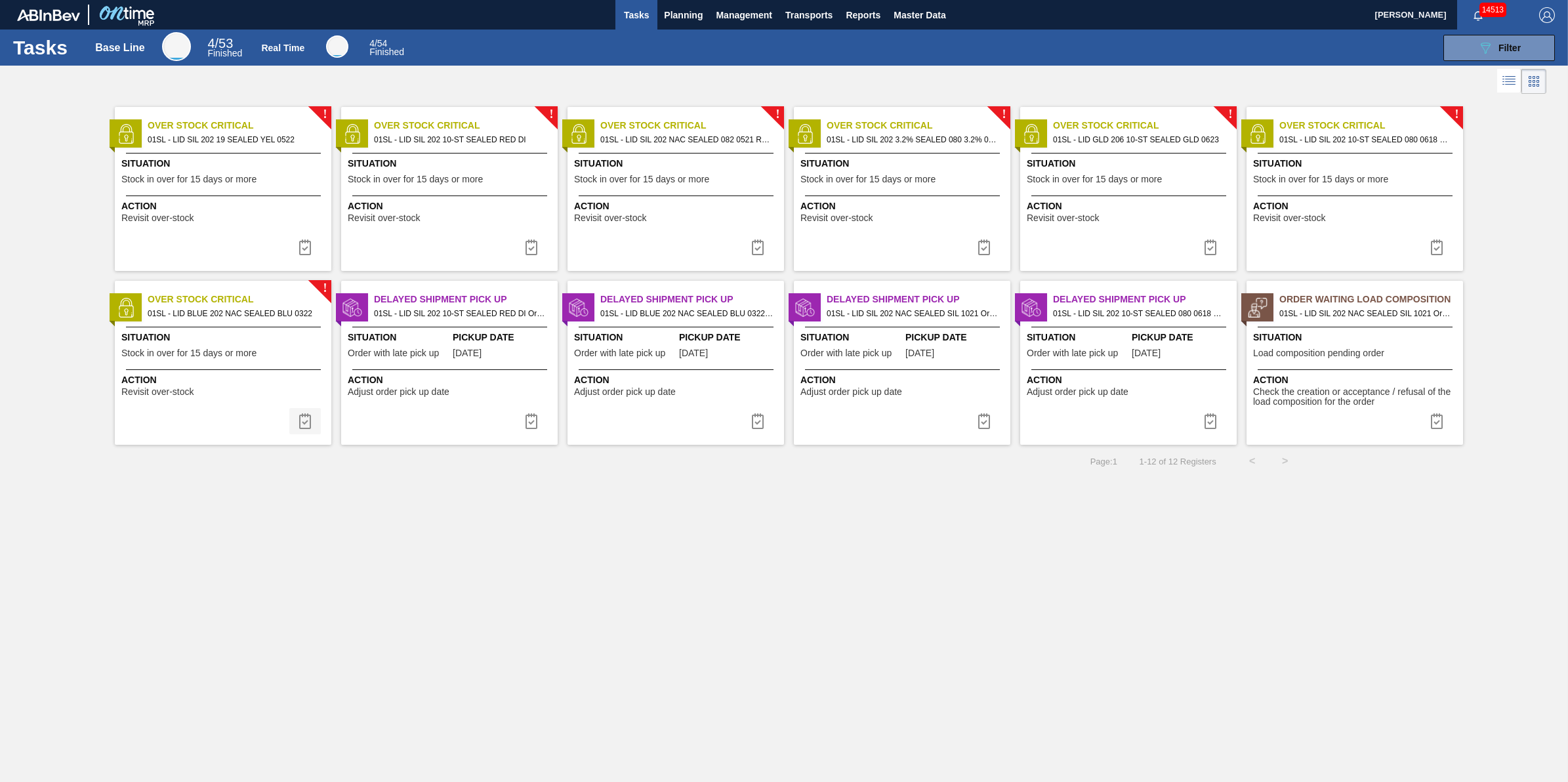
click at [304, 425] on img at bounding box center [305, 421] width 16 height 16
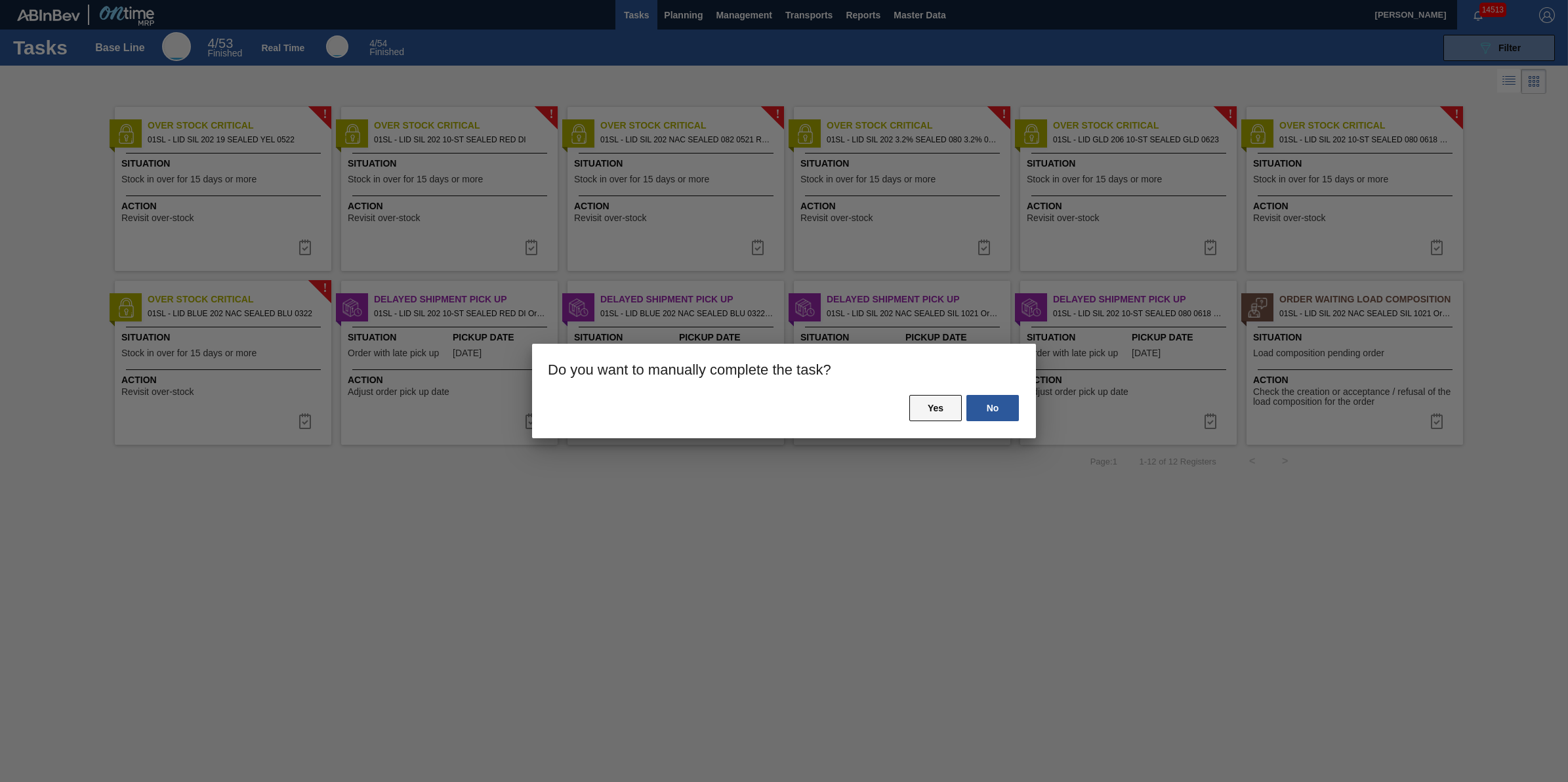
click at [933, 405] on button "Yes" at bounding box center [936, 408] width 53 height 26
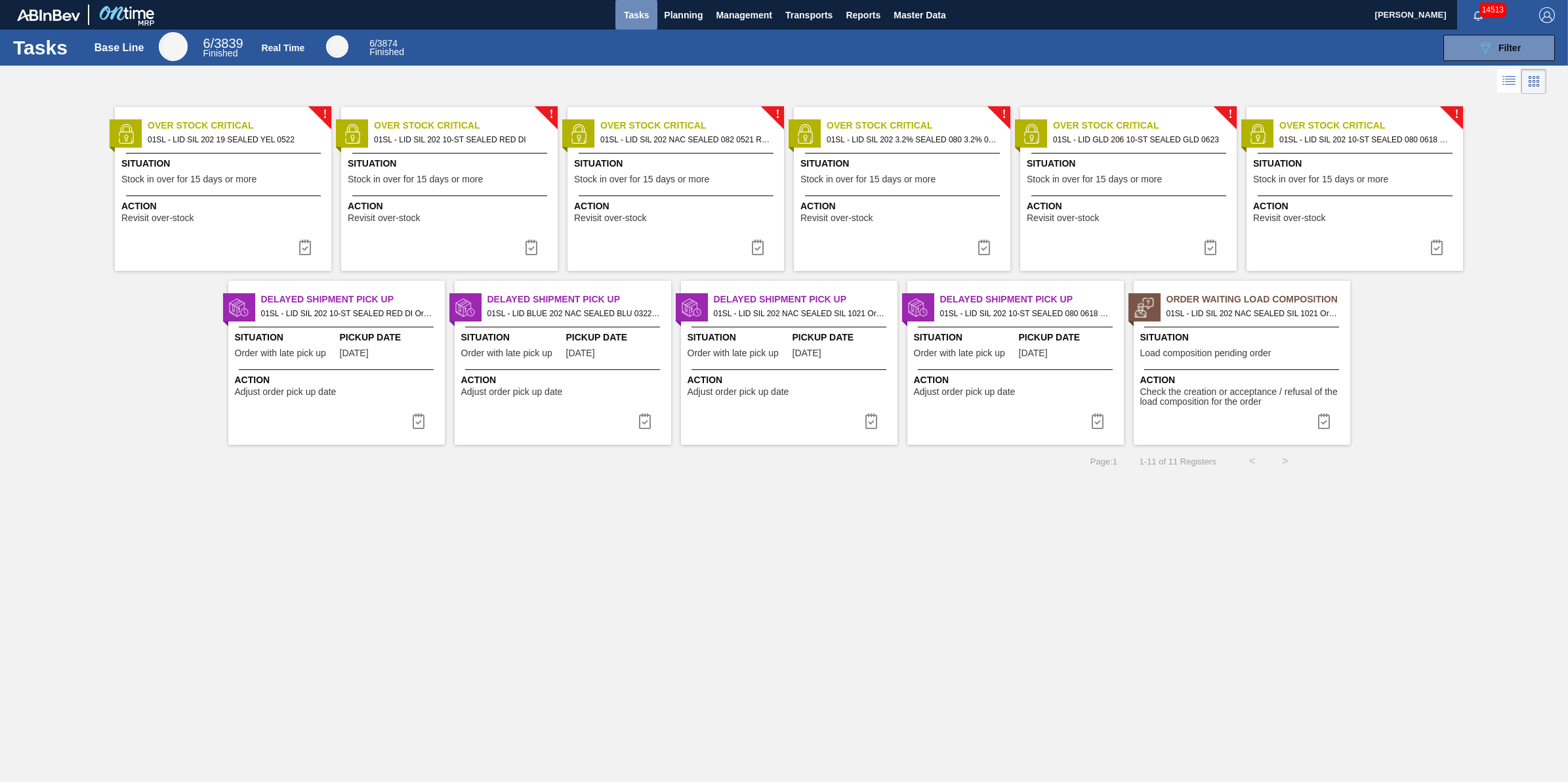
click at [643, 23] on button "Tasks" at bounding box center [636, 15] width 42 height 30
click at [680, 15] on span "Planning" at bounding box center [683, 15] width 39 height 16
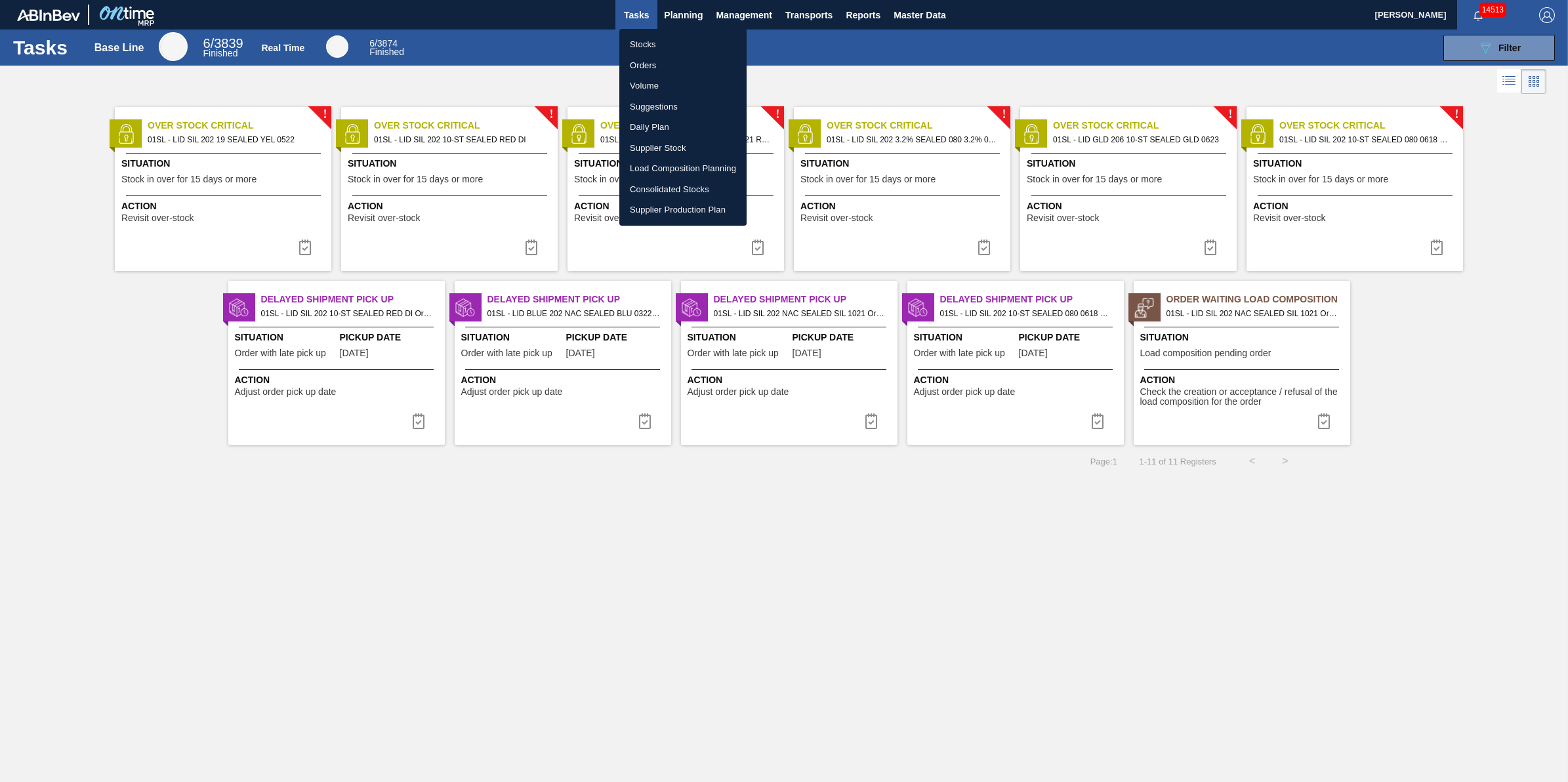
click at [683, 40] on li "Stocks" at bounding box center [683, 44] width 127 height 21
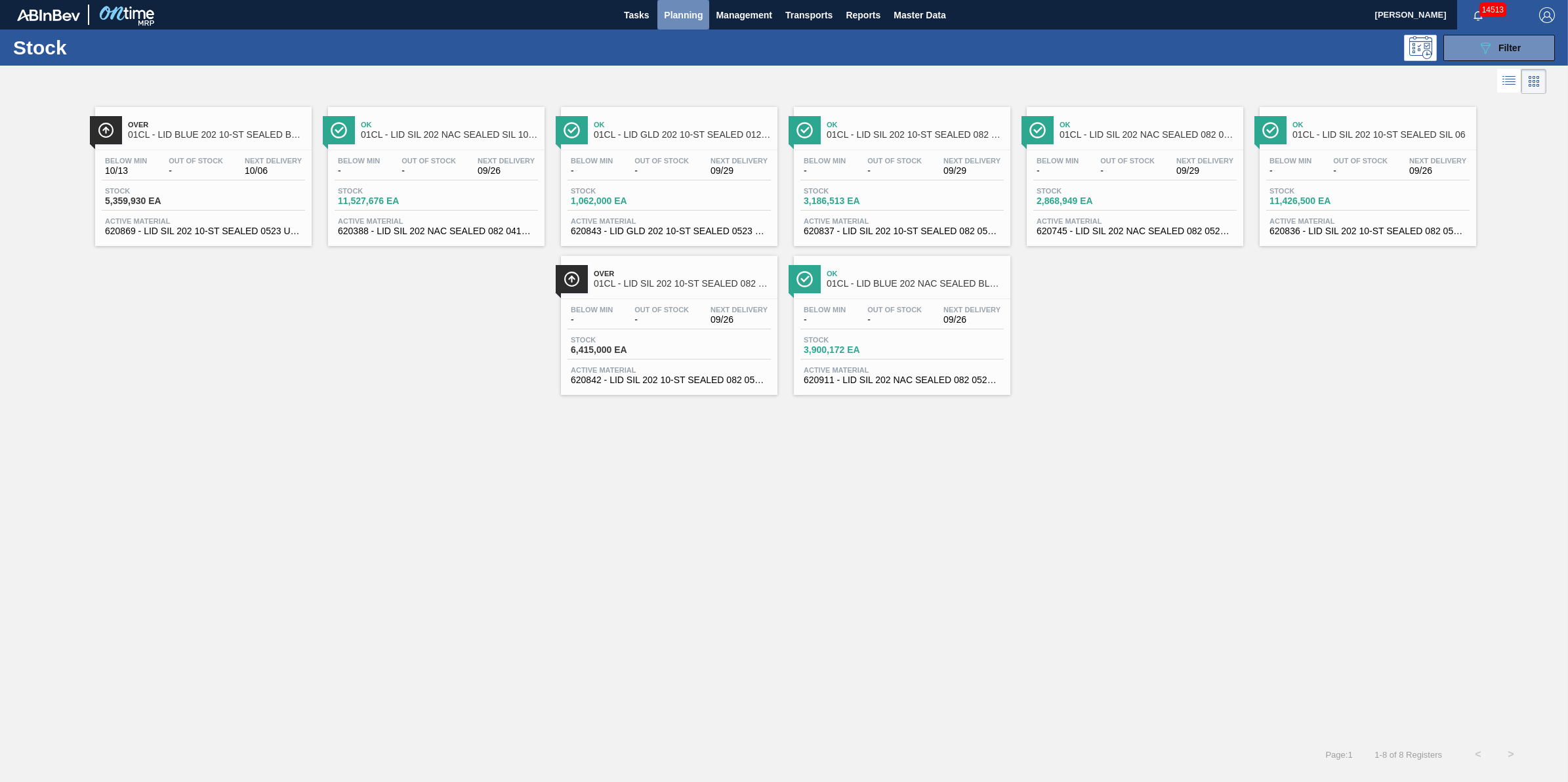
click at [680, 10] on span "Planning" at bounding box center [683, 15] width 39 height 16
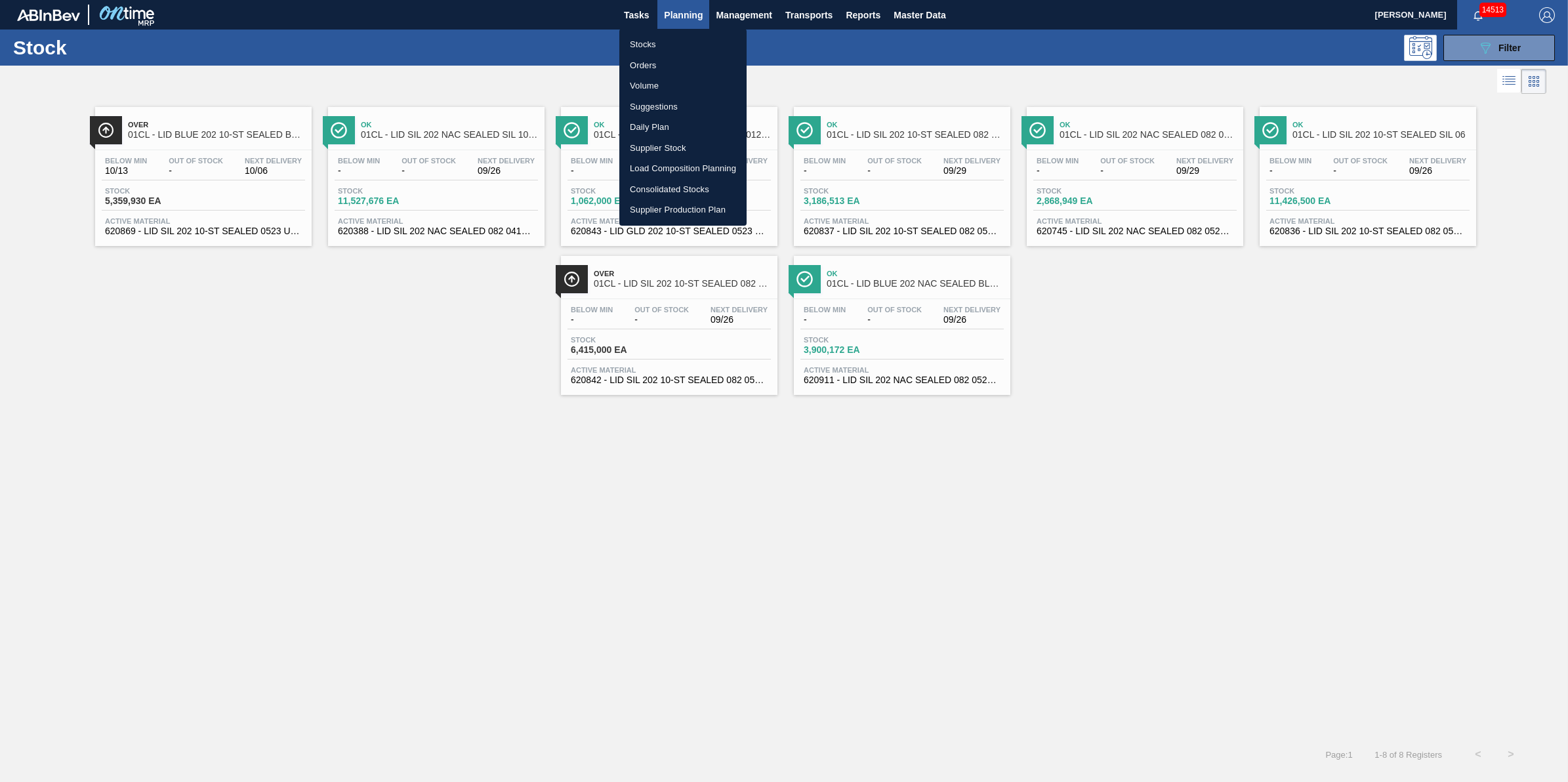
click at [670, 34] on li "Stocks" at bounding box center [683, 44] width 127 height 21
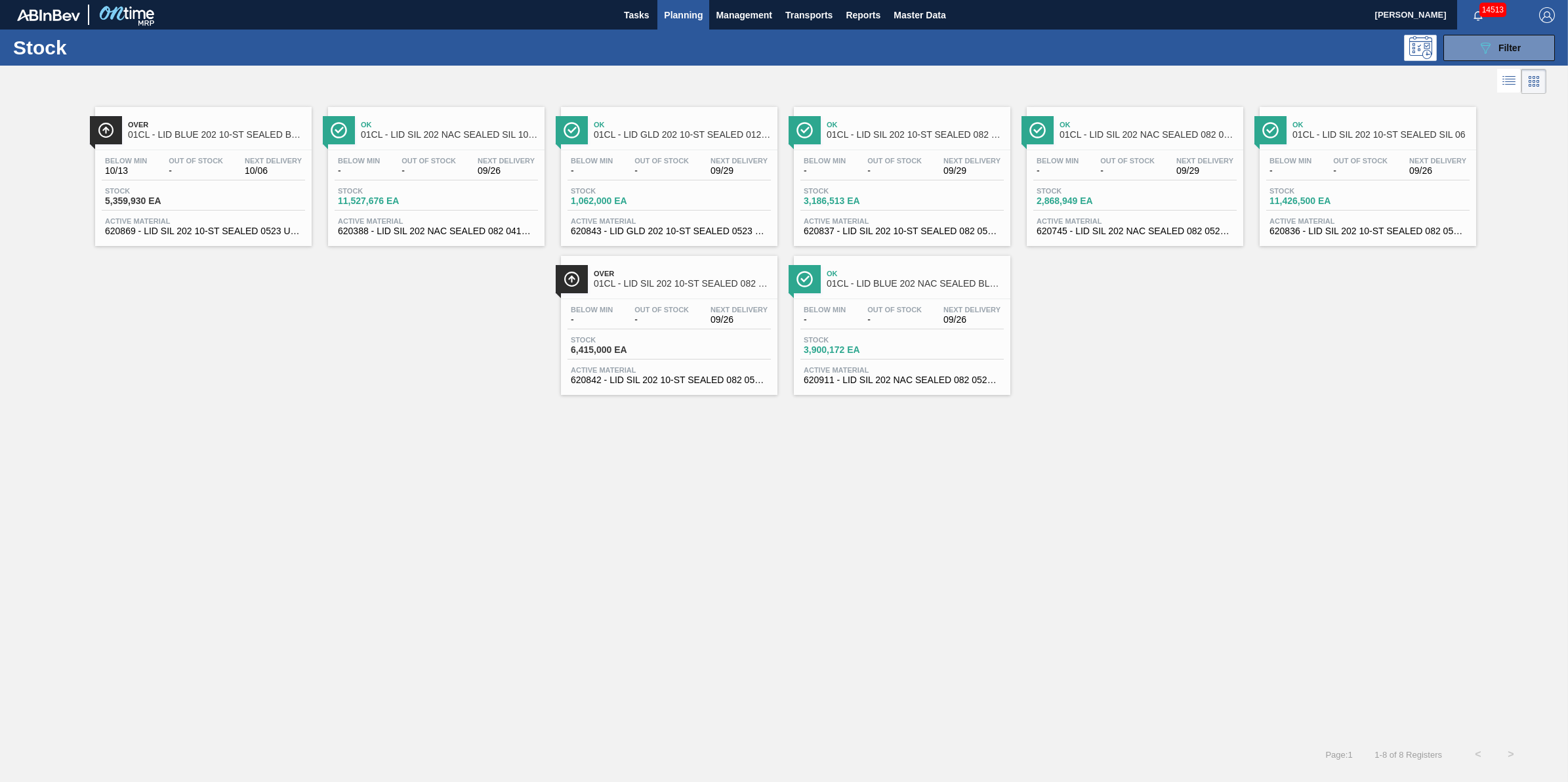
click at [657, 21] on button "Planning" at bounding box center [683, 15] width 52 height 30
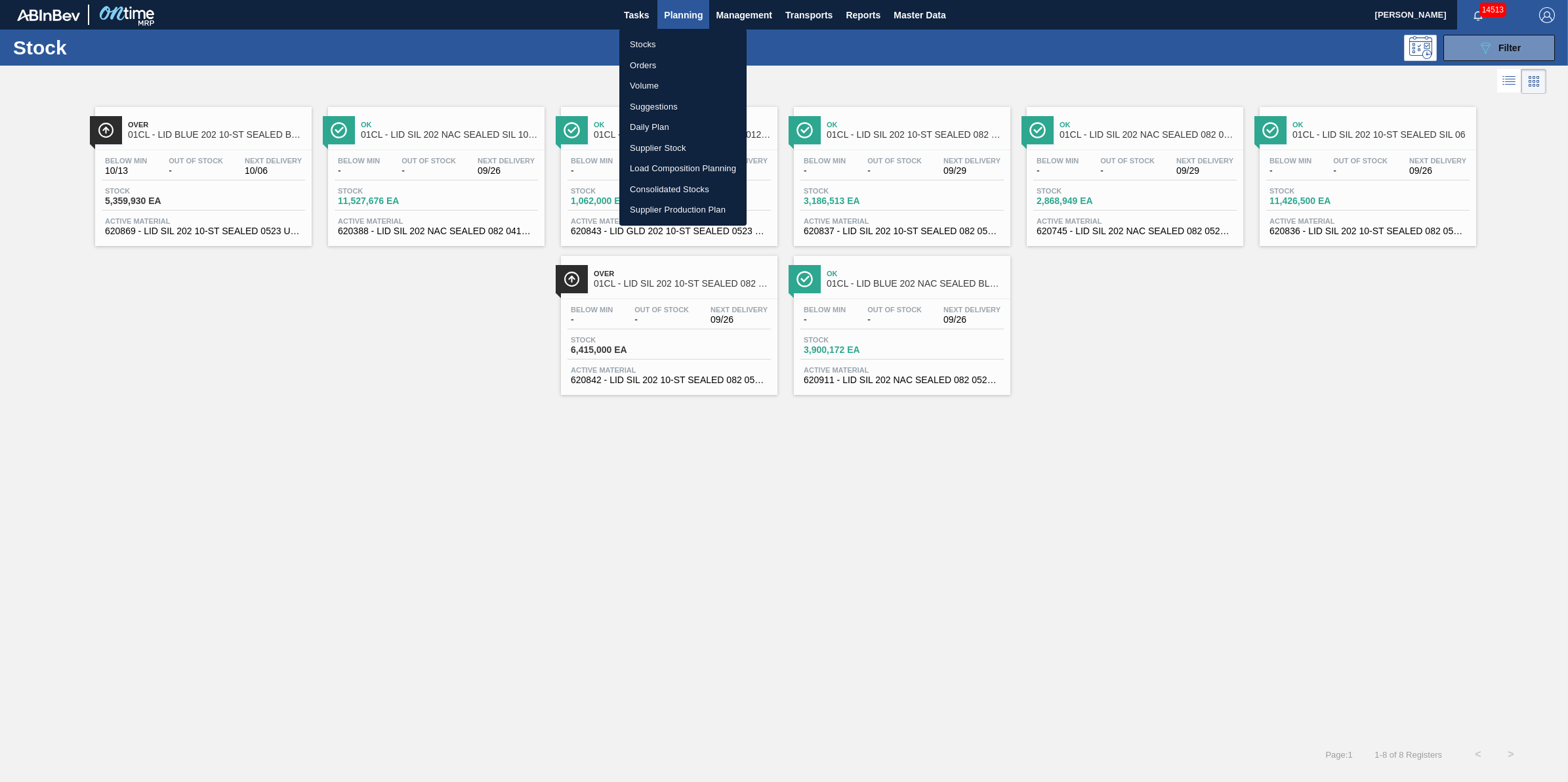
click at [638, 19] on div at bounding box center [784, 391] width 1568 height 782
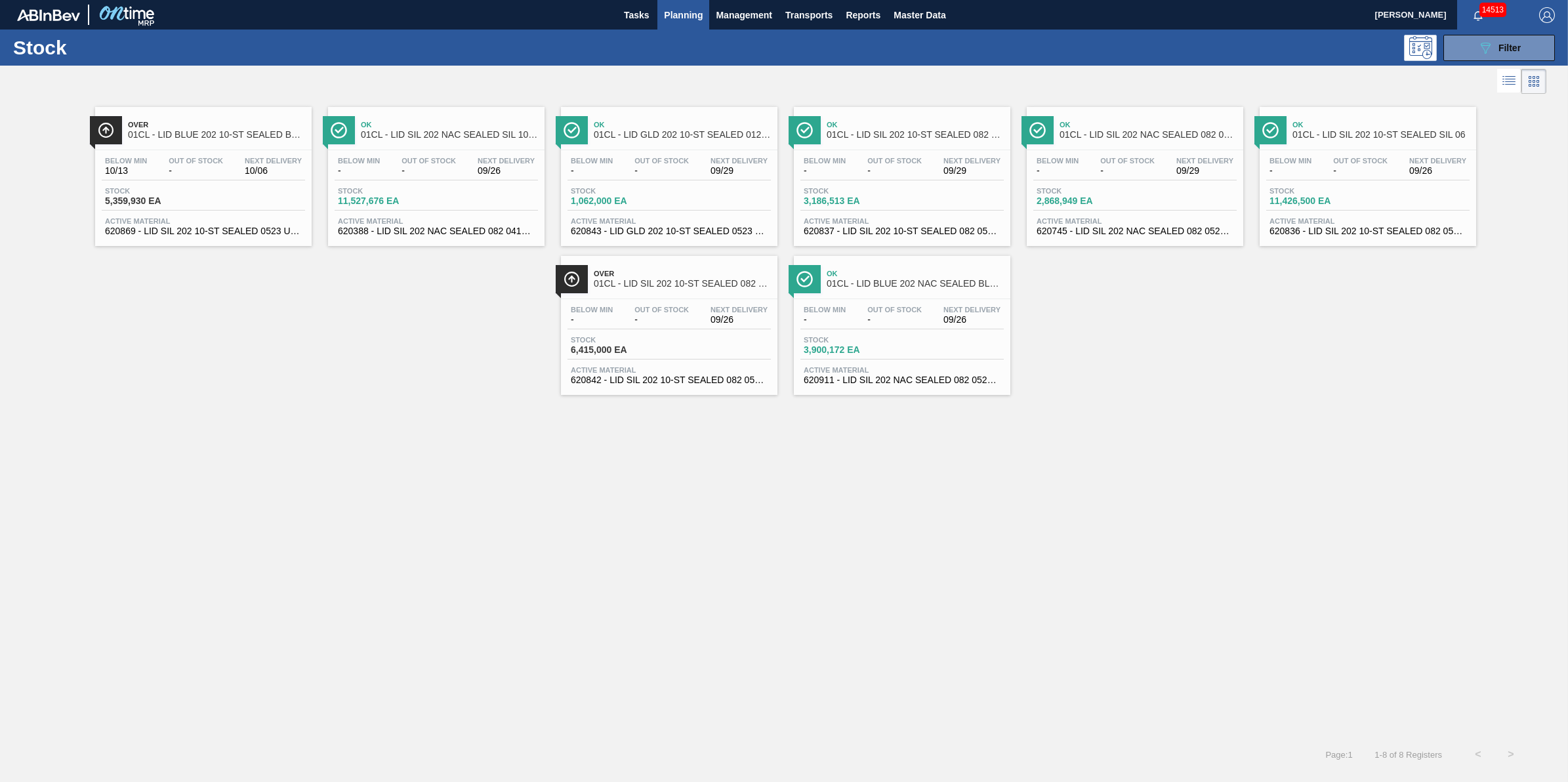
click at [638, 0] on body "Tasks Planning Management Transports Reports Master Data Jack Schuld 14513 Mark…" at bounding box center [784, 0] width 1568 height 0
click at [638, 19] on span "Tasks" at bounding box center [636, 15] width 29 height 16
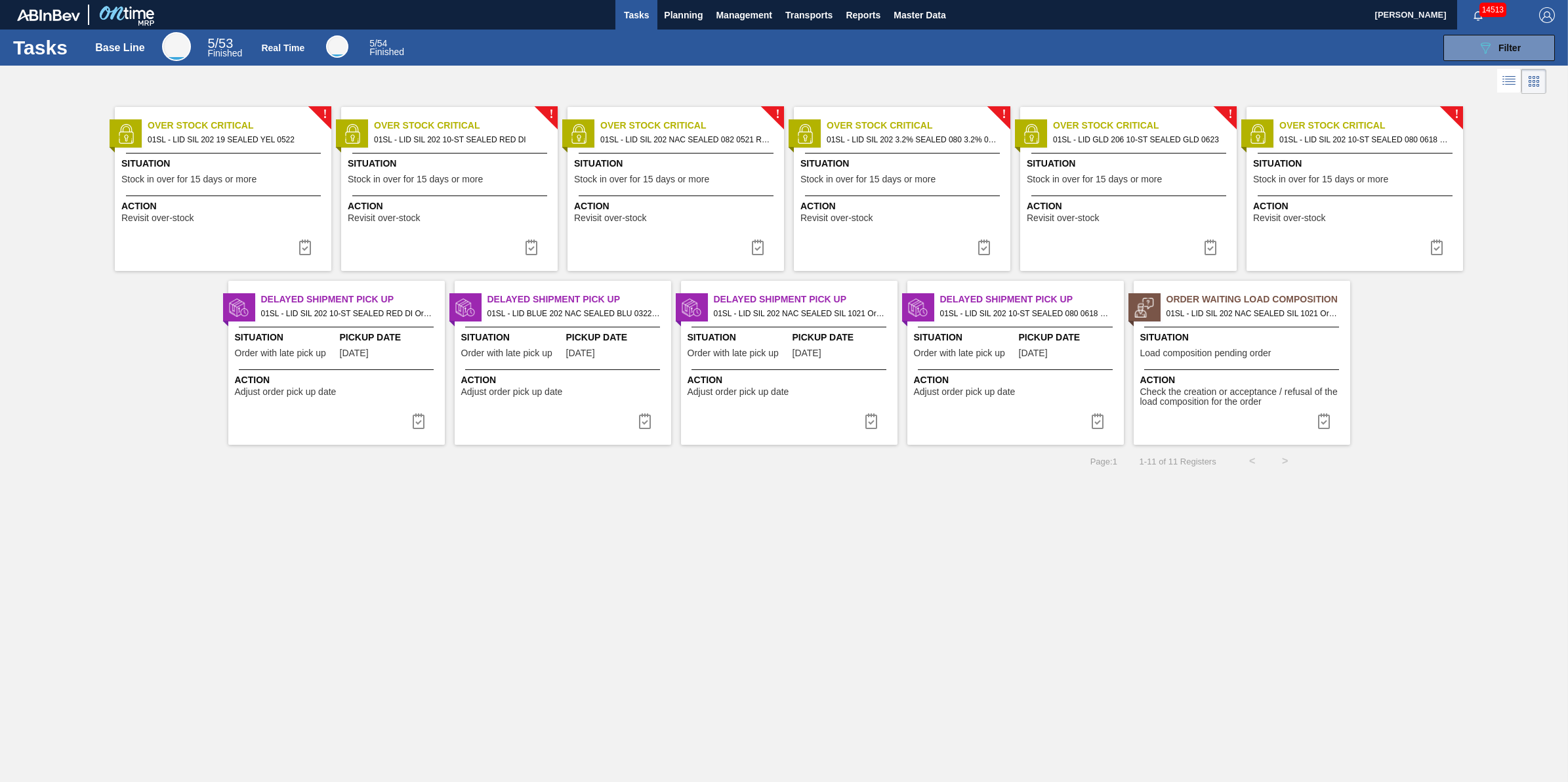
click at [238, 192] on div "! Over Stock Critical 01SL - LID SIL 202 19 SEALED YEL 0522 Situation Stock in …" at bounding box center [223, 189] width 217 height 164
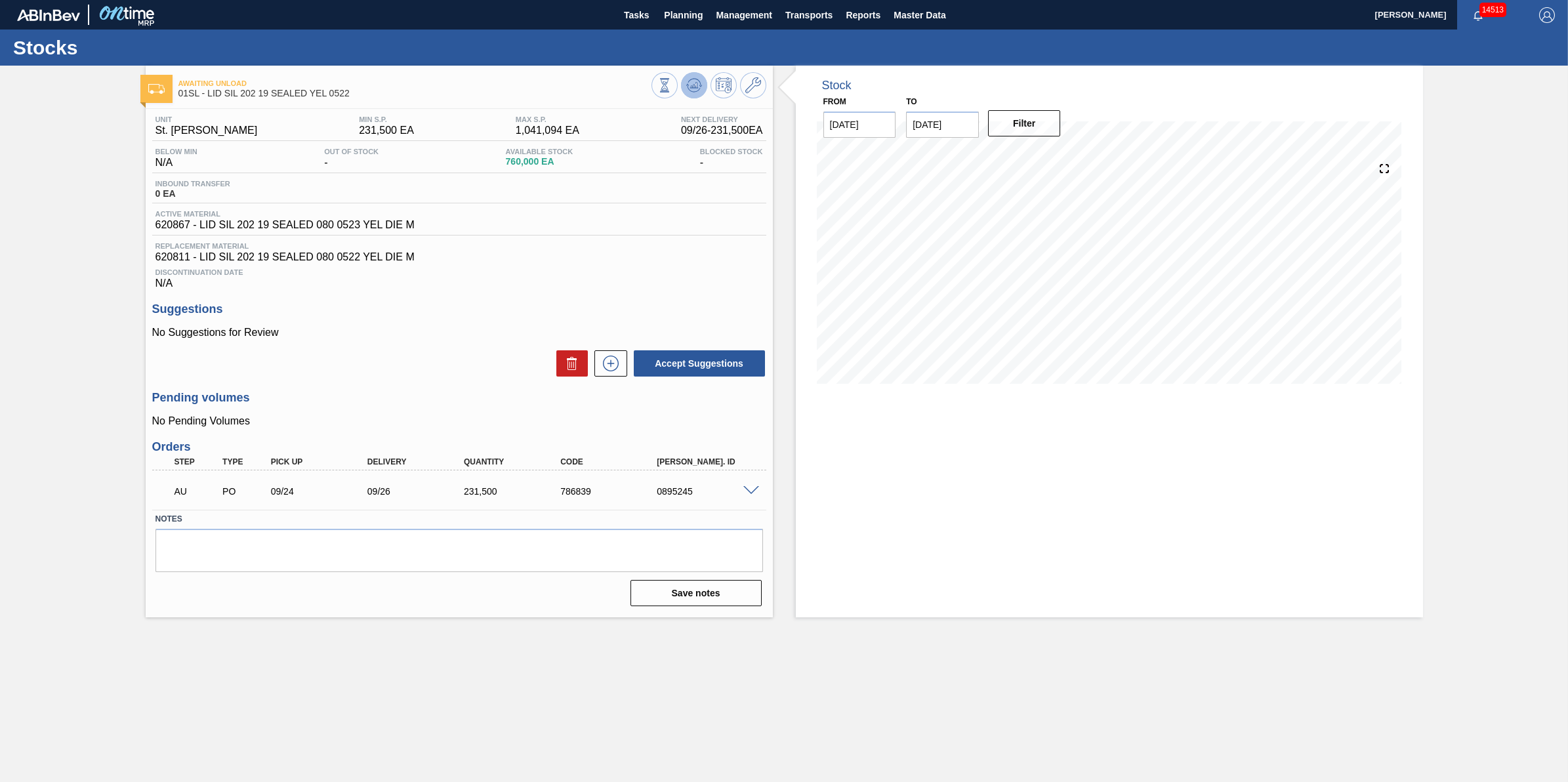
click at [683, 82] on button at bounding box center [694, 85] width 26 height 26
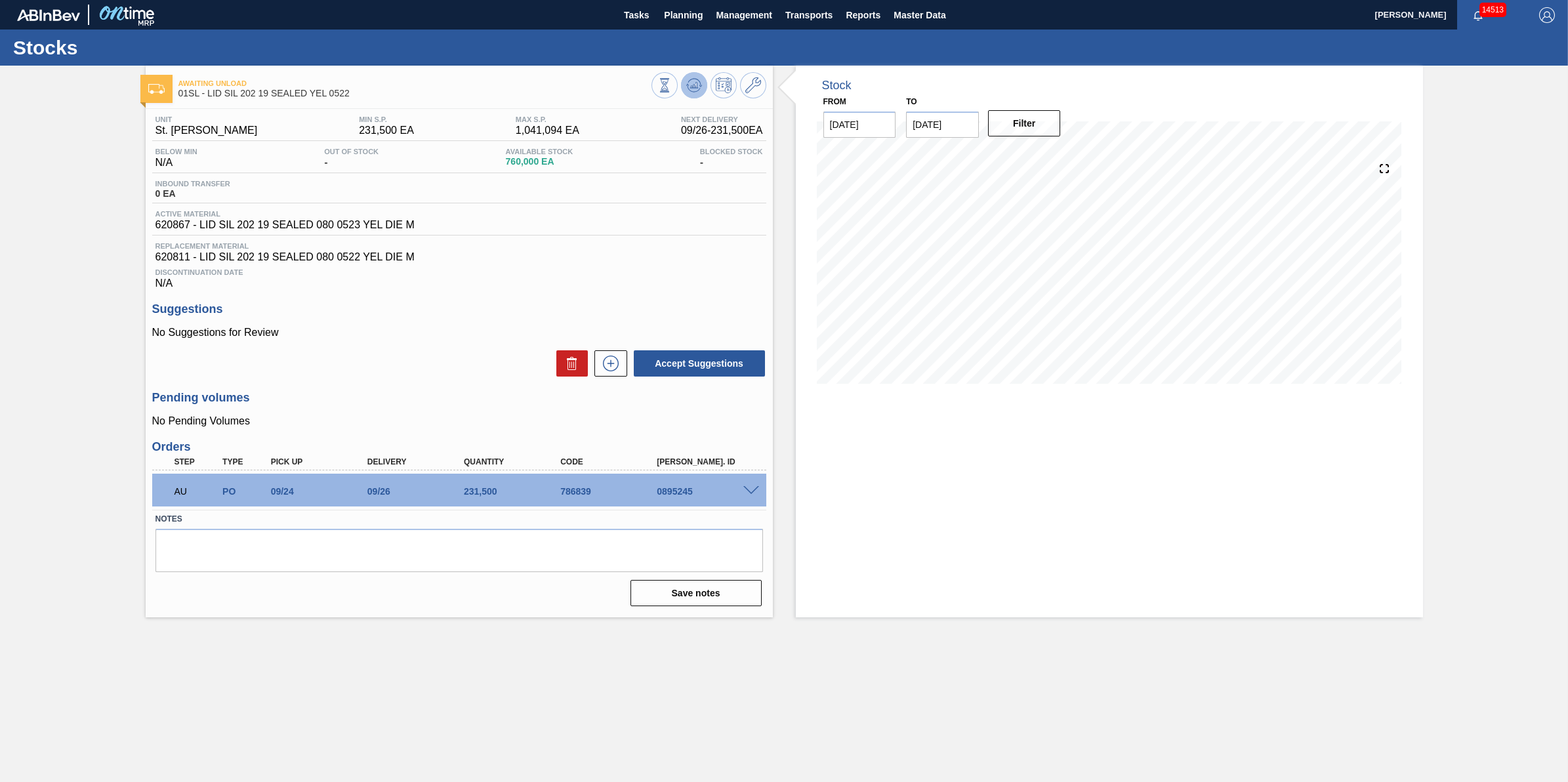
click at [684, 77] on button at bounding box center [694, 85] width 26 height 26
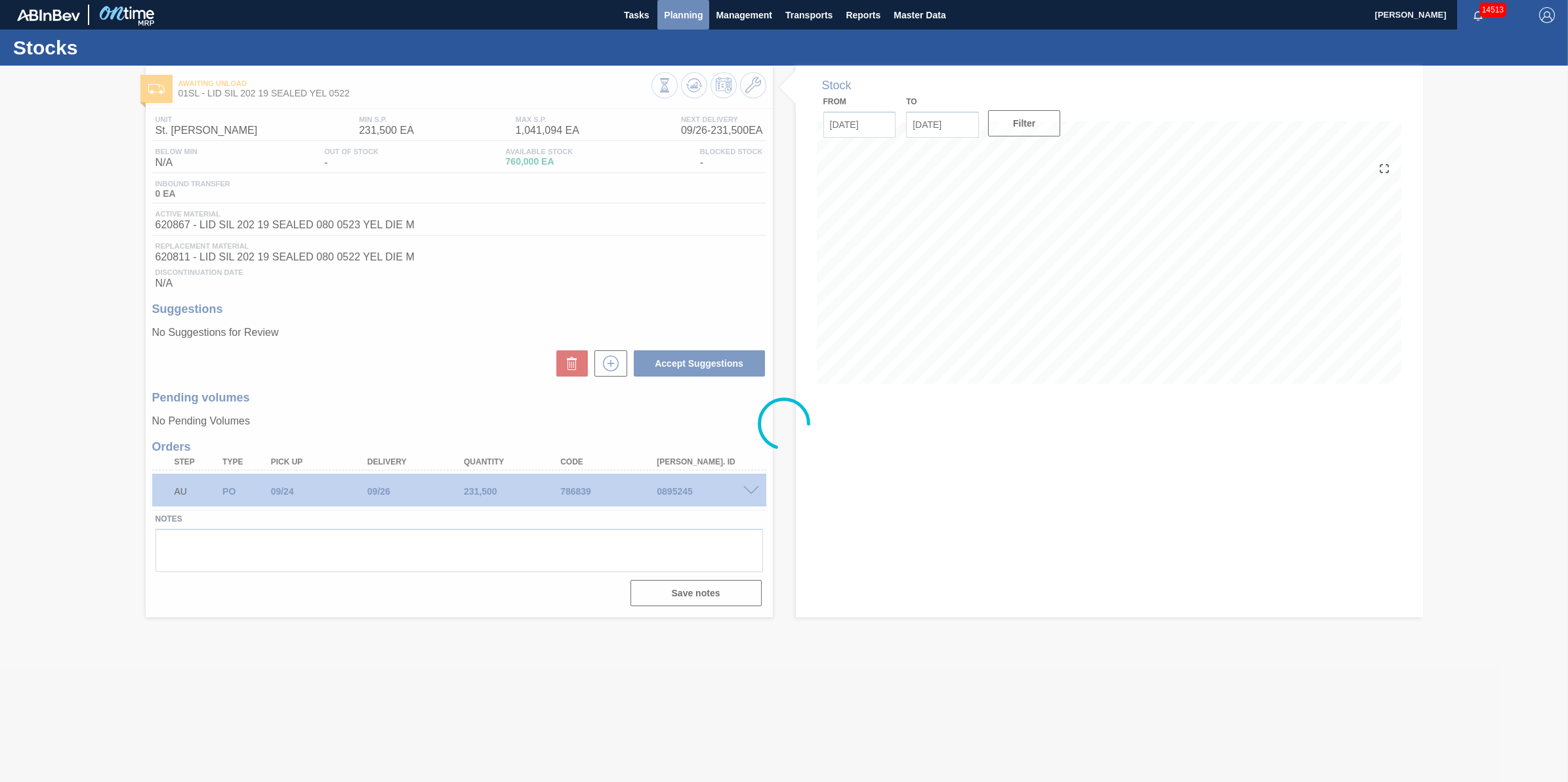
click at [683, 21] on span "Planning" at bounding box center [683, 15] width 39 height 16
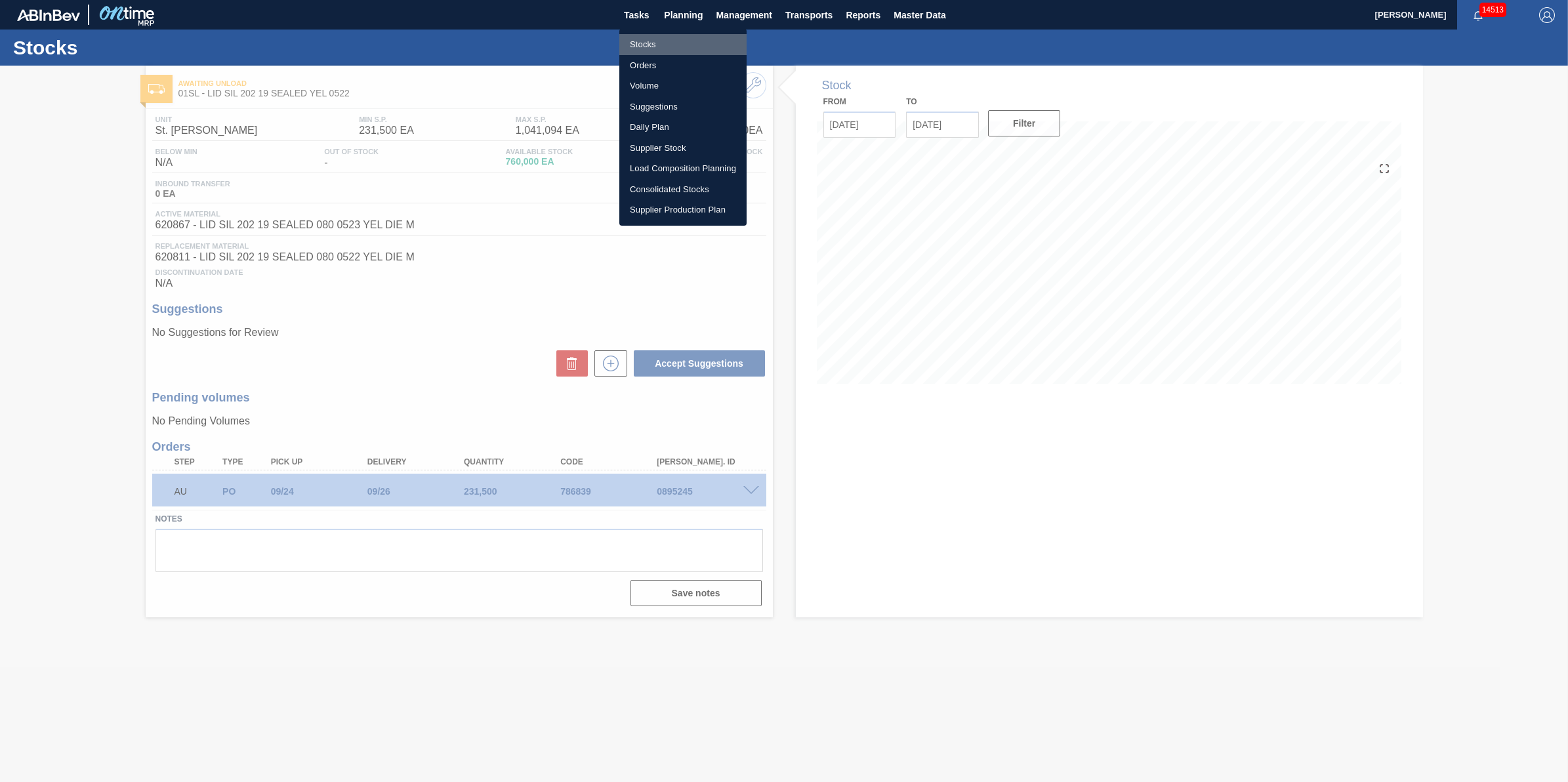
click at [674, 51] on li "Stocks" at bounding box center [683, 44] width 127 height 21
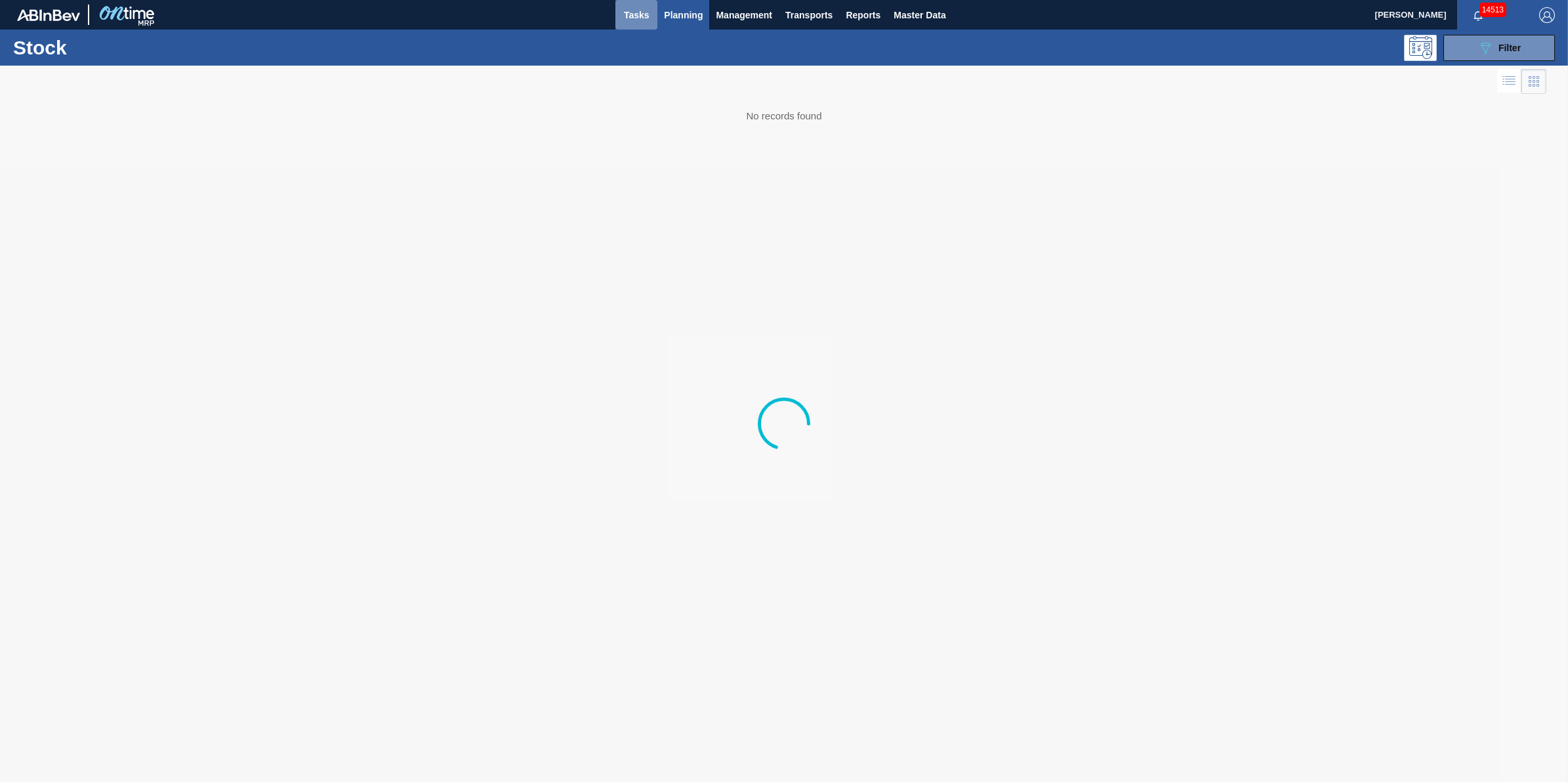
click at [641, 17] on span "Tasks" at bounding box center [636, 15] width 29 height 16
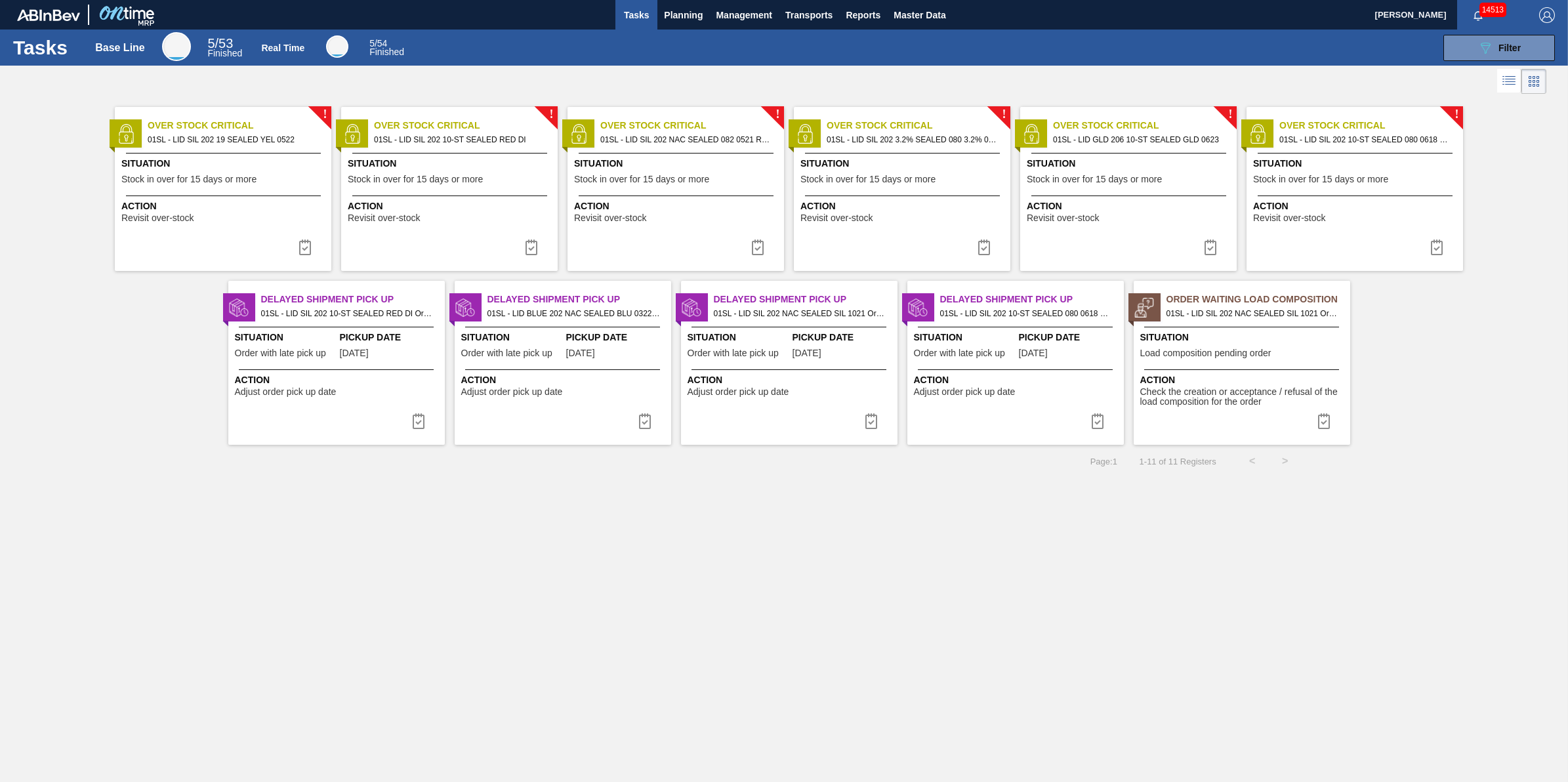
click at [274, 203] on span "Action" at bounding box center [224, 207] width 207 height 14
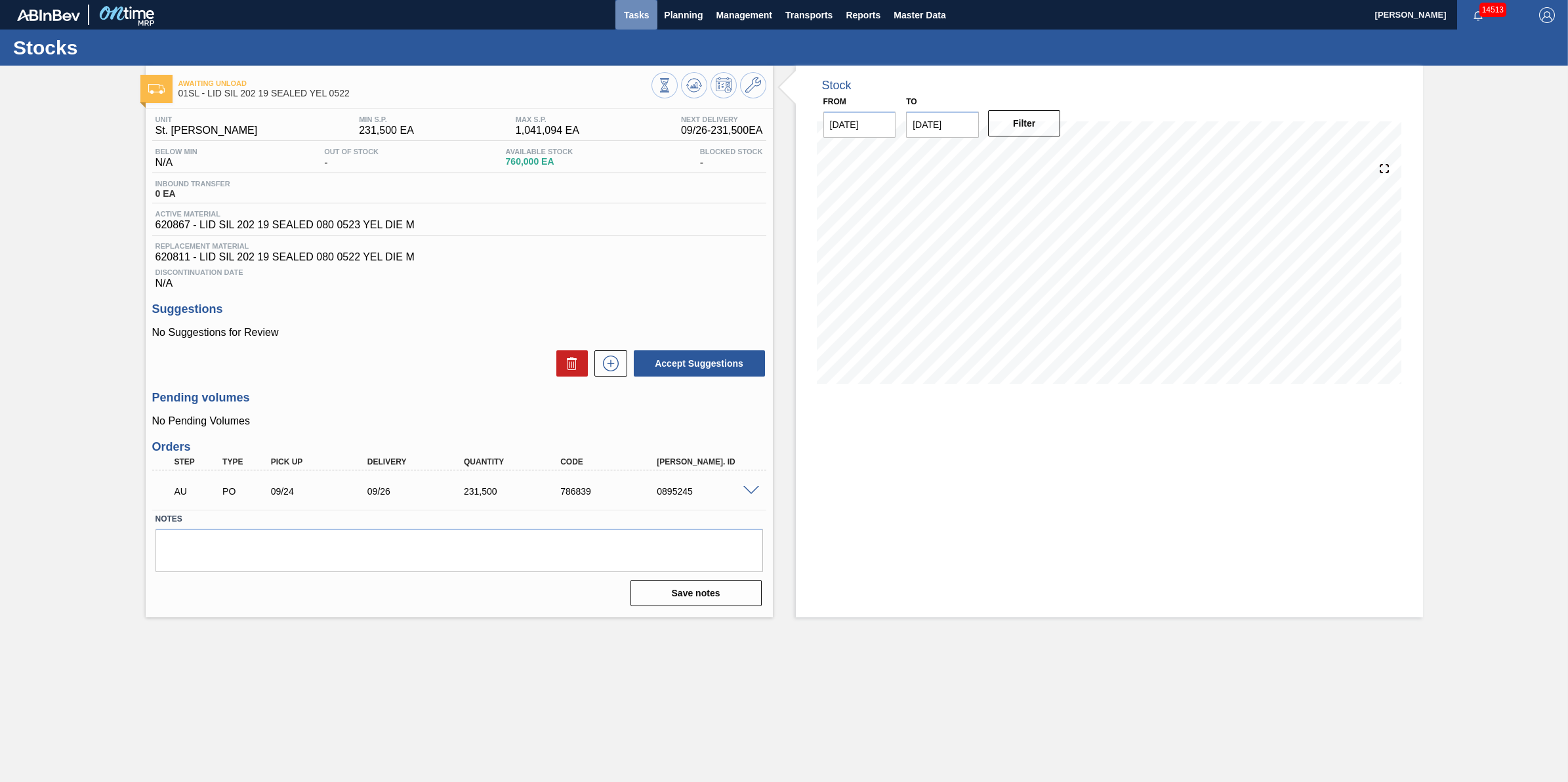
click at [633, 22] on span "Tasks" at bounding box center [636, 15] width 29 height 16
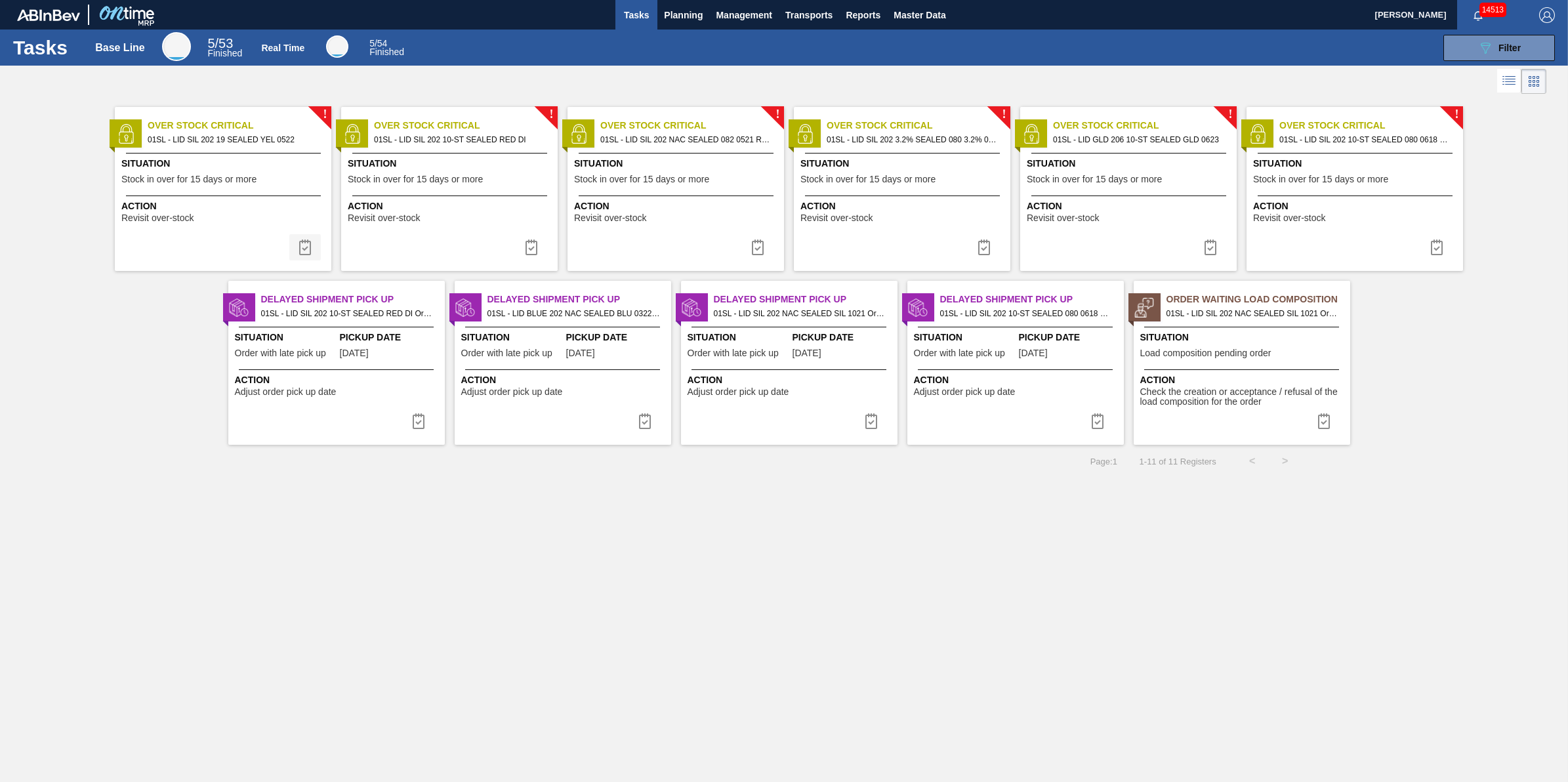
click at [302, 251] on img at bounding box center [305, 247] width 16 height 16
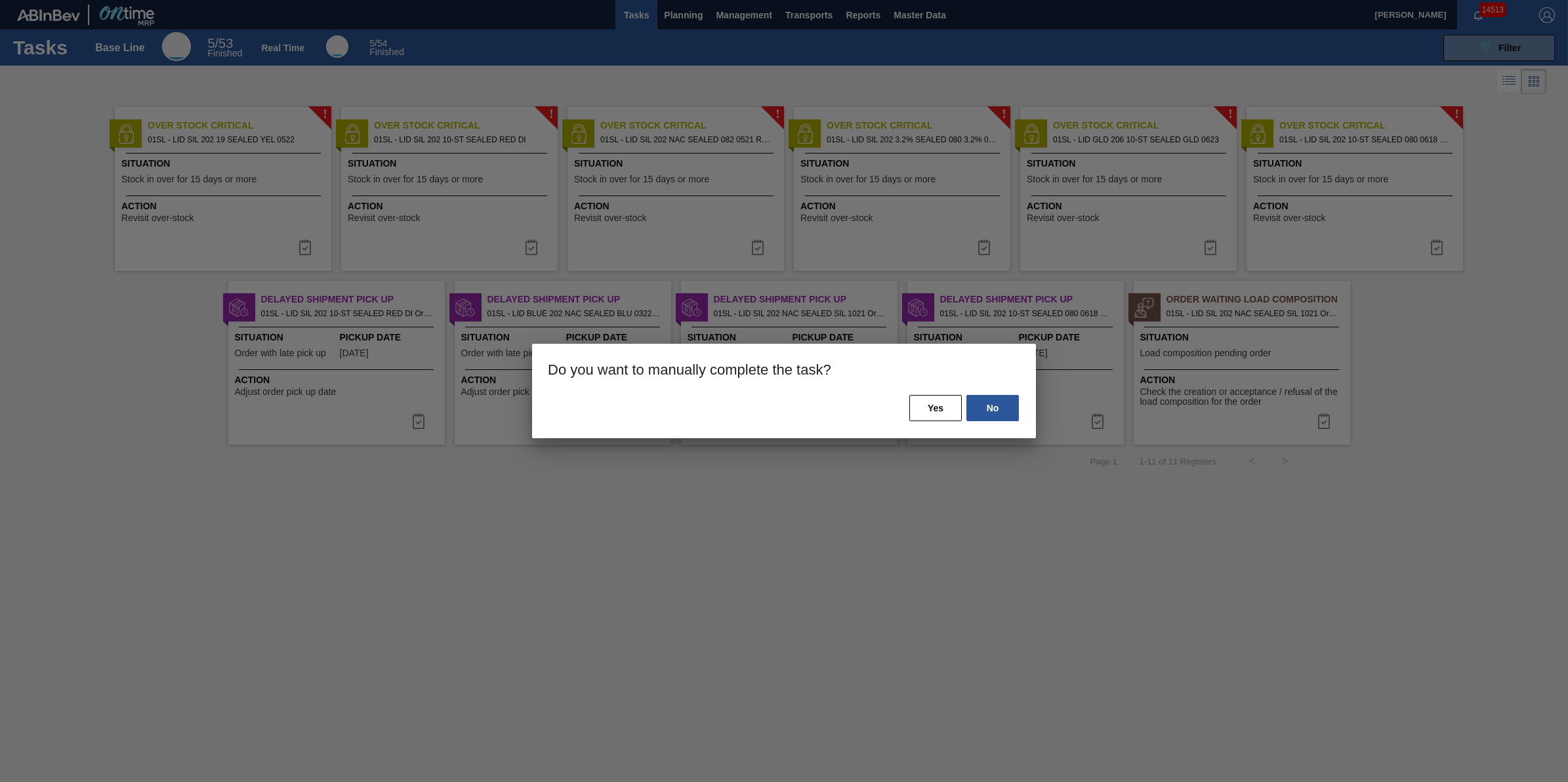
click at [903, 404] on div "No Yes" at bounding box center [784, 415] width 504 height 44
click at [914, 404] on button "Yes" at bounding box center [936, 408] width 53 height 26
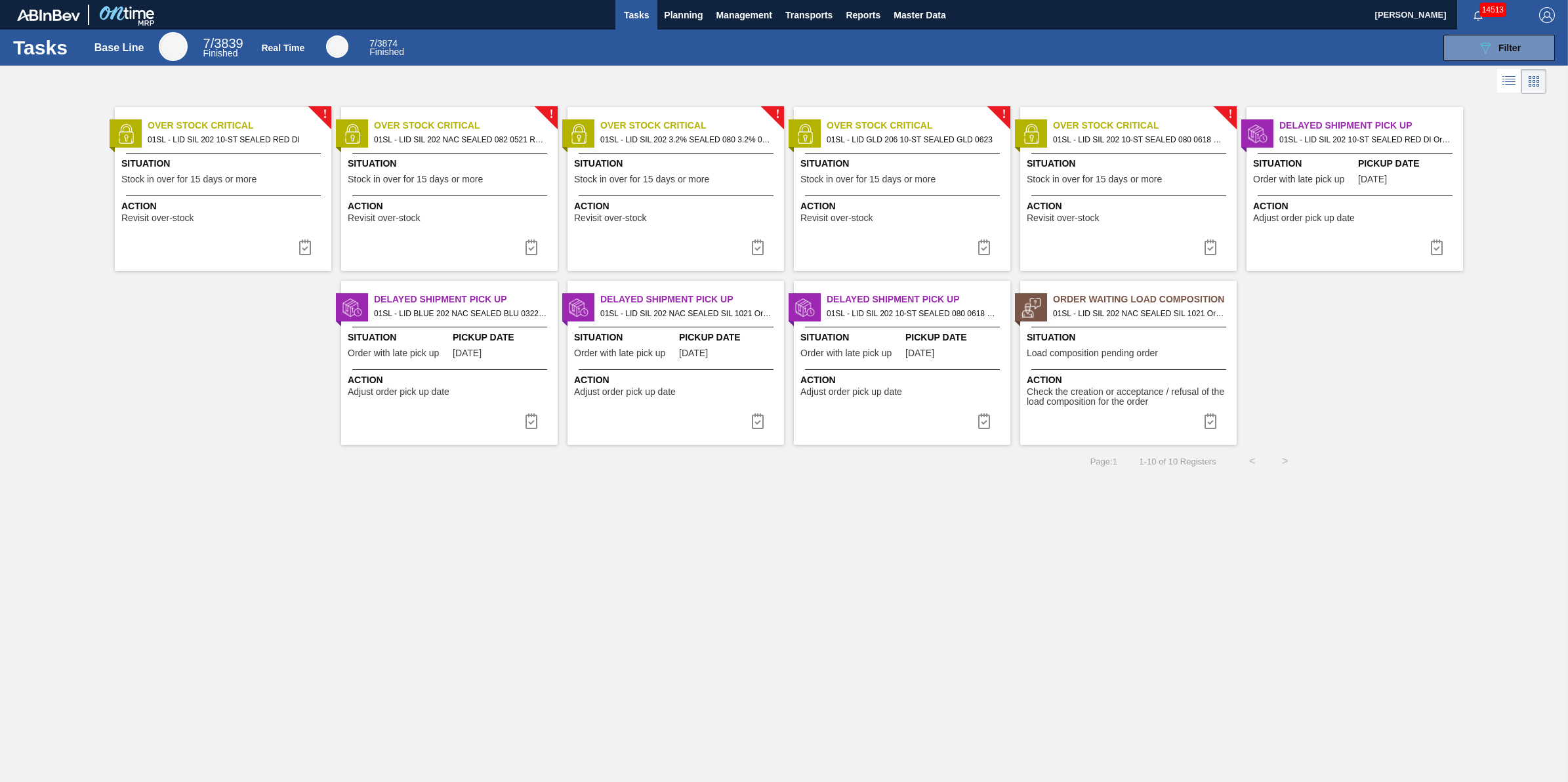
click at [247, 198] on div "Action Revisit over-stock" at bounding box center [223, 209] width 217 height 27
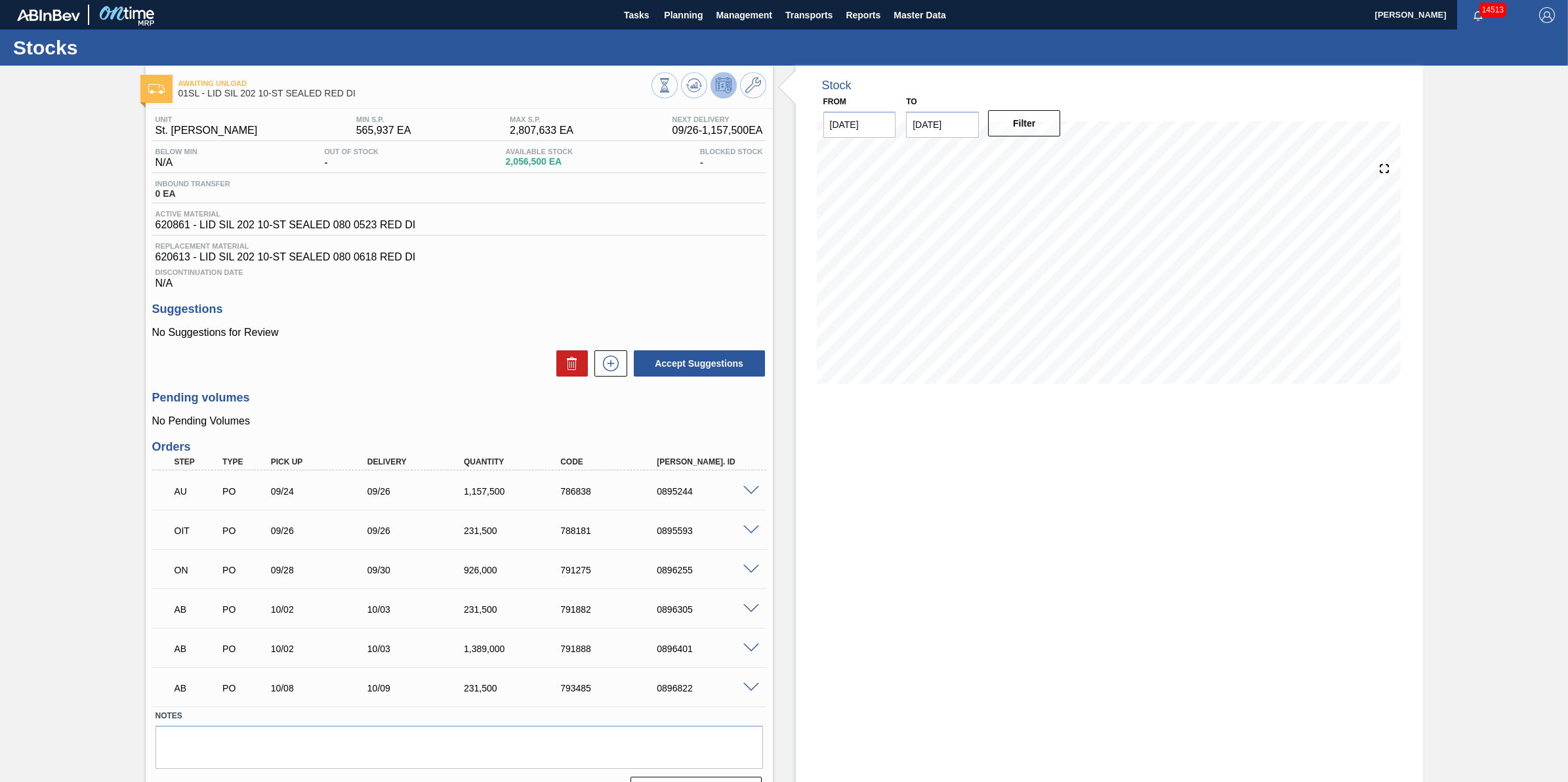
drag, startPoint x: 625, startPoint y: 19, endPoint x: 530, endPoint y: 26, distance: 95.3
click at [530, 26] on div "Tasks Planning Management Transports Reports Master Data" at bounding box center [784, 15] width 1568 height 30
click at [619, 15] on button "Tasks" at bounding box center [636, 15] width 42 height 30
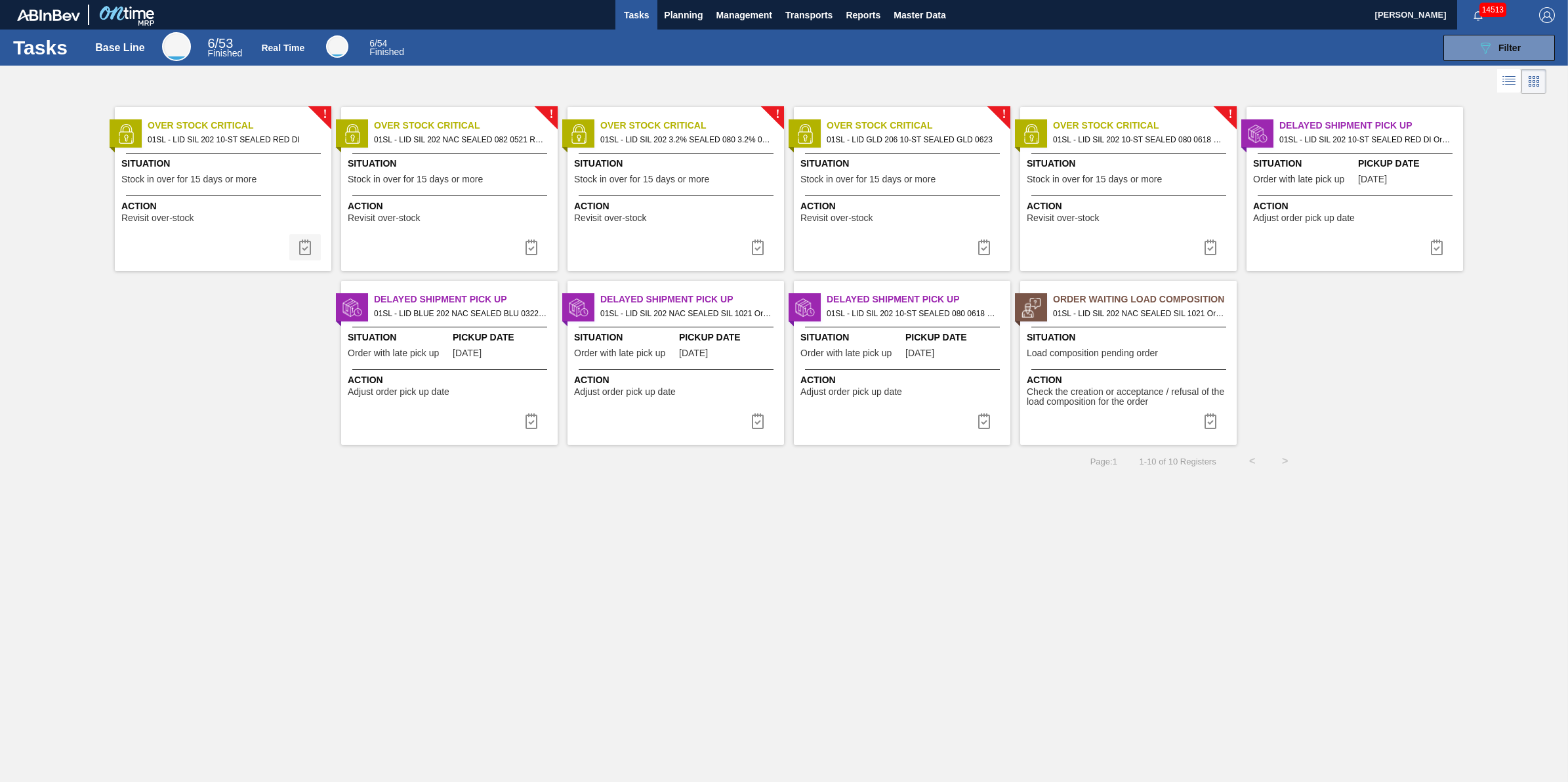
click at [309, 247] on img at bounding box center [305, 247] width 16 height 16
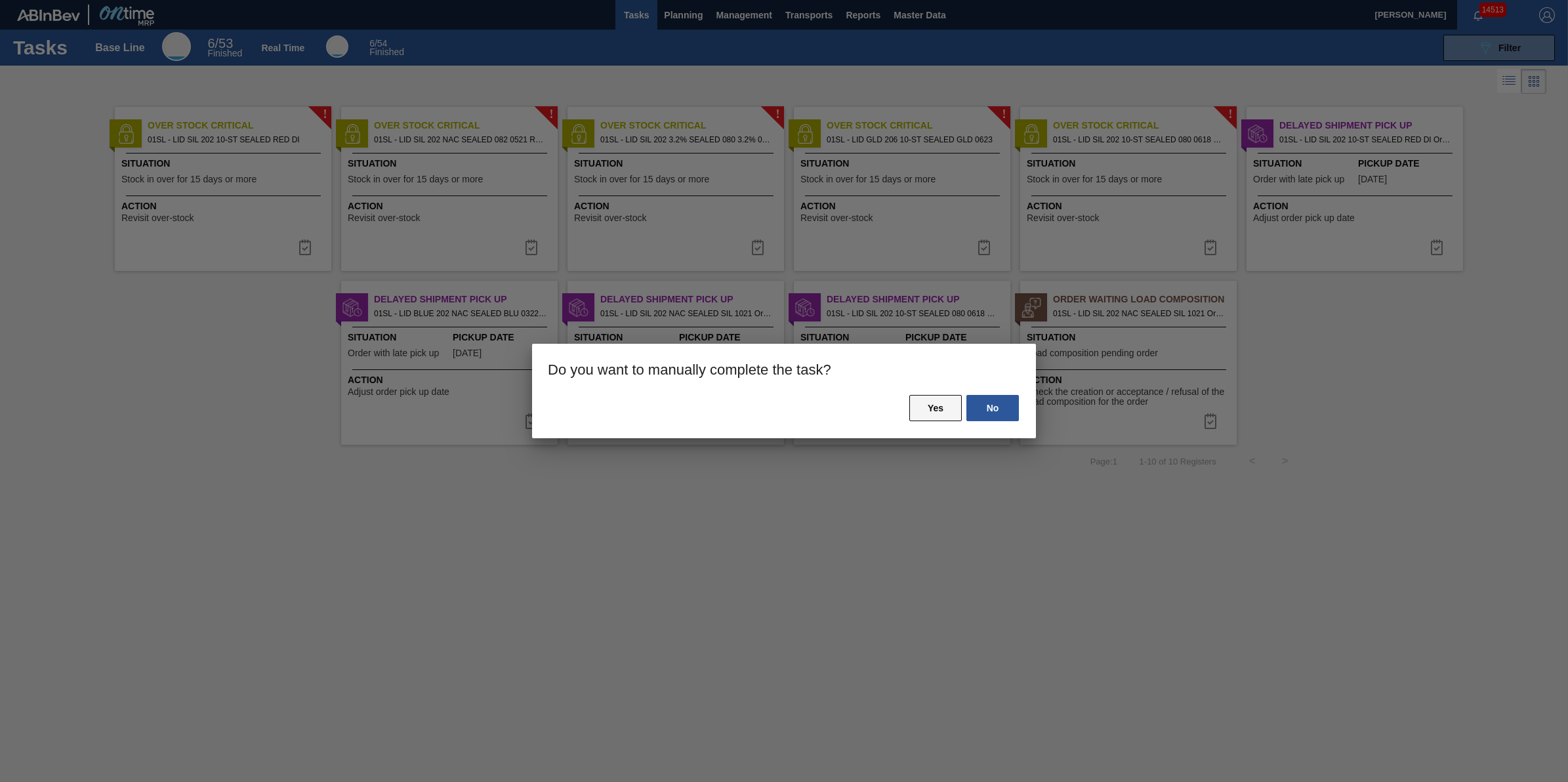
click at [940, 415] on button "Yes" at bounding box center [936, 408] width 53 height 26
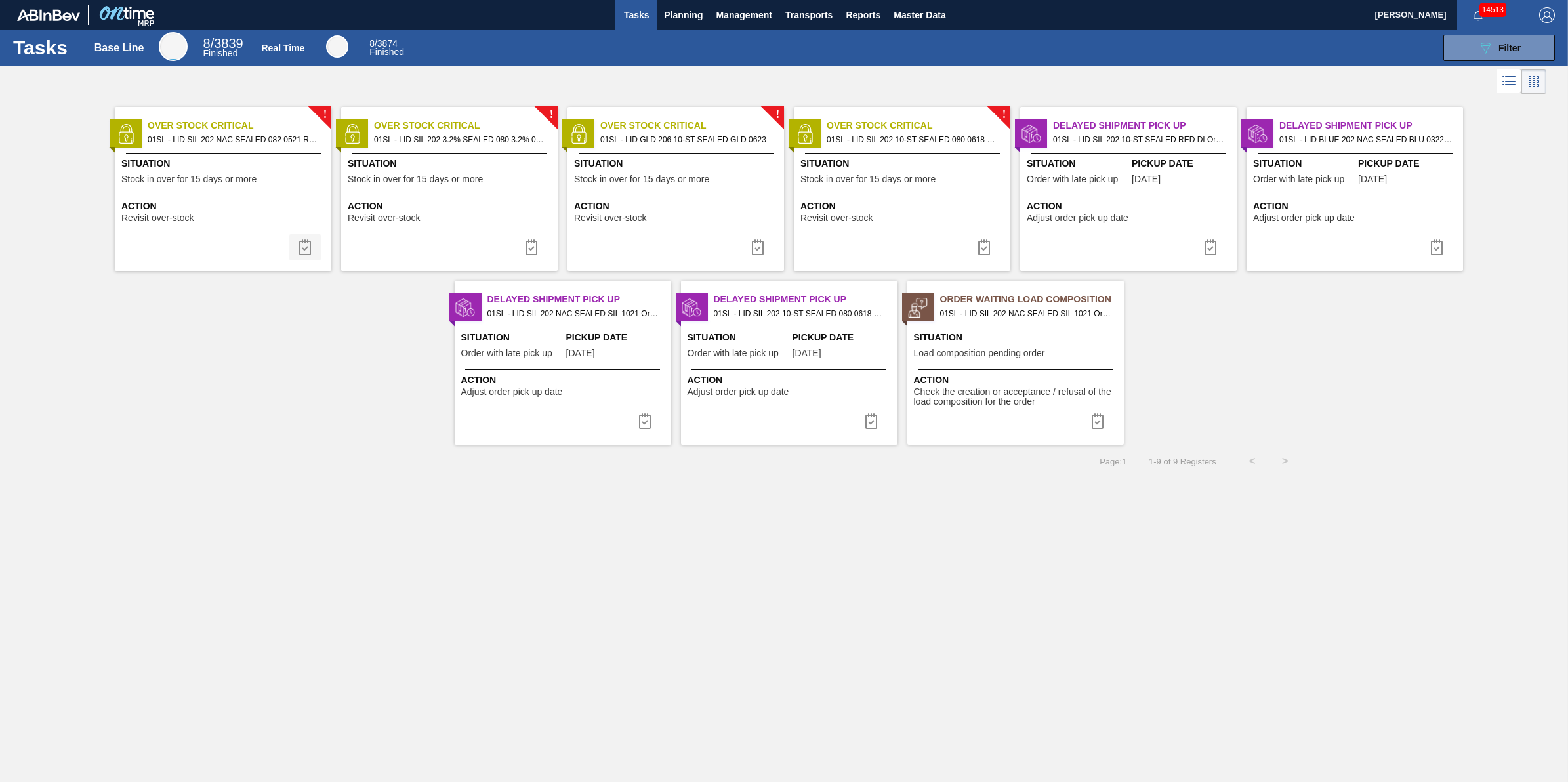
click at [312, 249] on img at bounding box center [305, 247] width 16 height 16
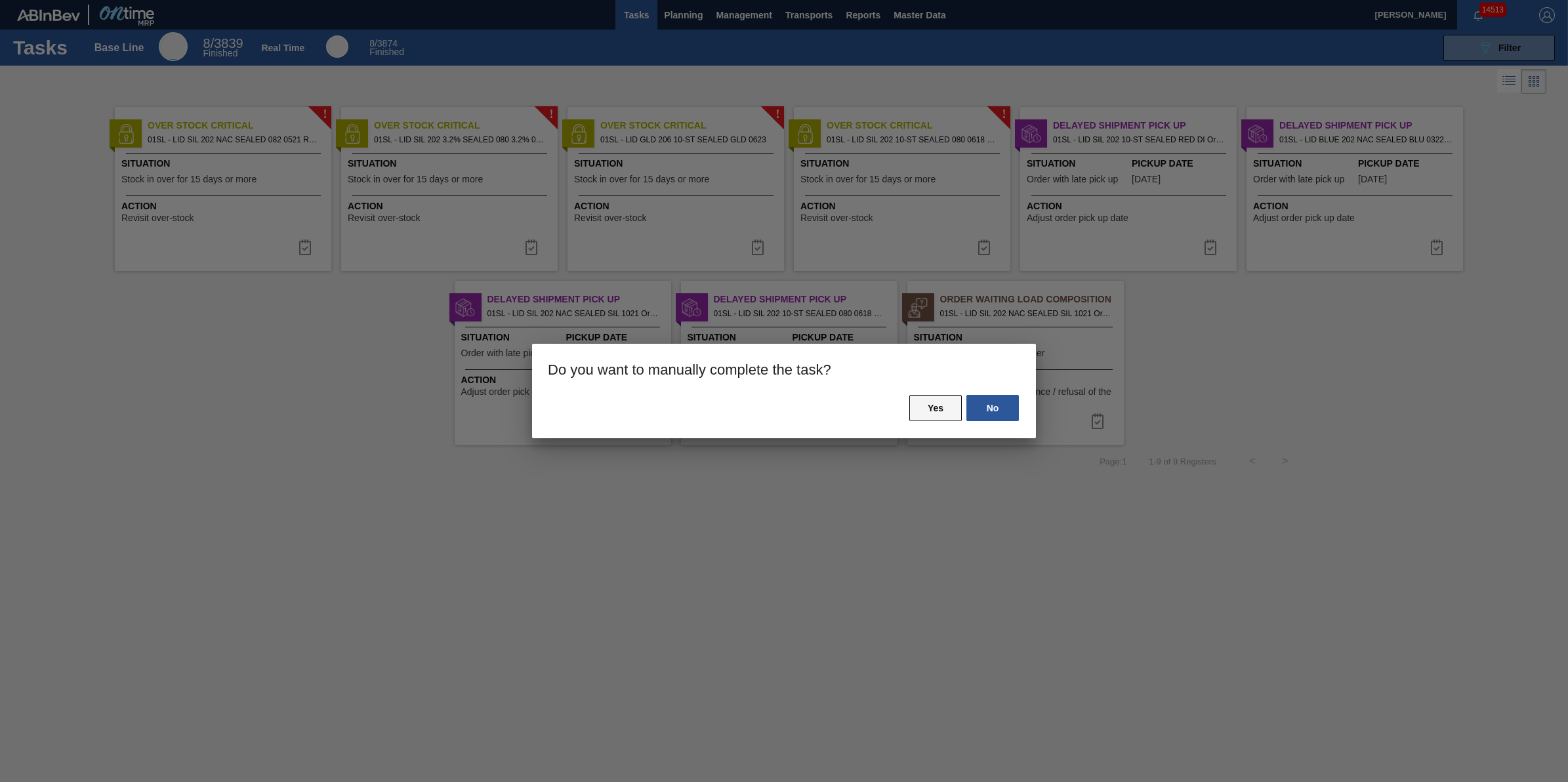
click at [920, 402] on button "Yes" at bounding box center [936, 408] width 53 height 26
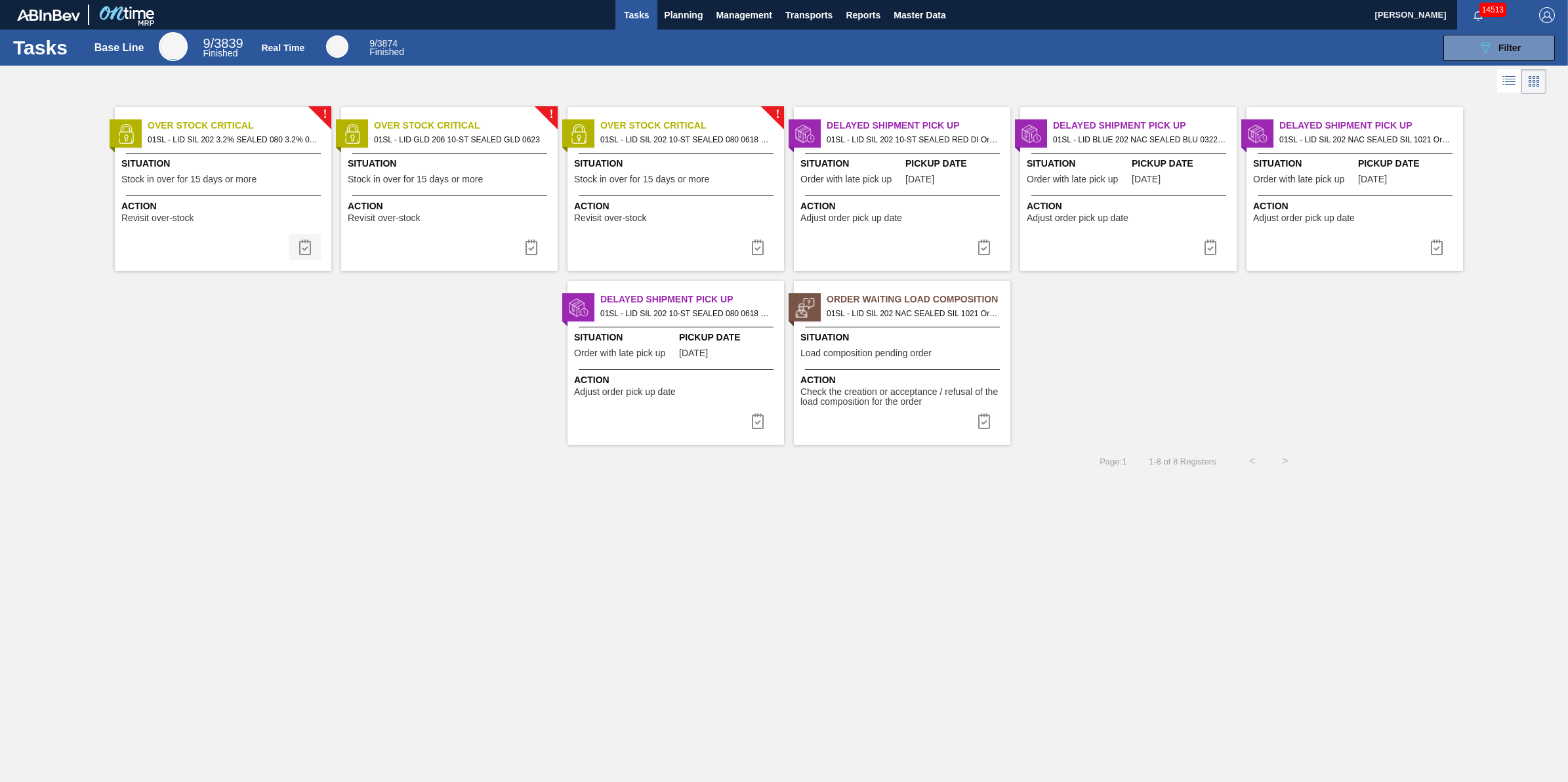
click at [305, 260] on button at bounding box center [305, 248] width 32 height 26
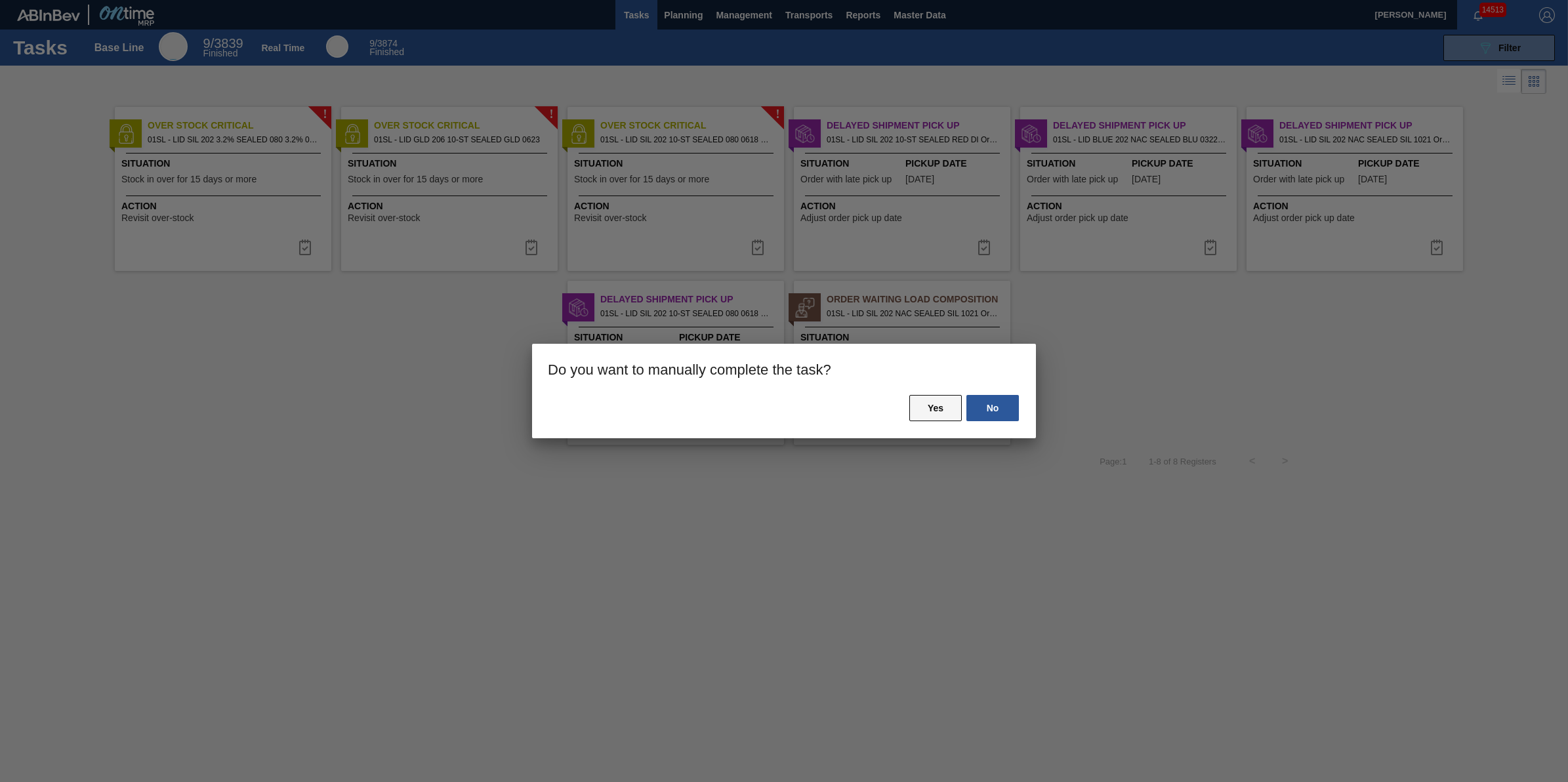
click at [949, 419] on button "Yes" at bounding box center [936, 408] width 53 height 26
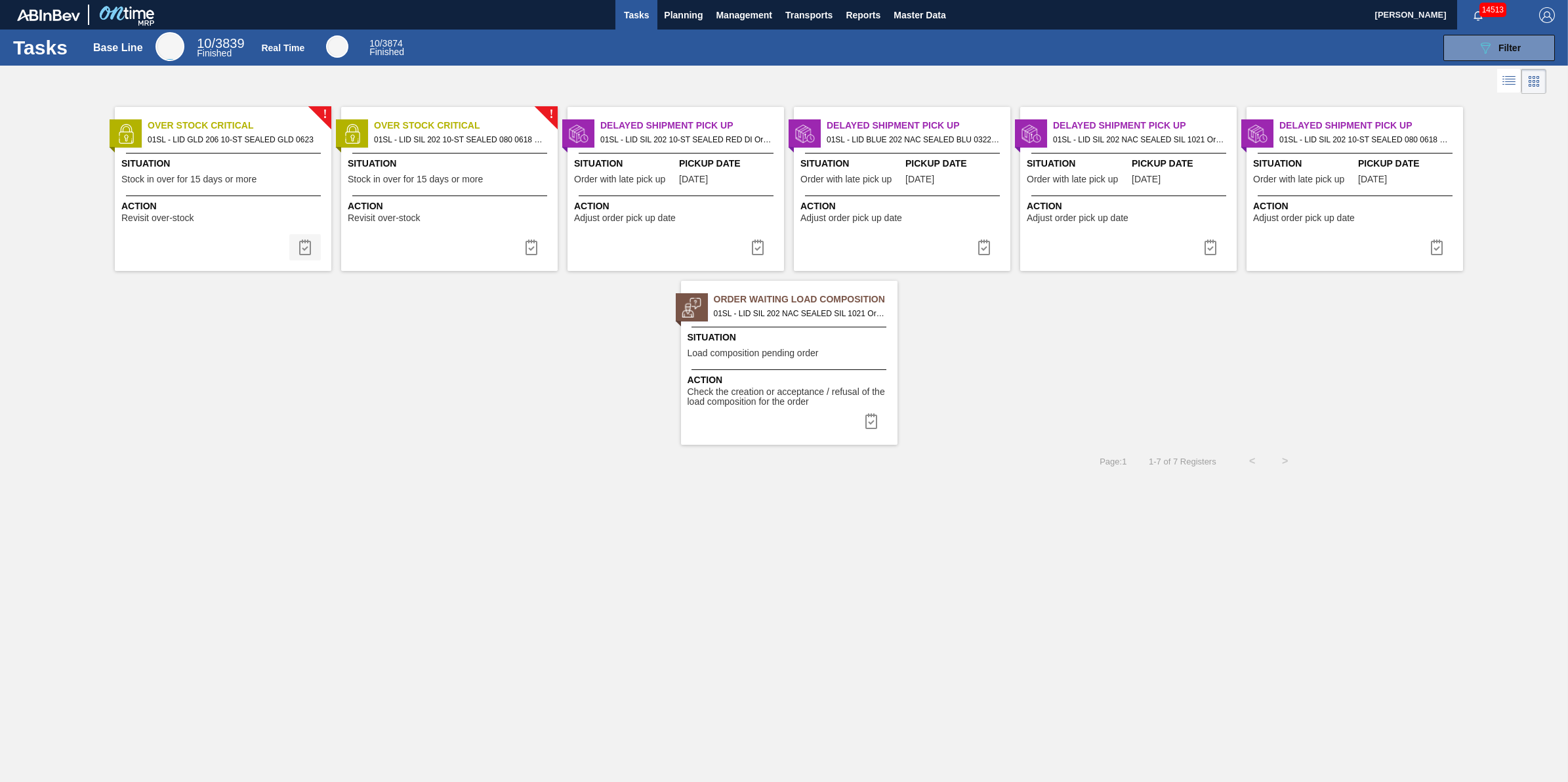
click at [309, 252] on img at bounding box center [305, 247] width 16 height 16
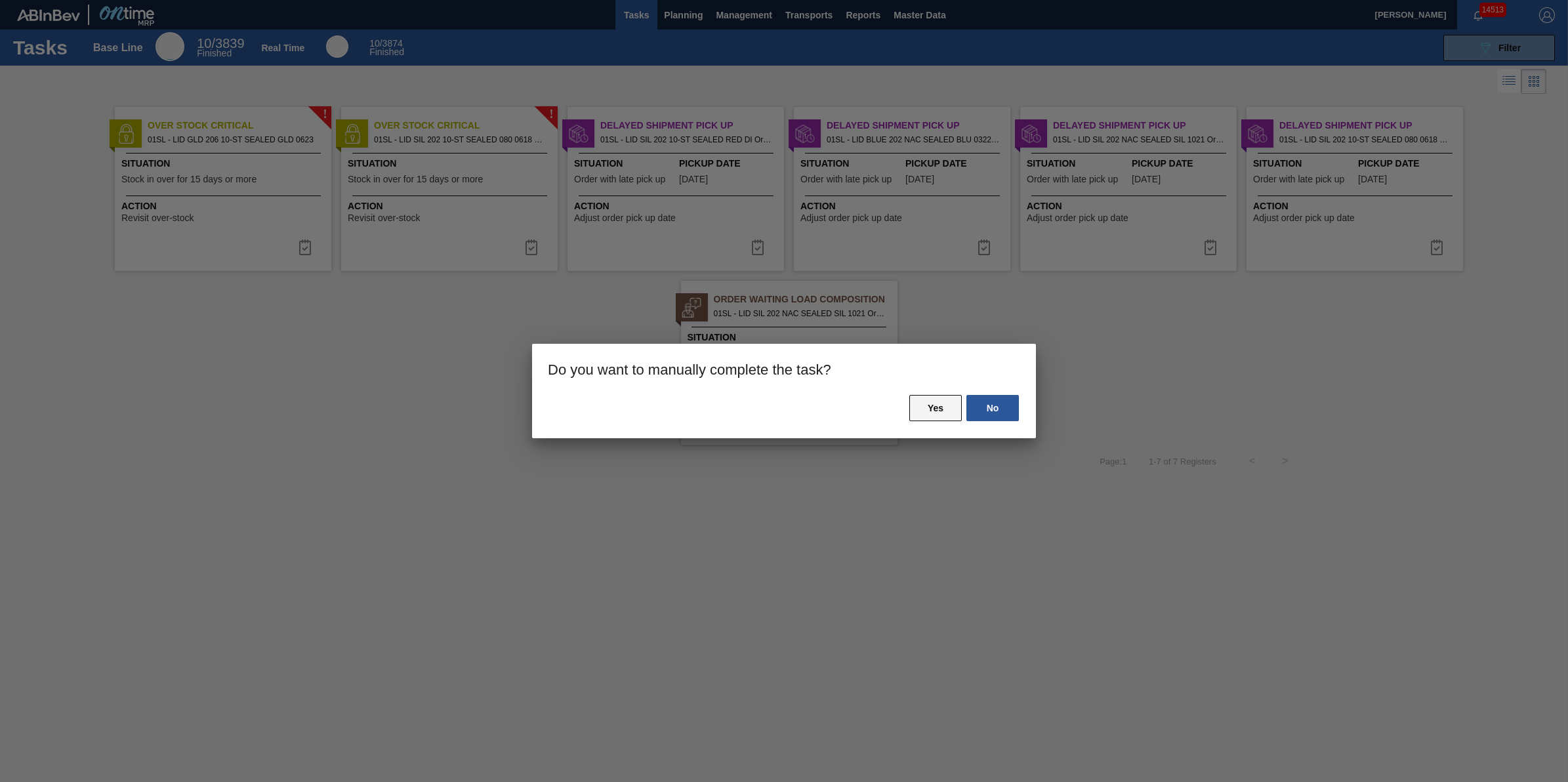
click at [923, 405] on button "Yes" at bounding box center [936, 408] width 53 height 26
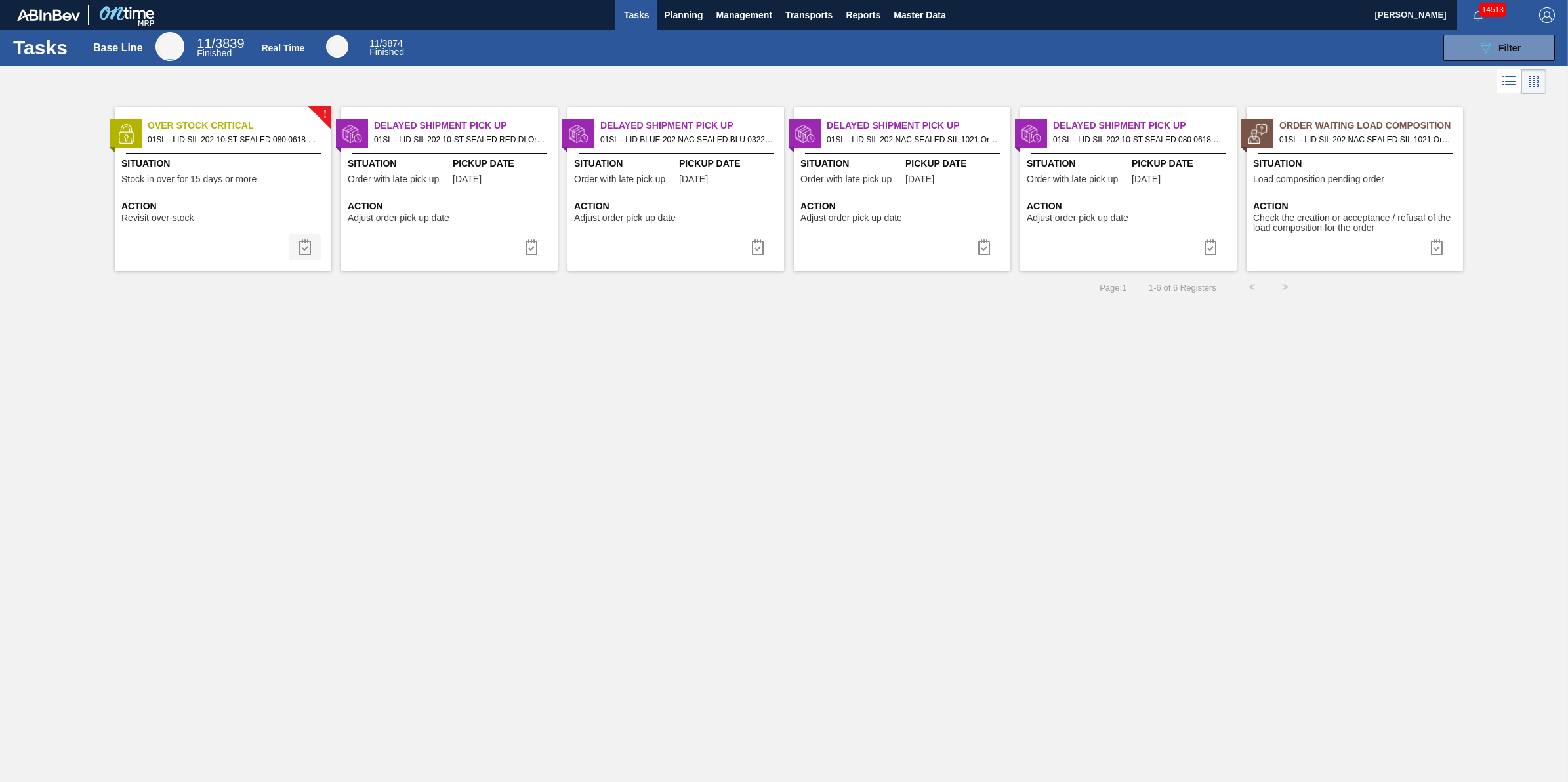
click at [302, 249] on img at bounding box center [305, 247] width 16 height 16
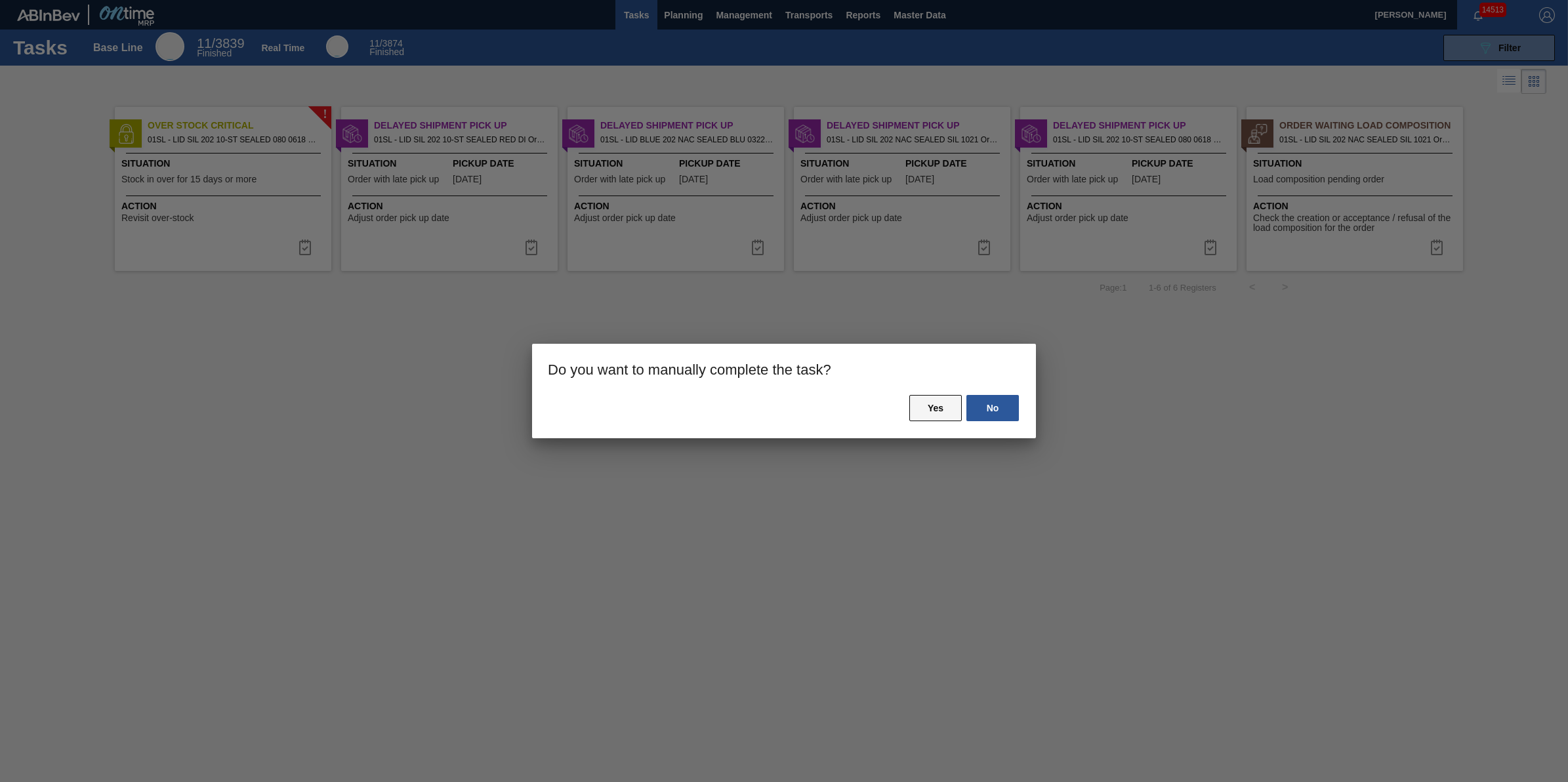
click at [940, 408] on button "Yes" at bounding box center [936, 408] width 53 height 26
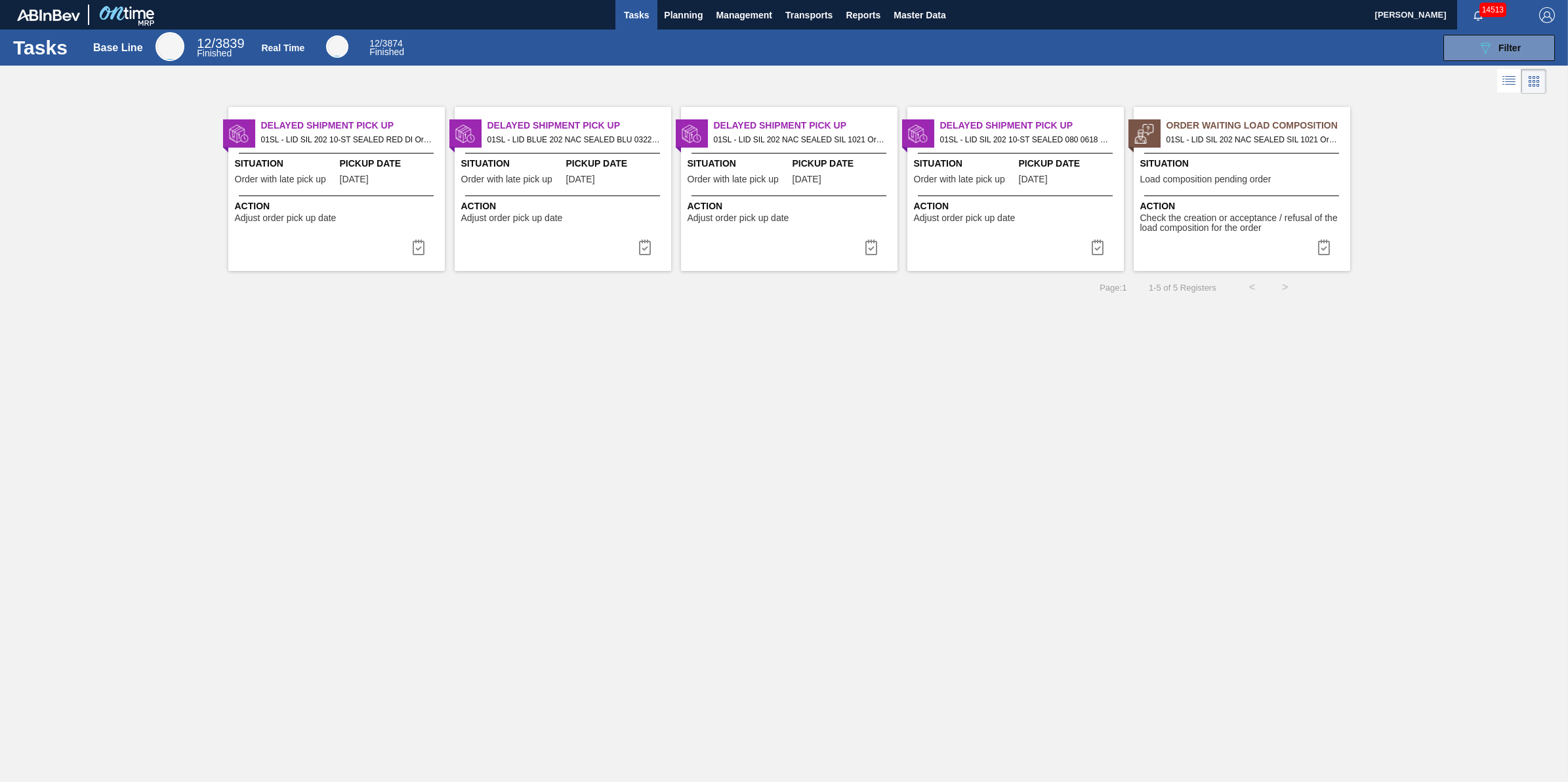
click at [1228, 168] on span "Situation" at bounding box center [1243, 164] width 207 height 14
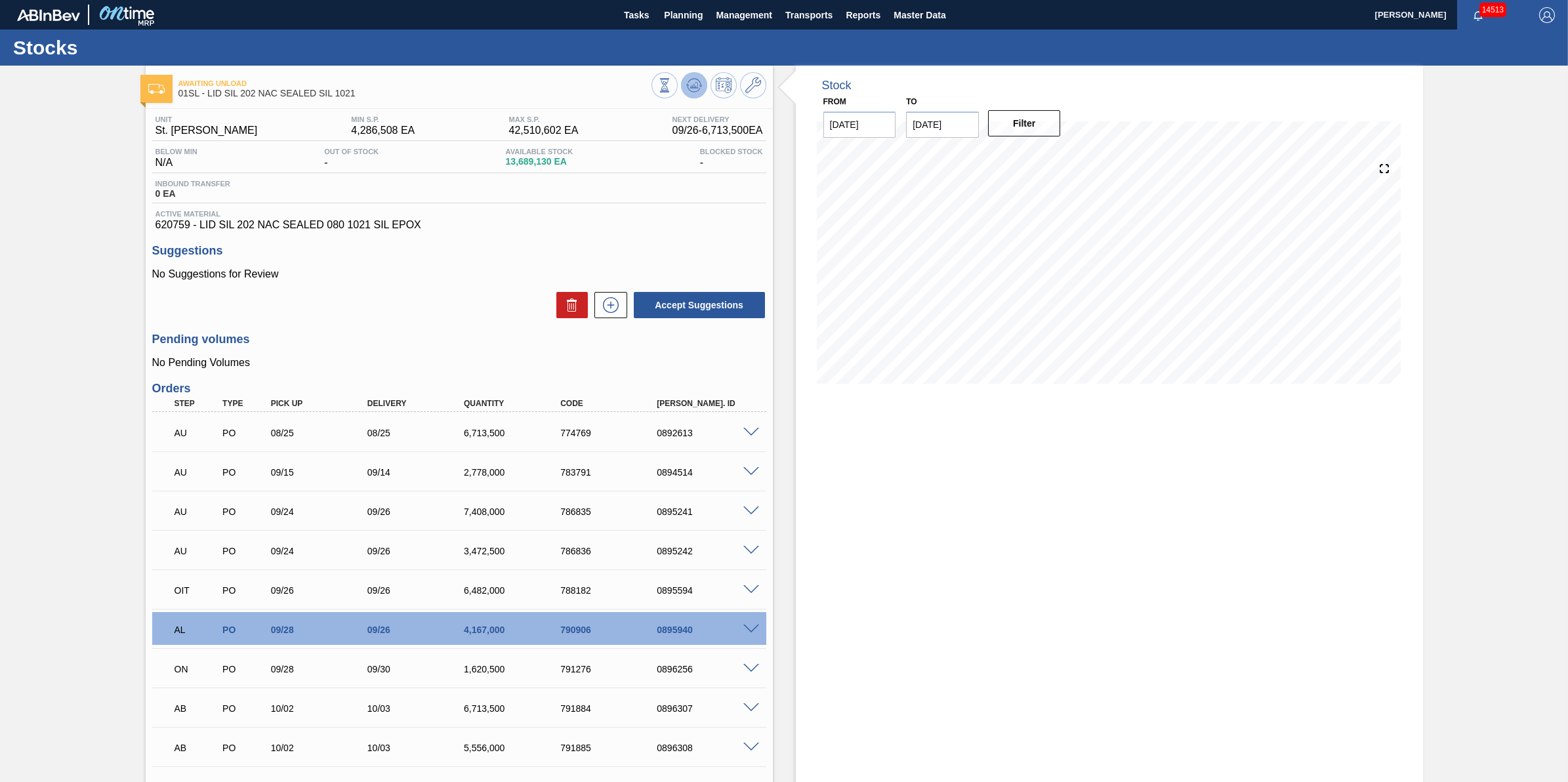
click at [705, 87] on button at bounding box center [694, 85] width 26 height 26
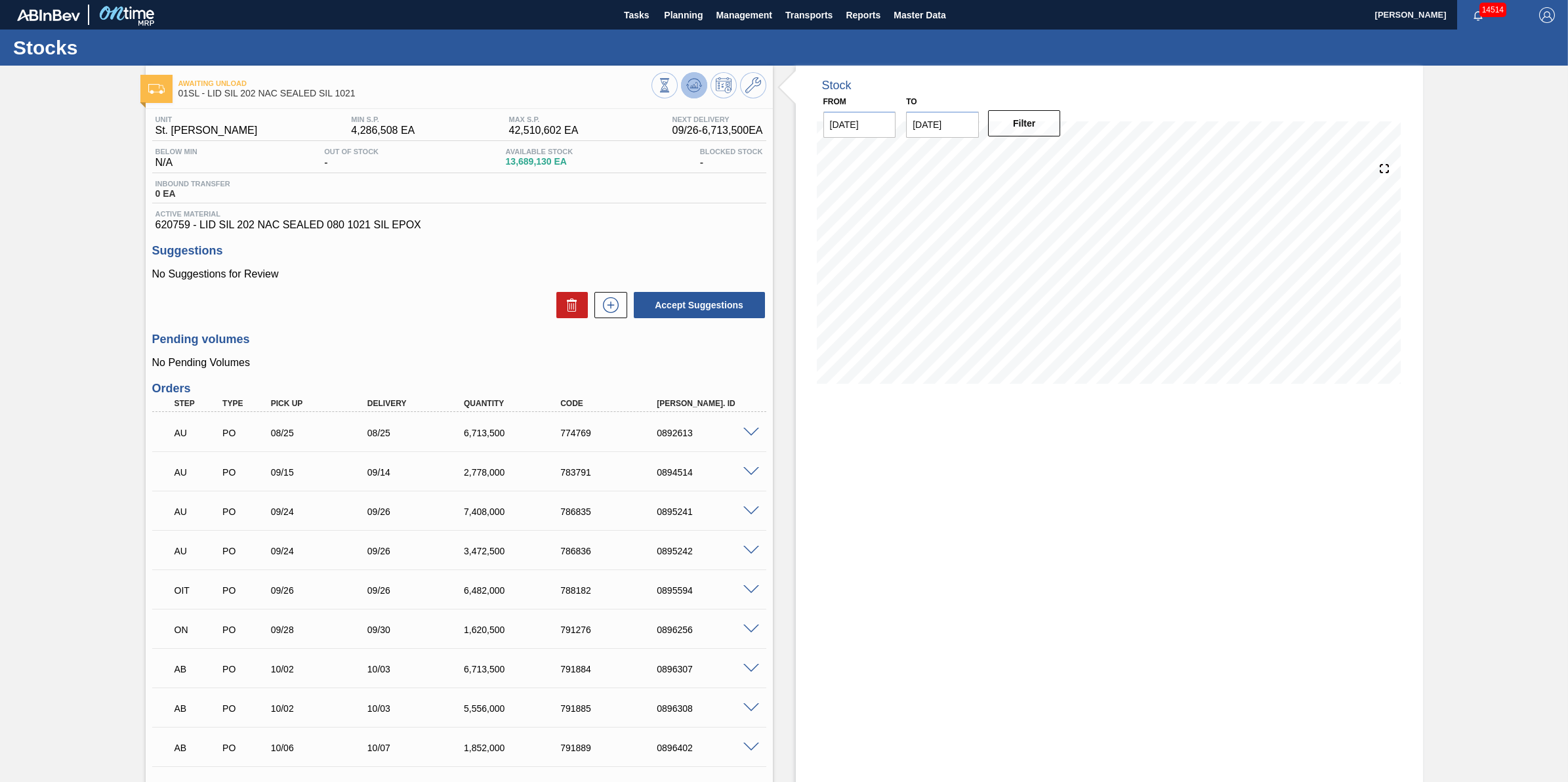
click at [683, 82] on button at bounding box center [694, 85] width 26 height 26
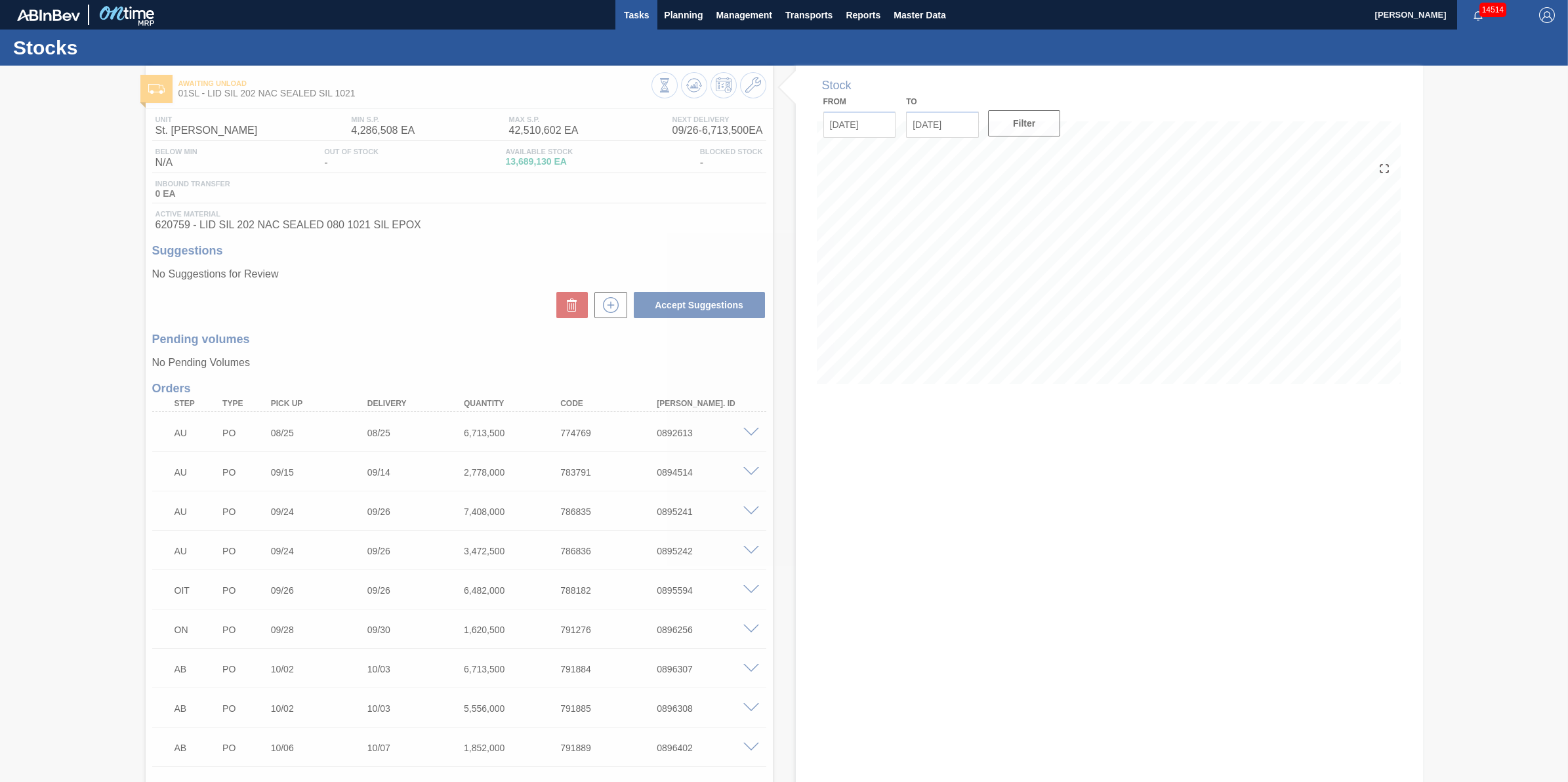
click at [648, 8] on span "Tasks" at bounding box center [636, 15] width 29 height 16
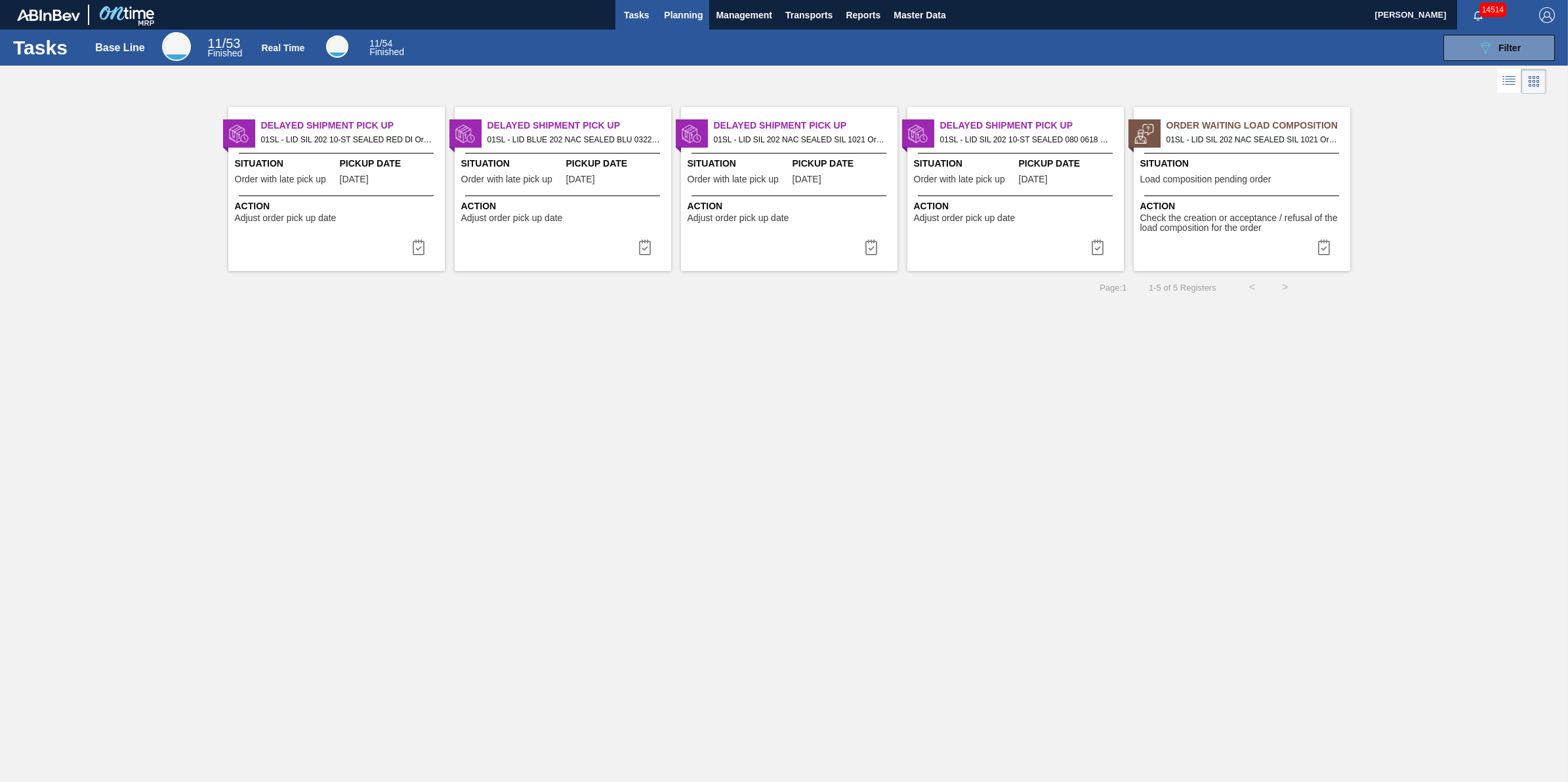
drag, startPoint x: 673, startPoint y: 2, endPoint x: 671, endPoint y: 8, distance: 6.3
click at [671, 8] on button "Planning" at bounding box center [683, 15] width 52 height 30
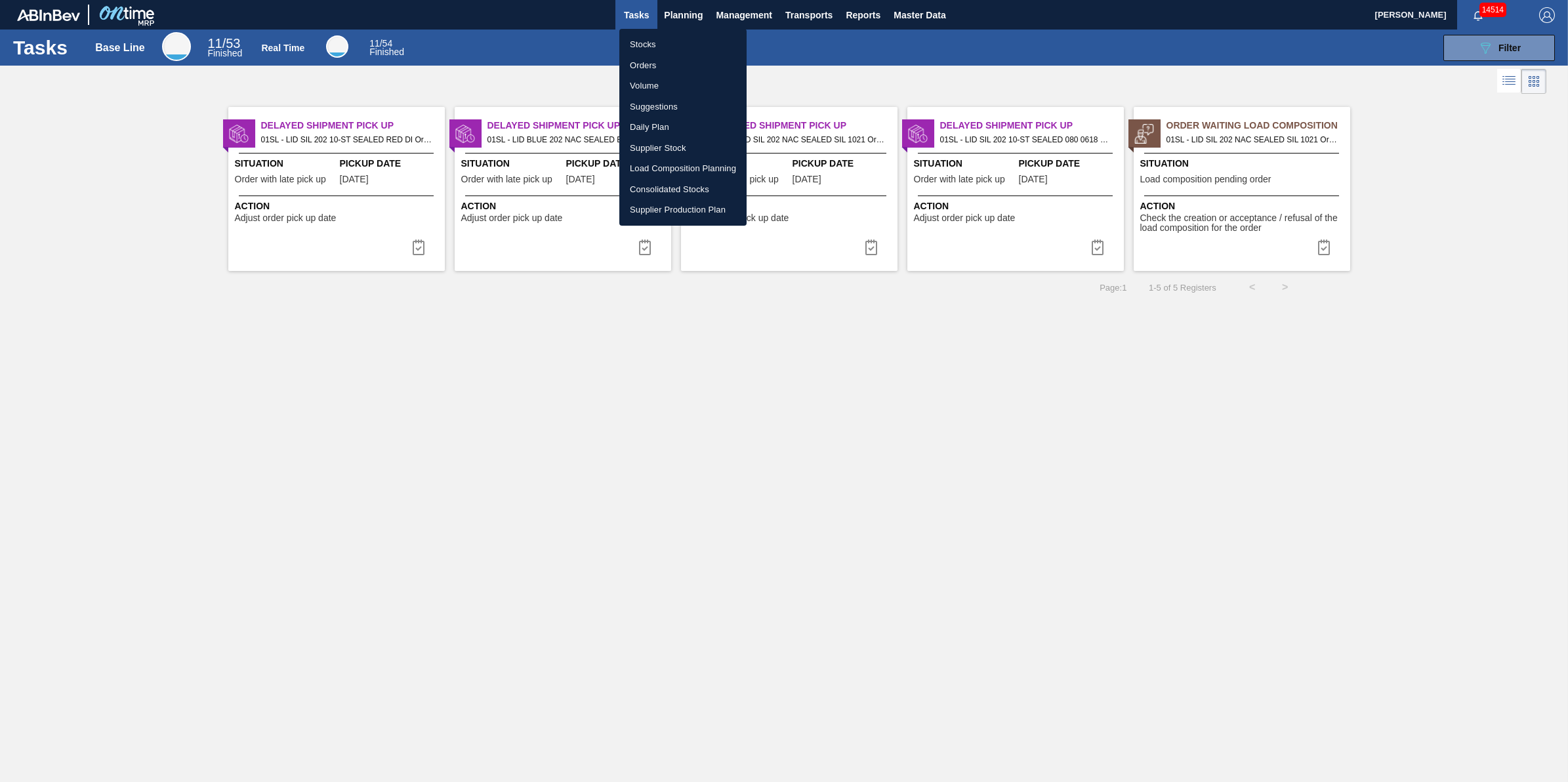
click at [663, 44] on li "Stocks" at bounding box center [683, 44] width 127 height 21
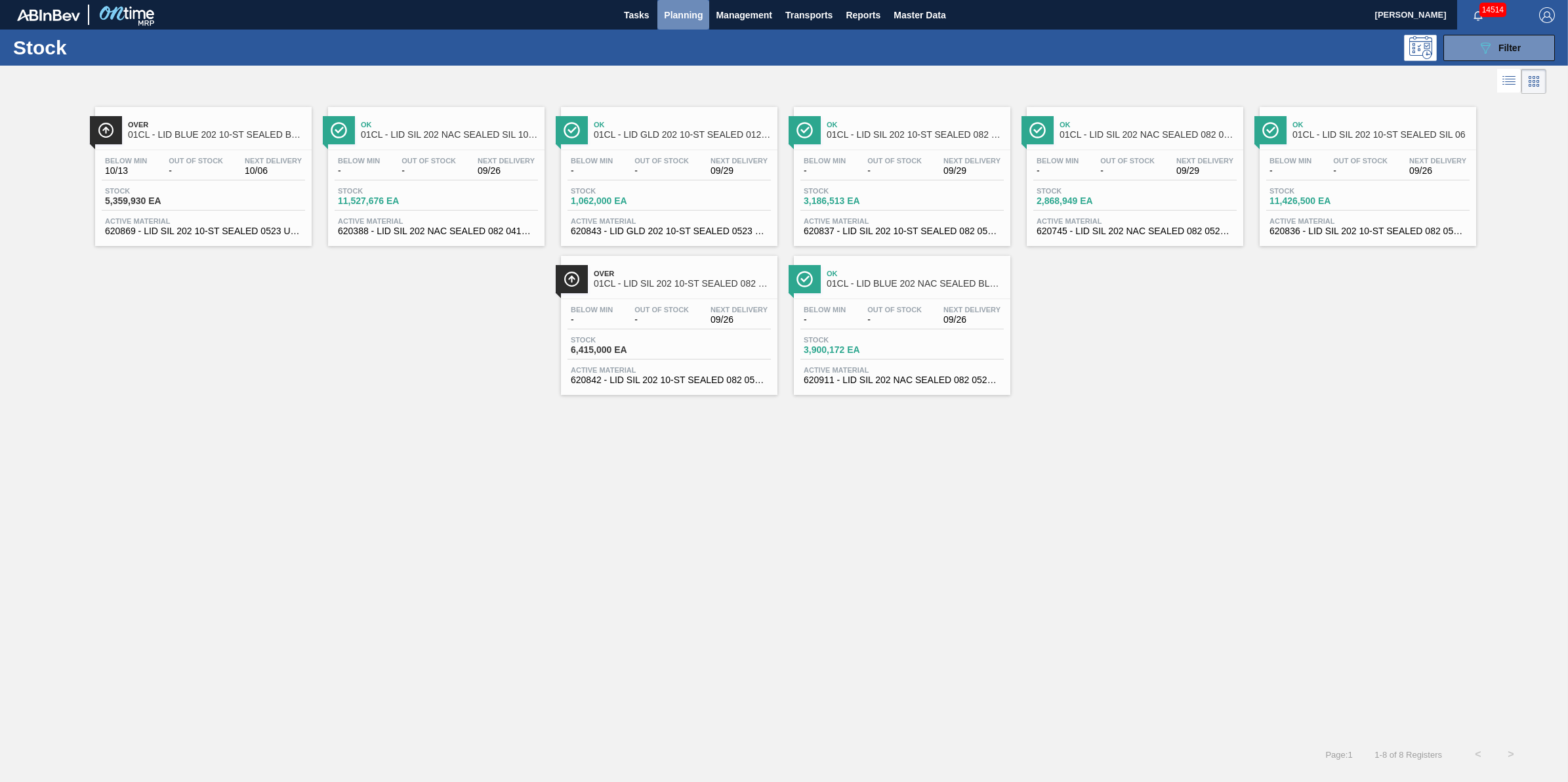
click at [676, 11] on span "Planning" at bounding box center [683, 15] width 39 height 16
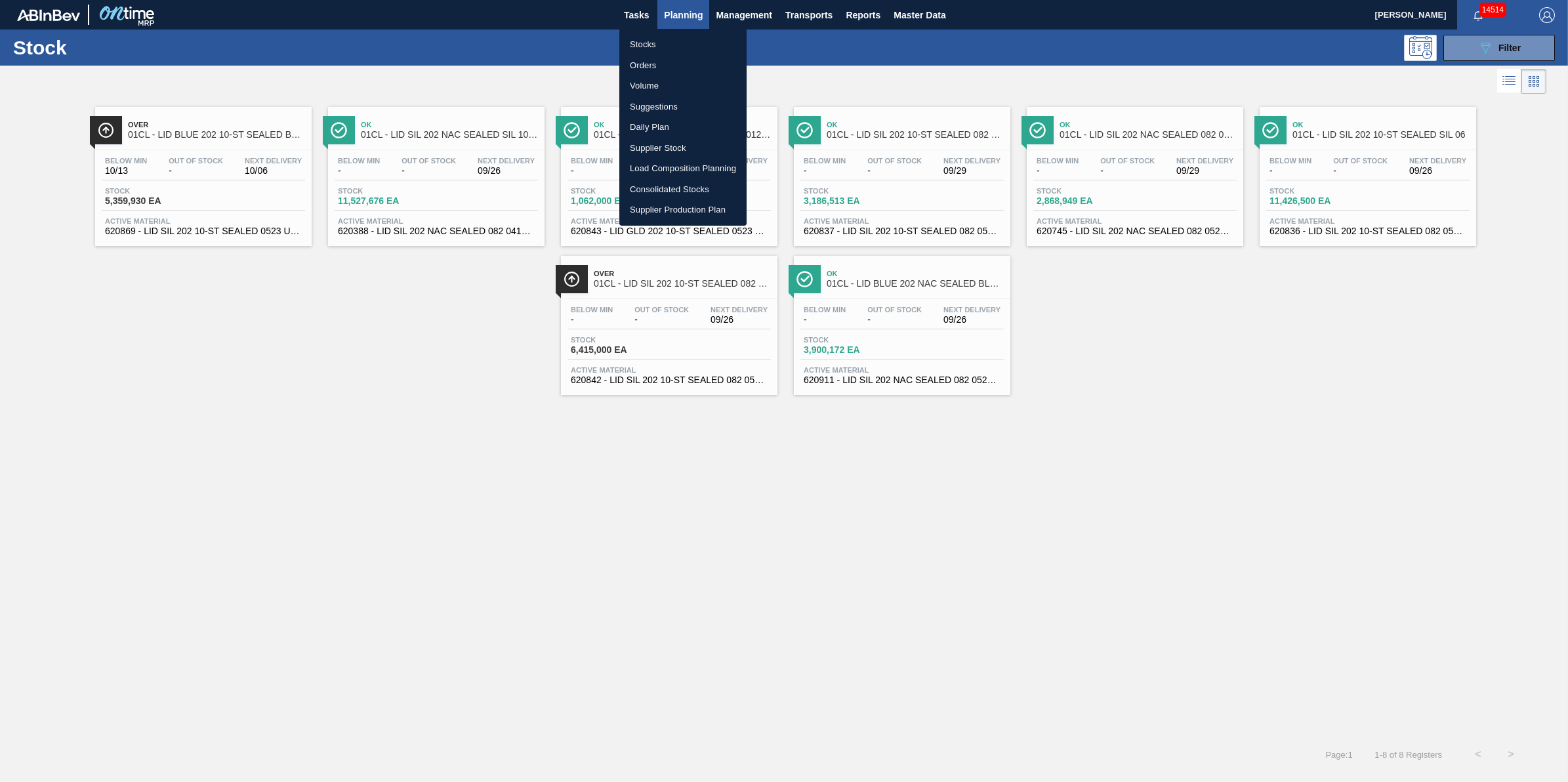
click at [664, 40] on li "Stocks" at bounding box center [683, 44] width 127 height 21
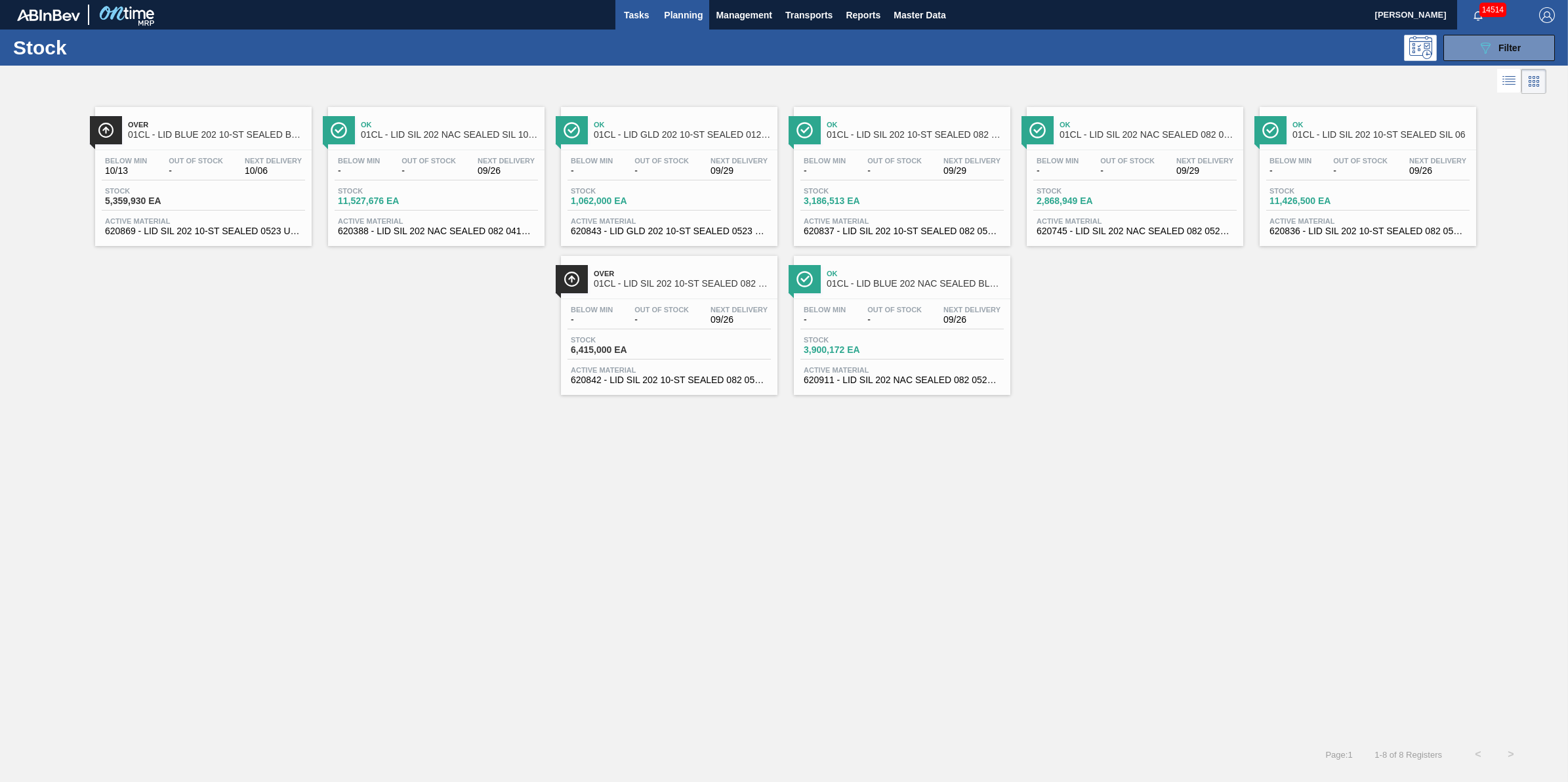
click at [637, 15] on span "Tasks" at bounding box center [636, 15] width 29 height 16
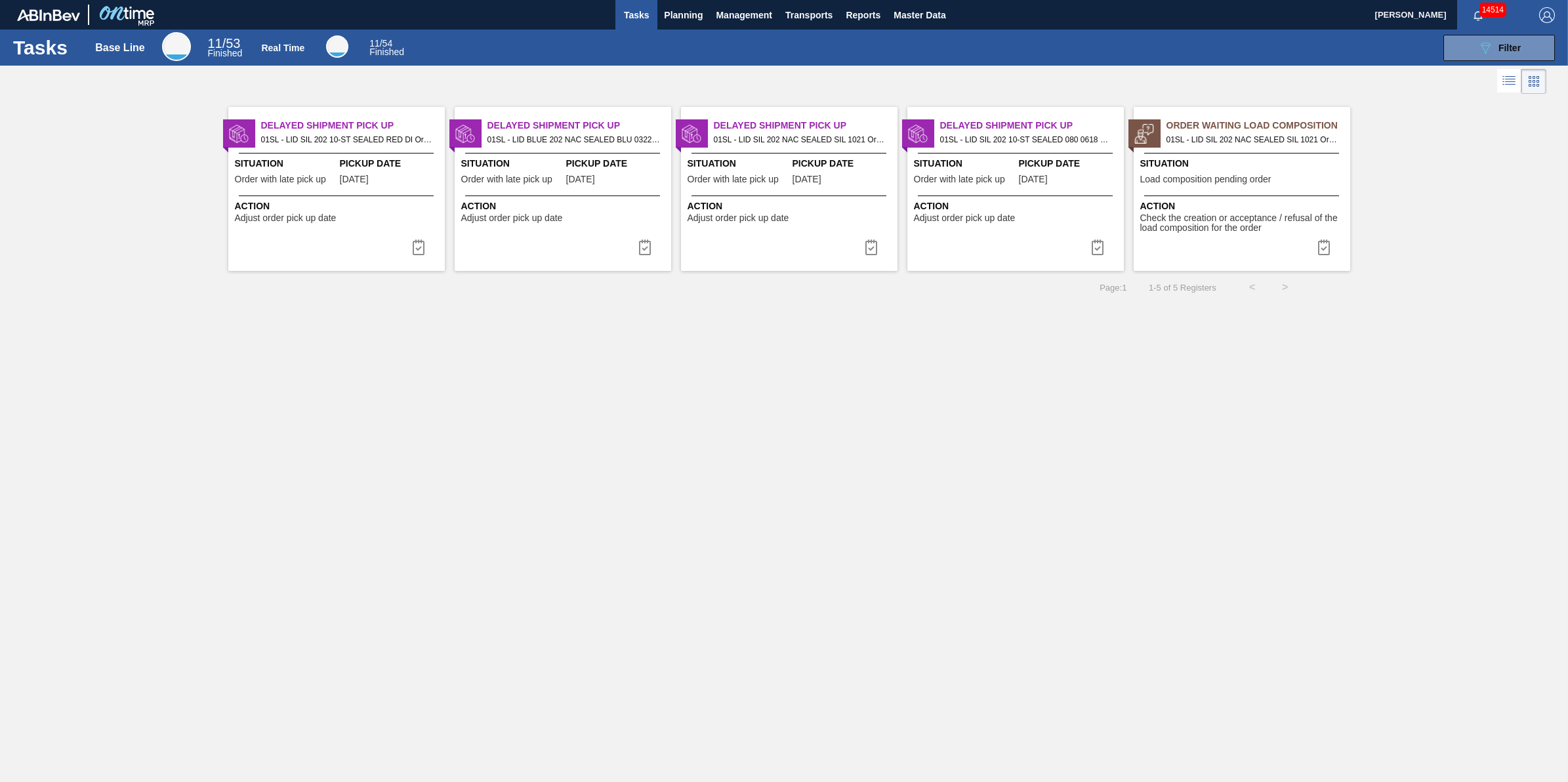
click at [624, 27] on button "Tasks" at bounding box center [636, 15] width 42 height 30
click at [652, 20] on button "Tasks" at bounding box center [636, 15] width 42 height 30
click at [673, 20] on span "Planning" at bounding box center [683, 15] width 39 height 16
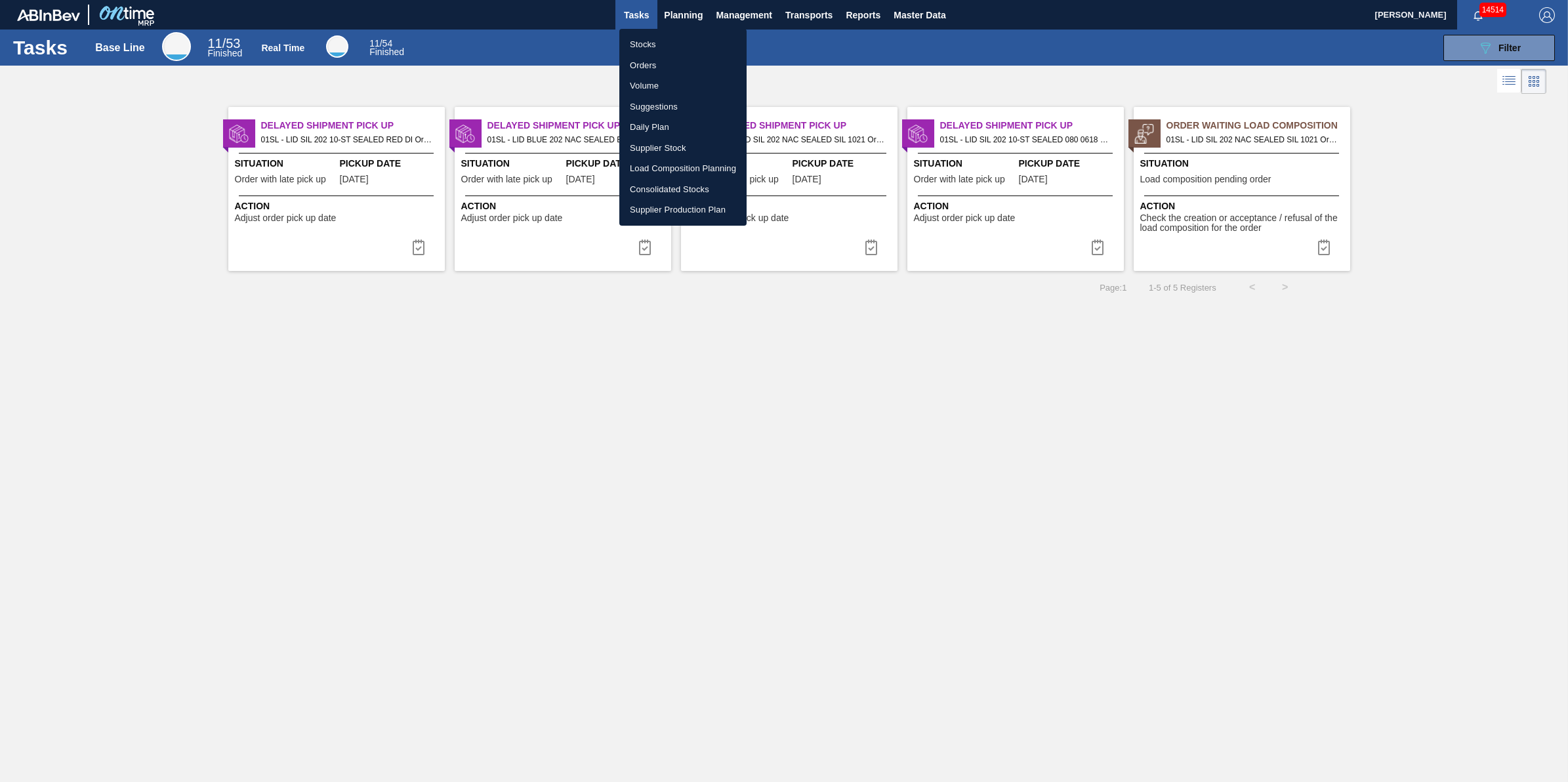
click at [661, 40] on li "Stocks" at bounding box center [683, 44] width 127 height 21
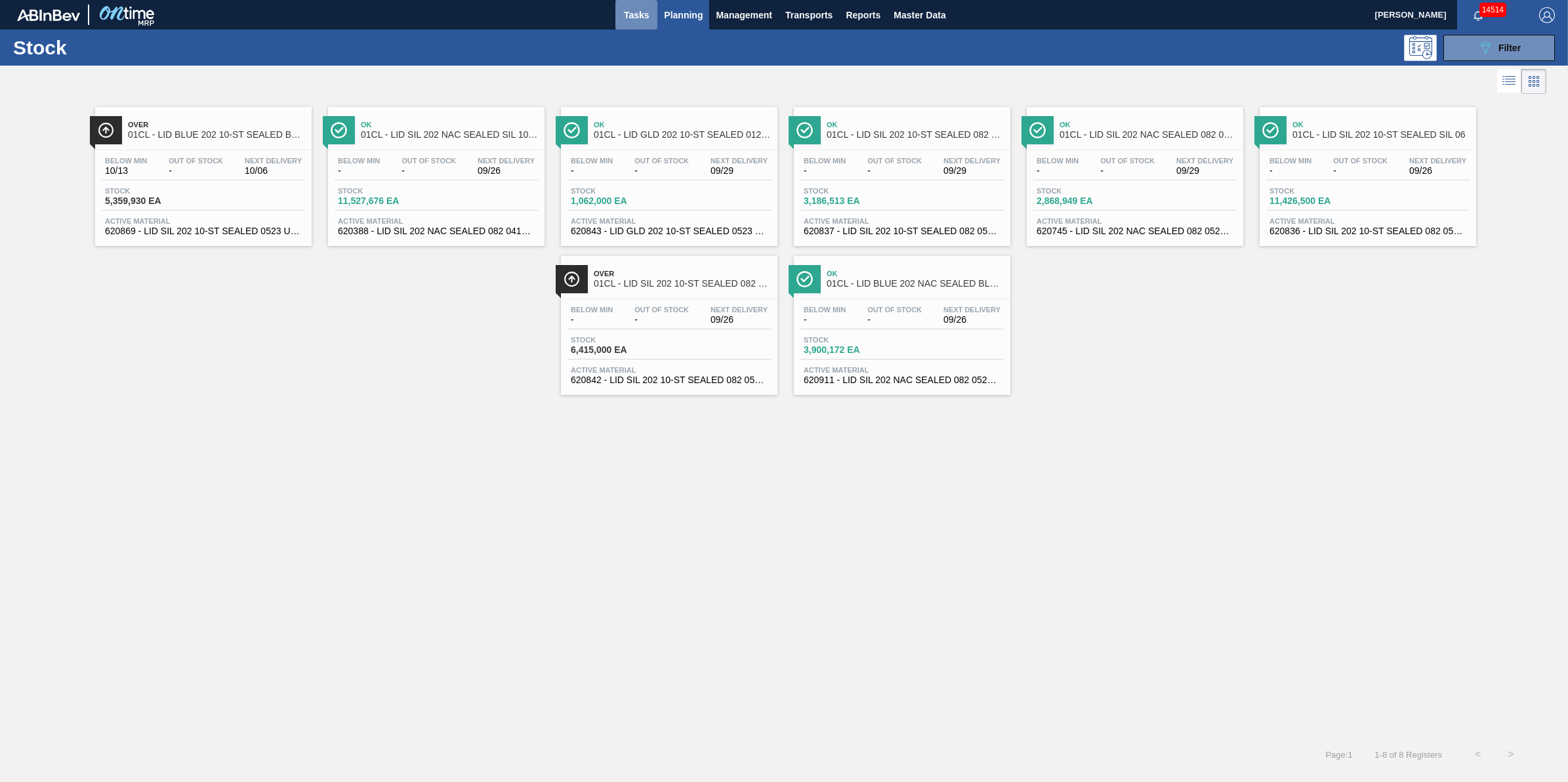
click at [638, 10] on span "Tasks" at bounding box center [636, 15] width 29 height 16
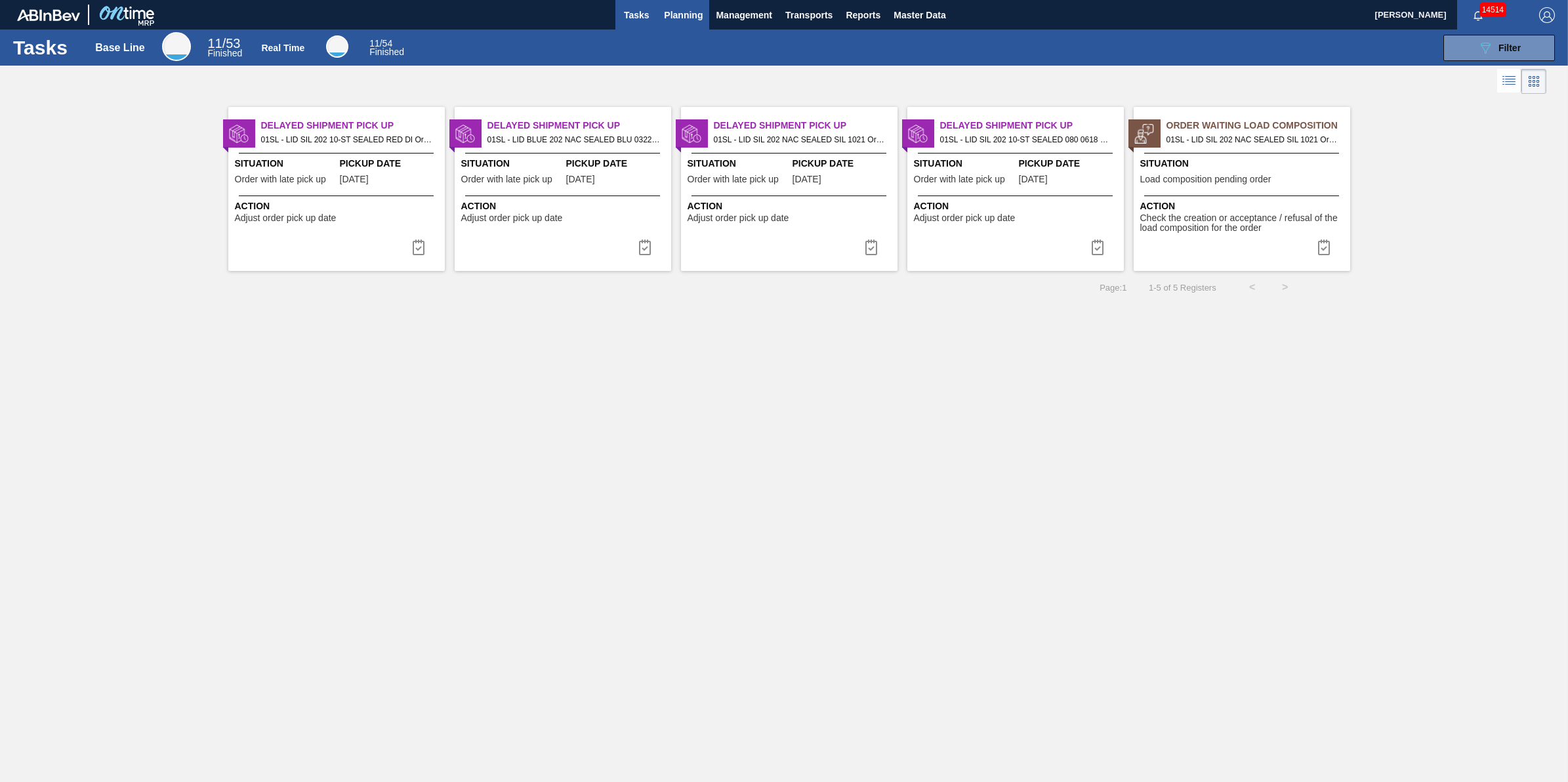
click at [671, 25] on button "Planning" at bounding box center [683, 15] width 52 height 30
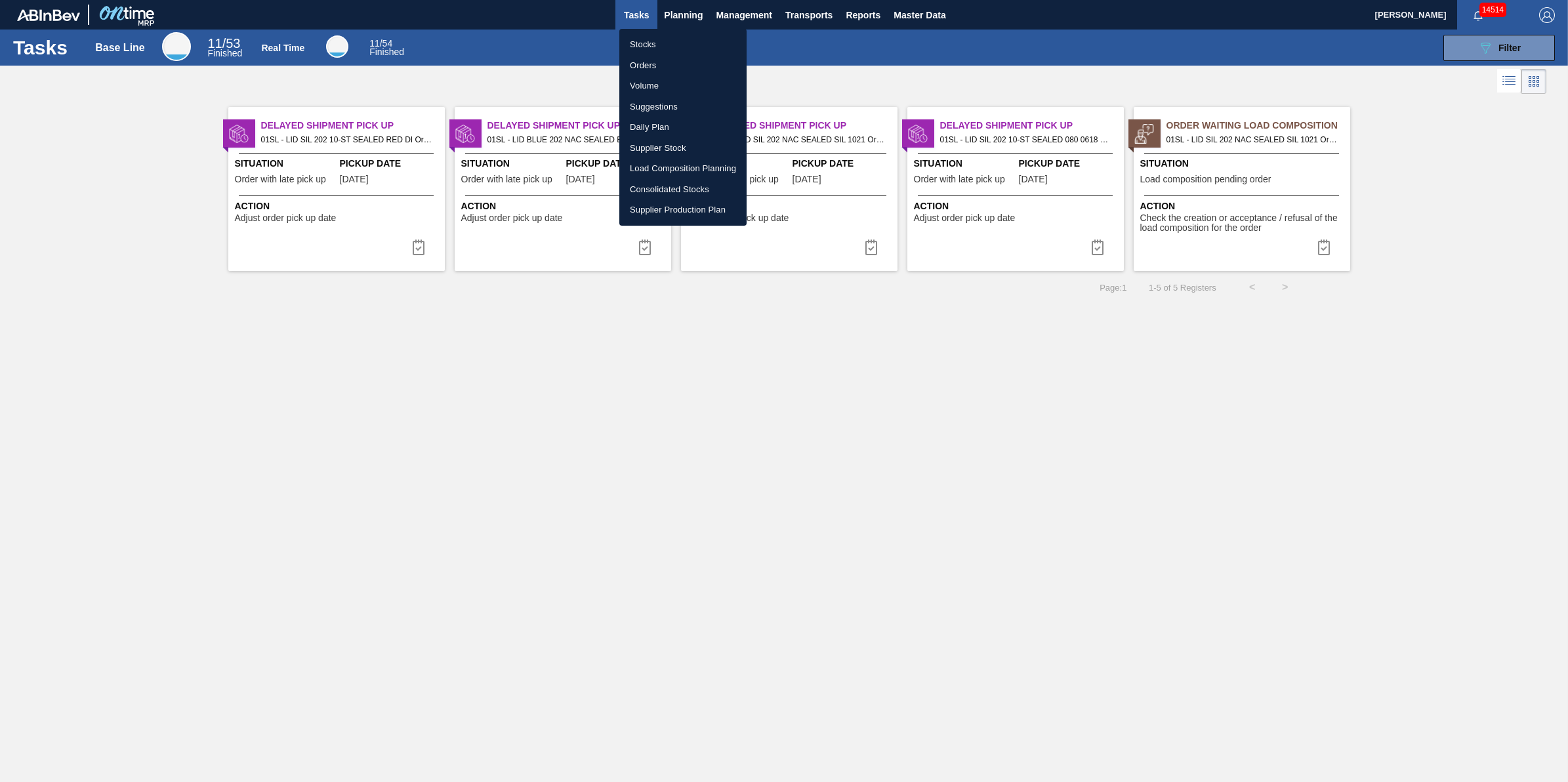
click at [670, 44] on li "Stocks" at bounding box center [683, 44] width 127 height 21
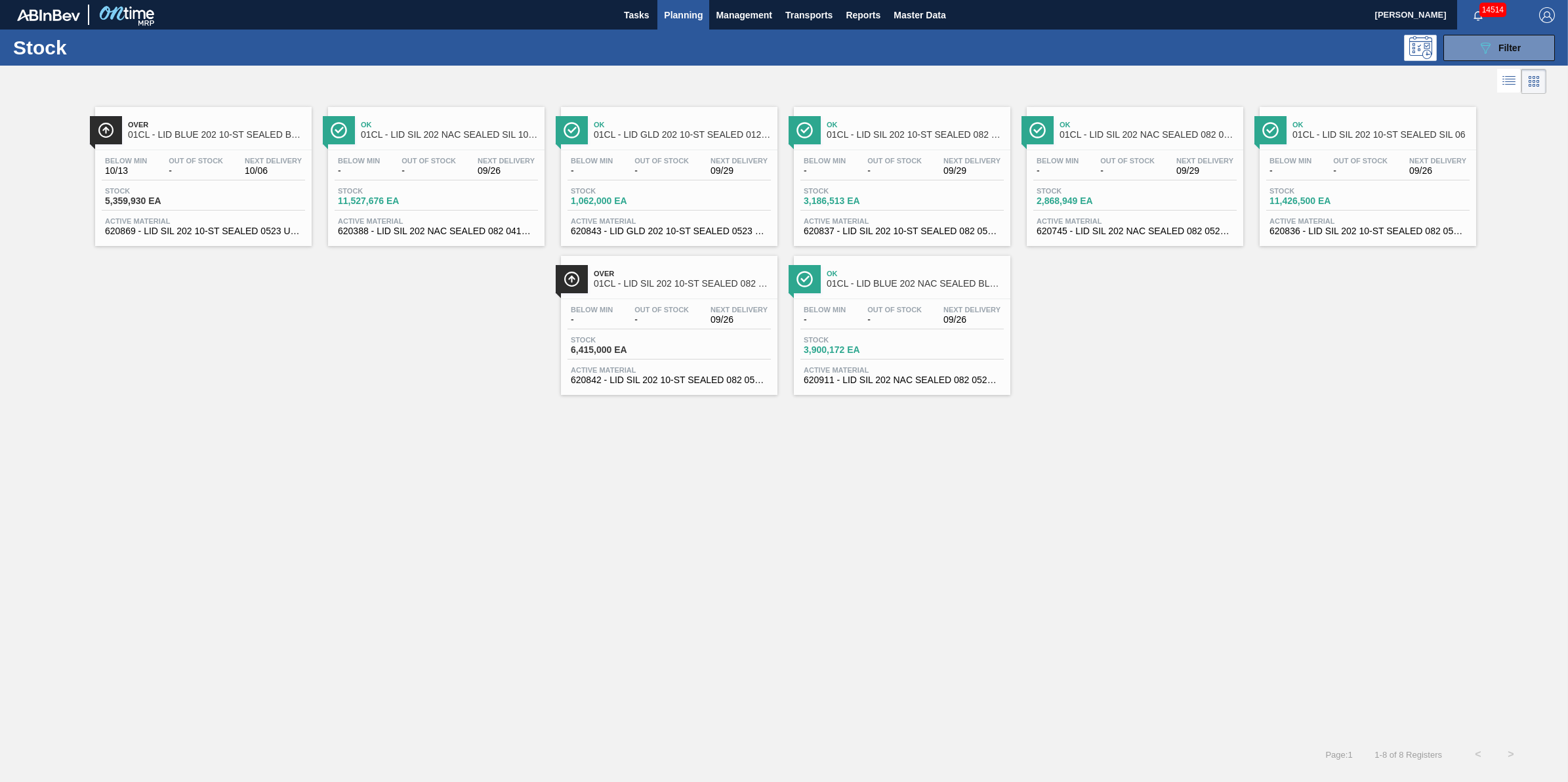
click at [677, 17] on span "Planning" at bounding box center [683, 15] width 39 height 16
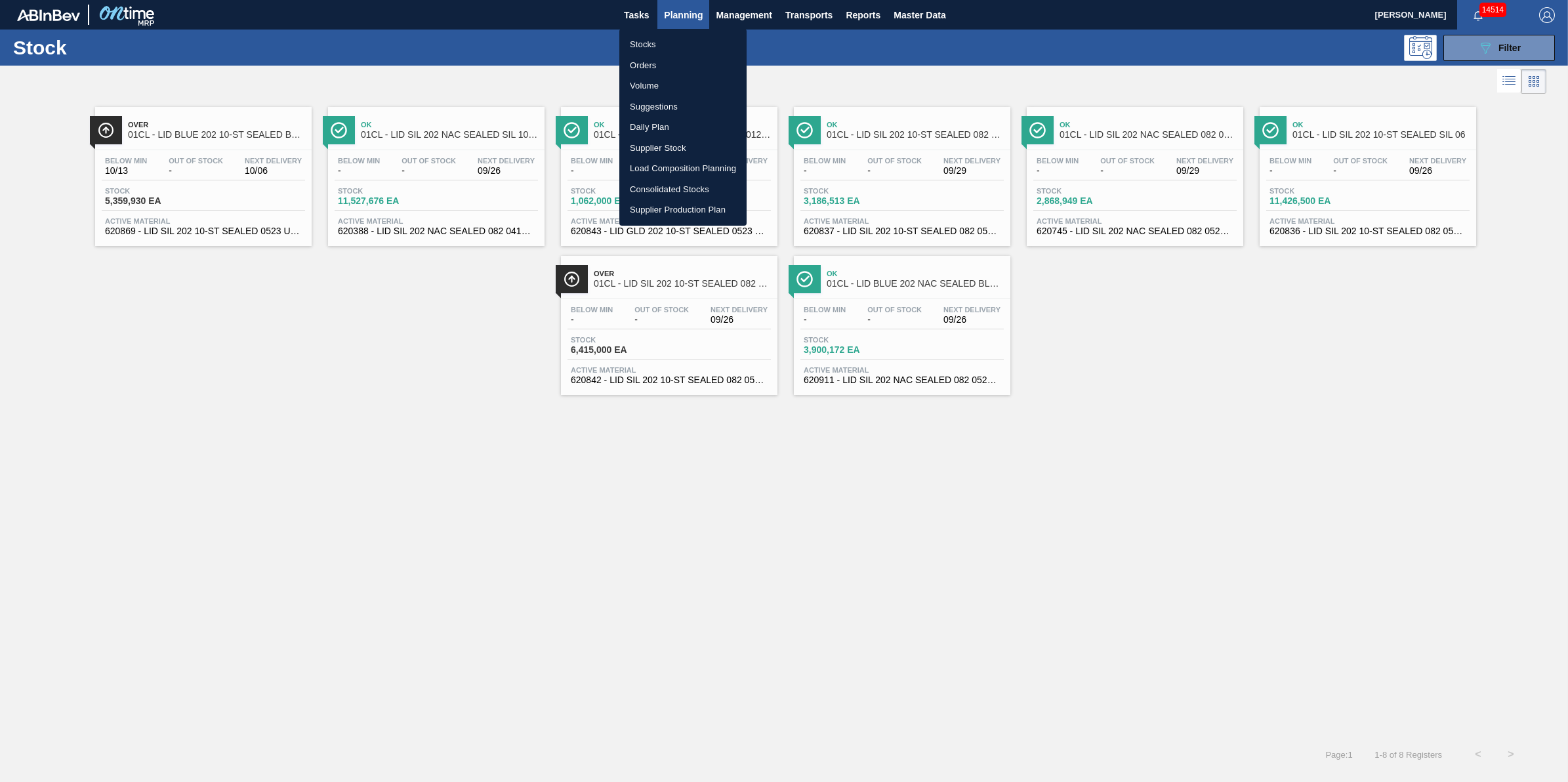
click at [687, 38] on li "Stocks" at bounding box center [683, 44] width 127 height 21
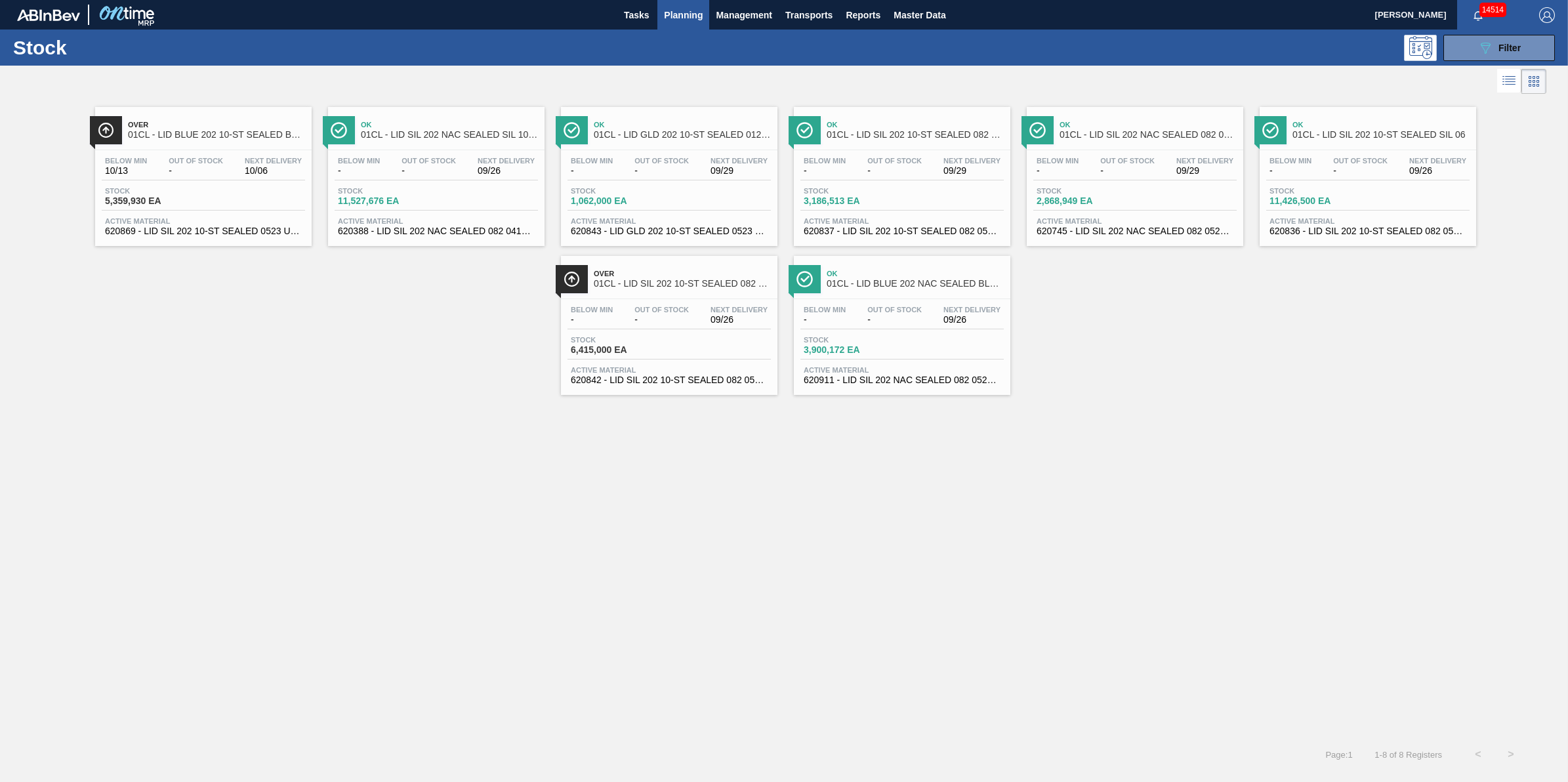
click at [687, 15] on span "Planning" at bounding box center [683, 15] width 39 height 16
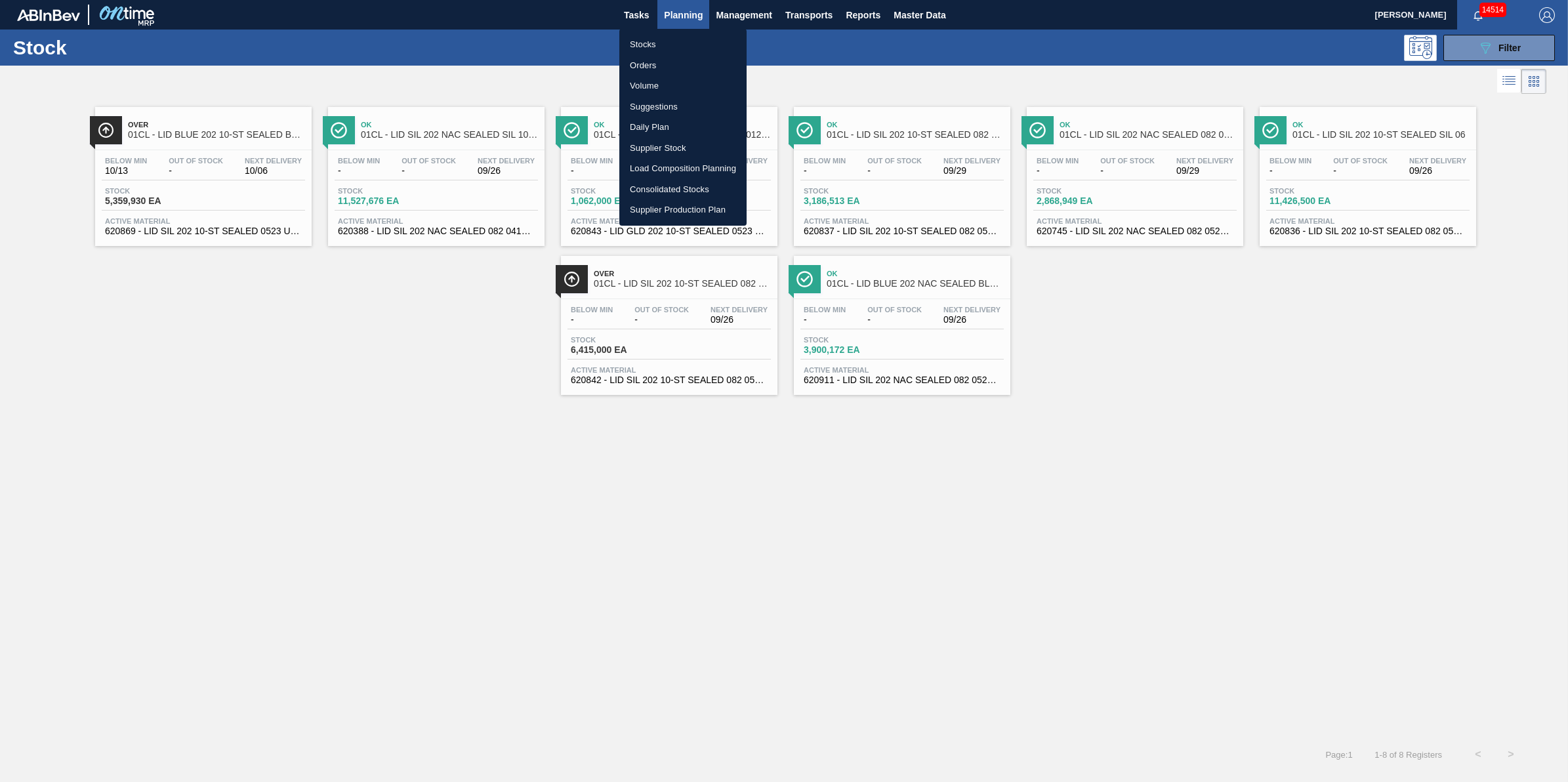
click at [683, 53] on li "Stocks" at bounding box center [683, 44] width 127 height 21
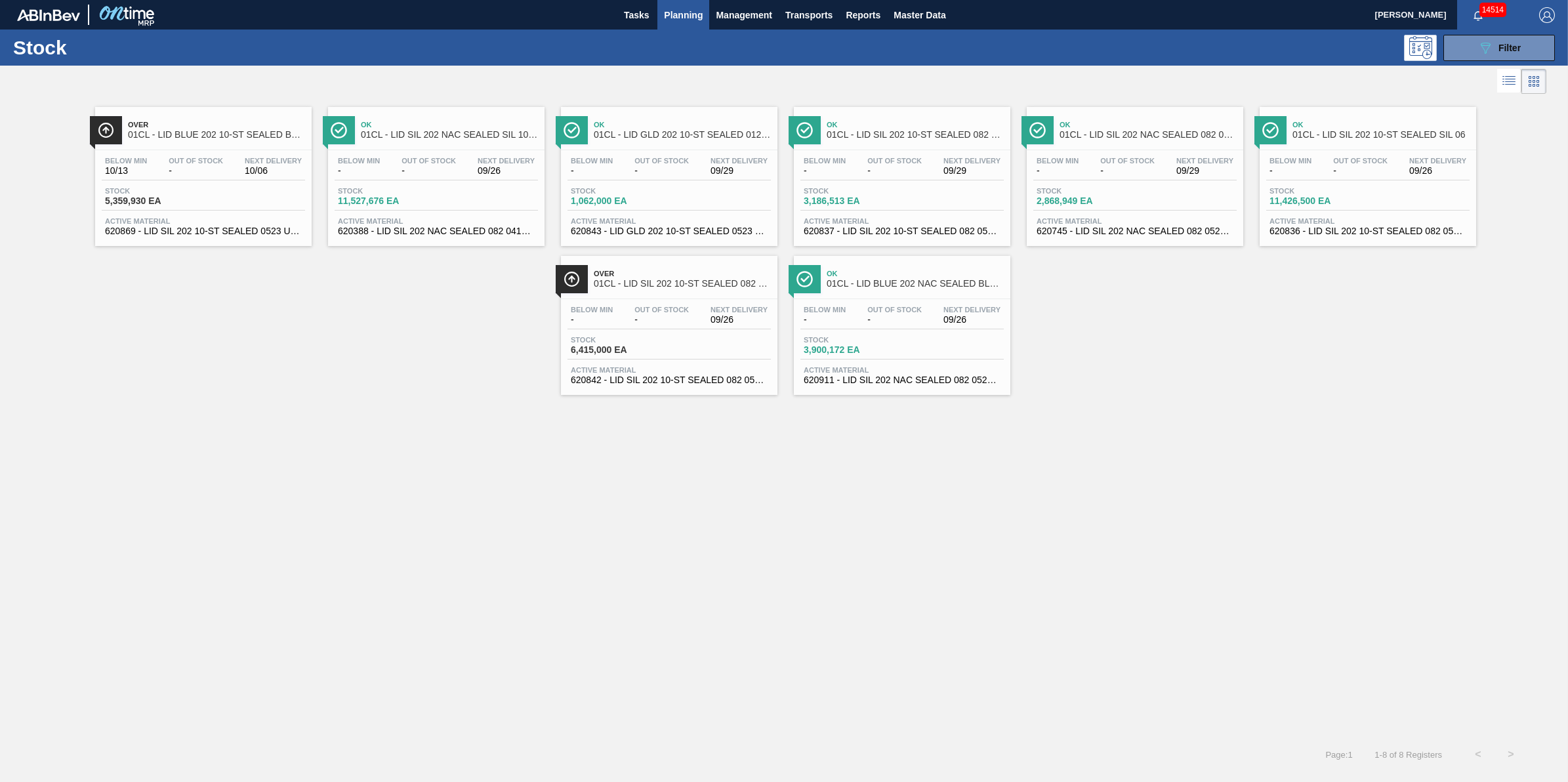
click at [668, 13] on span "Planning" at bounding box center [683, 15] width 39 height 16
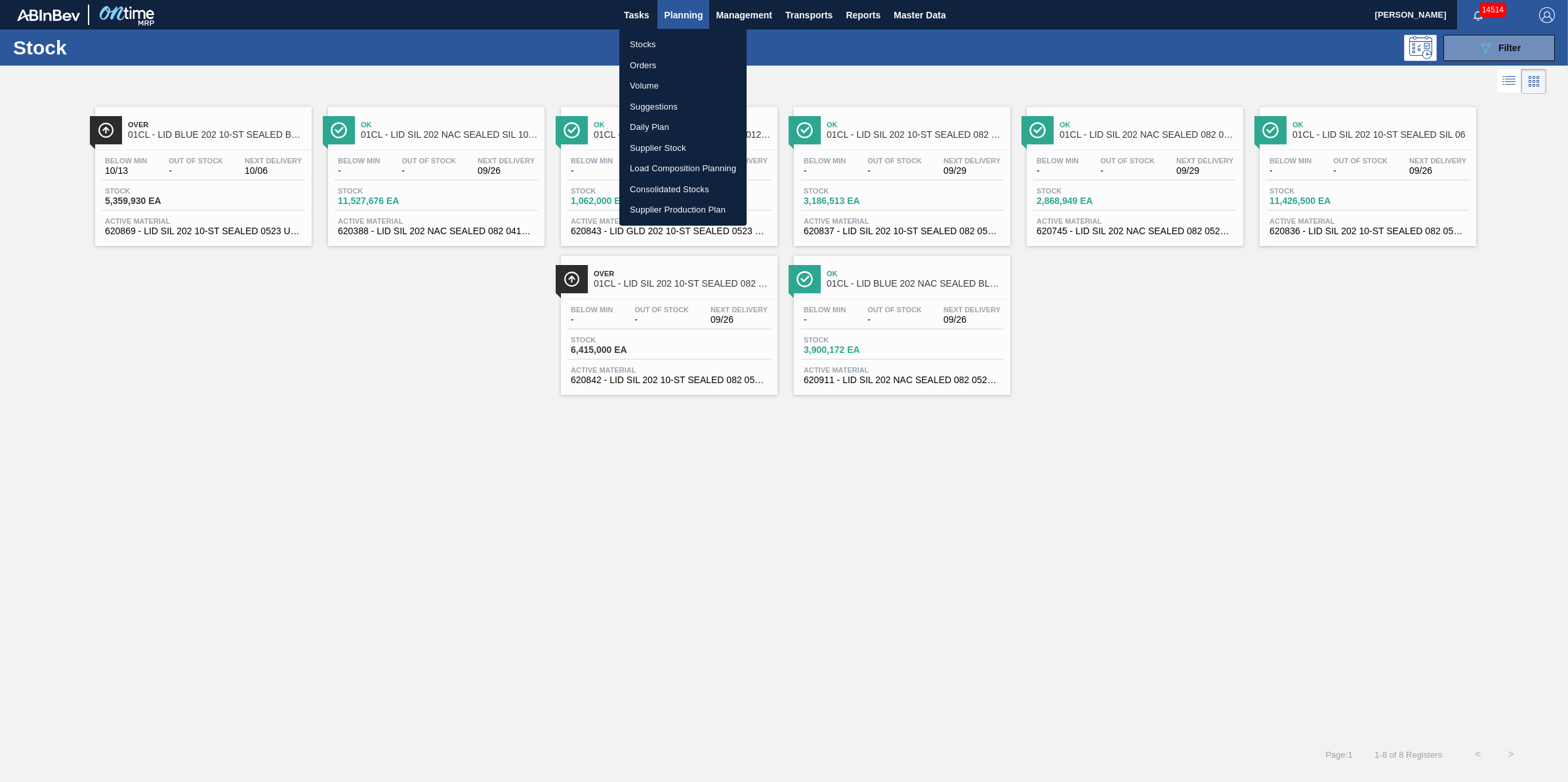
click at [668, 34] on li "Stocks" at bounding box center [683, 44] width 127 height 21
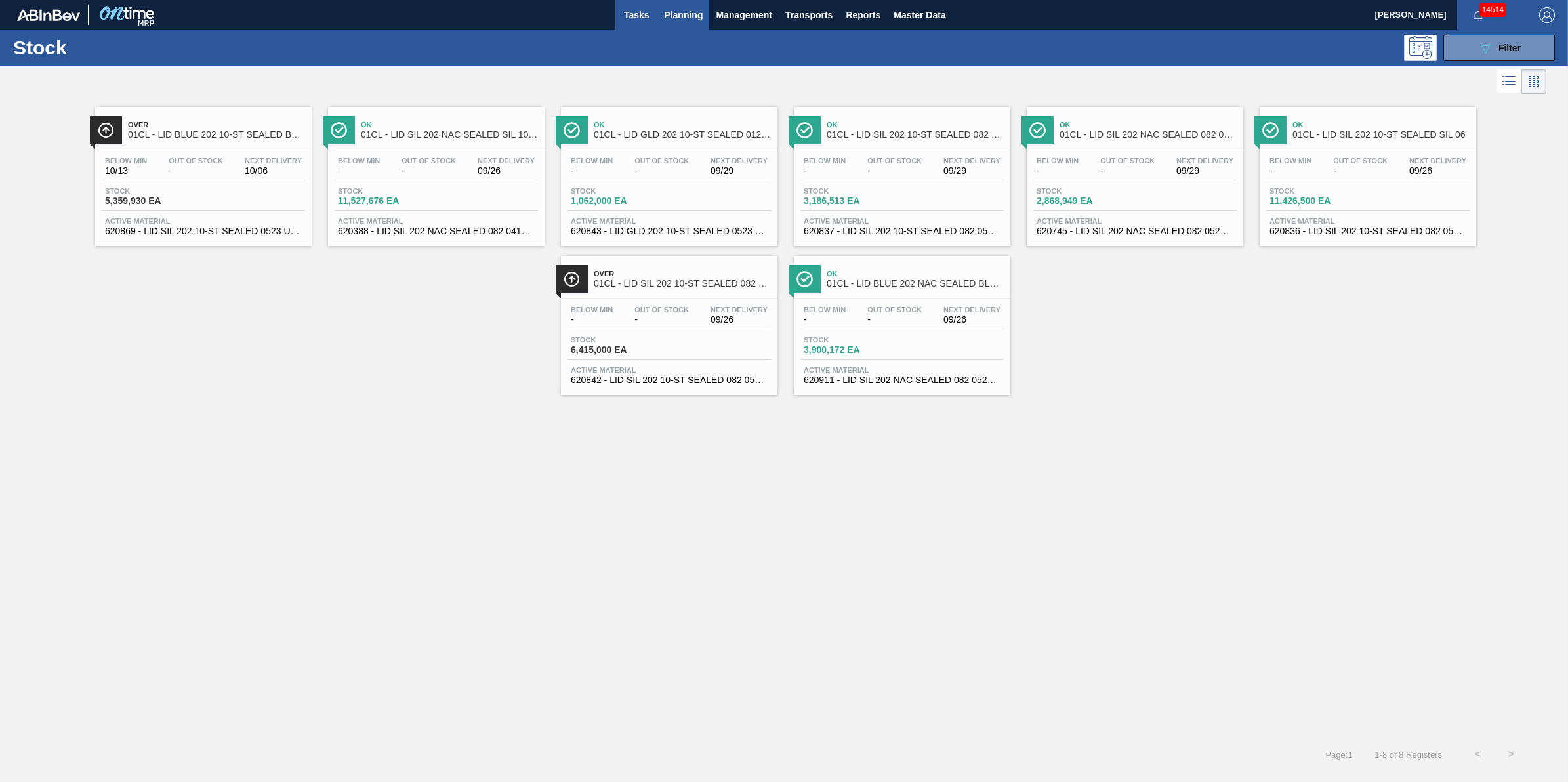
click at [631, 18] on span "Tasks" at bounding box center [636, 15] width 29 height 16
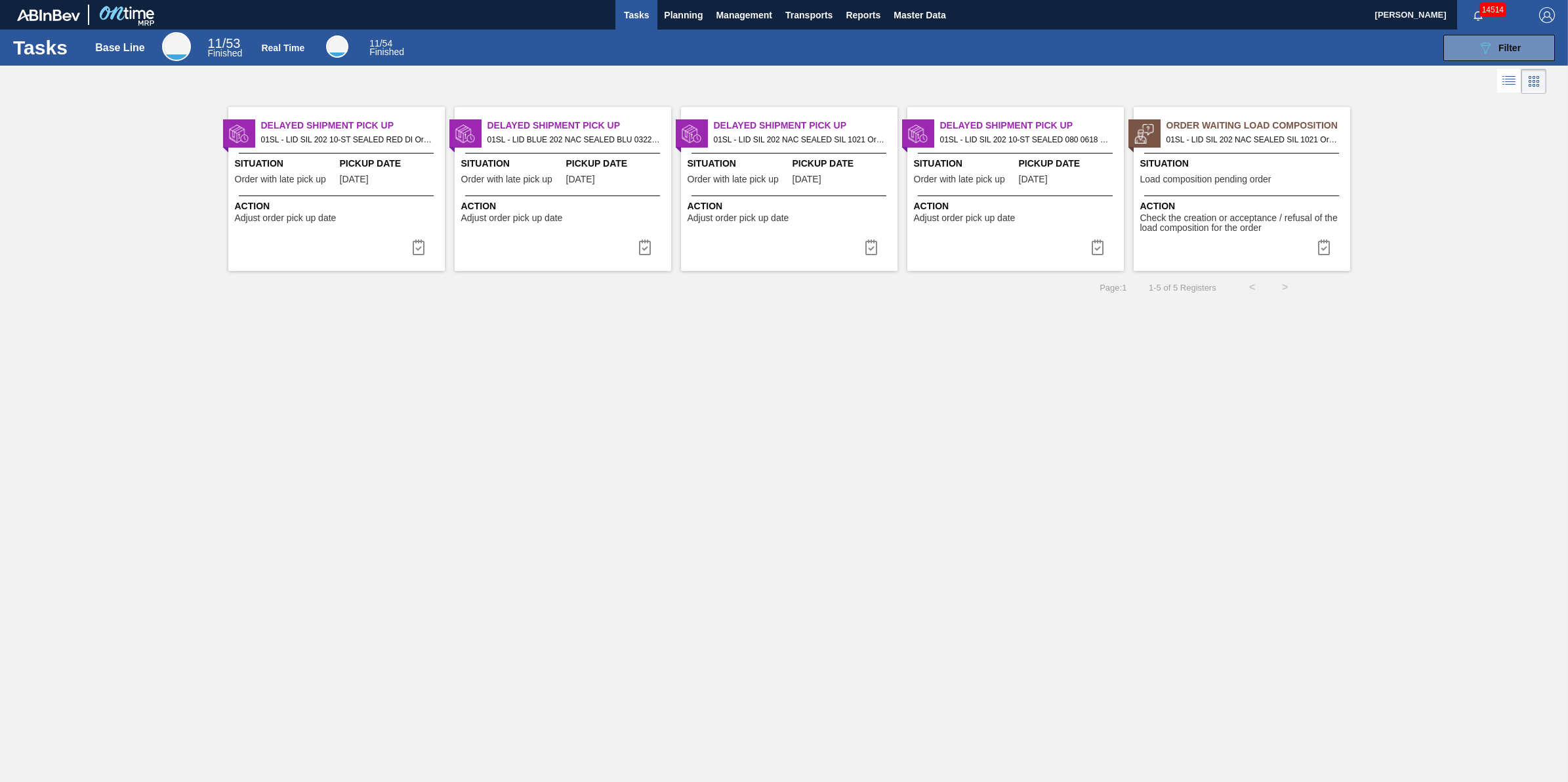
click at [369, 150] on div "Delayed Shipment Pick Up 01SL - LID SIL 202 10-ST SEALED RED DI Order - 788181 …" at bounding box center [336, 189] width 217 height 164
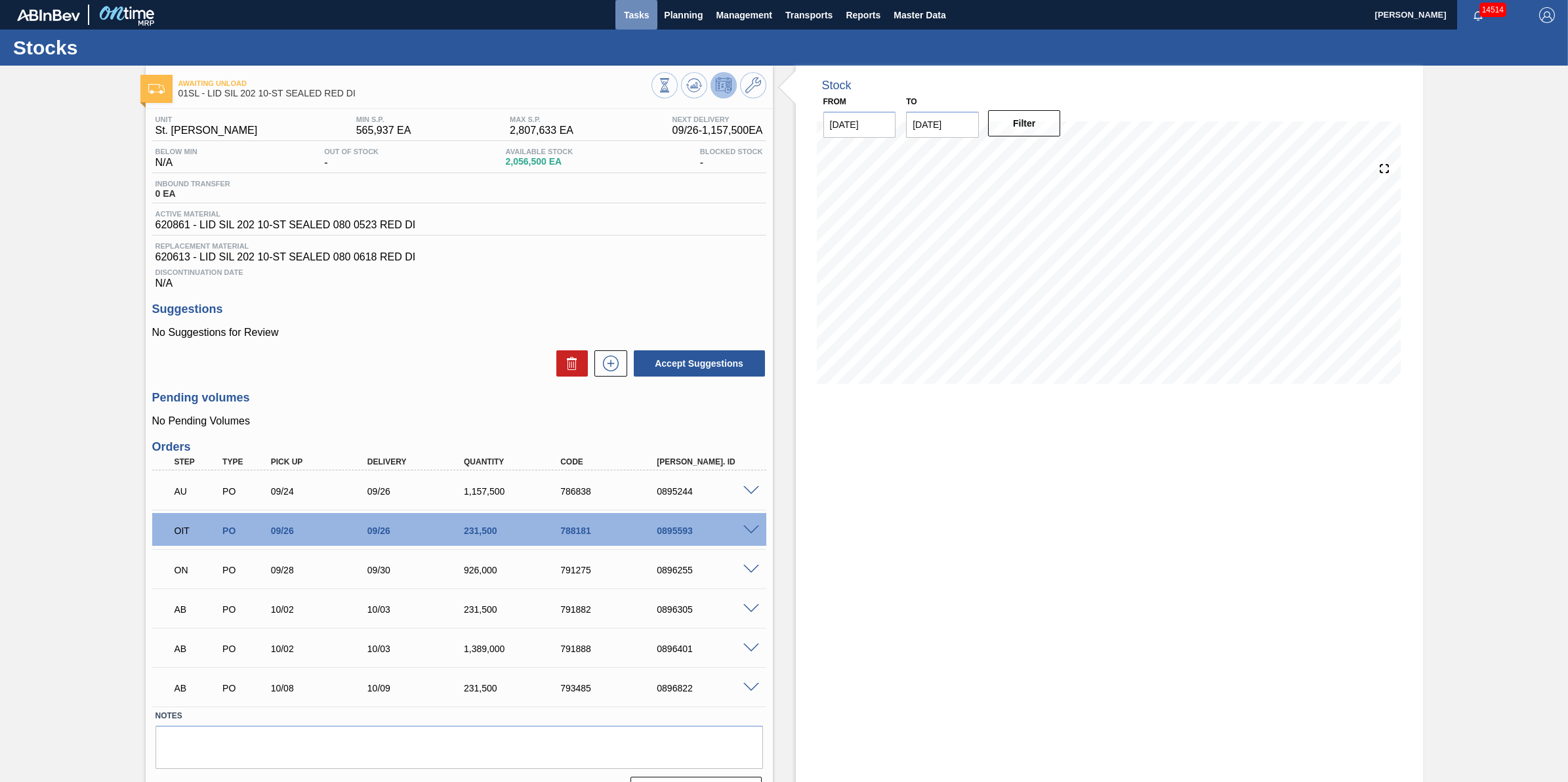
click at [633, 16] on span "Tasks" at bounding box center [636, 15] width 29 height 16
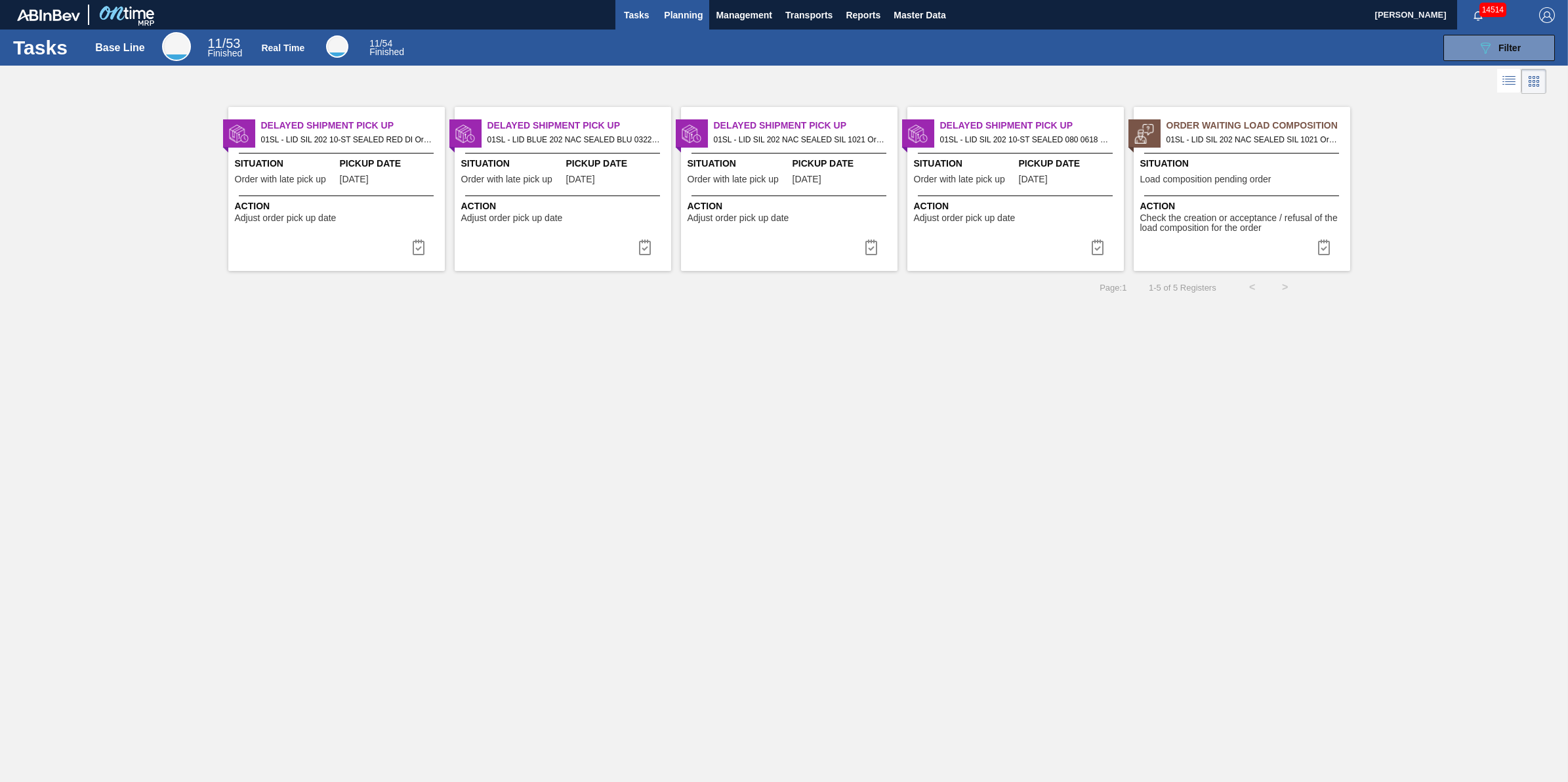
click at [696, 20] on span "Planning" at bounding box center [683, 15] width 39 height 16
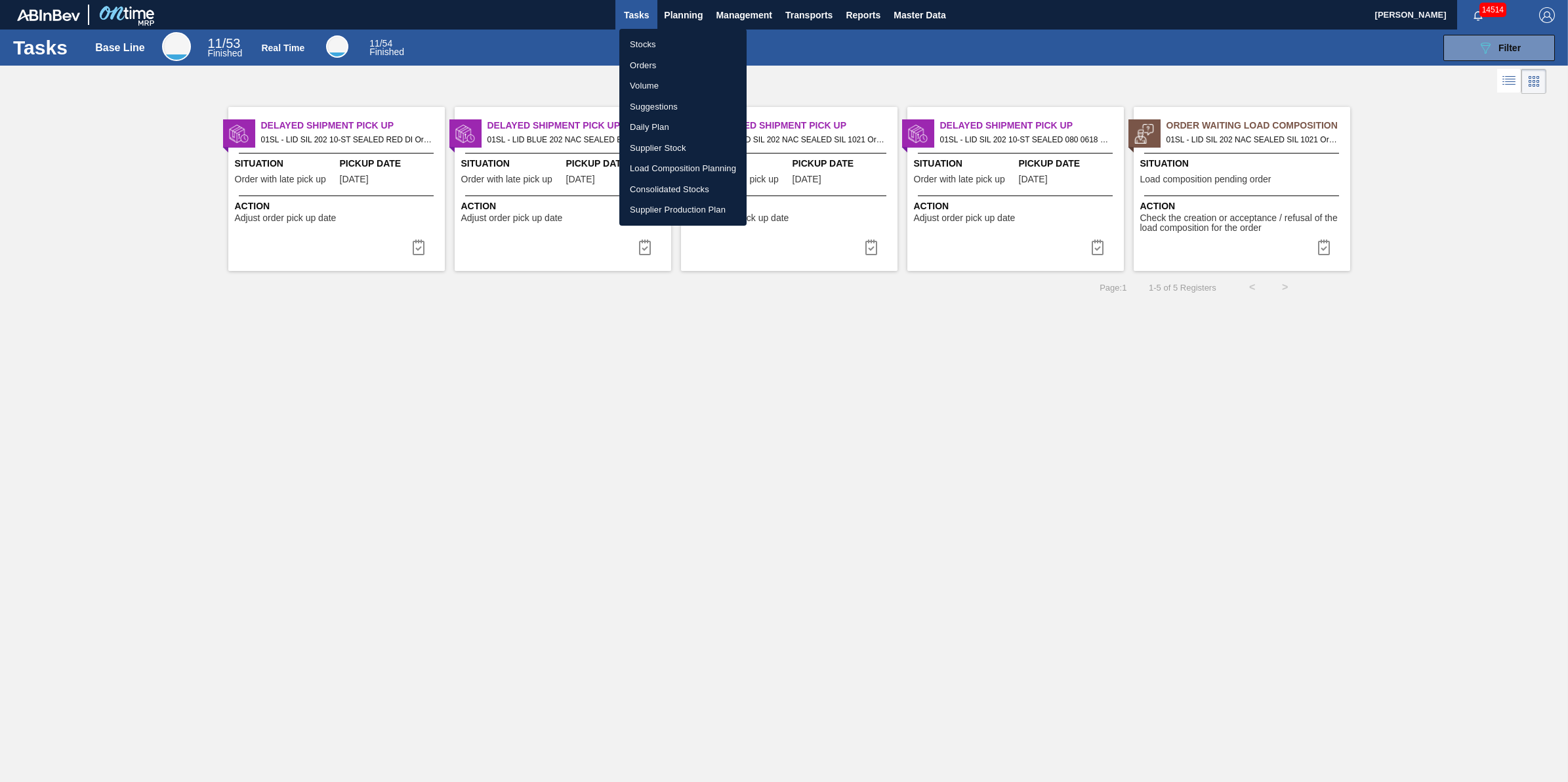
click at [680, 40] on li "Stocks" at bounding box center [683, 44] width 127 height 21
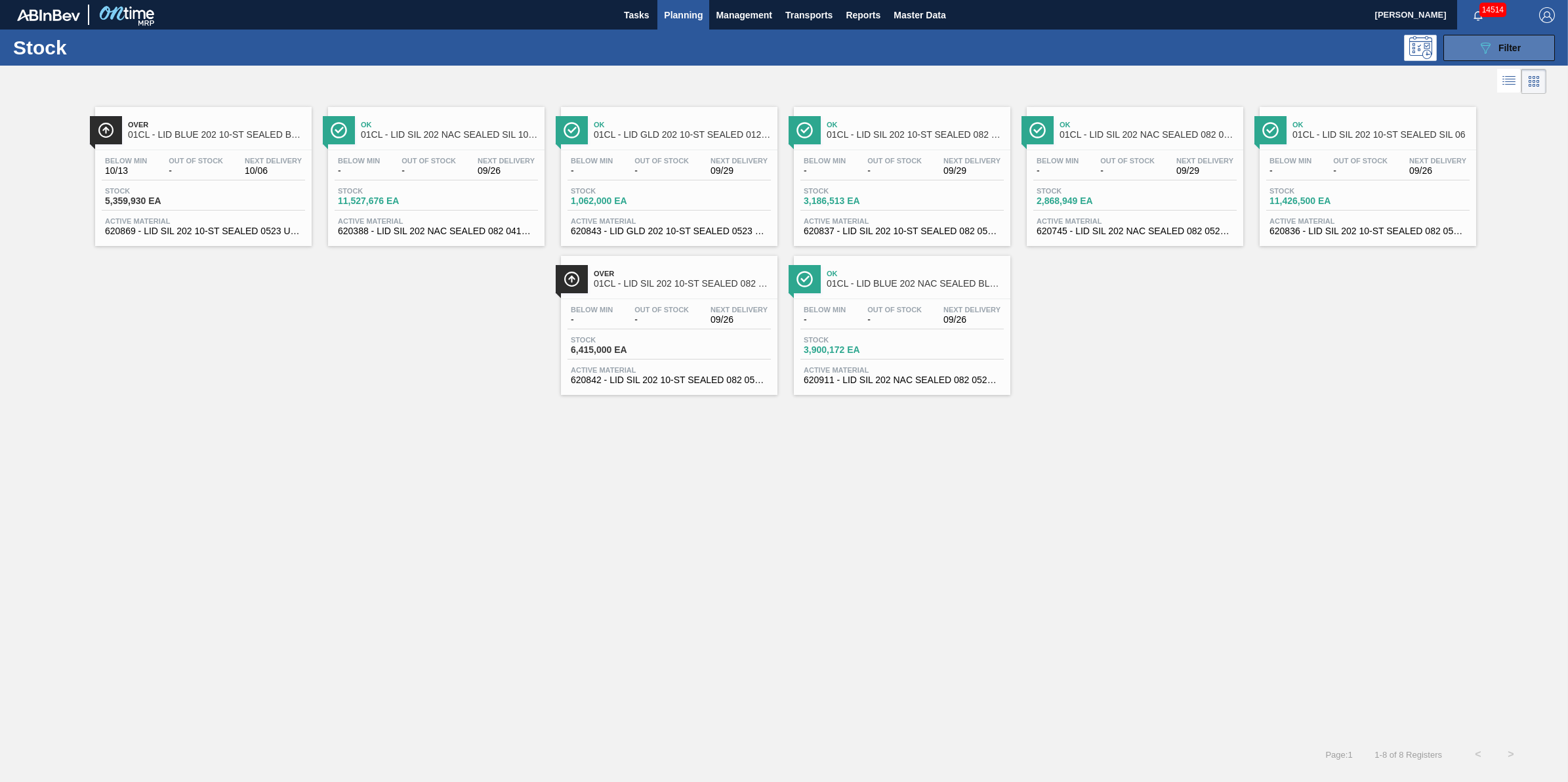
click at [1476, 46] on button "089F7B8B-B2A5-4AFE-B5C0-19BA573D28AC Filter" at bounding box center [1500, 48] width 112 height 26
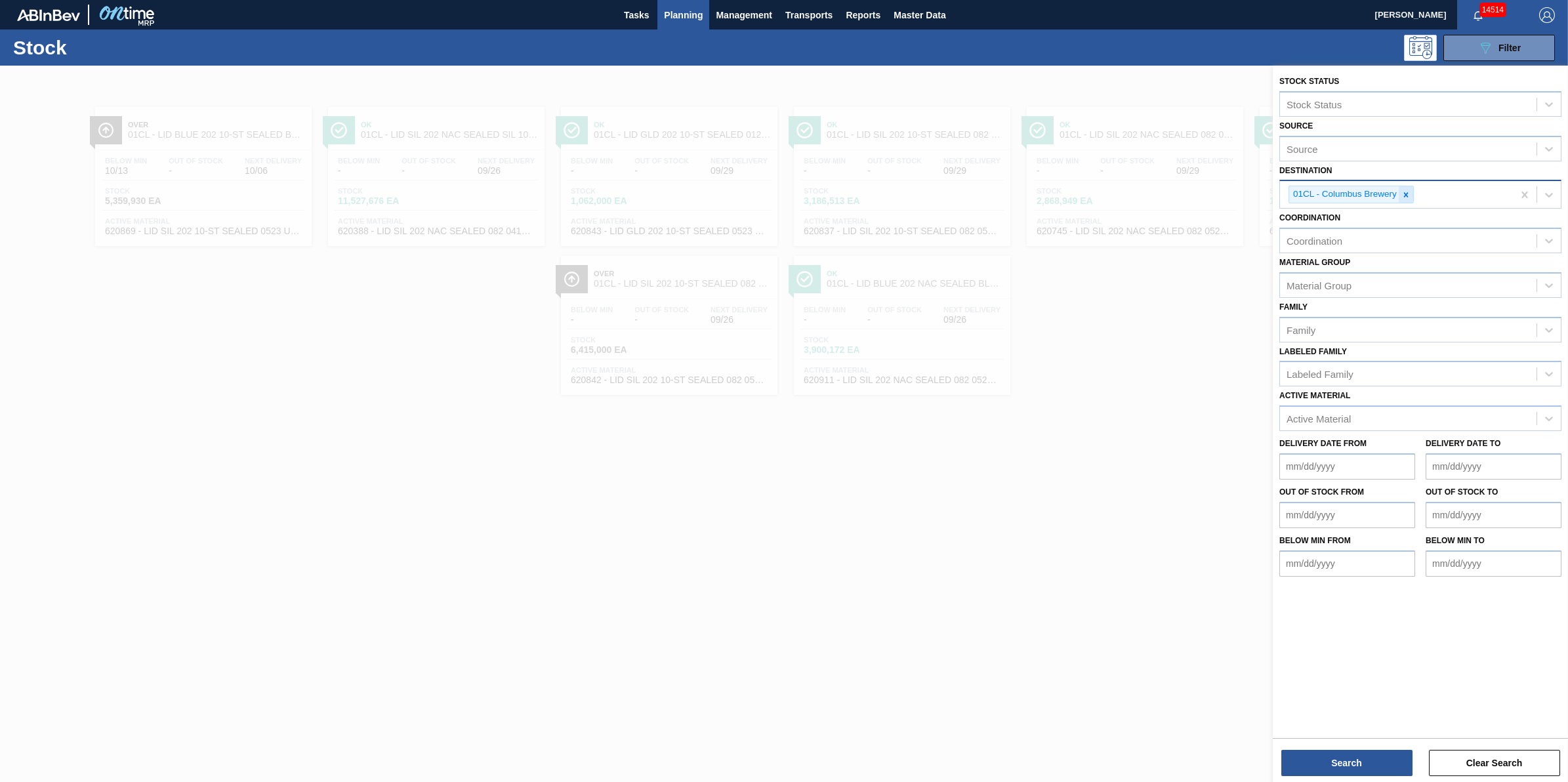
click at [1405, 193] on icon at bounding box center [1406, 195] width 5 height 5
click at [1405, 193] on div "Destination" at bounding box center [1408, 193] width 256 height 19
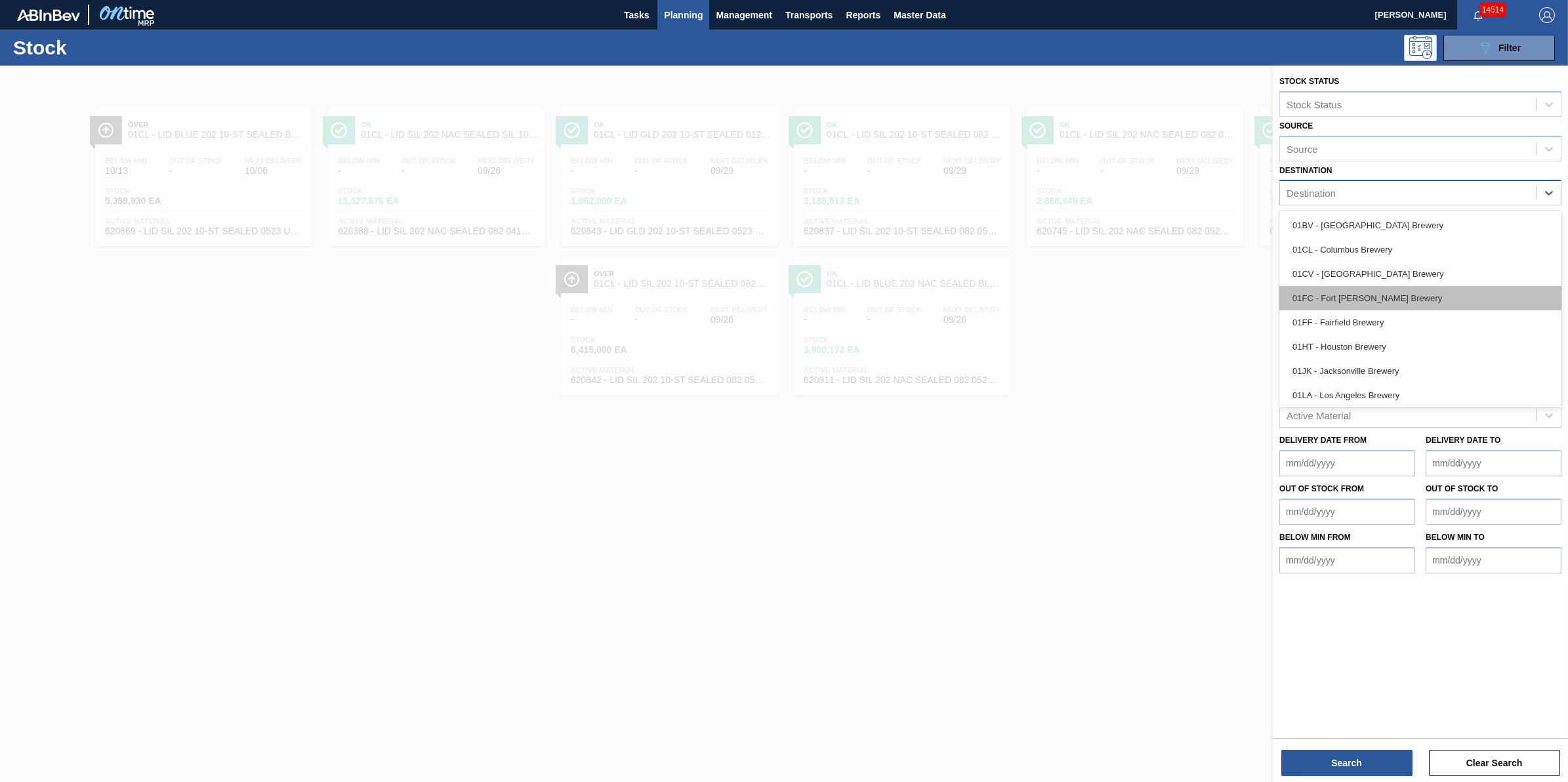
scroll to position [99, 0]
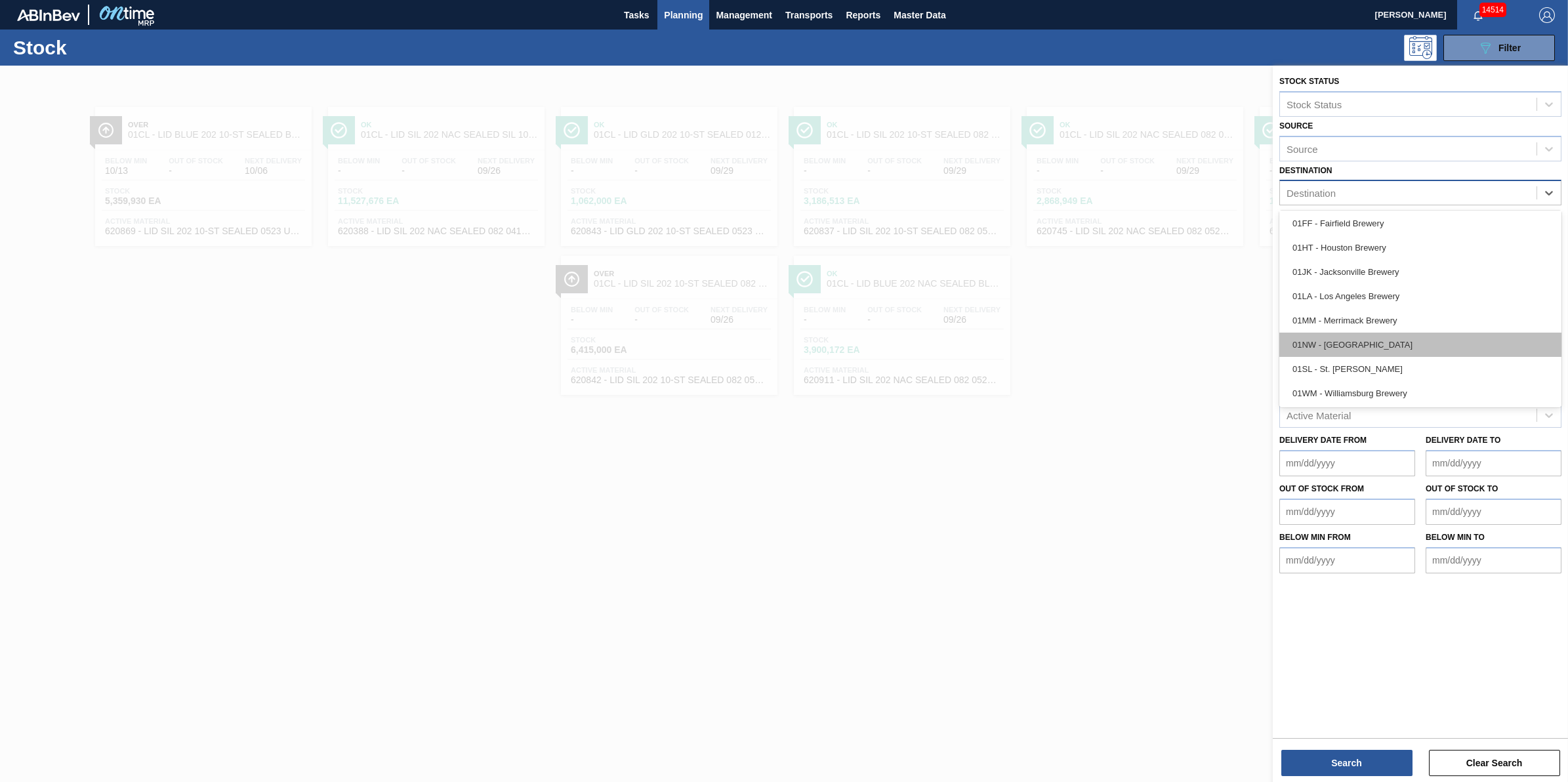
click at [1383, 343] on div "01NW - Newark Brewery" at bounding box center [1420, 344] width 282 height 24
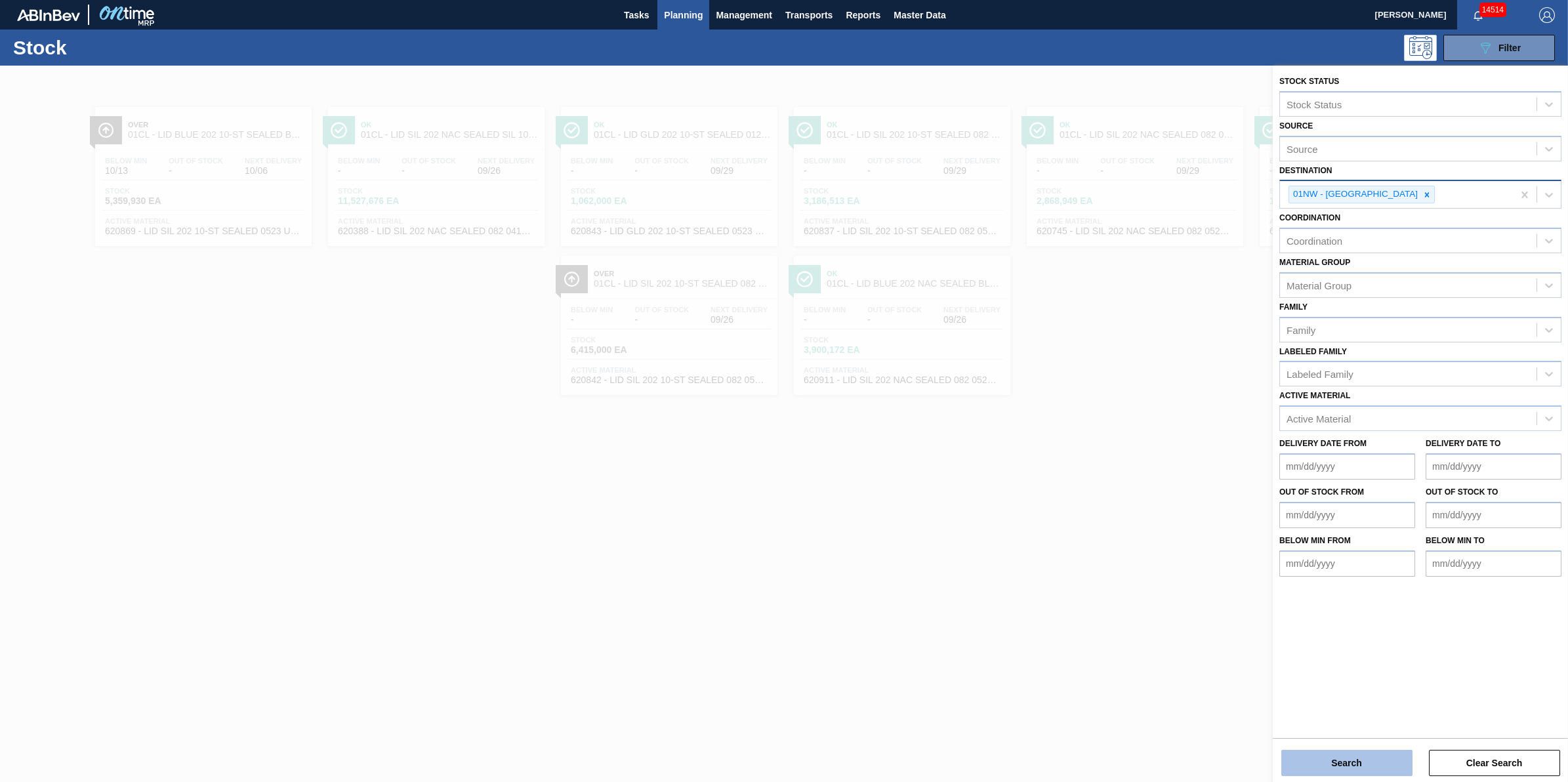
click at [1342, 775] on button "Search" at bounding box center [1347, 763] width 131 height 26
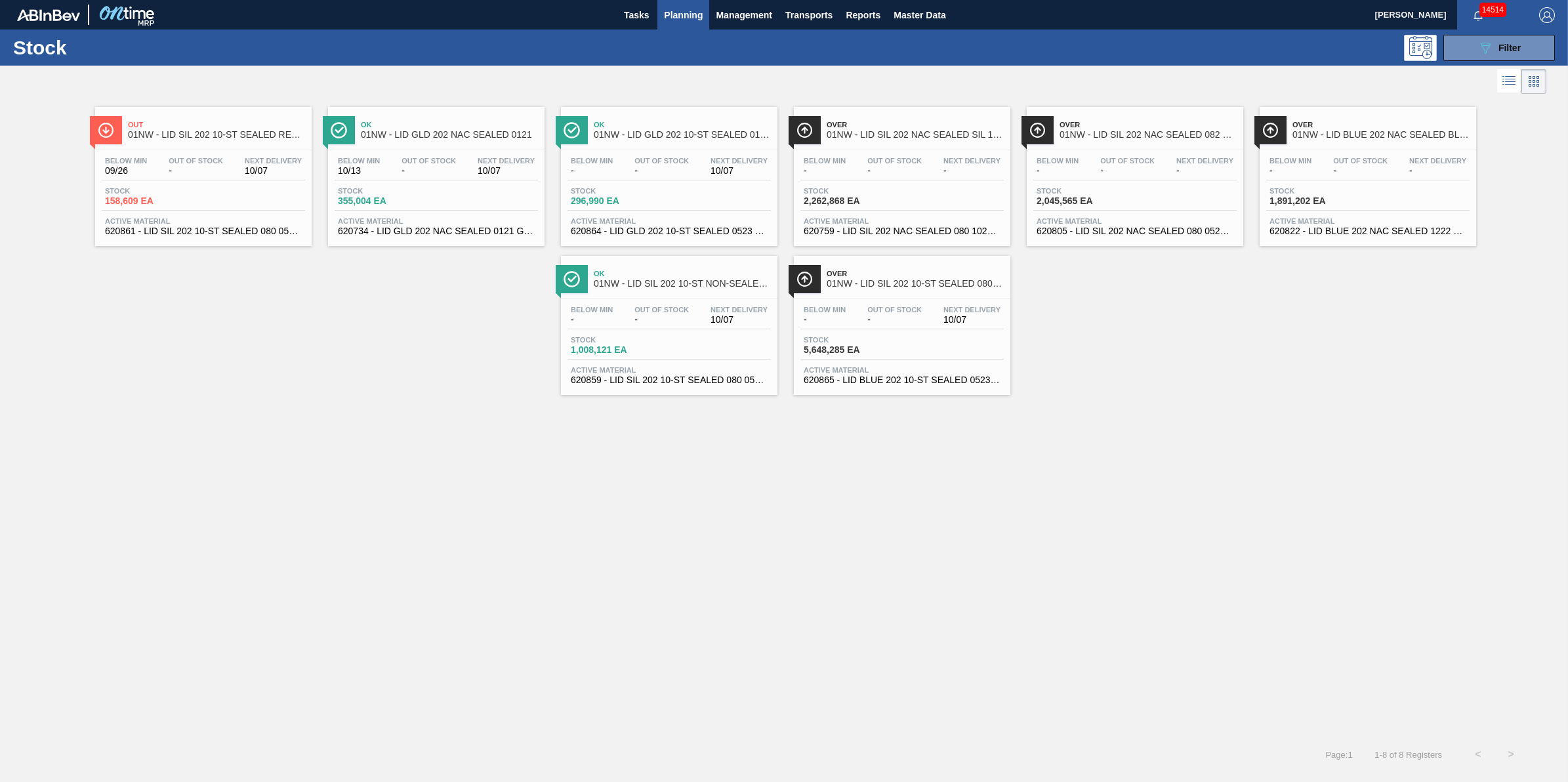
click at [945, 210] on div "Stock 2,262,868 EA" at bounding box center [902, 199] width 203 height 23
click at [947, 323] on span "10/07" at bounding box center [972, 319] width 57 height 10
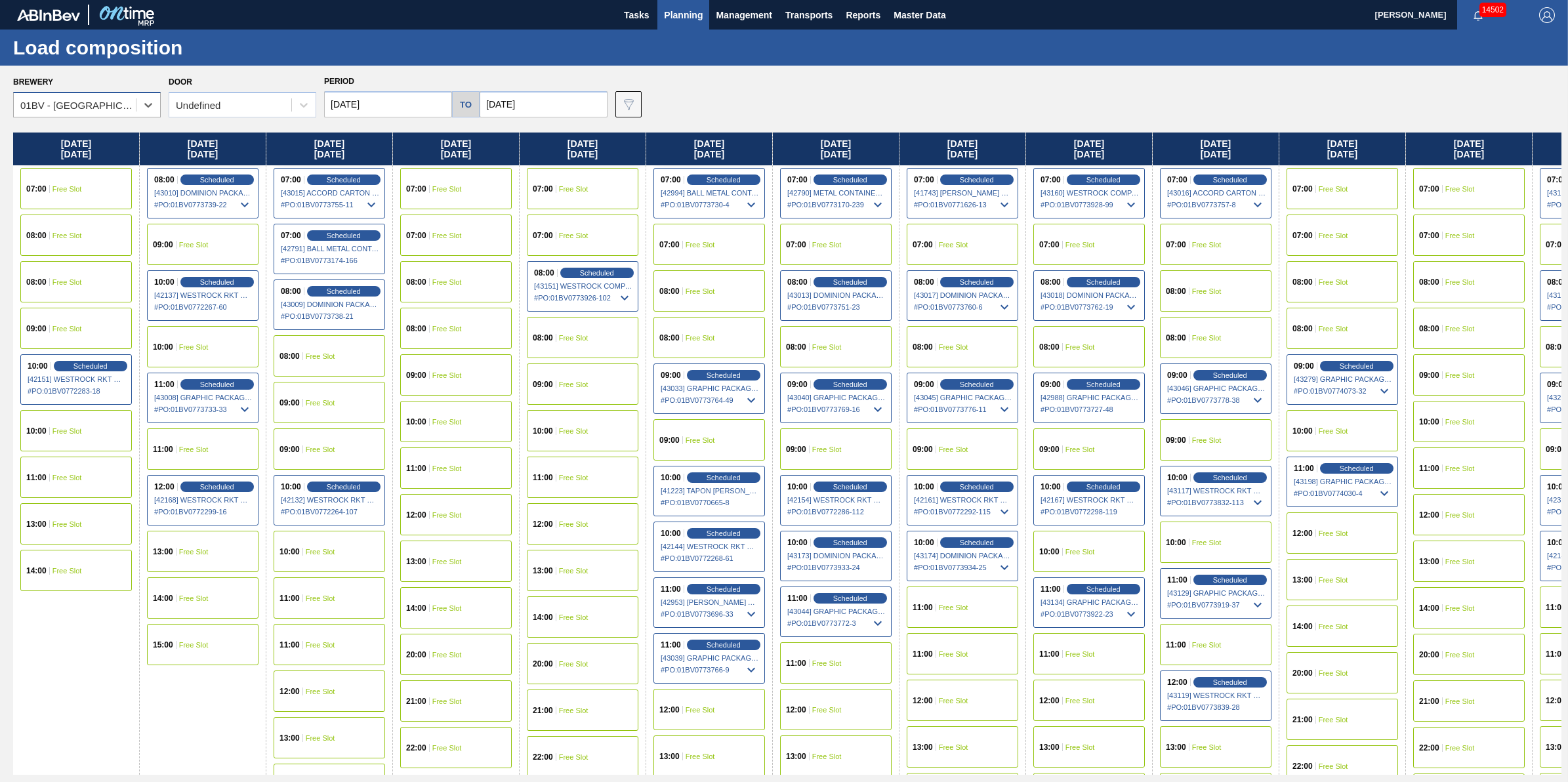
click at [132, 120] on div "Brewery Select is focused ,type to refine list, press Down to open the menu, 01…" at bounding box center [784, 423] width 1568 height 716
click at [132, 112] on div "01BV - [GEOGRAPHIC_DATA] Brewery" at bounding box center [75, 105] width 122 height 19
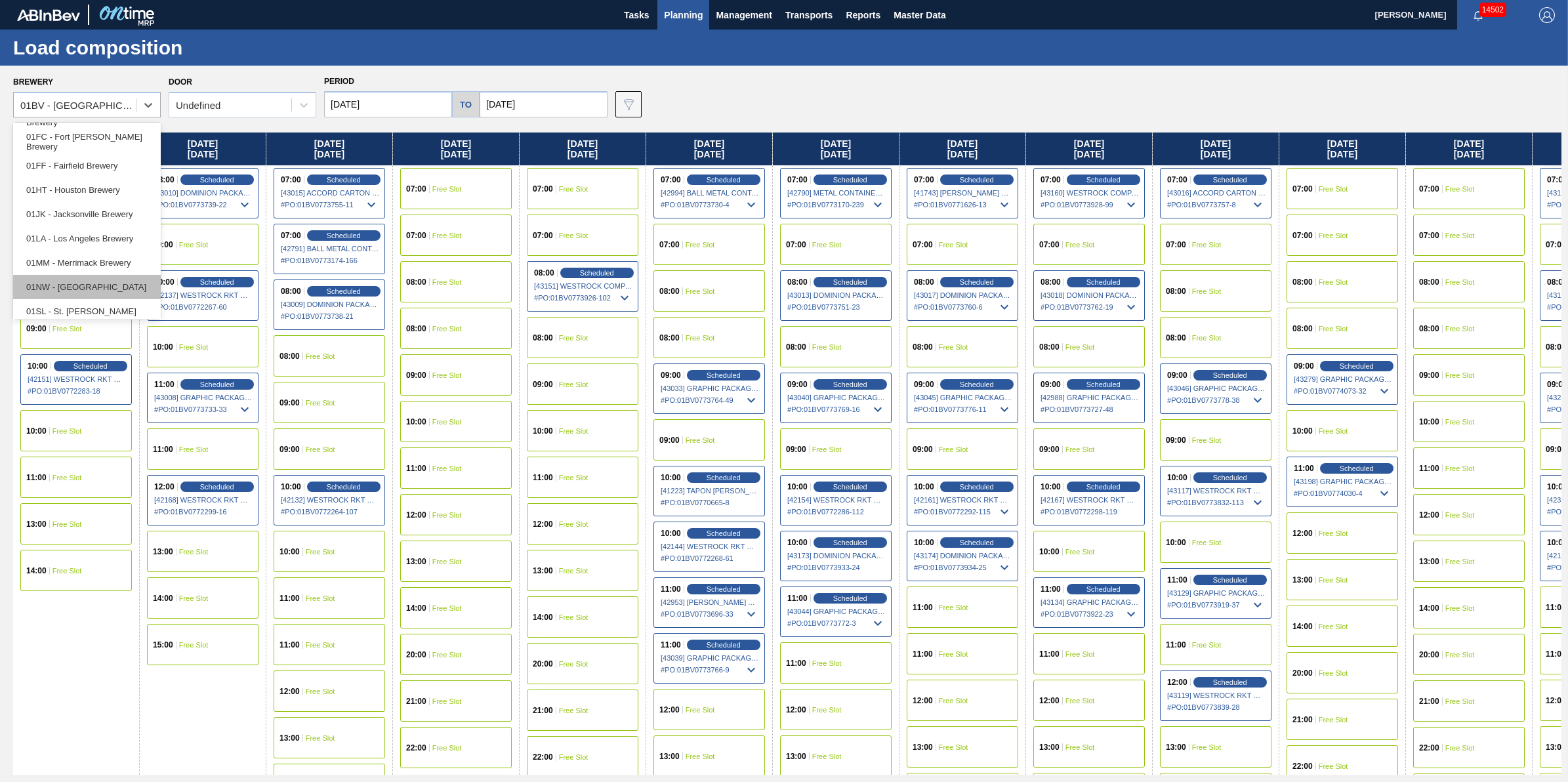
scroll to position [99, 0]
click at [112, 277] on div "01SL - St. [PERSON_NAME]" at bounding box center [87, 280] width 148 height 24
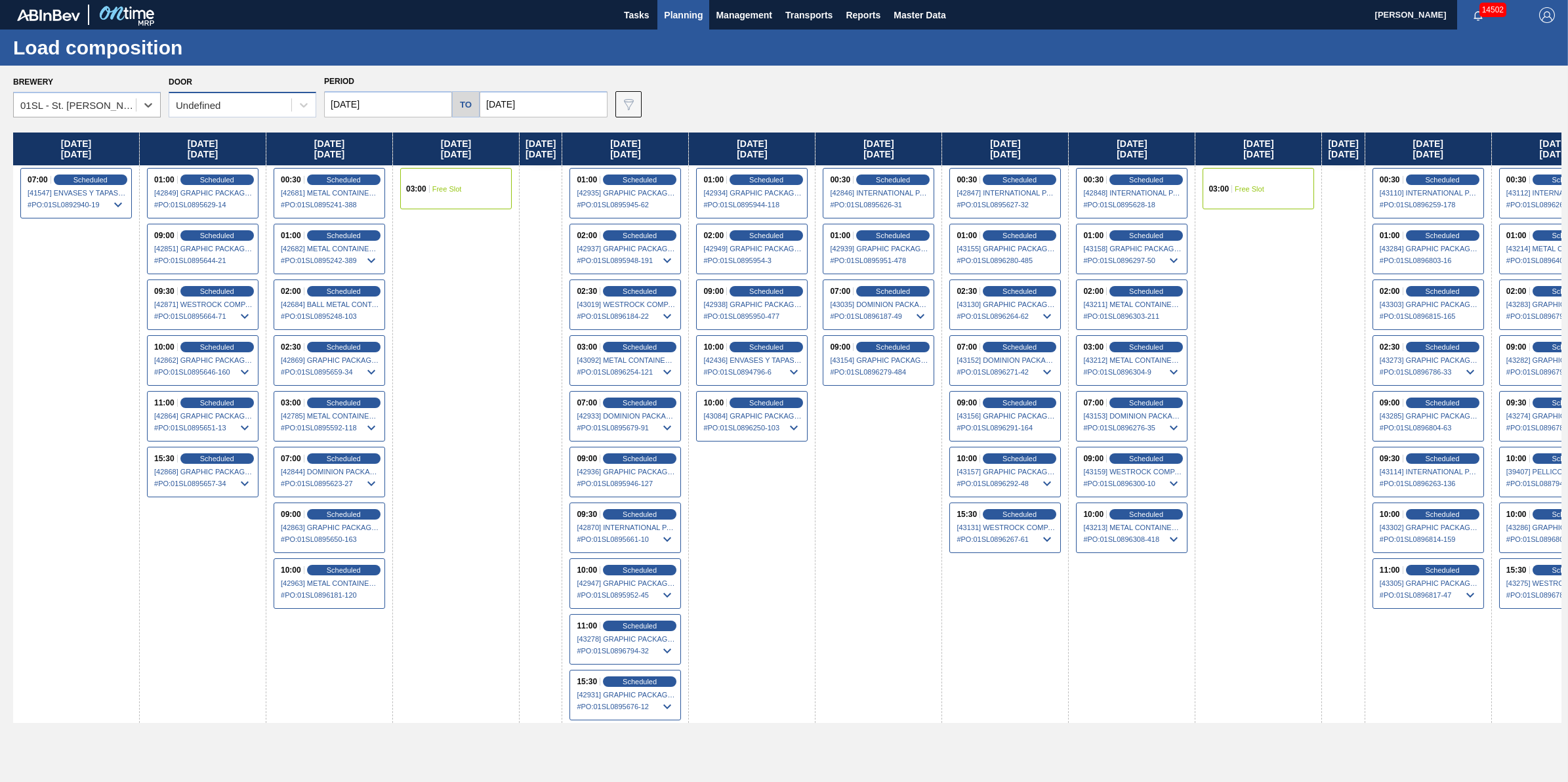
click at [281, 110] on div "Undefined" at bounding box center [230, 105] width 122 height 19
click at [273, 167] on div "DDR99" at bounding box center [242, 162] width 148 height 24
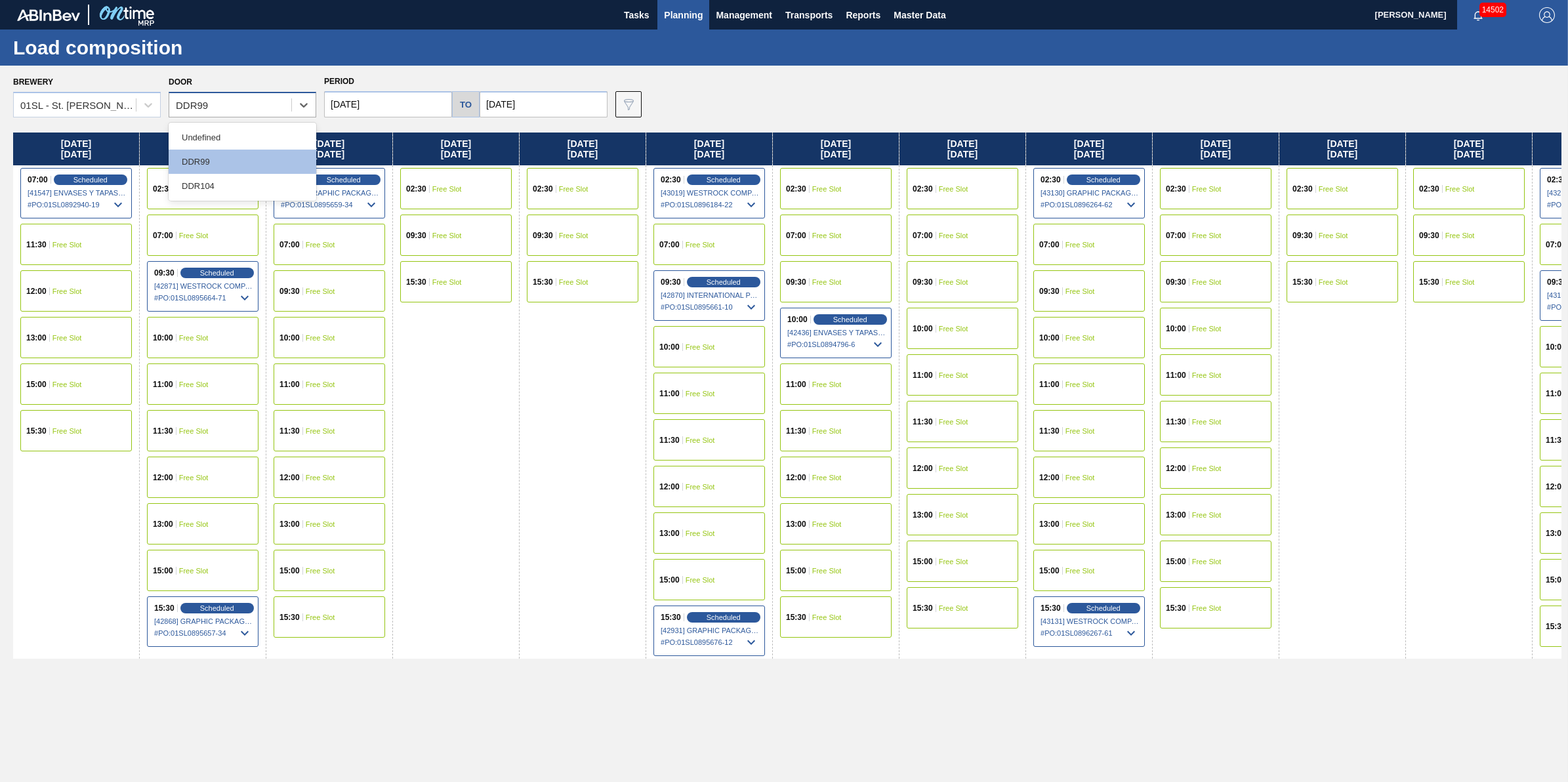
click at [284, 106] on div "DDR99" at bounding box center [230, 105] width 122 height 19
click at [271, 189] on div "DDR104" at bounding box center [242, 186] width 148 height 24
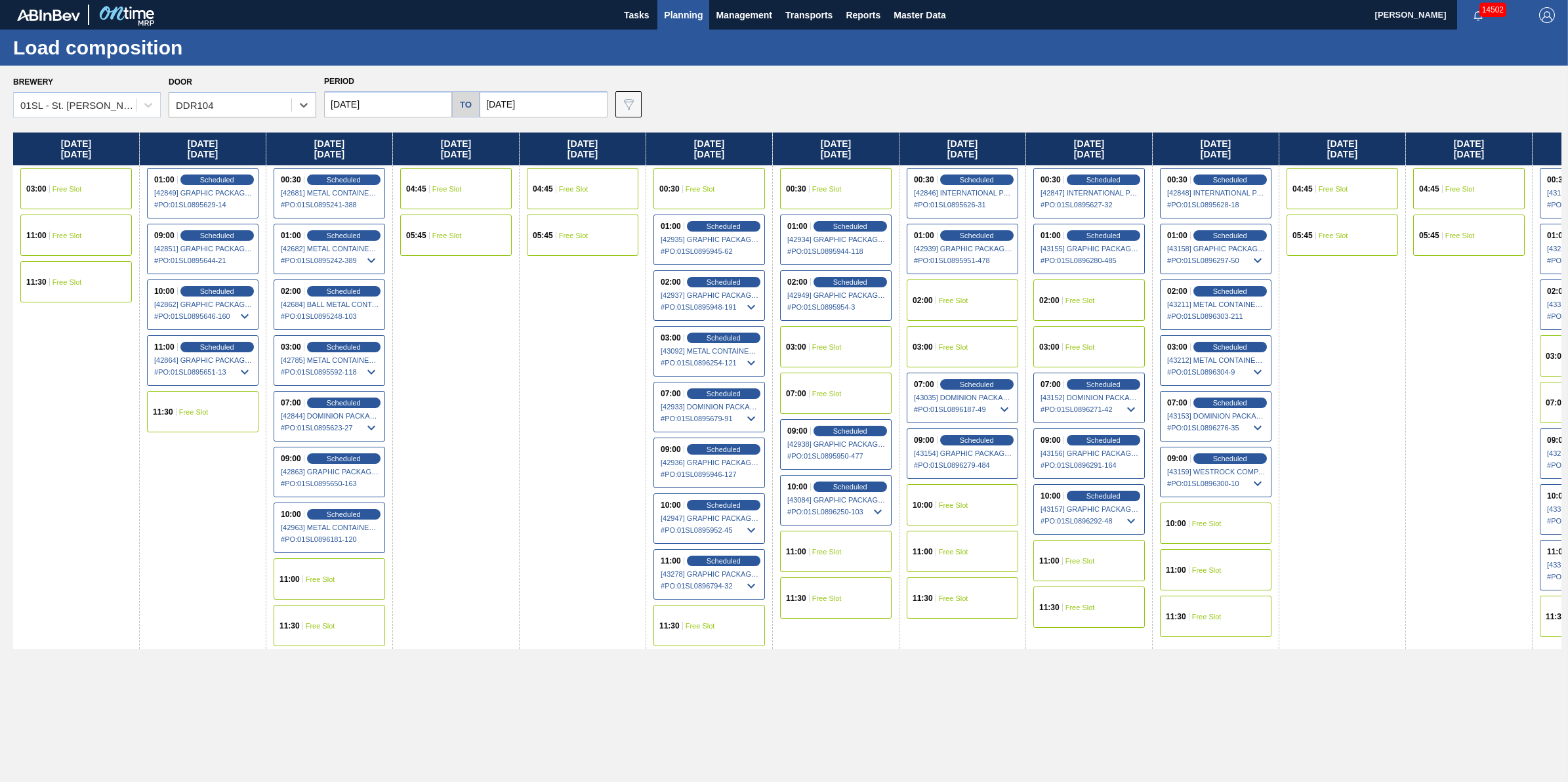
click at [1224, 513] on div "10:00 Free Slot" at bounding box center [1216, 523] width 112 height 41
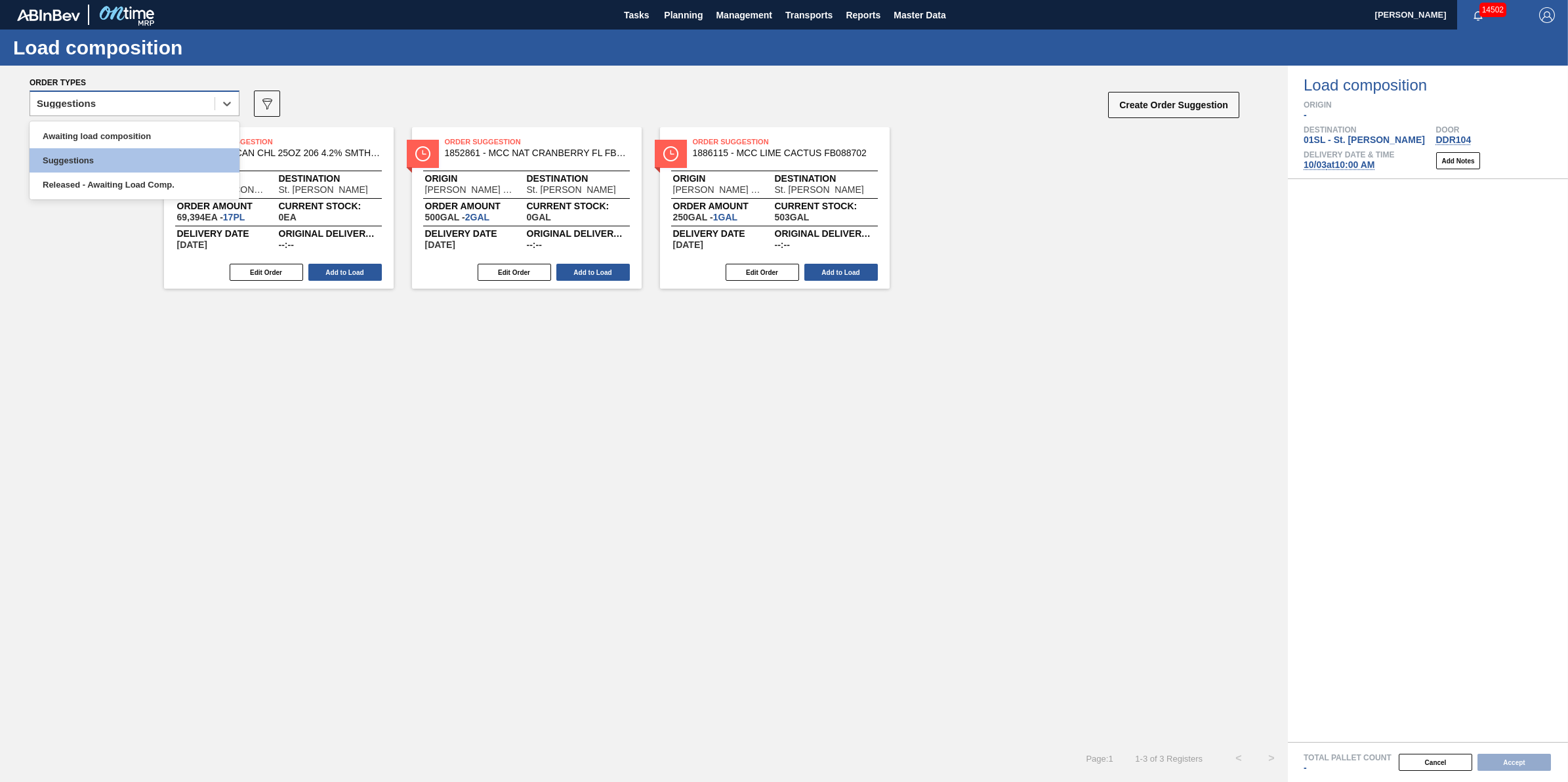
click at [134, 113] on div "Suggestions" at bounding box center [134, 103] width 210 height 26
click at [137, 189] on div "Released - Awaiting Load Comp." at bounding box center [134, 184] width 210 height 24
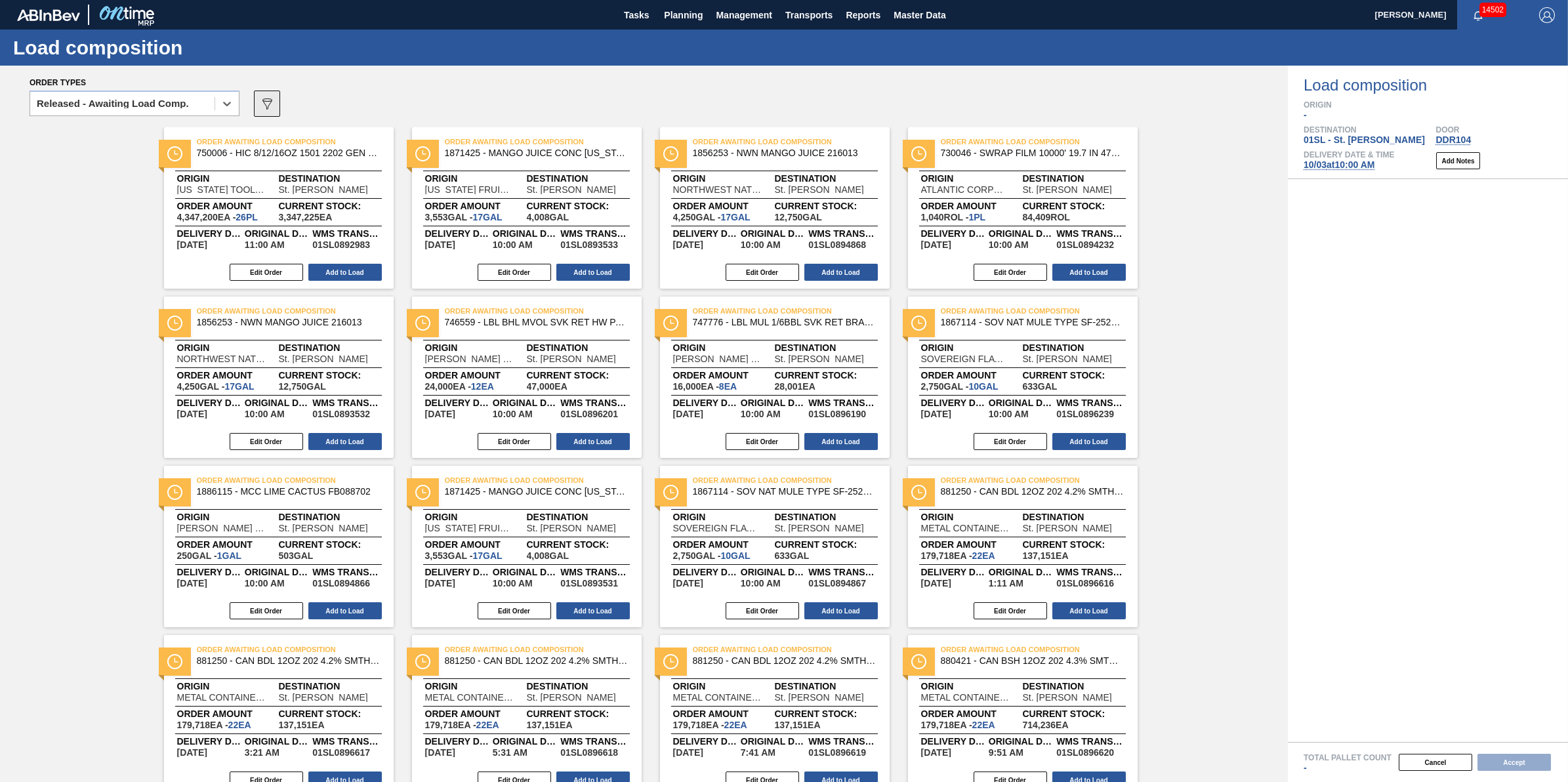
click at [261, 102] on icon "089F7B8B-B2A5-4AFE-B5C0-19BA573D28AC" at bounding box center [267, 103] width 16 height 16
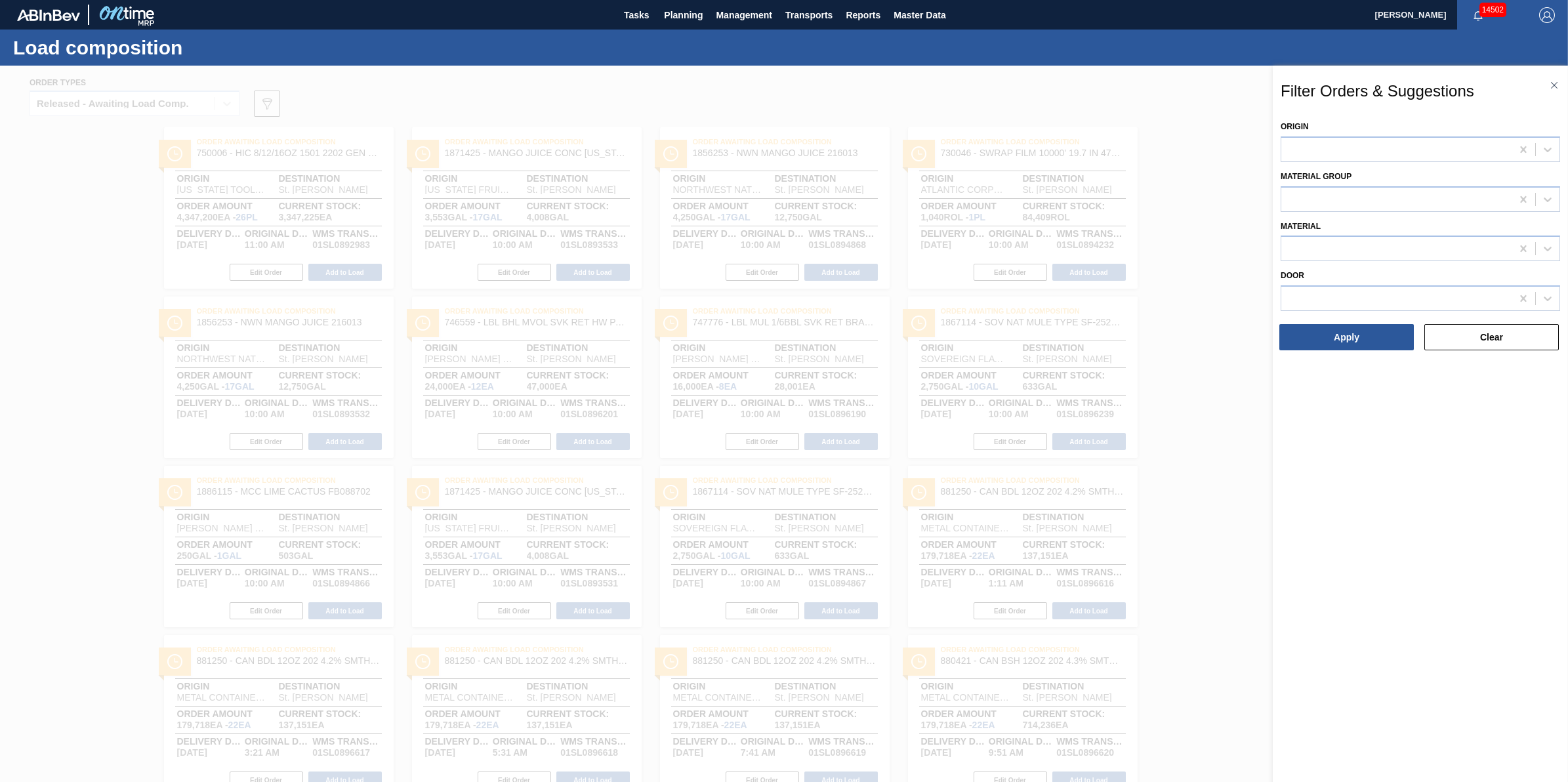
click at [1354, 231] on div "Material" at bounding box center [1420, 239] width 280 height 44
click at [1373, 261] on div "Origin Material [PERSON_NAME] Door Apply Clear" at bounding box center [1420, 235] width 280 height 235
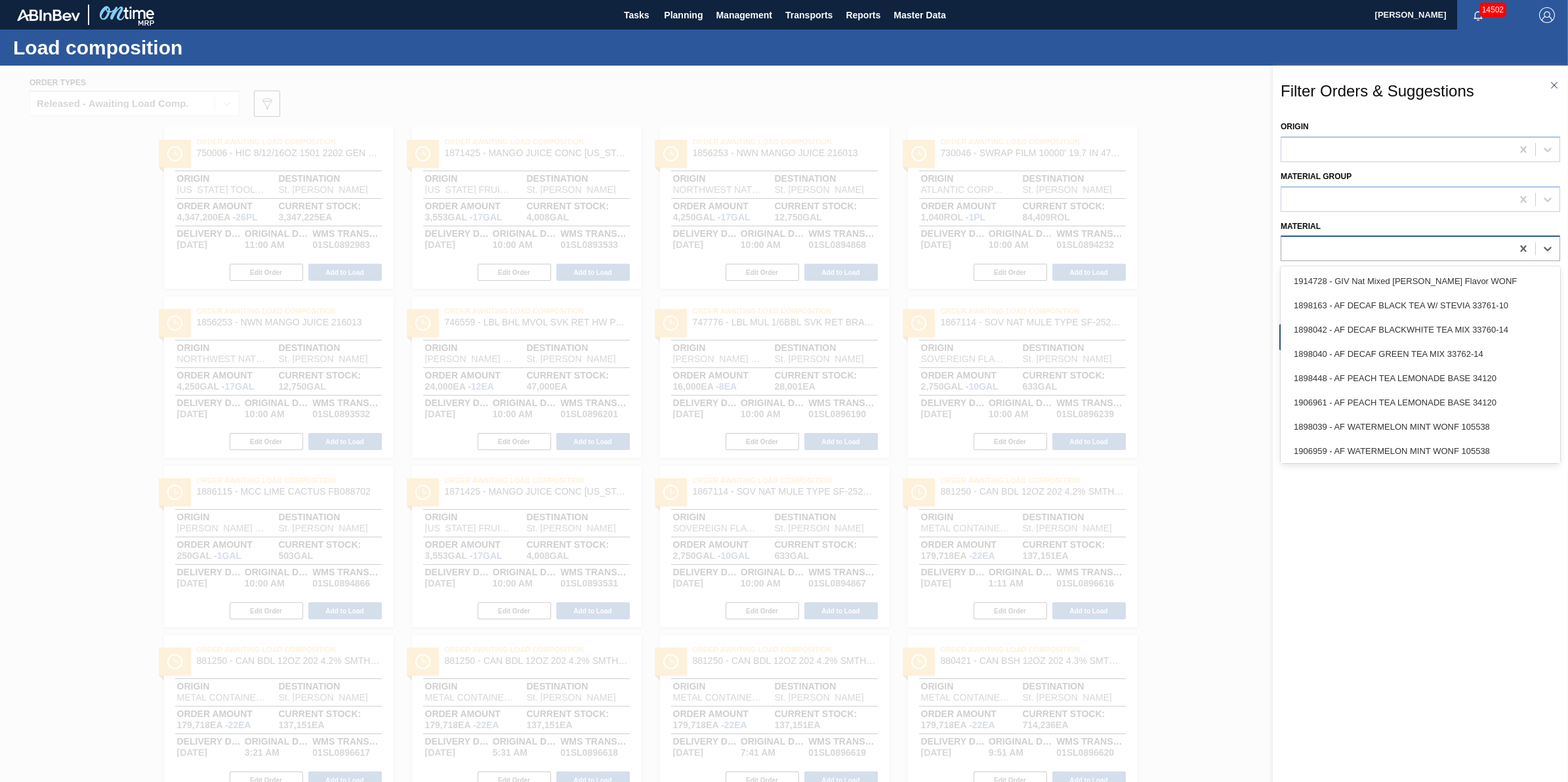
click at [1382, 252] on div at bounding box center [1396, 249] width 231 height 19
click at [1248, 189] on div at bounding box center [784, 456] width 1568 height 782
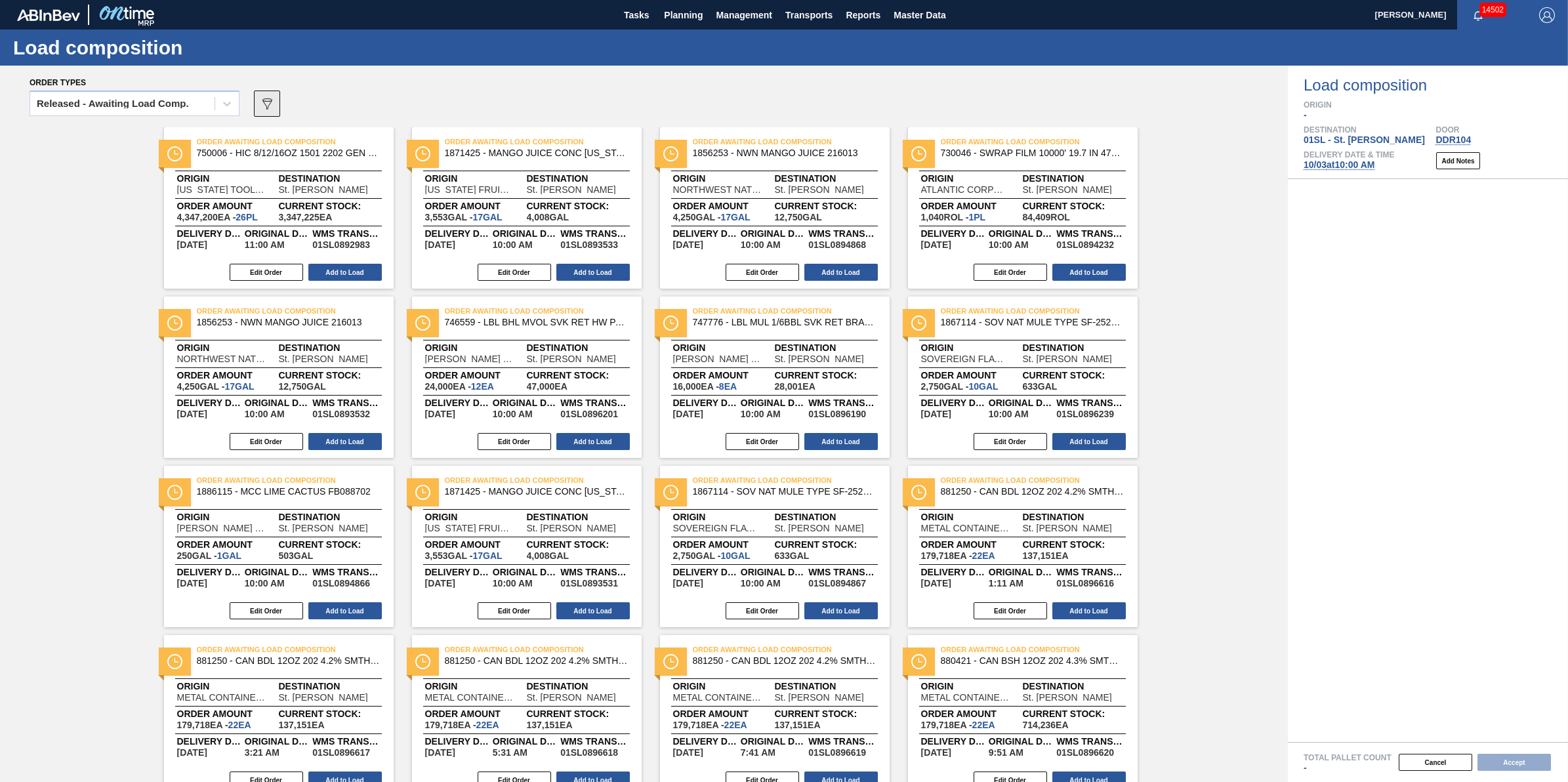
click at [266, 112] on button "089F7B8B-B2A5-4AFE-B5C0-19BA573D28AC" at bounding box center [267, 104] width 26 height 26
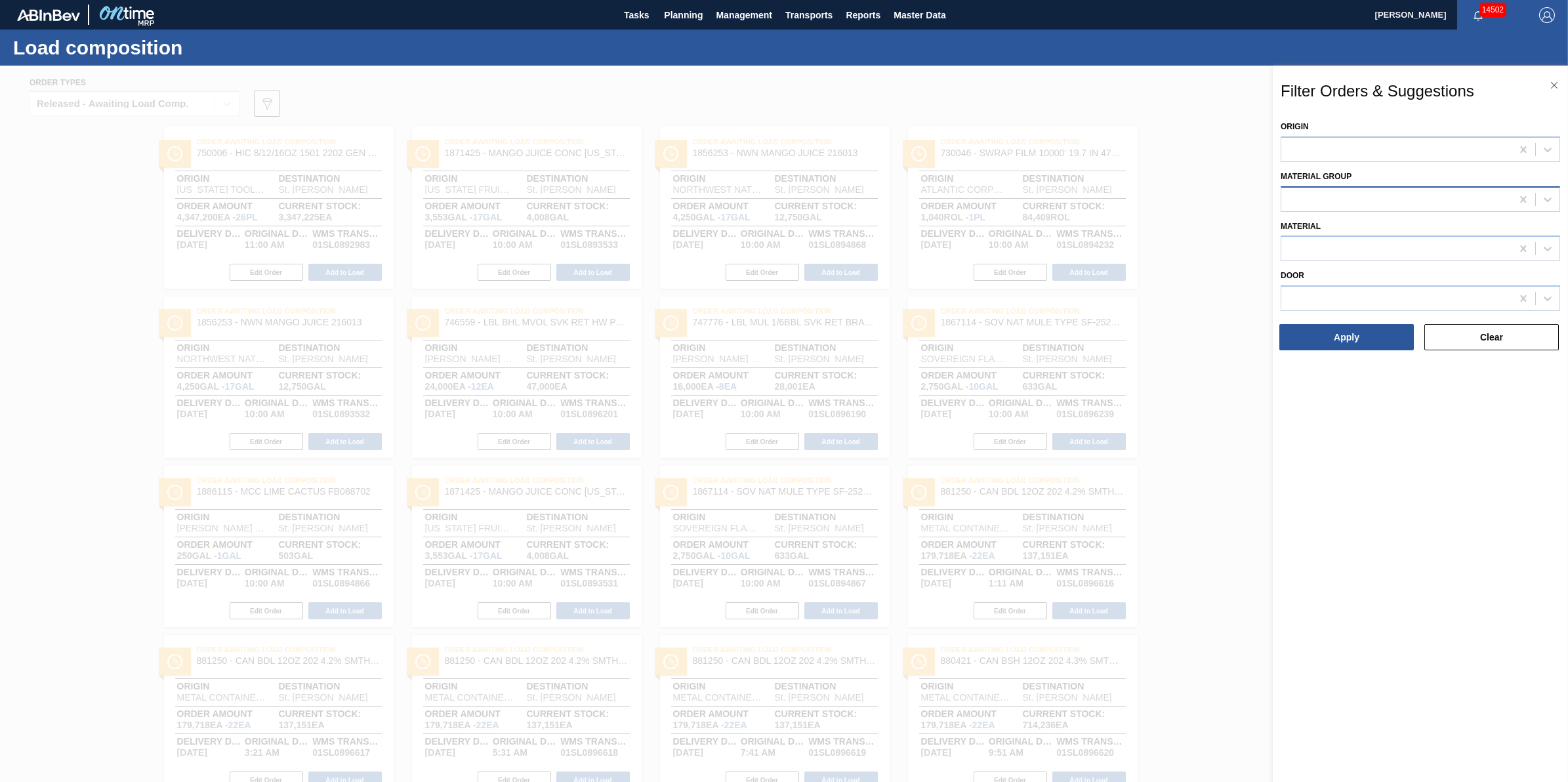
click at [1416, 196] on div at bounding box center [1396, 199] width 231 height 19
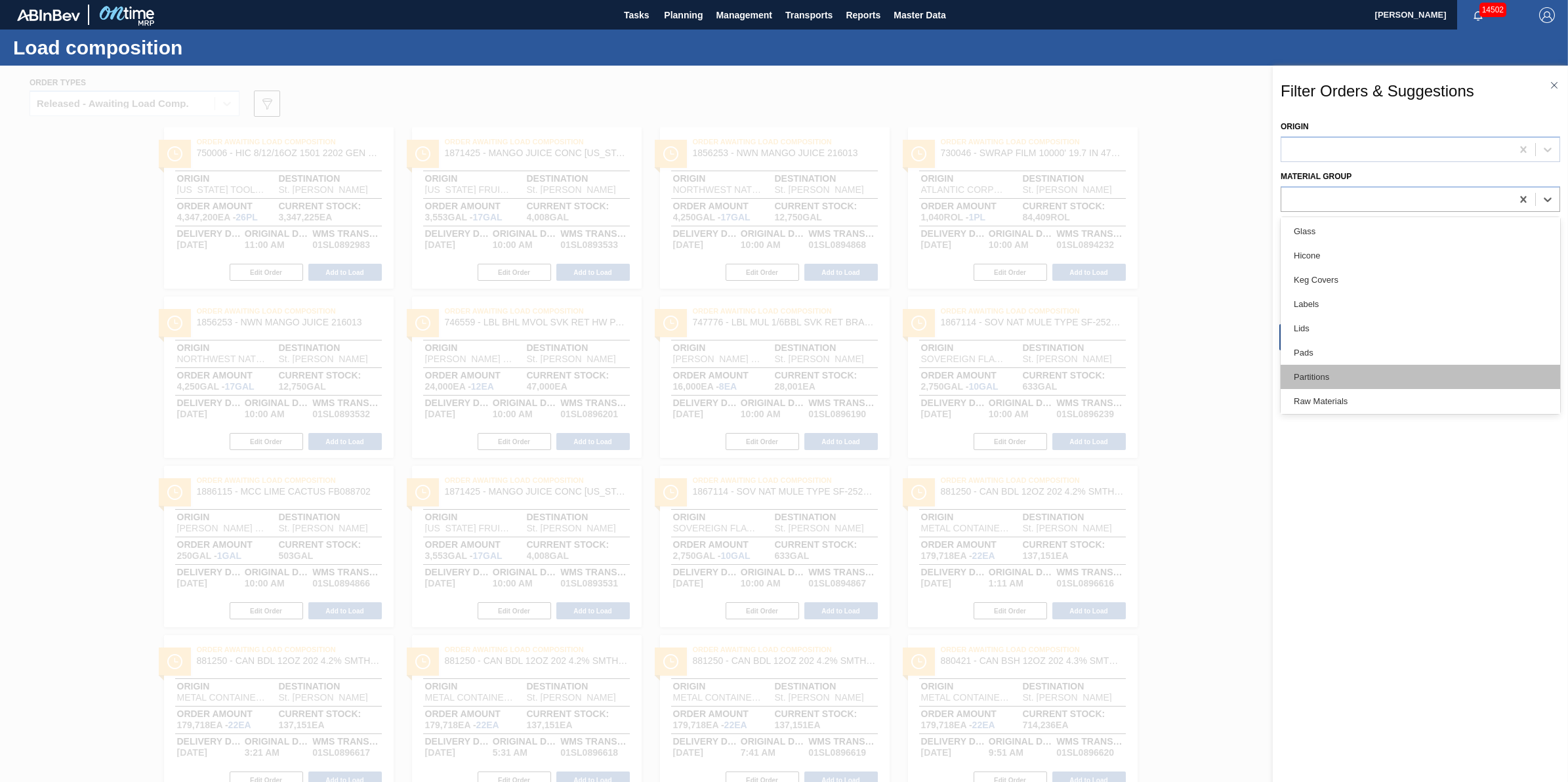
scroll to position [269, 0]
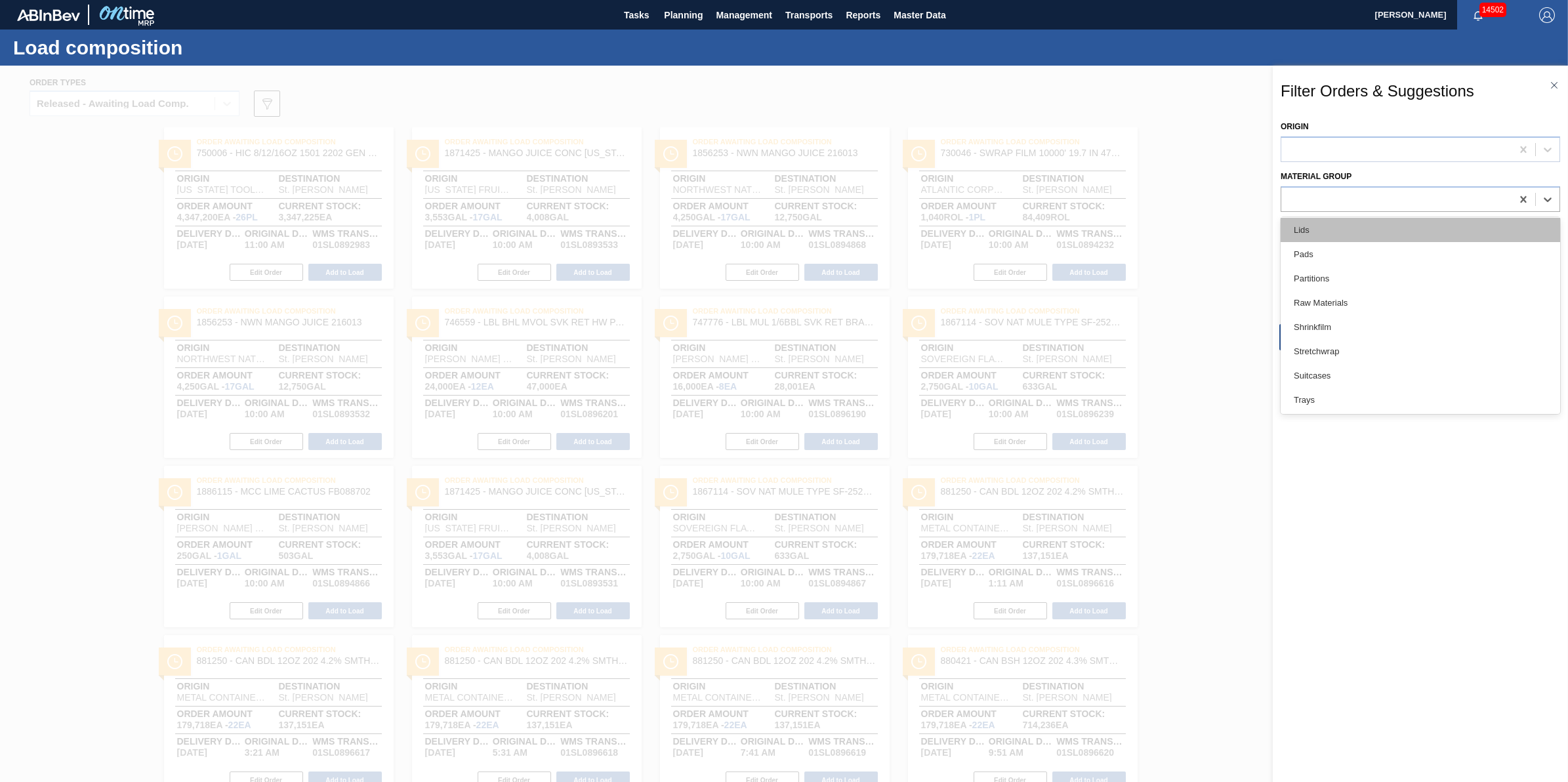
click at [1434, 225] on div "Lids" at bounding box center [1420, 229] width 280 height 24
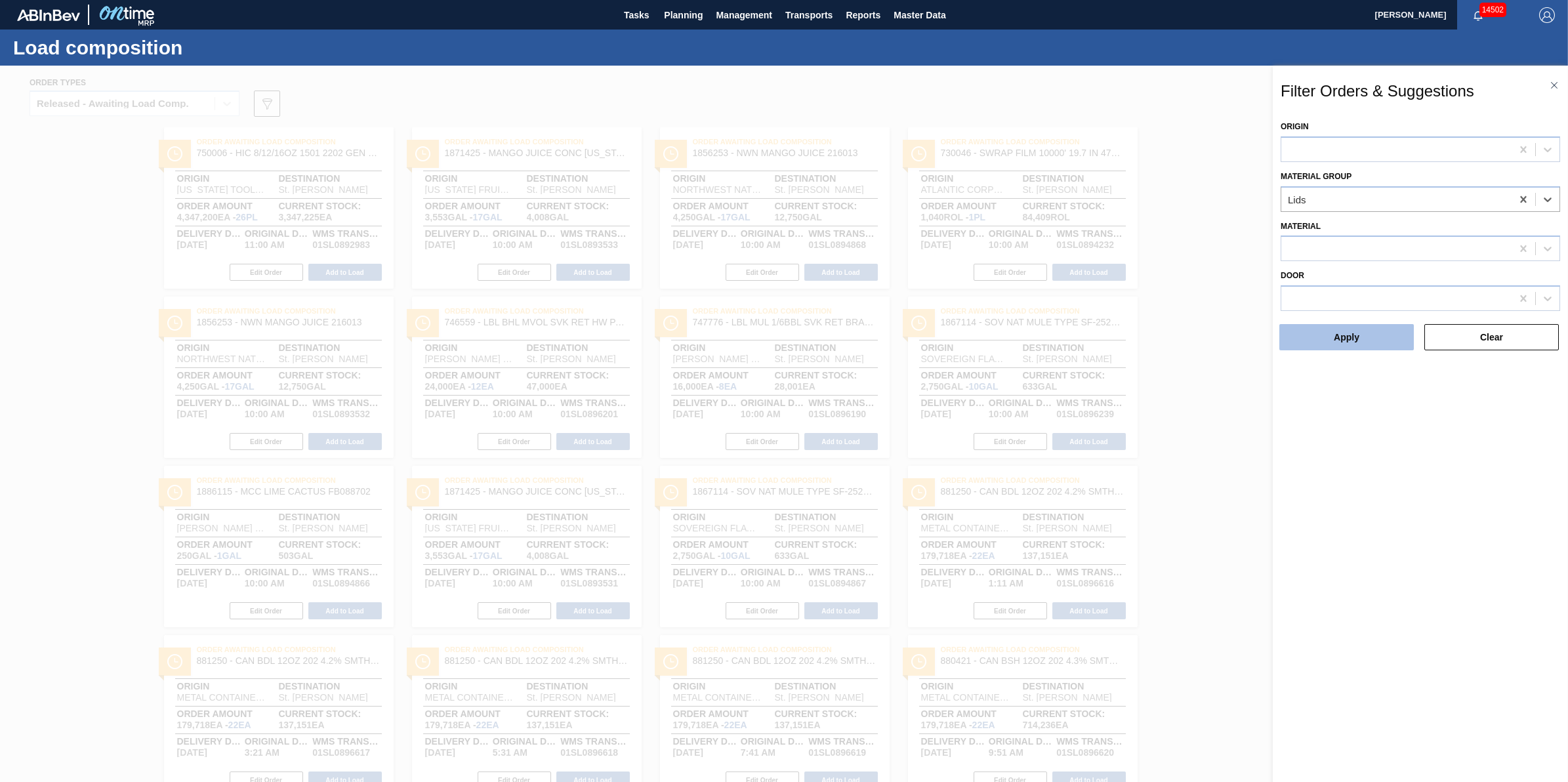
click at [1388, 342] on button "Apply" at bounding box center [1346, 337] width 134 height 26
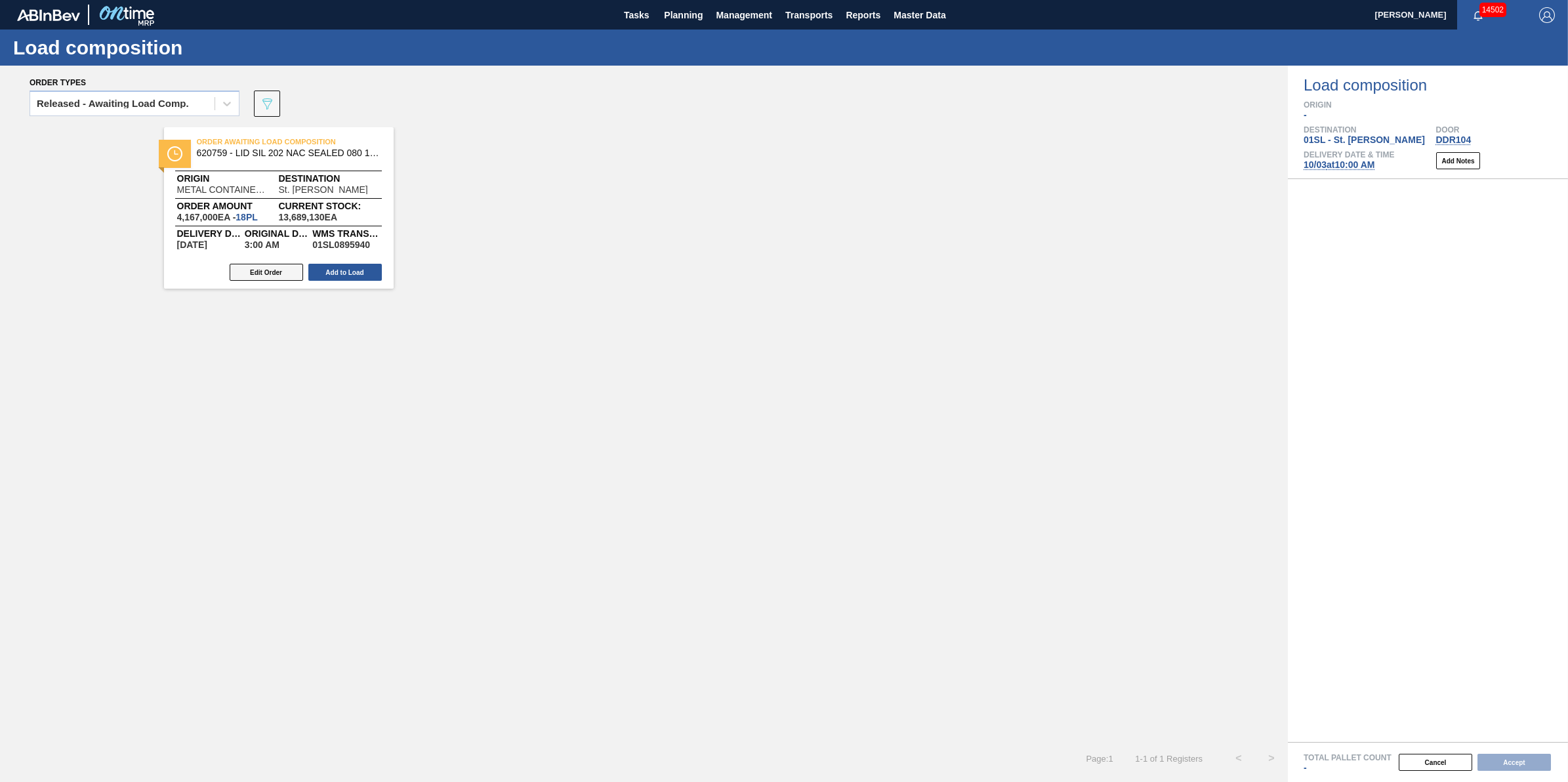
click at [280, 270] on button "Edit Order" at bounding box center [266, 273] width 74 height 17
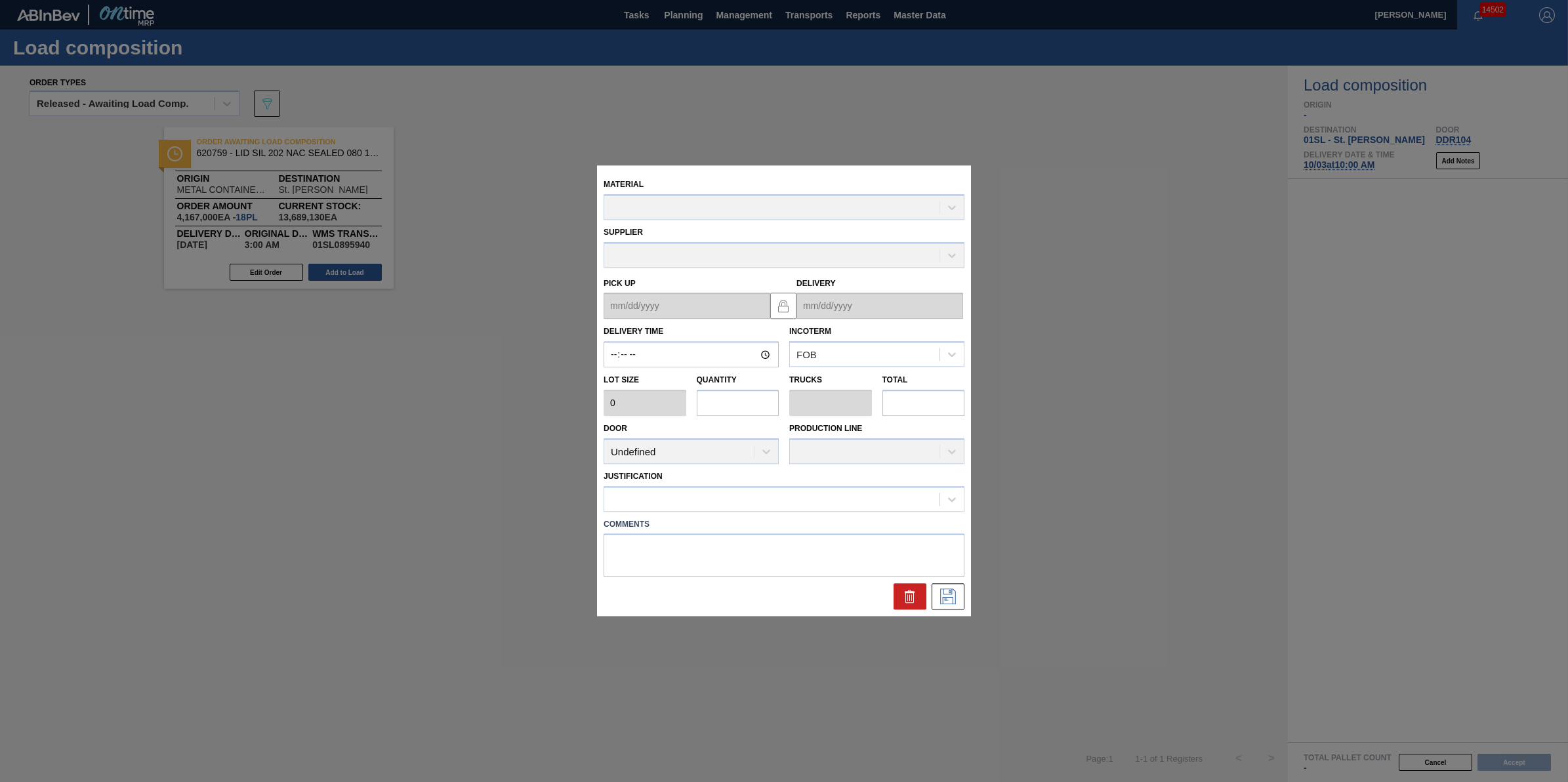
type input "03:00:00"
type input "231,500"
type input "18"
type input "0.562"
type input "4,167,000"
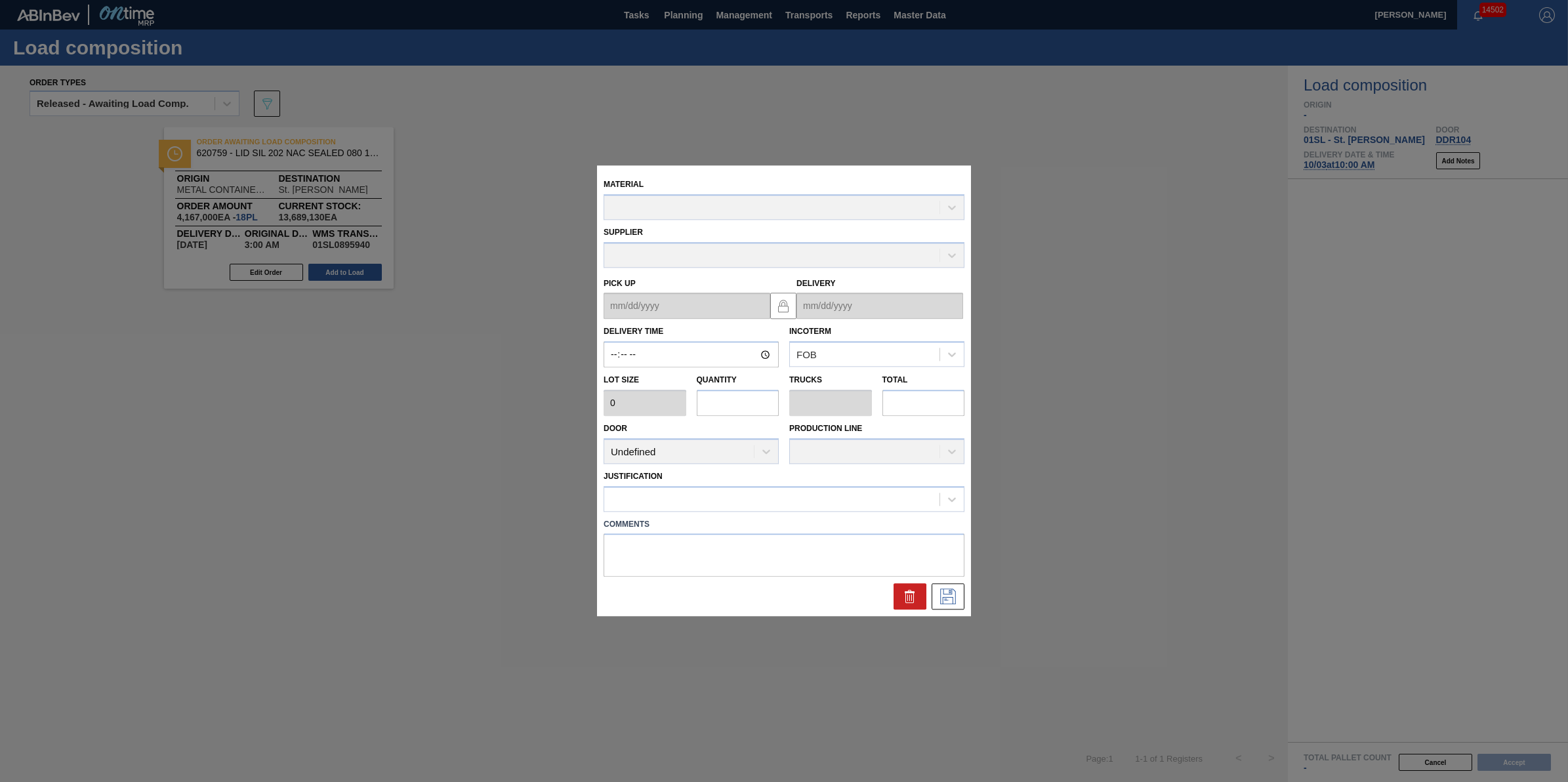
type textarea "NULL"
type up "[DATE]"
type input "[DATE]"
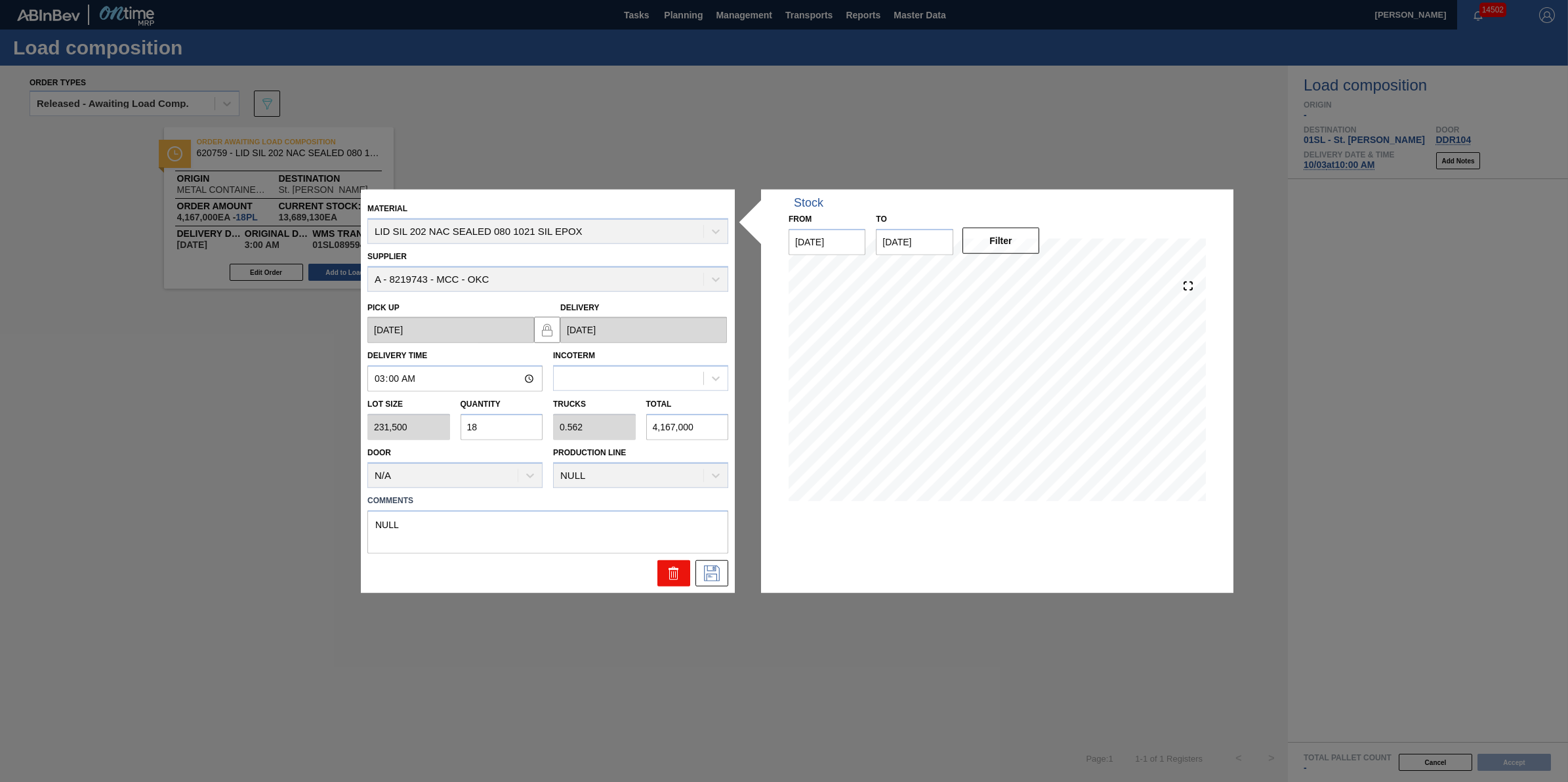
click at [680, 568] on icon at bounding box center [673, 572] width 16 height 16
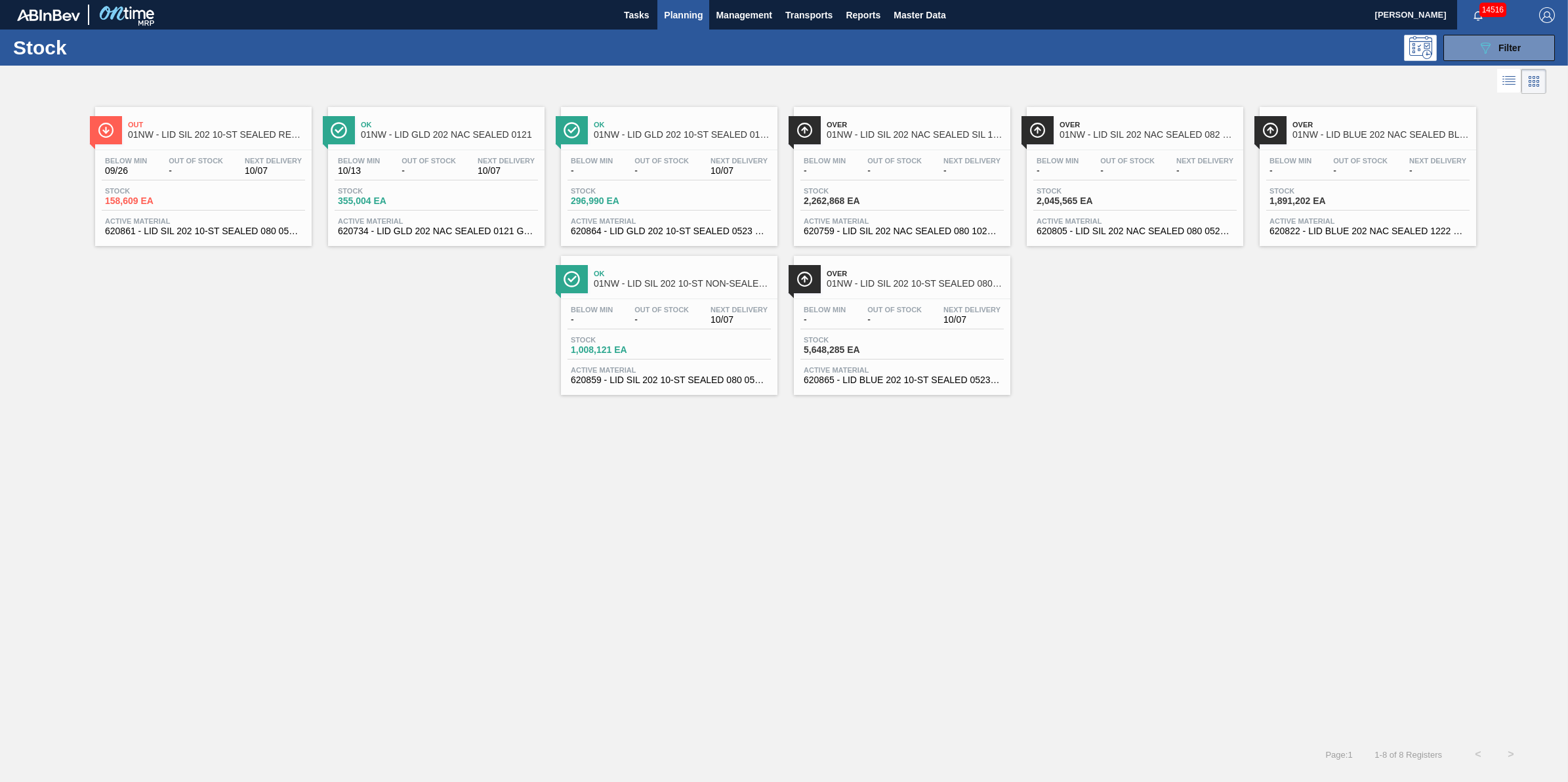
click at [671, 30] on div "Stock 089F7B8B-B2A5-4AFE-B5C0-19BA573D28AC Filter" at bounding box center [784, 47] width 1568 height 36
click at [680, 26] on button "Planning" at bounding box center [683, 15] width 52 height 30
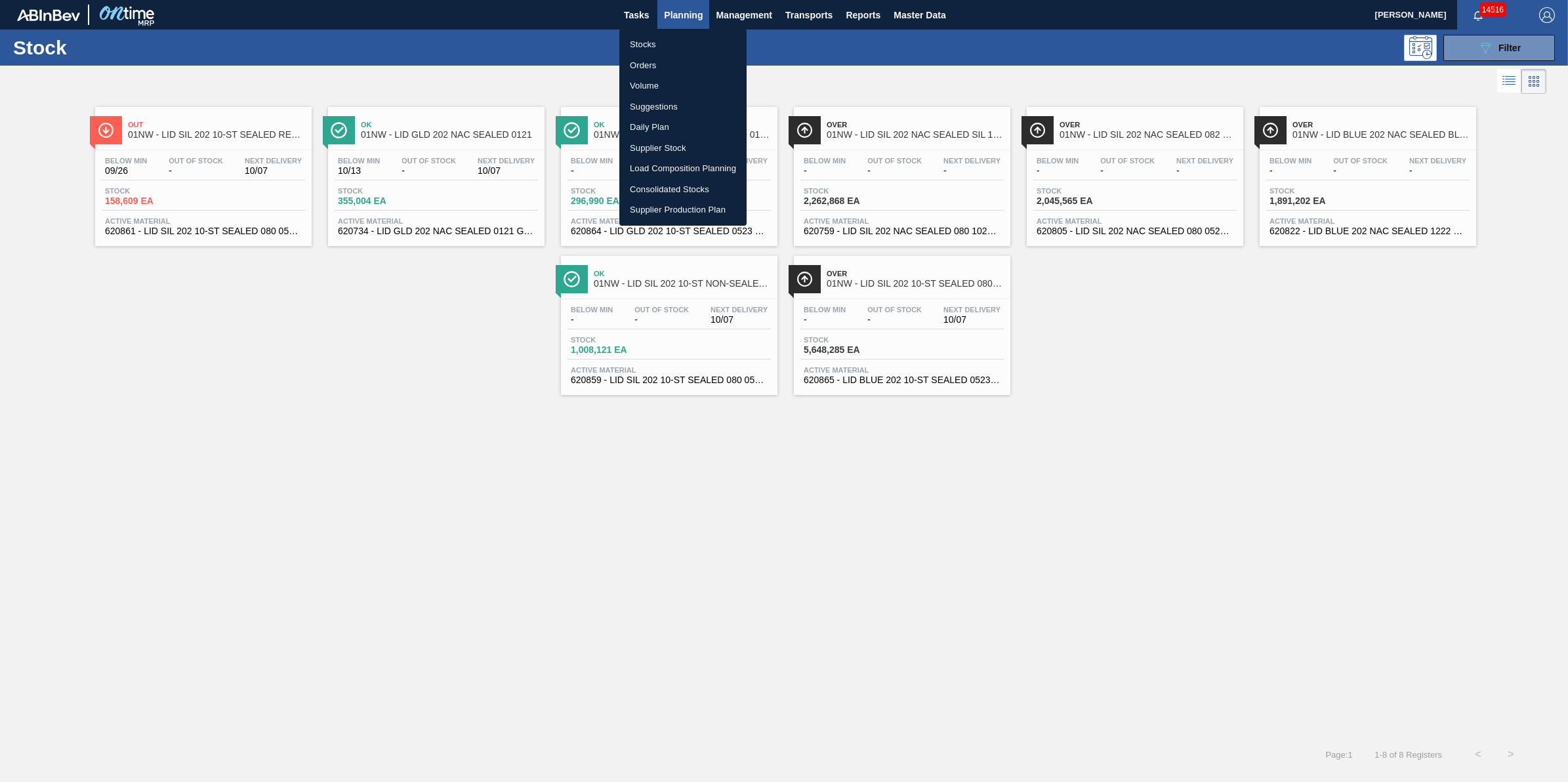
click at [683, 46] on li "Stocks" at bounding box center [683, 44] width 127 height 21
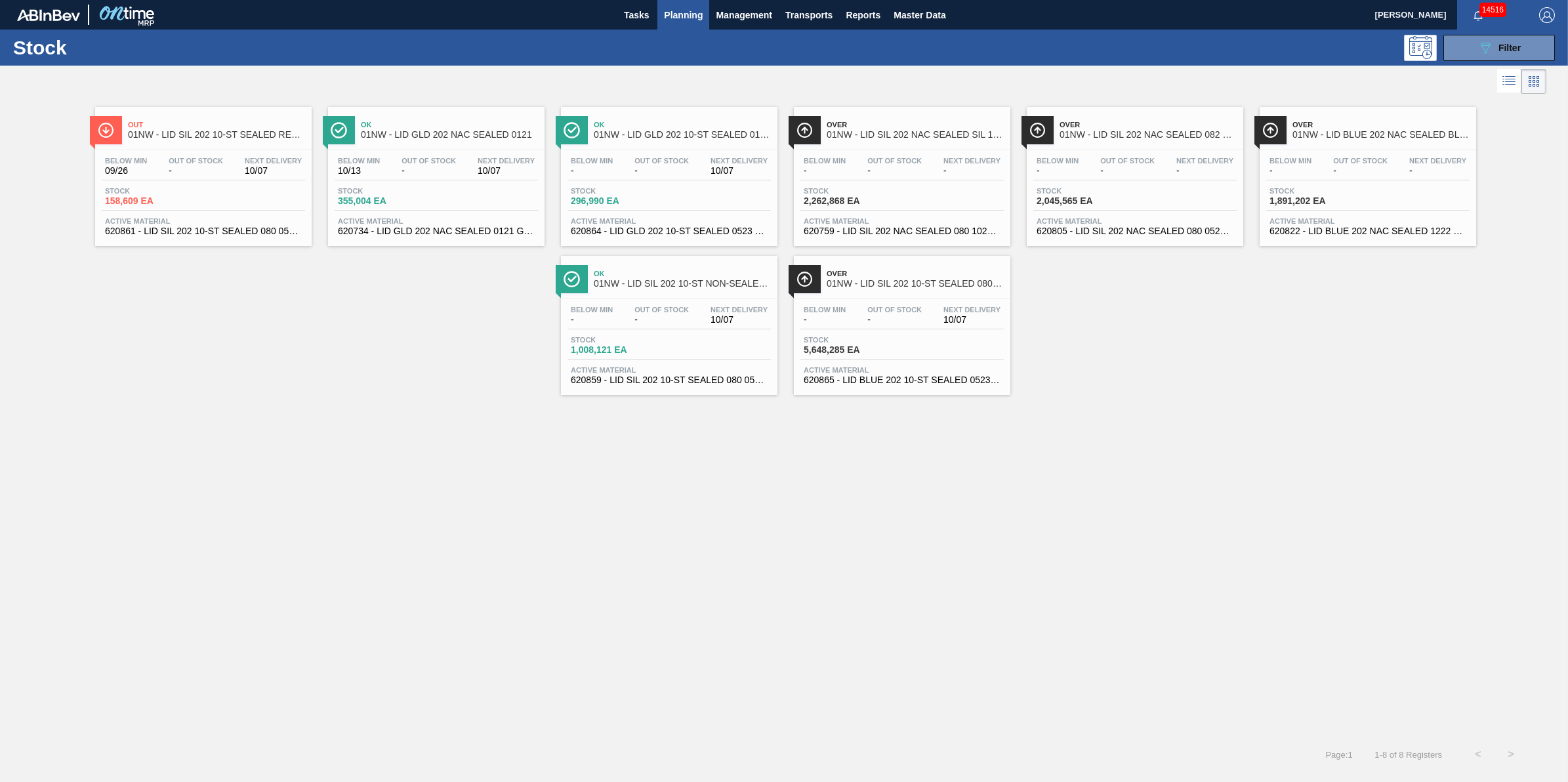
click at [689, 12] on span "Planning" at bounding box center [683, 15] width 39 height 16
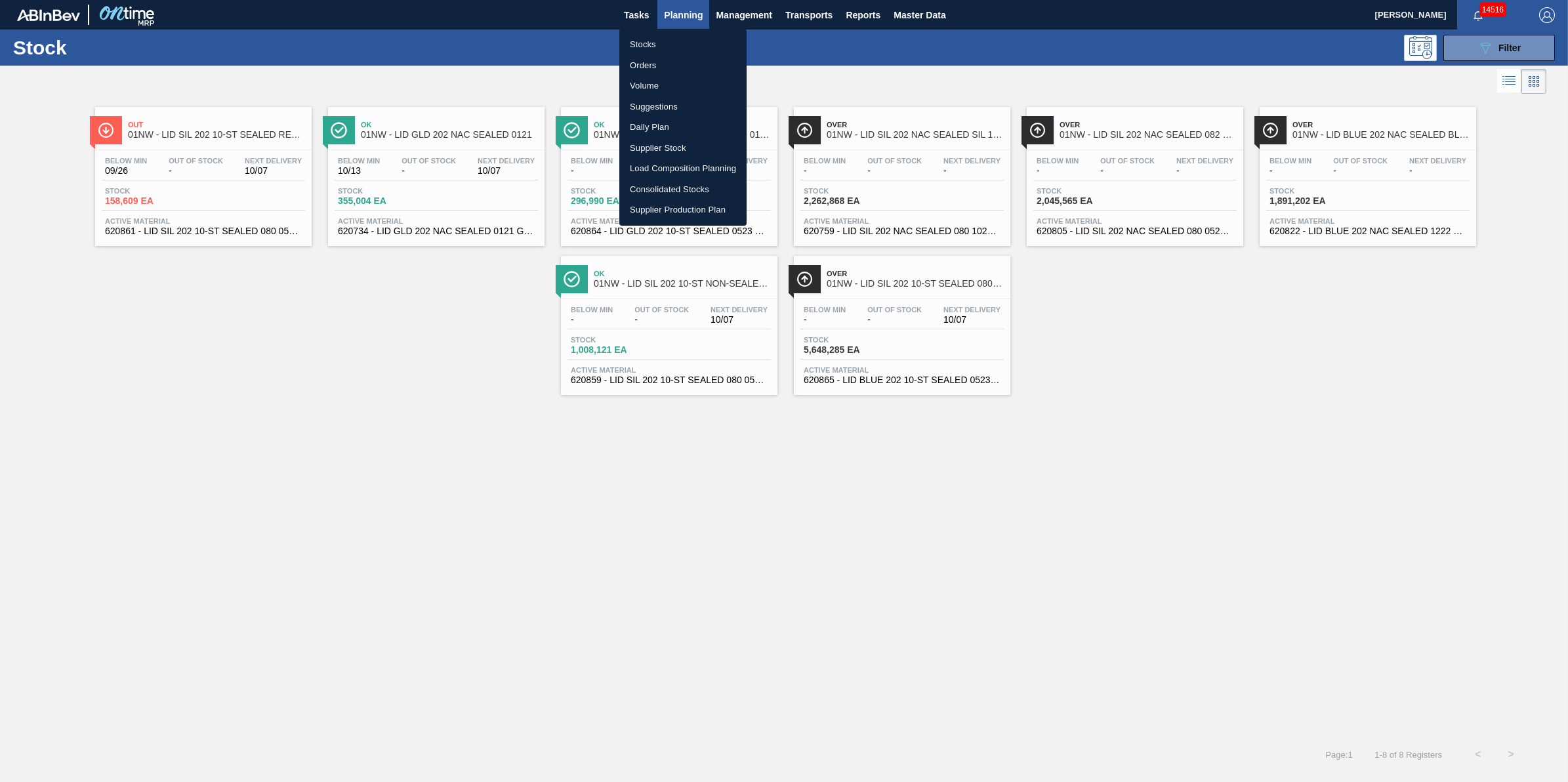
click at [689, 38] on li "Stocks" at bounding box center [683, 44] width 127 height 21
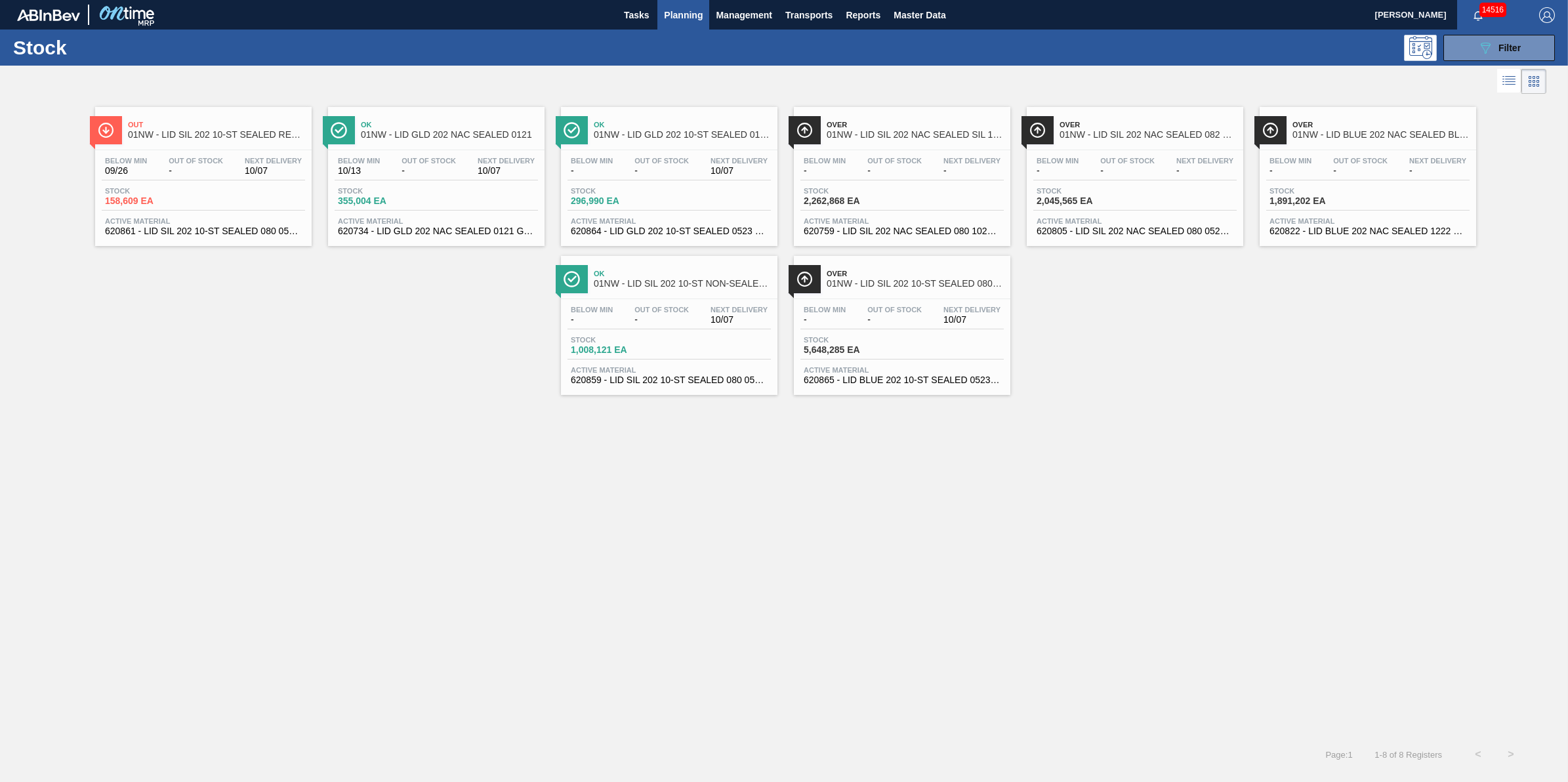
click at [664, 20] on span "Planning" at bounding box center [683, 15] width 39 height 16
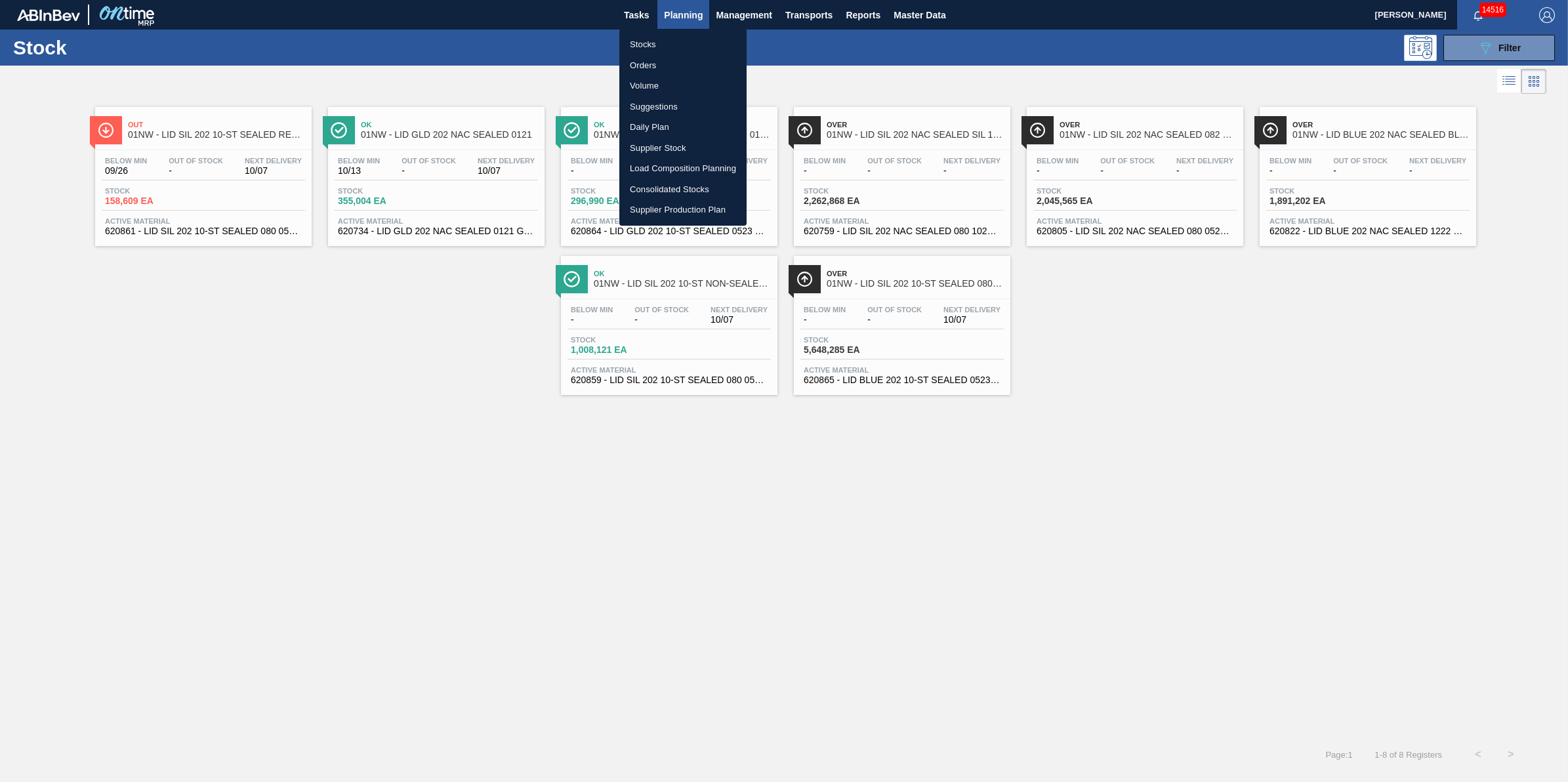
click at [662, 40] on li "Stocks" at bounding box center [683, 44] width 127 height 21
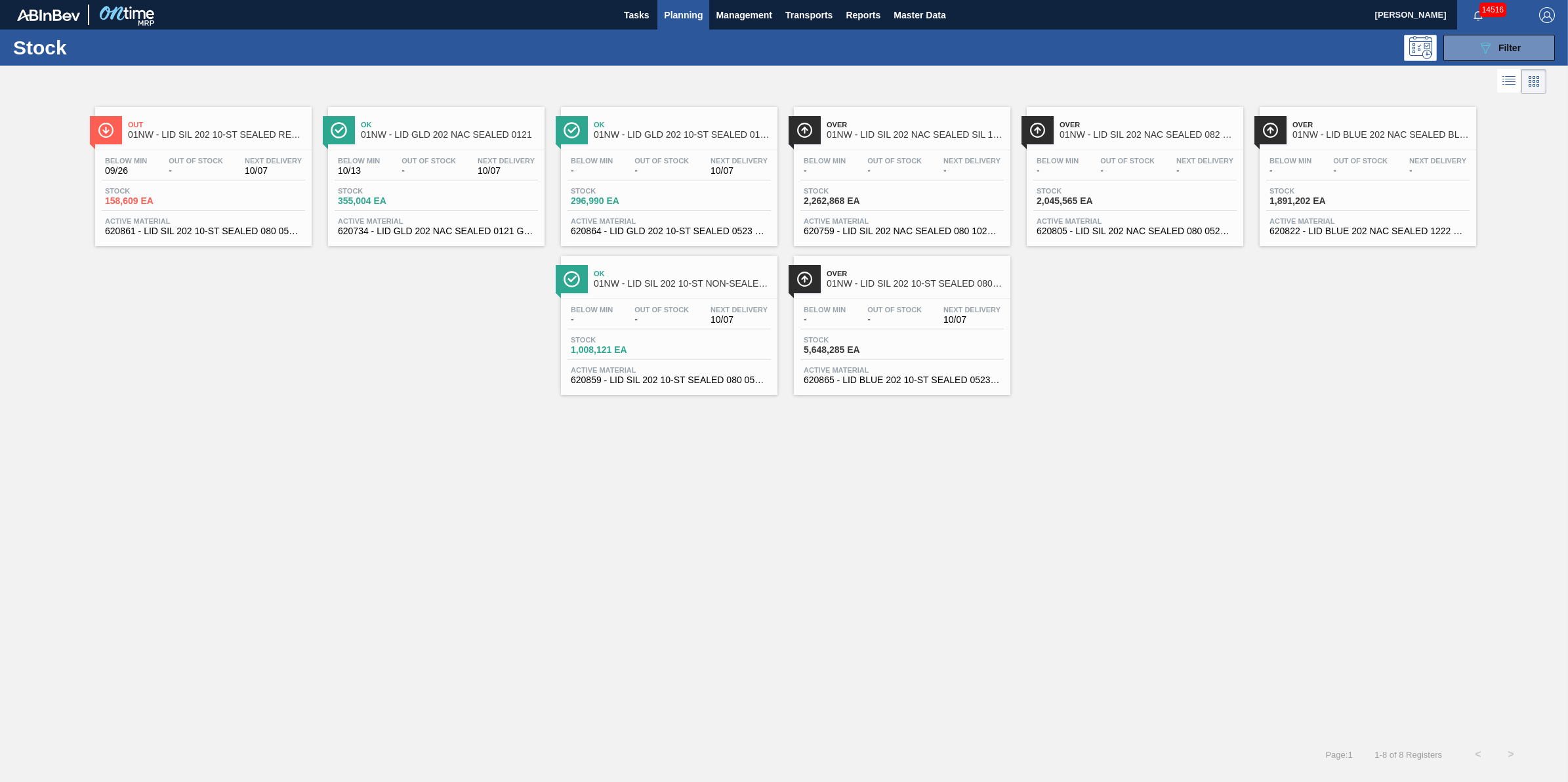
click at [691, 25] on button "Planning" at bounding box center [683, 15] width 52 height 30
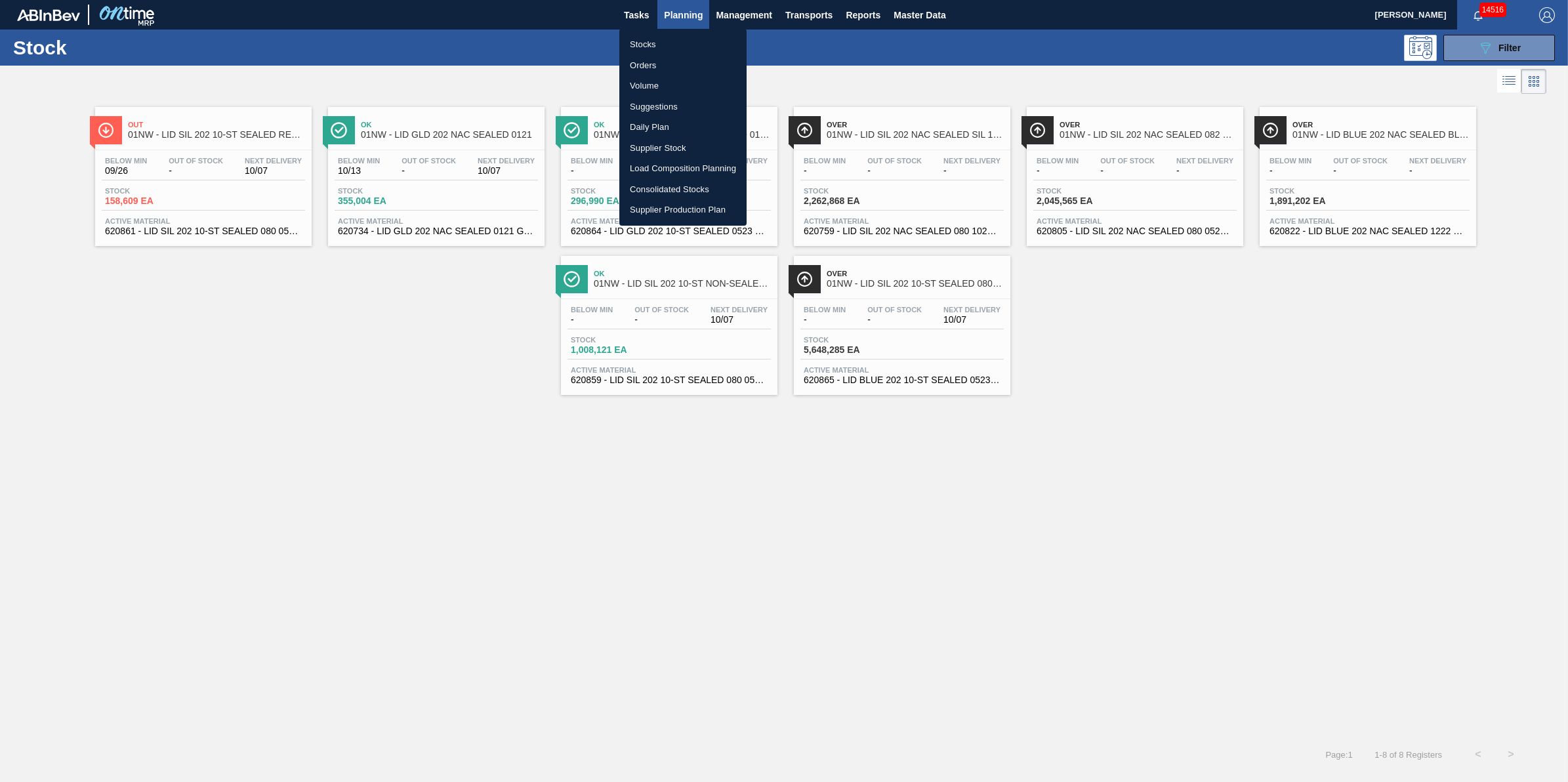
click at [691, 41] on li "Stocks" at bounding box center [683, 44] width 127 height 21
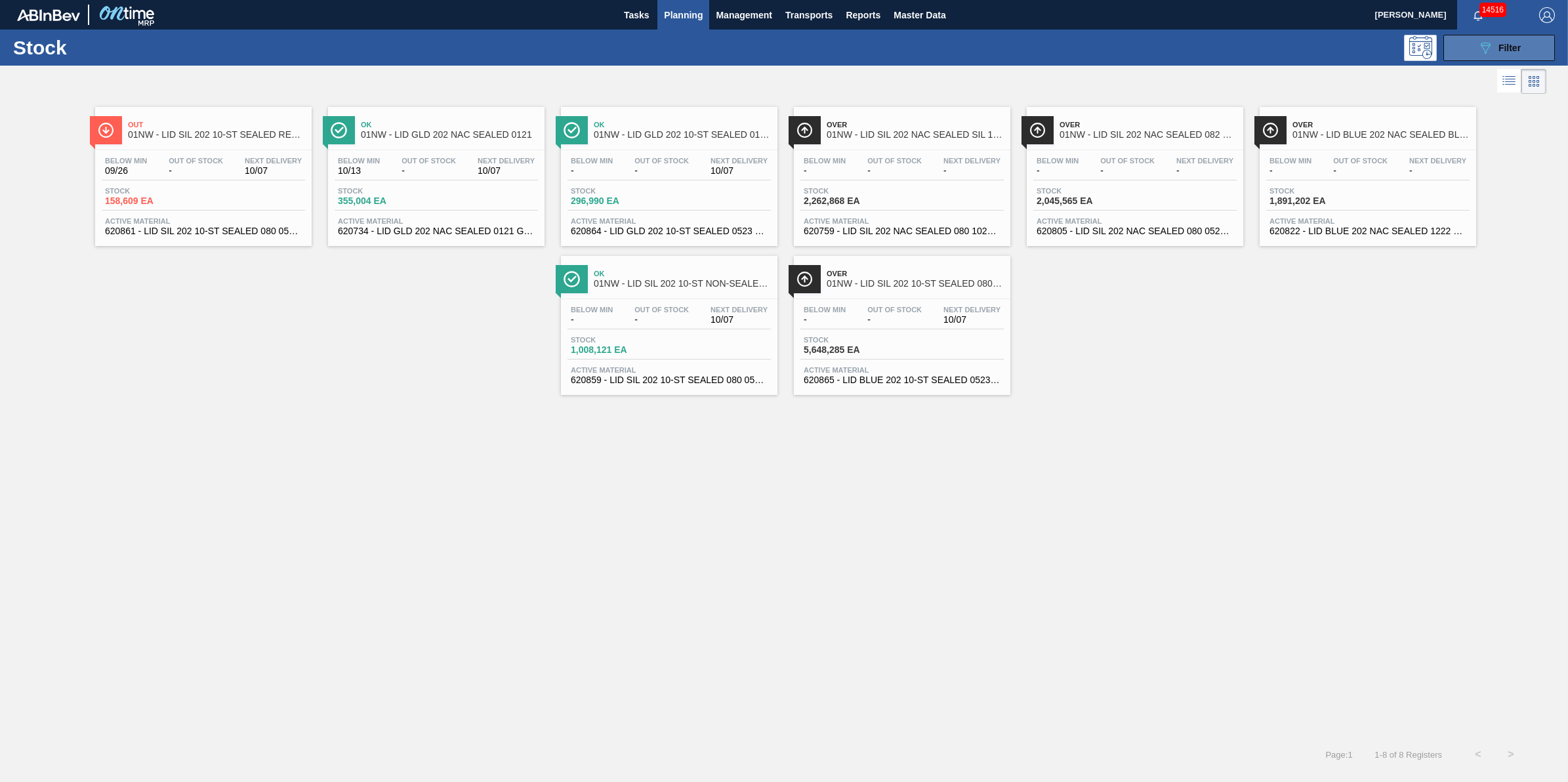
click at [1498, 51] on span "Filter" at bounding box center [1509, 48] width 23 height 11
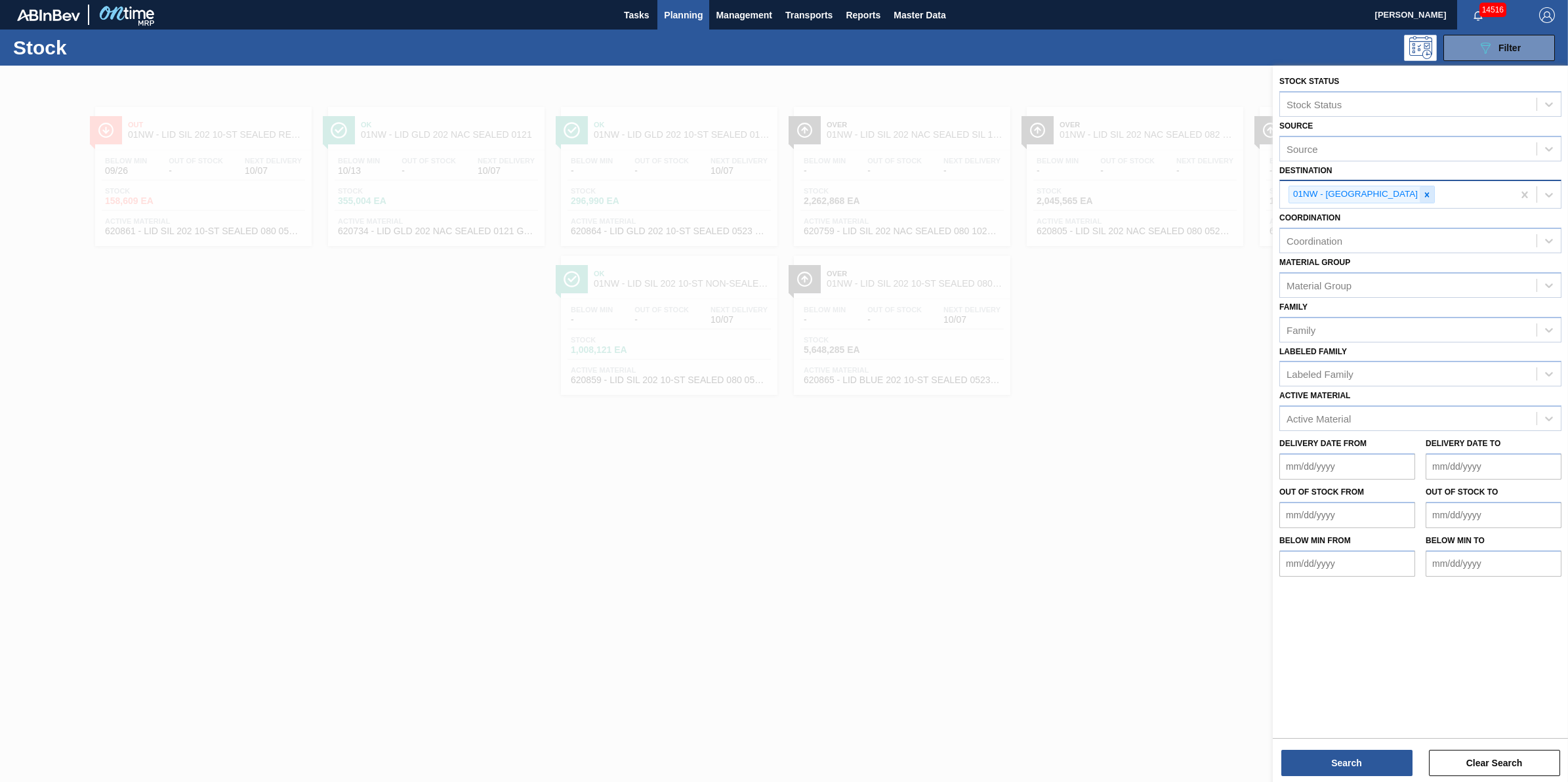
click at [1425, 194] on icon at bounding box center [1427, 195] width 5 height 5
click at [1401, 194] on div "Destination" at bounding box center [1408, 193] width 256 height 19
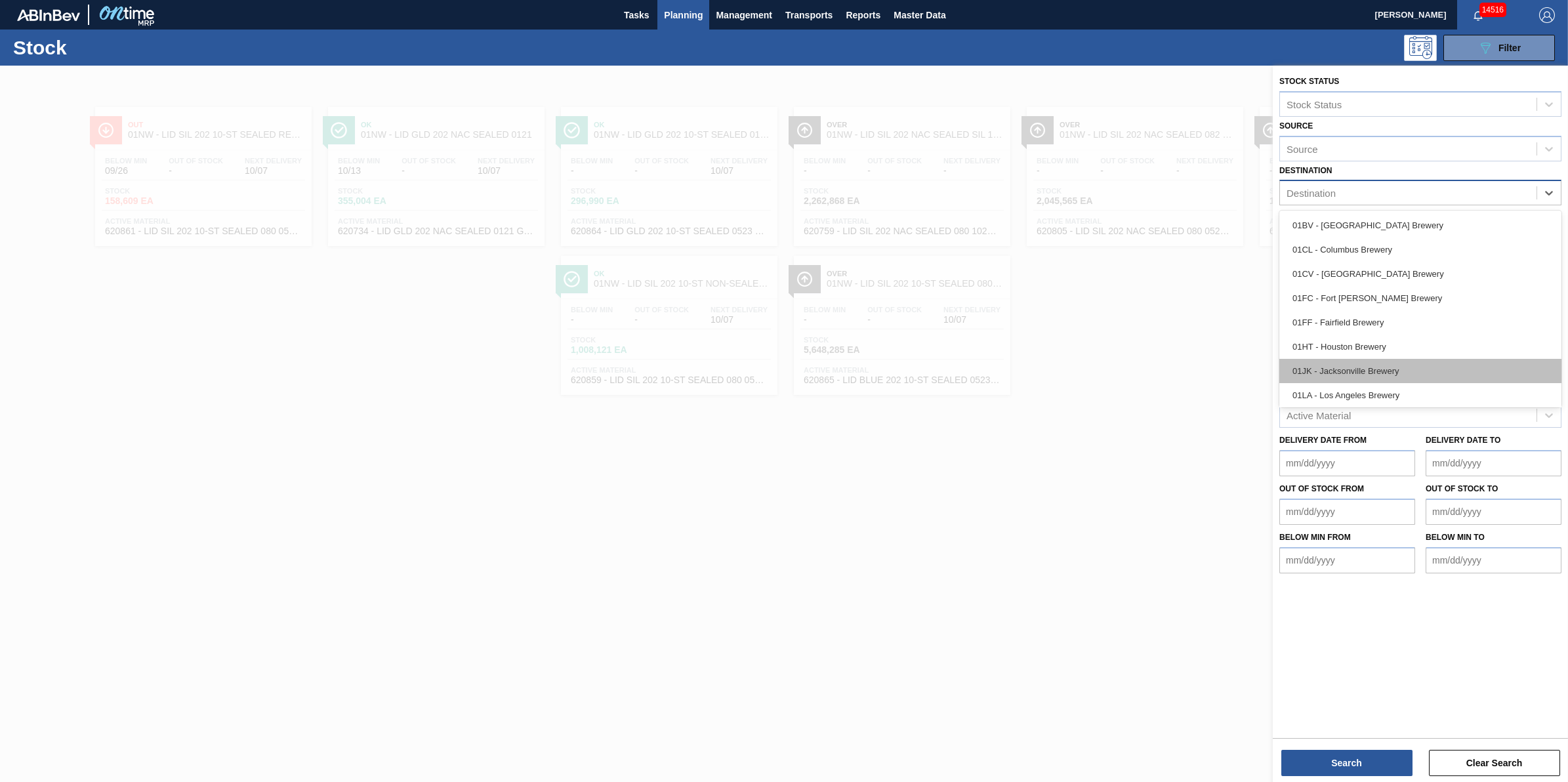
click at [1399, 374] on div "01JK - Jacksonville Brewery" at bounding box center [1420, 370] width 282 height 24
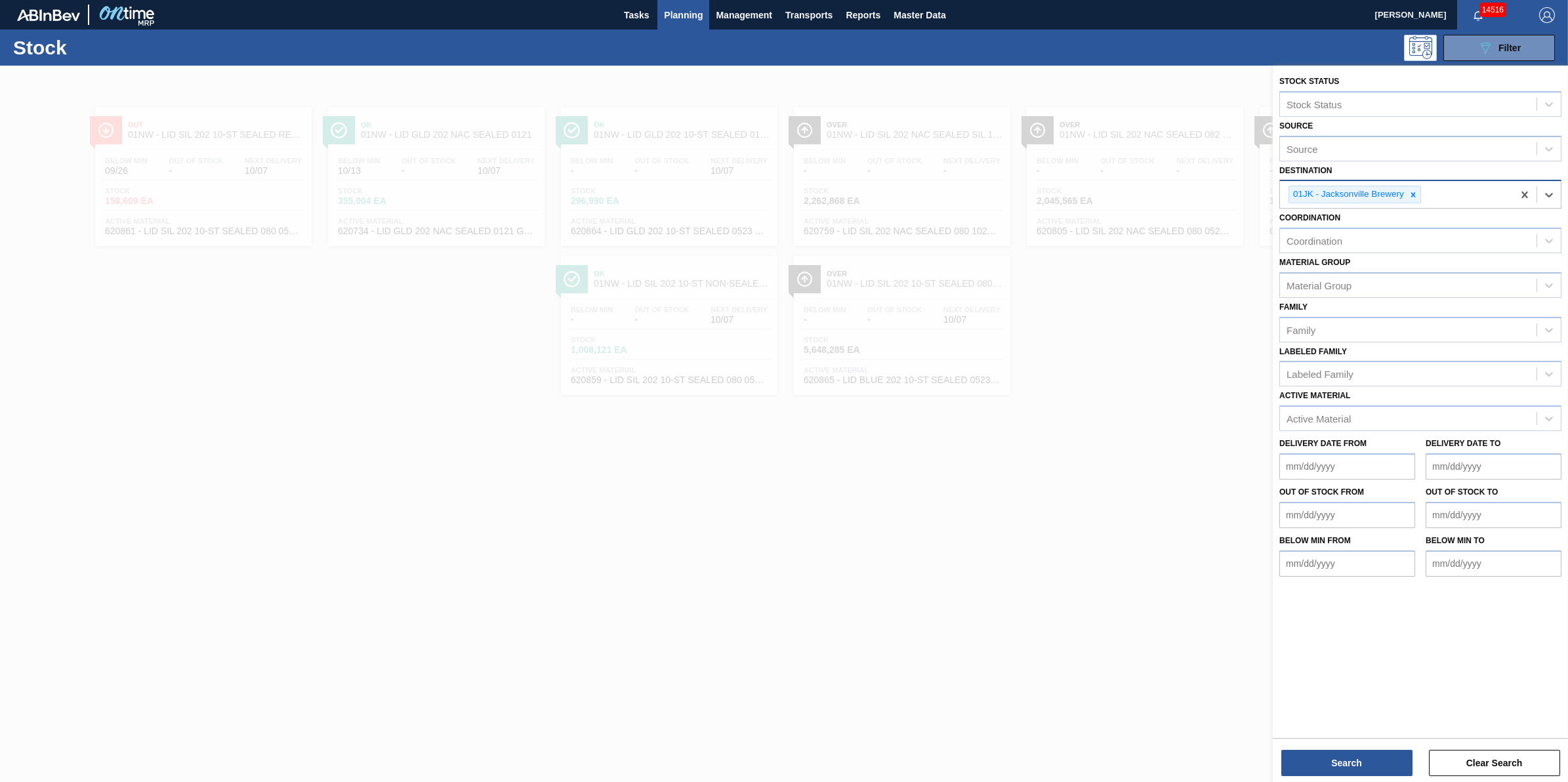
click at [1316, 746] on div "Search Clear Search" at bounding box center [1420, 756] width 295 height 36
click at [1316, 762] on button "Search" at bounding box center [1347, 763] width 131 height 26
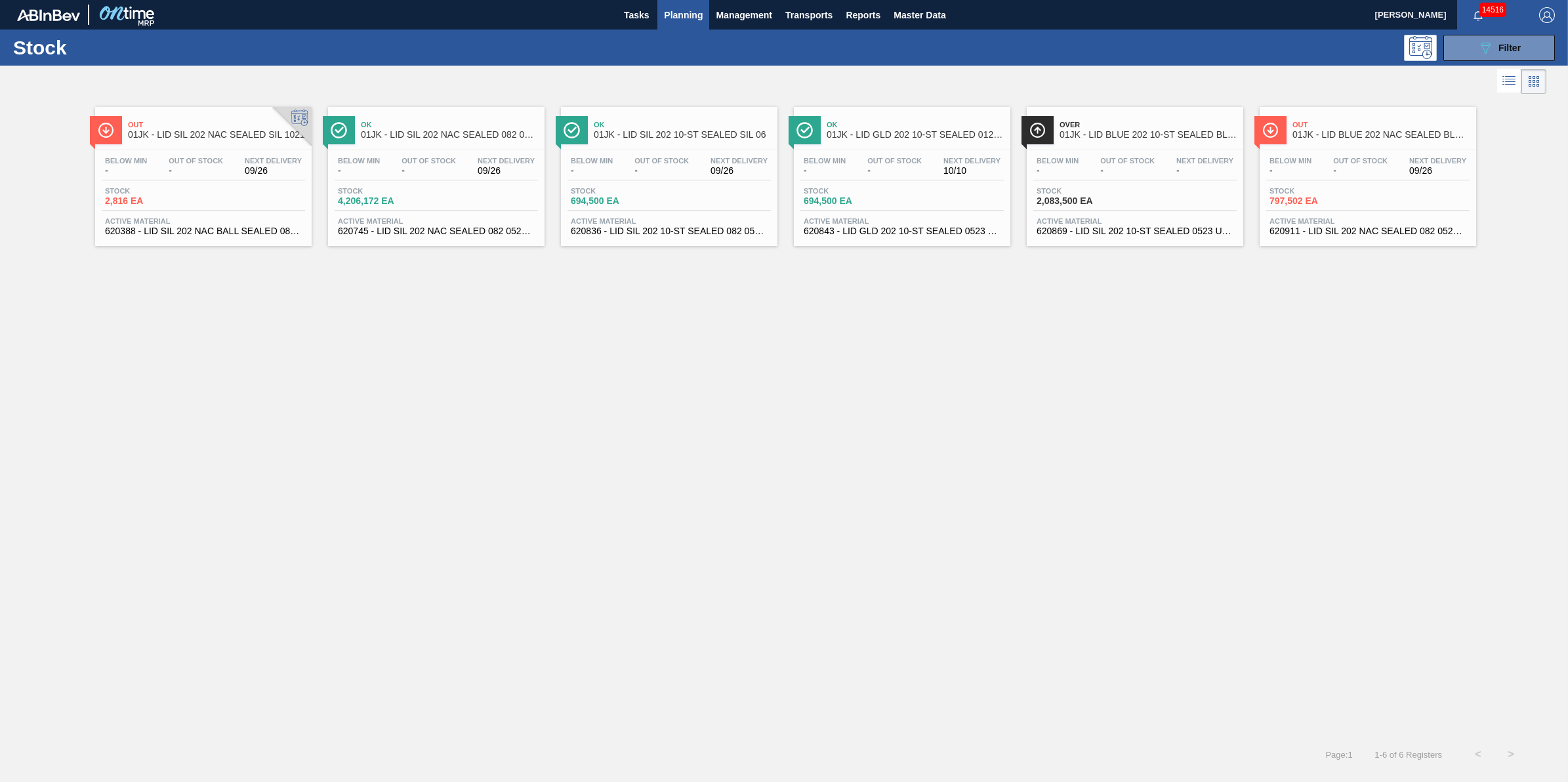
click at [1286, 223] on span "Active Material" at bounding box center [1368, 221] width 196 height 8
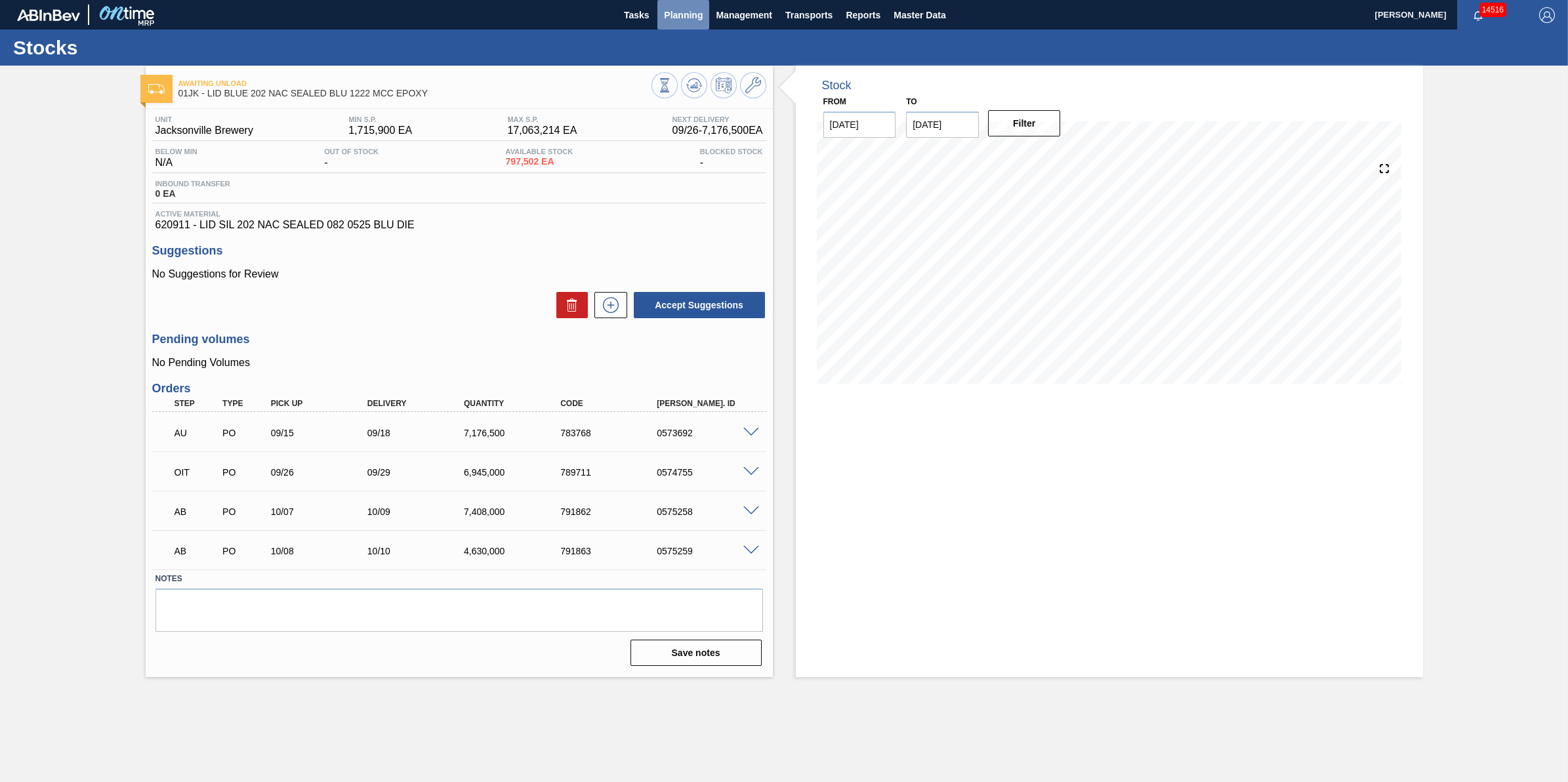
click at [704, 19] on button "Planning" at bounding box center [683, 15] width 52 height 30
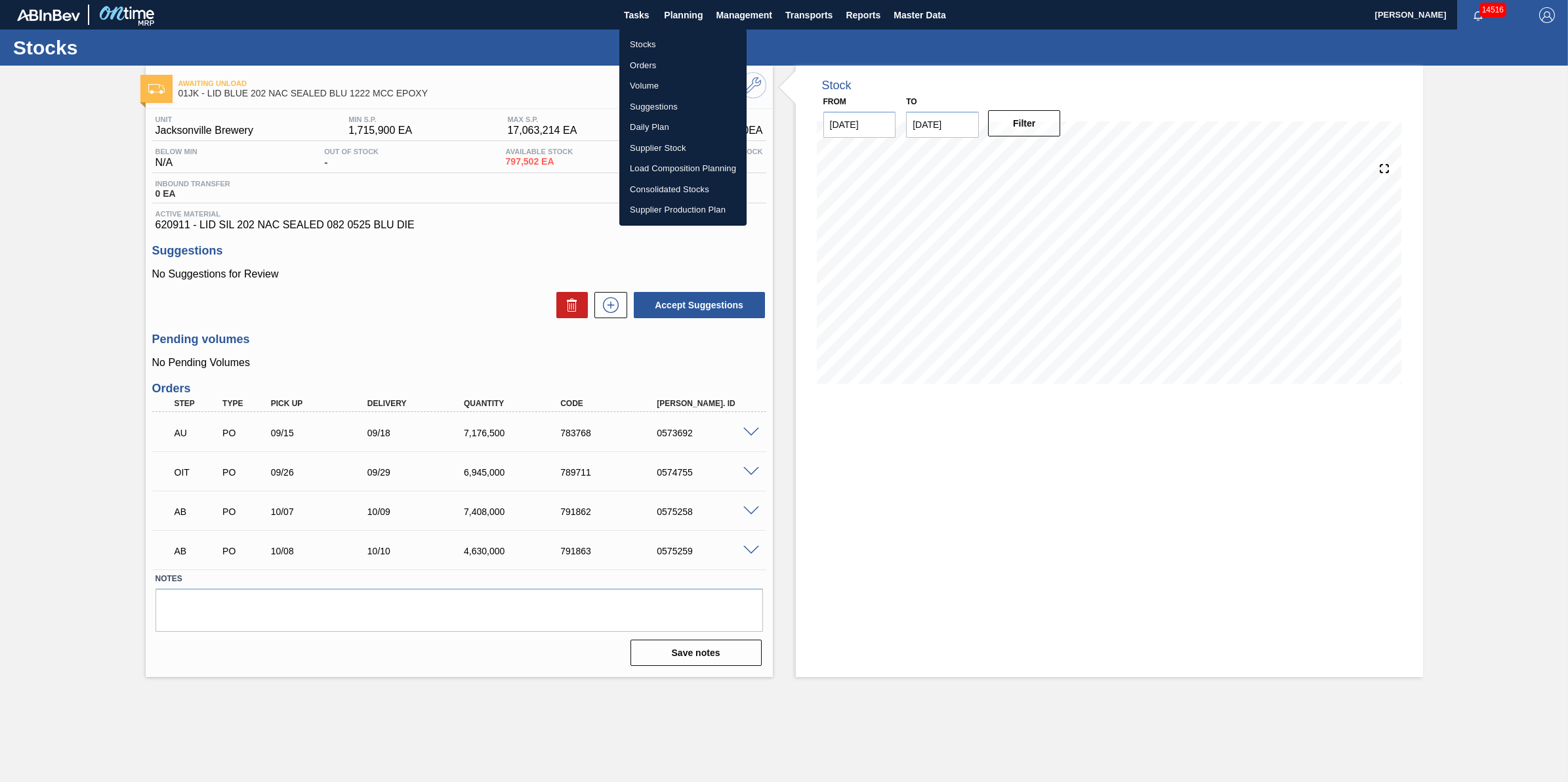
click at [482, 23] on div at bounding box center [784, 391] width 1568 height 782
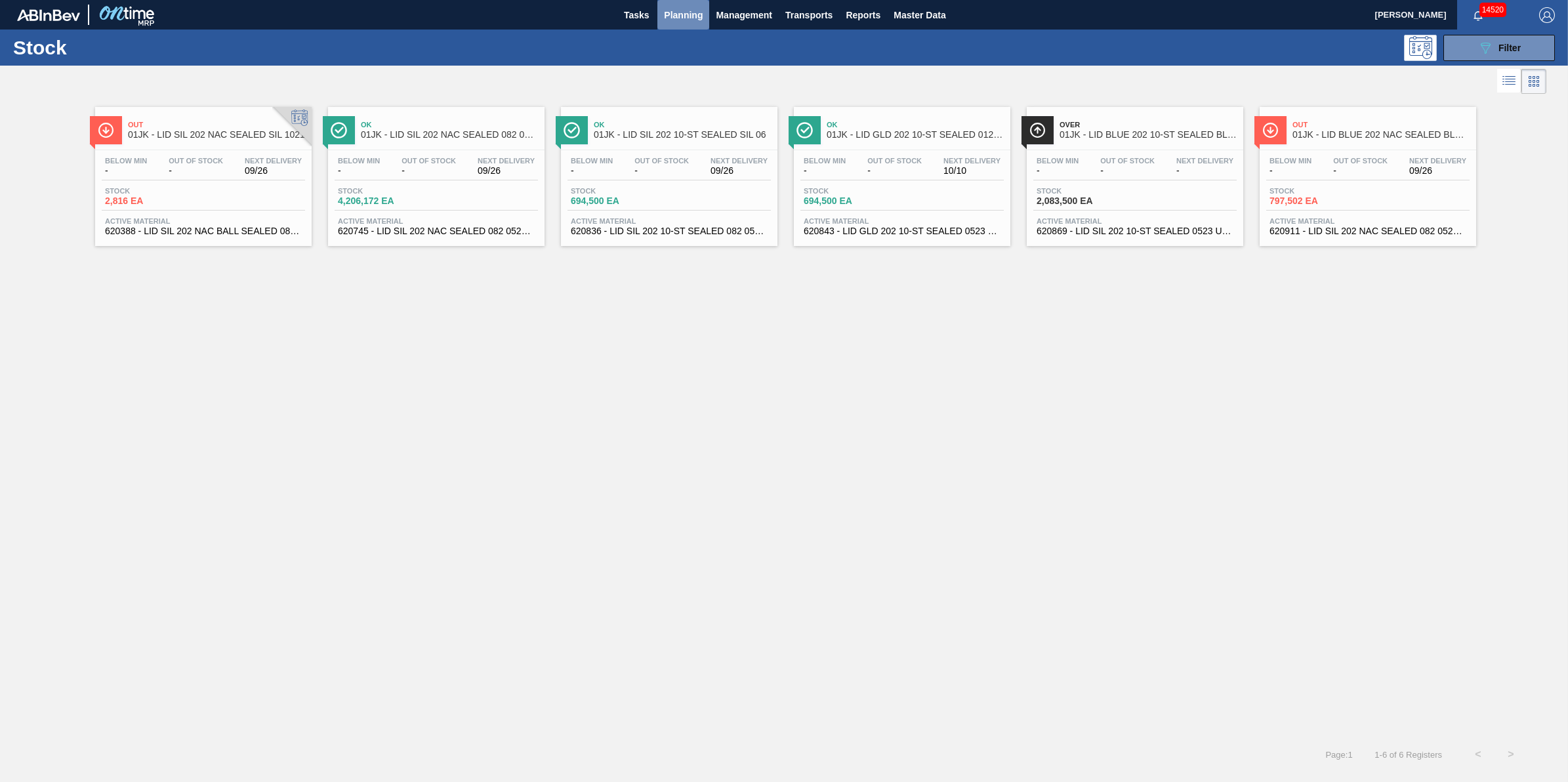
click at [670, 16] on span "Planning" at bounding box center [683, 15] width 39 height 16
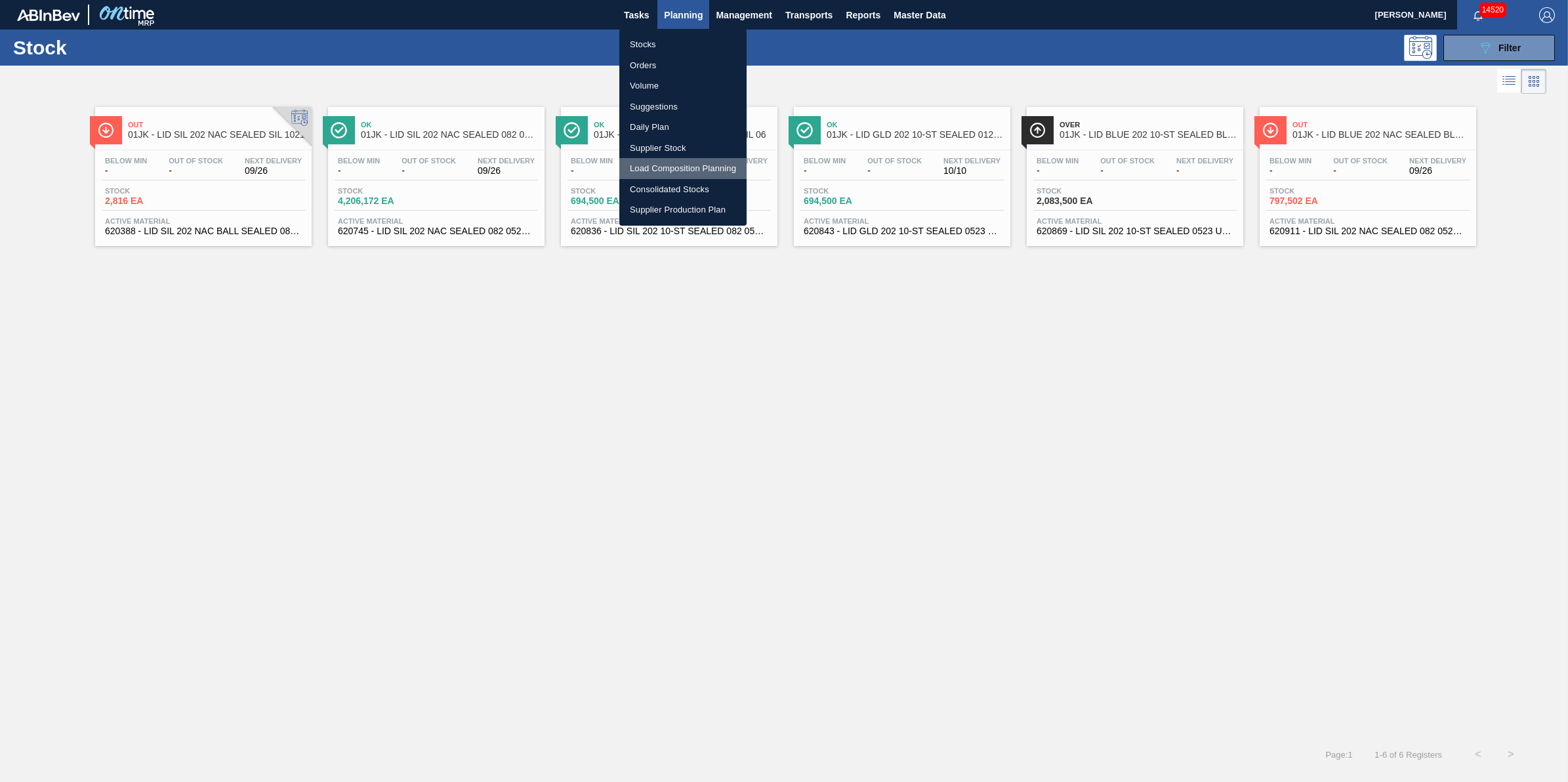
click at [676, 171] on li "Load Composition Planning" at bounding box center [683, 169] width 127 height 21
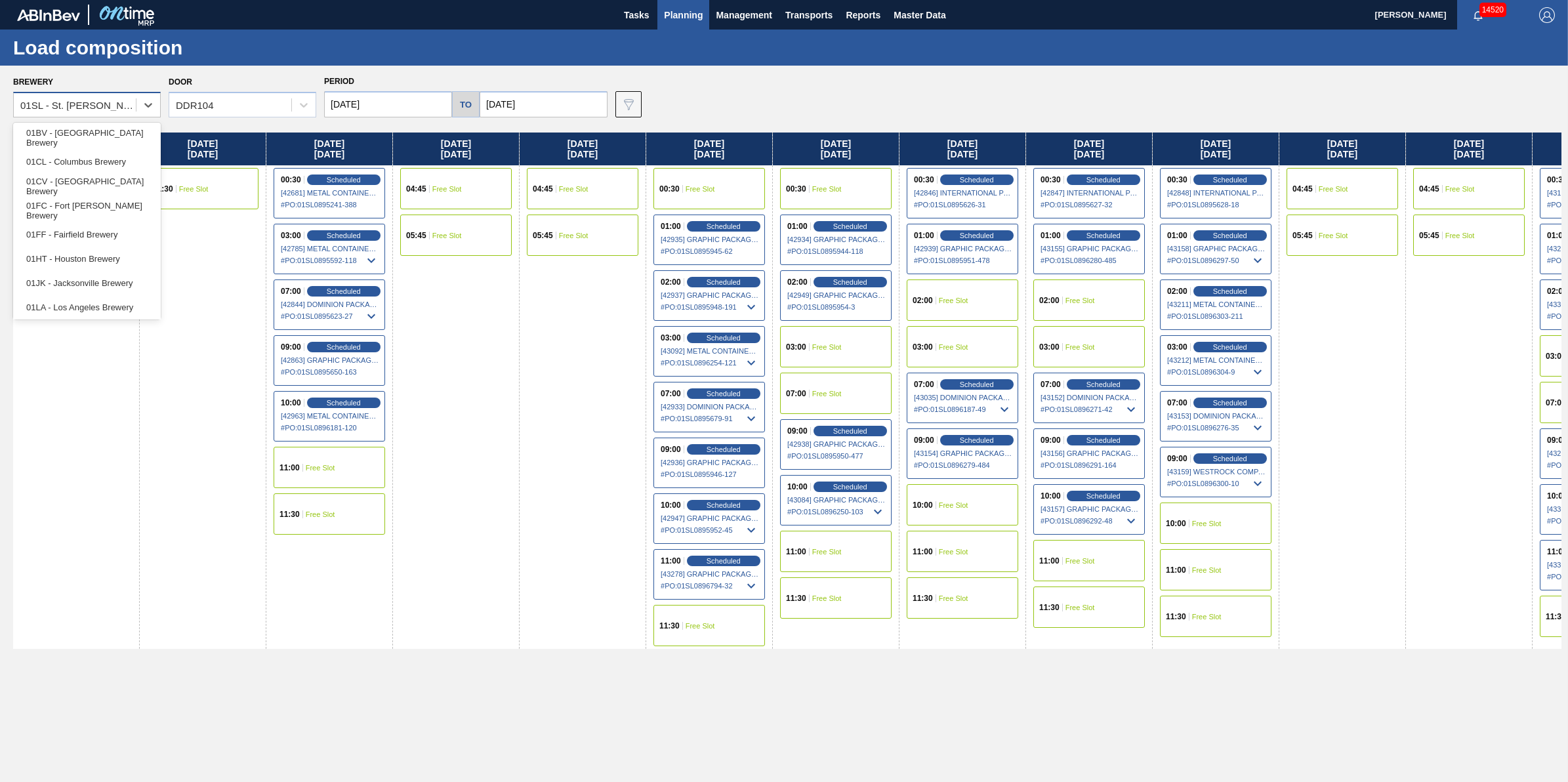
click at [118, 99] on div "01SL - St. [PERSON_NAME]" at bounding box center [78, 105] width 116 height 11
click at [113, 286] on div "01JK - Jacksonville Brewery" at bounding box center [87, 283] width 148 height 24
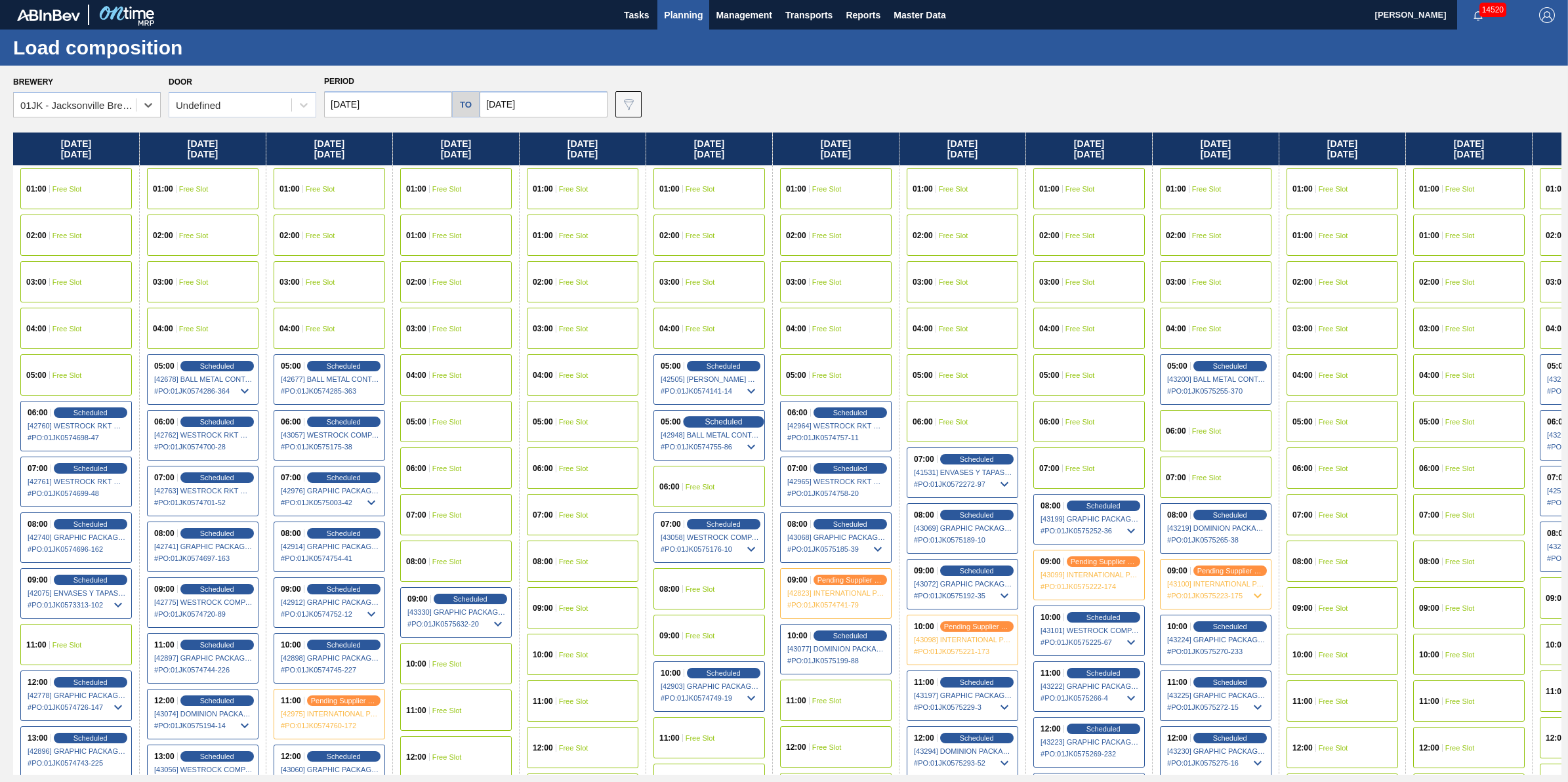
click at [717, 423] on span "Scheduled" at bounding box center [723, 421] width 37 height 9
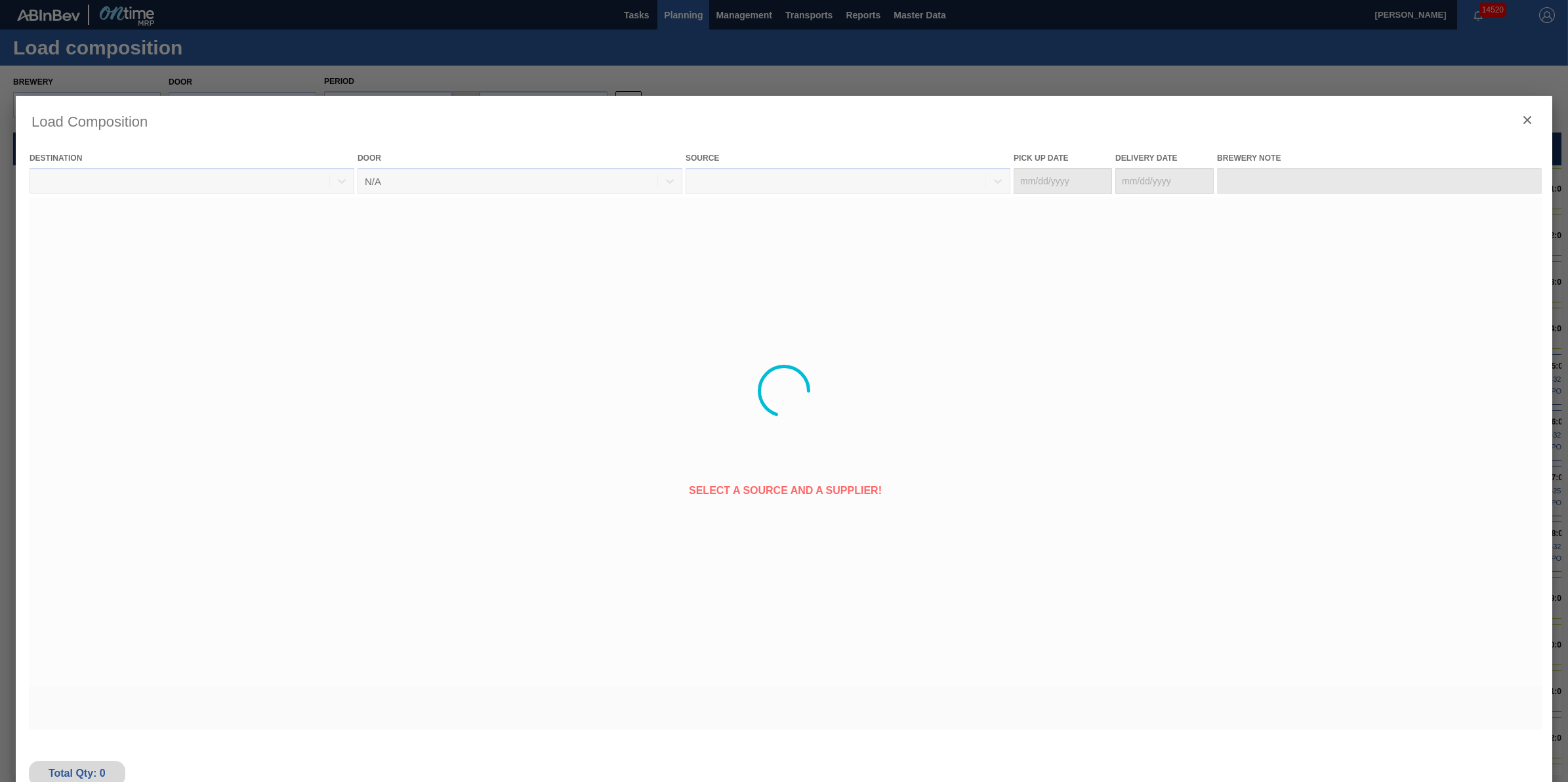
type Date "[DATE]"
type Date "09/29/2025"
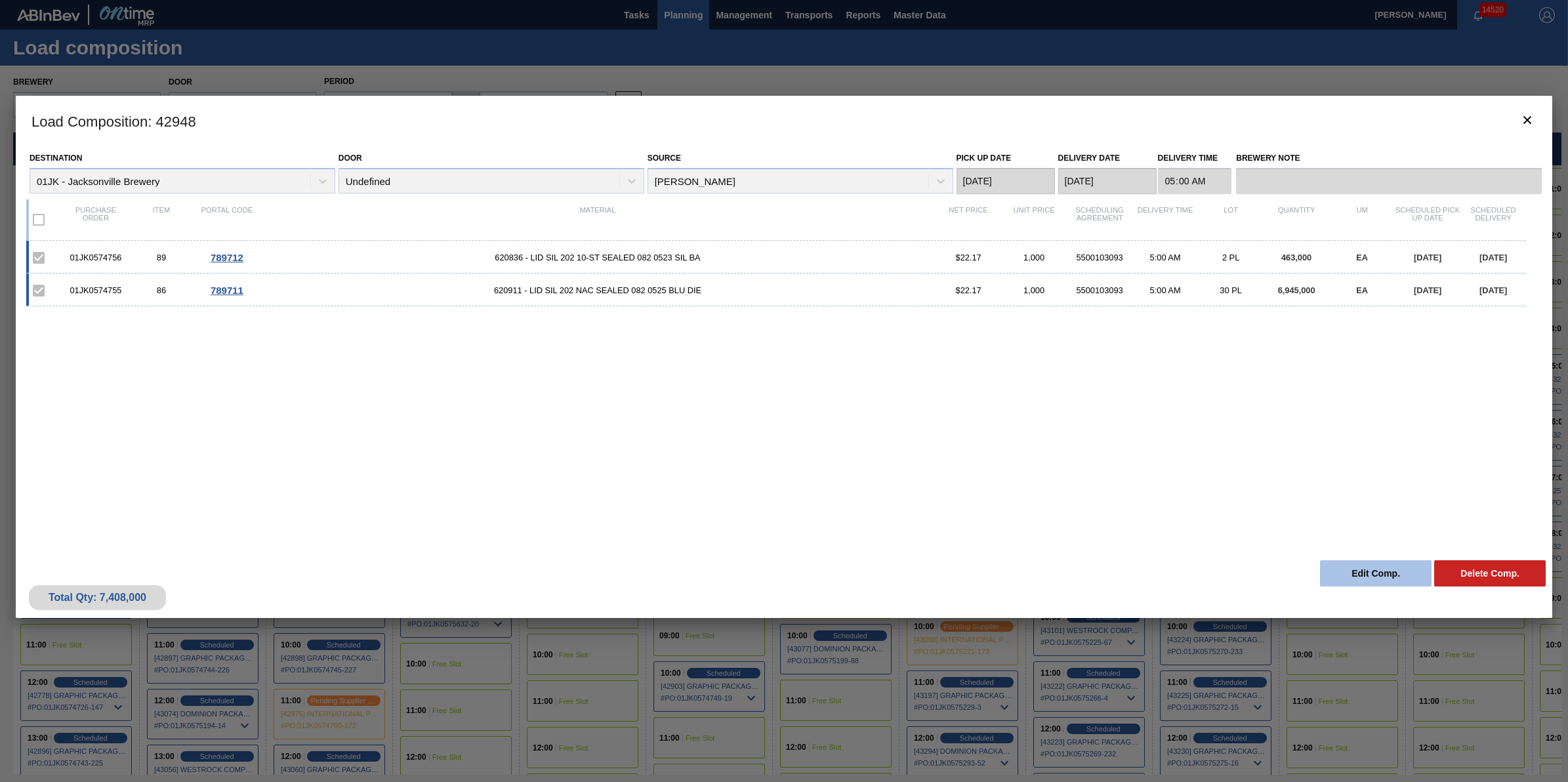
click at [1351, 571] on button "Edit Comp." at bounding box center [1376, 573] width 112 height 26
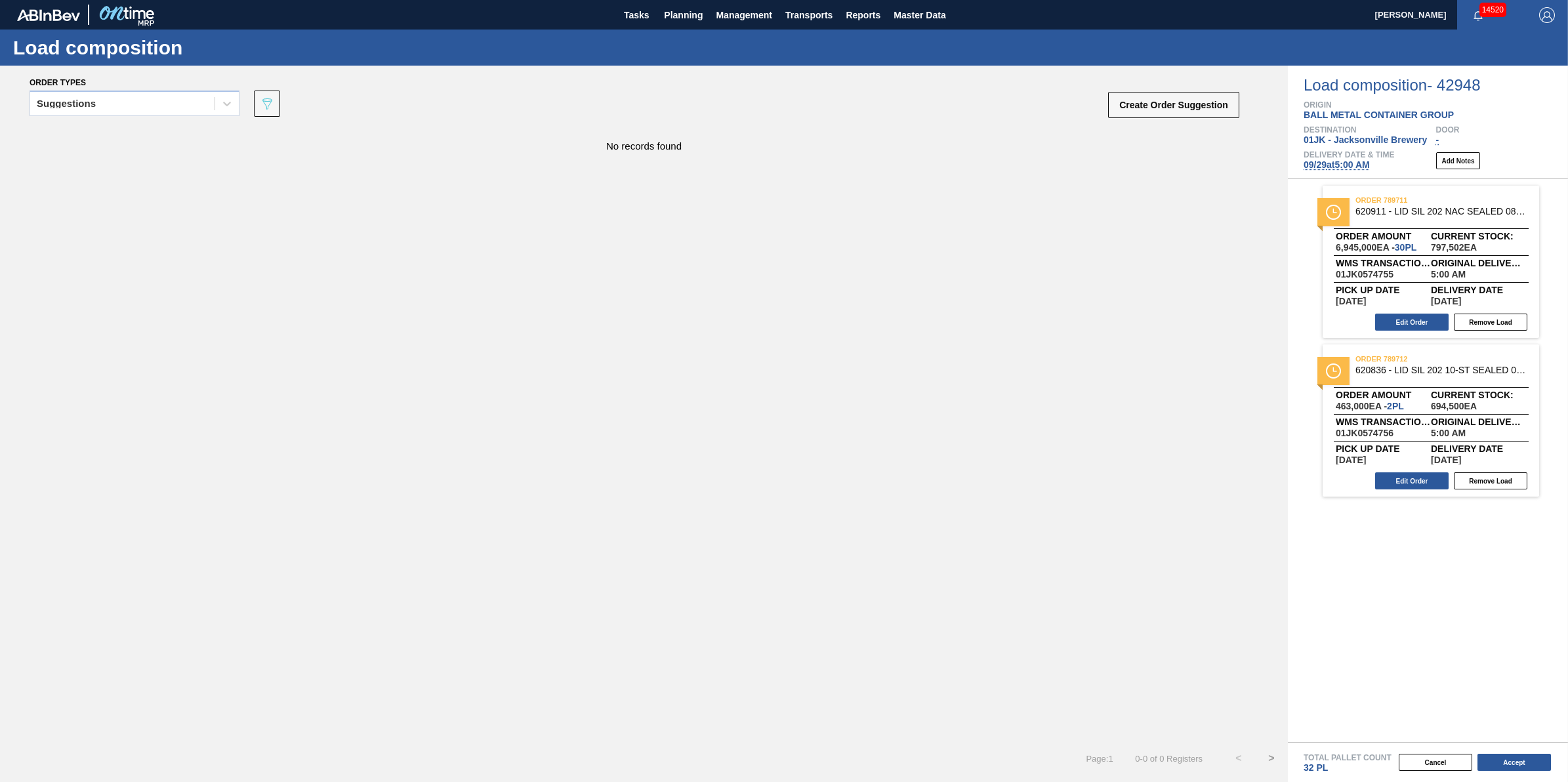
click at [1356, 168] on span "09/29 at 5:00 AM" at bounding box center [1337, 165] width 66 height 11
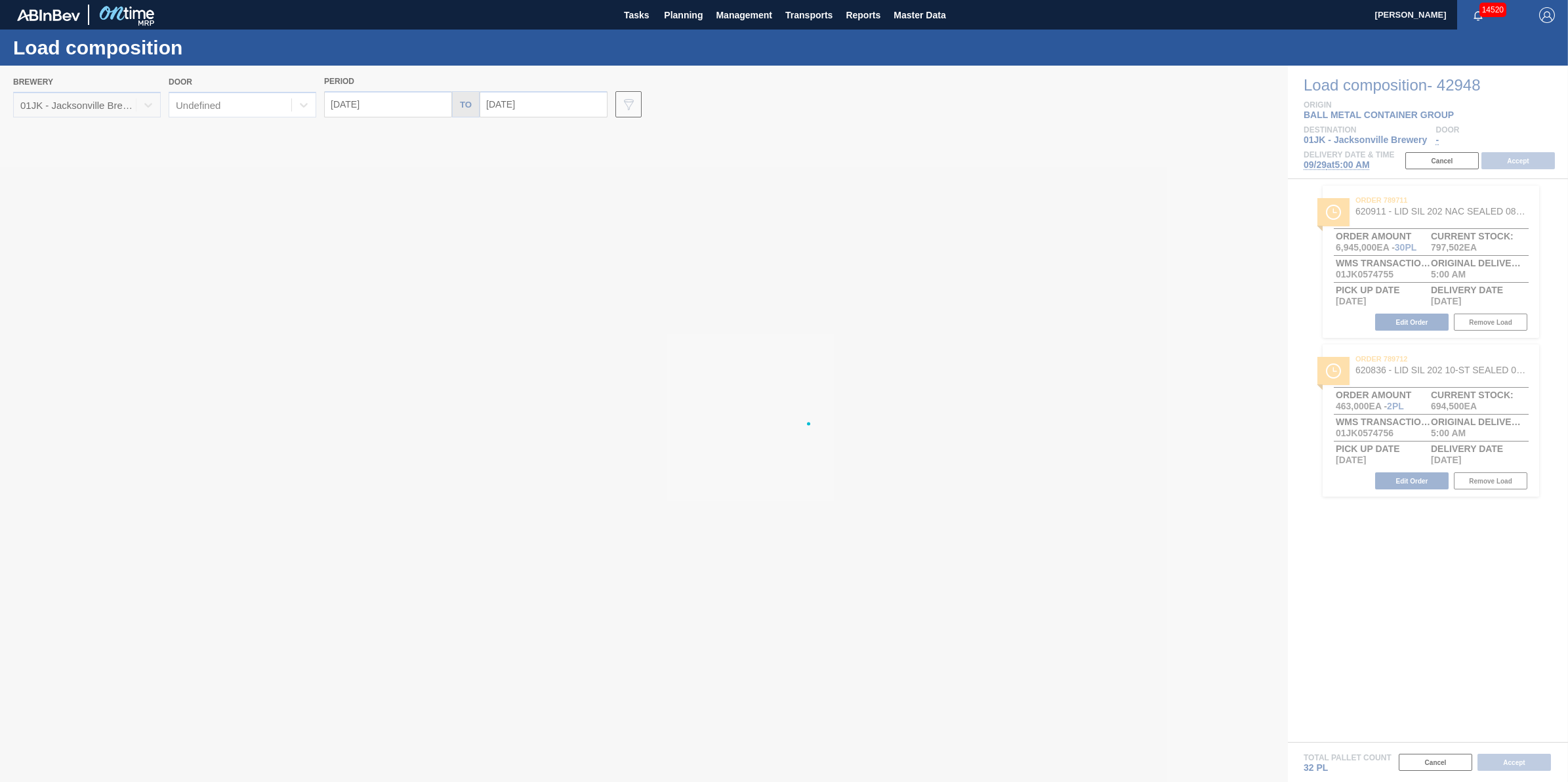
type input "09/29/2025"
type input "10/06/2025"
click at [425, 94] on div at bounding box center [784, 423] width 1568 height 717
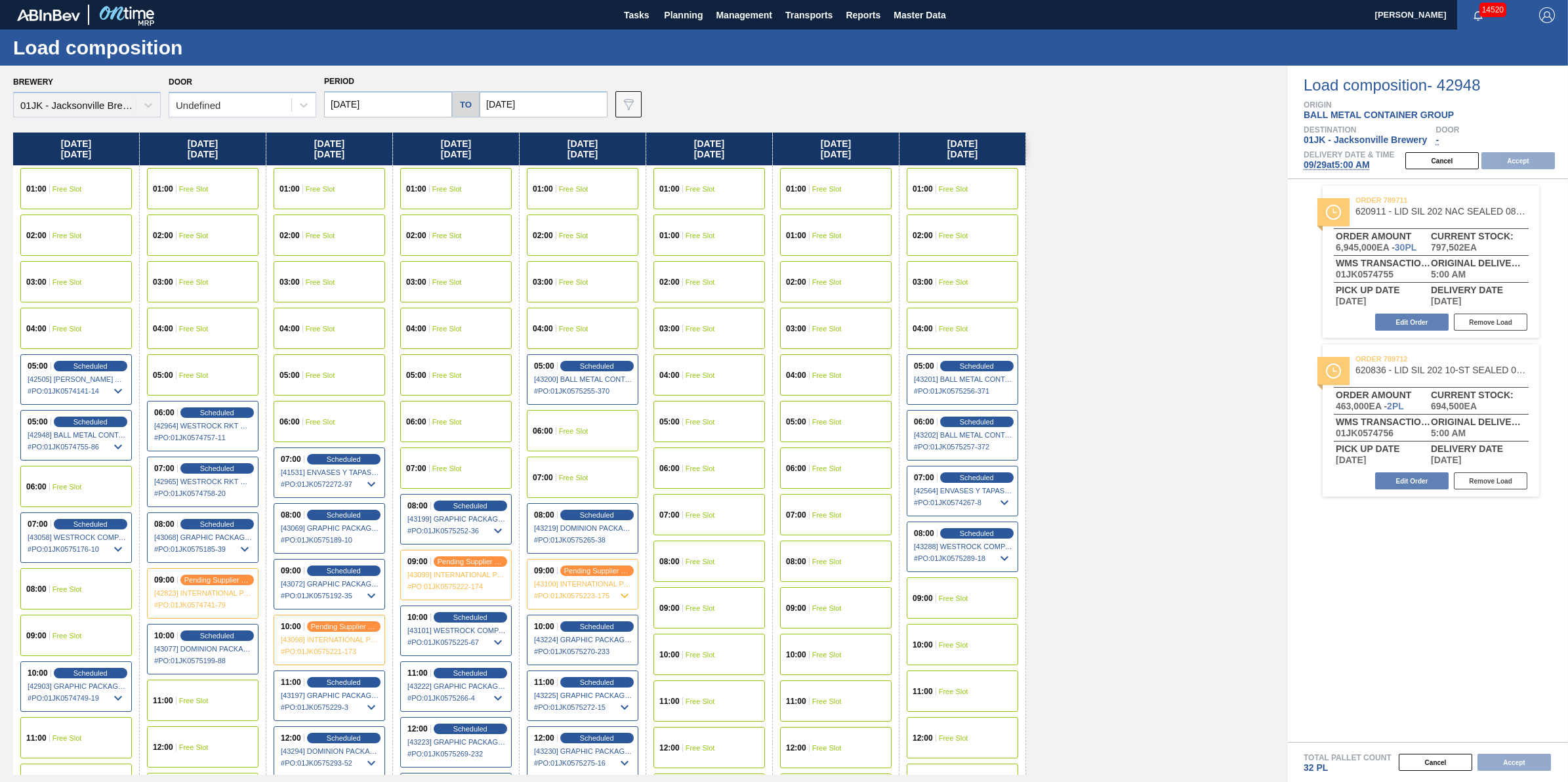
click at [434, 115] on input "09/29/2025" at bounding box center [388, 104] width 128 height 26
click at [467, 241] on div "27" at bounding box center [468, 242] width 18 height 18
type input "[DATE]"
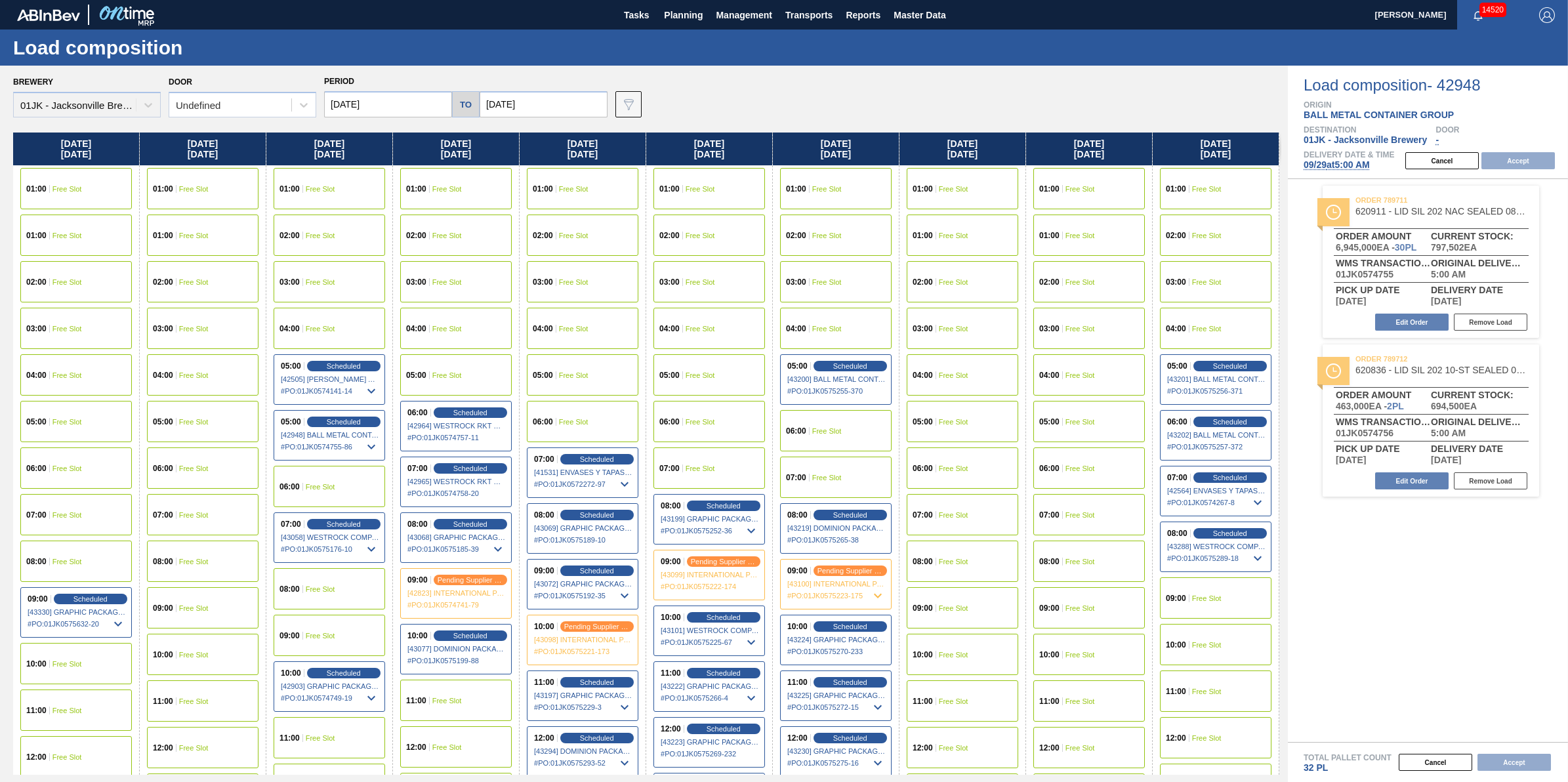
click at [89, 515] on div "07:00 Free Slot" at bounding box center [76, 514] width 112 height 41
click at [1503, 155] on button "Accept" at bounding box center [1518, 161] width 74 height 17
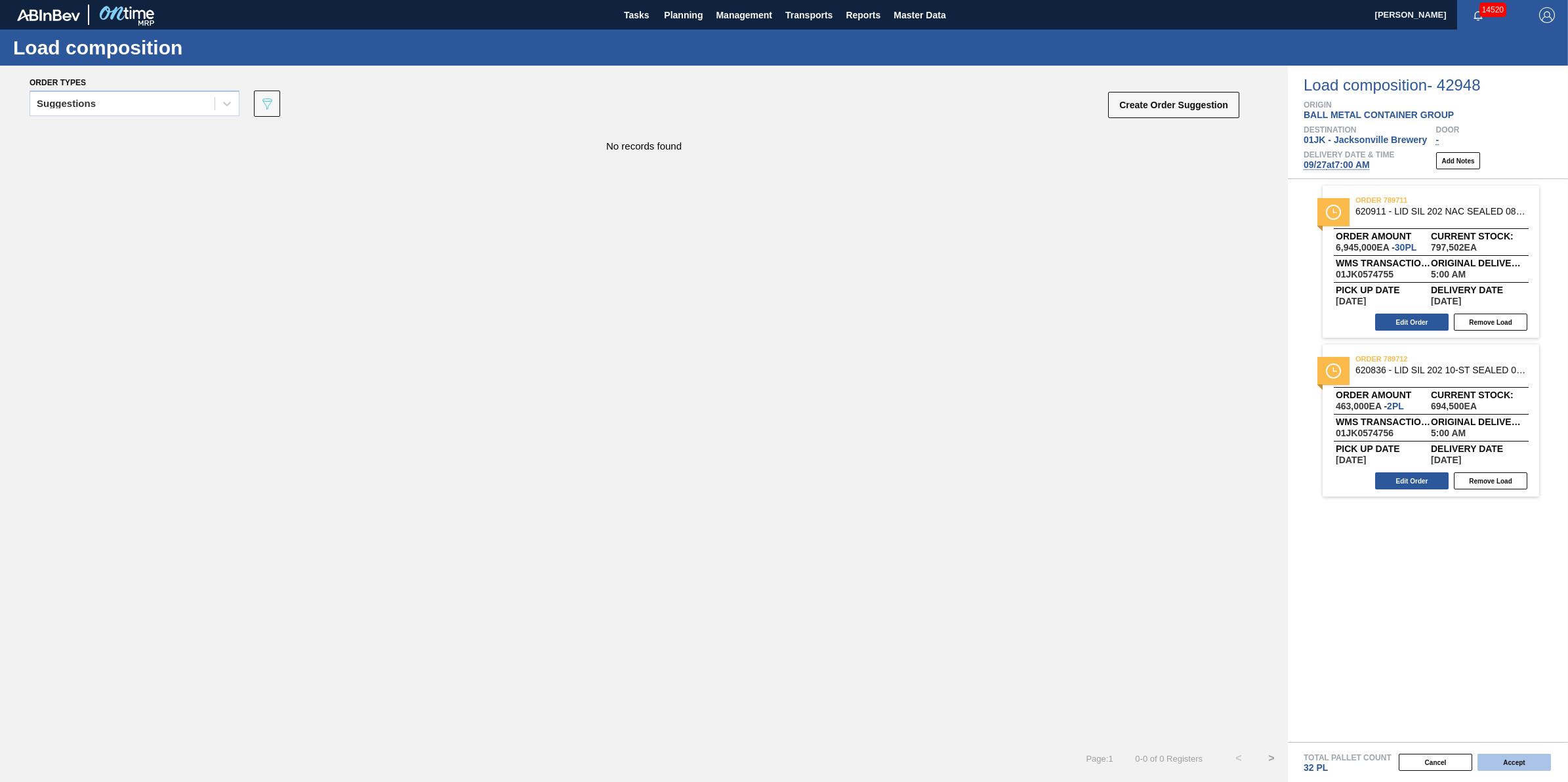
click at [1515, 761] on button "Accept" at bounding box center [1514, 763] width 74 height 17
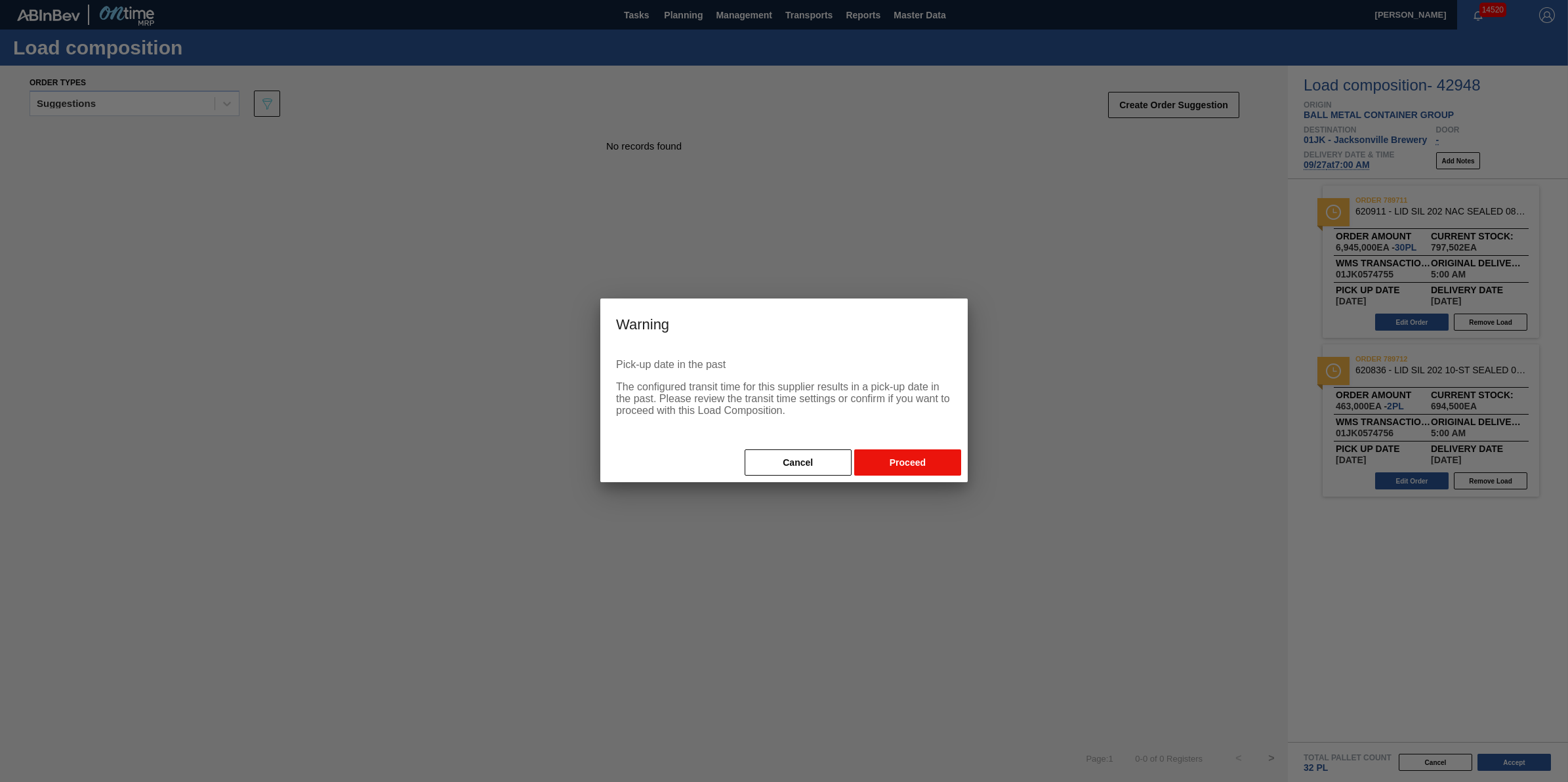
click at [930, 463] on button "Proceed" at bounding box center [908, 463] width 107 height 26
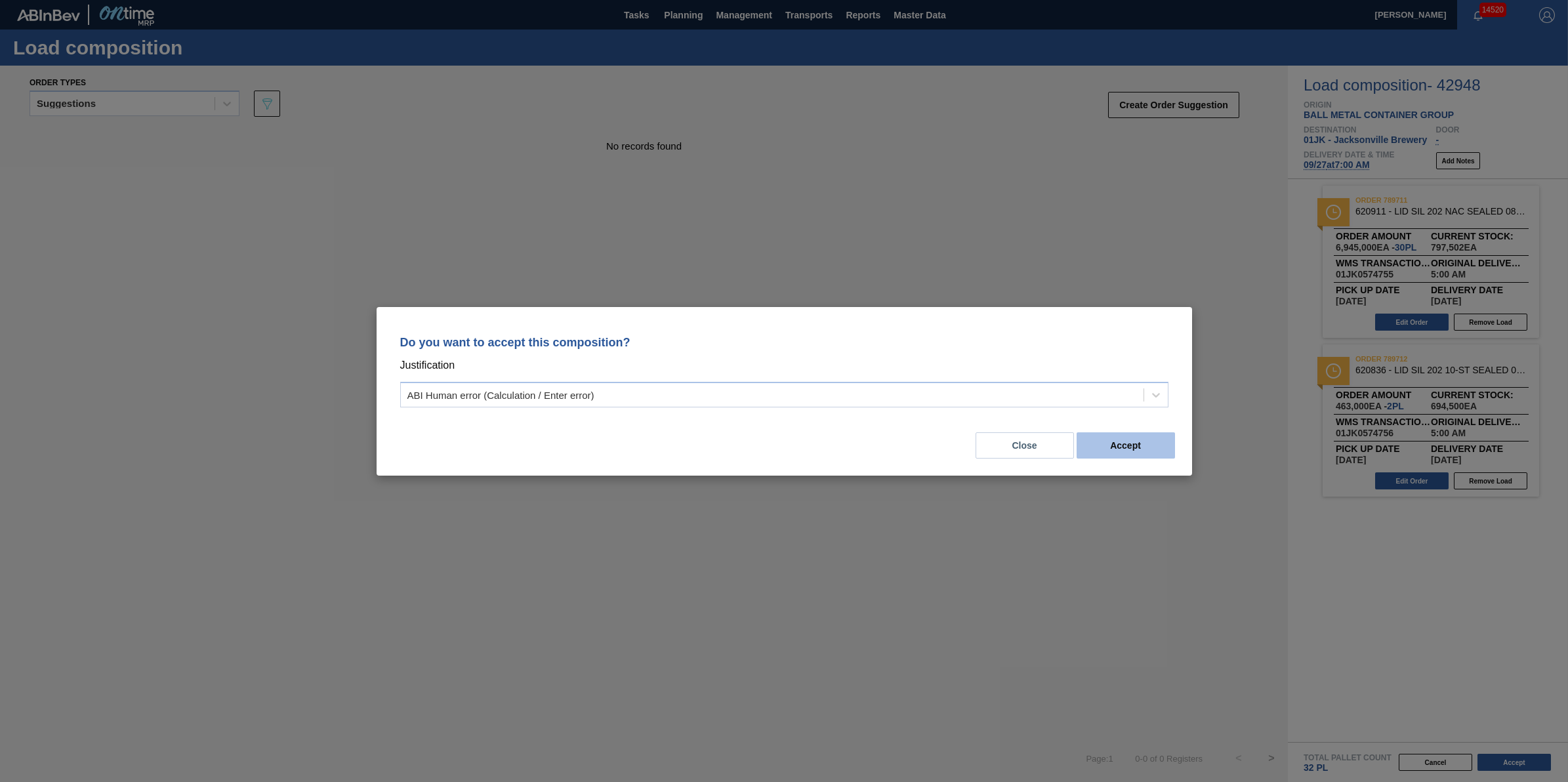
click at [1149, 440] on button "Accept" at bounding box center [1125, 446] width 99 height 26
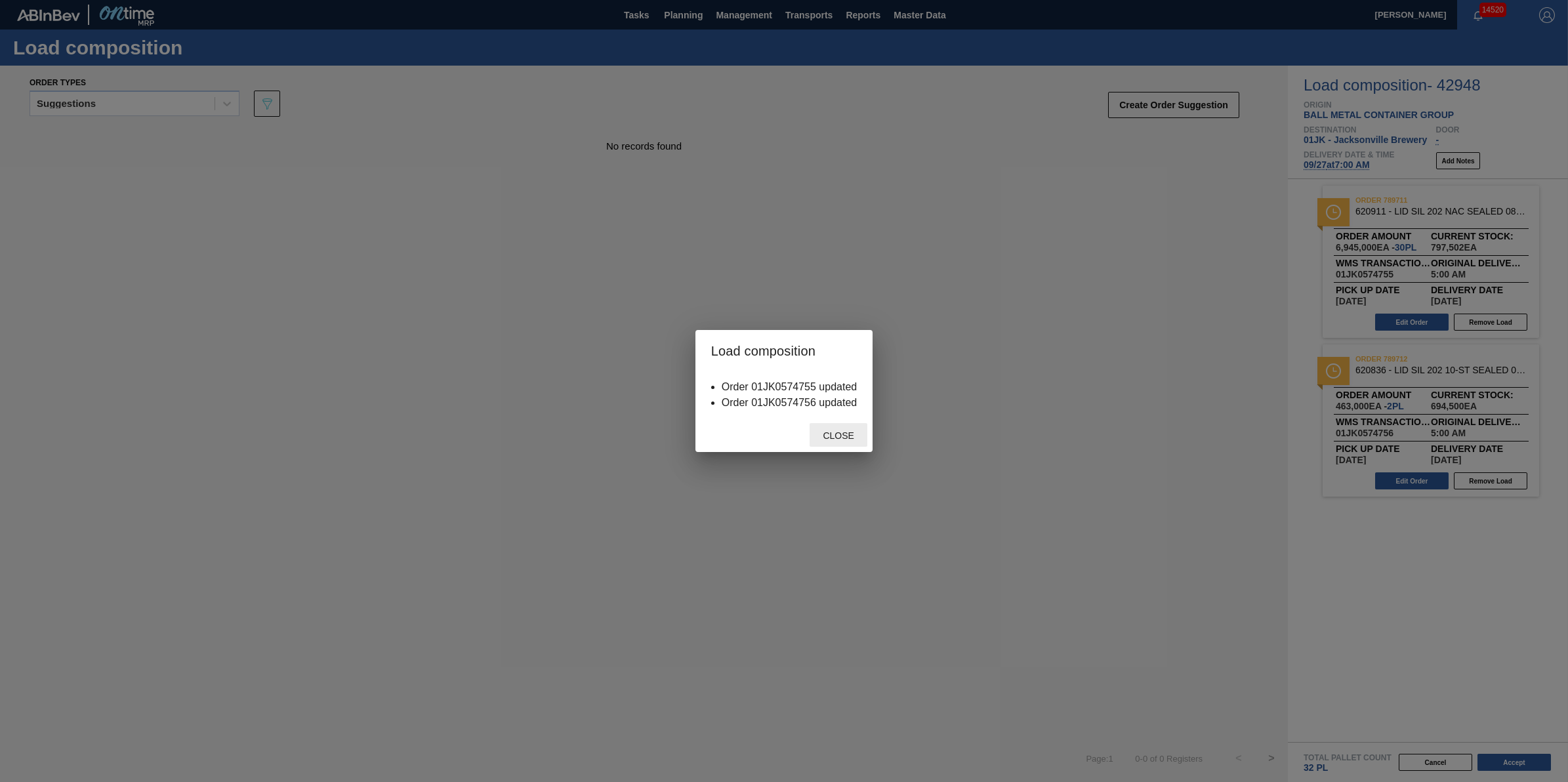
click at [842, 433] on span "Close" at bounding box center [838, 436] width 52 height 11
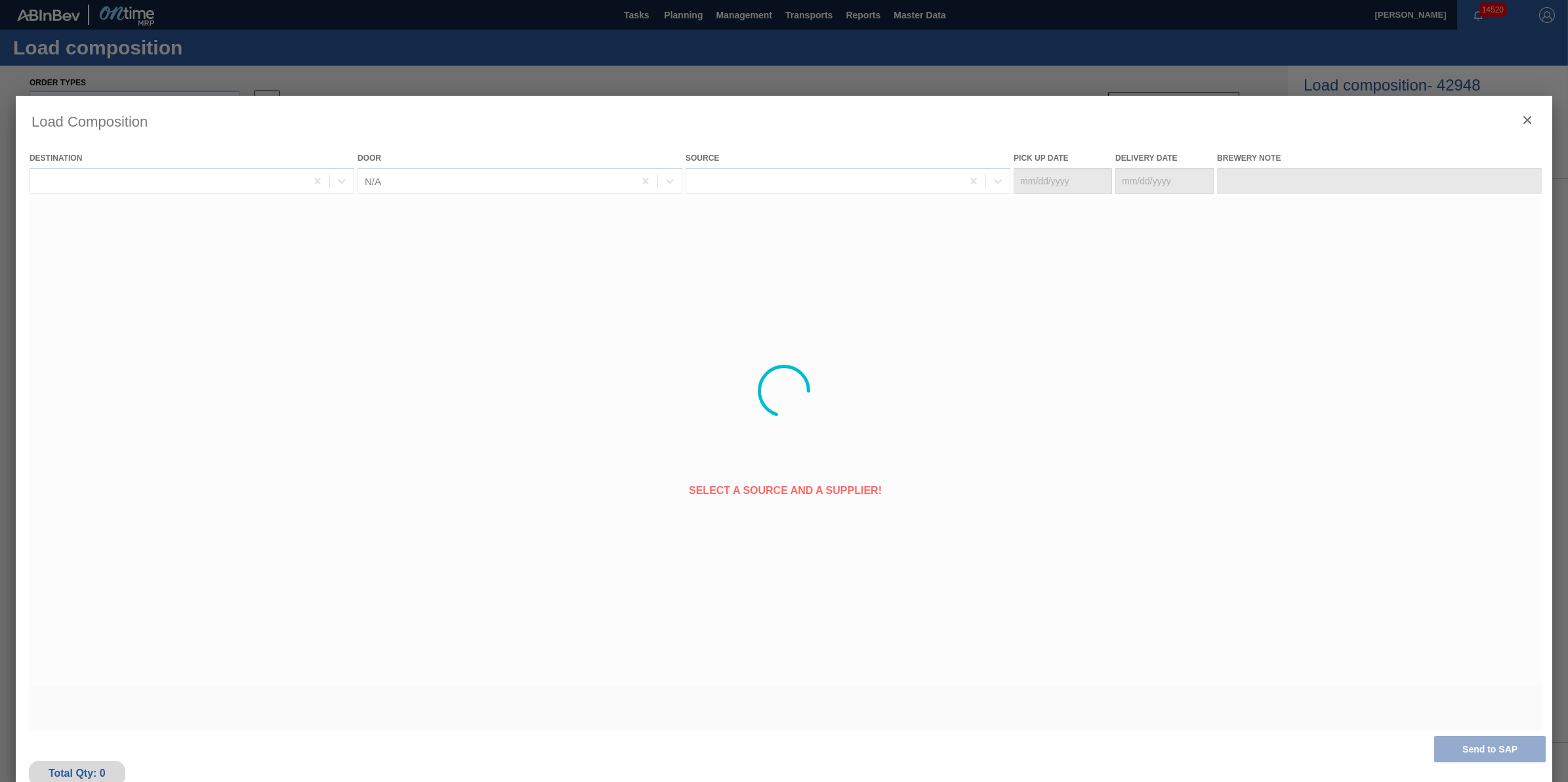
type Date "[DATE]"
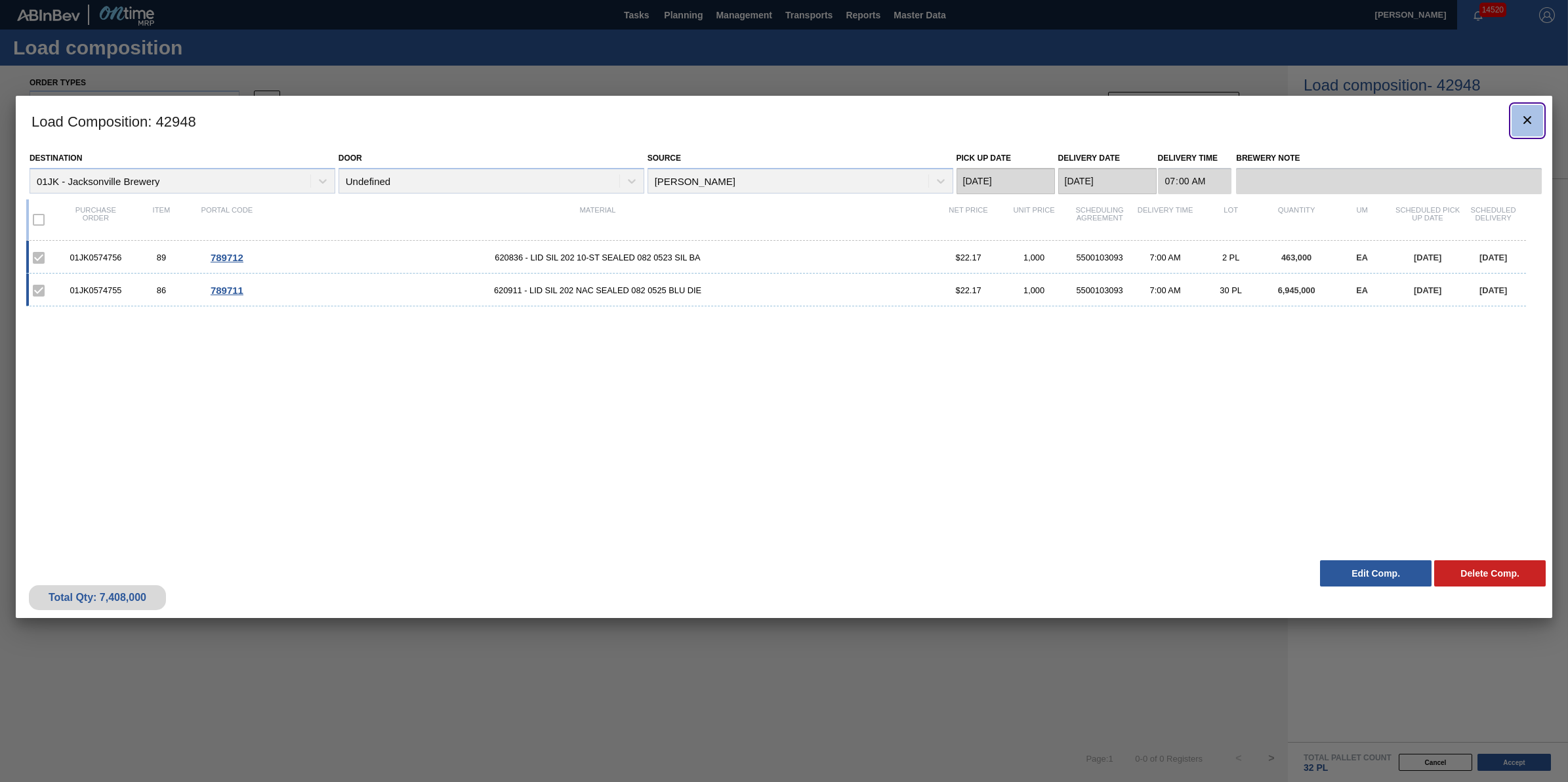
click at [1520, 113] on icon "botão de ícone" at bounding box center [1528, 120] width 16 height 16
